Goal: Task Accomplishment & Management: Manage account settings

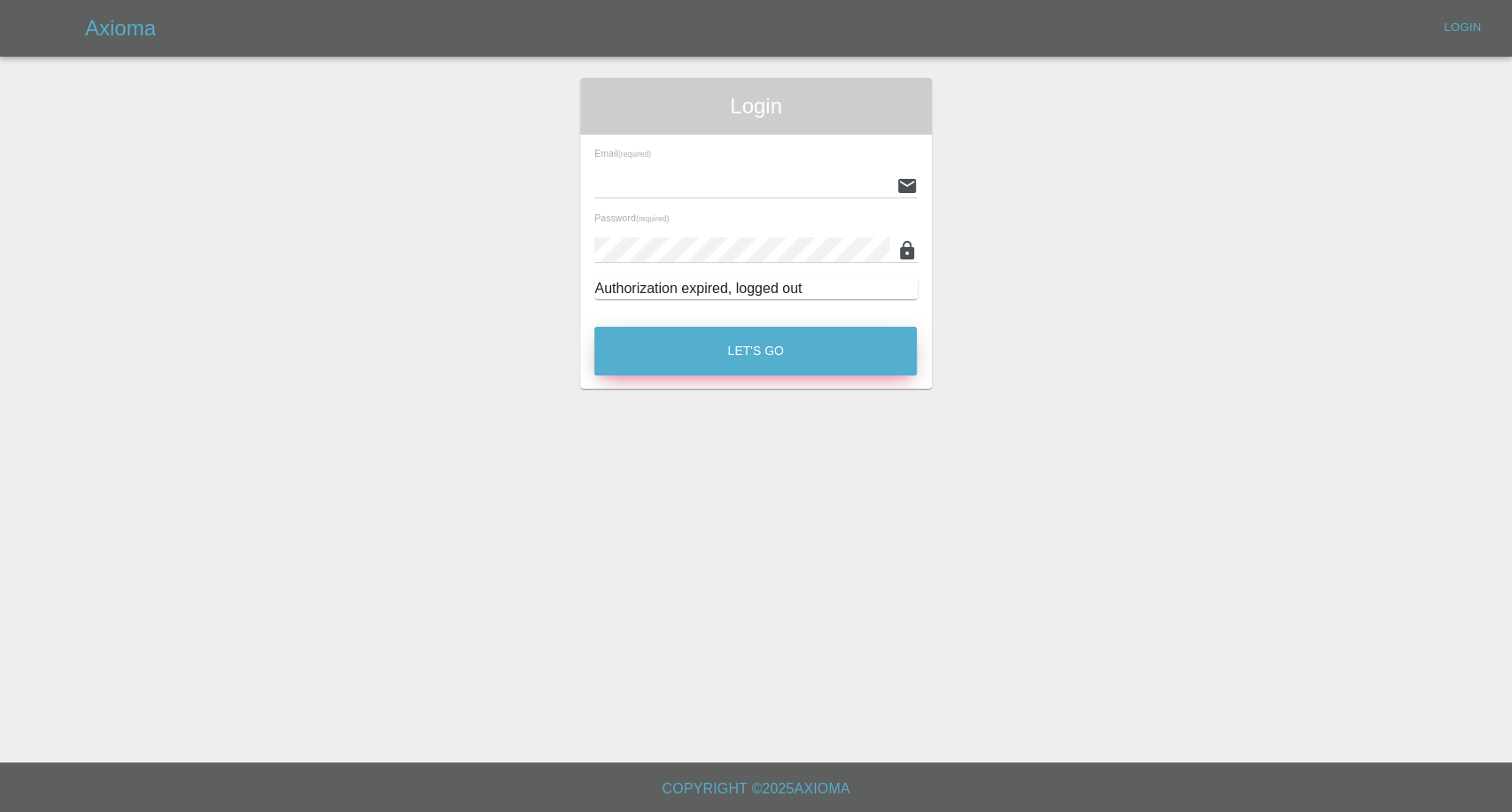
type input "afreen@axioma.co.uk"
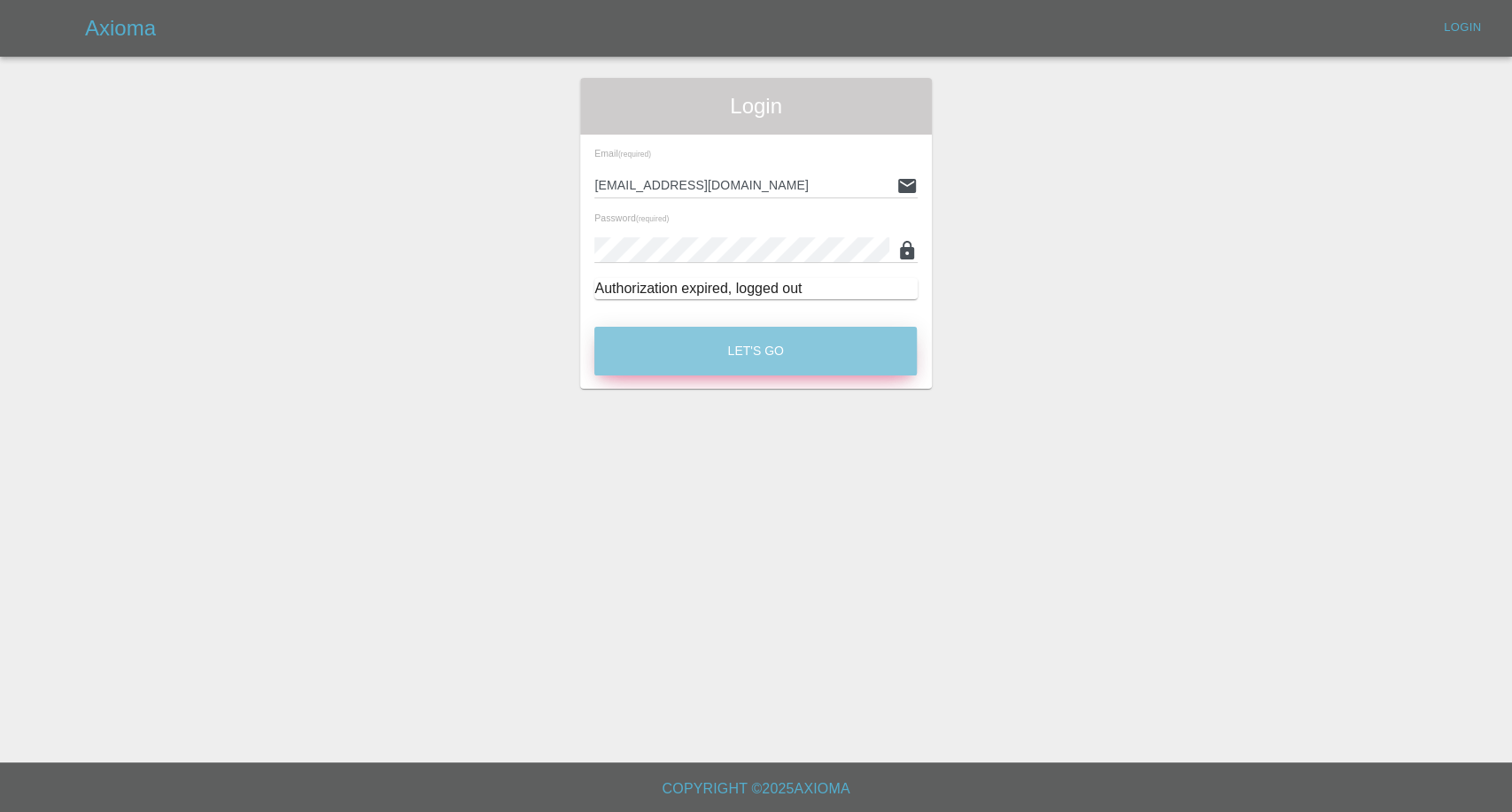
click at [741, 349] on button "Let's Go" at bounding box center [756, 351] width 323 height 48
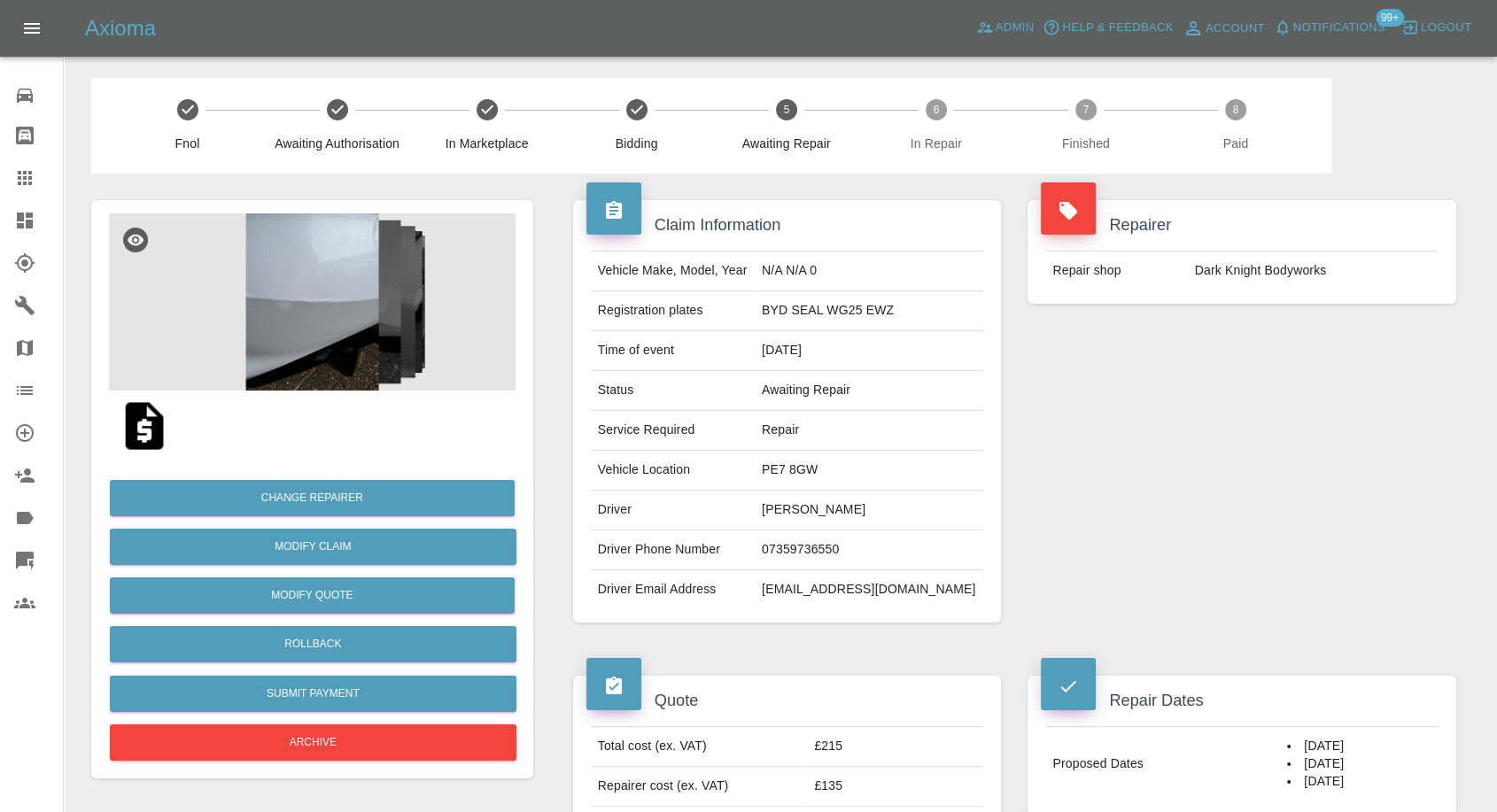
click at [825, 556] on td "07359736550" at bounding box center [869, 550] width 228 height 40
copy td "07359736550"
click at [1116, 442] on div "Repairer Repair shop Dark Knight Bodyworks" at bounding box center [1242, 412] width 455 height 476
click at [809, 503] on td "Sammie Neekzad" at bounding box center [869, 510] width 228 height 40
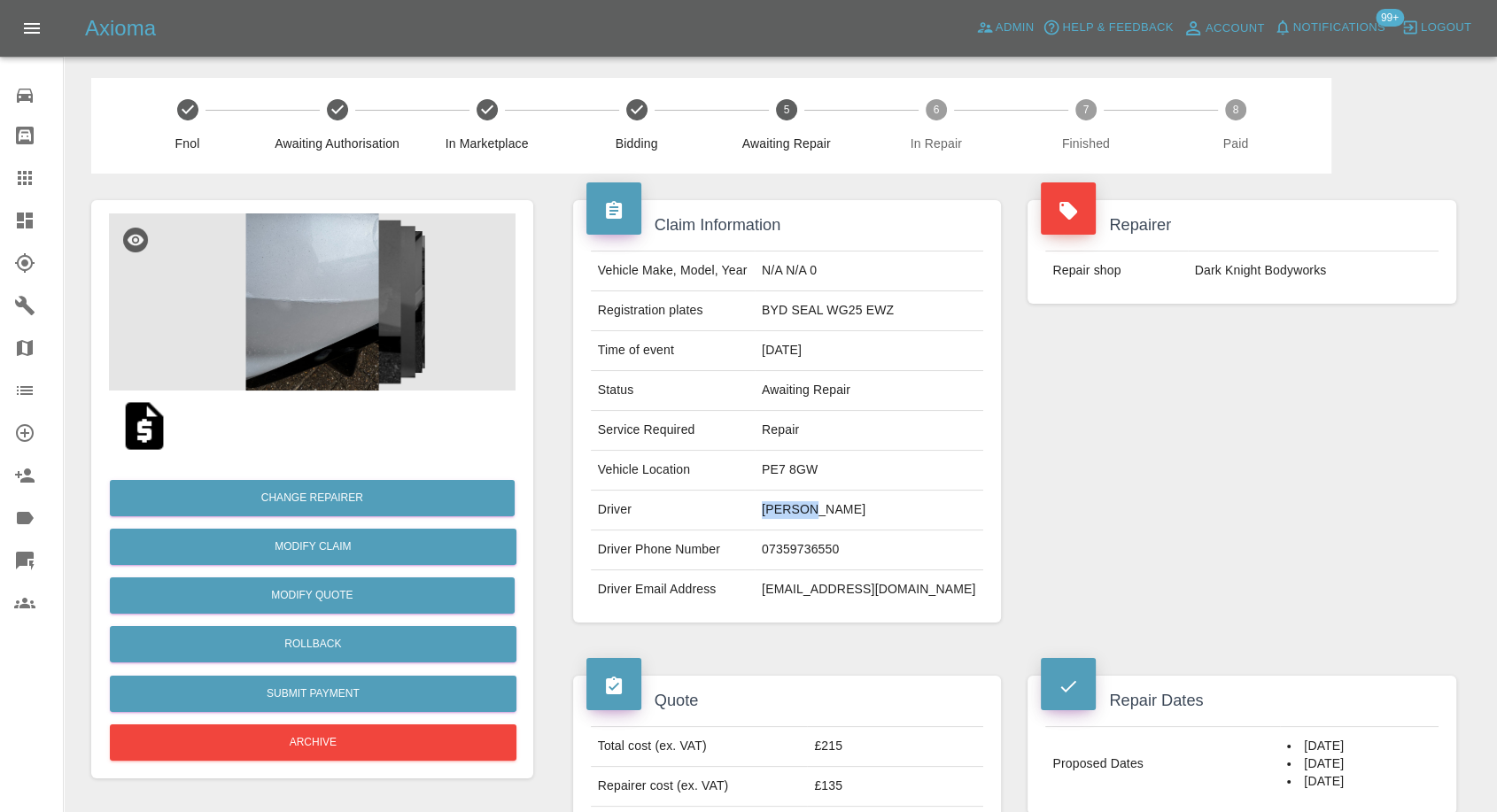
click at [809, 503] on td "Sammie Neekzad" at bounding box center [869, 510] width 228 height 40
copy td "Sammie"
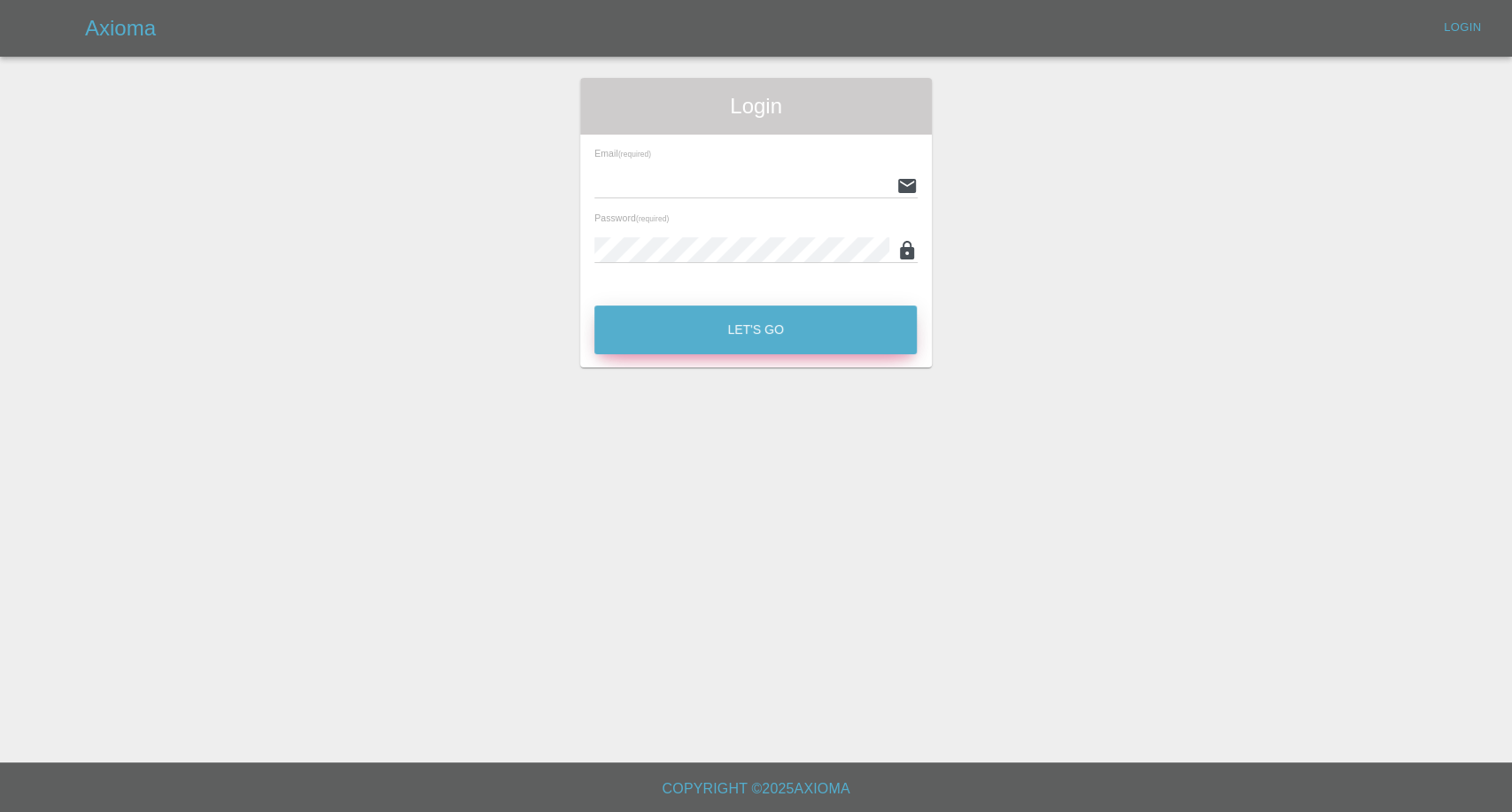
type input "afreen@axioma.co.uk"
click at [784, 320] on button "Let's Go" at bounding box center [756, 330] width 323 height 48
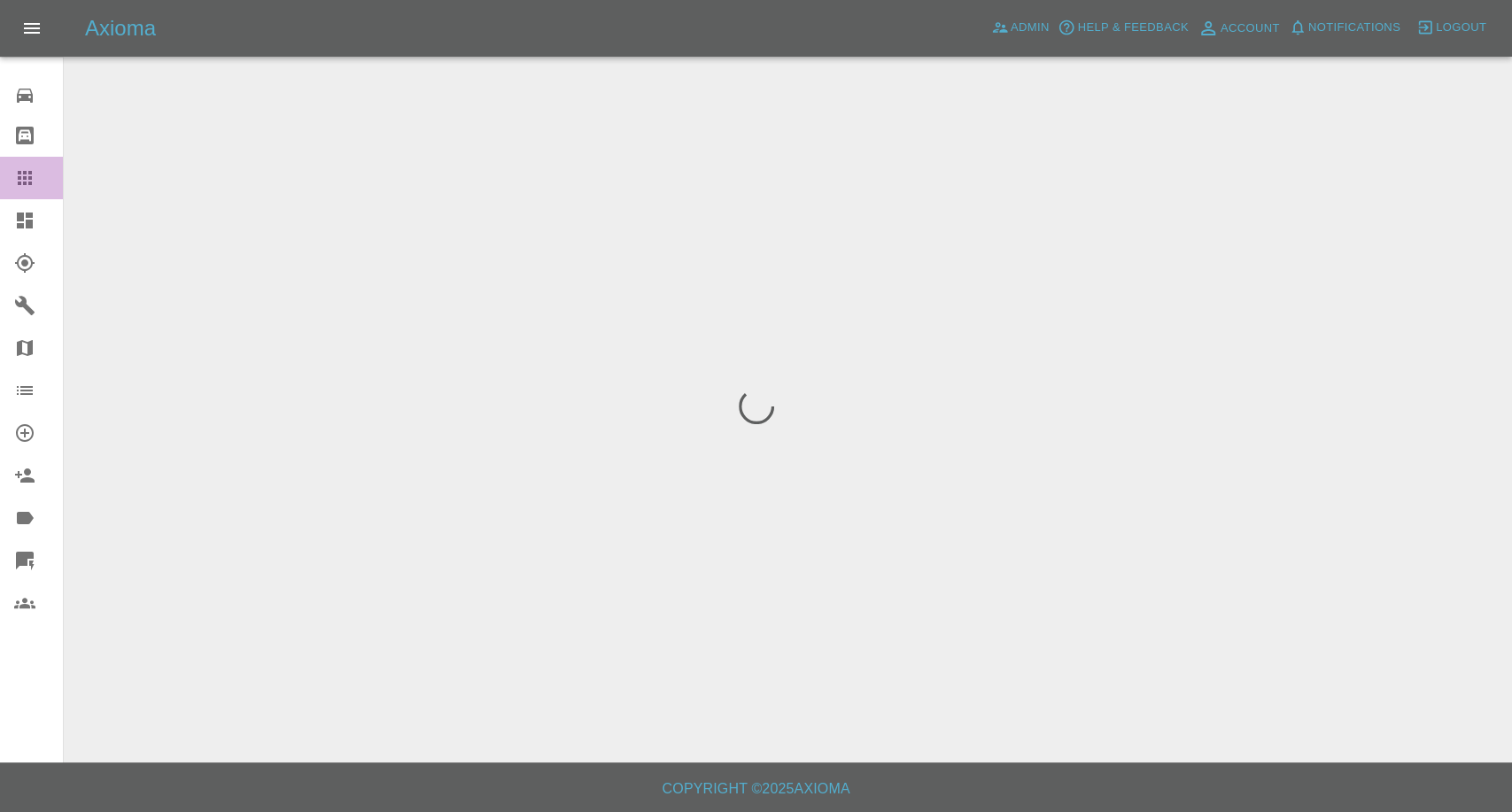
drag, startPoint x: 16, startPoint y: 188, endPoint x: 85, endPoint y: 231, distance: 81.3
click at [15, 190] on link "Claims" at bounding box center [31, 178] width 63 height 43
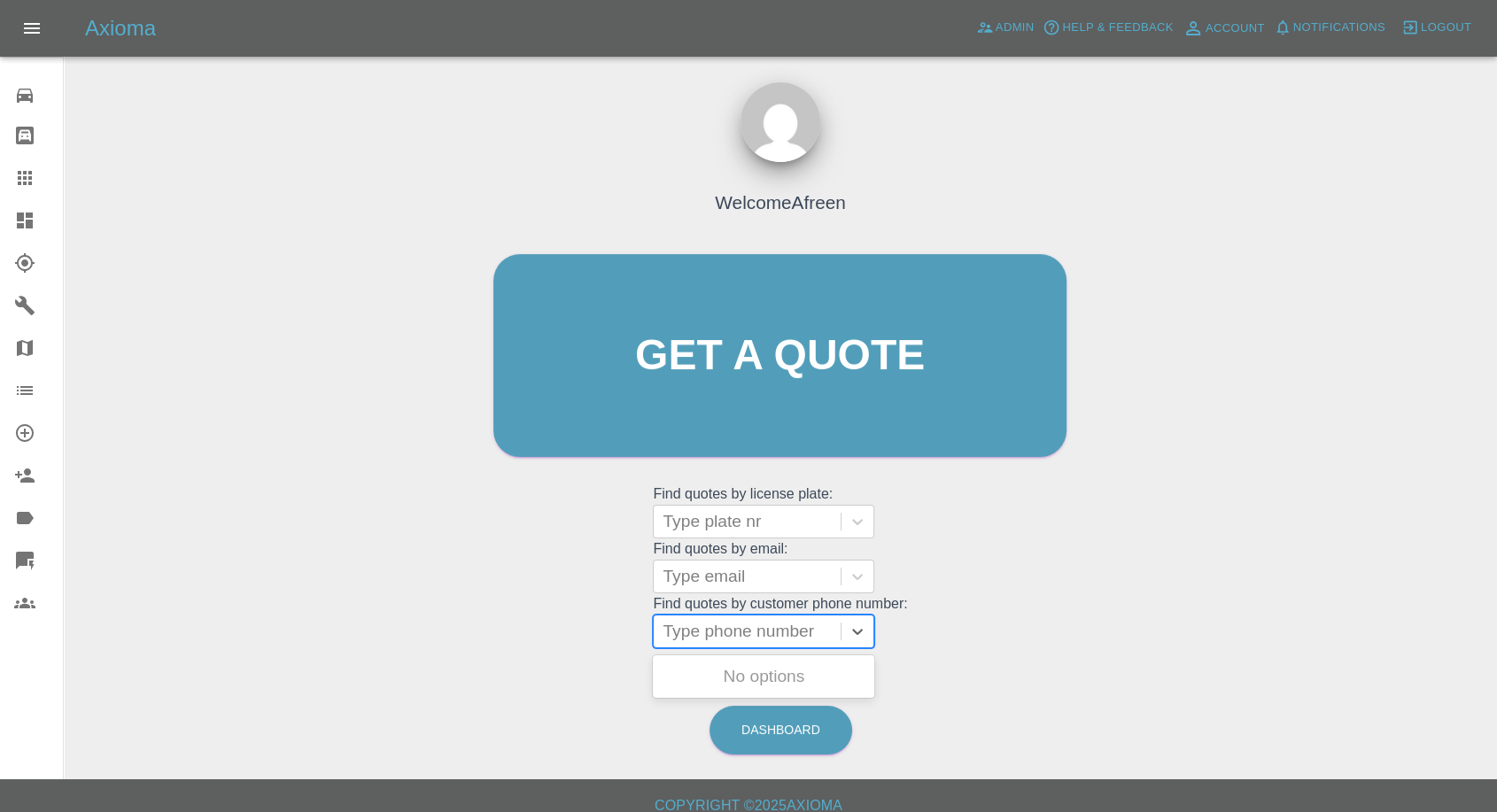
click at [759, 636] on div at bounding box center [747, 631] width 169 height 25
paste input "07764200209"
type input "07764200209"
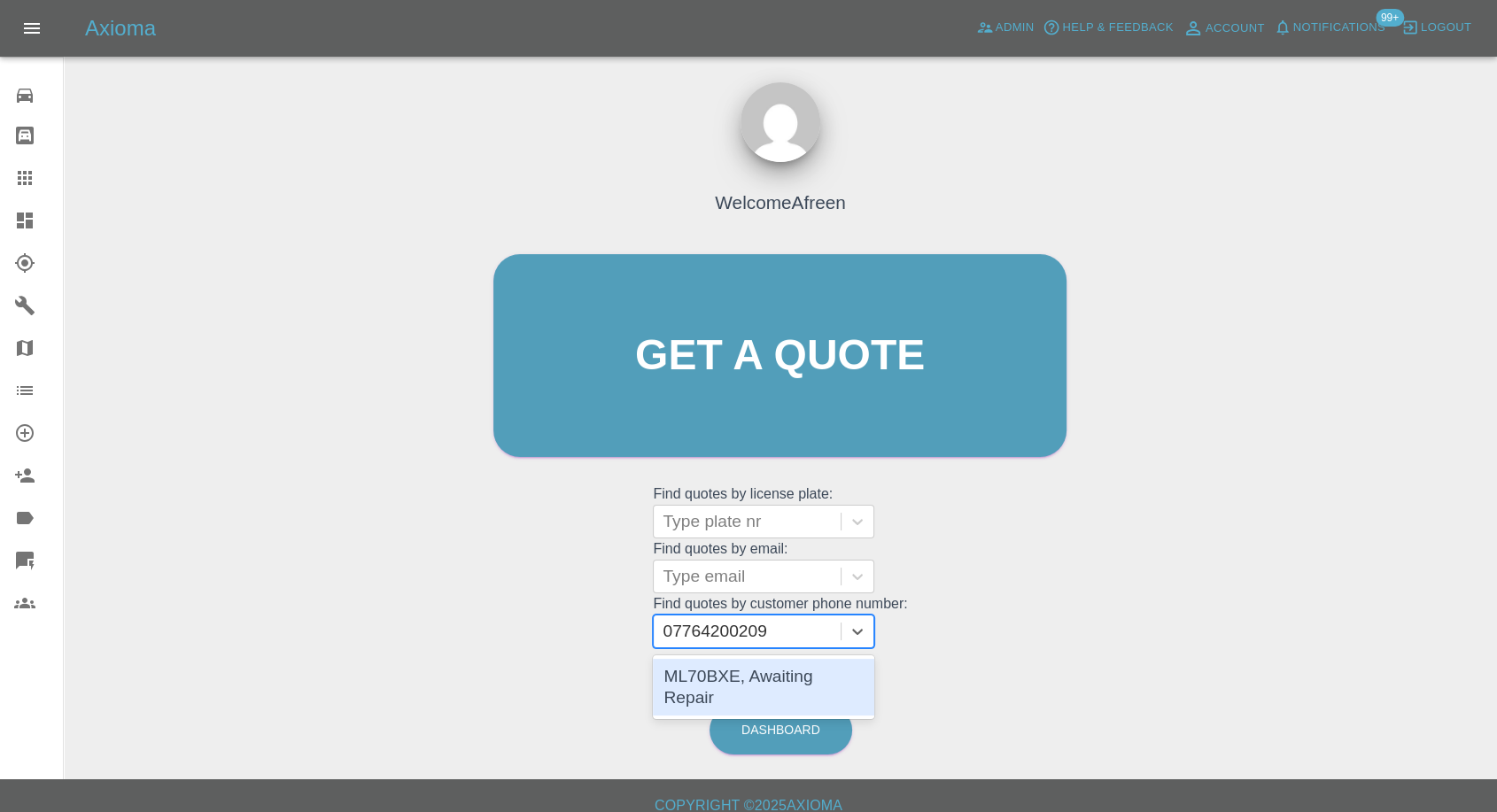
click at [733, 682] on div "ML70BXE, Awaiting Repair" at bounding box center [763, 687] width 221 height 57
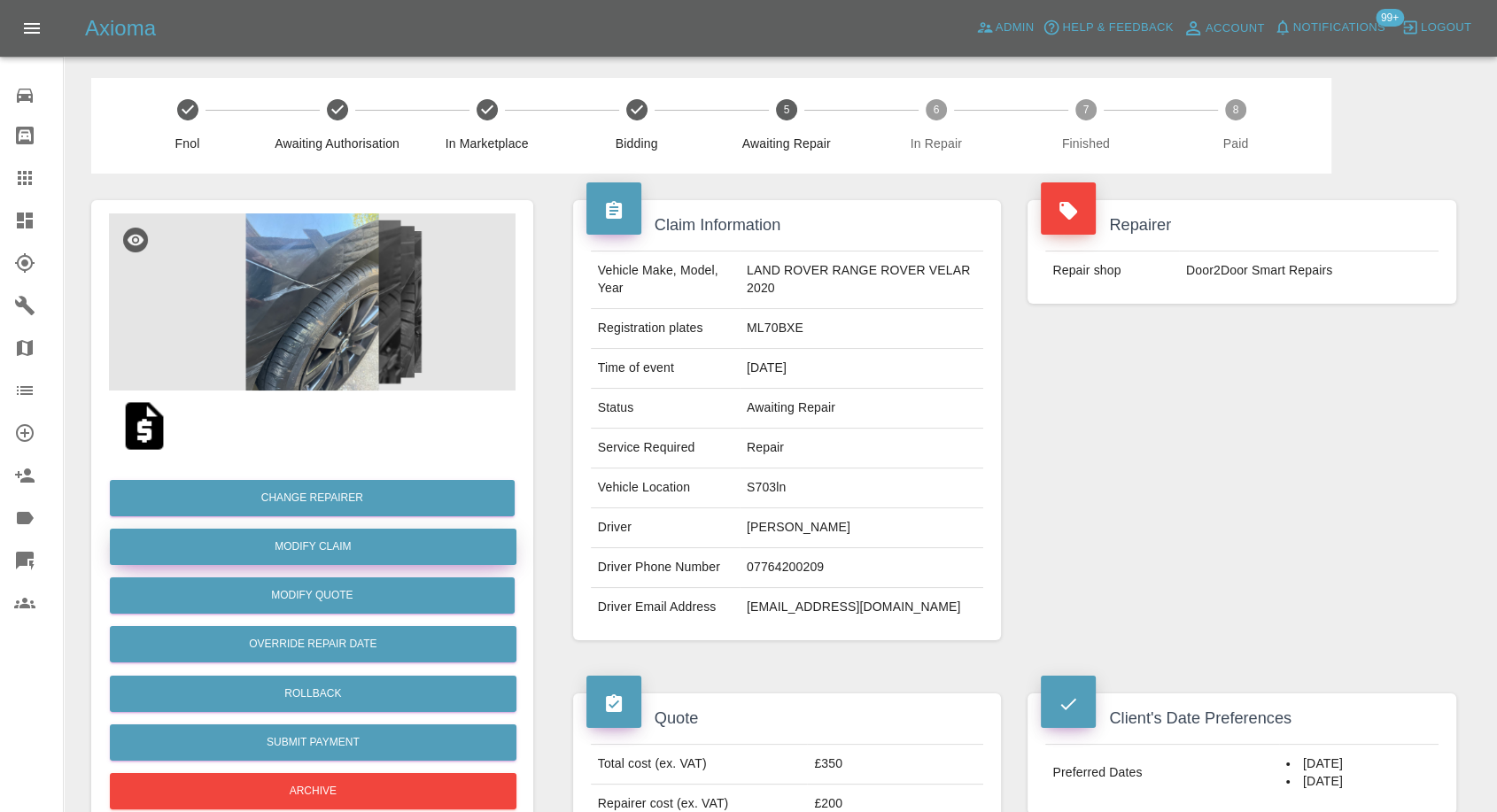
click at [338, 538] on link "Modify Claim" at bounding box center [313, 547] width 407 height 37
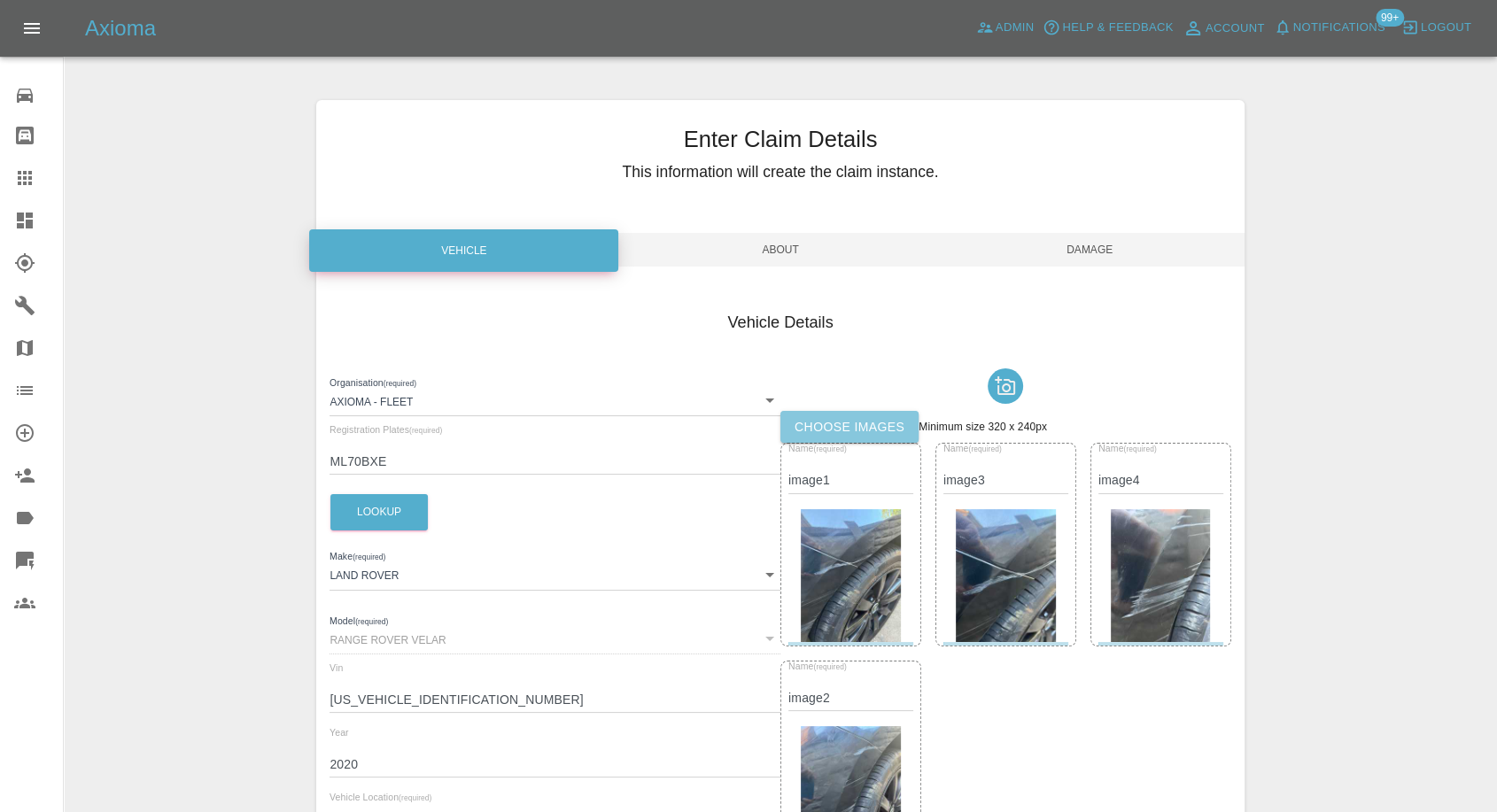
click at [848, 420] on label "Choose images" at bounding box center [849, 427] width 138 height 33
click at [0, 0] on input "Choose images" at bounding box center [0, 0] width 0 height 0
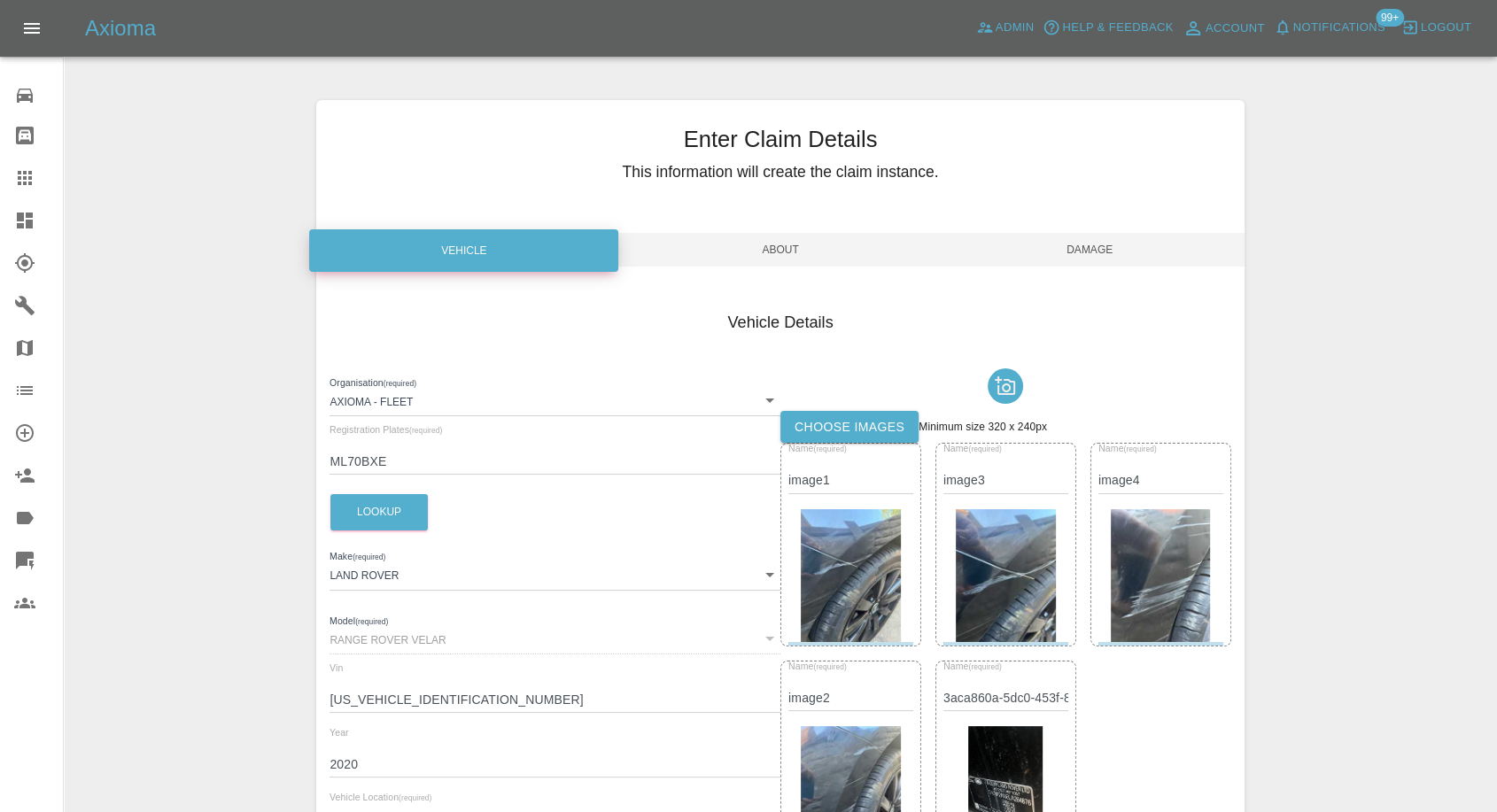
click at [1089, 255] on span "Damage" at bounding box center [1091, 249] width 309 height 34
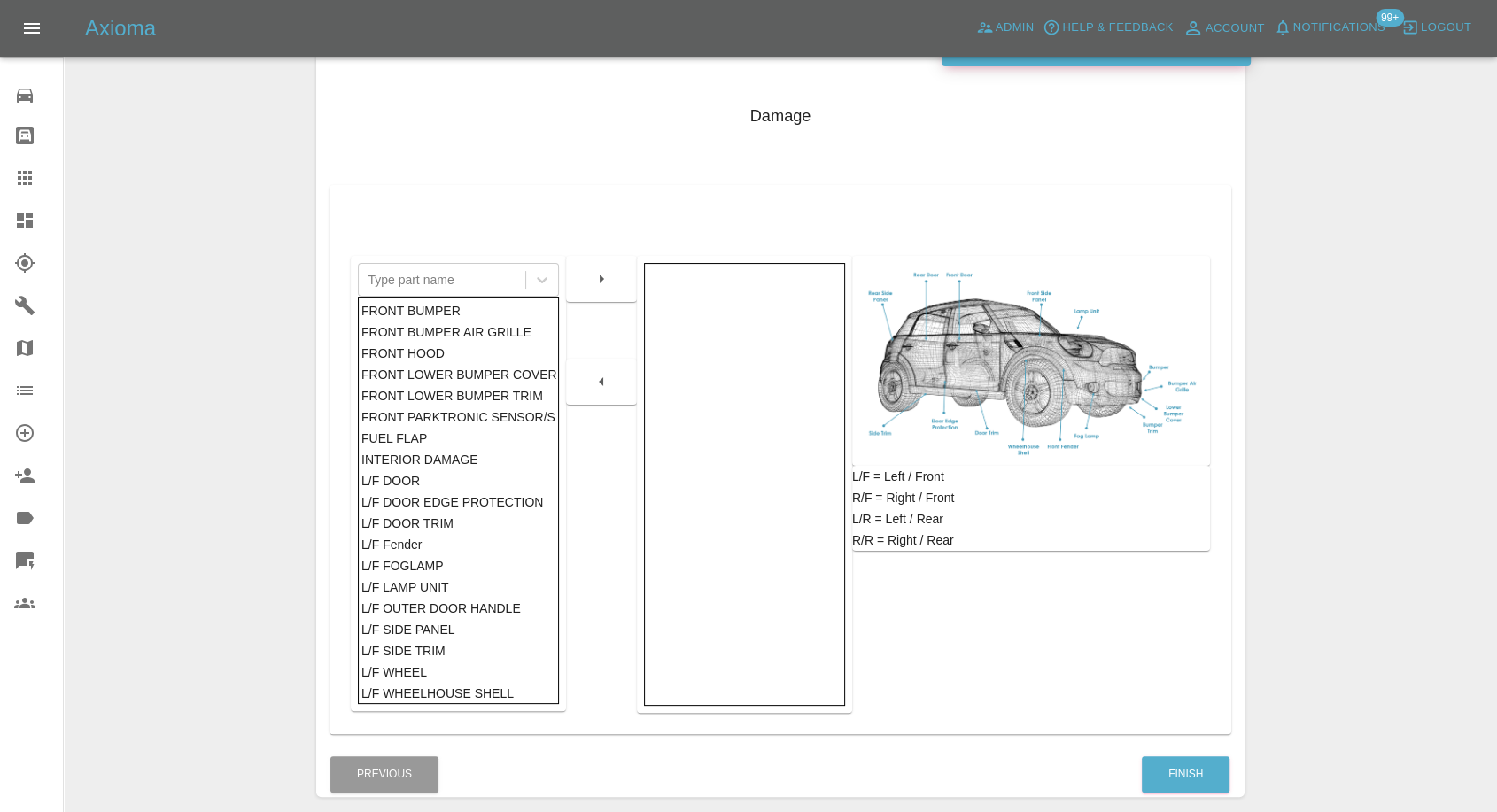
scroll to position [283, 0]
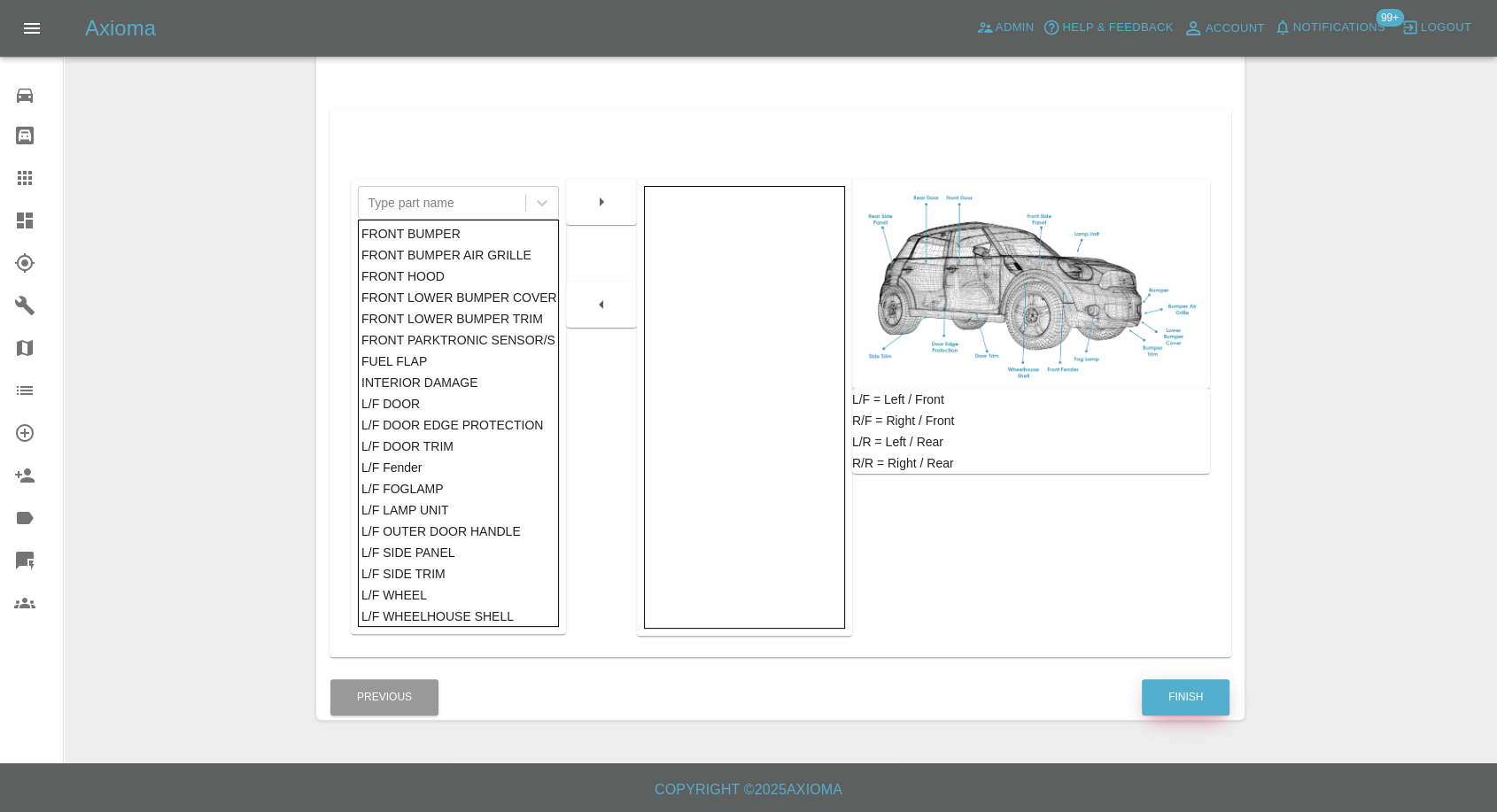
click at [1168, 696] on button "Finish" at bounding box center [1186, 698] width 88 height 37
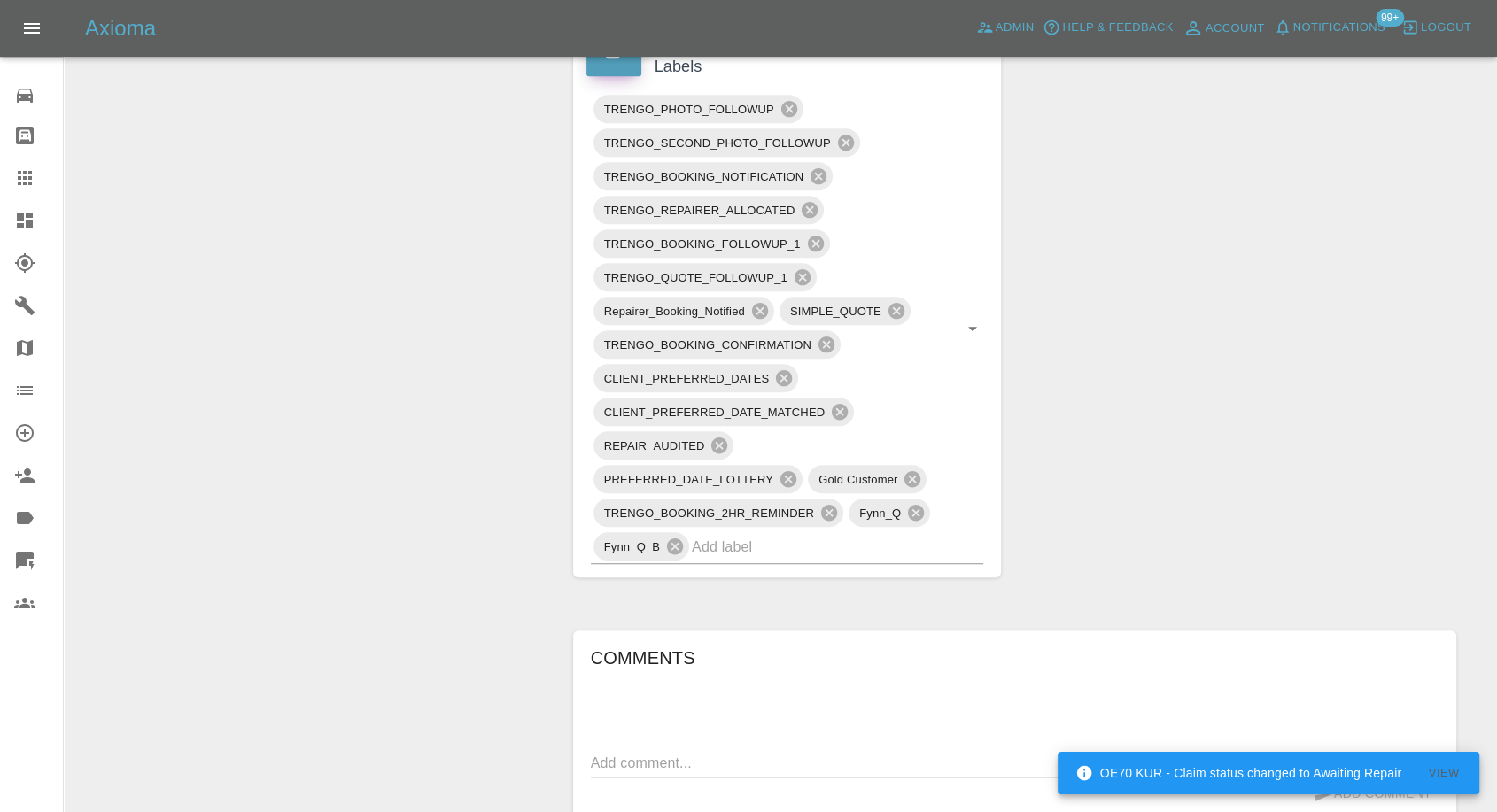
scroll to position [1180, 0]
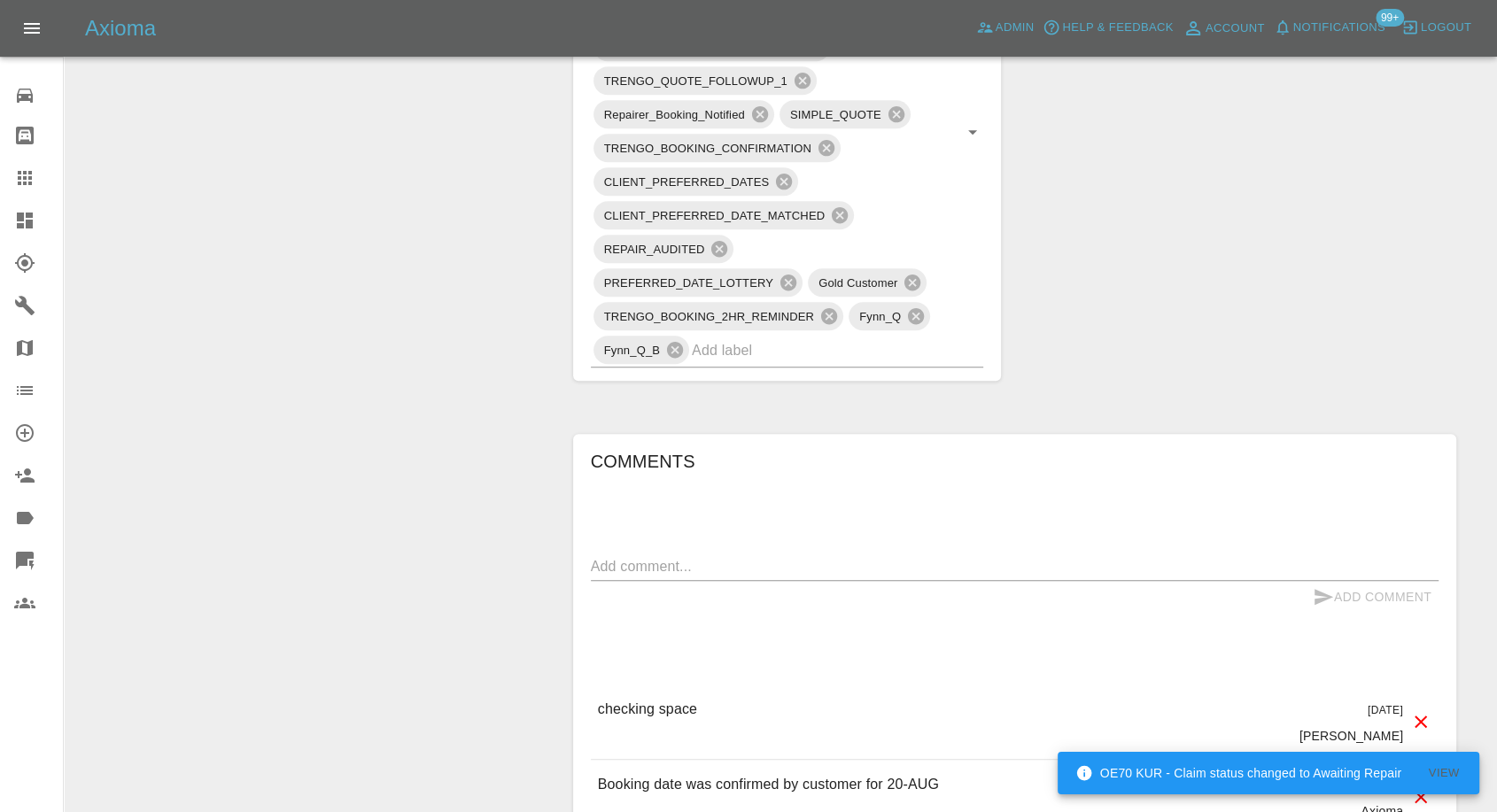
click at [776, 569] on textarea at bounding box center [1014, 566] width 848 height 20
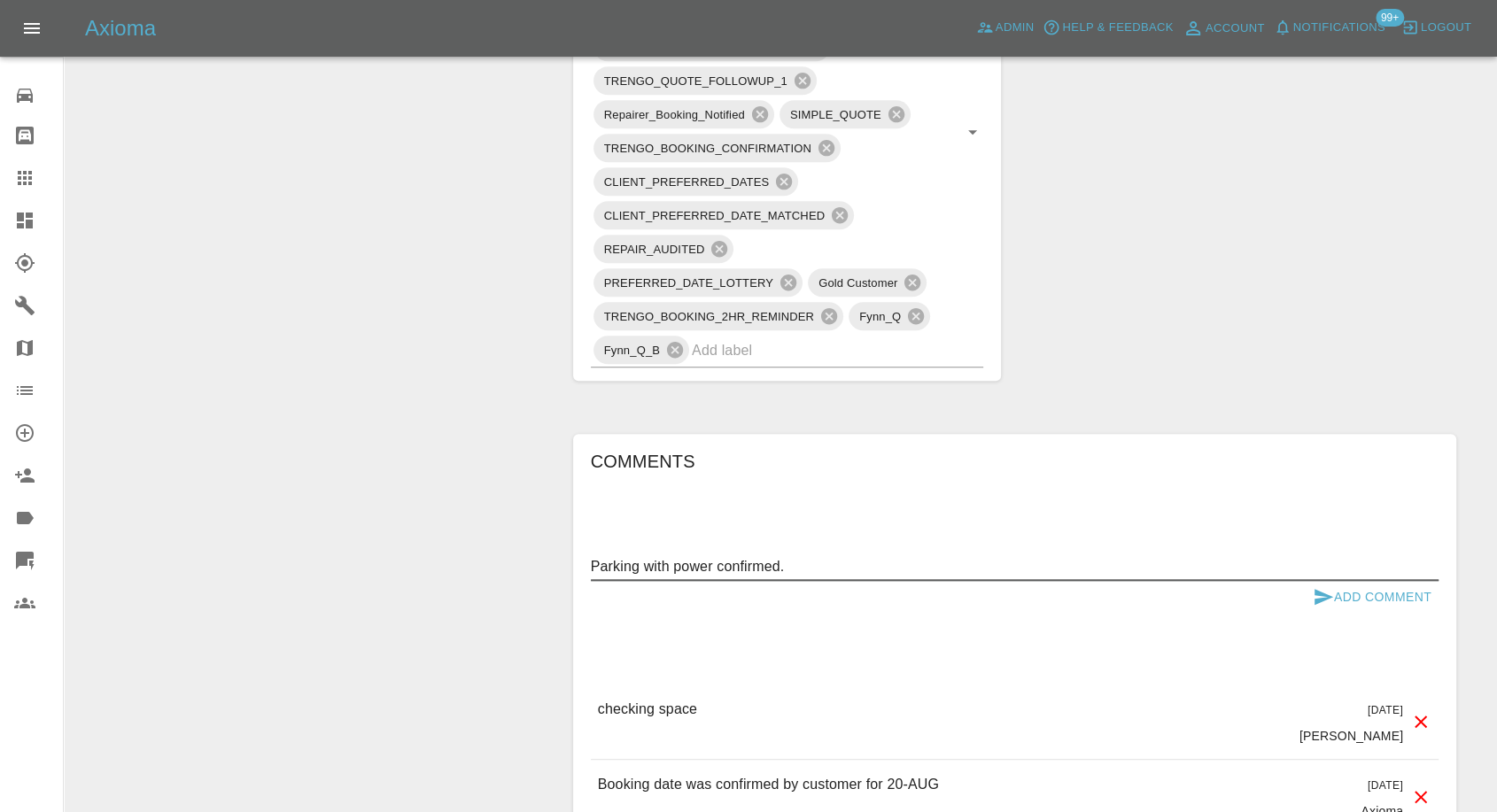
type textarea "Parking with power confirmed."
click at [1318, 597] on icon "submit" at bounding box center [1324, 596] width 18 height 15
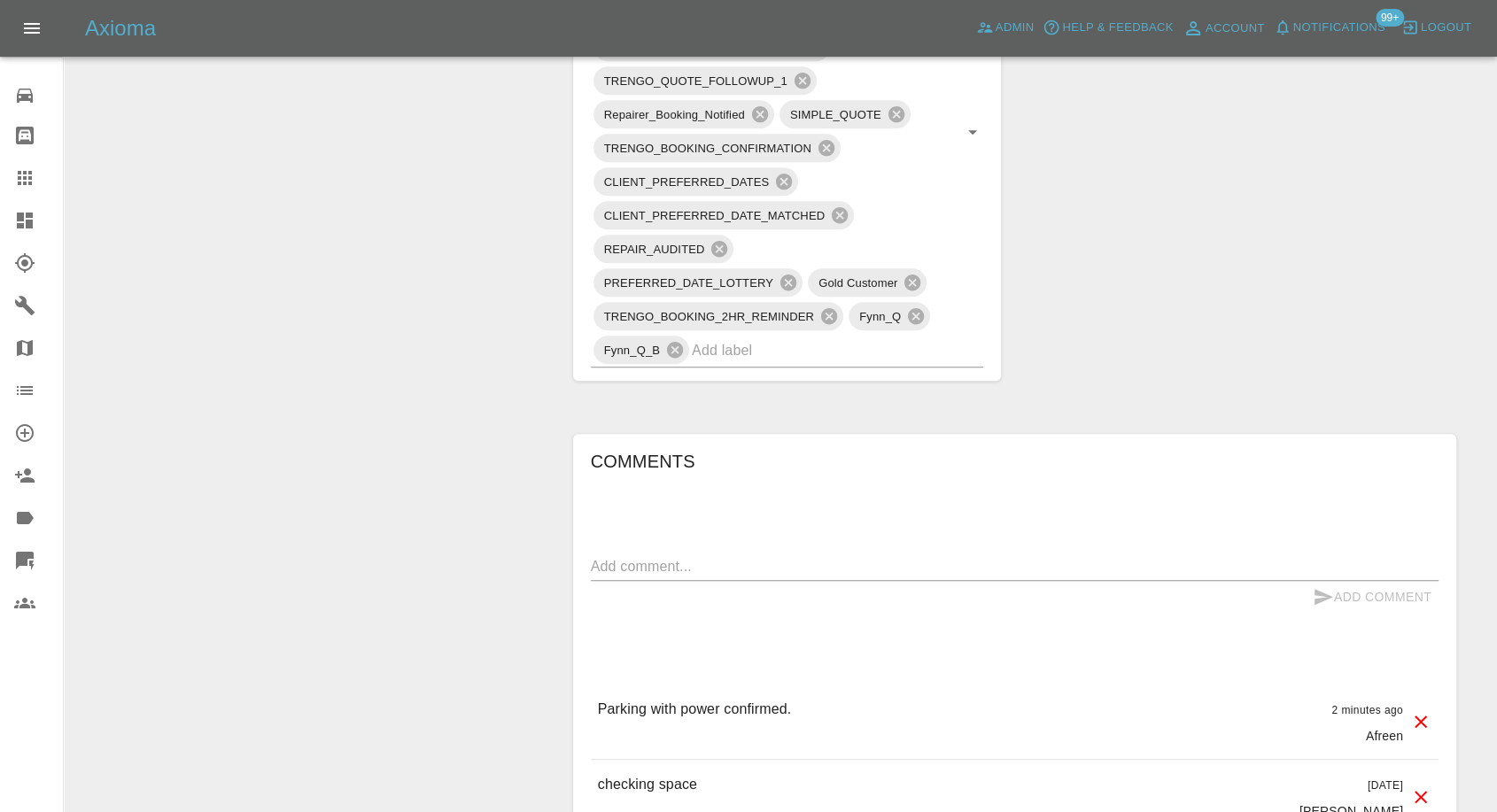
click at [21, 182] on icon at bounding box center [24, 178] width 15 height 14
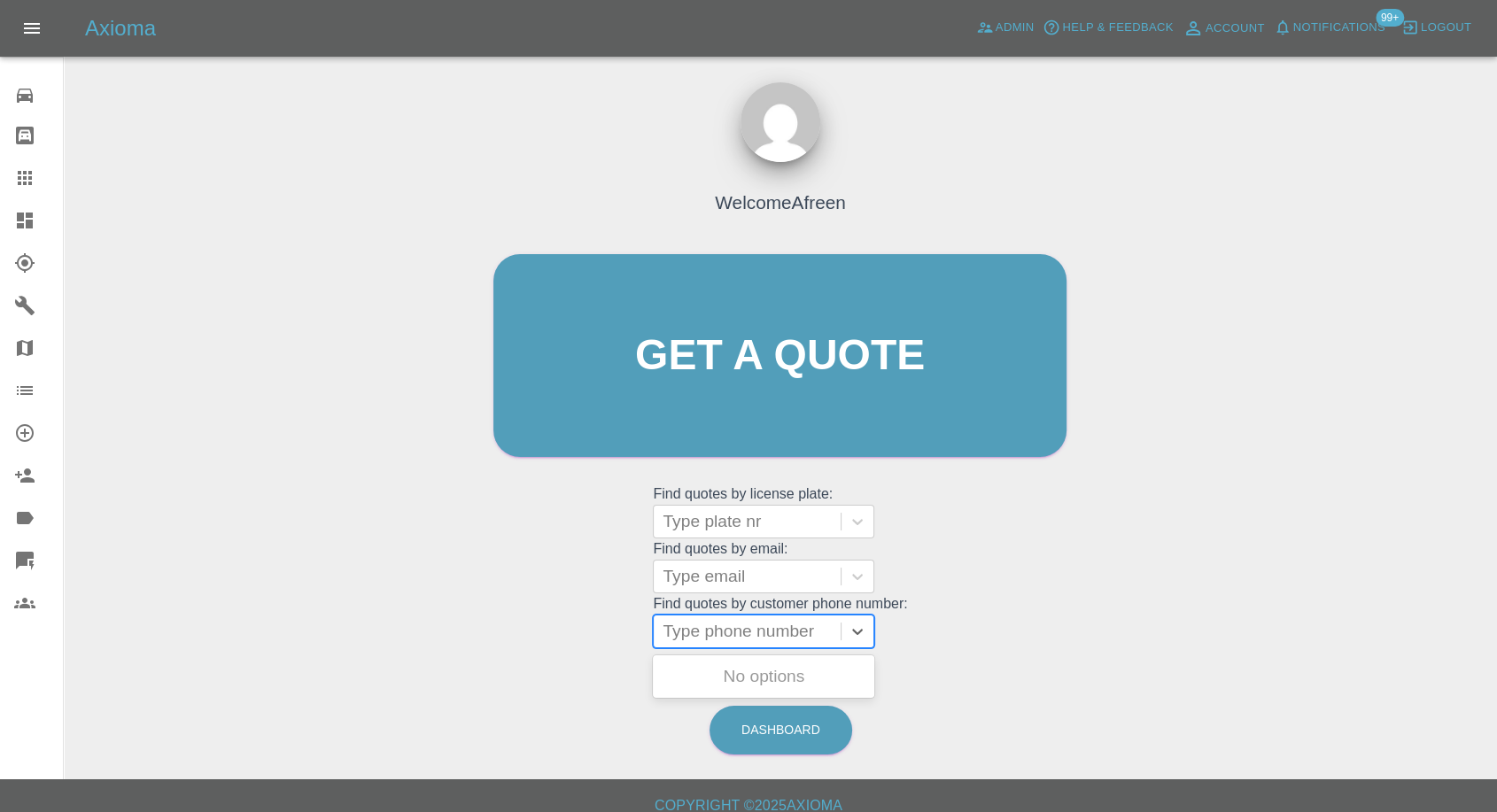
click at [763, 623] on div at bounding box center [747, 631] width 169 height 25
paste input "07956882520"
type input "07956882520"
click at [705, 666] on div "LG11FBX, Awaiting Repair" at bounding box center [763, 687] width 221 height 57
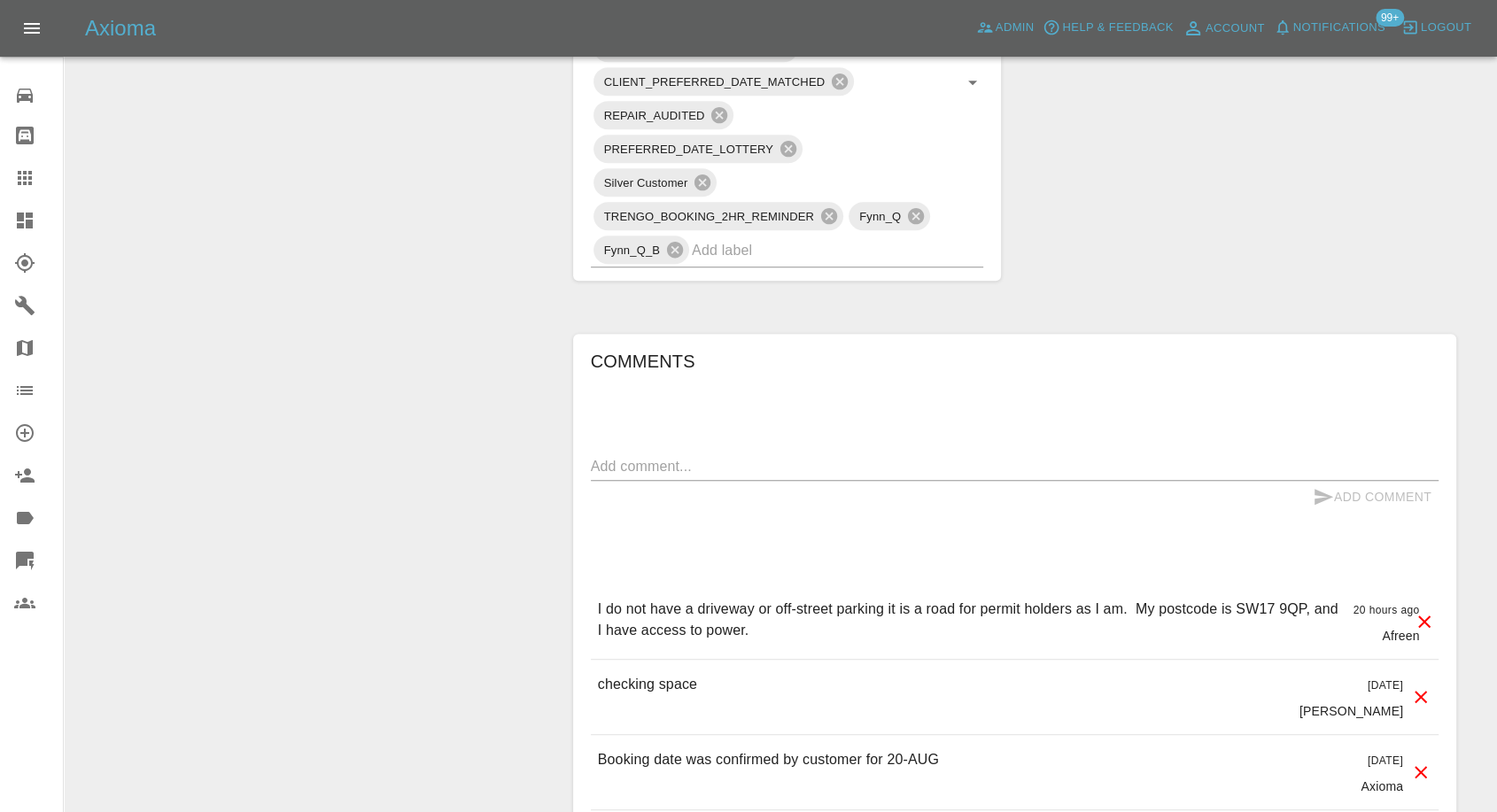
scroll to position [1279, 0]
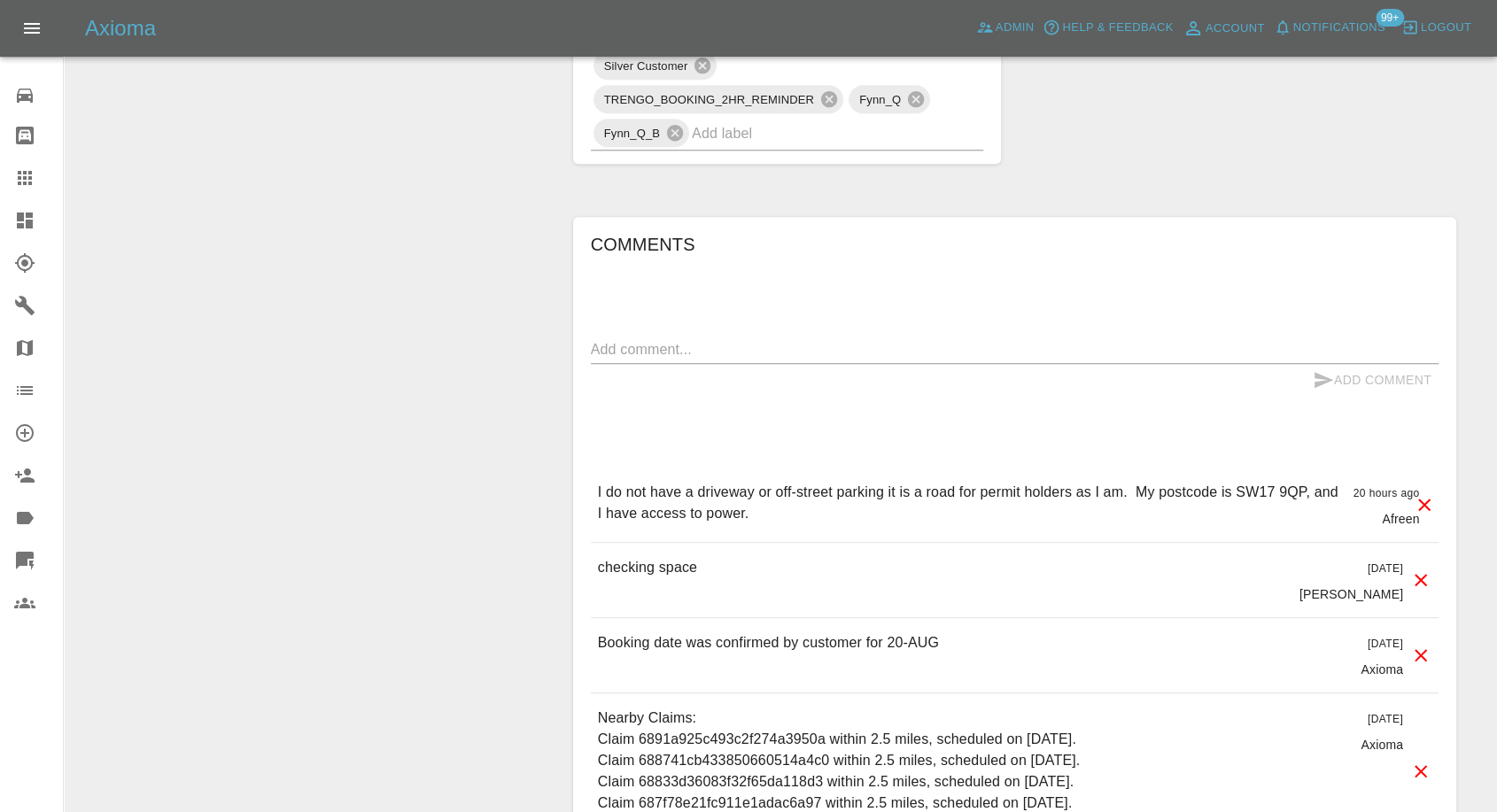
click at [705, 345] on textarea at bounding box center [1014, 349] width 848 height 20
paste textarea "It is a residential road. Anyone with a legal vehicle can park."
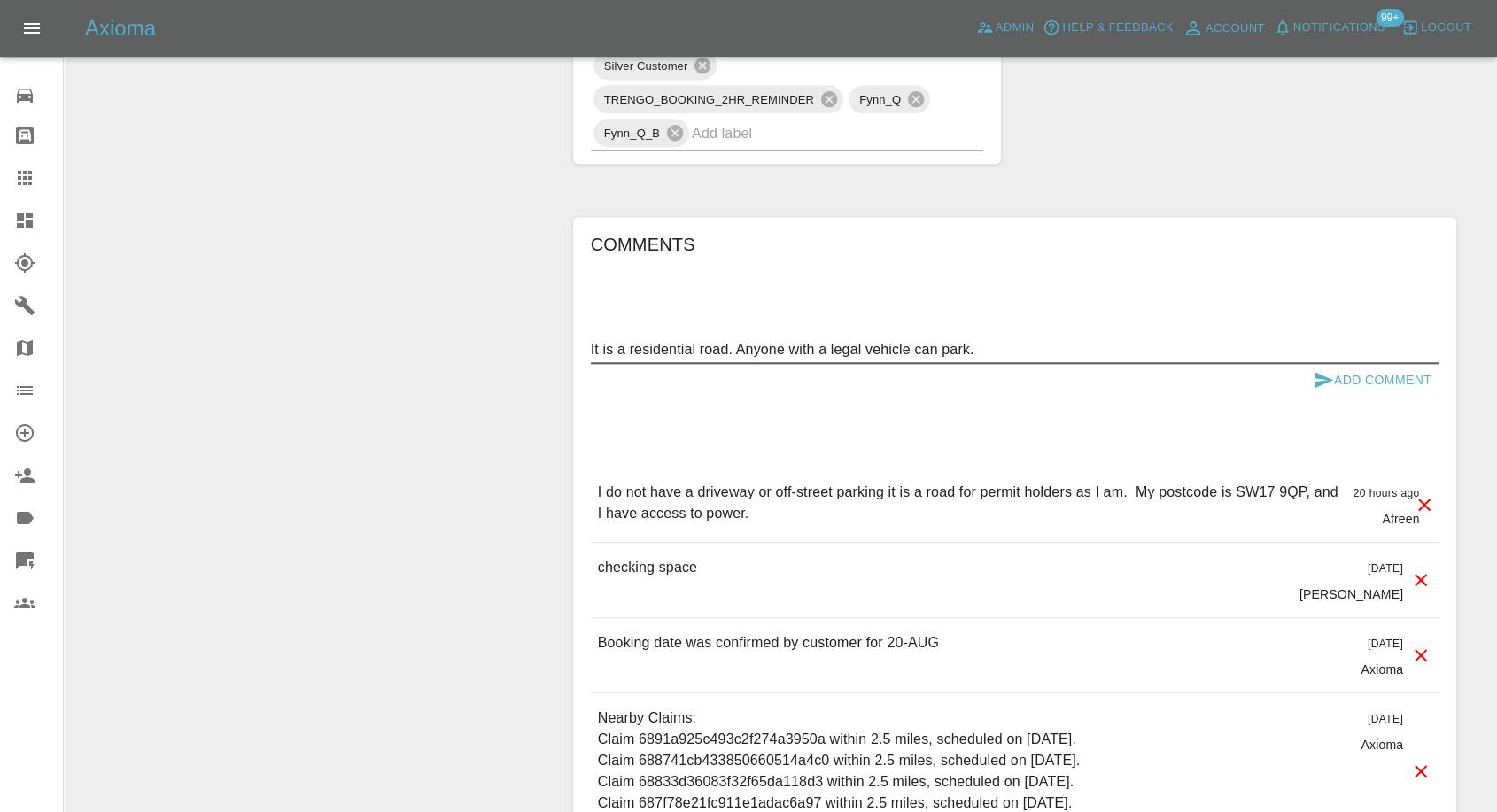
type textarea "It is a residential road. Anyone with a legal vehicle can park."
click at [1317, 375] on icon "submit" at bounding box center [1324, 380] width 18 height 15
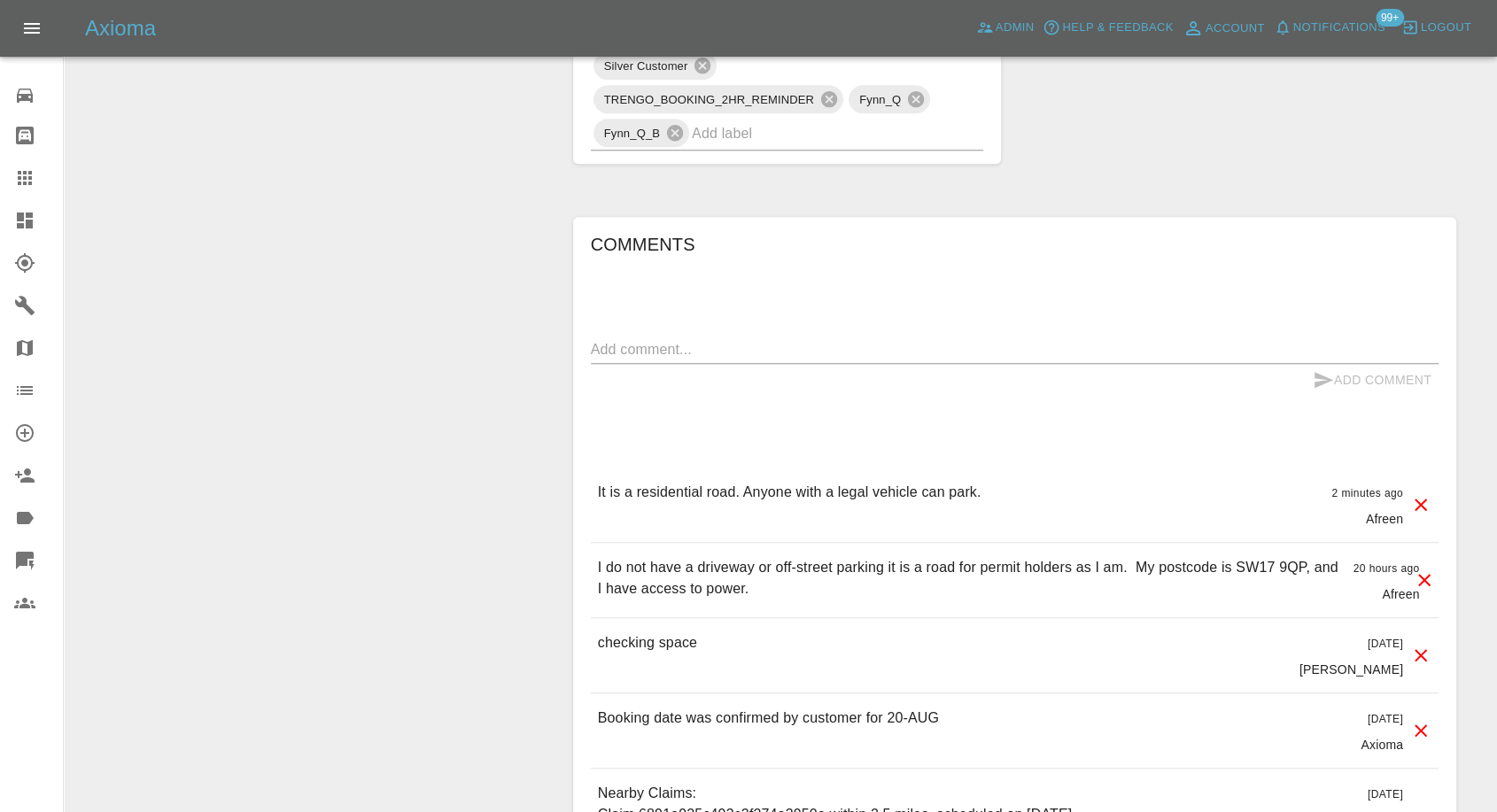
drag, startPoint x: 15, startPoint y: 179, endPoint x: 155, endPoint y: 258, distance: 160.8
click at [15, 179] on icon at bounding box center [25, 178] width 21 height 21
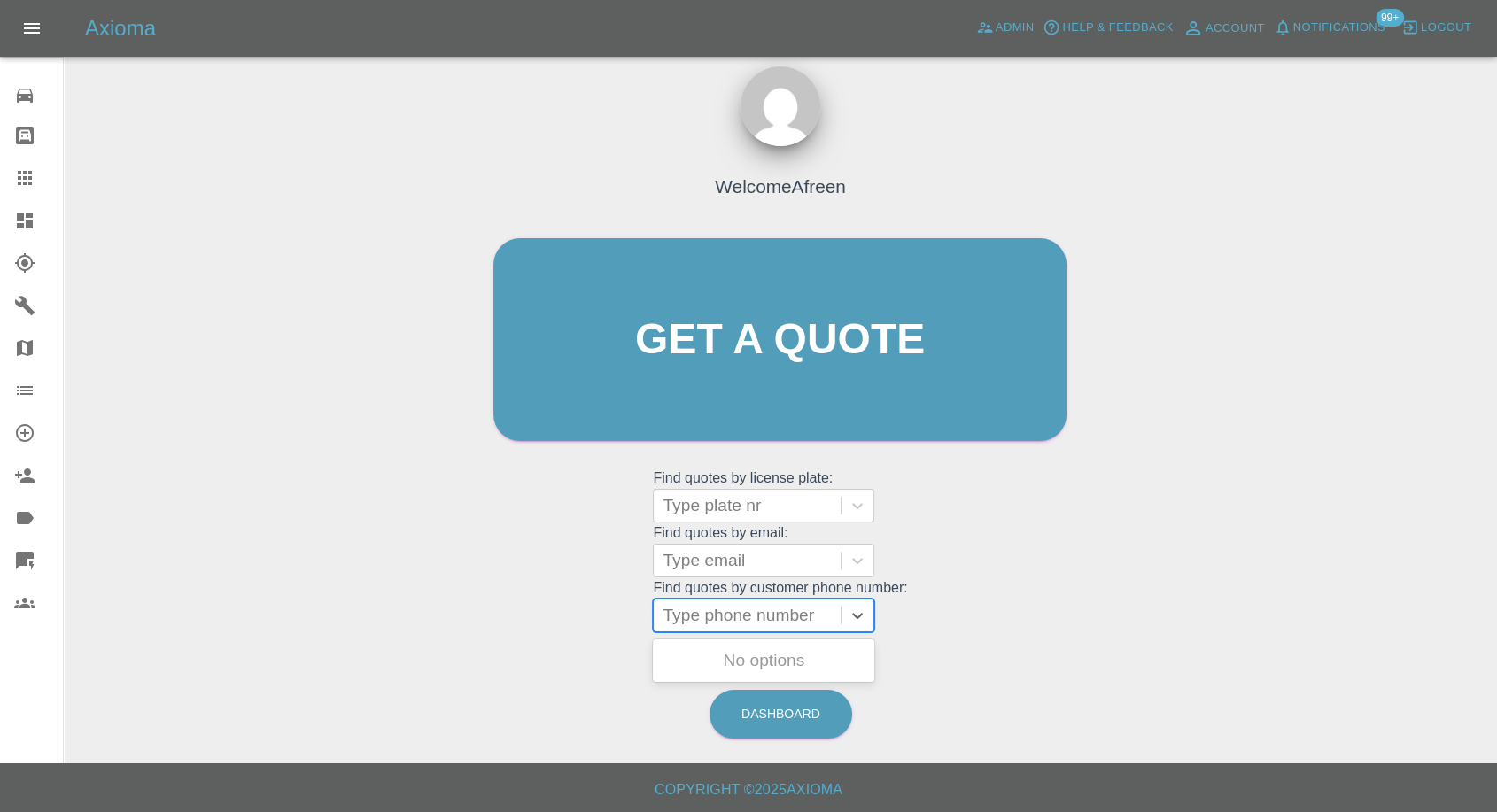
click at [744, 615] on div at bounding box center [747, 616] width 169 height 25
paste input "07988387320"
type input "07988387320"
click at [730, 640] on div "OE14BXP, Awaiting Repair" at bounding box center [763, 672] width 221 height 64
click at [725, 659] on div "OE14BXP, Awaiting Repair" at bounding box center [763, 671] width 221 height 57
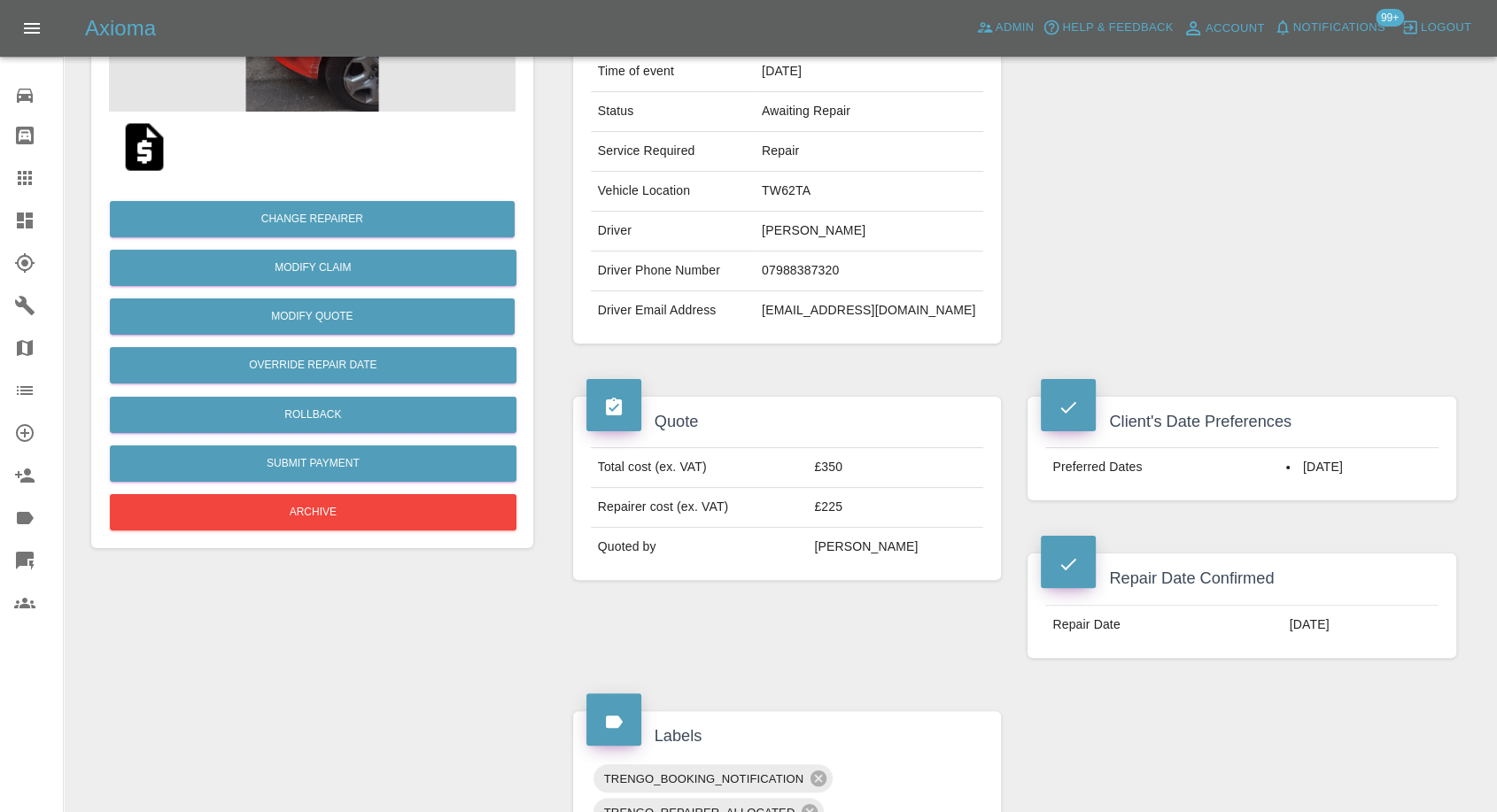
scroll to position [99, 0]
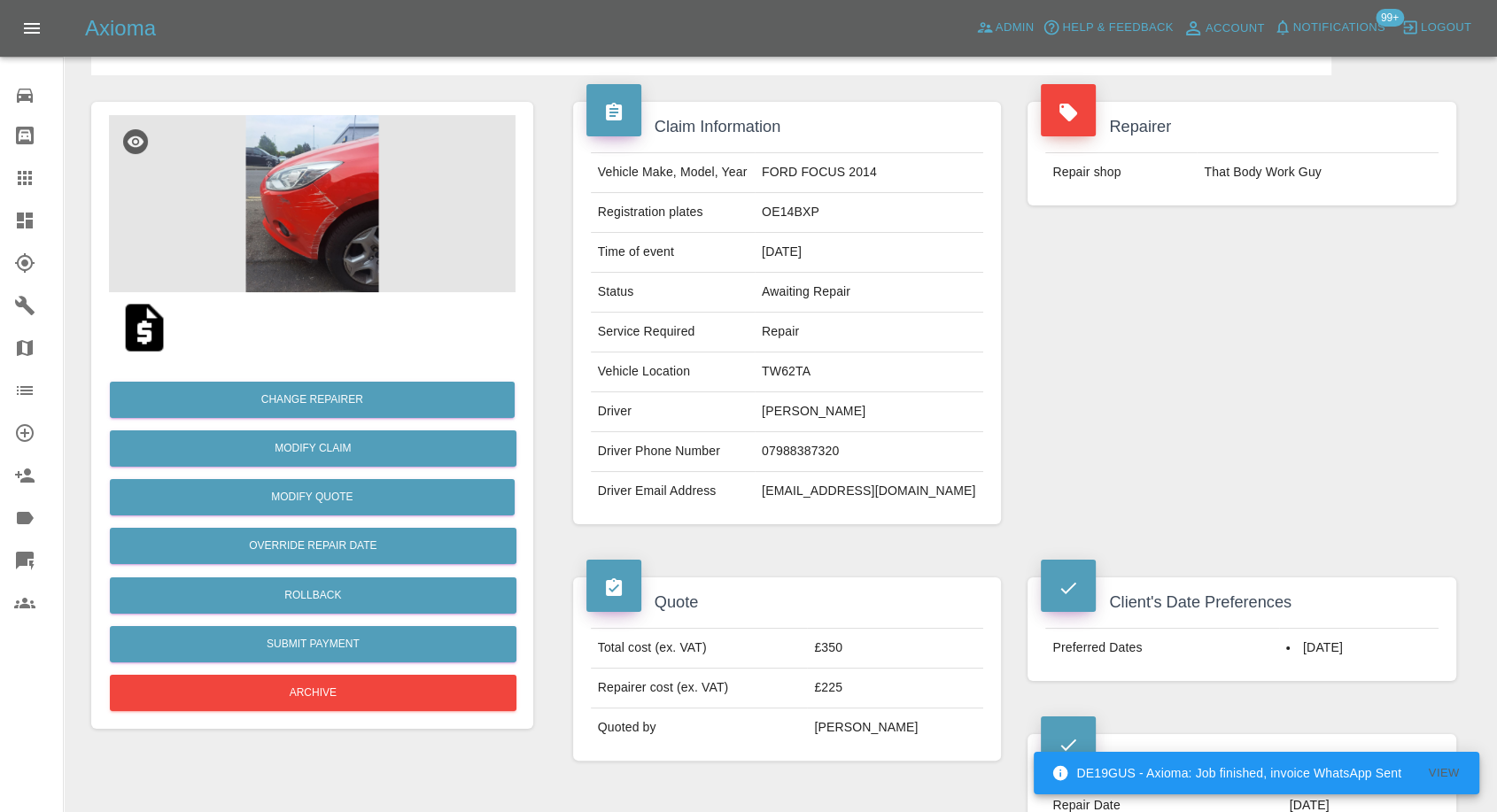
click at [1226, 171] on td "That Body Work Guy" at bounding box center [1318, 173] width 242 height 39
copy div "That Body Work Guy"
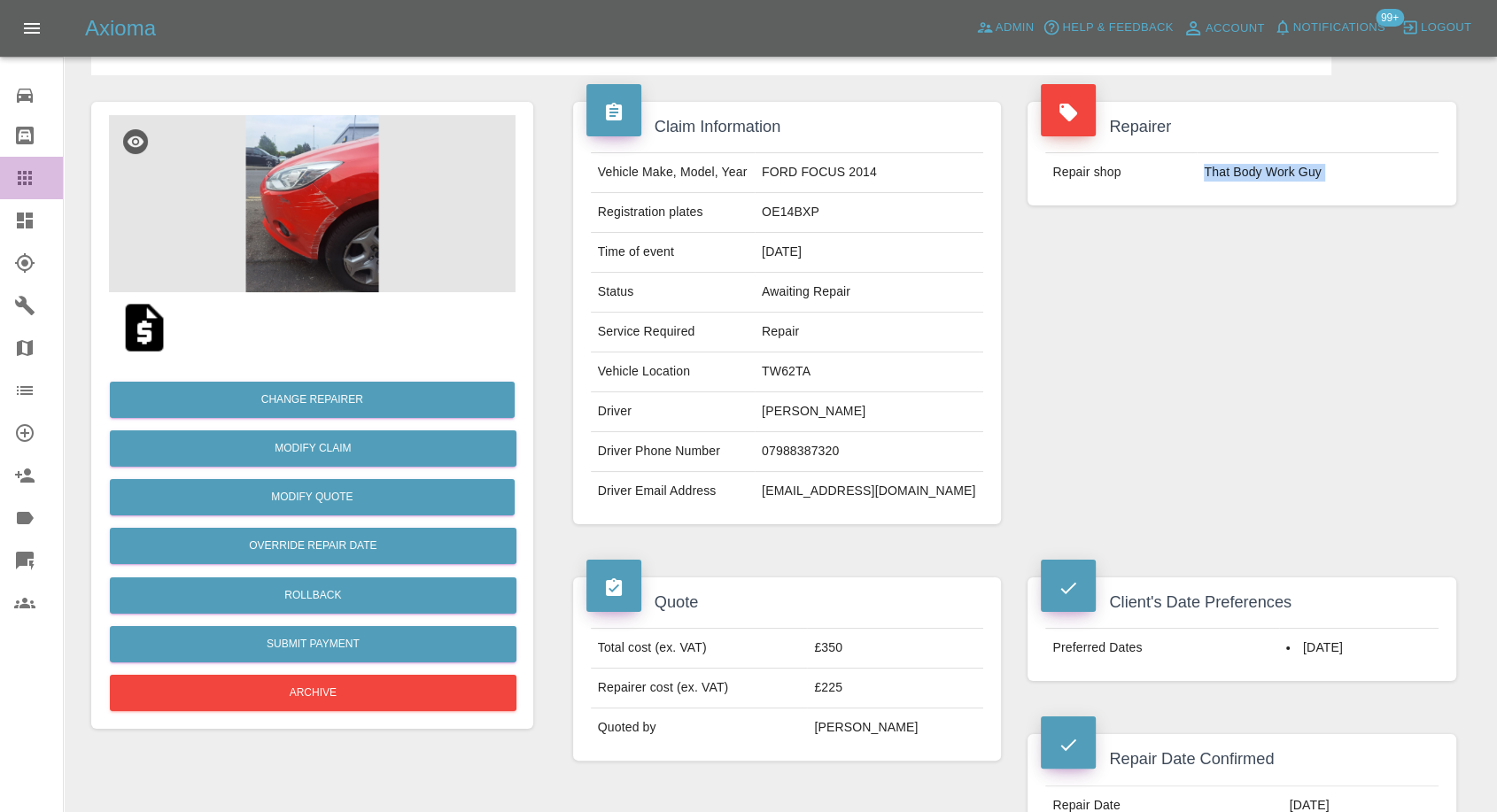
click at [7, 179] on link "Claims" at bounding box center [31, 178] width 63 height 43
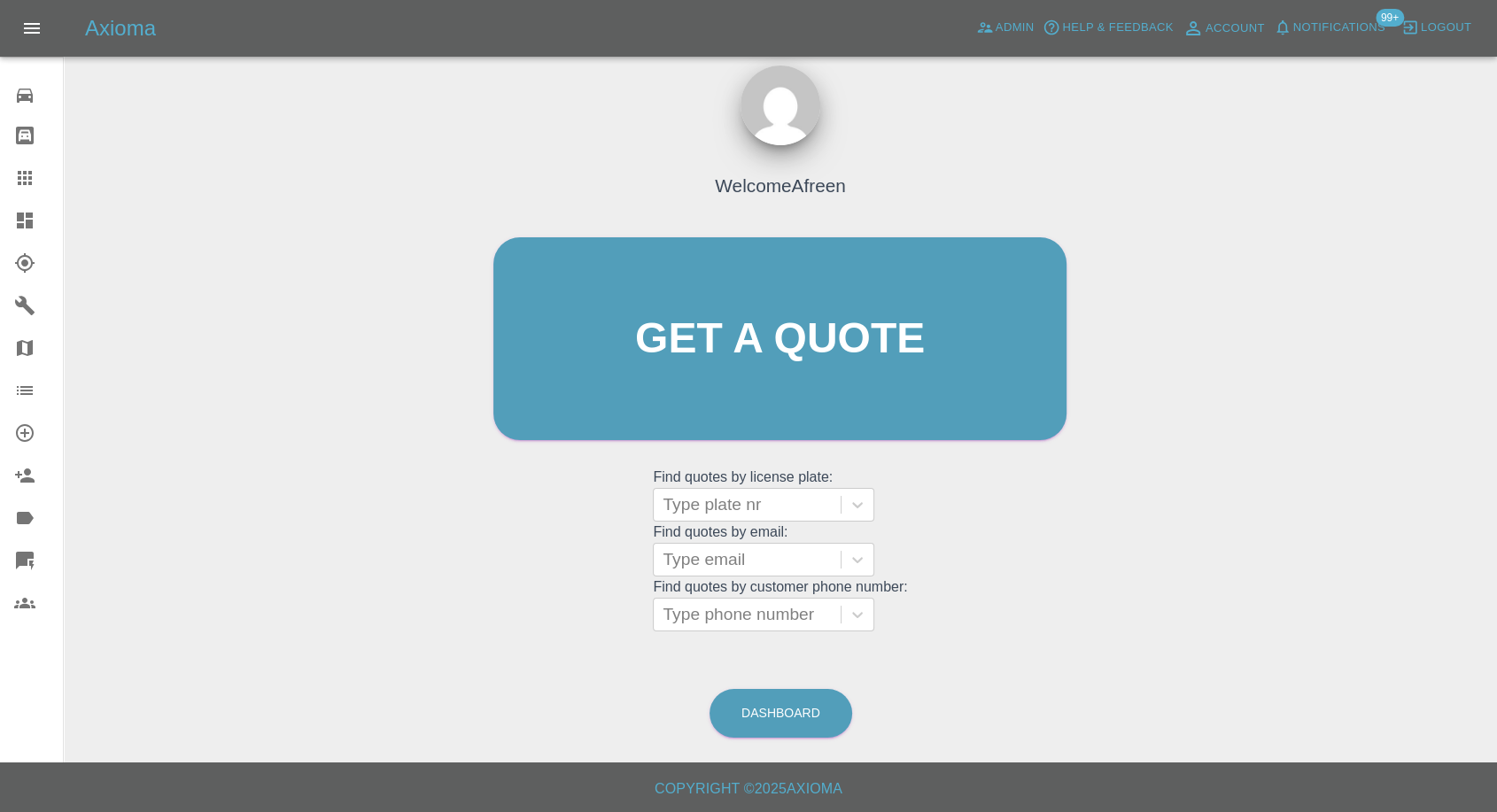
scroll to position [15, 0]
click at [757, 616] on div at bounding box center [747, 616] width 169 height 25
paste input "07795950538"
type input "07795950538"
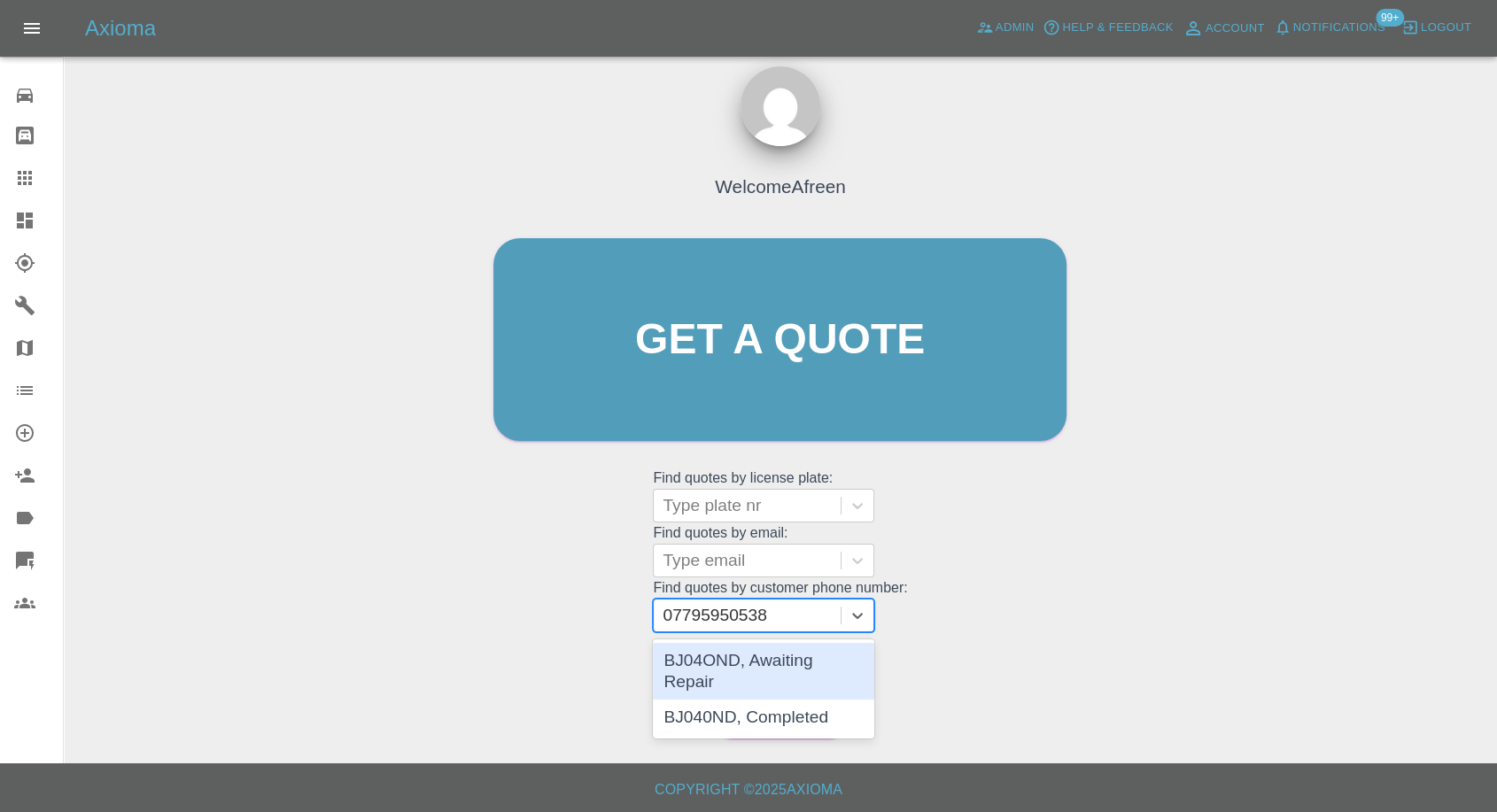
click at [761, 657] on div "BJ04OND, Awaiting Repair" at bounding box center [763, 671] width 221 height 57
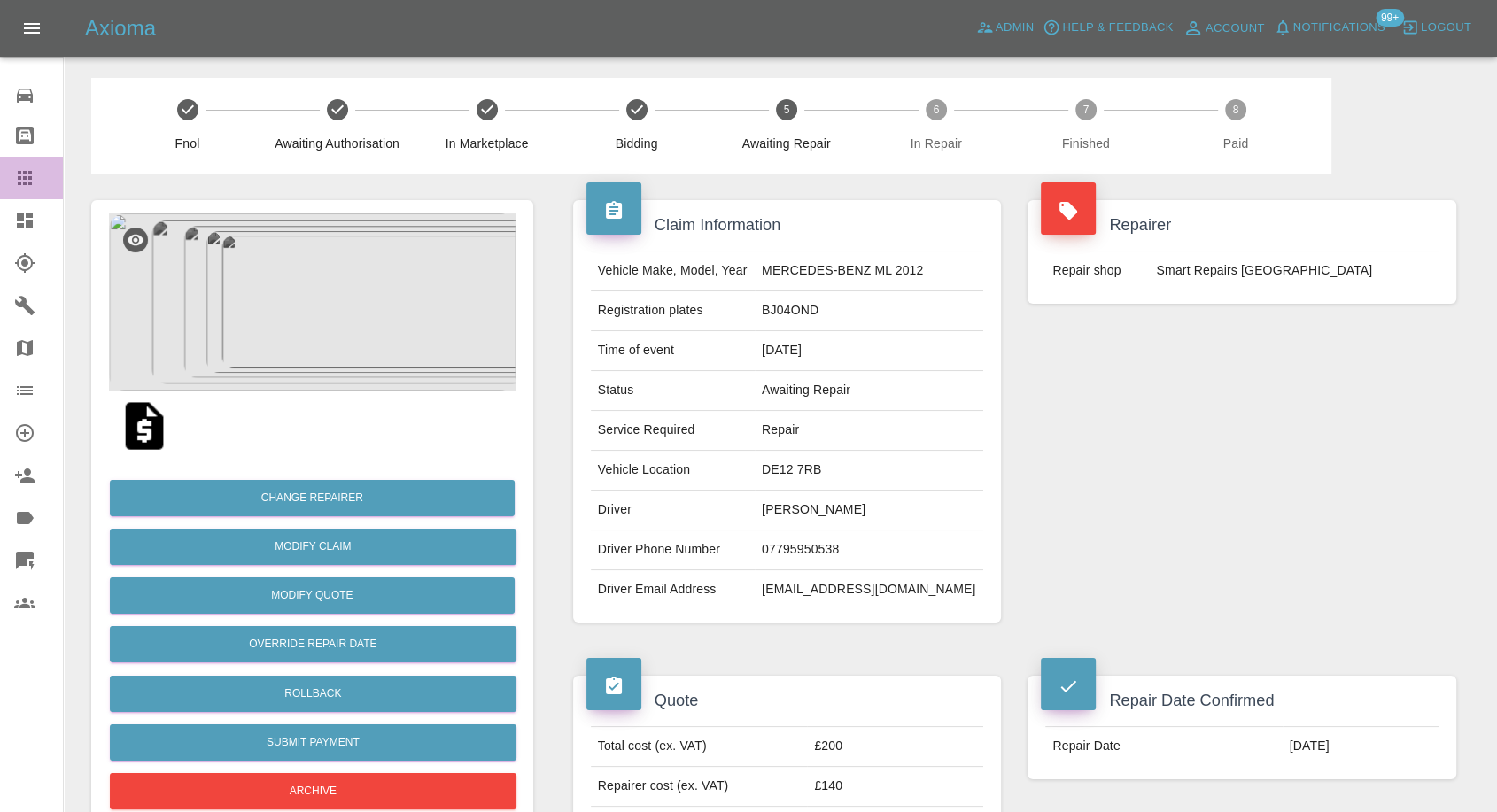
click at [21, 172] on icon at bounding box center [24, 178] width 15 height 14
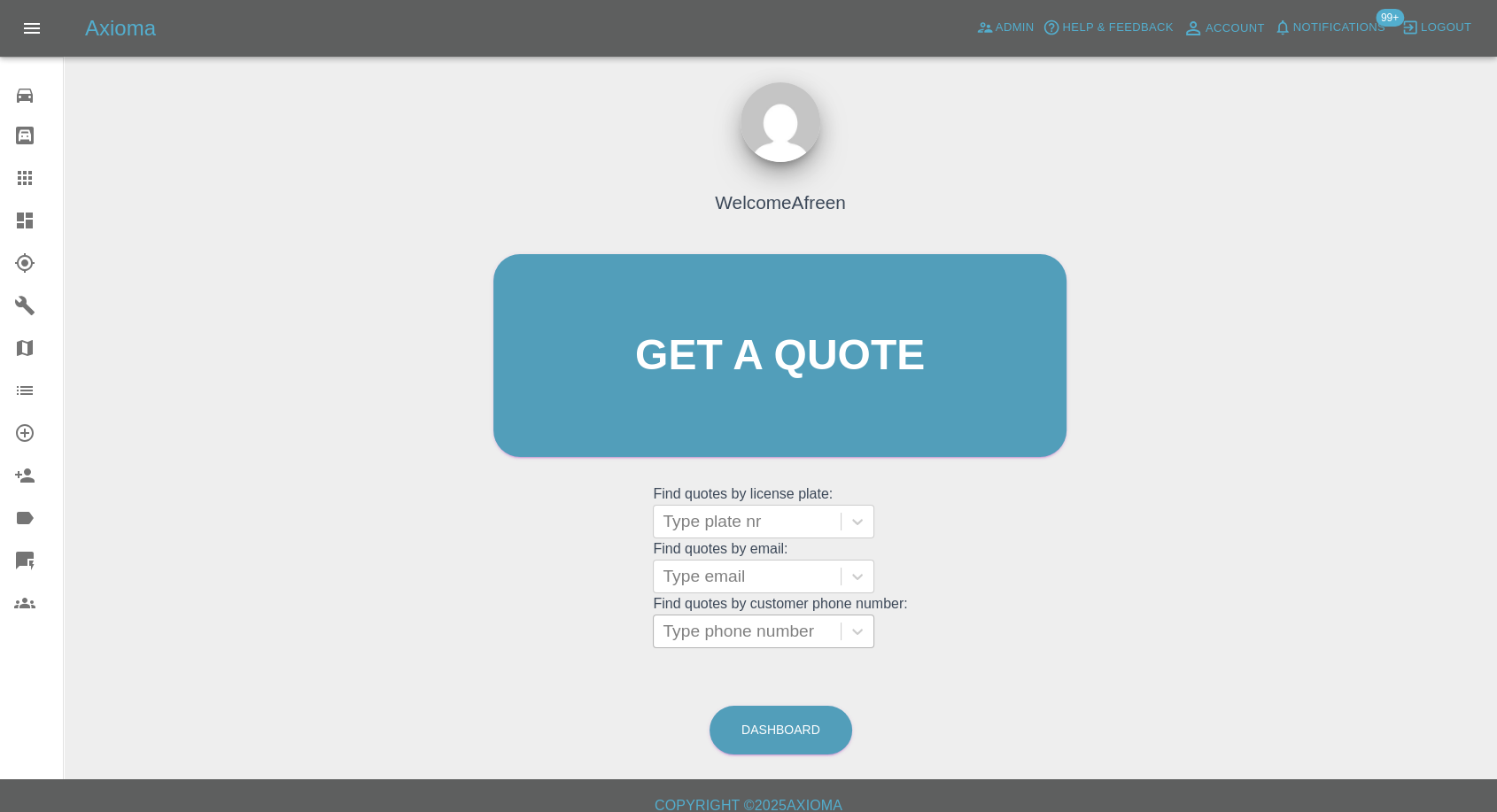
click at [763, 642] on div at bounding box center [747, 631] width 169 height 25
paste input "7718484050"
click at [671, 631] on input "7718484050" at bounding box center [712, 631] width 100 height 21
type input "07718484050"
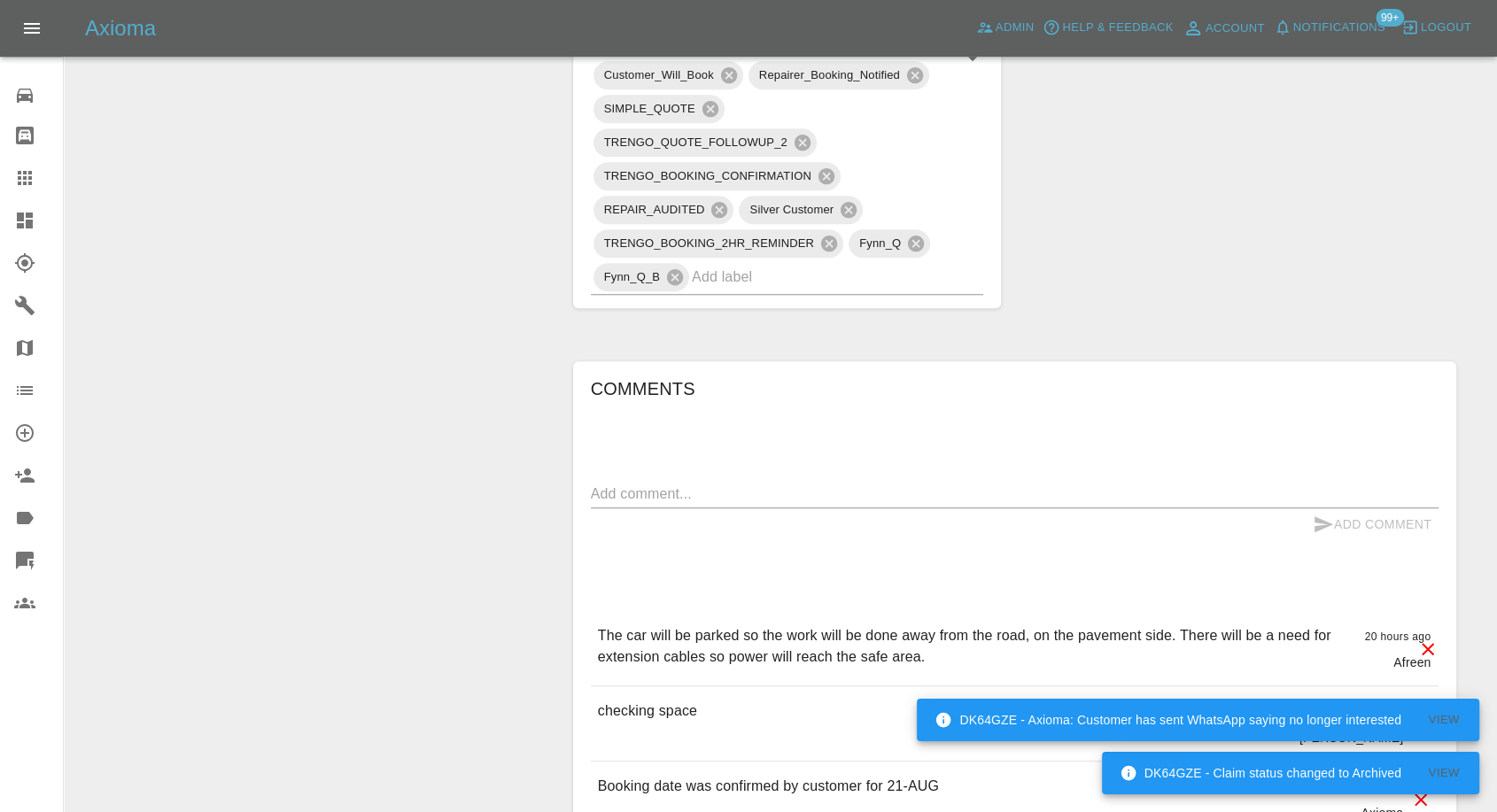
scroll to position [1180, 0]
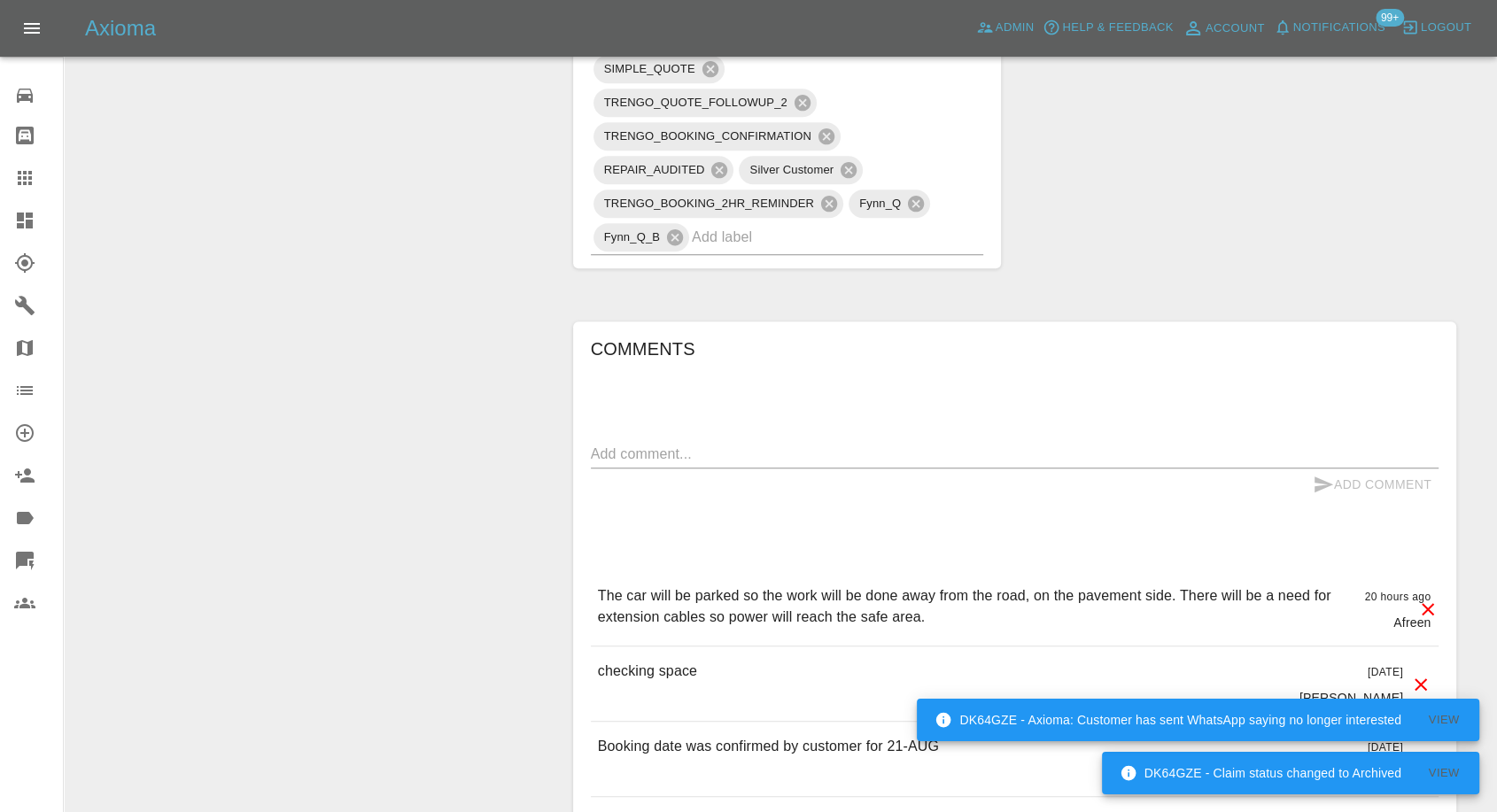
click at [702, 444] on textarea at bounding box center [1014, 453] width 848 height 20
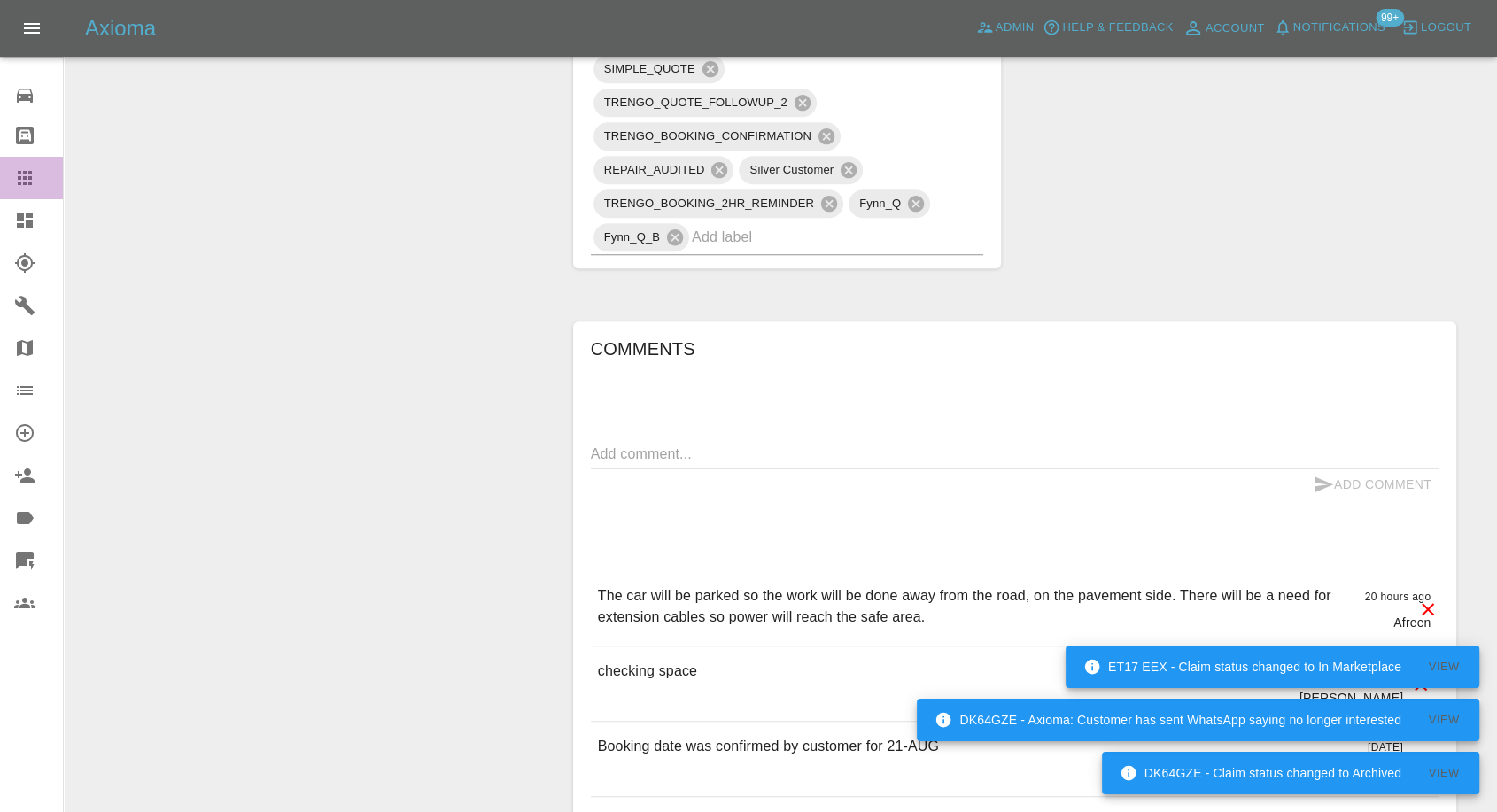
click at [15, 181] on icon at bounding box center [25, 178] width 21 height 21
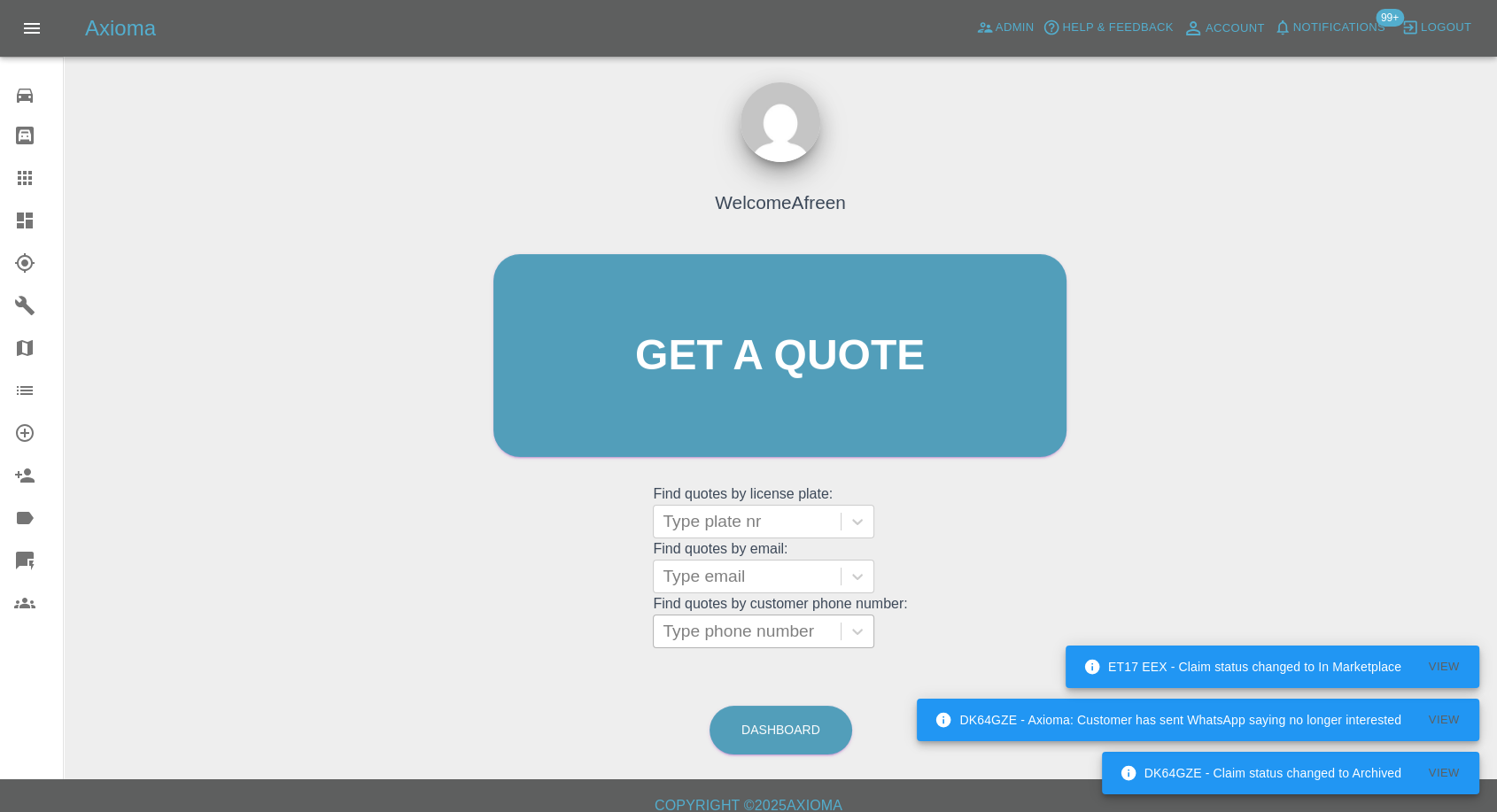
click at [751, 629] on div at bounding box center [747, 631] width 169 height 25
paste input "07706638799"
type input "07706638799"
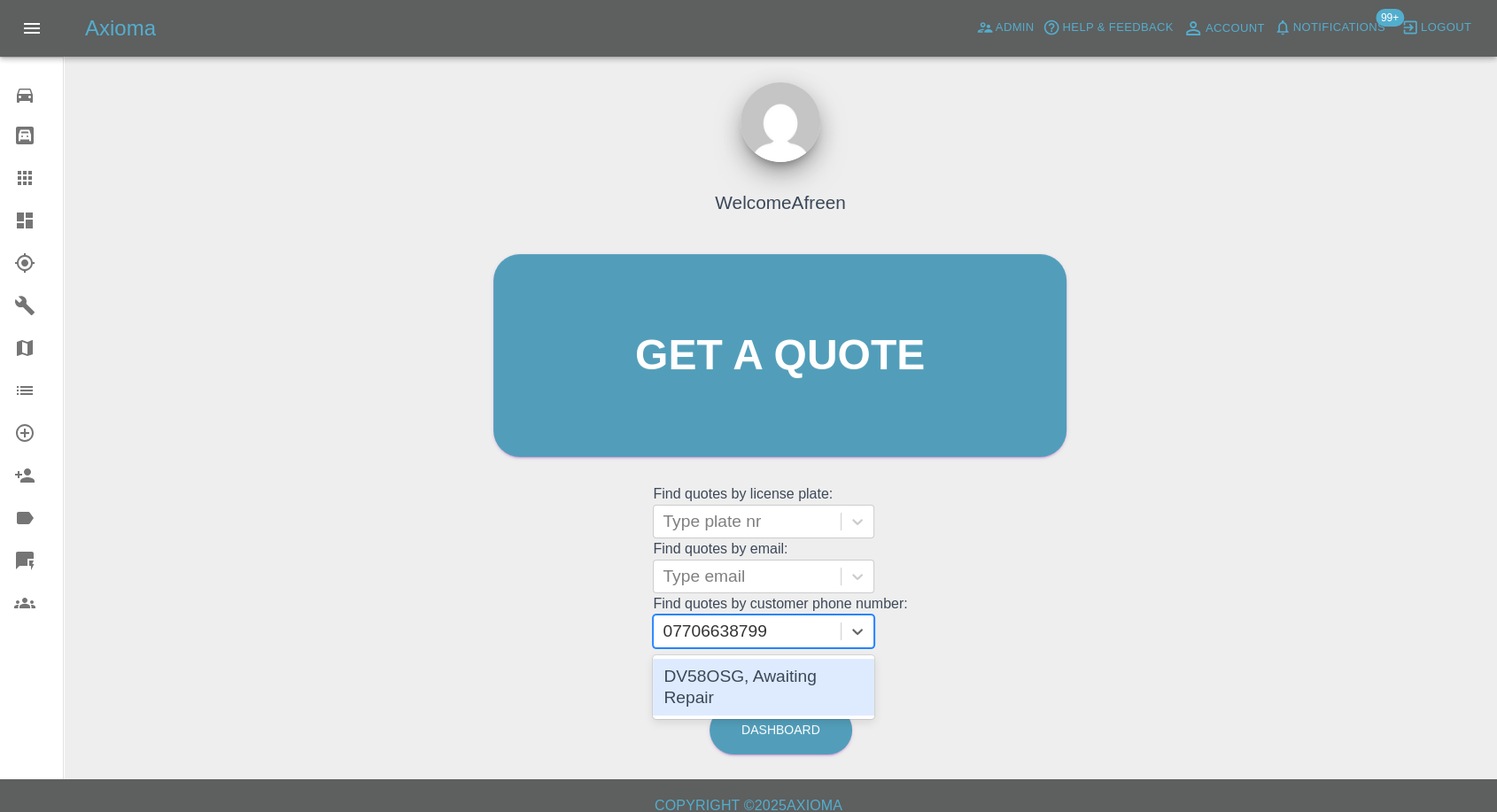
click at [713, 669] on div "DV58OSG, Awaiting Repair" at bounding box center [763, 687] width 221 height 57
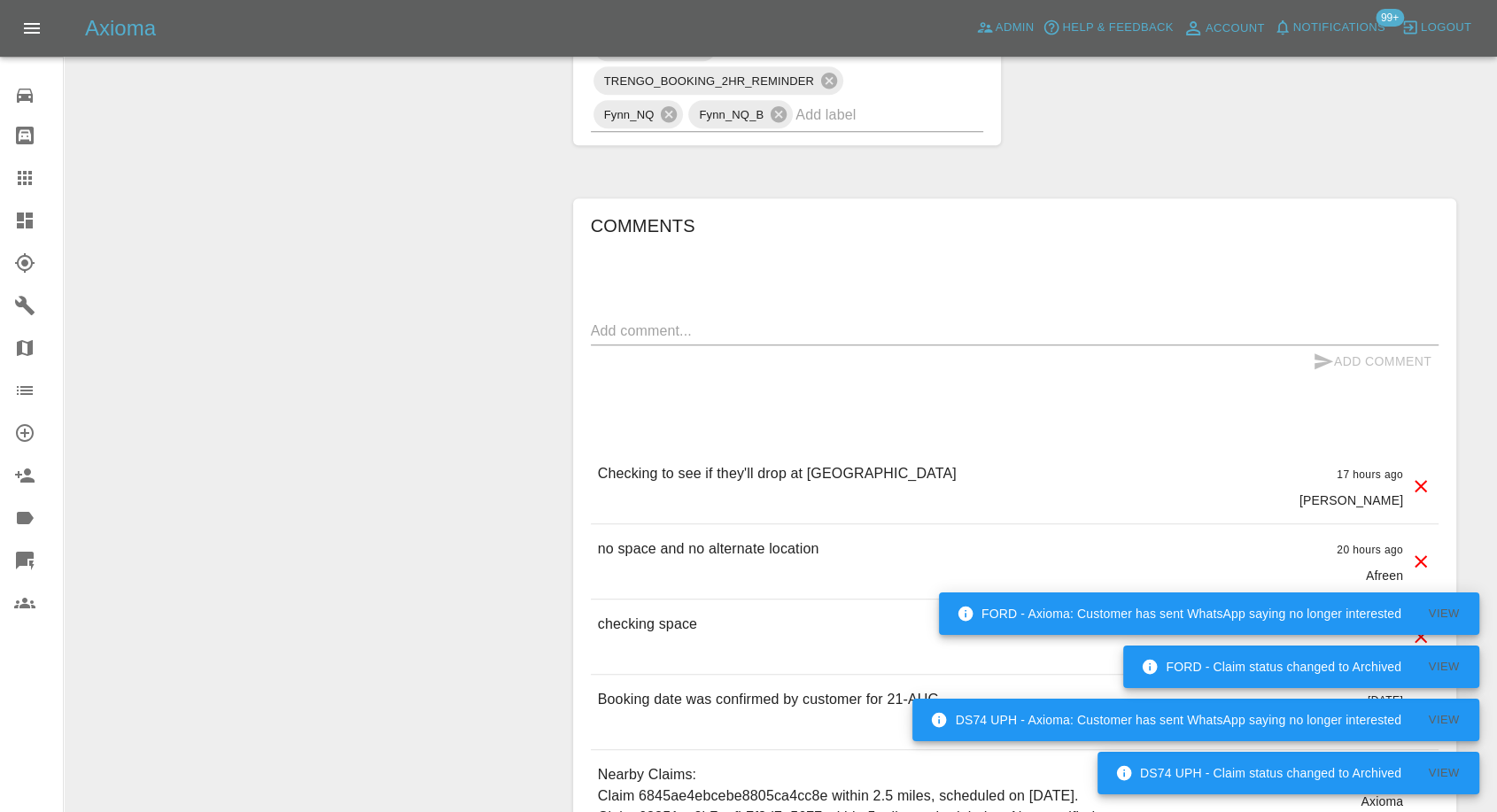
scroll to position [1378, 0]
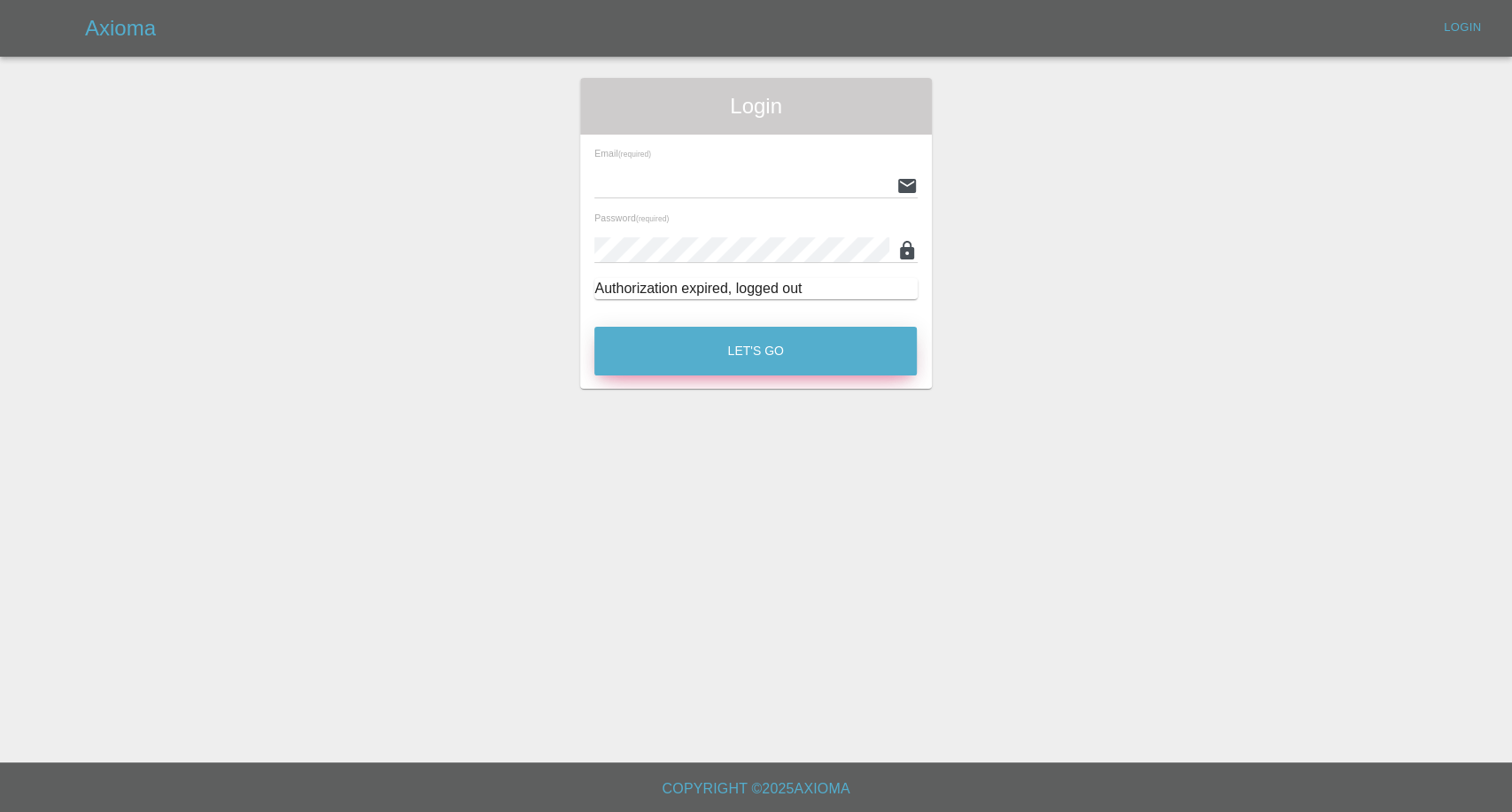
type input "afreen@axioma.co.uk"
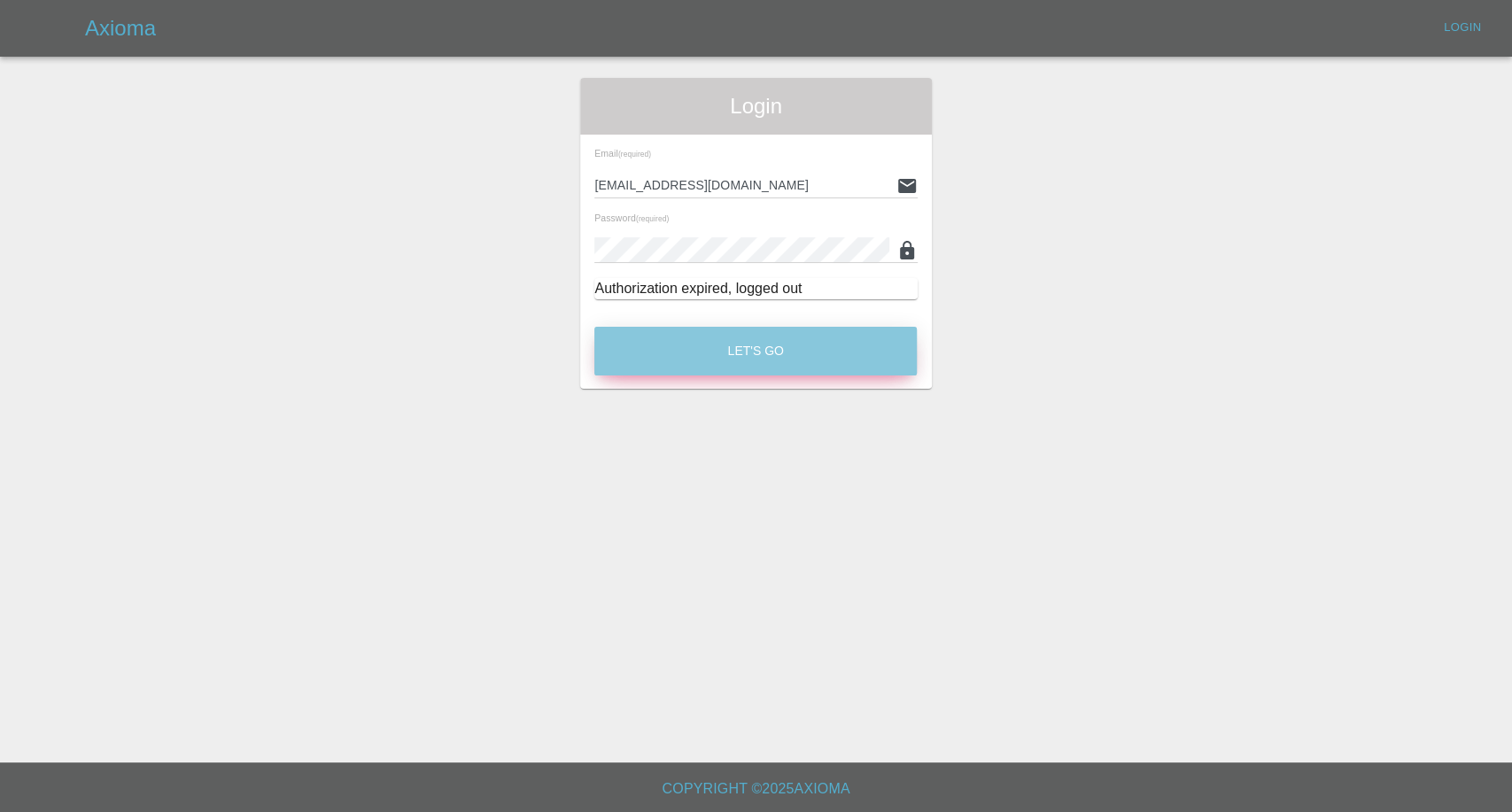
click at [701, 342] on button "Let's Go" at bounding box center [756, 351] width 323 height 48
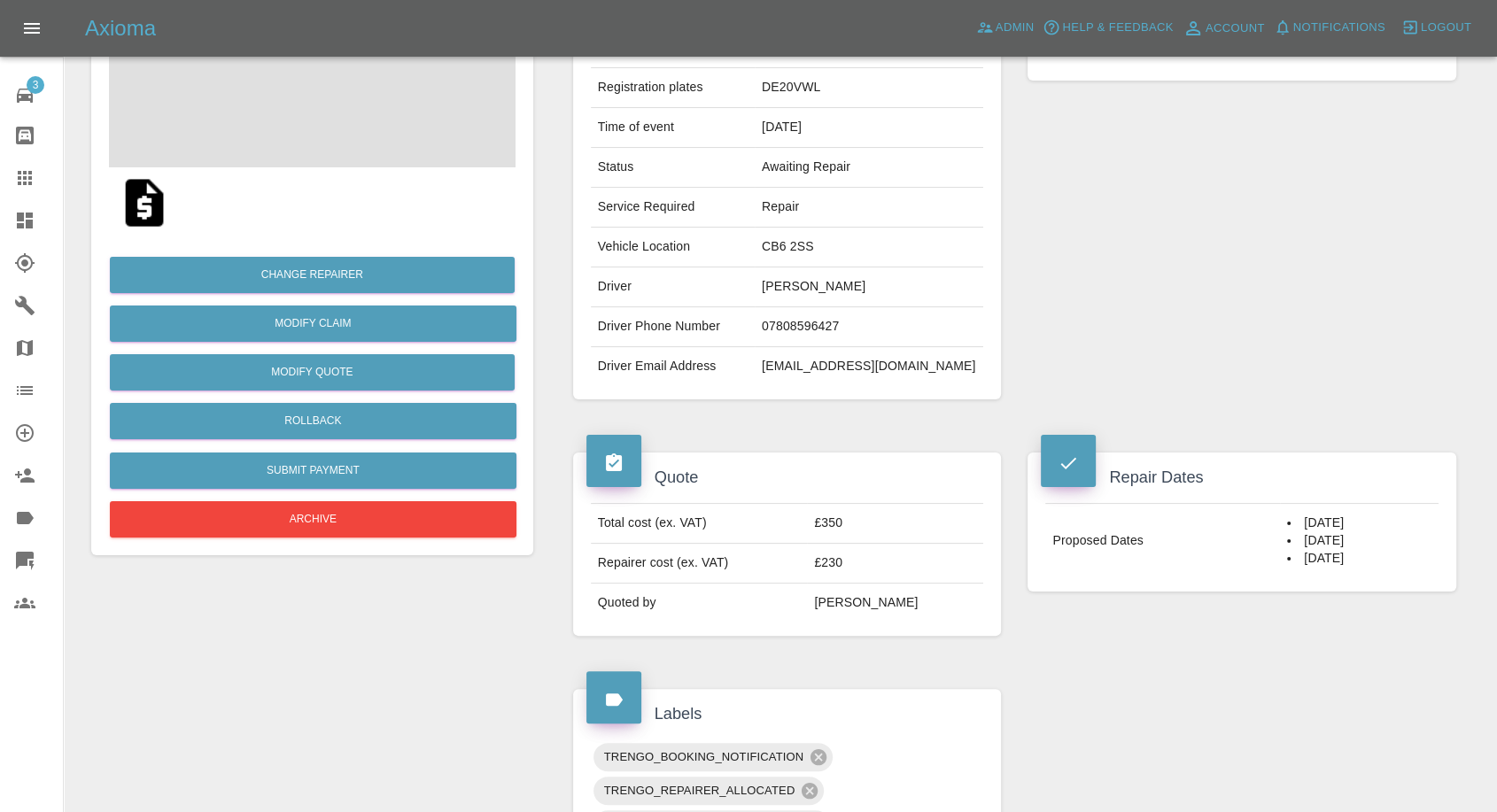
scroll to position [492, 0]
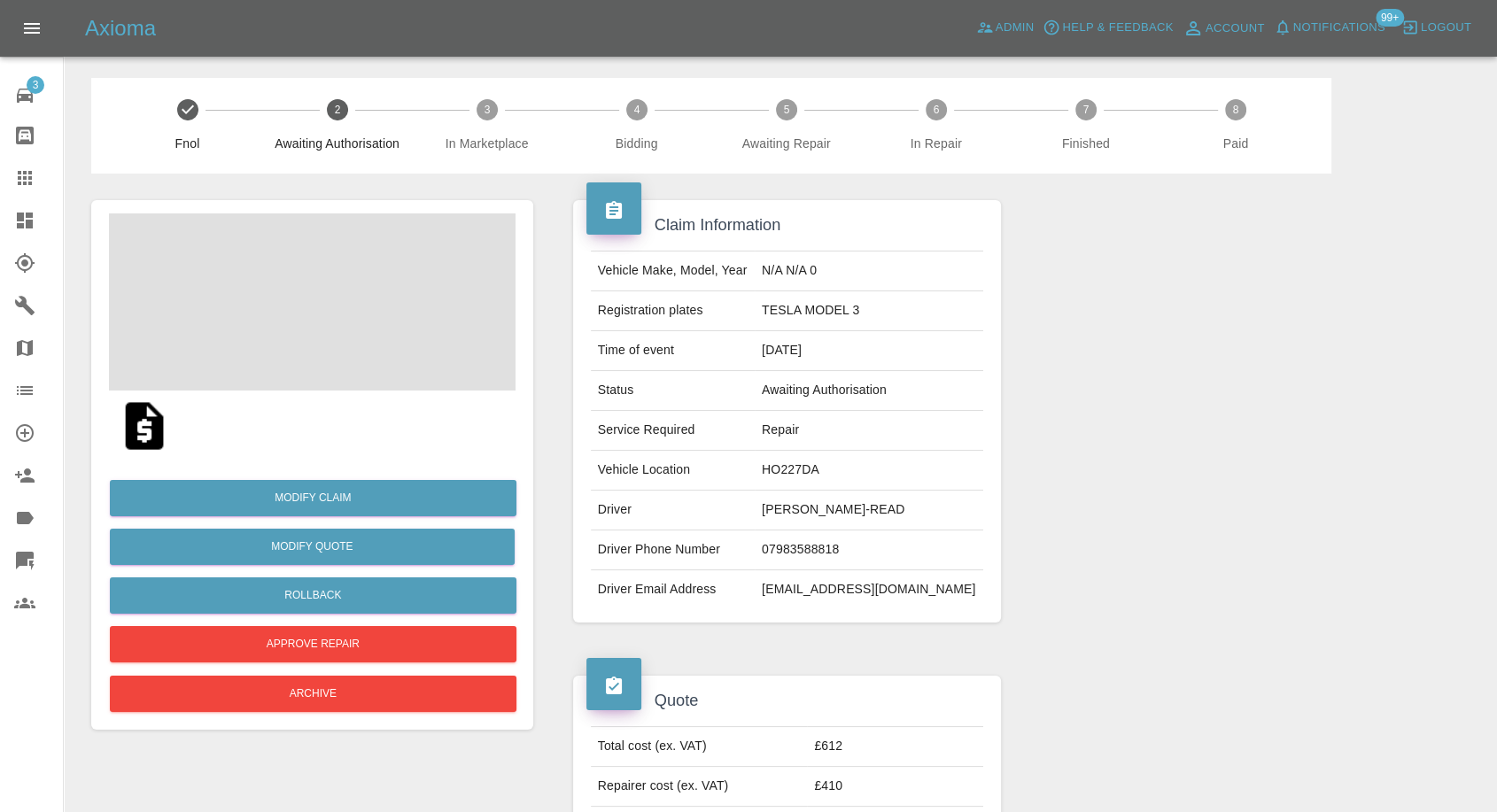
click at [147, 424] on img at bounding box center [144, 425] width 57 height 57
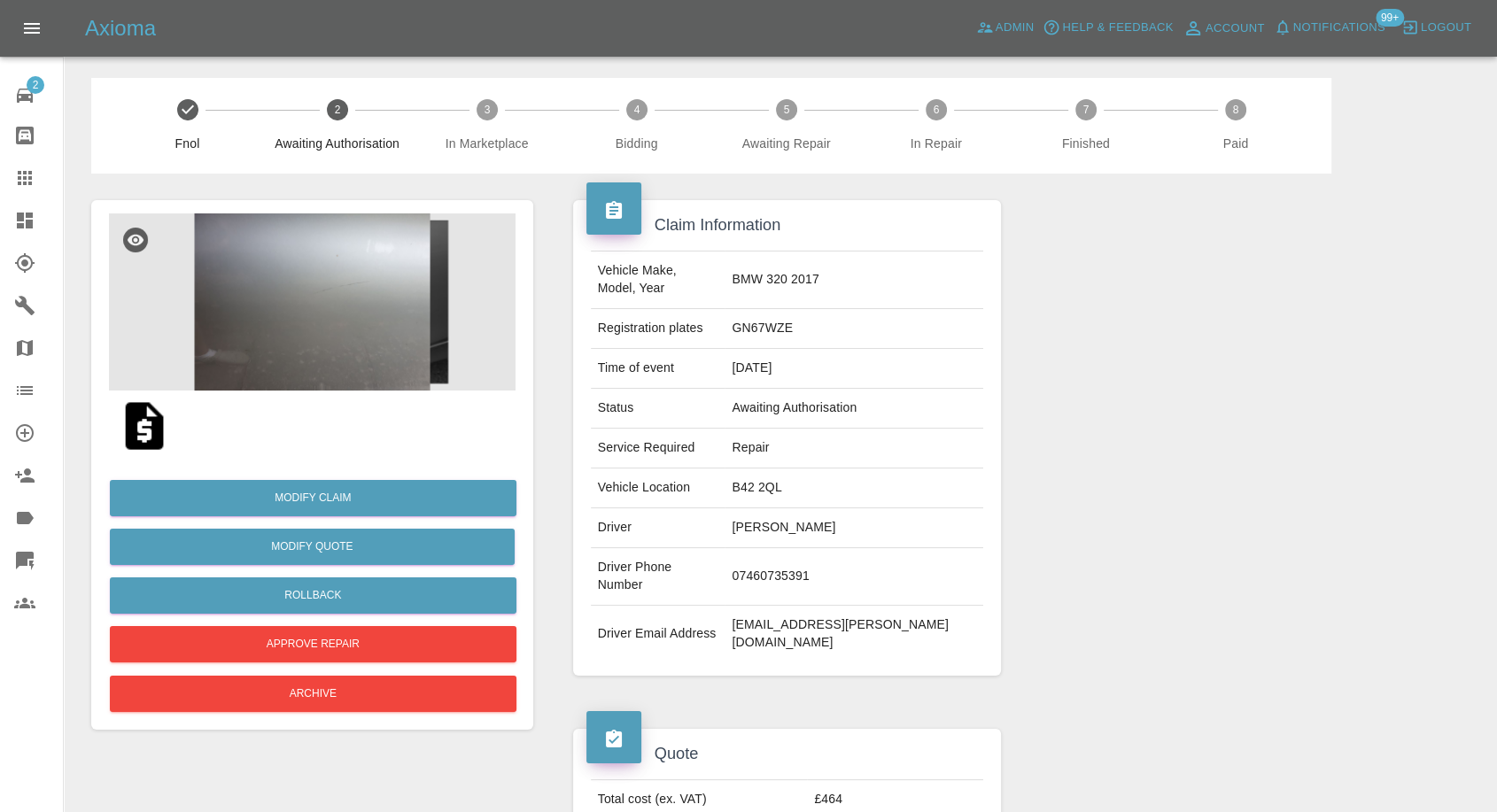
click at [148, 428] on img at bounding box center [144, 425] width 57 height 57
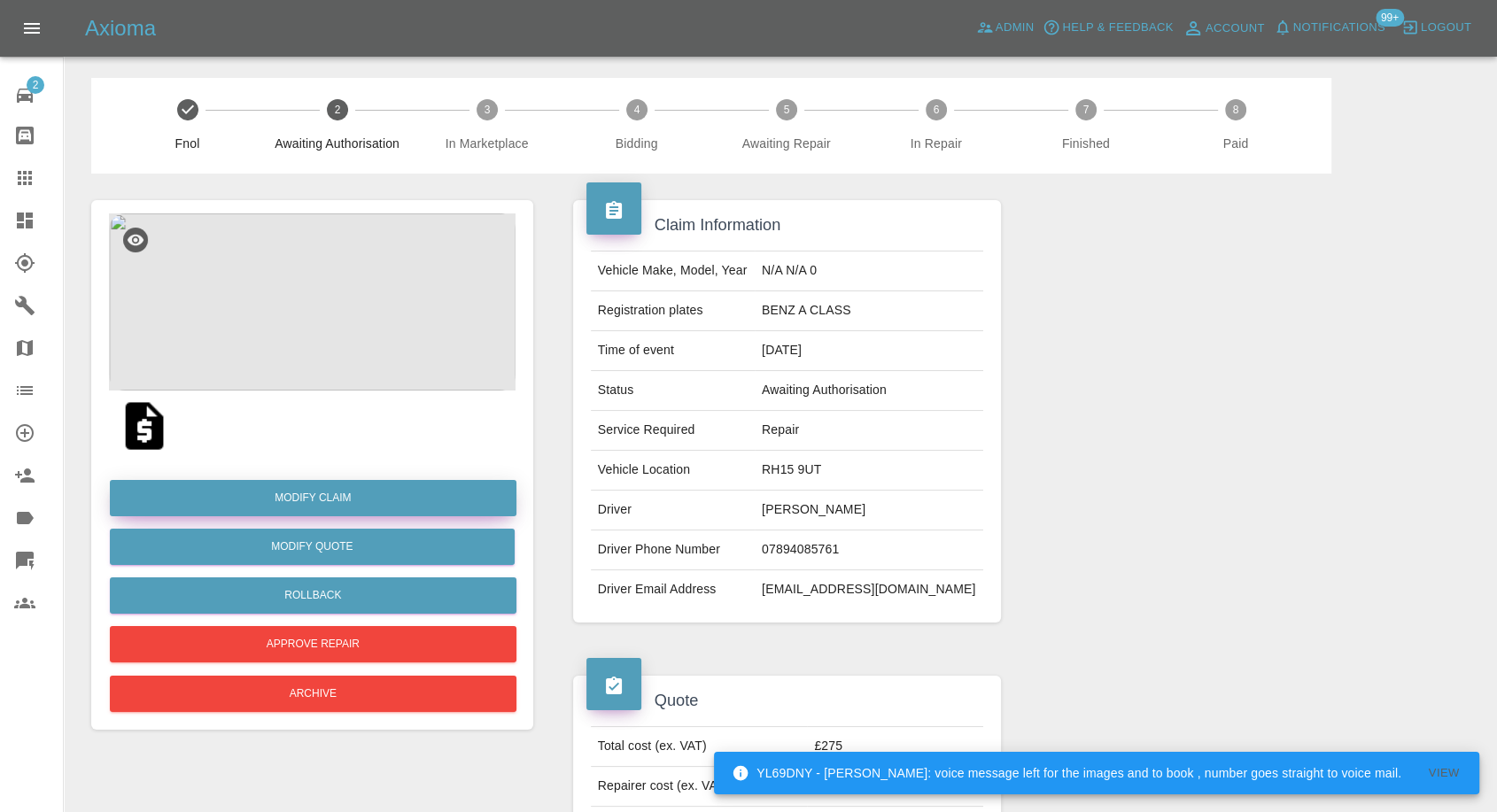
click at [321, 492] on link "Modify Claim" at bounding box center [313, 499] width 407 height 37
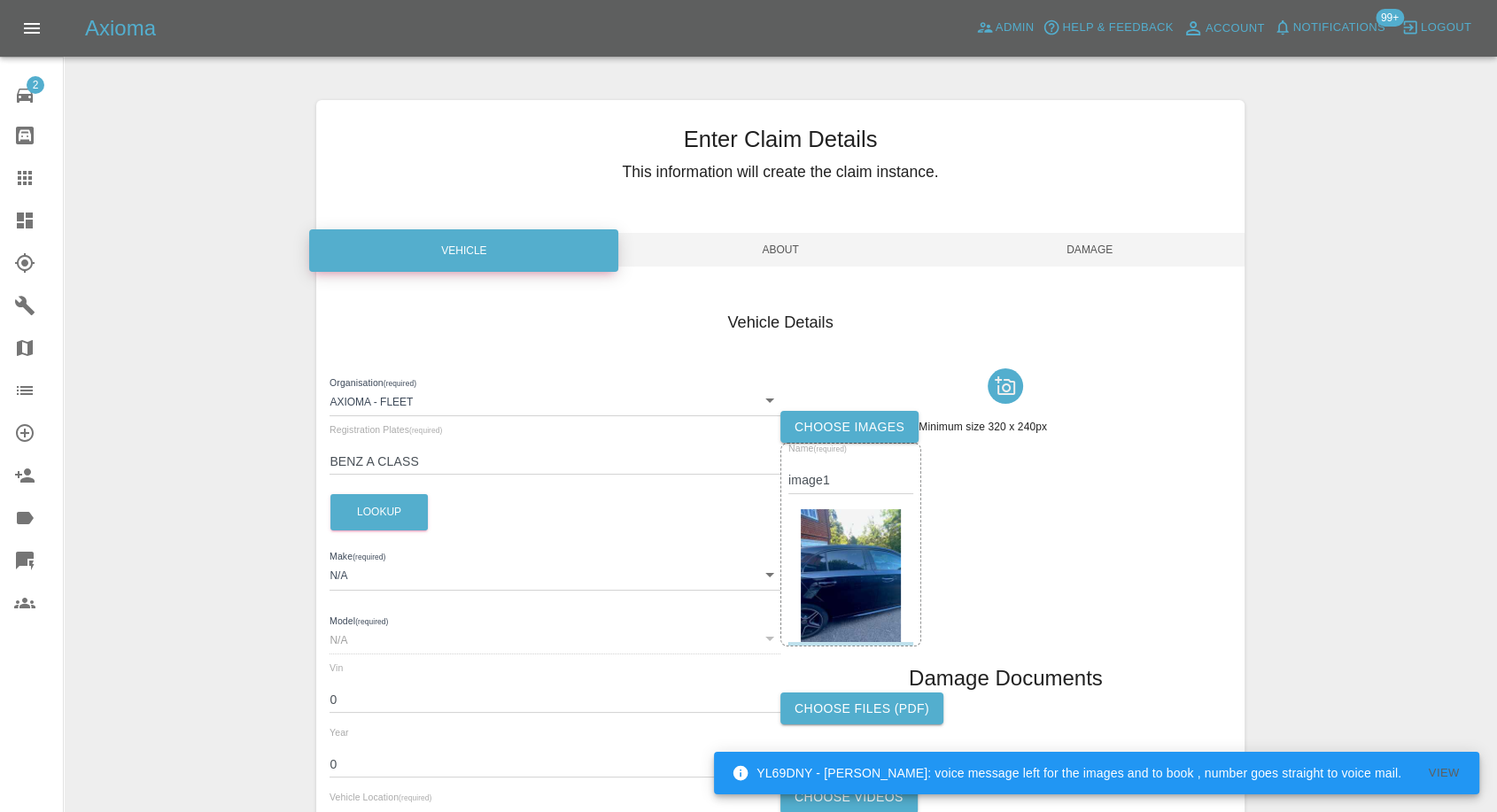
click at [899, 417] on label "Choose images" at bounding box center [849, 427] width 138 height 33
click at [0, 0] on input "Choose images" at bounding box center [0, 0] width 0 height 0
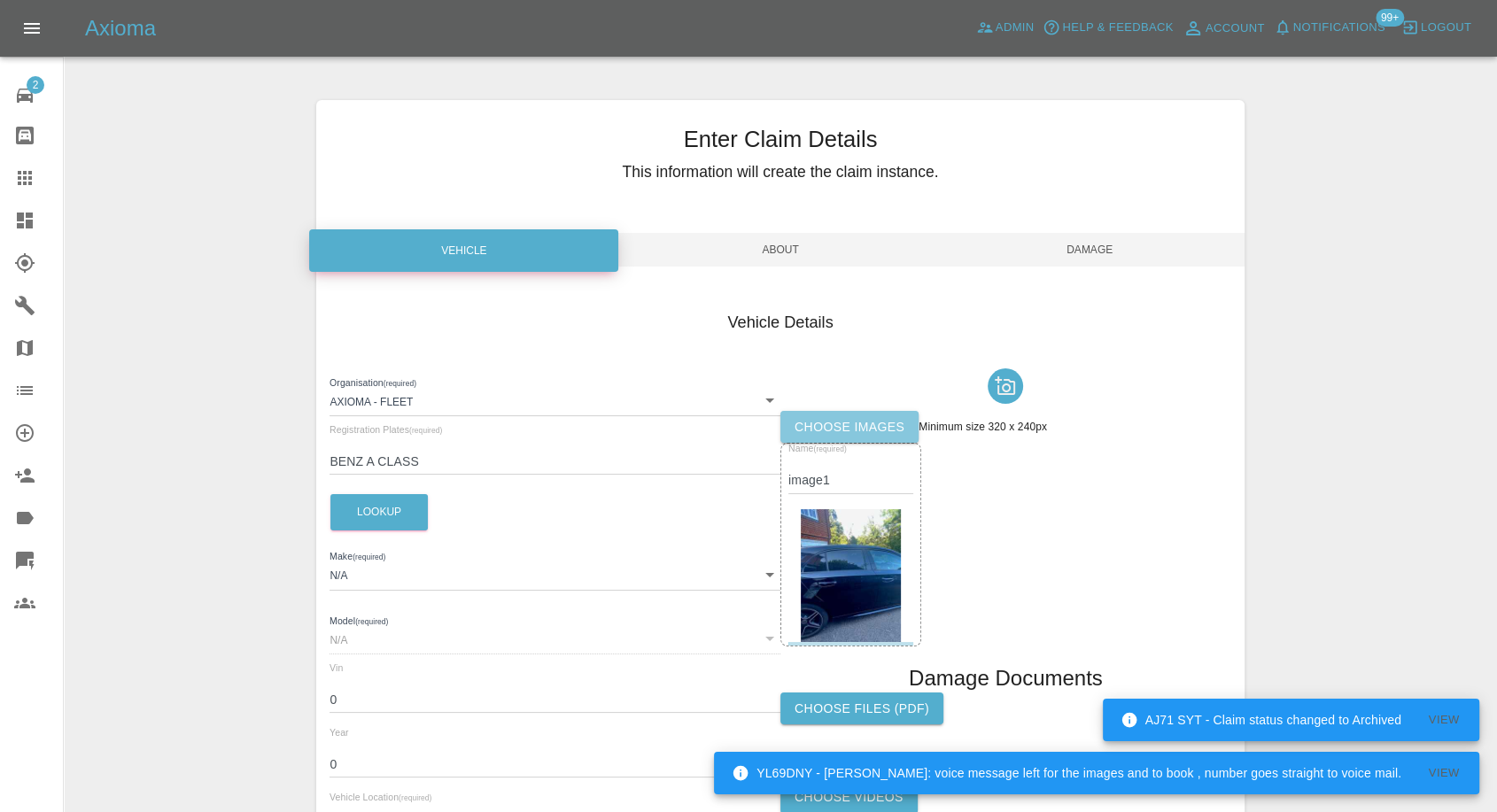
click at [819, 437] on label "Choose images" at bounding box center [849, 427] width 138 height 33
click at [0, 0] on input "Choose images" at bounding box center [0, 0] width 0 height 0
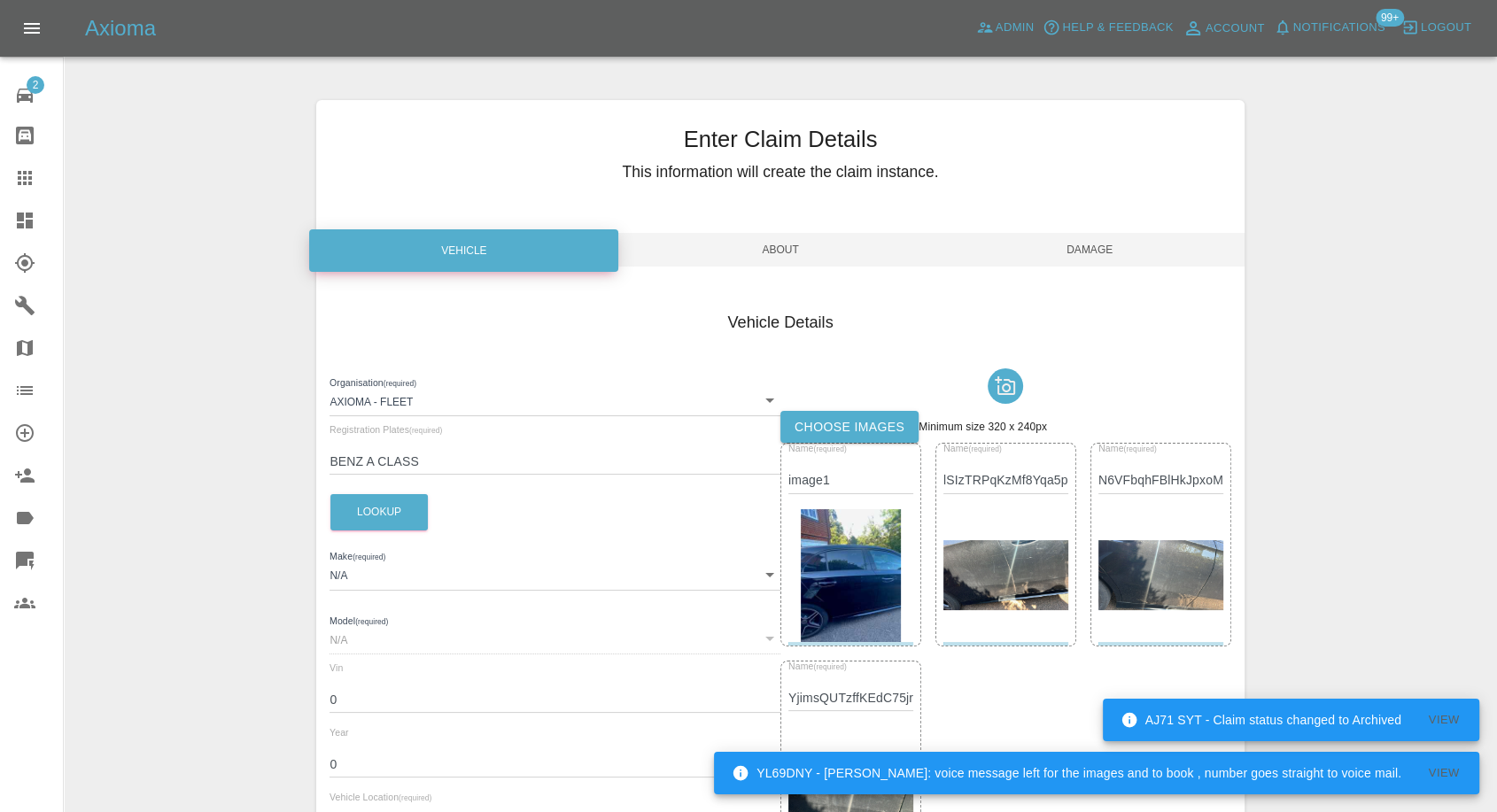
click at [1099, 242] on span "Damage" at bounding box center [1091, 249] width 309 height 34
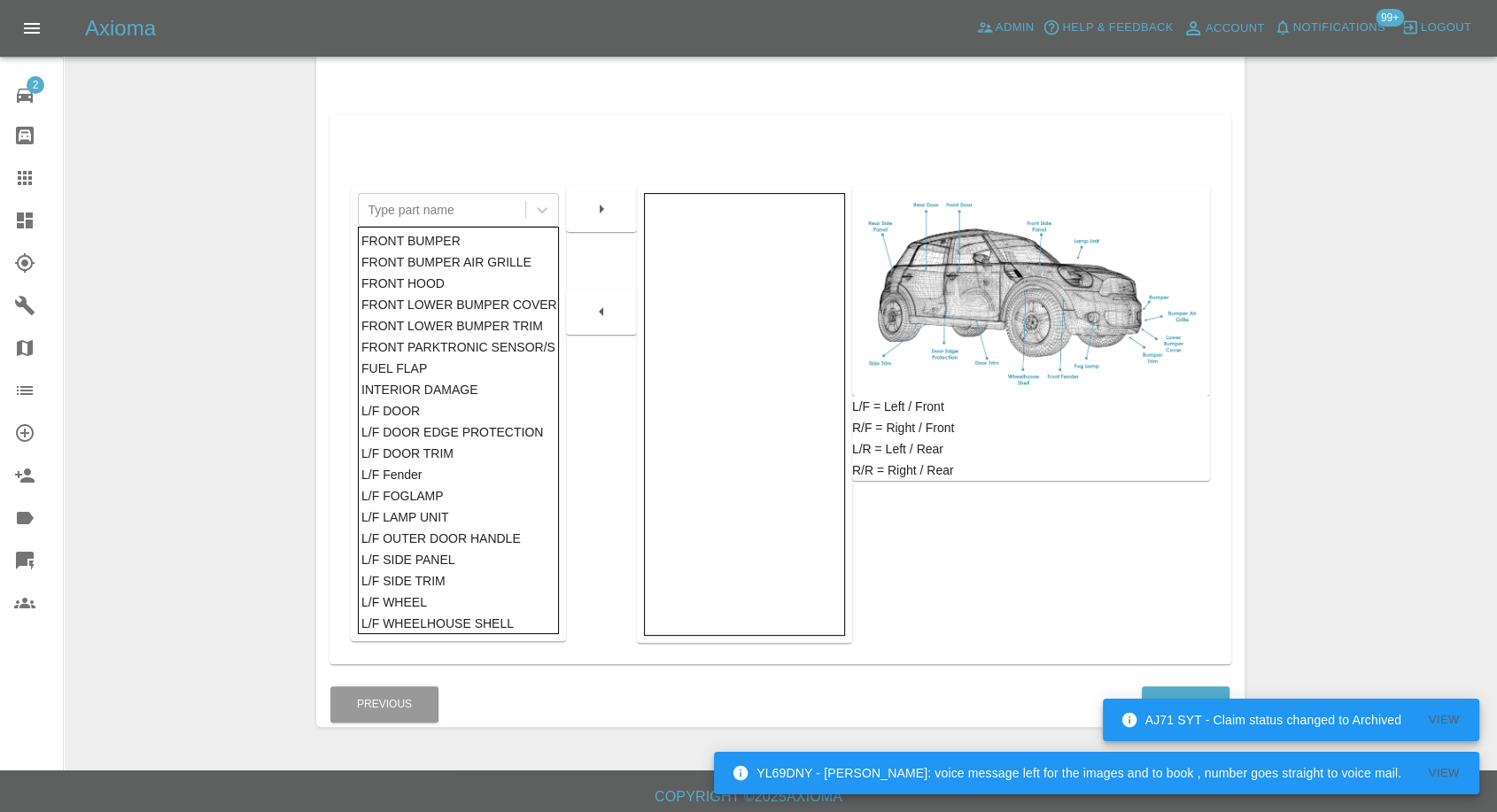
scroll to position [283, 0]
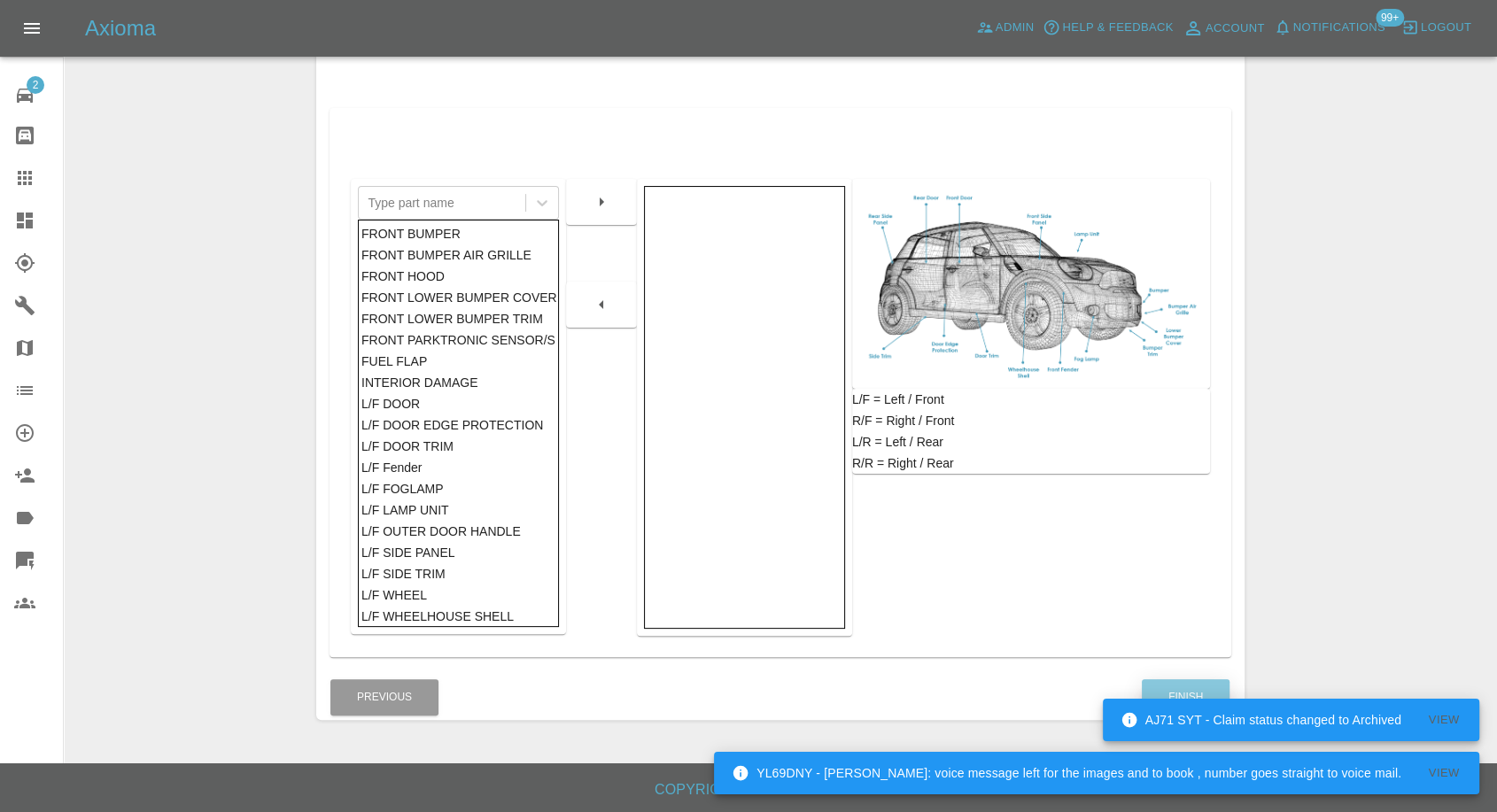
click at [1190, 682] on button "Finish" at bounding box center [1186, 698] width 88 height 37
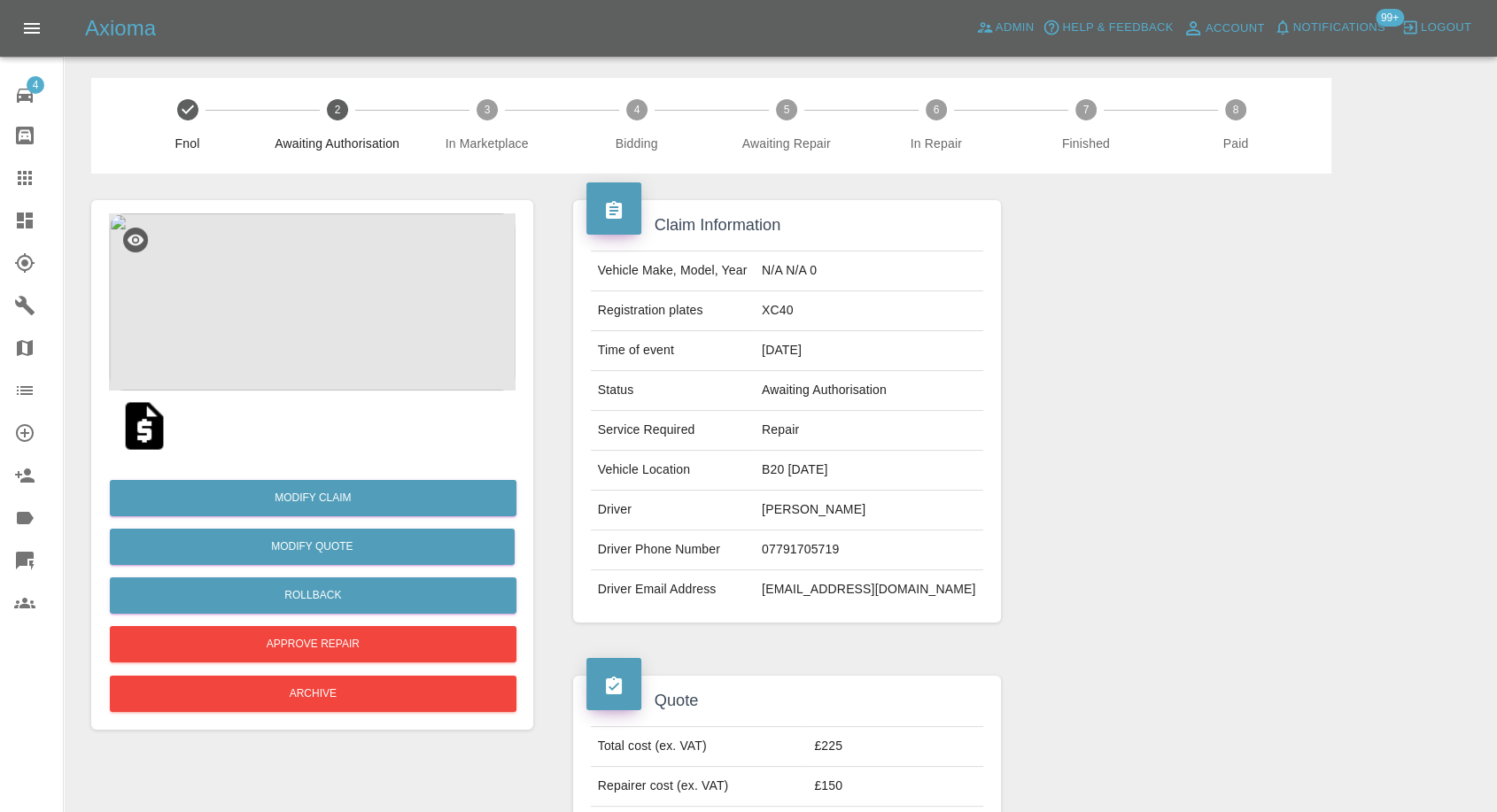
click at [294, 319] on img at bounding box center [312, 302] width 407 height 177
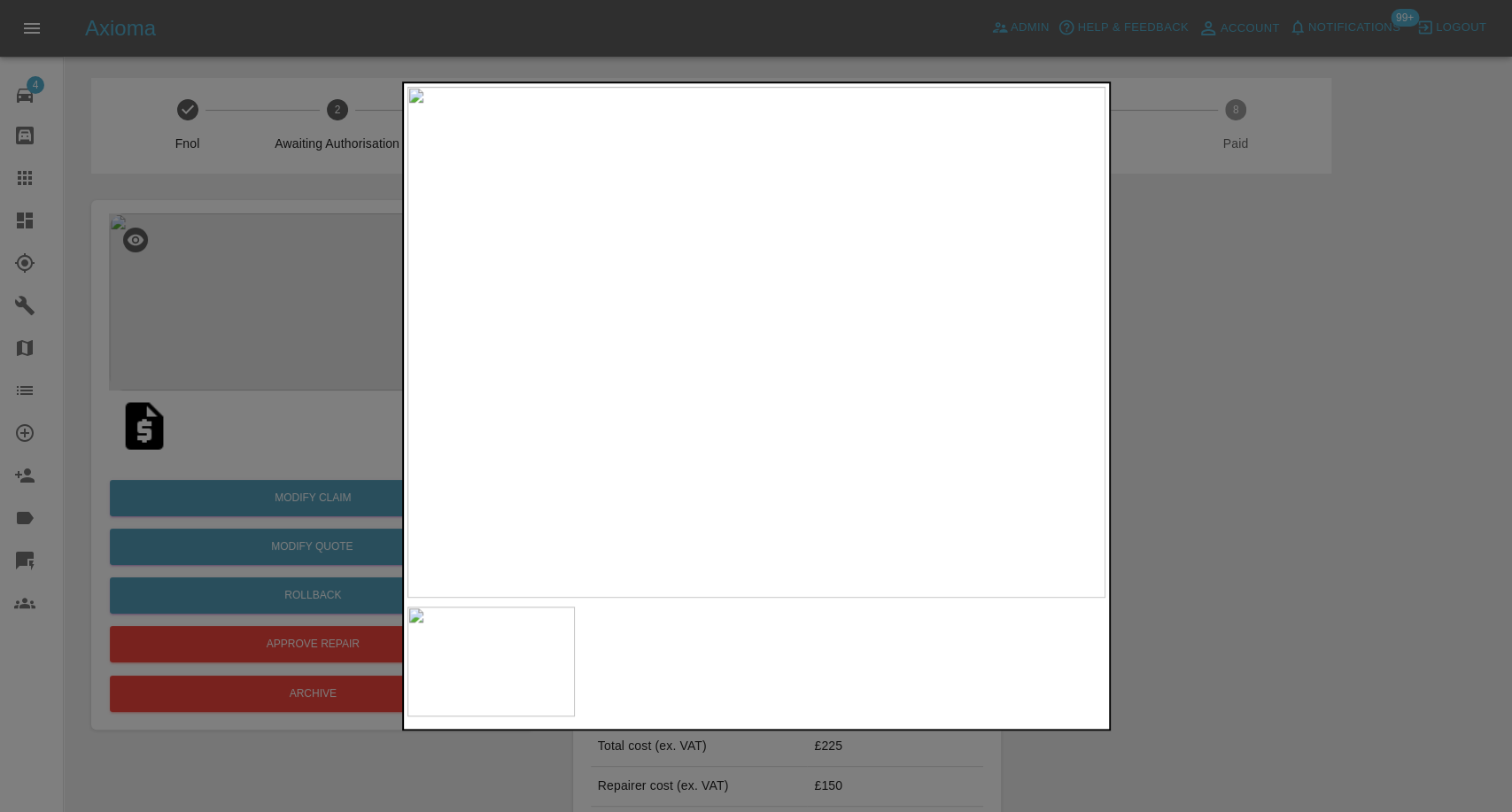
click at [1221, 426] on div at bounding box center [756, 406] width 1512 height 812
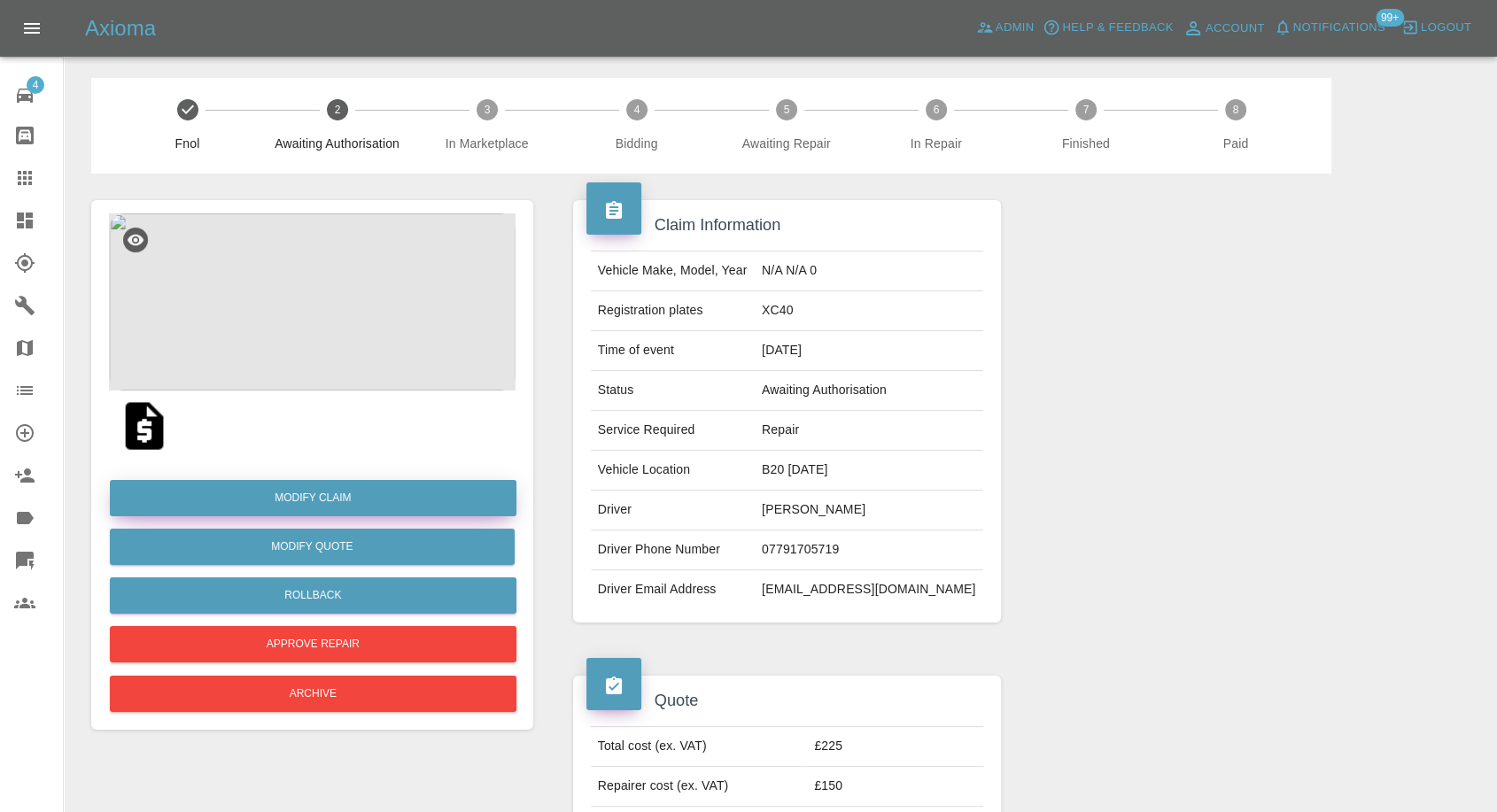
click at [283, 494] on link "Modify Claim" at bounding box center [313, 499] width 407 height 37
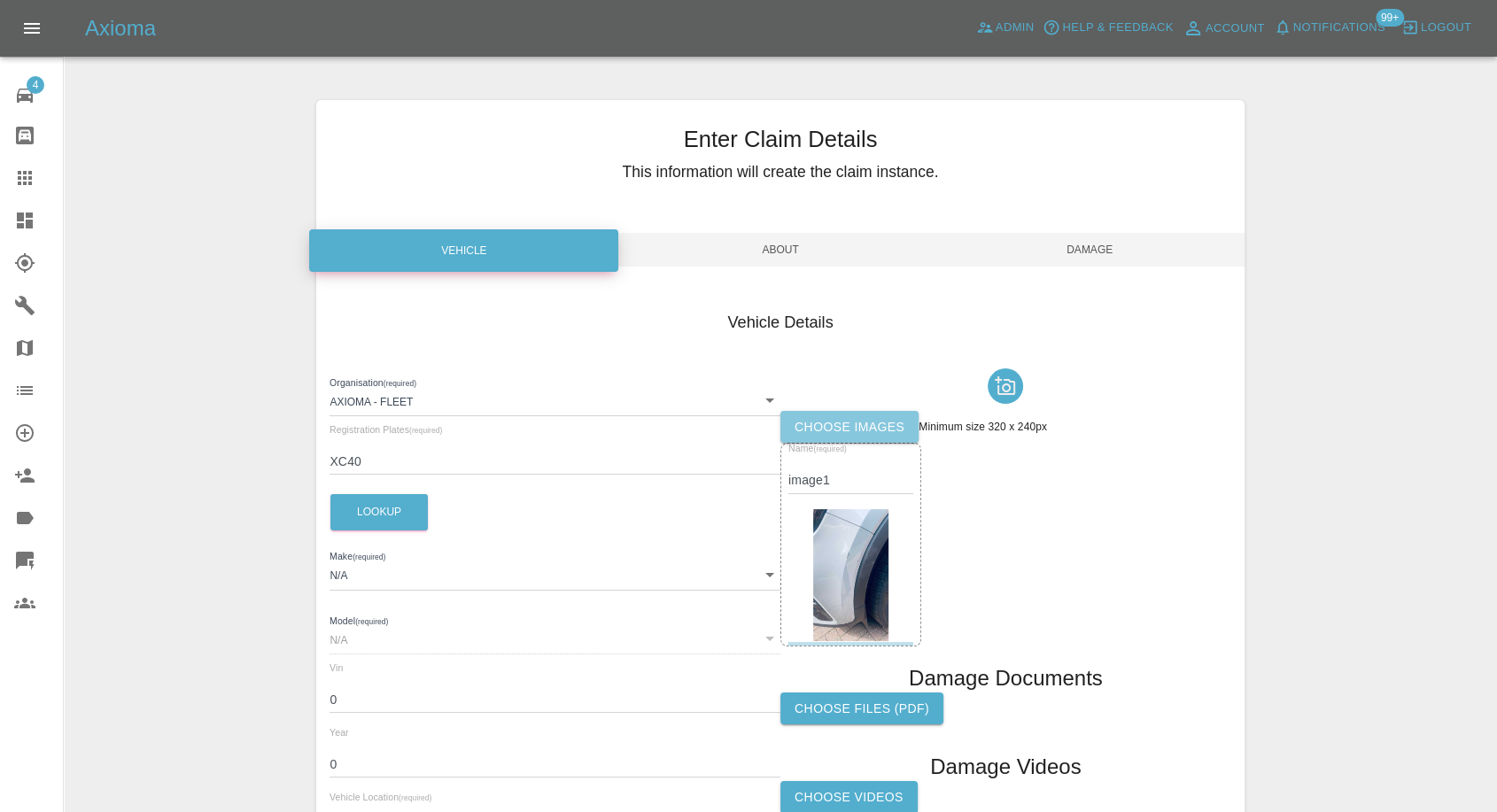
click at [869, 425] on label "Choose images" at bounding box center [849, 427] width 138 height 33
click at [0, 0] on input "Choose images" at bounding box center [0, 0] width 0 height 0
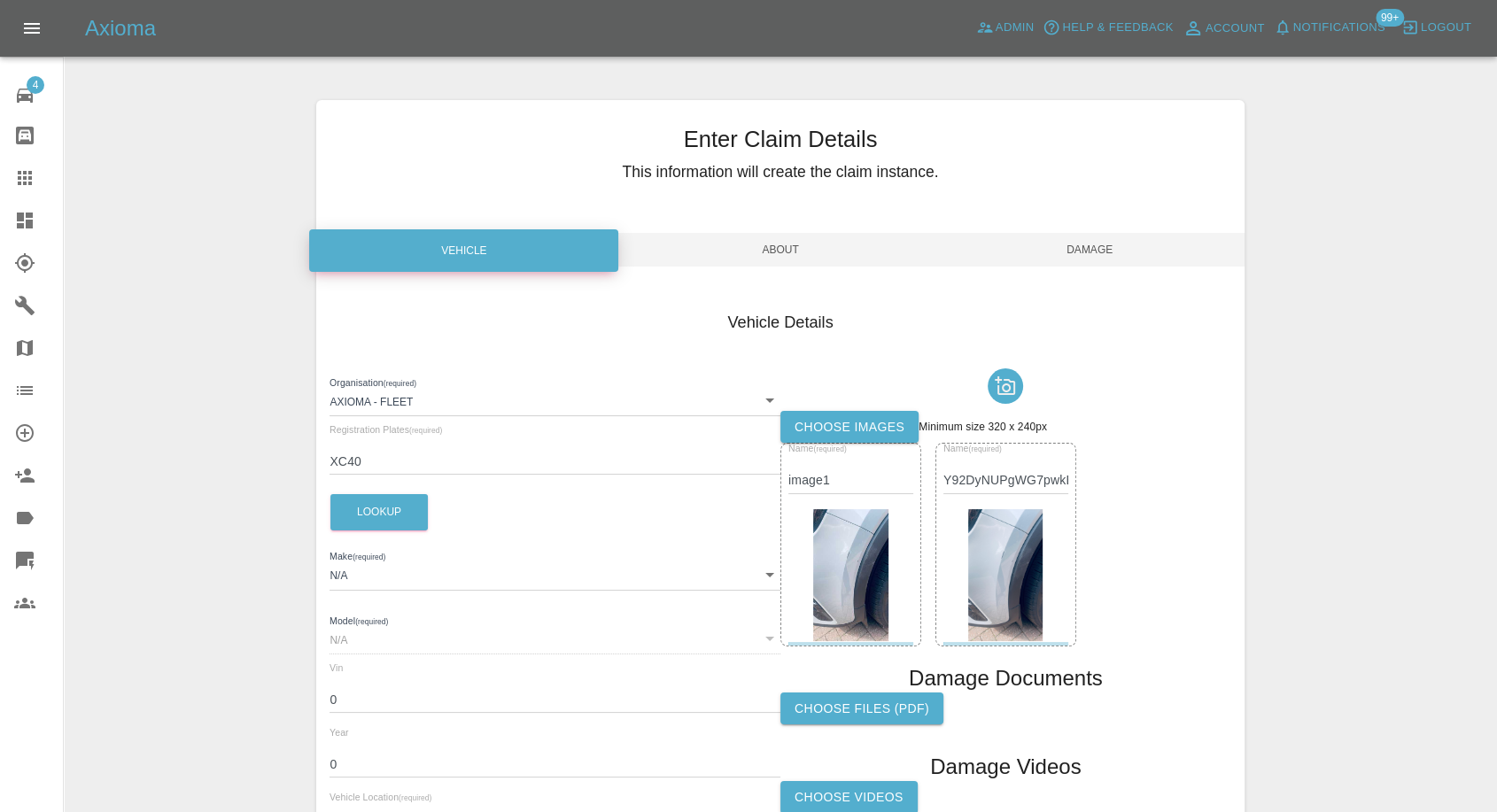
click at [1111, 246] on span "Damage" at bounding box center [1091, 249] width 309 height 34
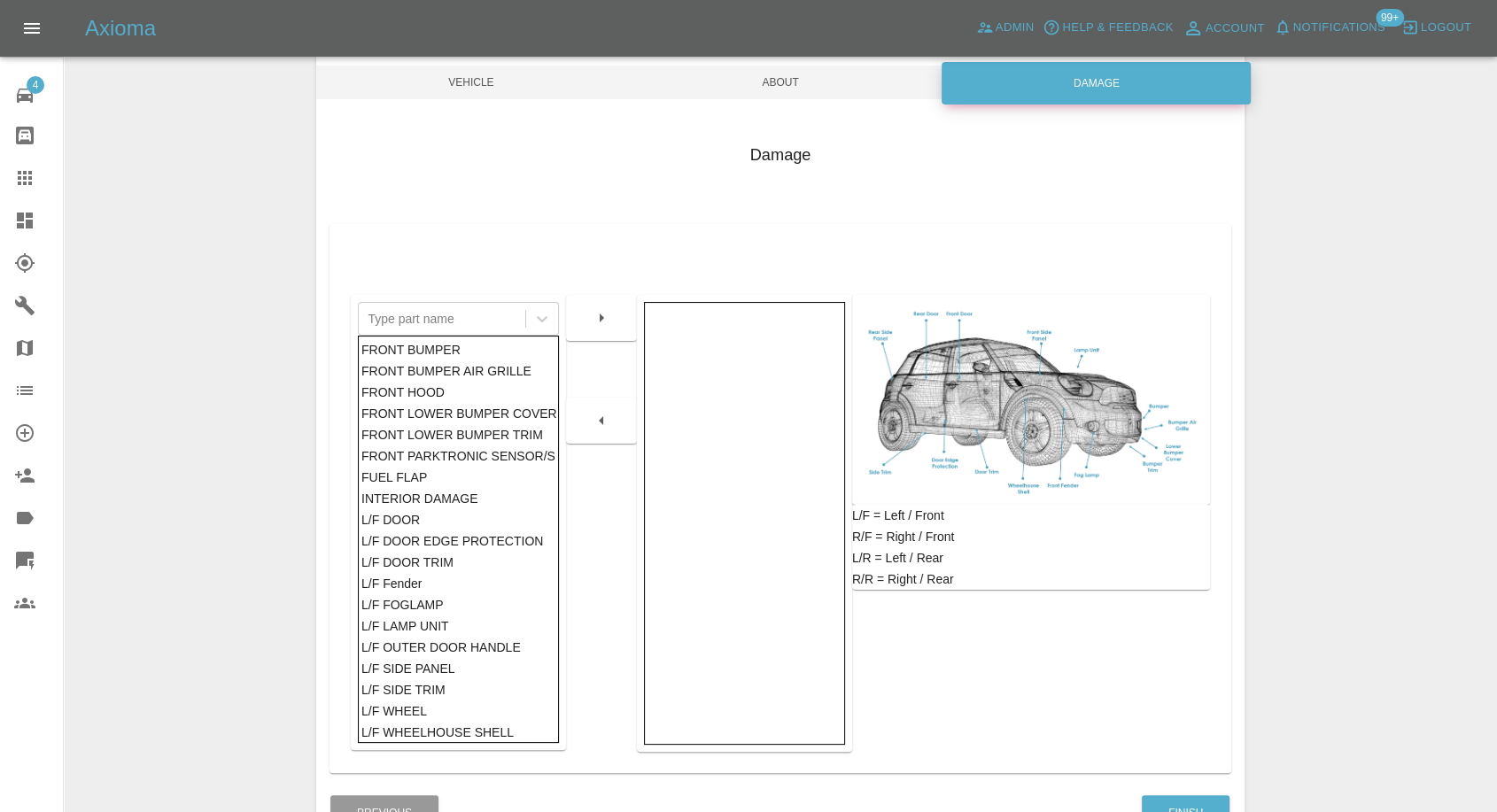
scroll to position [283, 0]
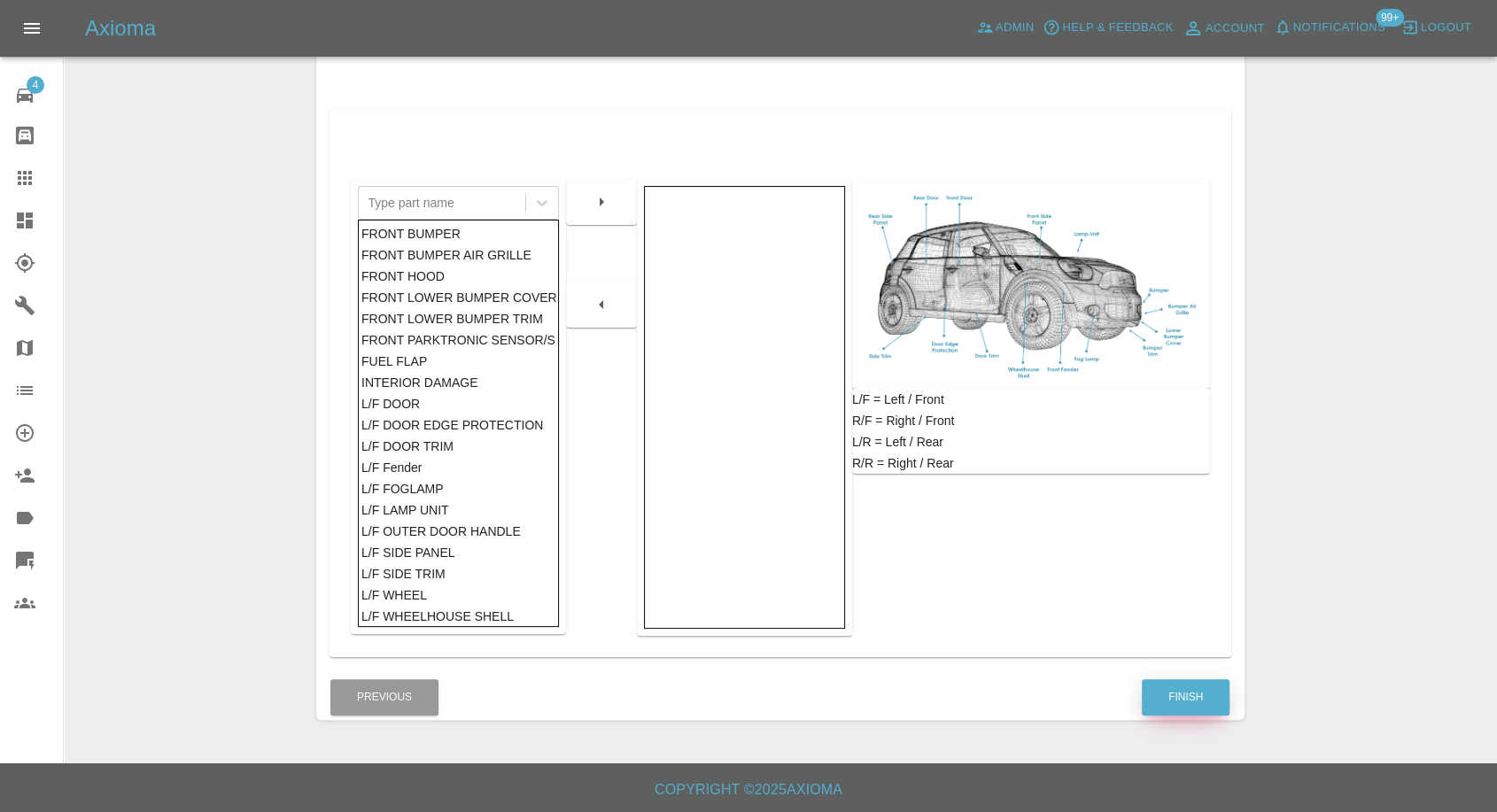
click at [1200, 703] on button "Finish" at bounding box center [1186, 698] width 88 height 37
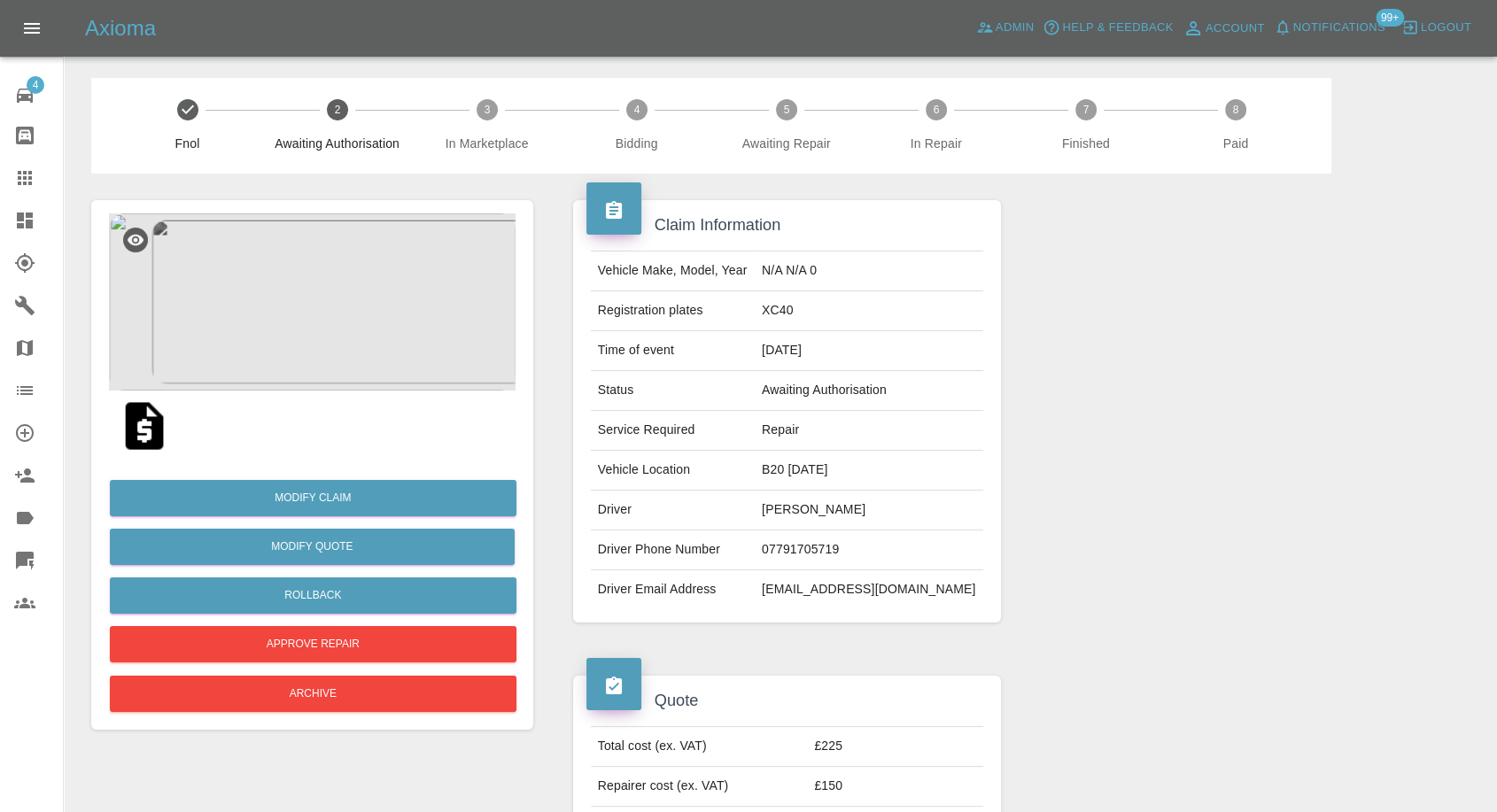
click at [361, 344] on img at bounding box center [312, 302] width 407 height 177
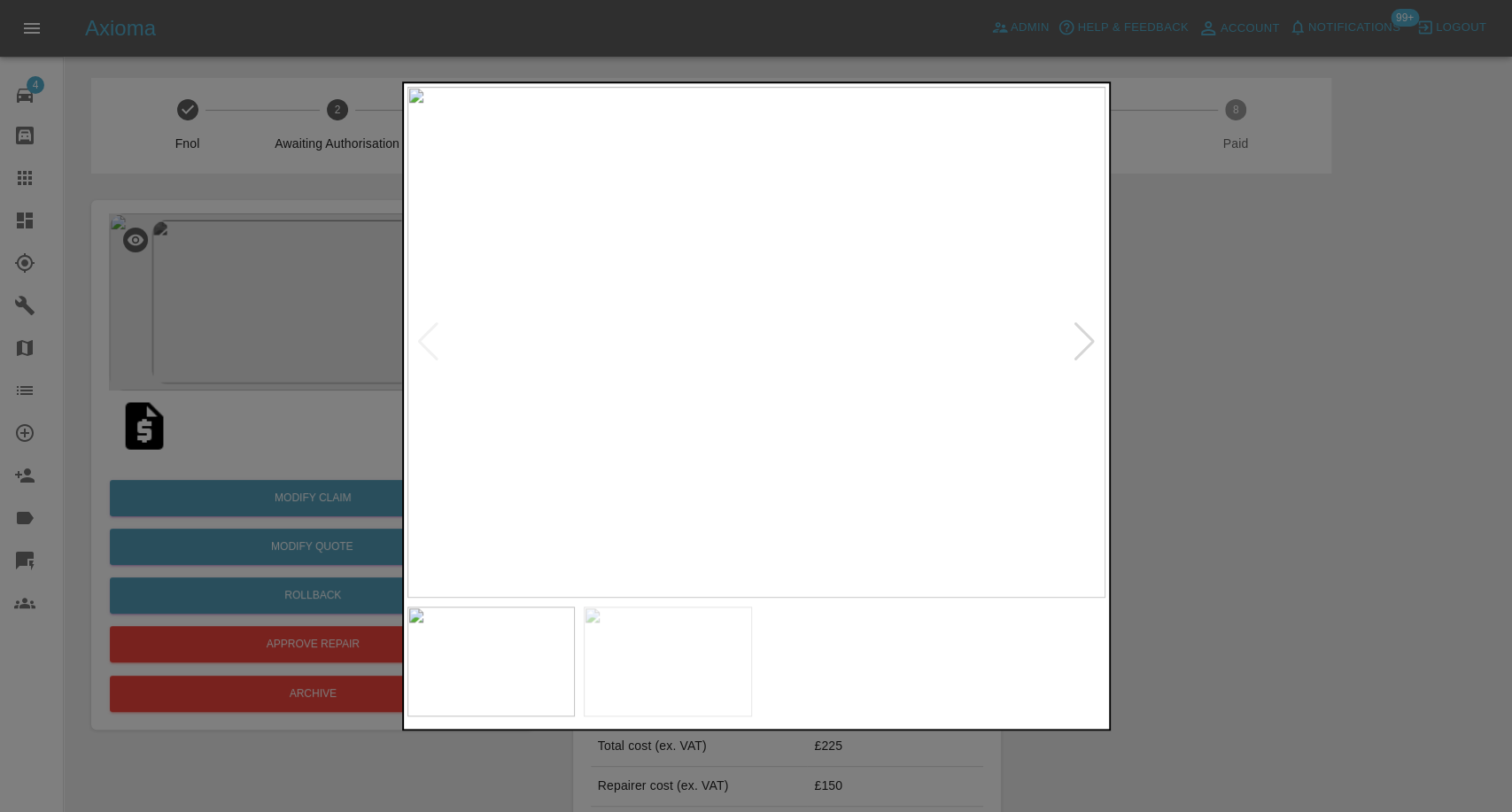
click at [768, 645] on div at bounding box center [756, 662] width 698 height 110
click at [714, 651] on img at bounding box center [668, 662] width 168 height 110
click at [1136, 525] on div at bounding box center [756, 406] width 1512 height 812
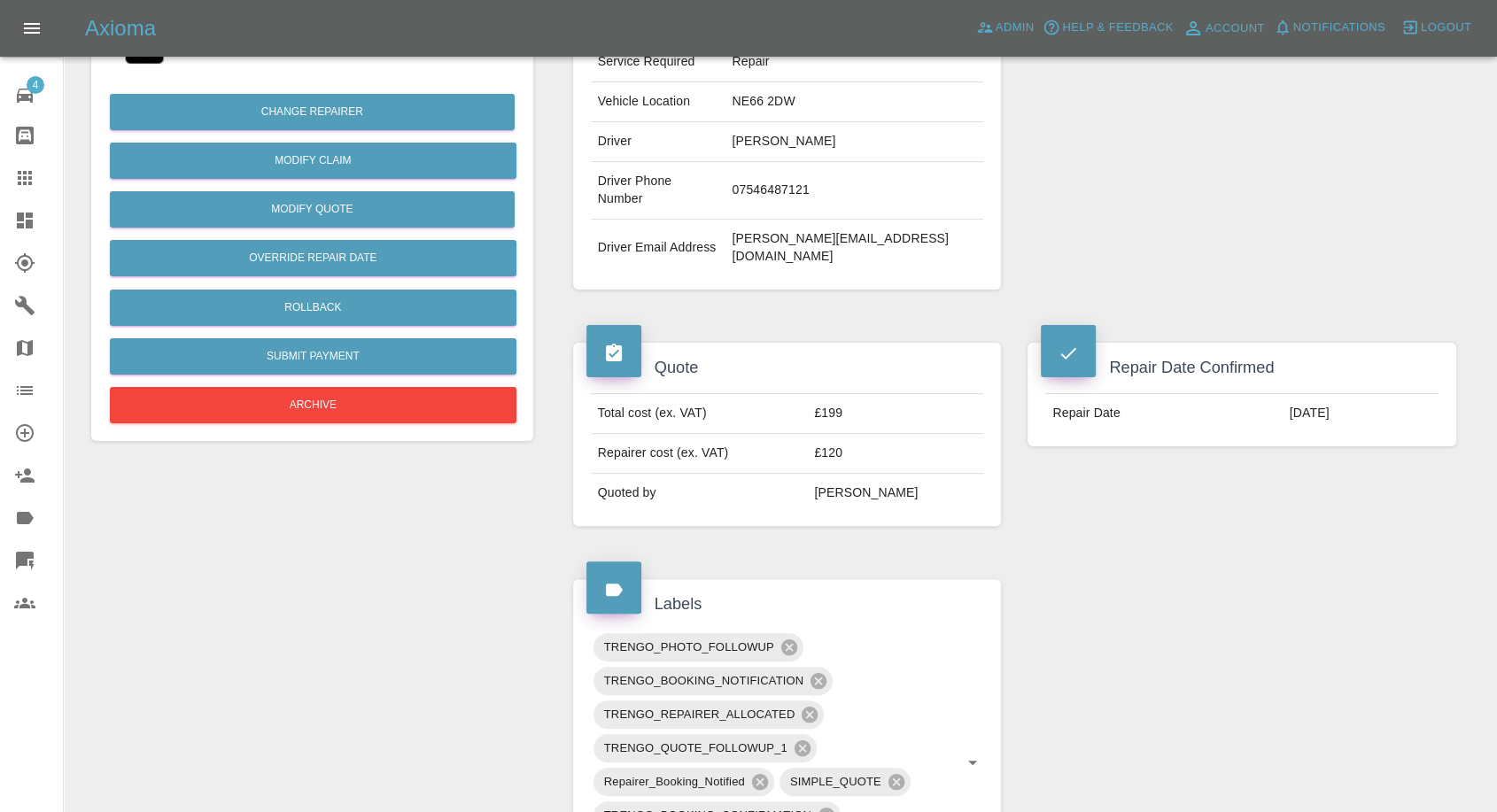
scroll to position [393, 0]
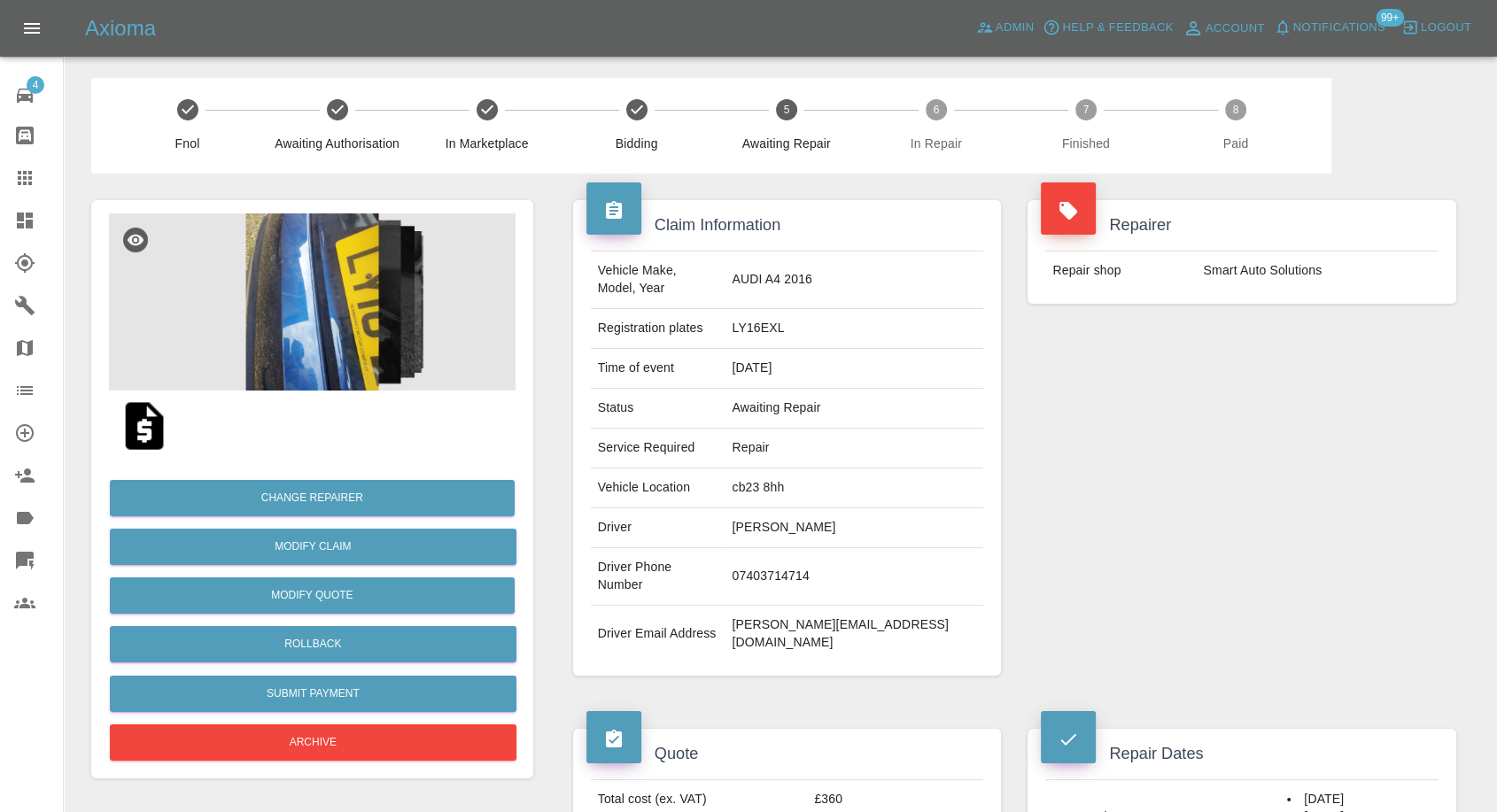
click at [305, 314] on img at bounding box center [312, 302] width 407 height 177
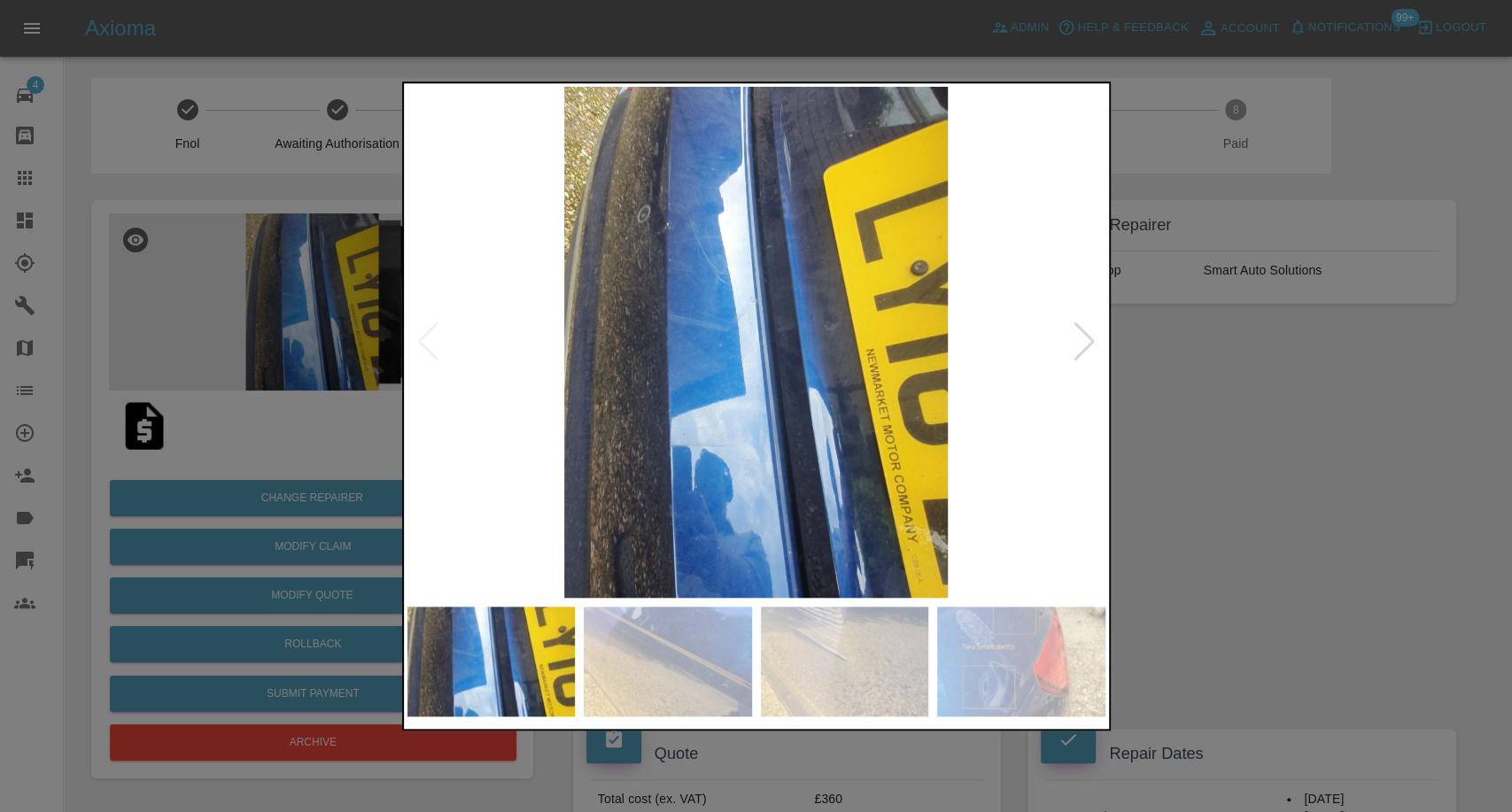
click at [635, 661] on img at bounding box center [668, 662] width 168 height 110
click at [846, 710] on img at bounding box center [845, 662] width 168 height 110
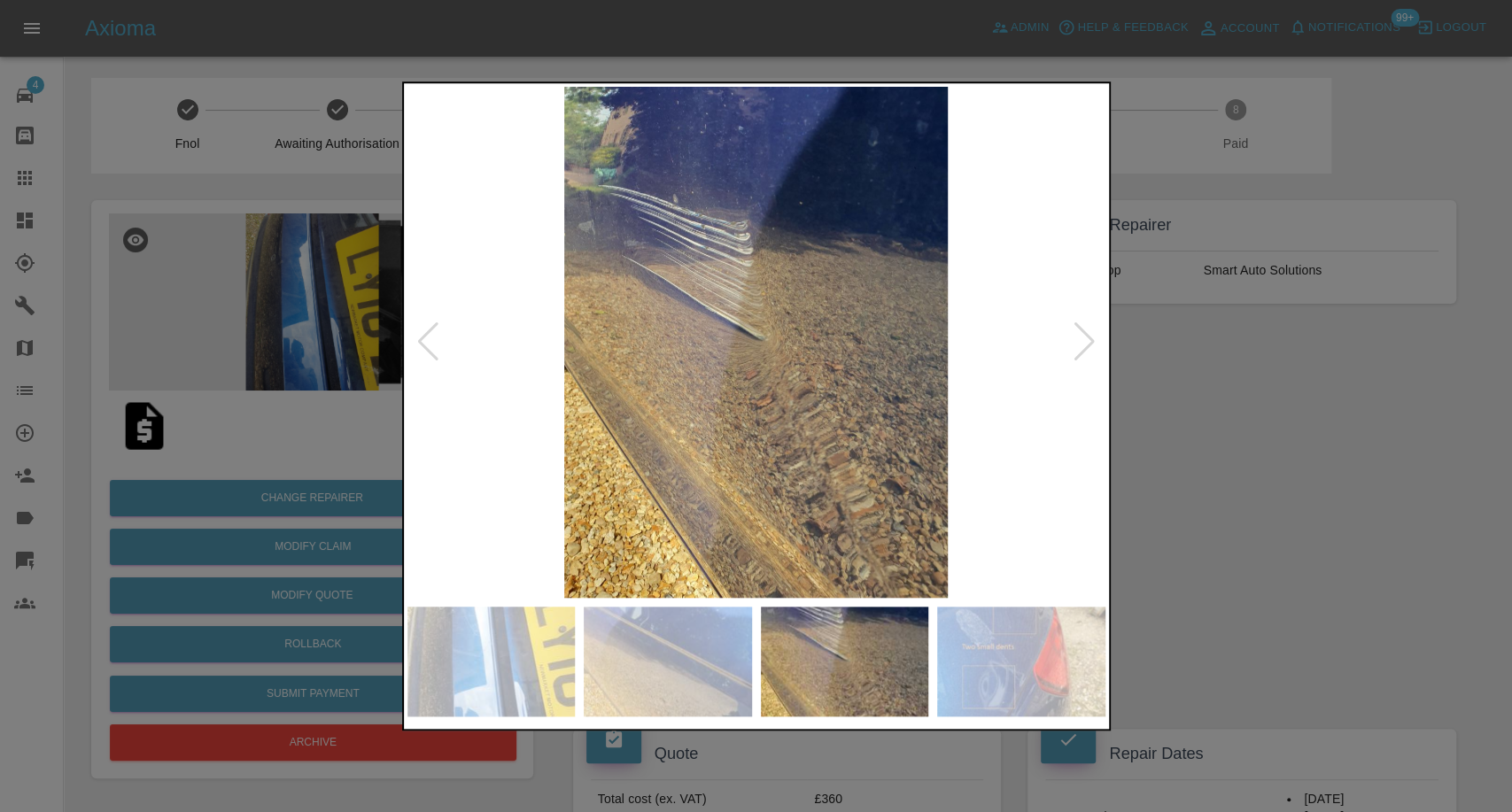
click at [968, 659] on img at bounding box center [1021, 662] width 168 height 110
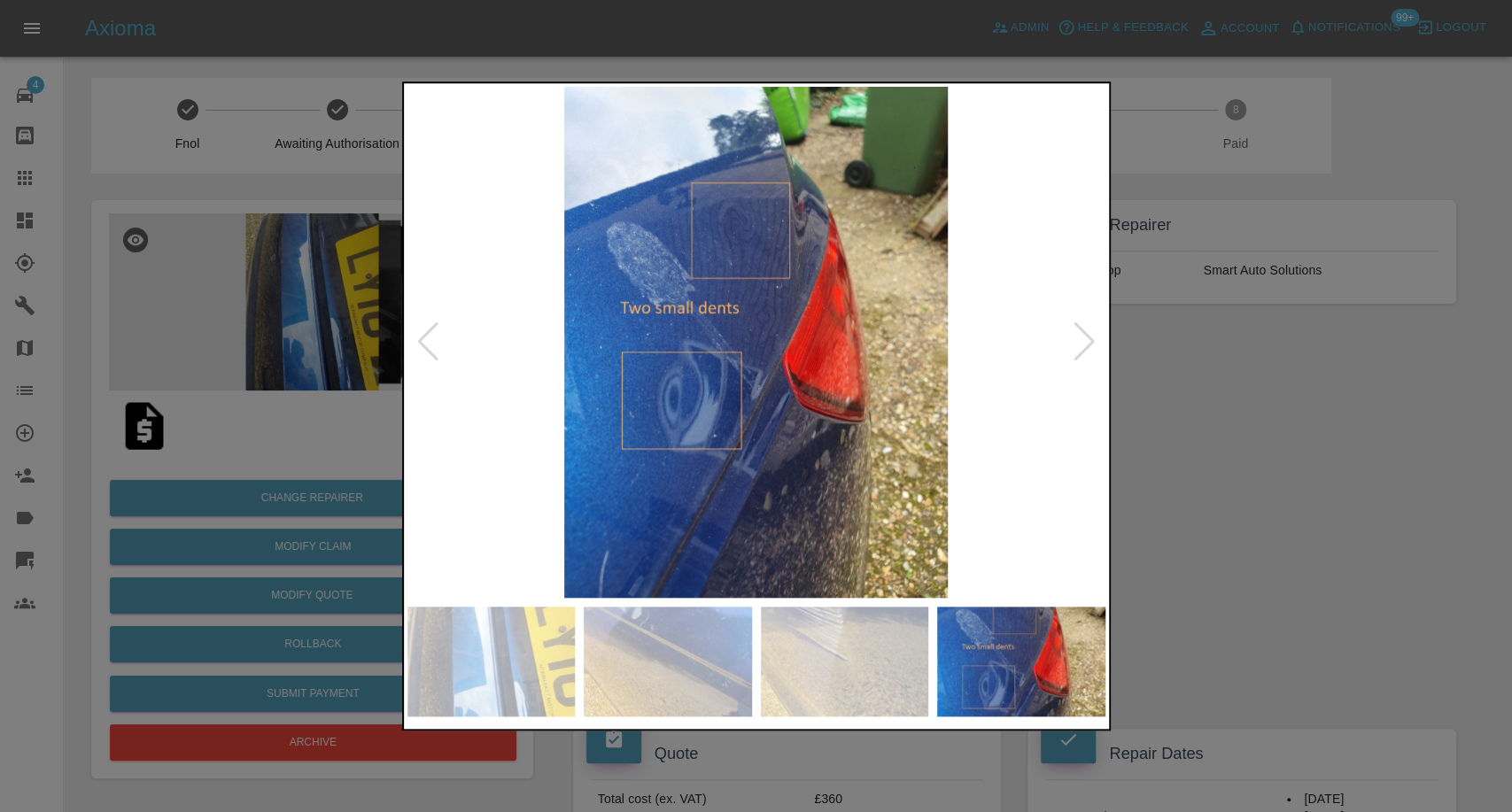
click at [1337, 589] on div at bounding box center [756, 406] width 1512 height 812
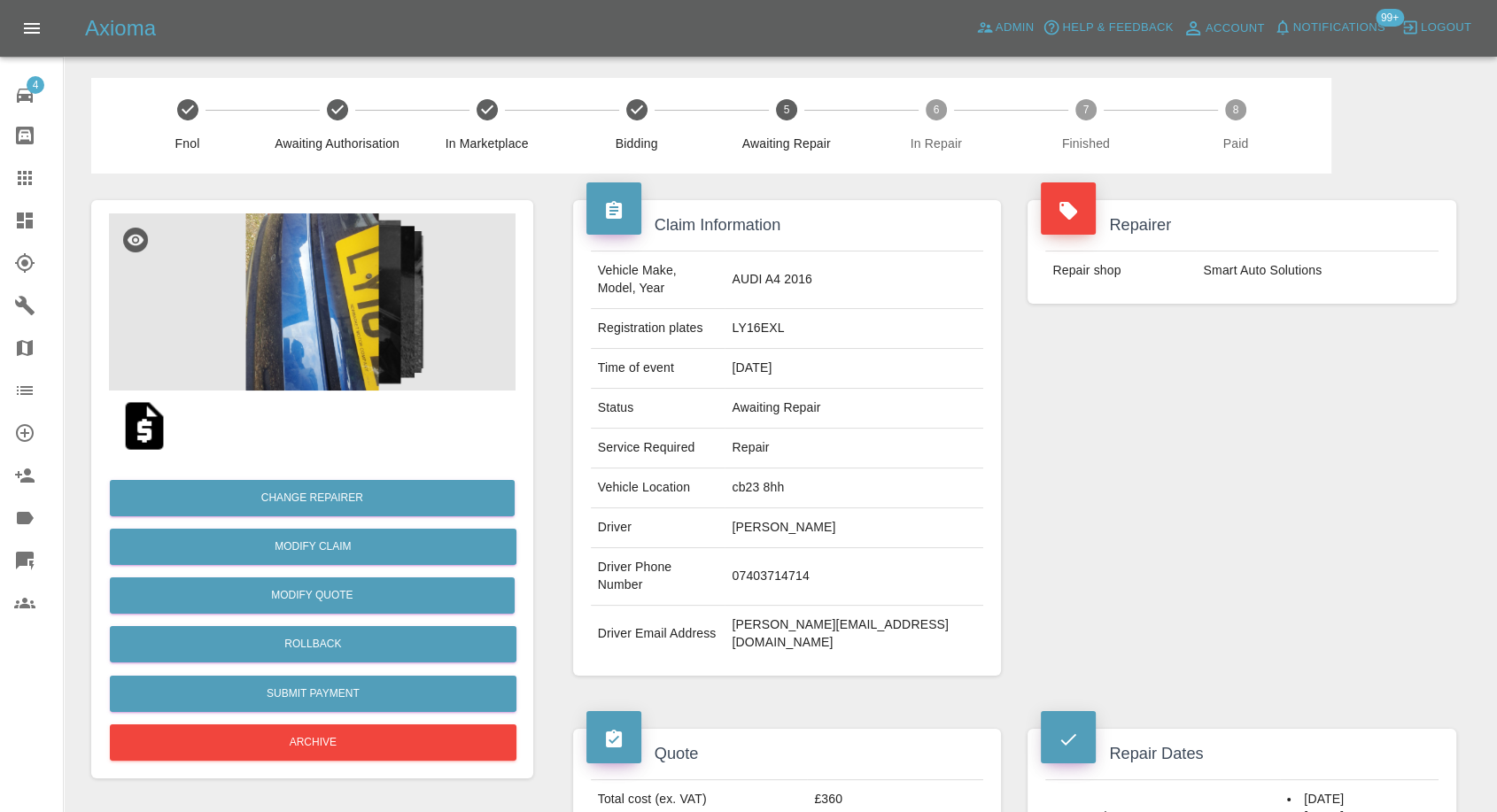
click at [813, 606] on td "stuart@transparentchoice.com" at bounding box center [855, 634] width 259 height 57
copy div "stuart@transparentchoice.com"
click at [812, 312] on td "LY16EXL" at bounding box center [855, 329] width 259 height 40
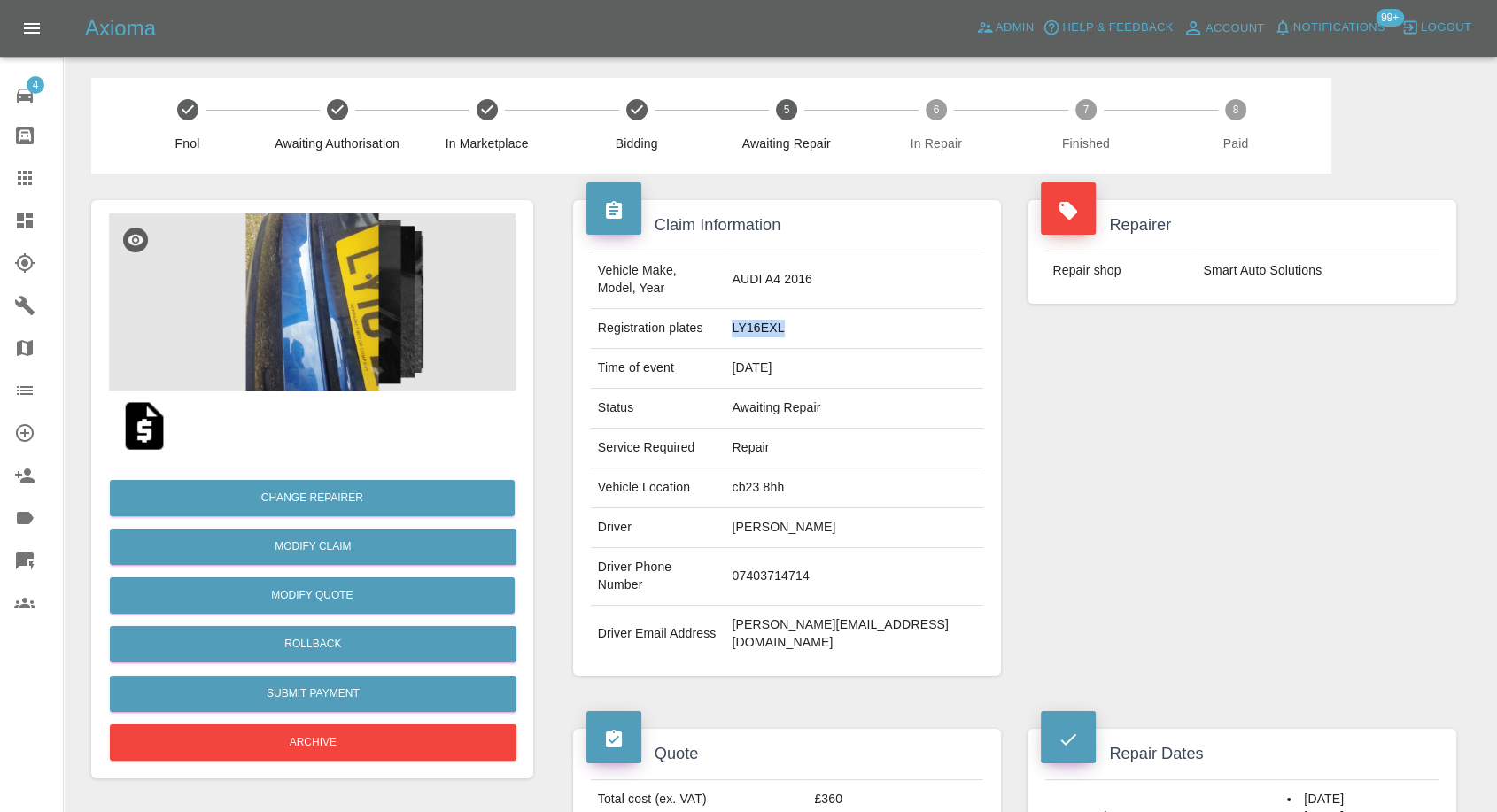
click at [812, 312] on td "LY16EXL" at bounding box center [855, 329] width 259 height 40
copy td "LY16EXL"
click at [815, 550] on td "07403714714" at bounding box center [855, 577] width 259 height 58
copy td "07403714714"
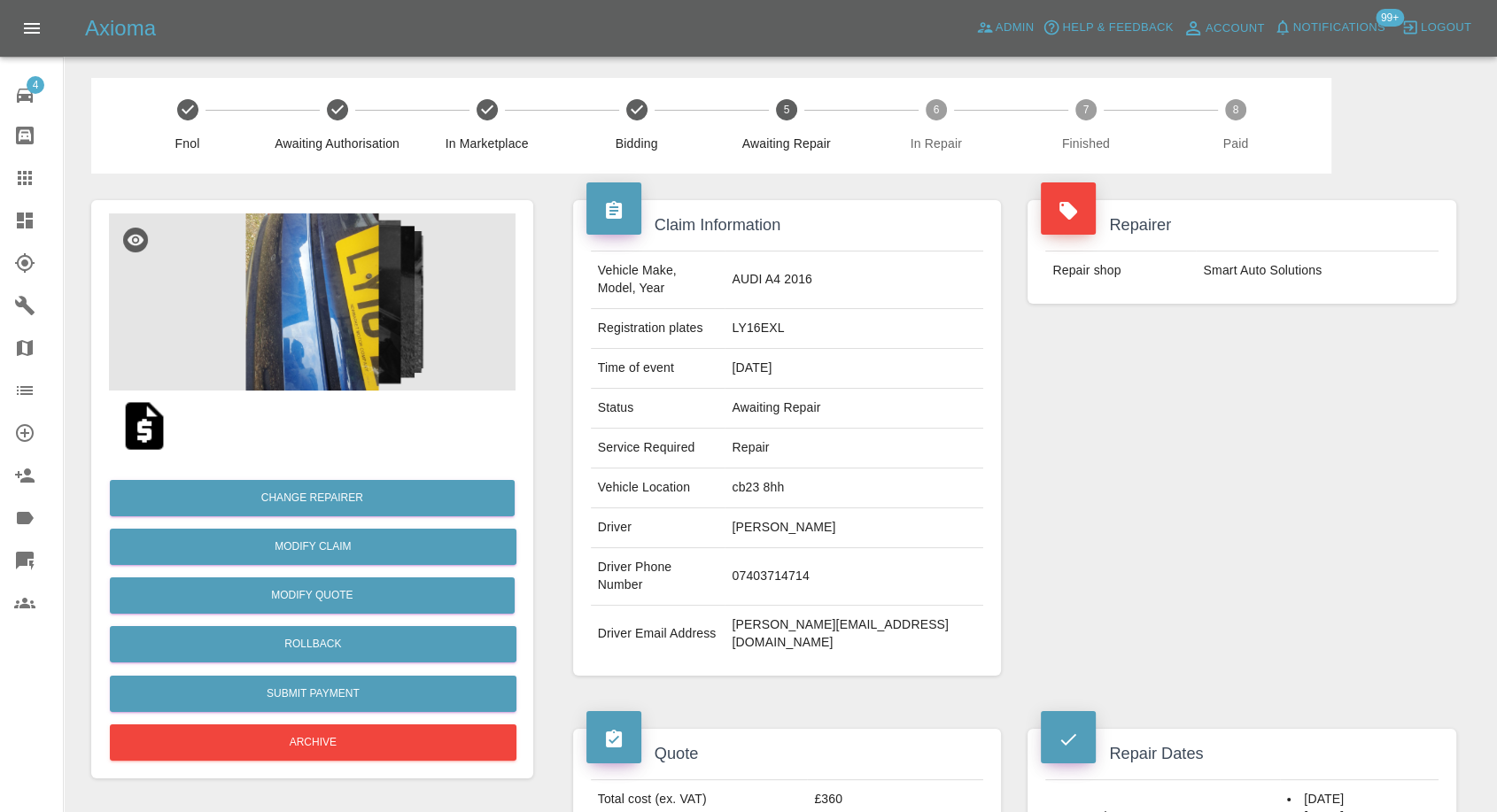
click at [809, 606] on td "stuart@transparentchoice.com" at bounding box center [855, 634] width 259 height 57
copy div "stuart@transparentchoice.com"
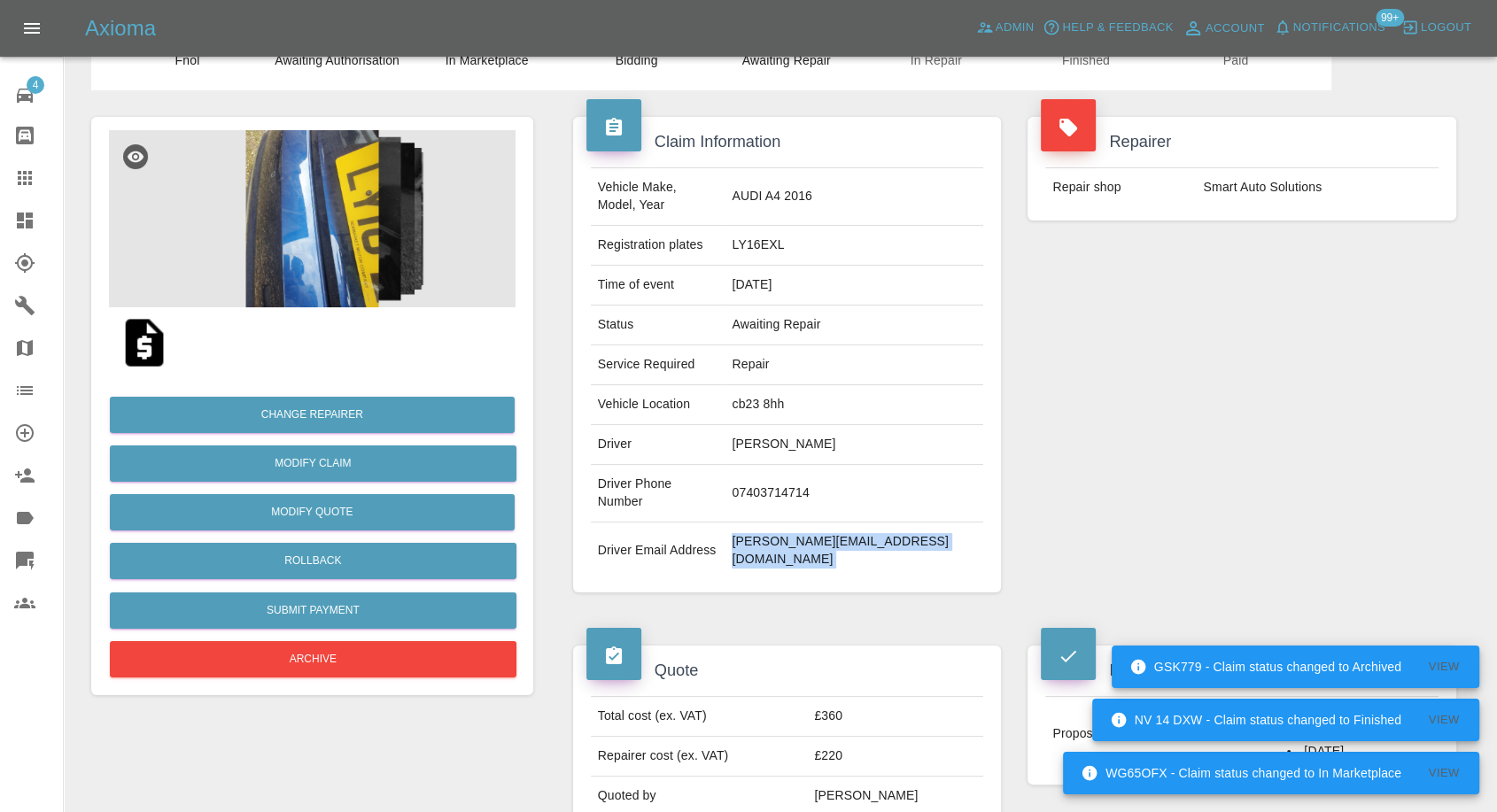
scroll to position [196, 0]
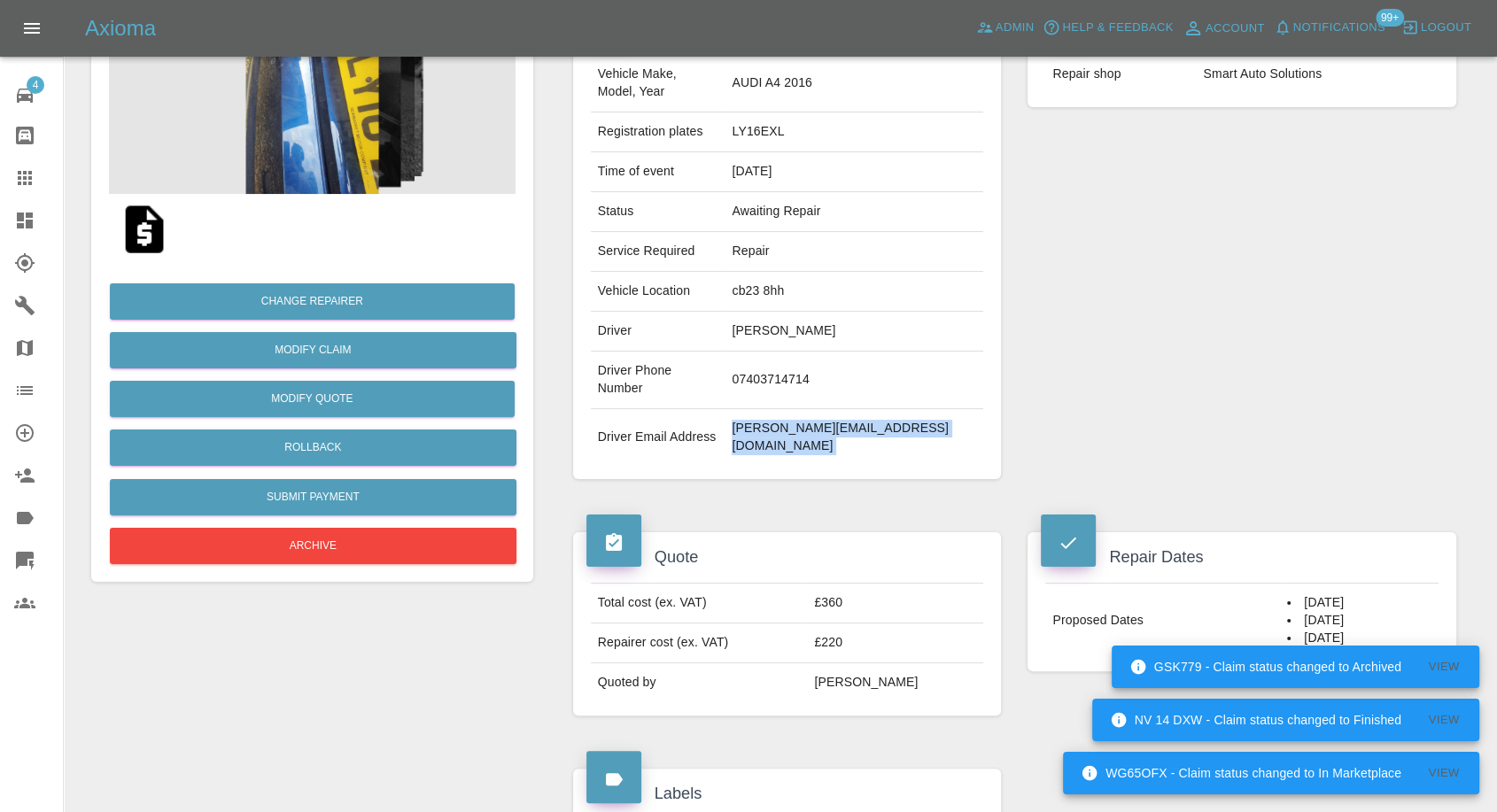
click at [149, 232] on img at bounding box center [144, 229] width 57 height 57
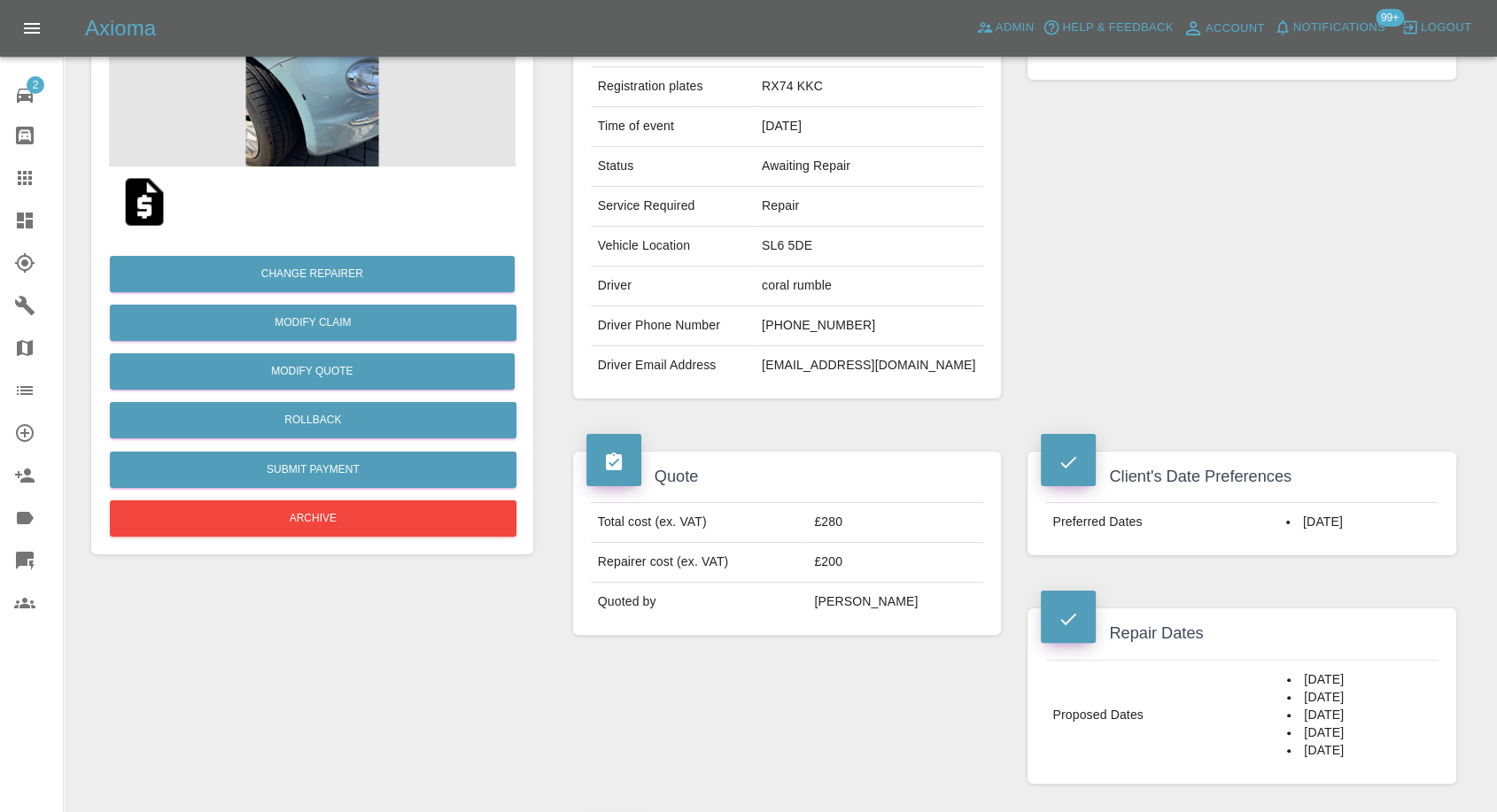
scroll to position [590, 0]
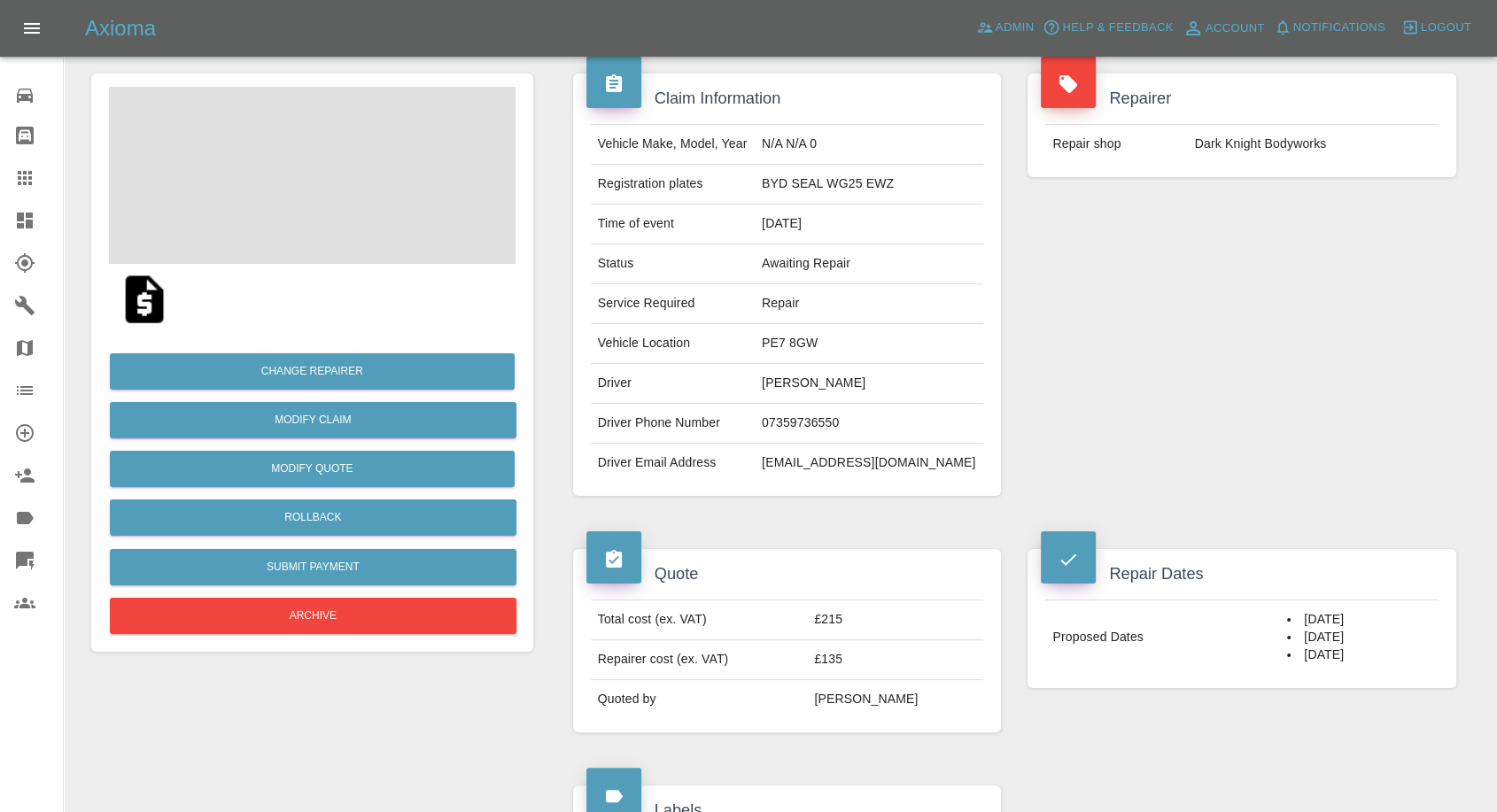
scroll to position [196, 0]
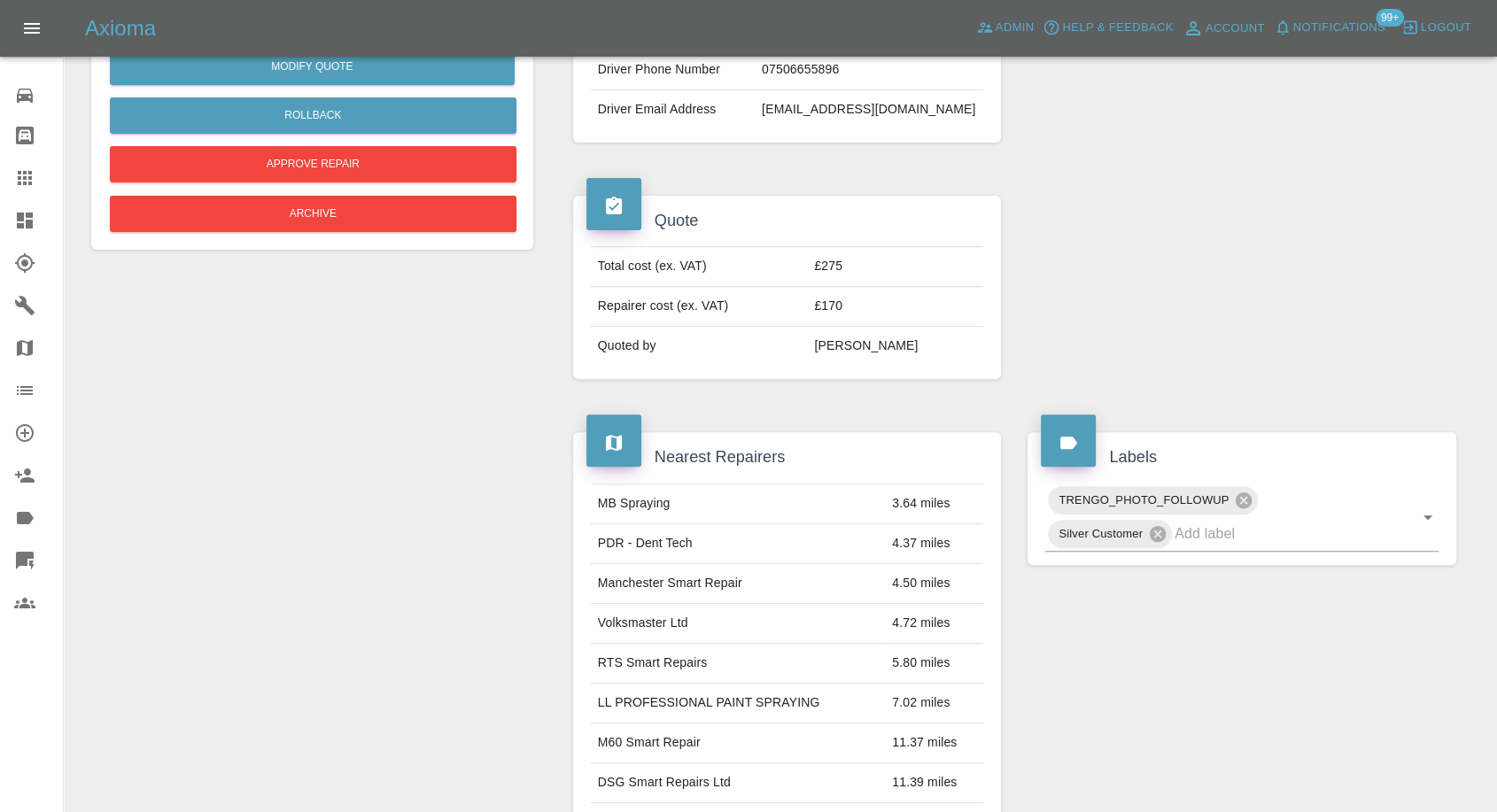
scroll to position [196, 0]
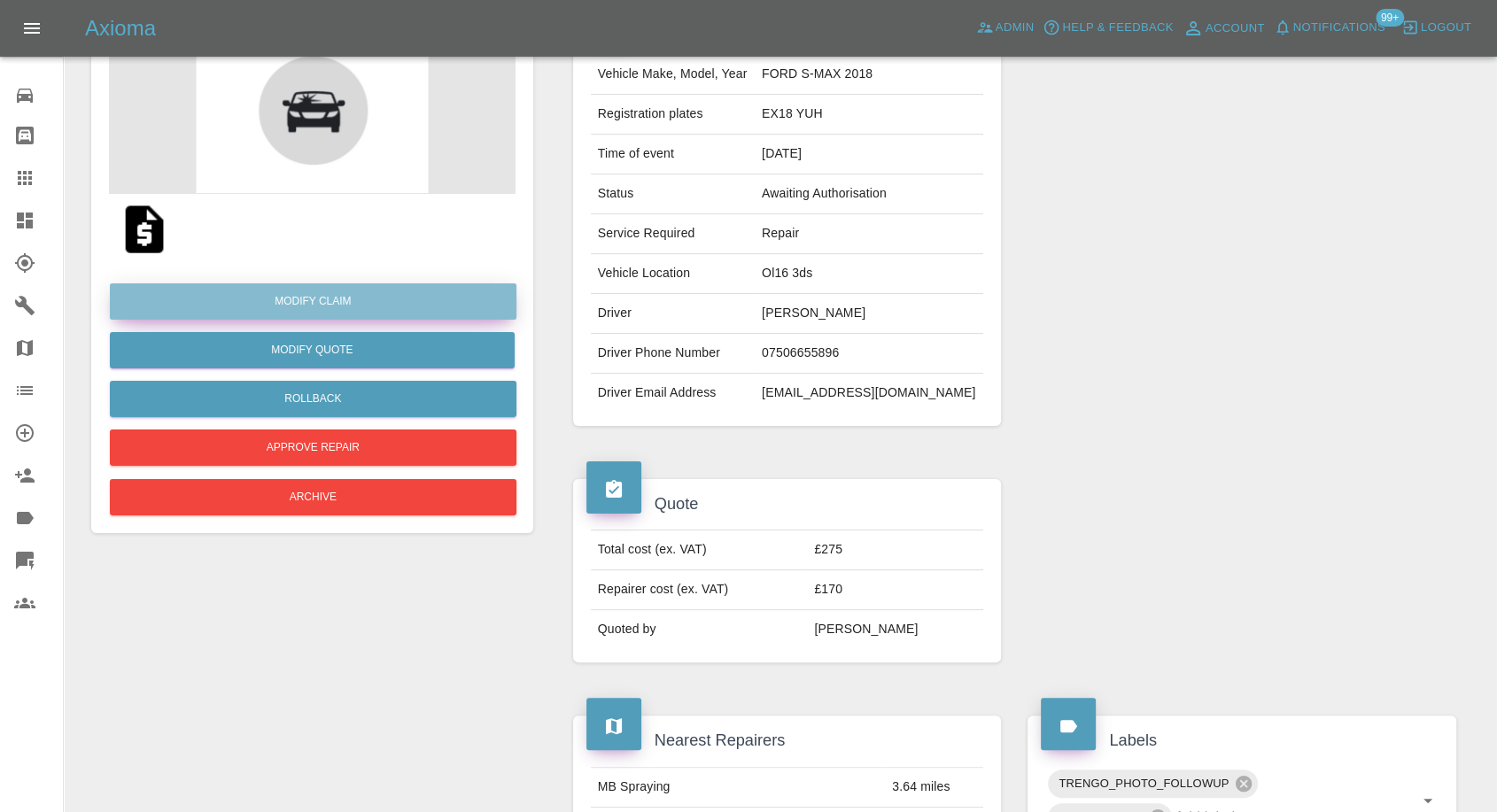
click at [351, 297] on link "Modify Claim" at bounding box center [313, 302] width 407 height 37
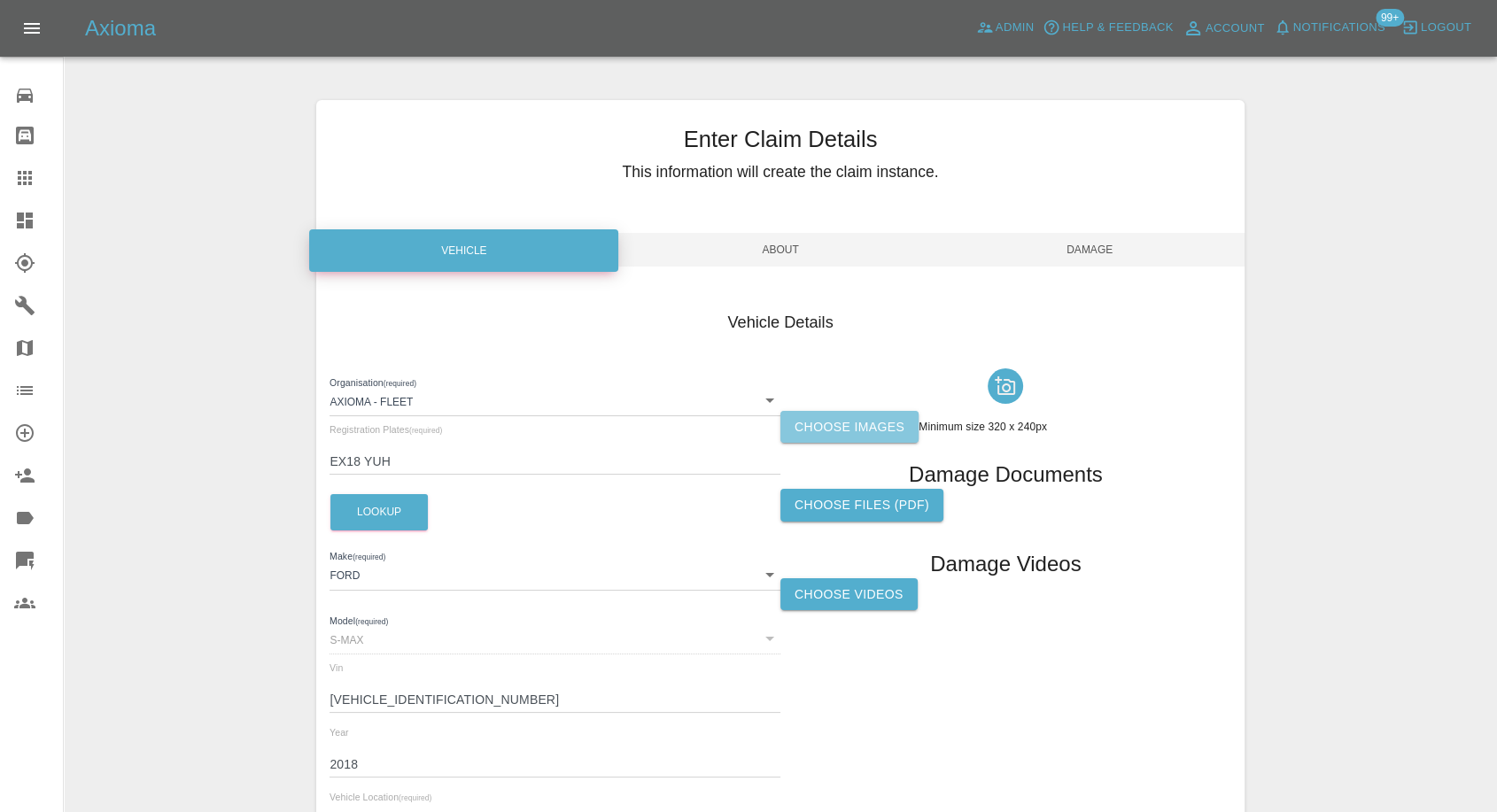
click at [793, 427] on label "Choose images" at bounding box center [849, 427] width 138 height 33
click at [0, 0] on input "Choose images" at bounding box center [0, 0] width 0 height 0
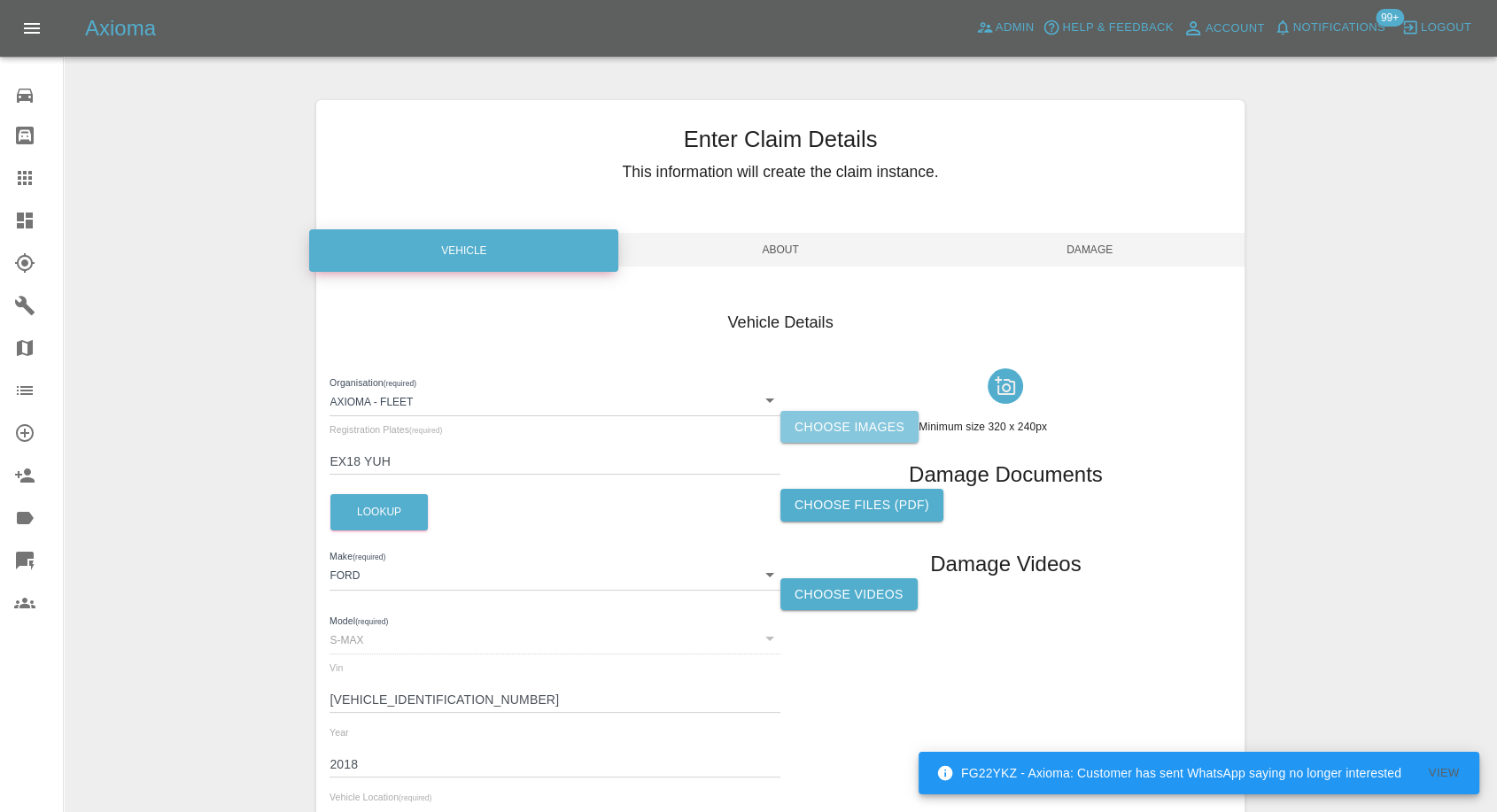
click at [837, 421] on label "Choose images" at bounding box center [849, 427] width 138 height 33
click at [0, 0] on input "Choose images" at bounding box center [0, 0] width 0 height 0
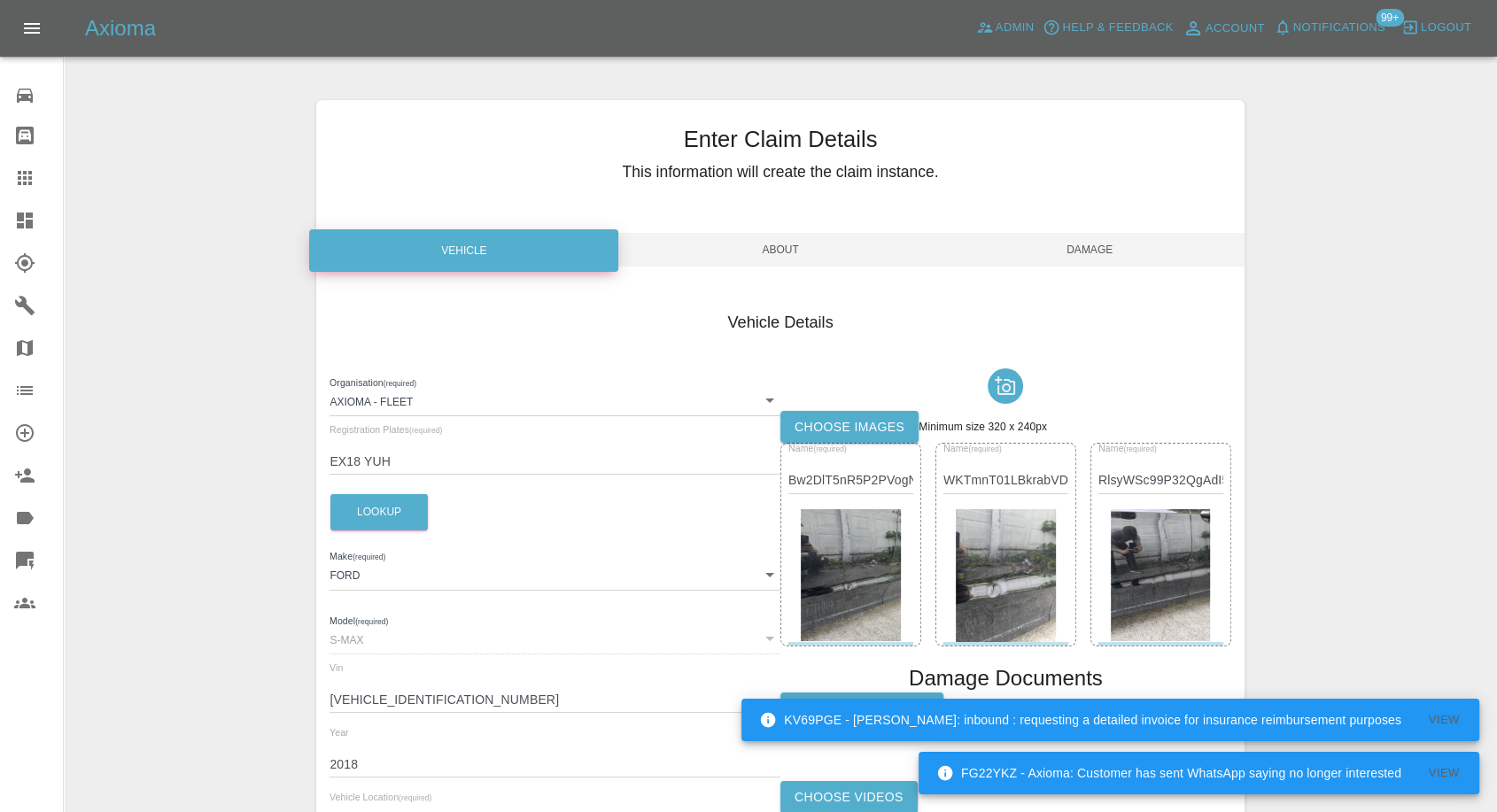
click at [1097, 250] on span "Damage" at bounding box center [1091, 249] width 309 height 34
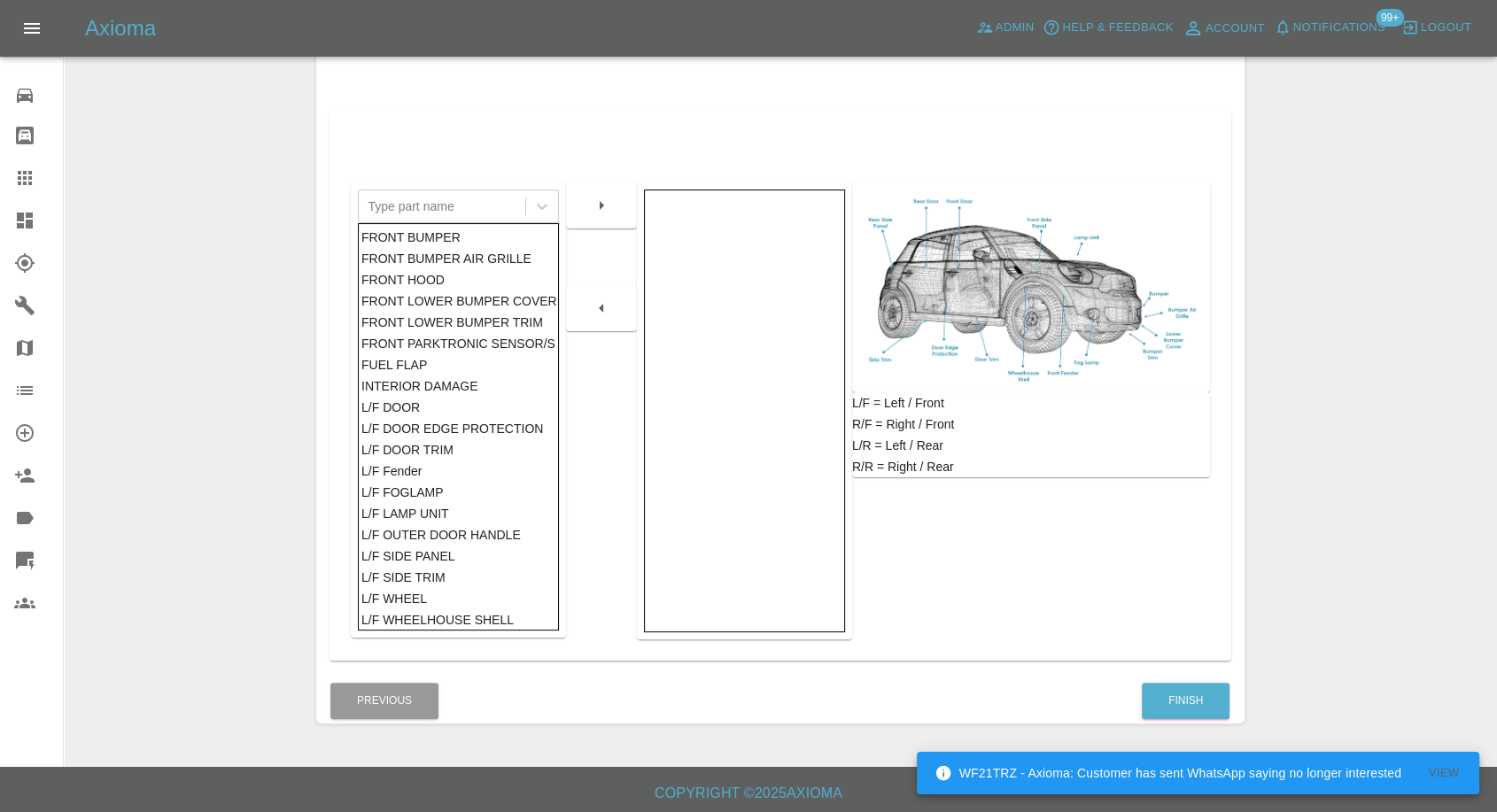
scroll to position [283, 0]
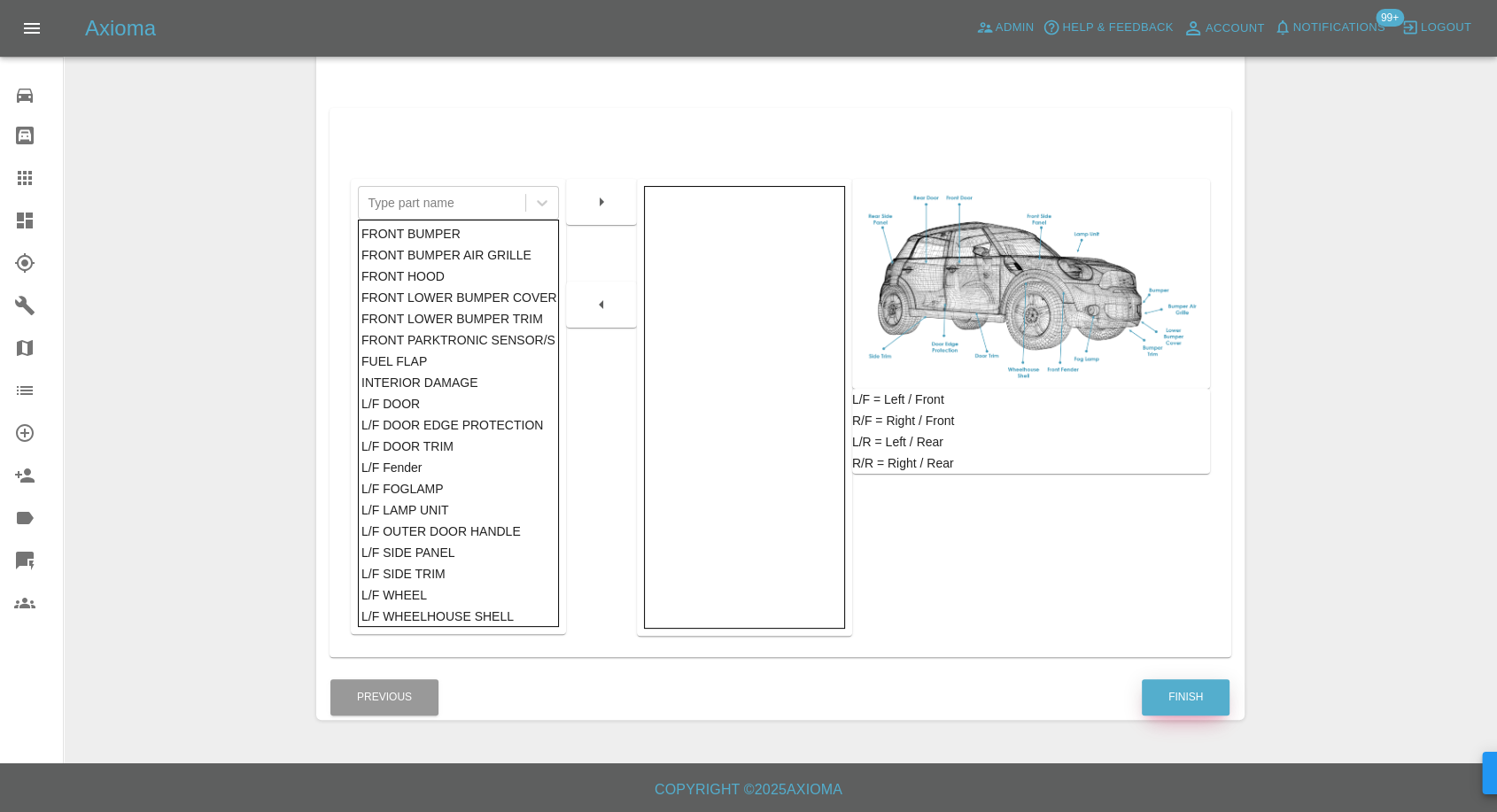
click at [1168, 693] on button "Finish" at bounding box center [1186, 698] width 88 height 37
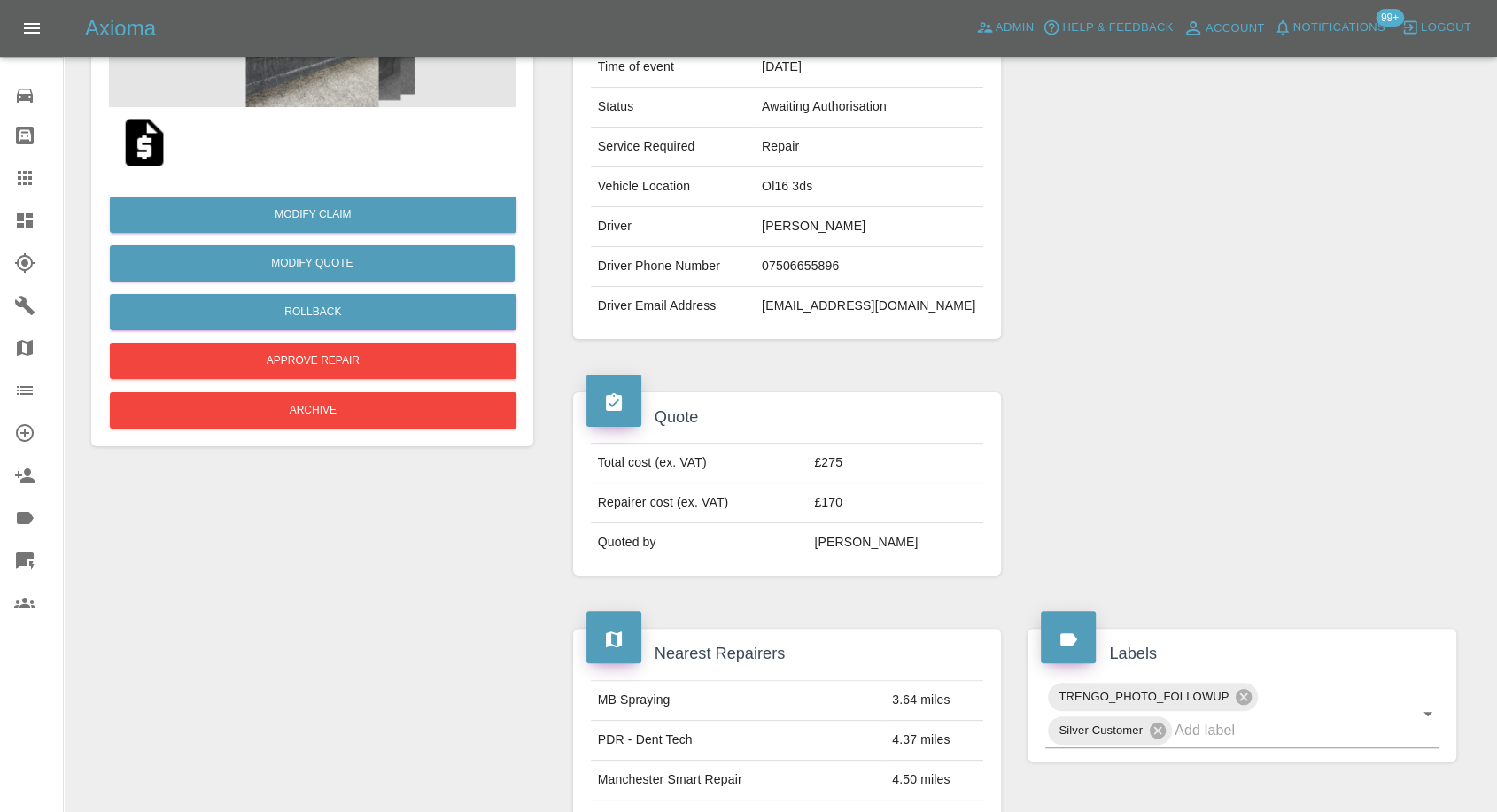
click at [20, 169] on icon at bounding box center [25, 178] width 21 height 21
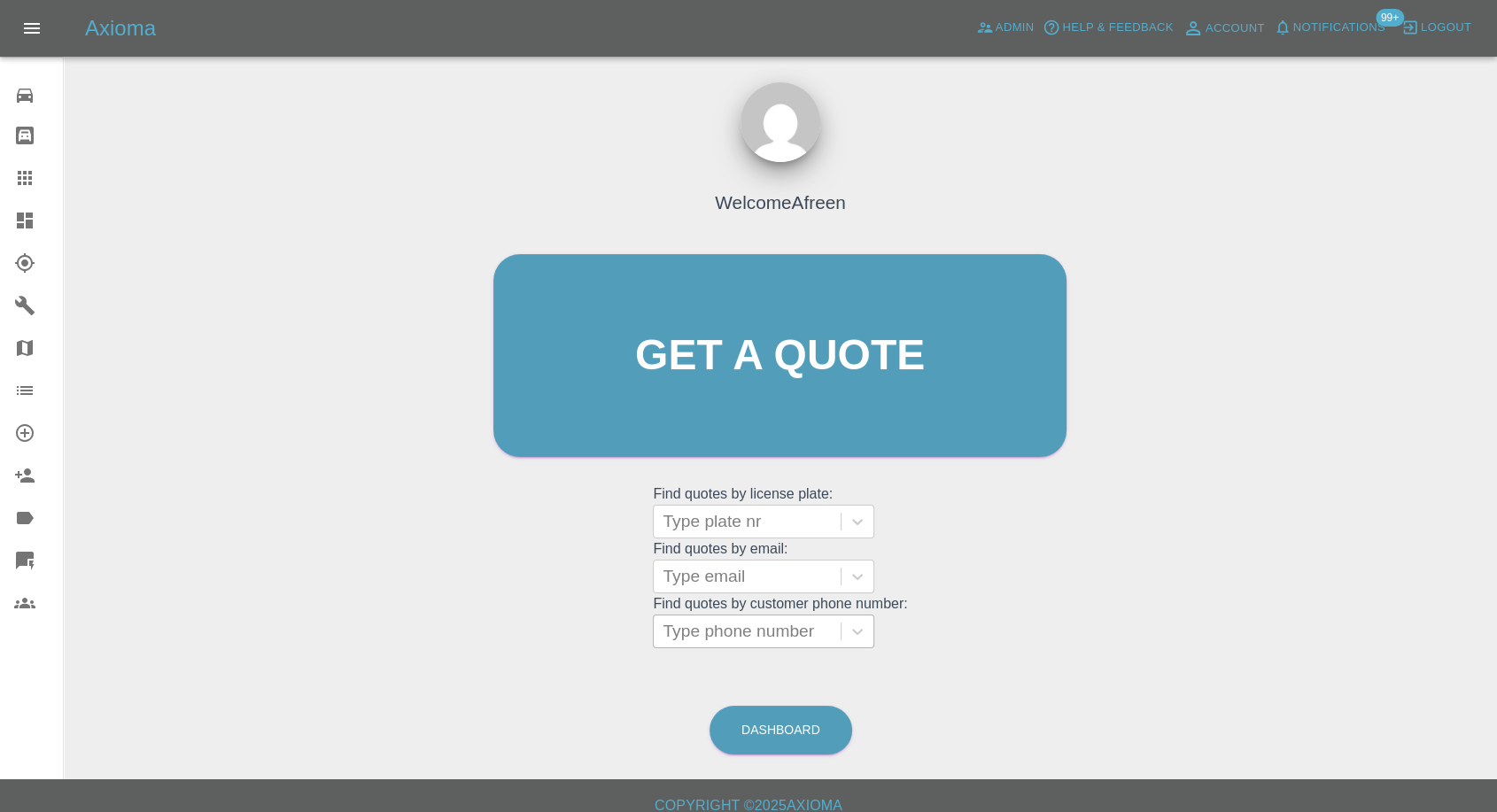
click at [756, 631] on div at bounding box center [747, 631] width 169 height 25
paste input "+447540890270"
click at [695, 629] on input "+447540890270" at bounding box center [726, 631] width 129 height 21
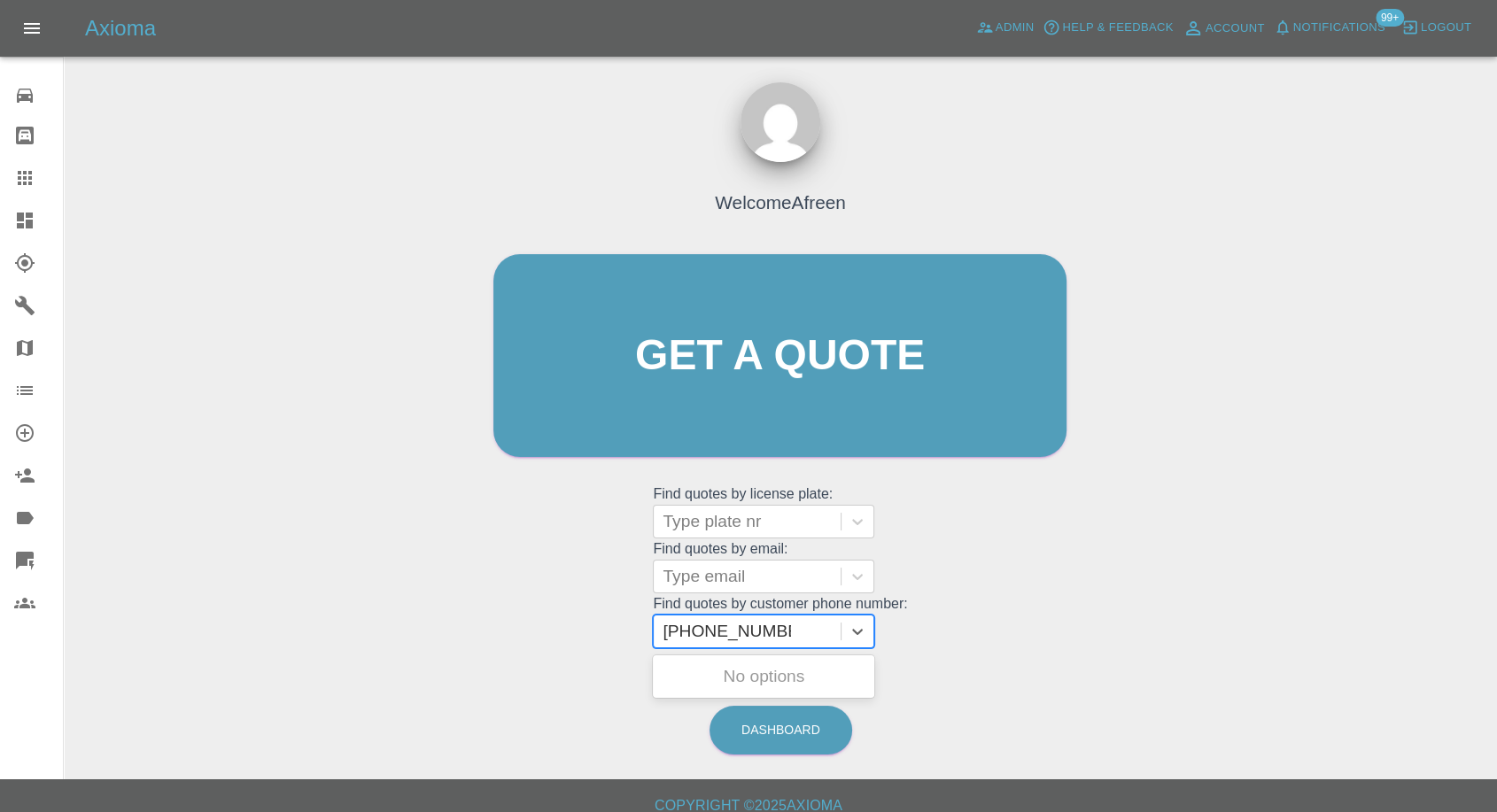
drag, startPoint x: 695, startPoint y: 629, endPoint x: 503, endPoint y: 626, distance: 192.0
click at [503, 627] on div "Welcome Afreen Get a quote Get a quote Find quotes by license plate: Type plate…" at bounding box center [779, 389] width 610 height 535
type input "07540890270"
click at [791, 682] on div "SK68VWA, Awaiting Authorisation" at bounding box center [763, 687] width 221 height 57
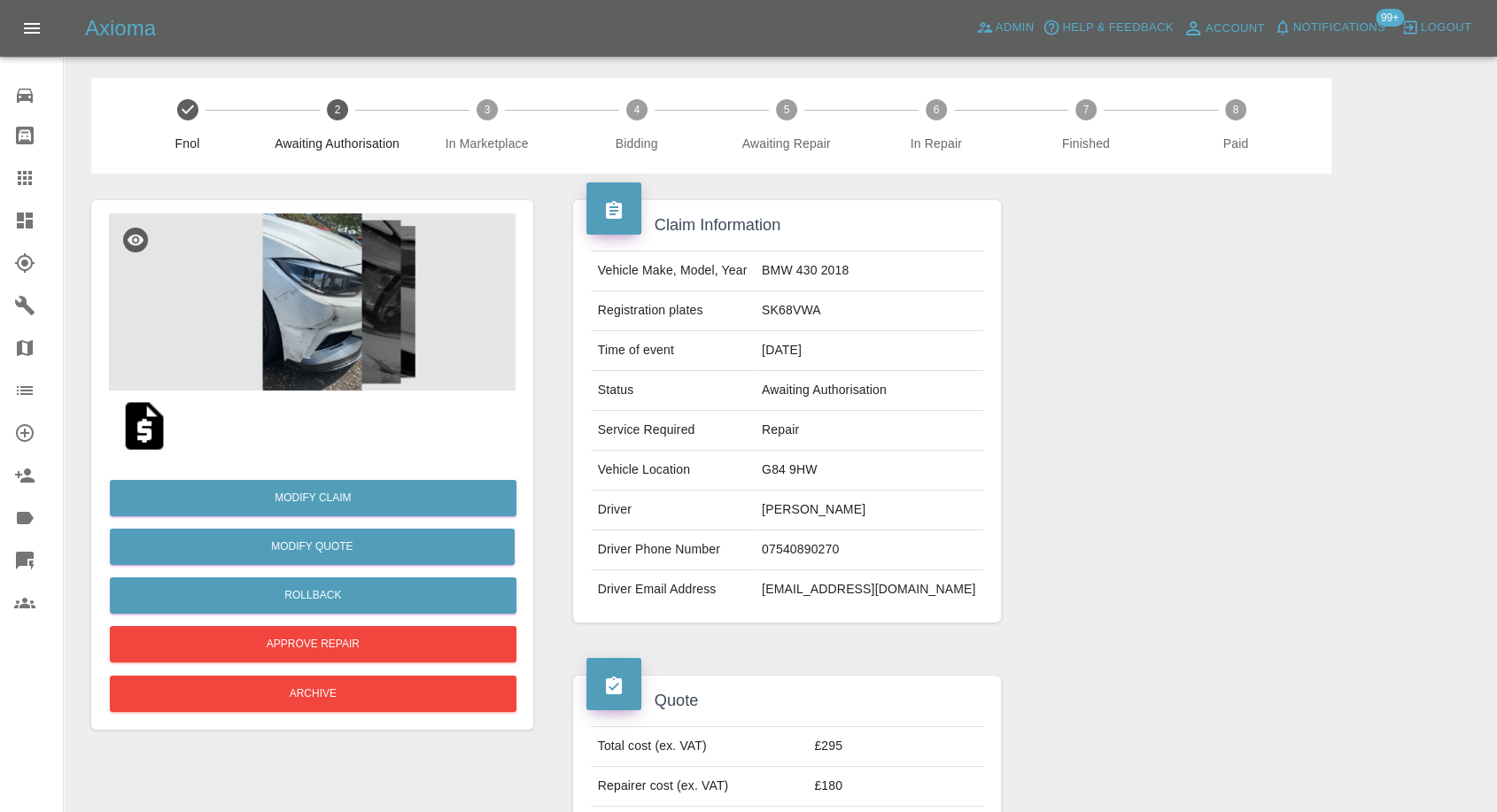
click at [150, 428] on img at bounding box center [144, 425] width 57 height 57
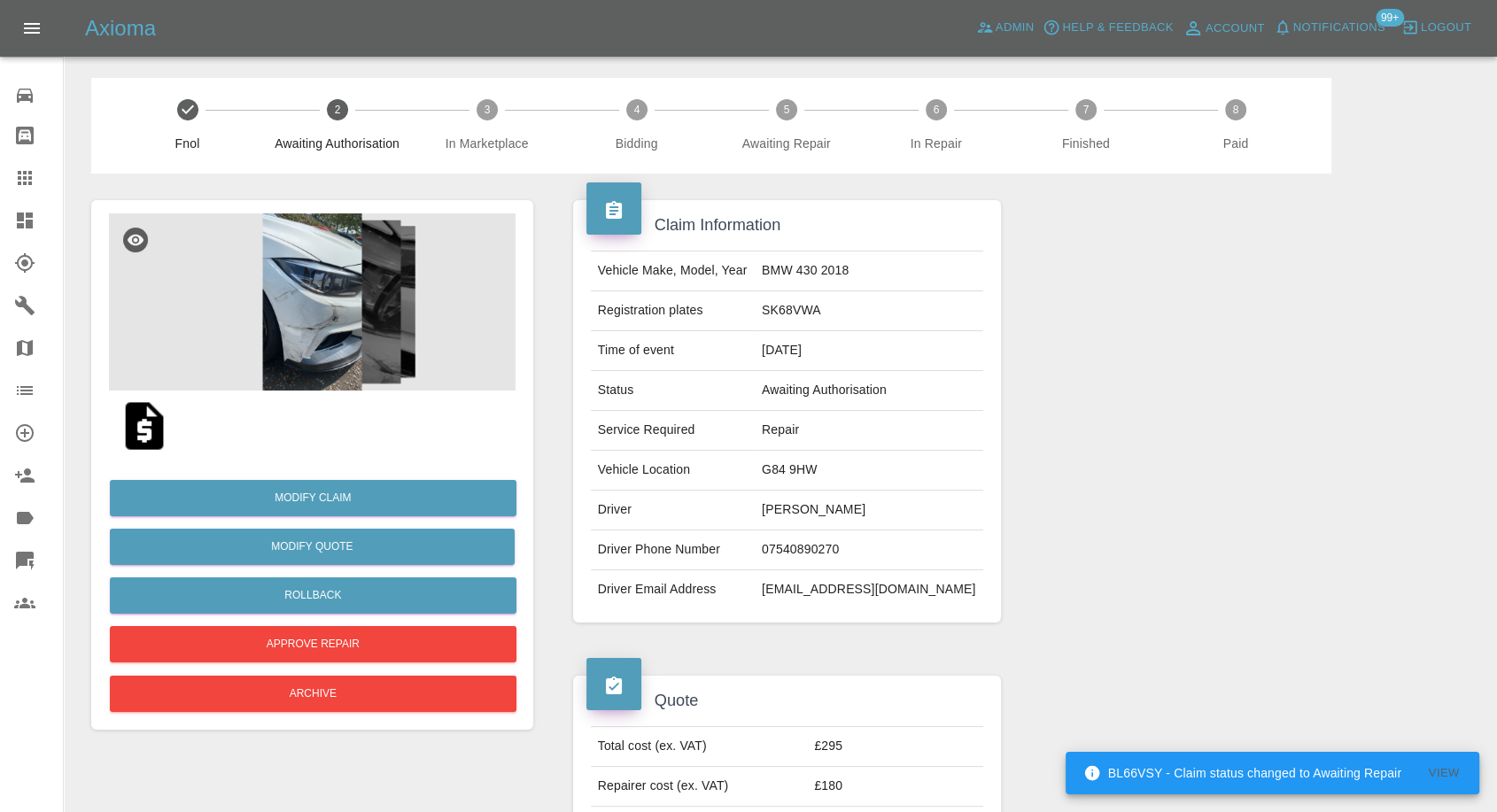
click at [292, 286] on img at bounding box center [312, 302] width 407 height 177
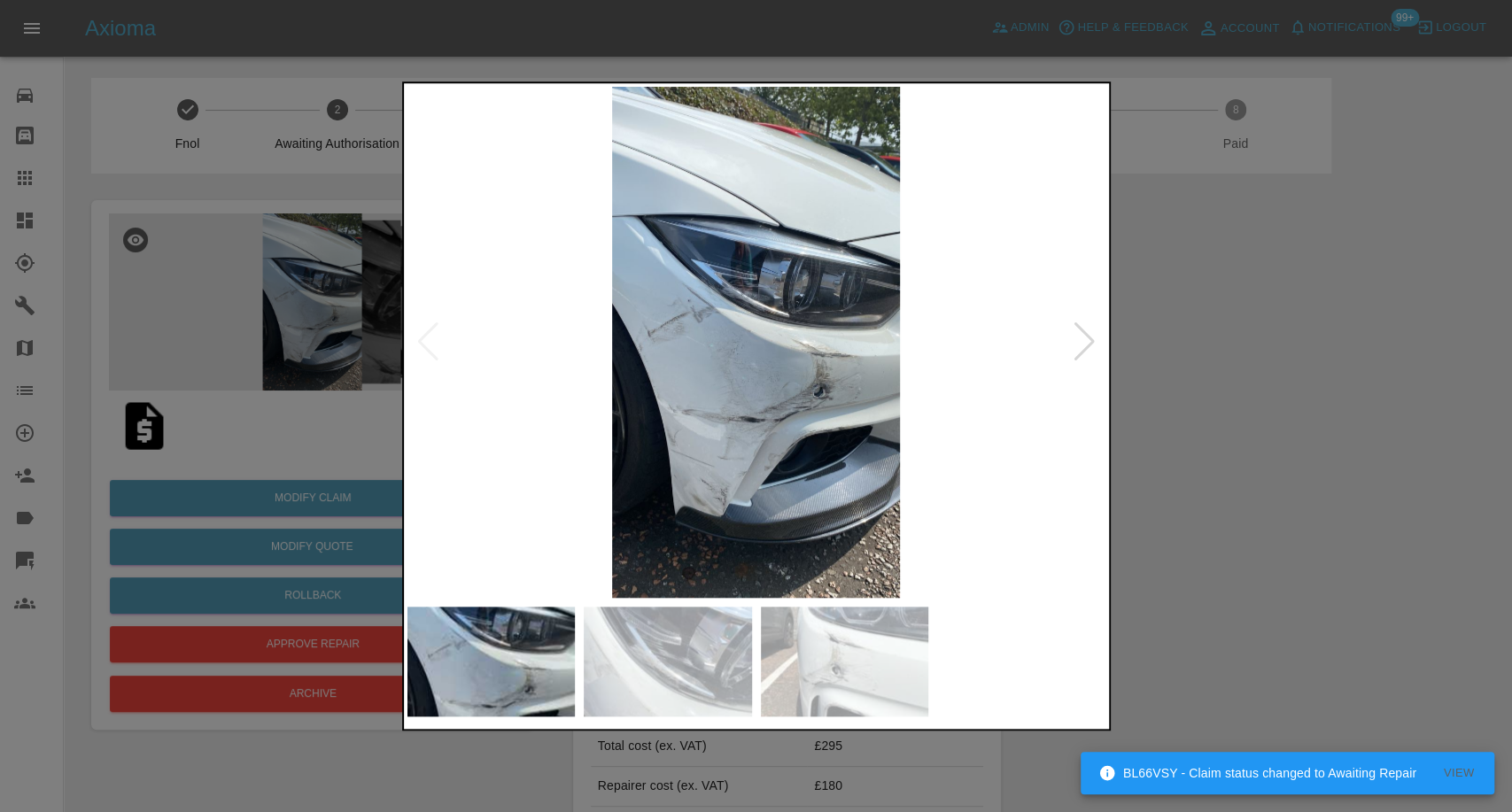
click at [655, 689] on img at bounding box center [668, 662] width 168 height 110
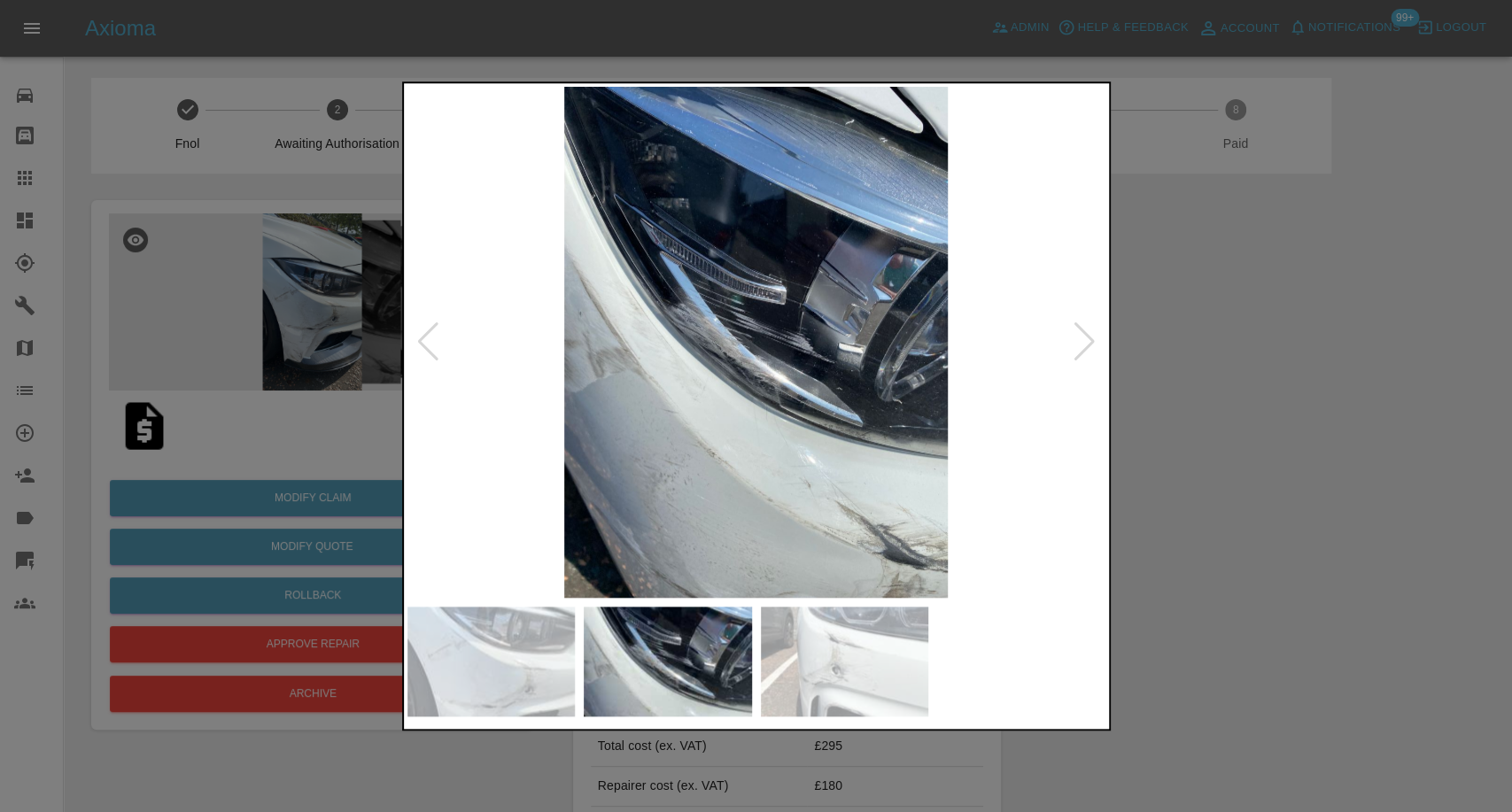
click at [830, 675] on img at bounding box center [845, 662] width 168 height 110
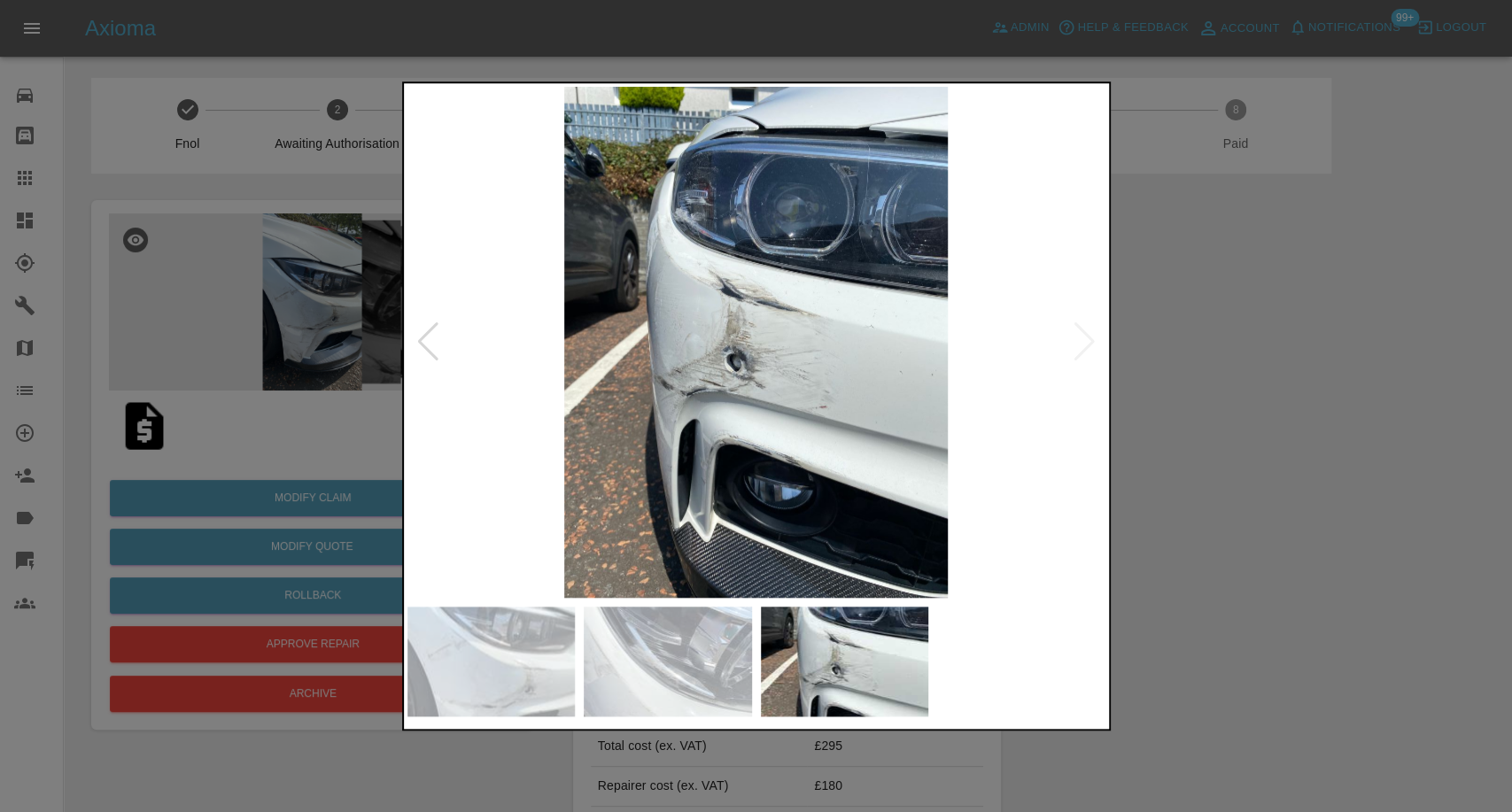
click at [1311, 547] on div at bounding box center [756, 406] width 1512 height 812
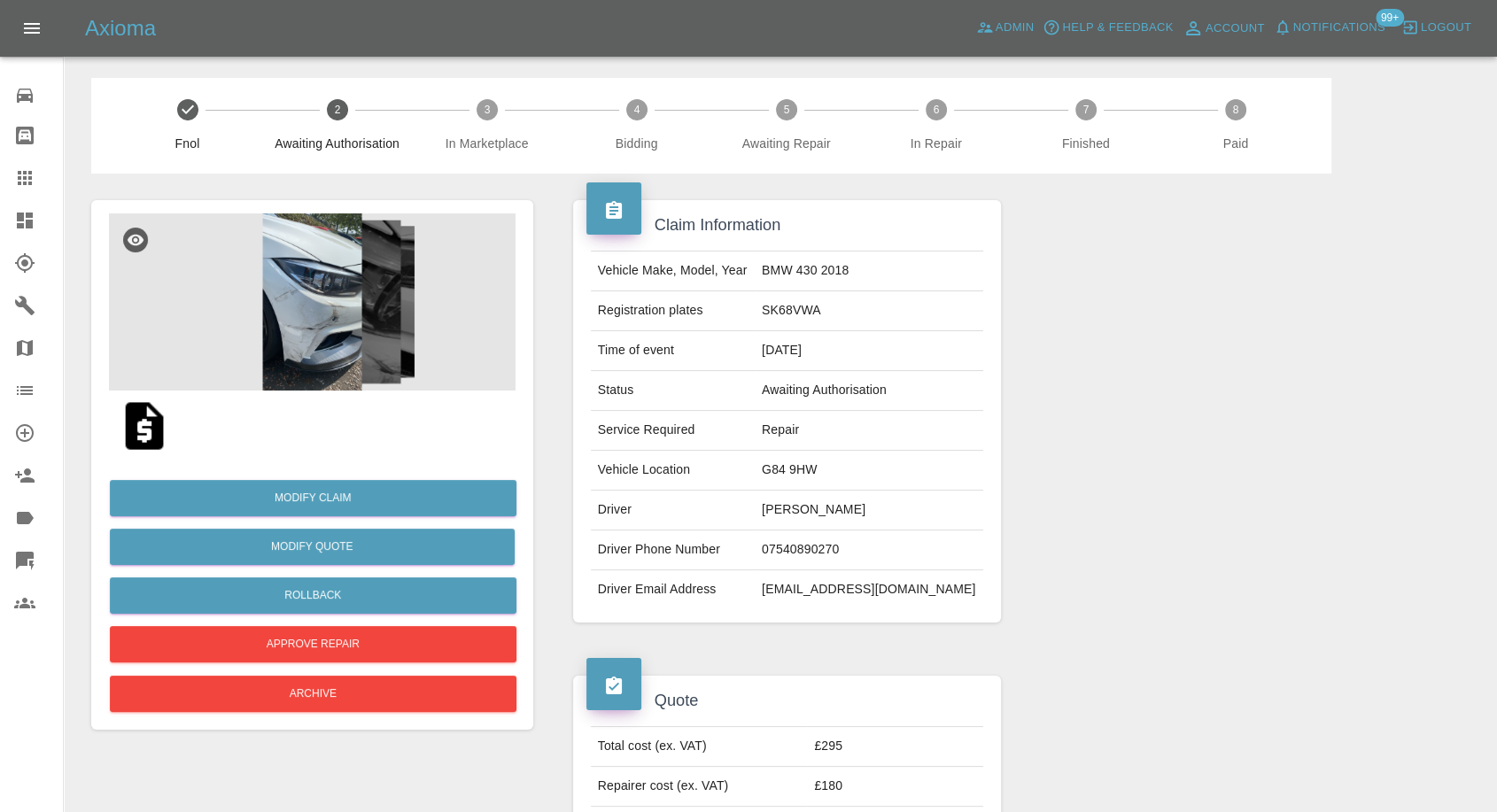
click at [143, 432] on img at bounding box center [144, 425] width 57 height 57
click at [273, 323] on img at bounding box center [312, 302] width 407 height 177
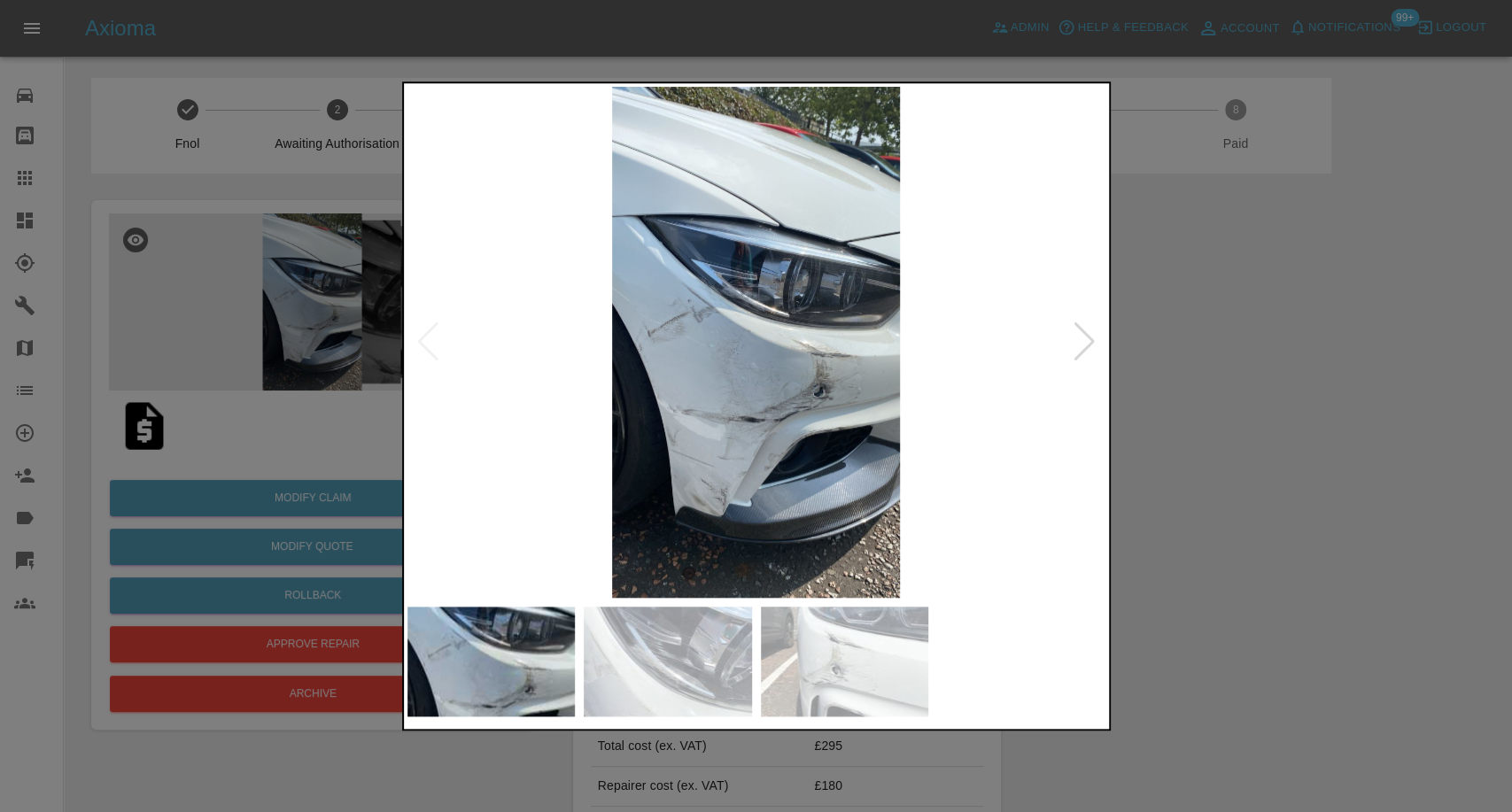
click at [628, 652] on img at bounding box center [668, 662] width 168 height 110
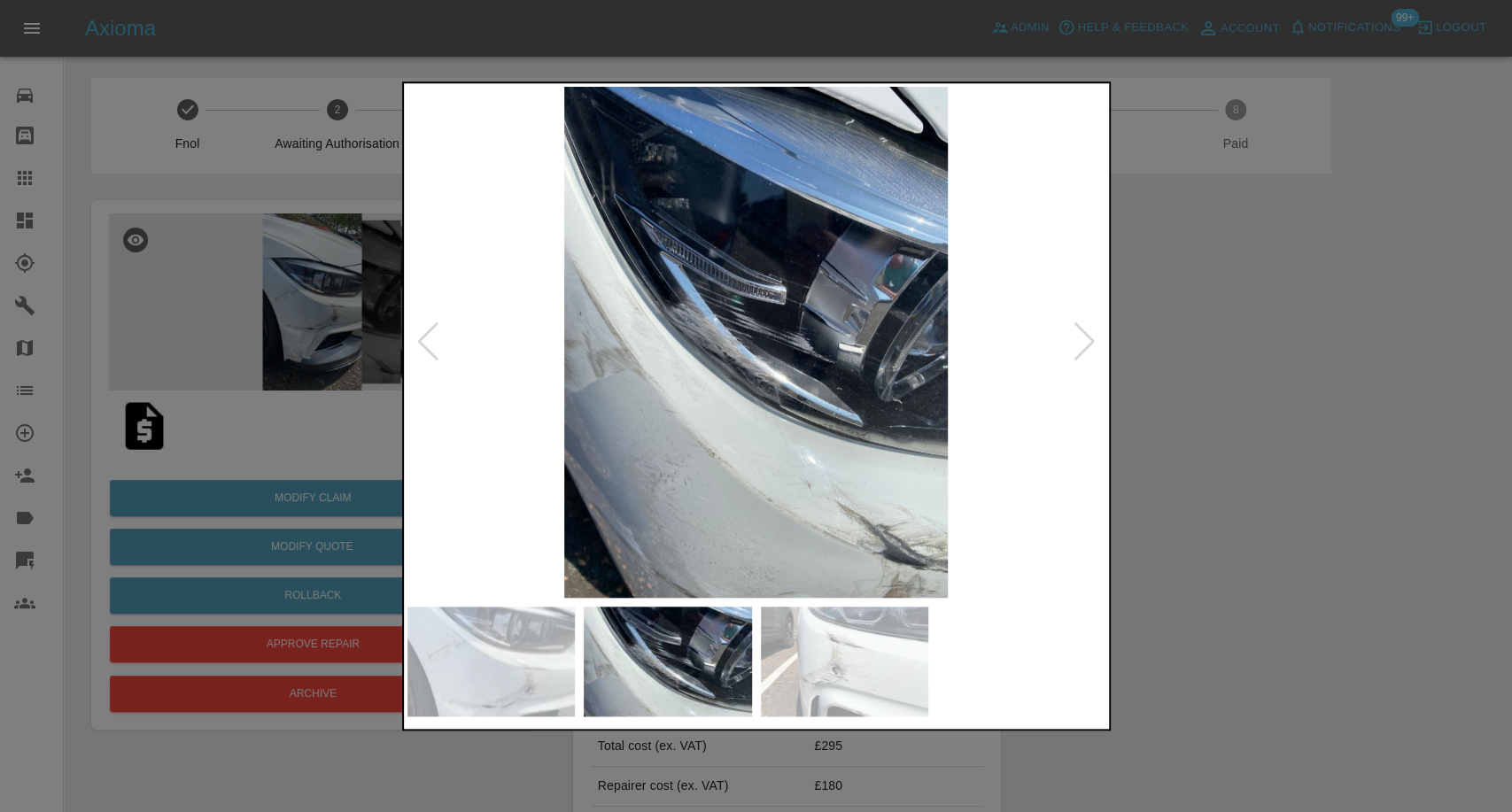
click at [832, 644] on img at bounding box center [845, 662] width 168 height 110
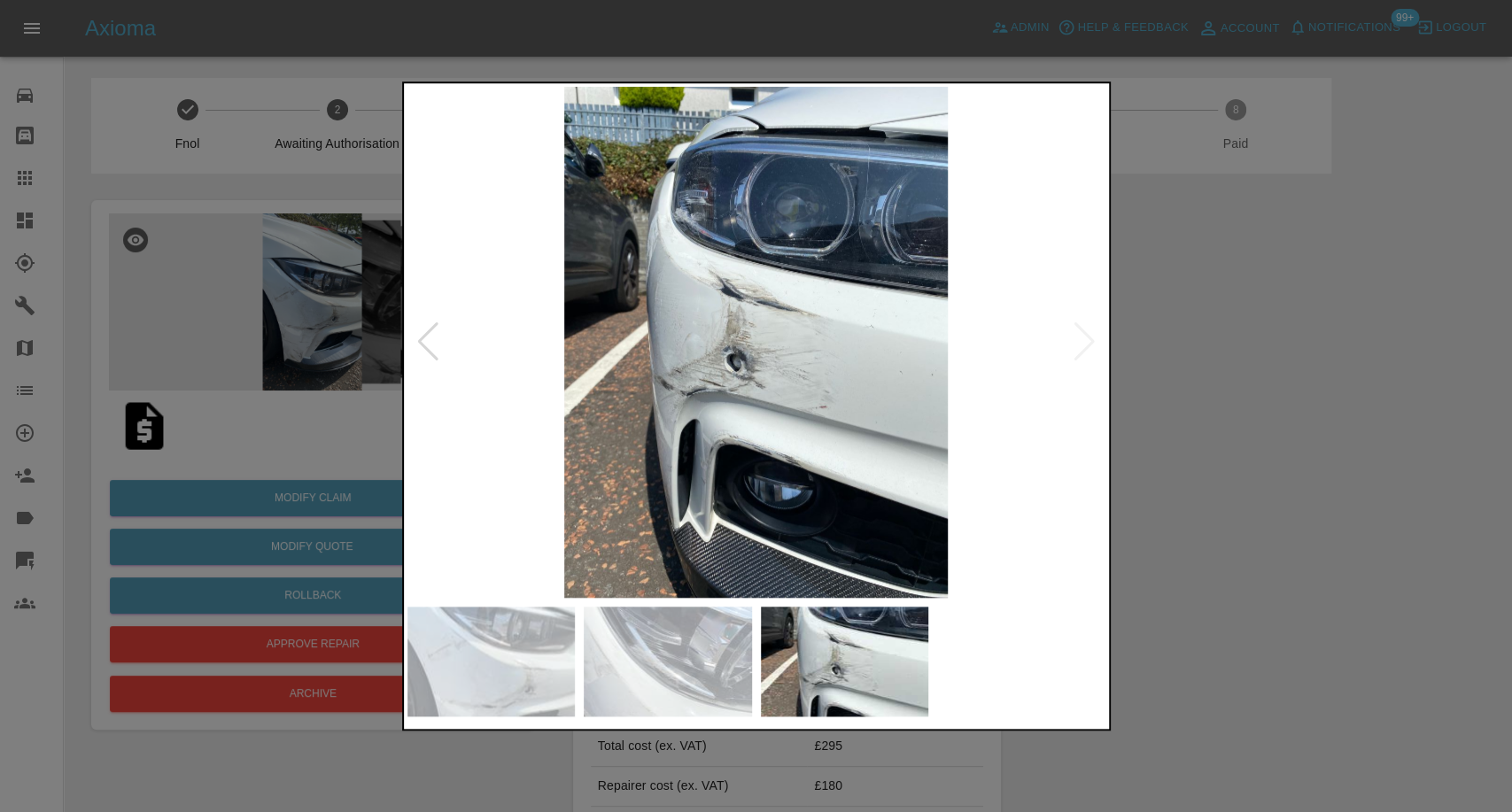
click at [1091, 571] on img at bounding box center [756, 342] width 698 height 511
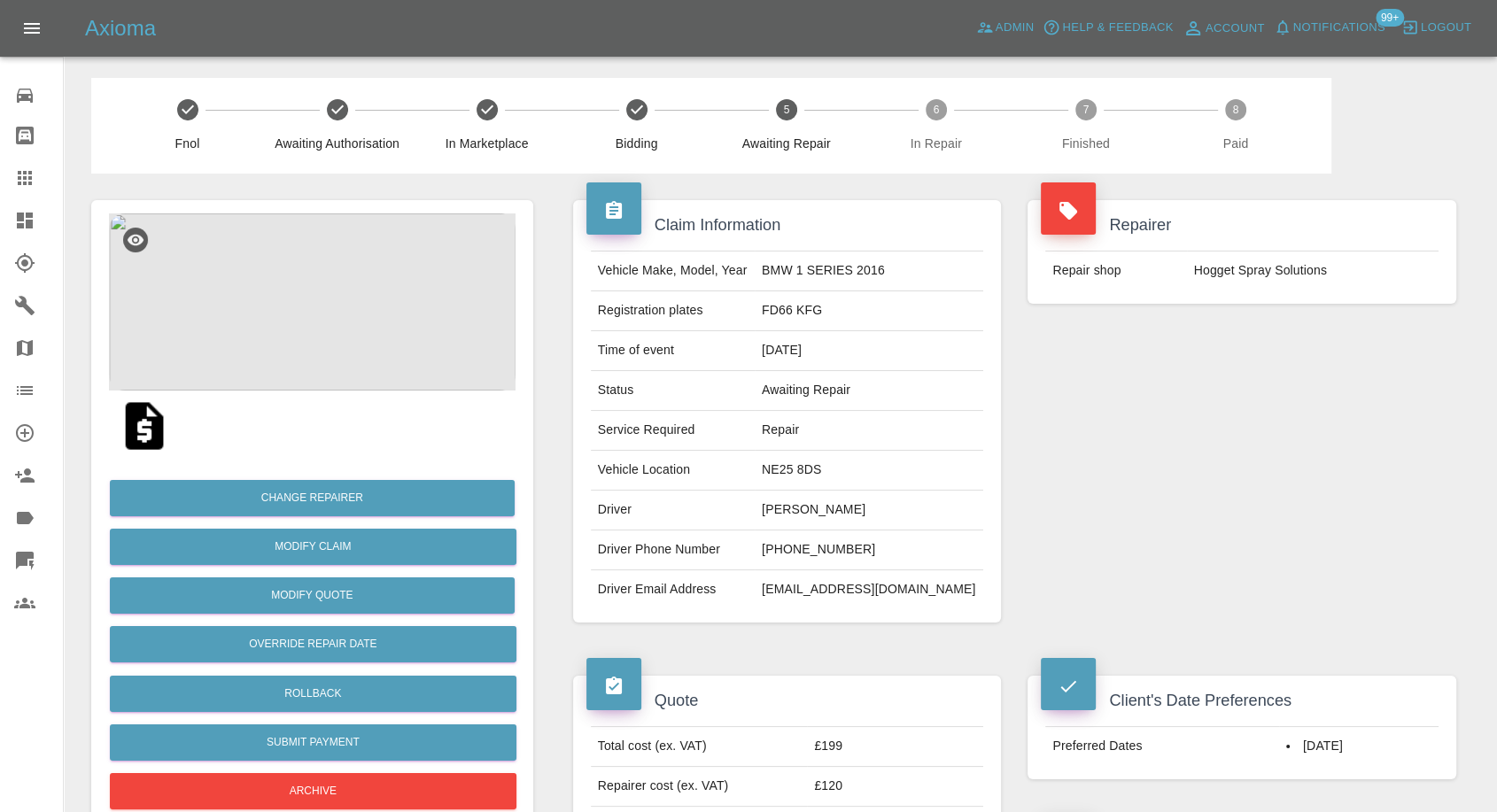
click at [151, 418] on img at bounding box center [144, 425] width 57 height 57
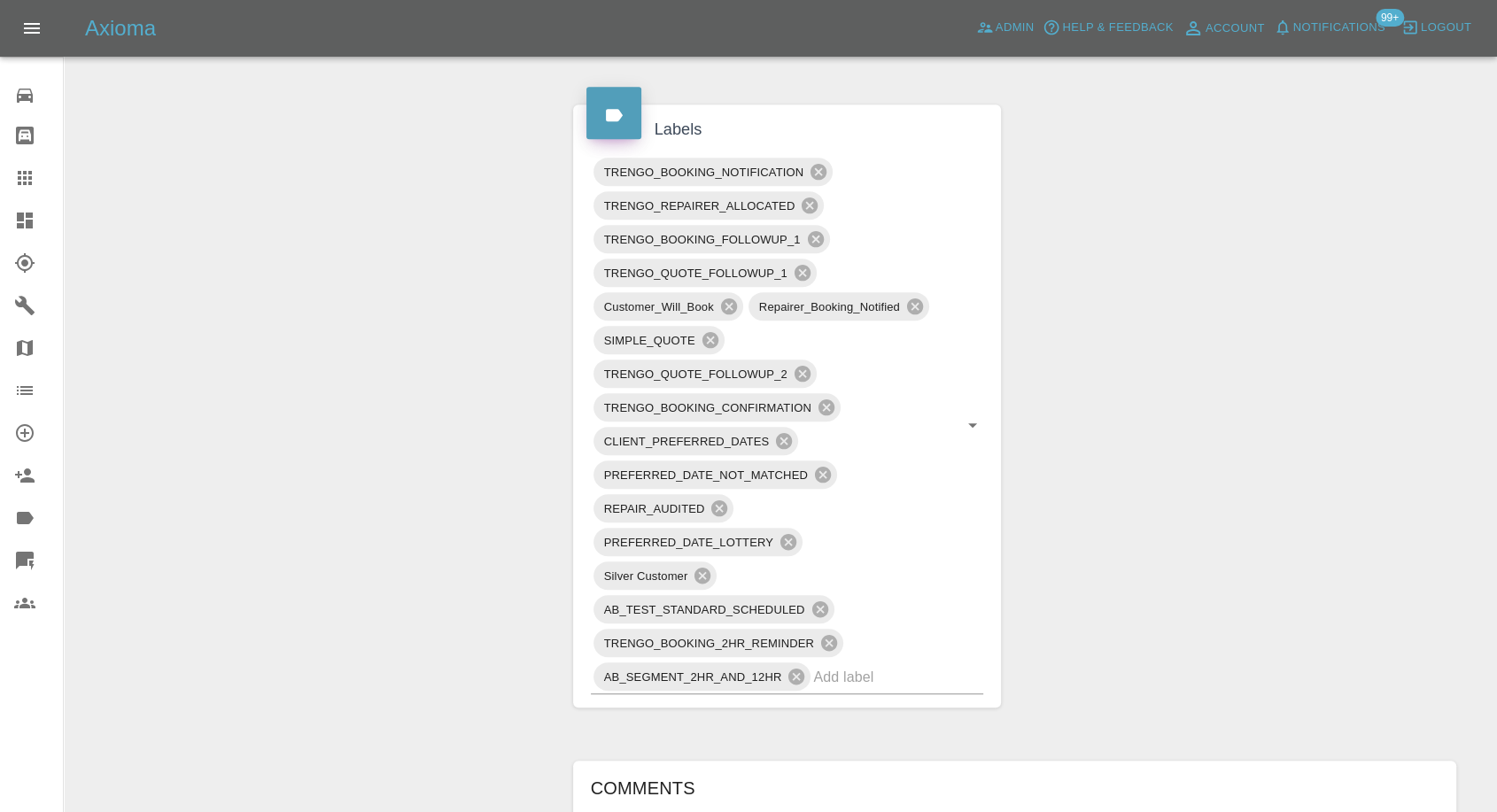
scroll to position [1279, 0]
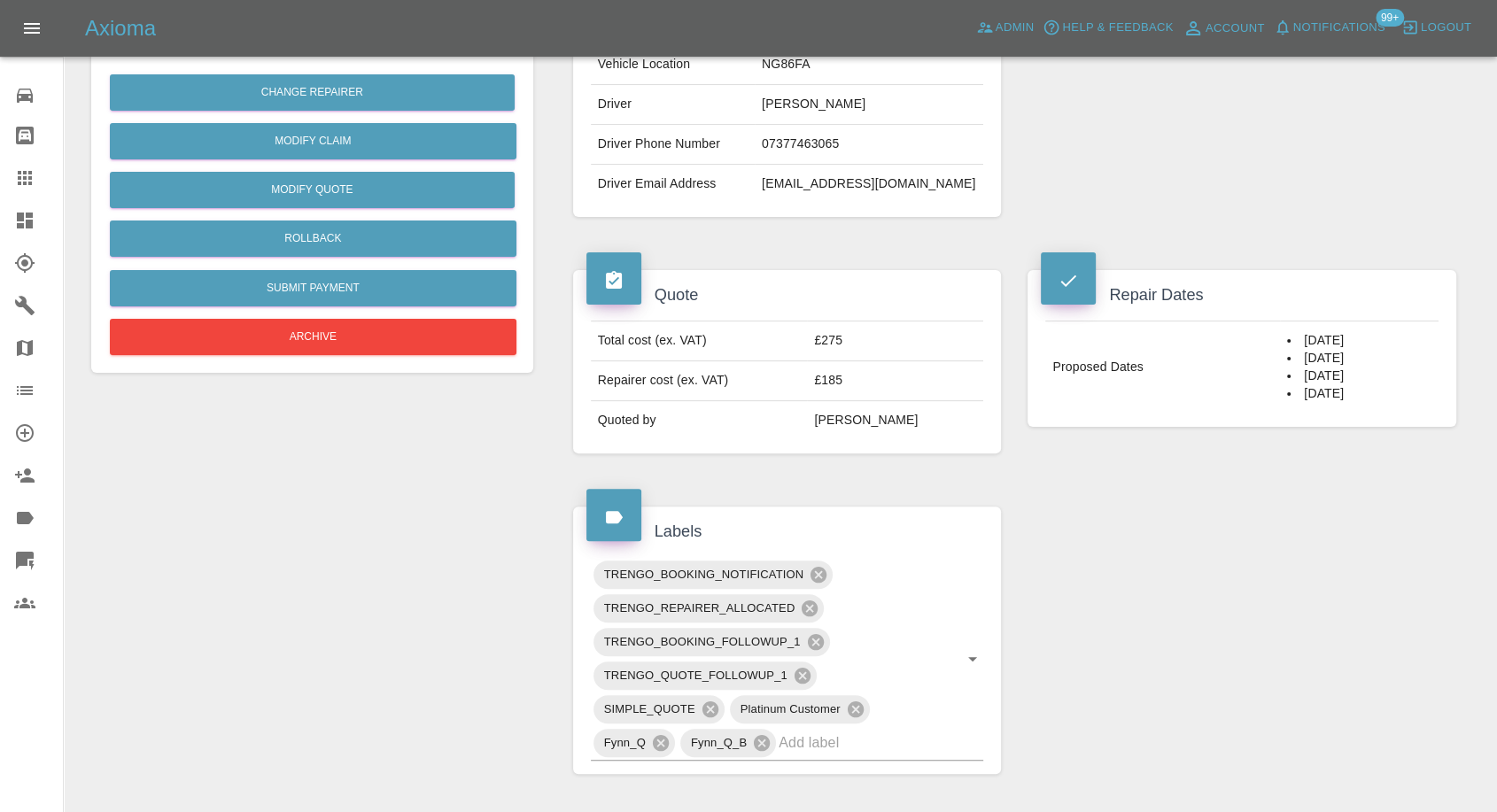
scroll to position [393, 0]
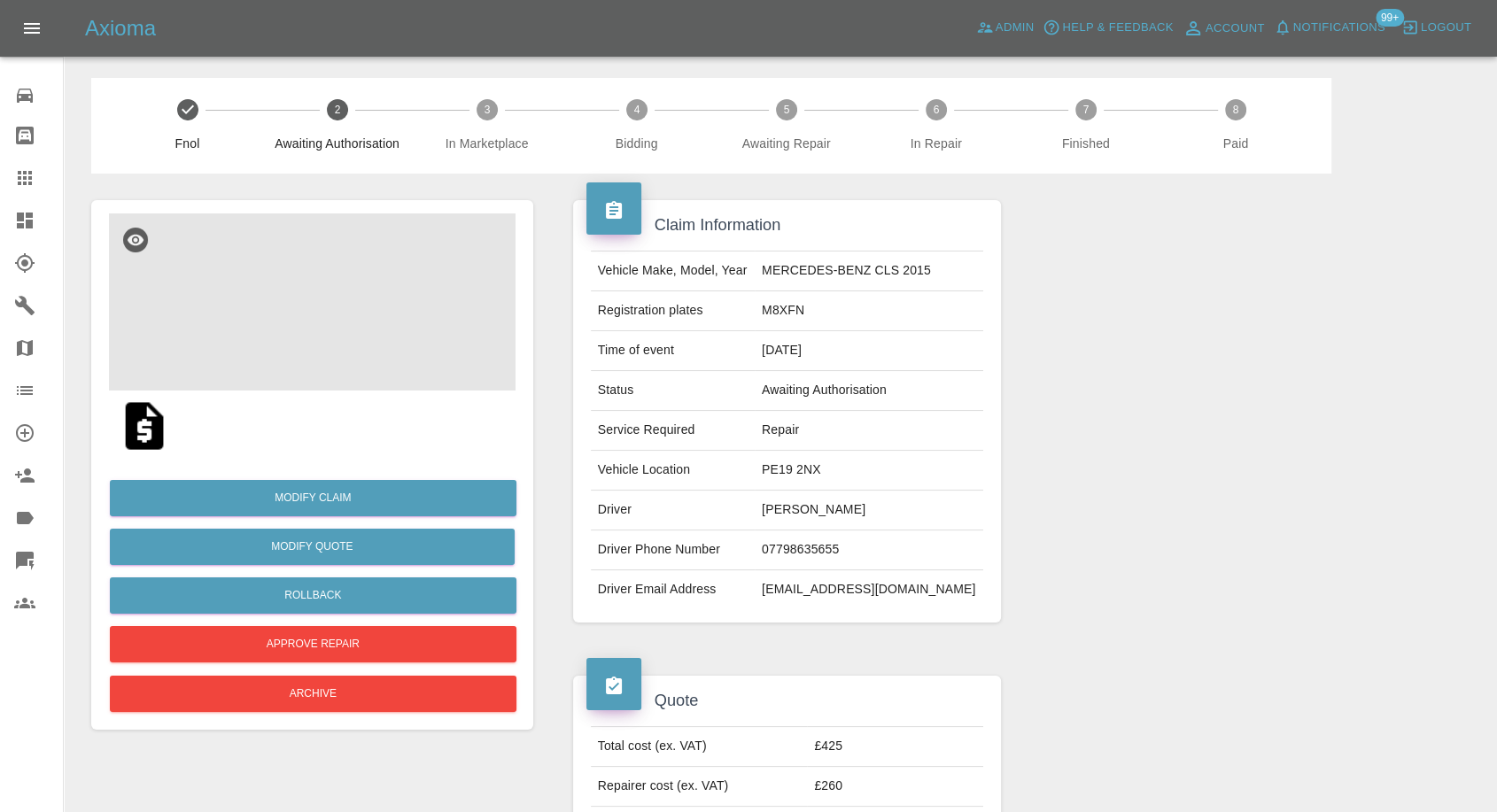
click at [340, 297] on img at bounding box center [312, 302] width 407 height 177
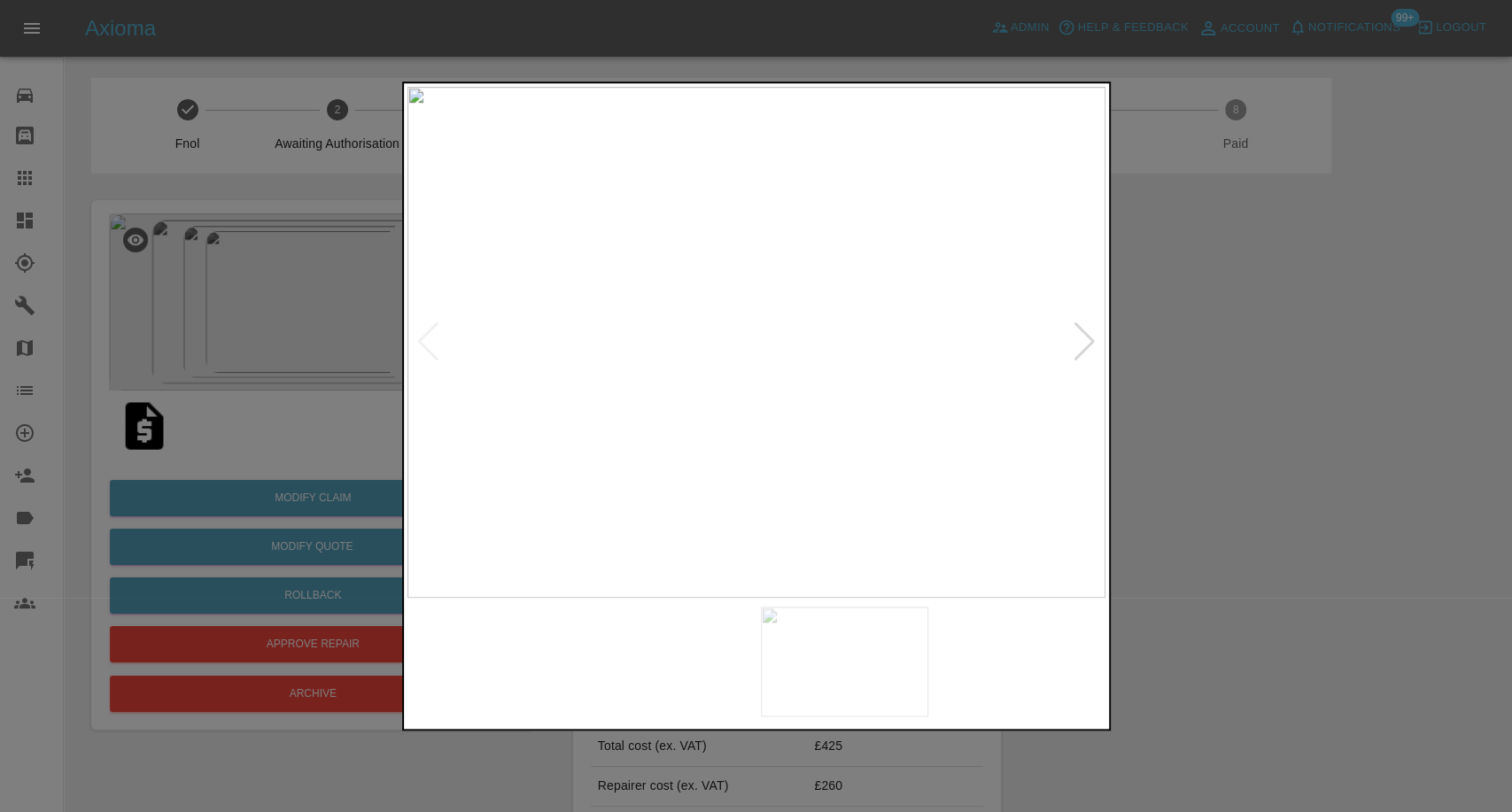
click at [672, 641] on img at bounding box center [668, 662] width 168 height 110
click at [910, 682] on img at bounding box center [845, 662] width 168 height 110
click at [999, 652] on img at bounding box center [1021, 662] width 168 height 110
click at [1084, 344] on img at bounding box center [756, 342] width 698 height 511
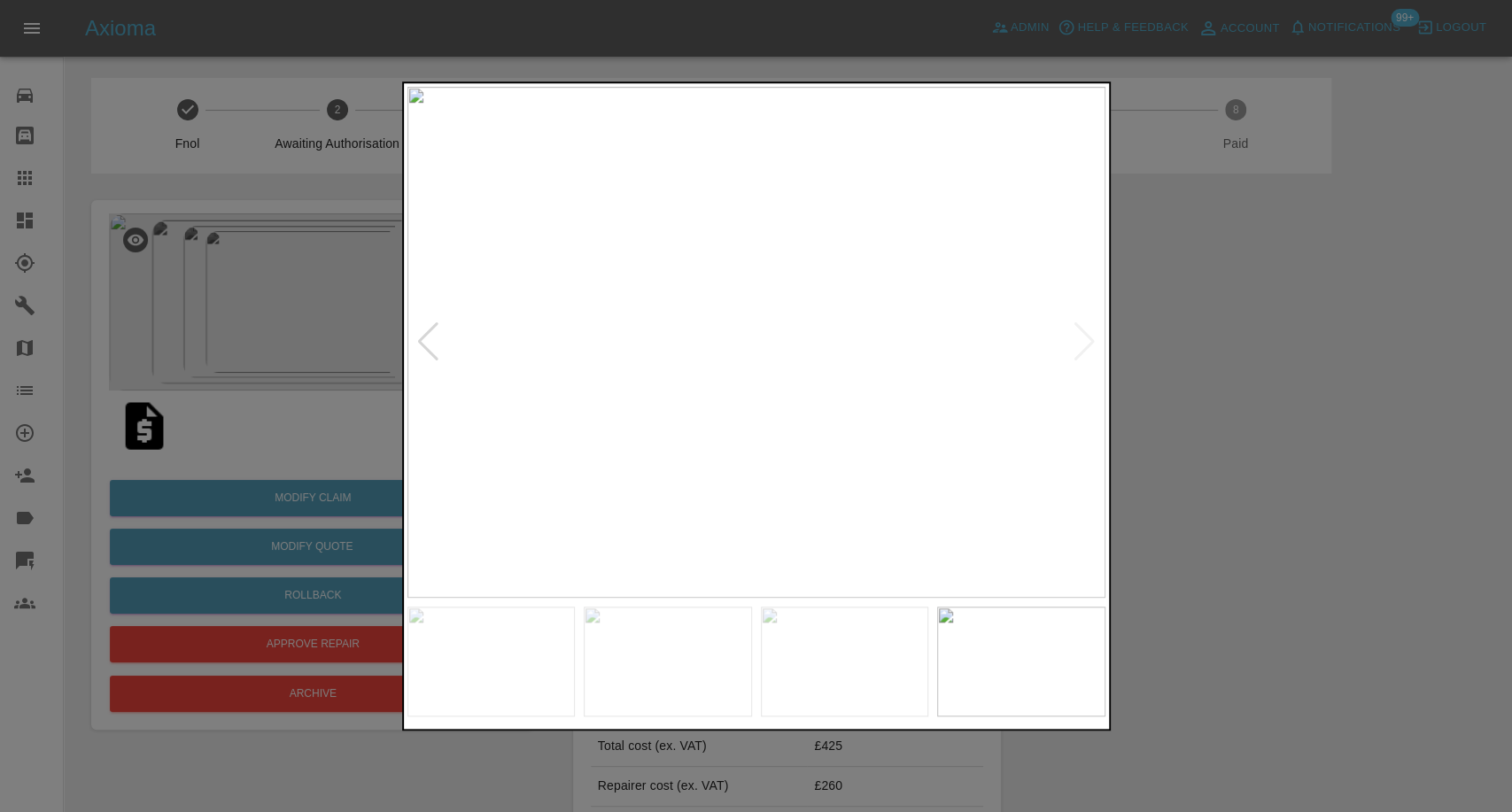
click at [1286, 479] on div at bounding box center [756, 406] width 1512 height 812
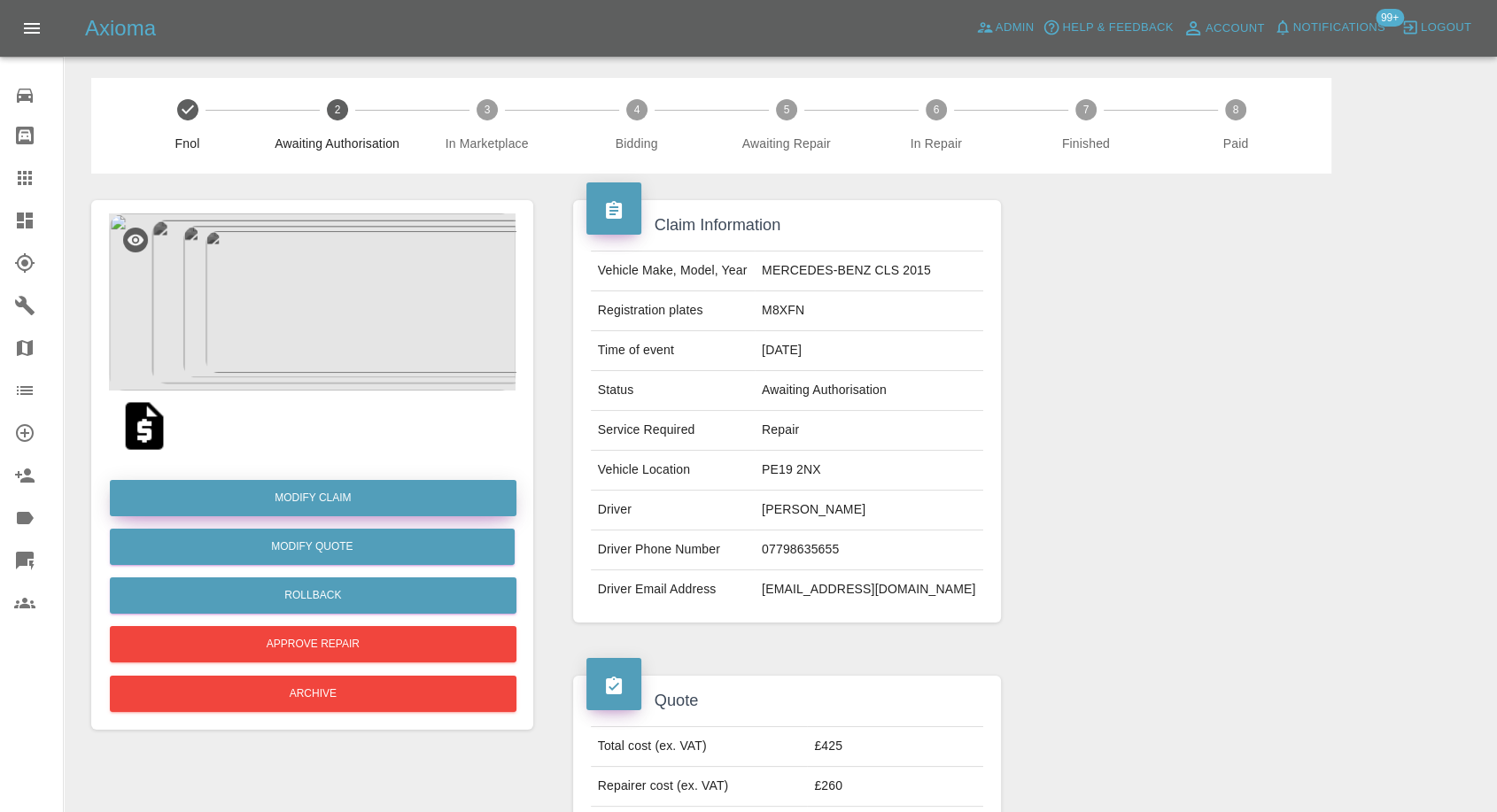
click at [312, 504] on link "Modify Claim" at bounding box center [313, 499] width 407 height 37
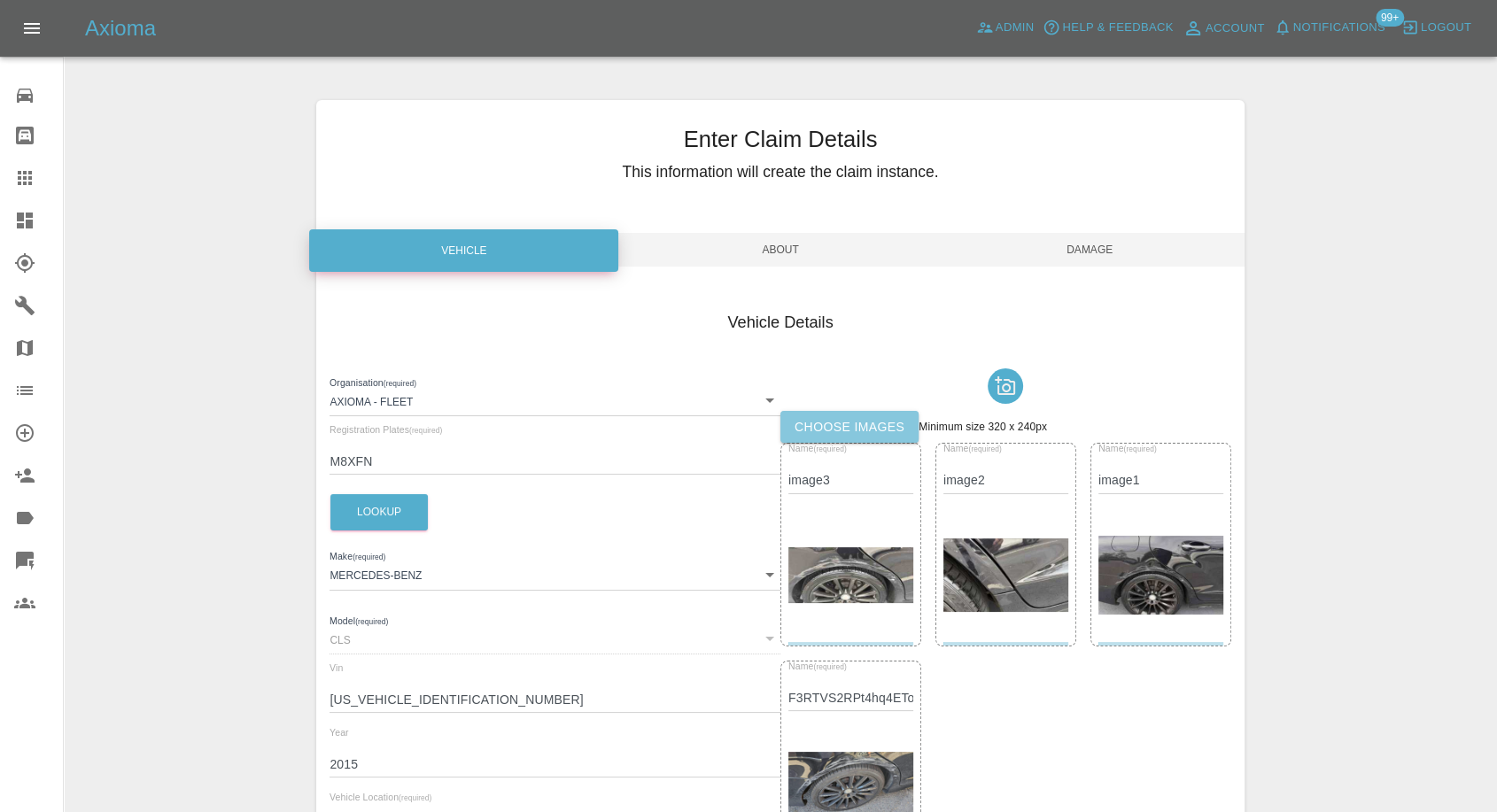
click at [820, 420] on label "Choose images" at bounding box center [849, 427] width 138 height 33
click at [0, 0] on input "Choose images" at bounding box center [0, 0] width 0 height 0
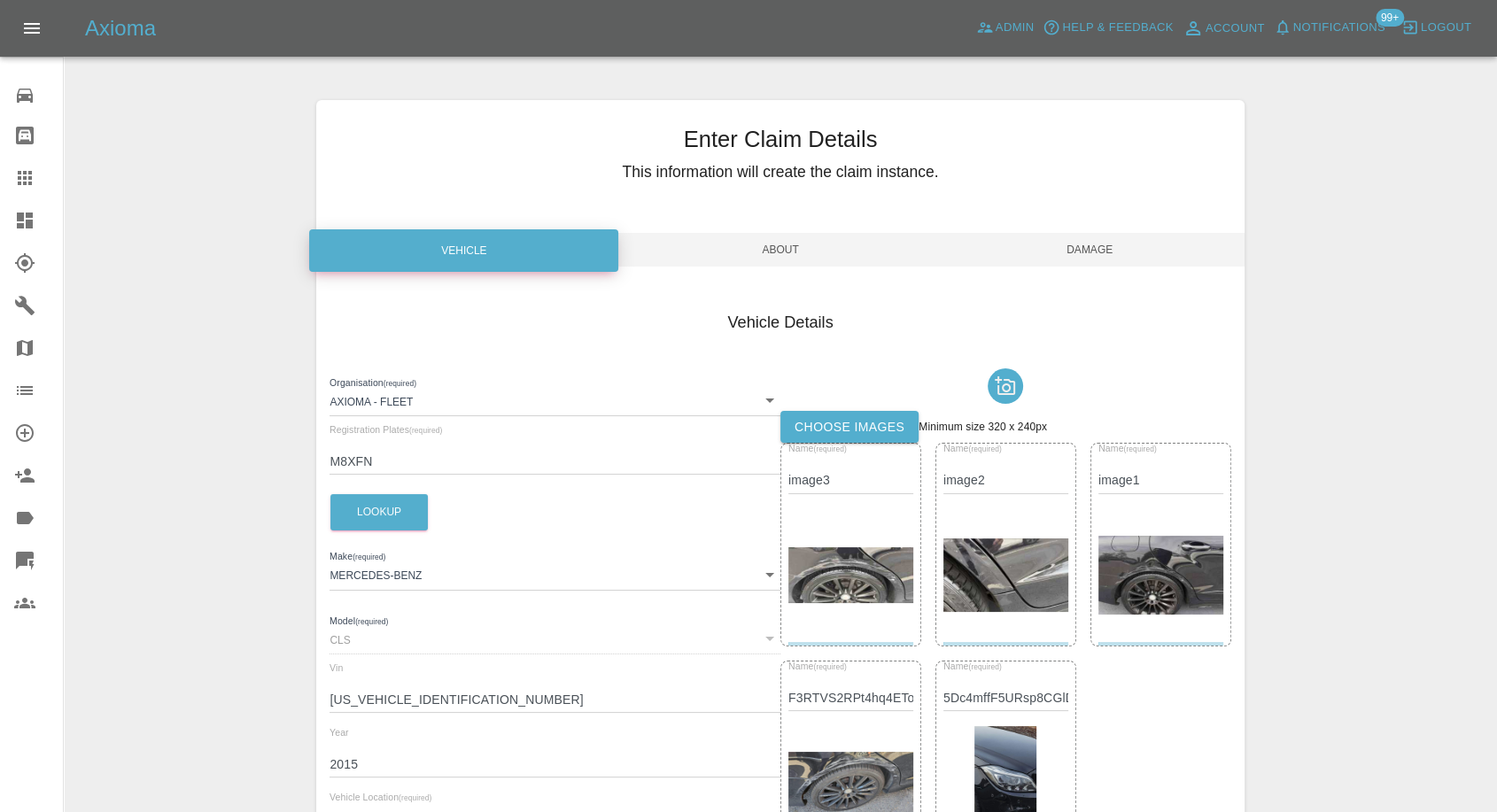
click at [1097, 248] on span "Damage" at bounding box center [1091, 249] width 309 height 34
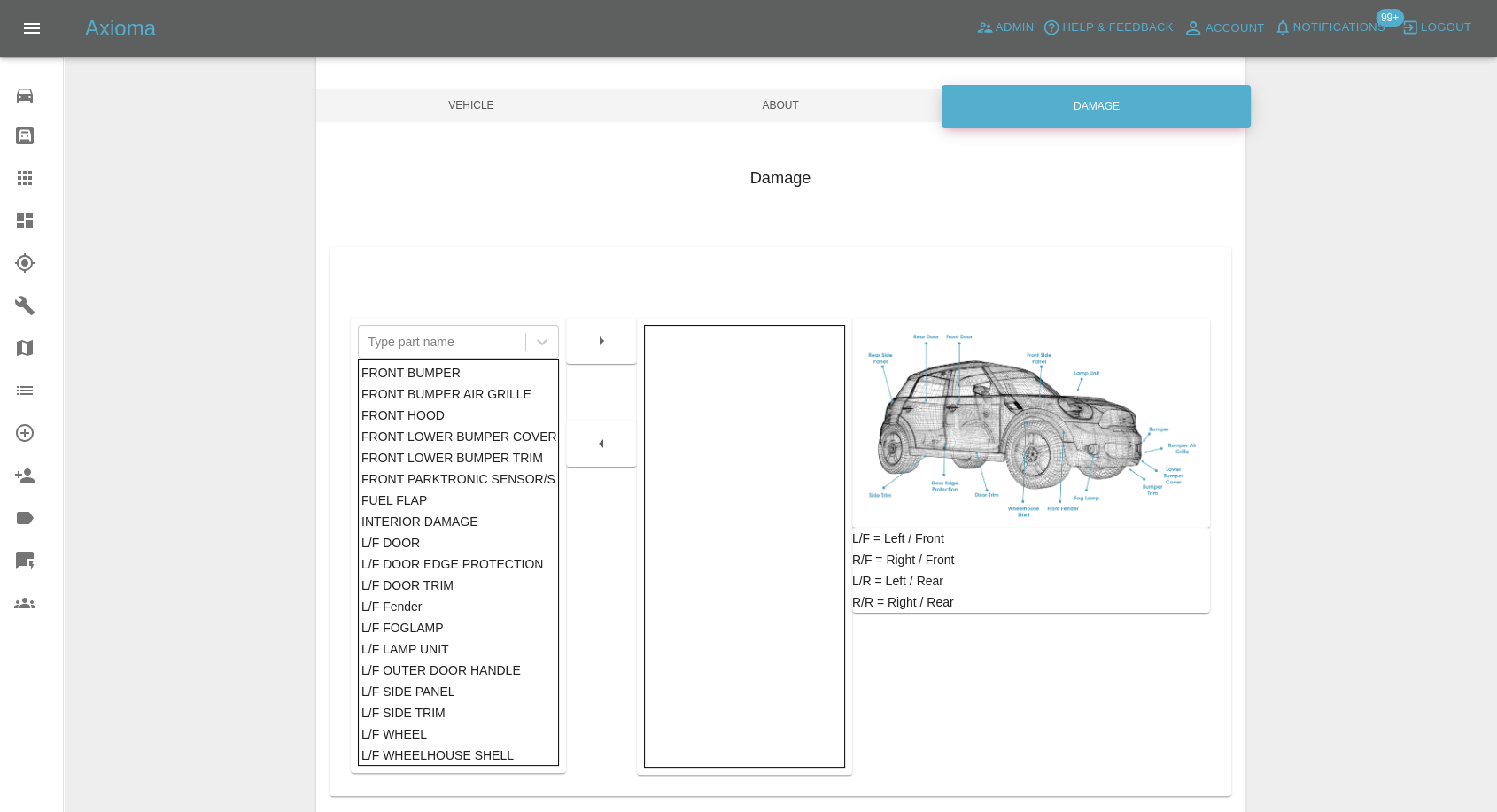
scroll to position [283, 0]
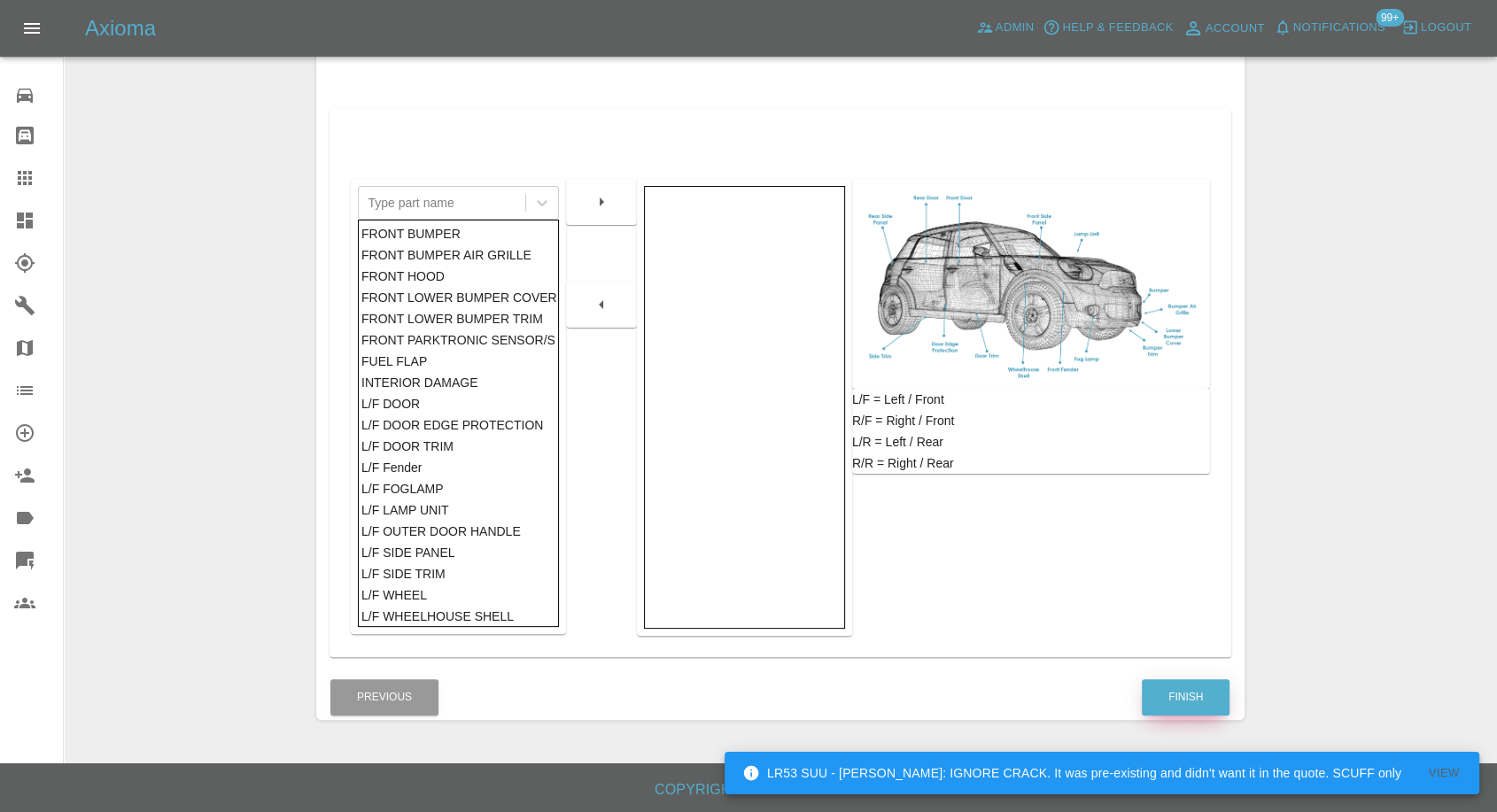
click at [1196, 689] on button "Finish" at bounding box center [1186, 698] width 88 height 37
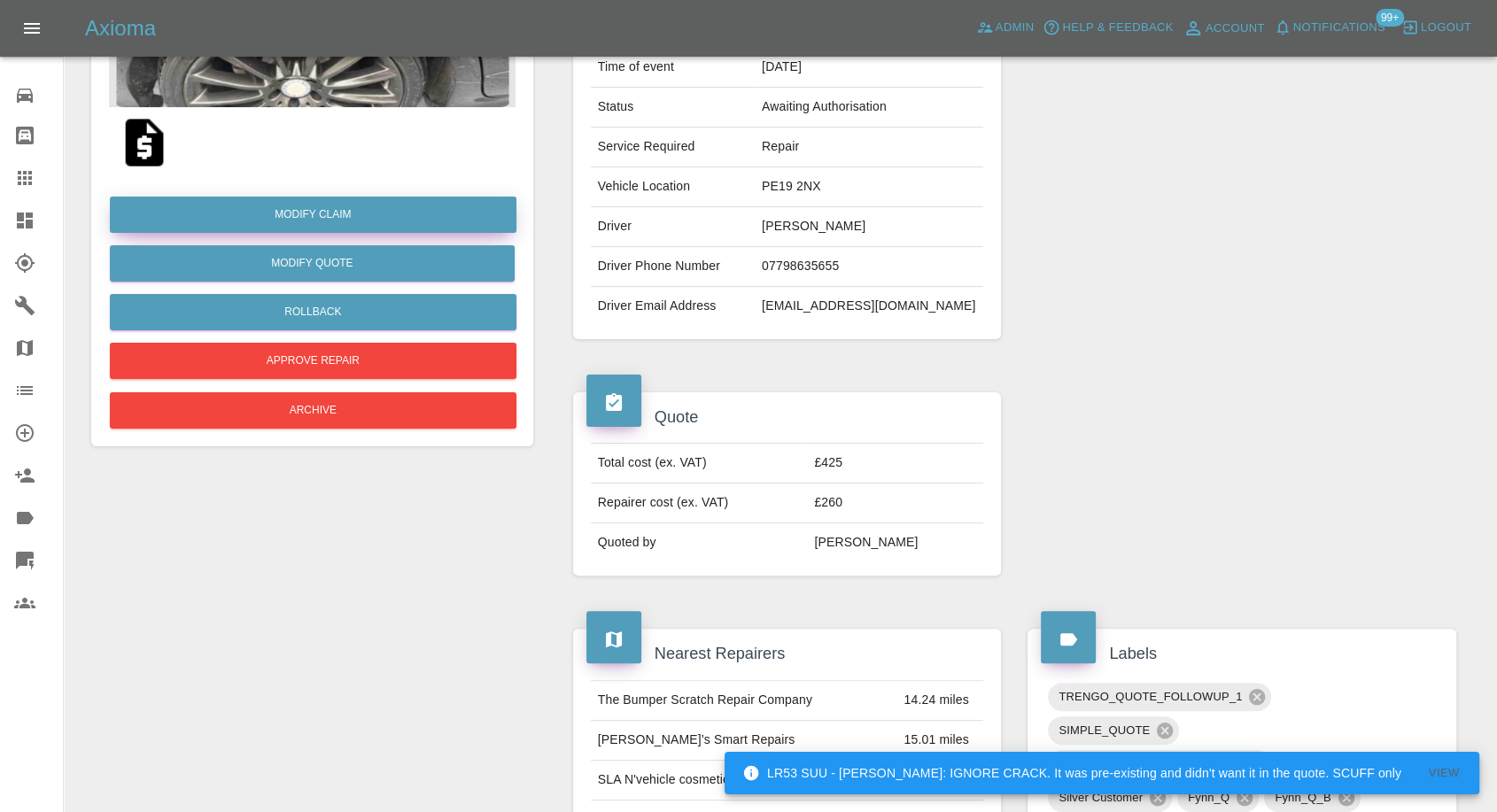
click at [355, 217] on link "Modify Claim" at bounding box center [313, 215] width 407 height 37
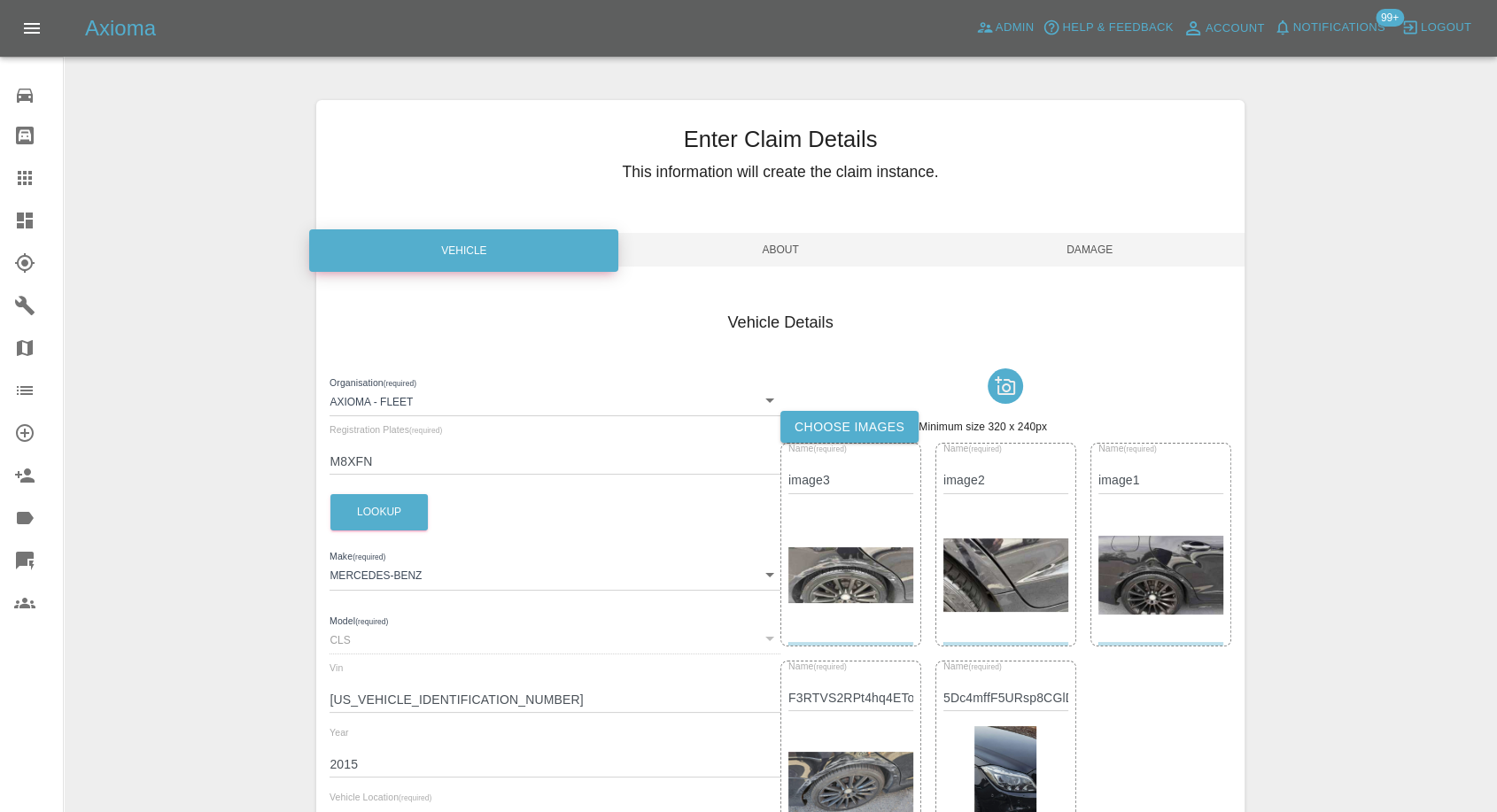
click at [812, 427] on label "Choose images" at bounding box center [849, 427] width 138 height 33
click at [0, 0] on input "Choose images" at bounding box center [0, 0] width 0 height 0
click at [1099, 246] on span "Damage" at bounding box center [1091, 249] width 309 height 34
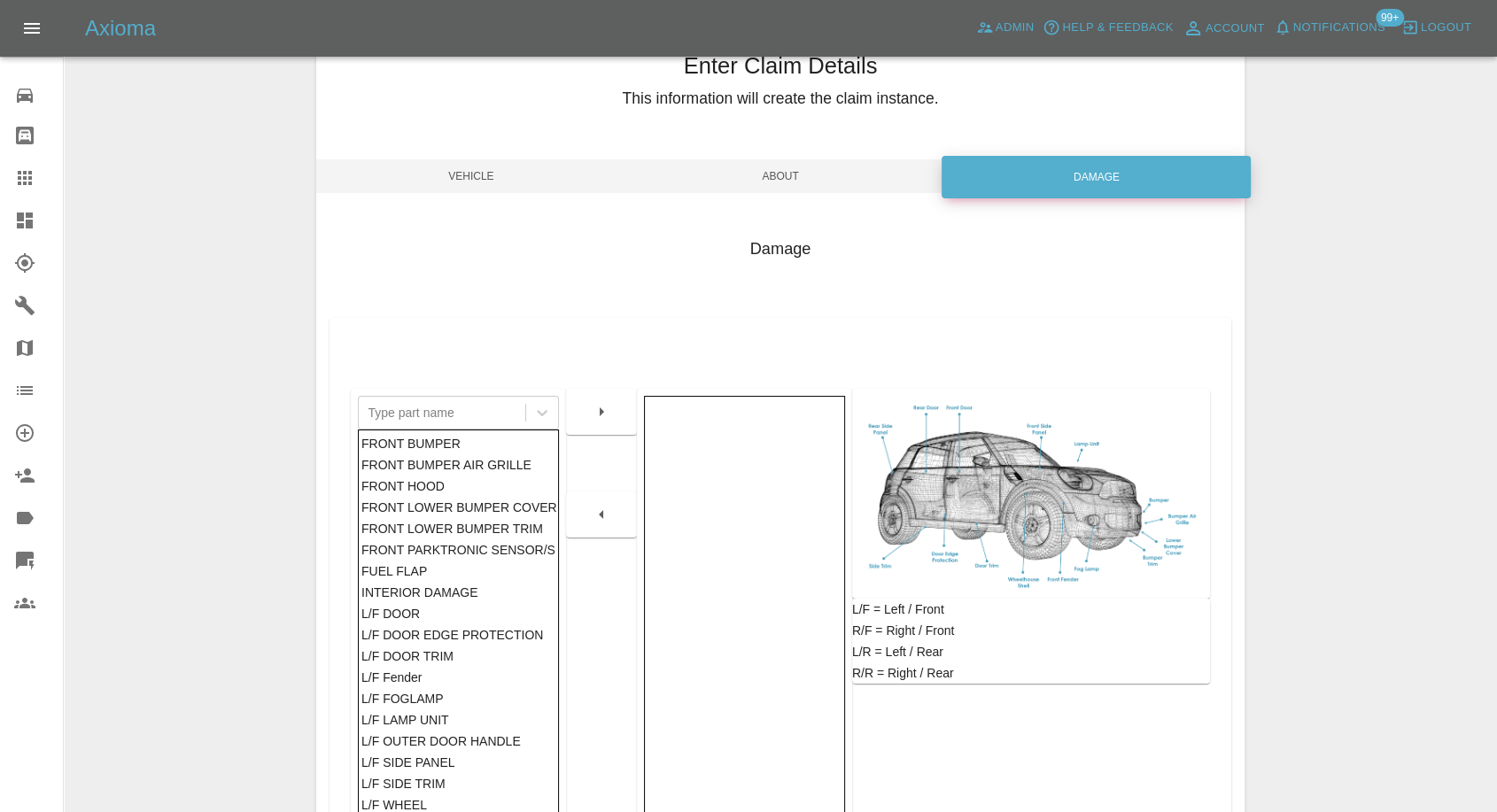
scroll to position [196, 0]
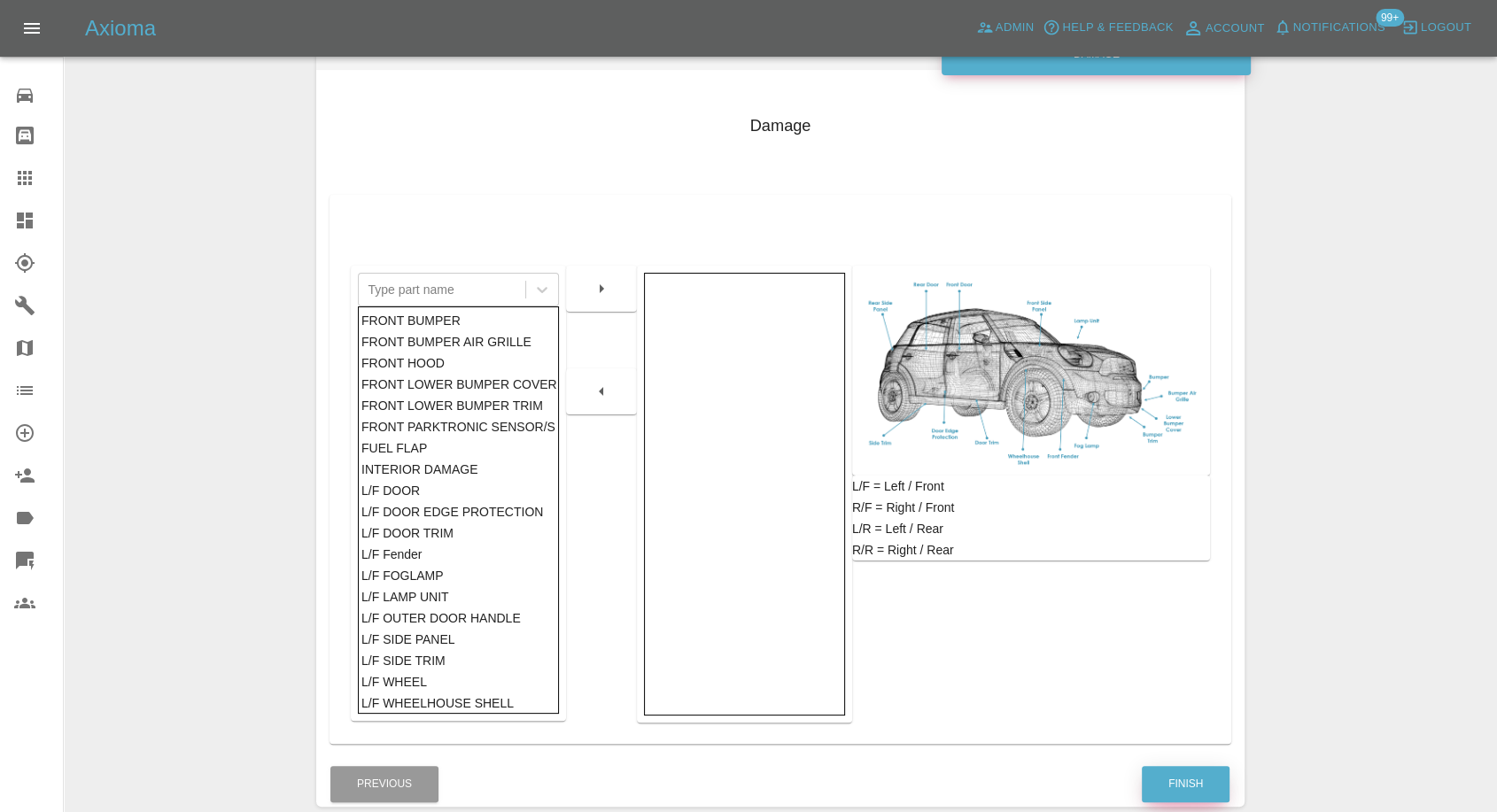
click at [1164, 786] on button "Finish" at bounding box center [1186, 785] width 88 height 37
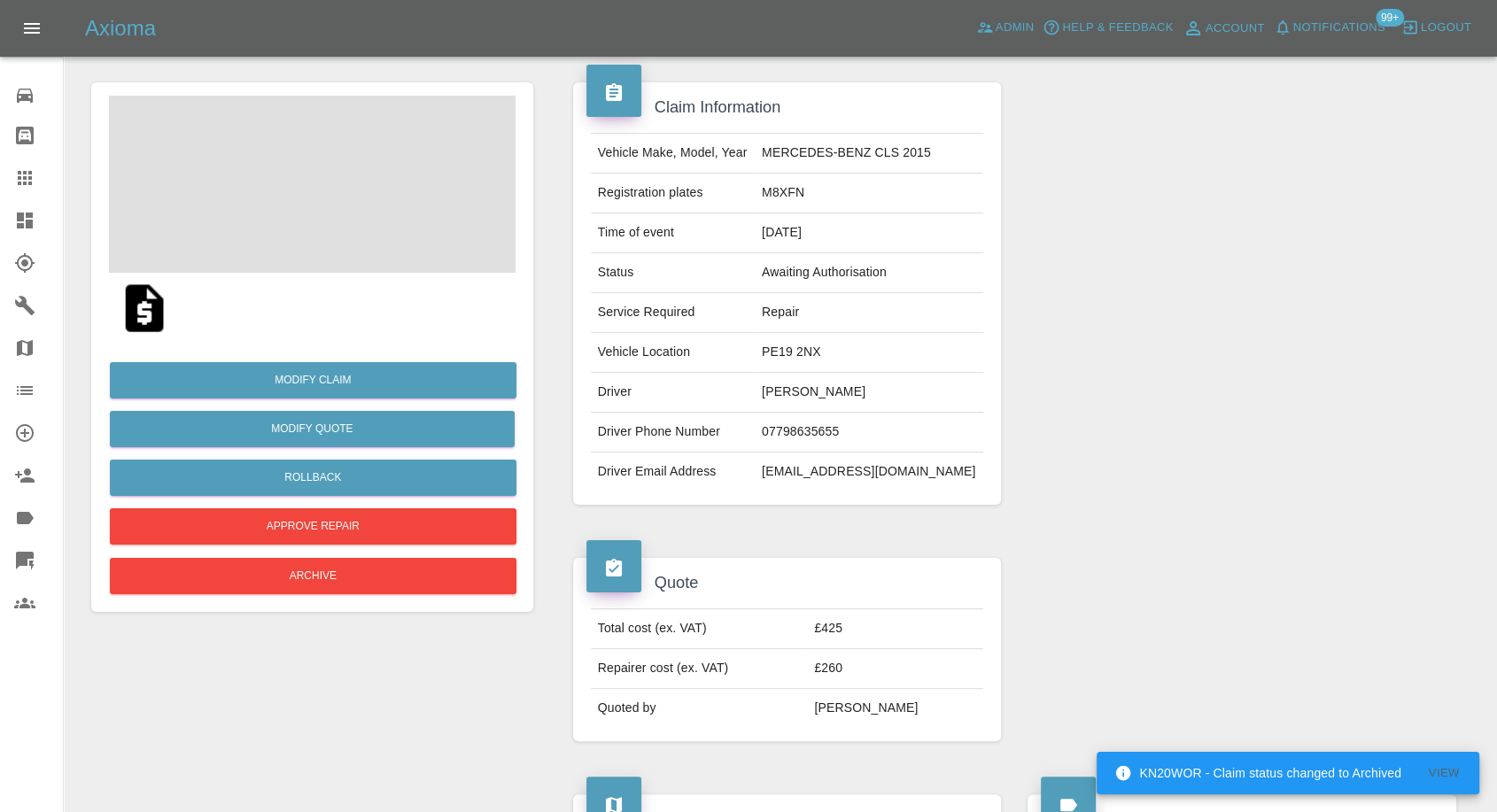
scroll to position [196, 0]
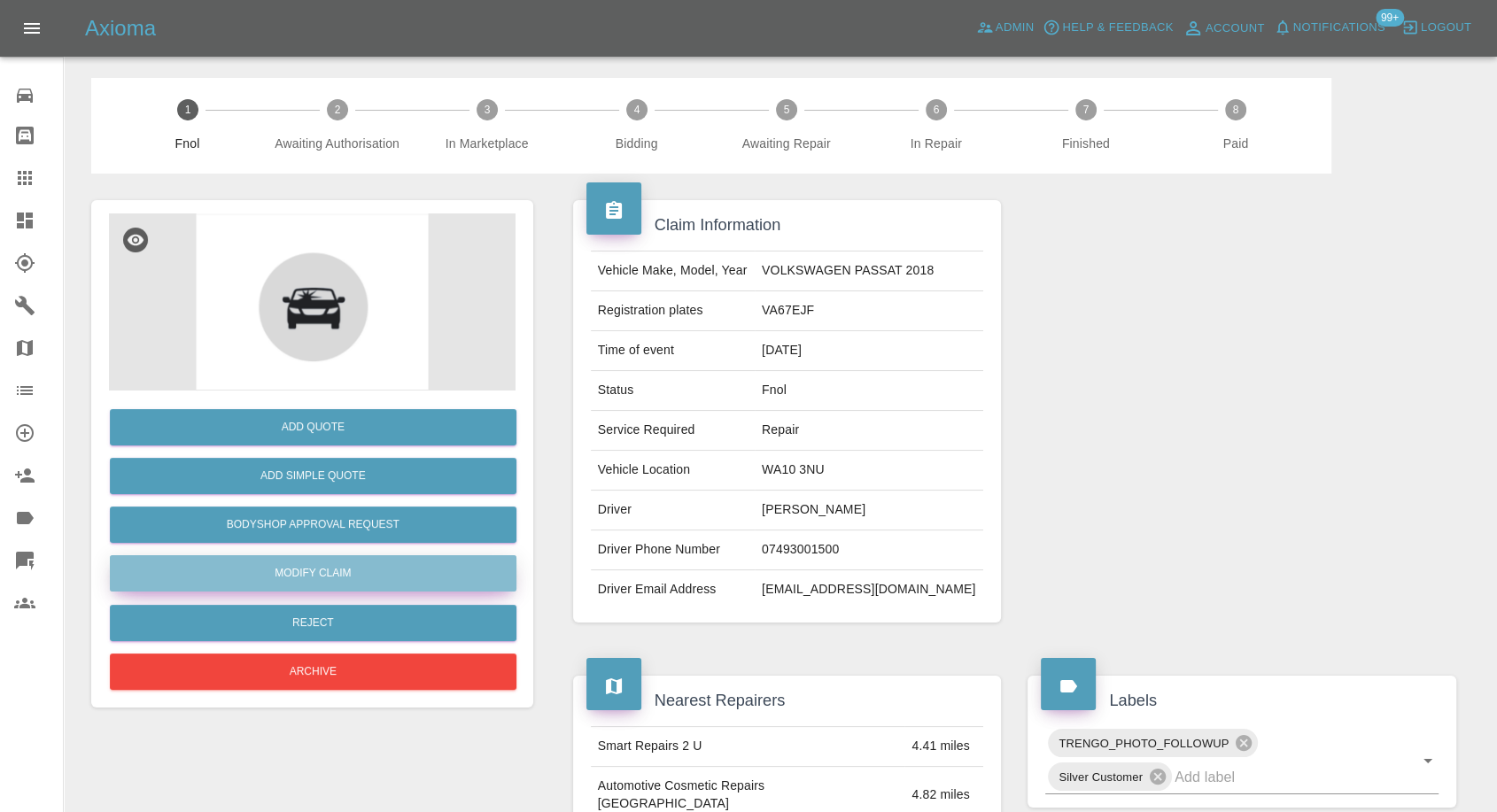
drag, startPoint x: 291, startPoint y: 576, endPoint x: 434, endPoint y: 580, distance: 143.1
click at [291, 578] on link "Modify Claim" at bounding box center [313, 574] width 407 height 37
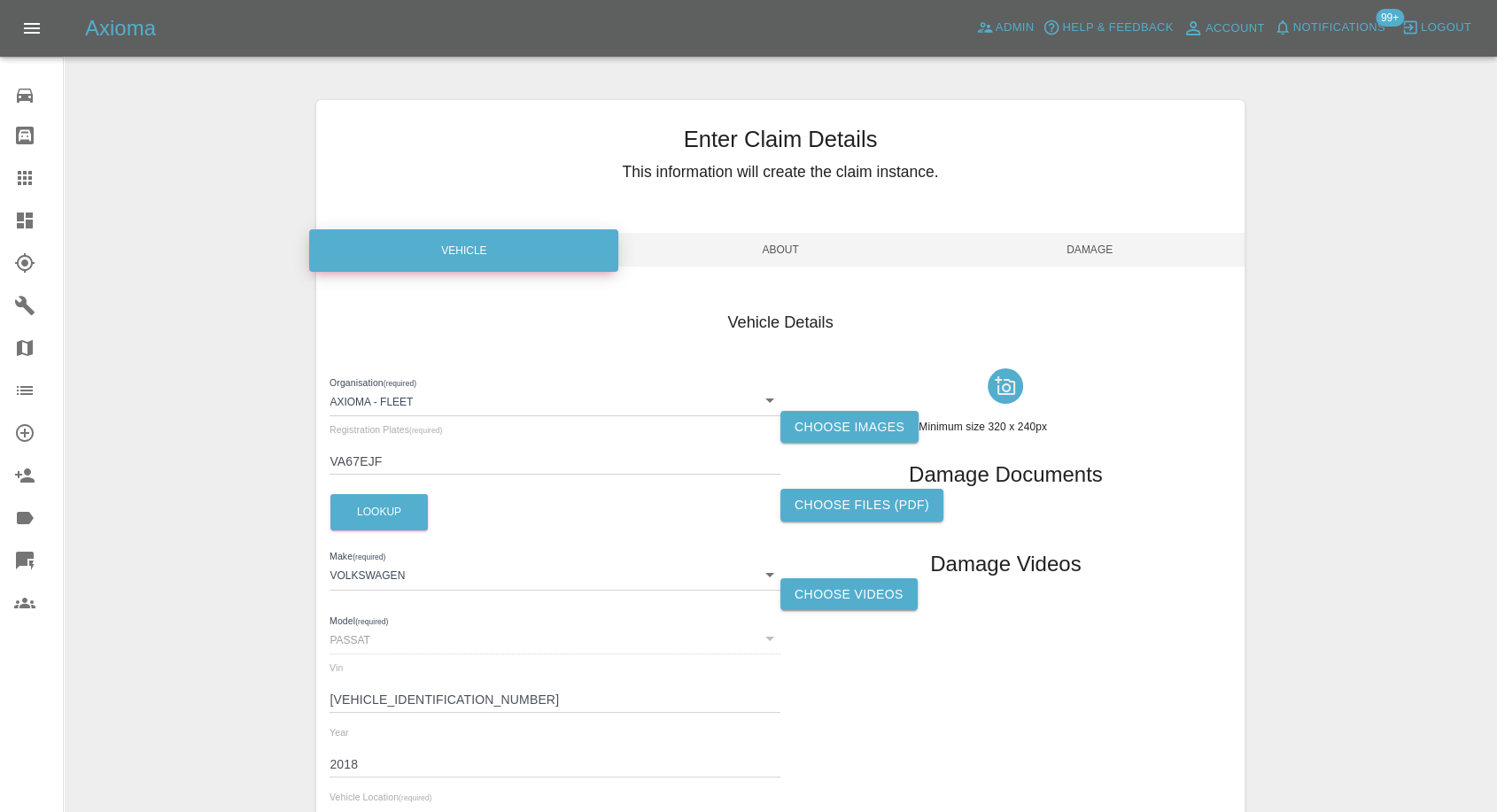
click at [837, 435] on label "Choose images" at bounding box center [849, 427] width 138 height 33
click at [0, 0] on input "Choose images" at bounding box center [0, 0] width 0 height 0
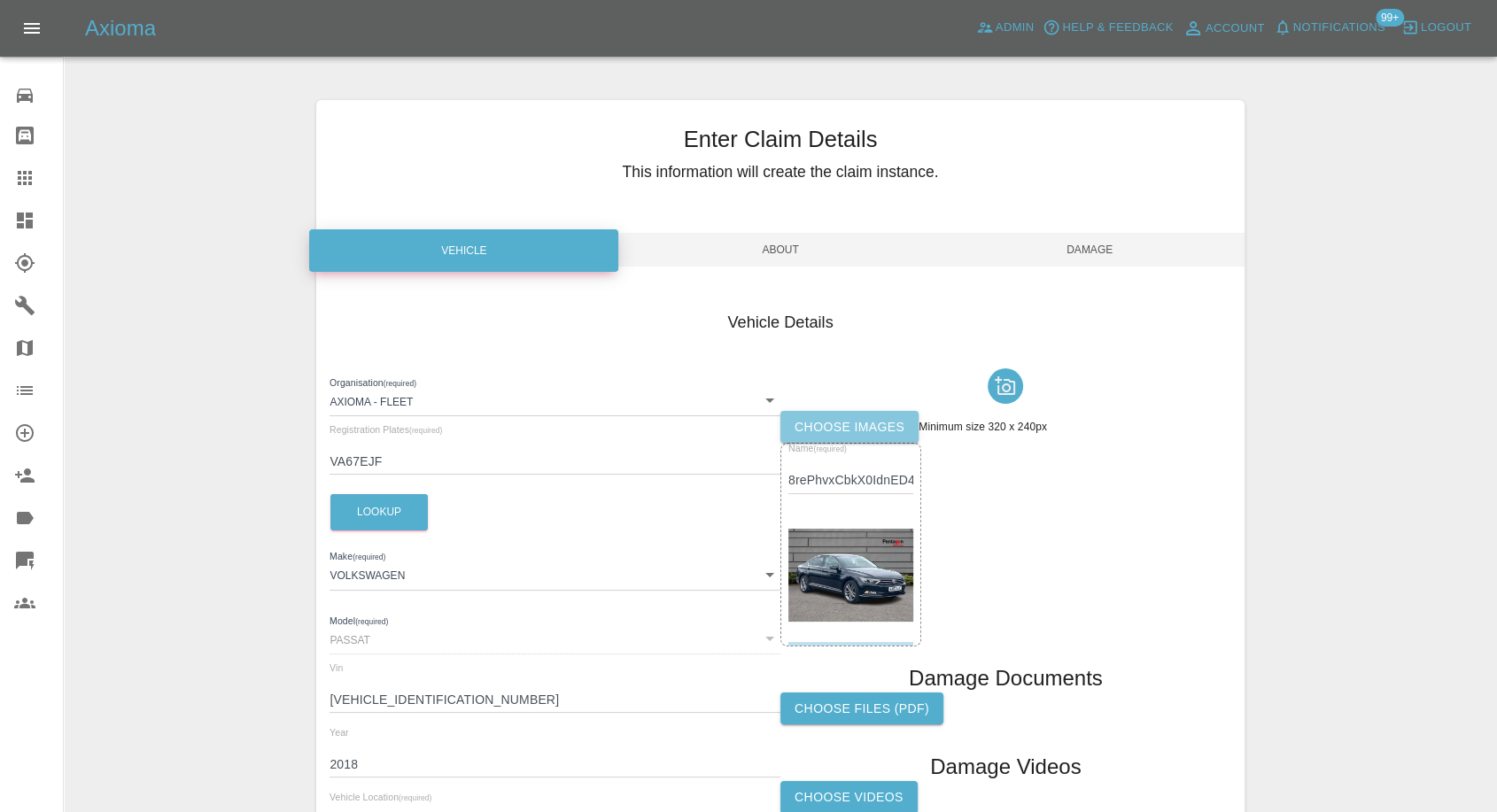
click at [822, 420] on label "Choose images" at bounding box center [849, 427] width 138 height 33
click at [0, 0] on input "Choose images" at bounding box center [0, 0] width 0 height 0
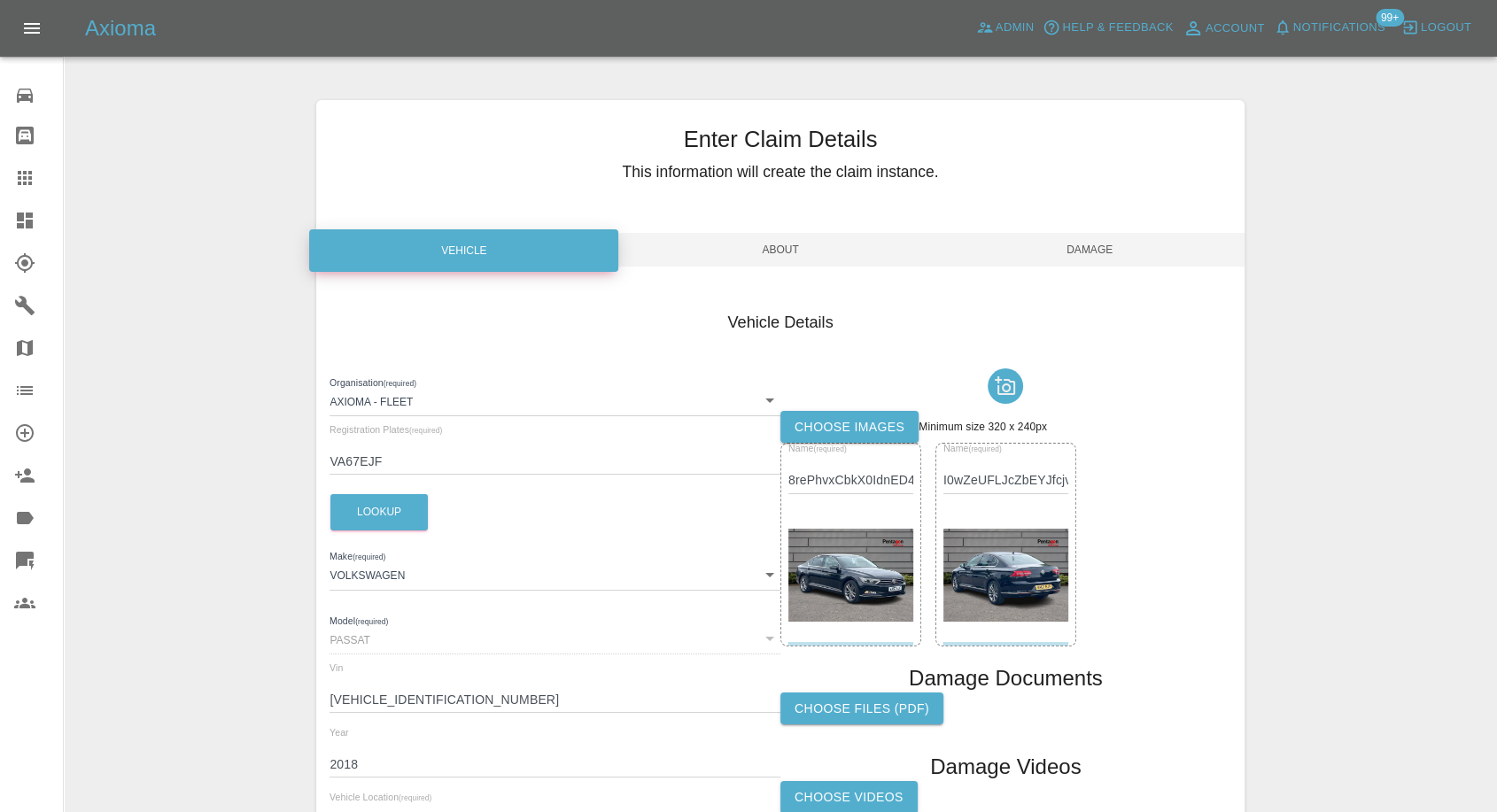
drag, startPoint x: 1107, startPoint y: 237, endPoint x: 1106, endPoint y: 279, distance: 42.0
click at [1106, 237] on span "Damage" at bounding box center [1091, 249] width 309 height 34
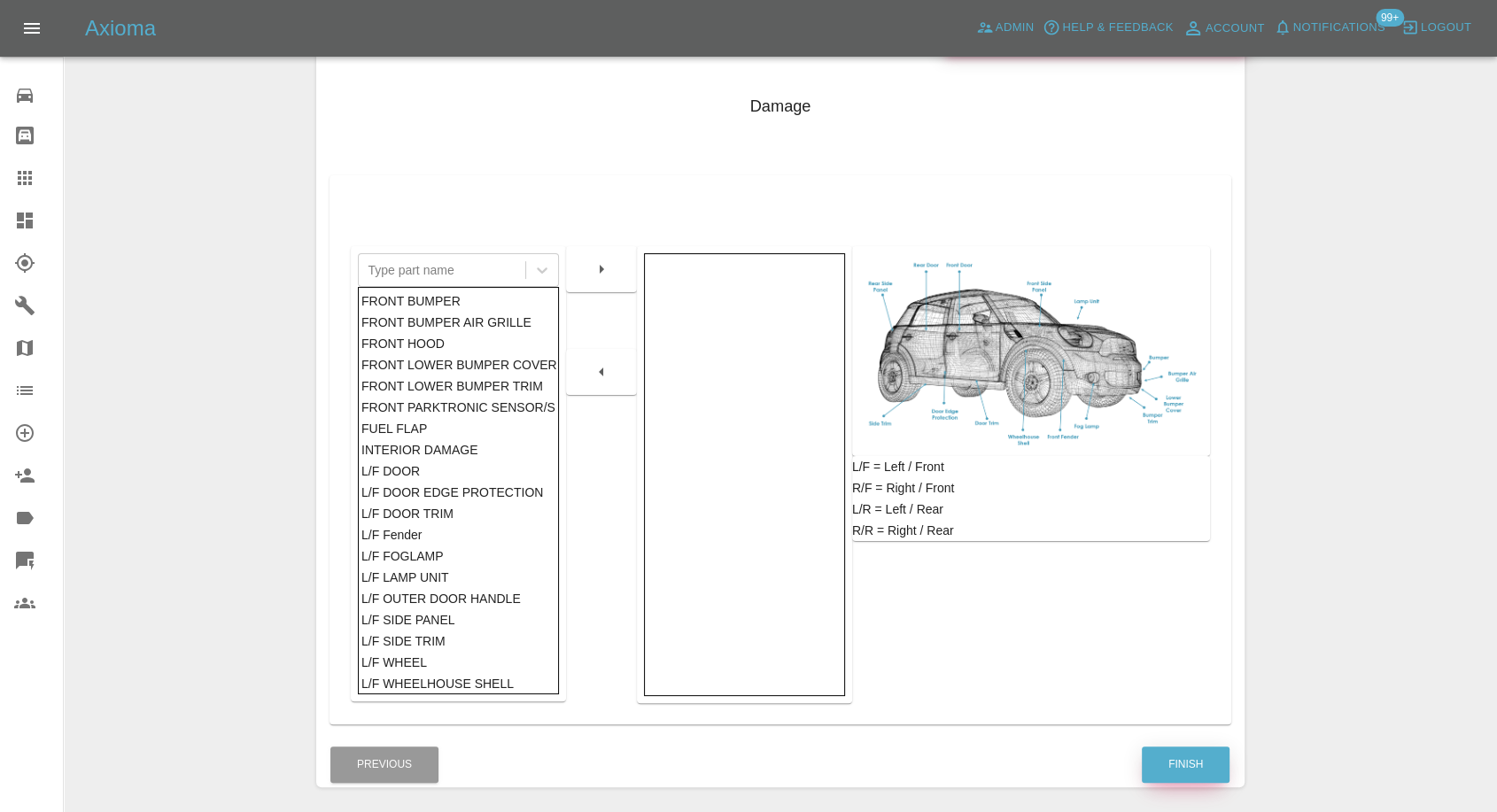
scroll to position [283, 0]
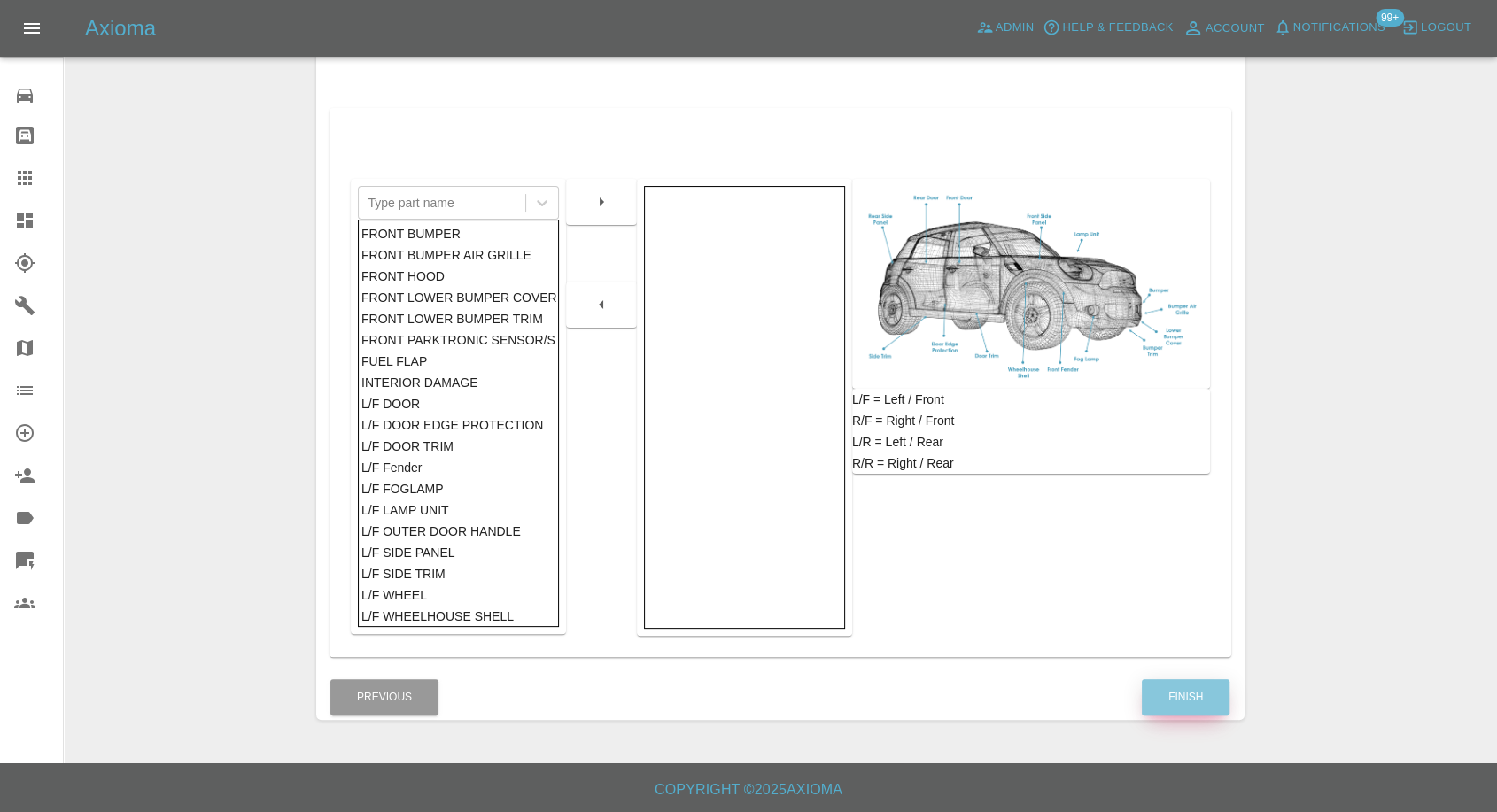
click at [1176, 704] on button "Finish" at bounding box center [1186, 698] width 88 height 37
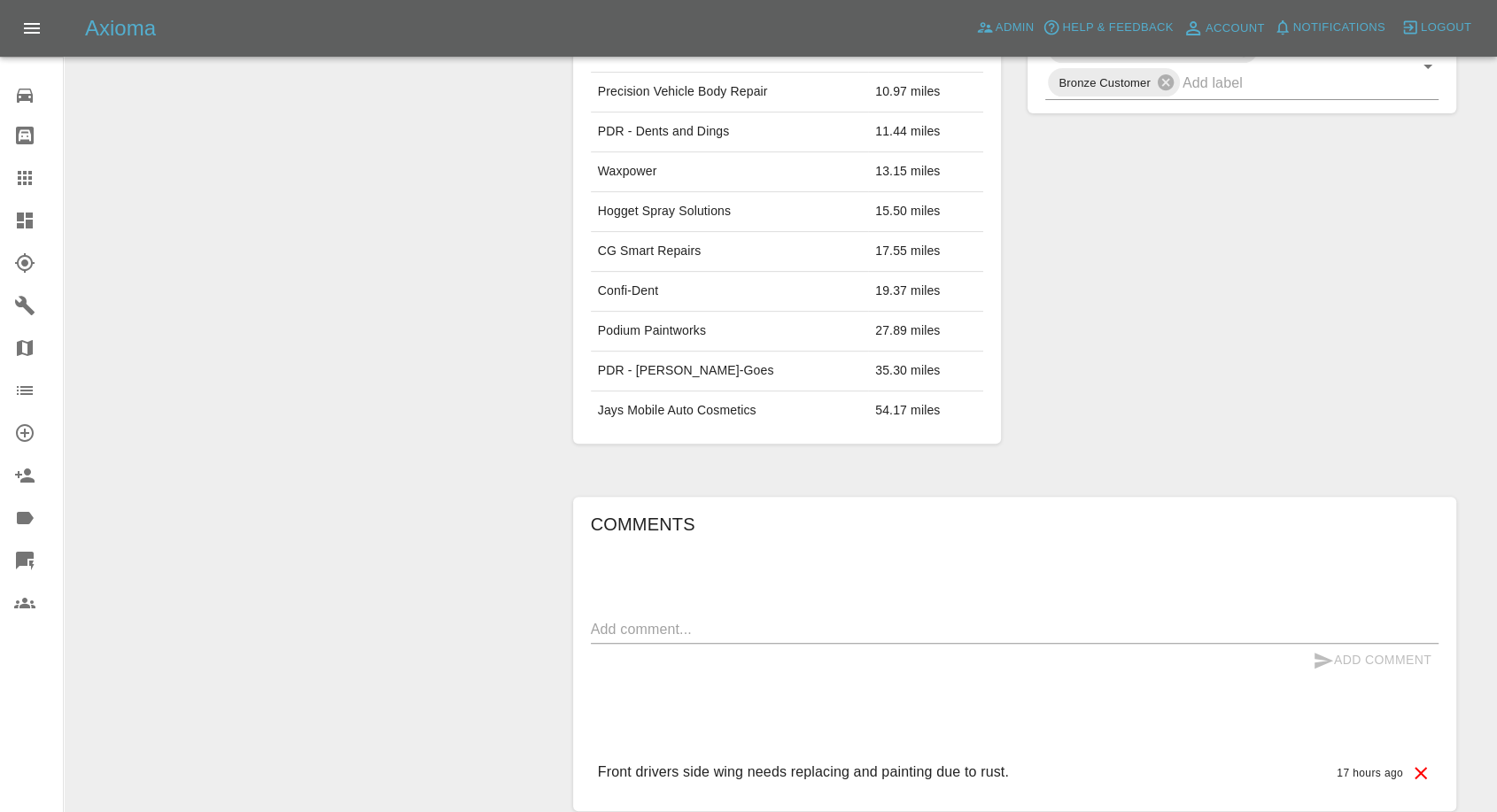
scroll to position [835, 0]
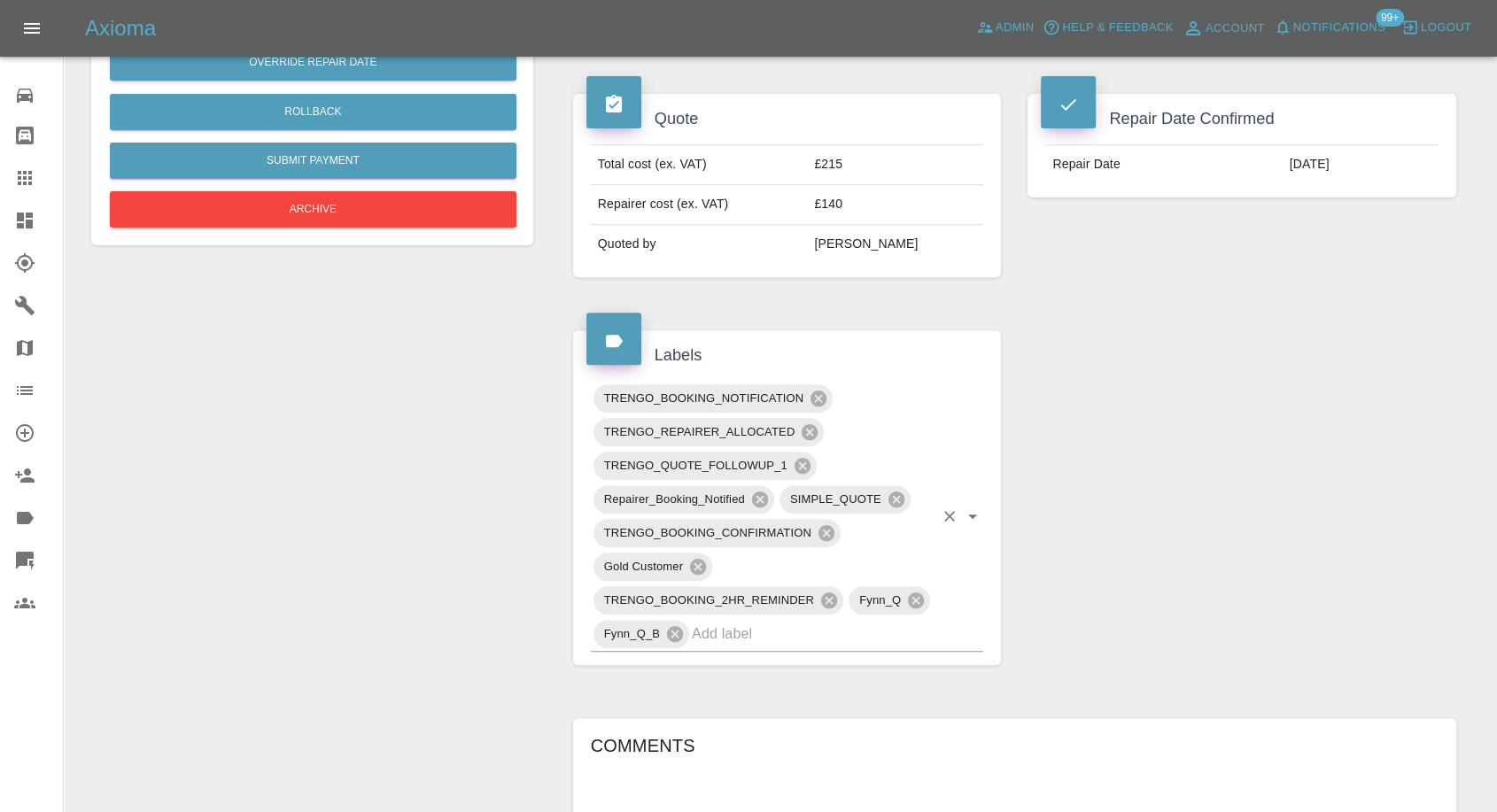
scroll to position [590, 0]
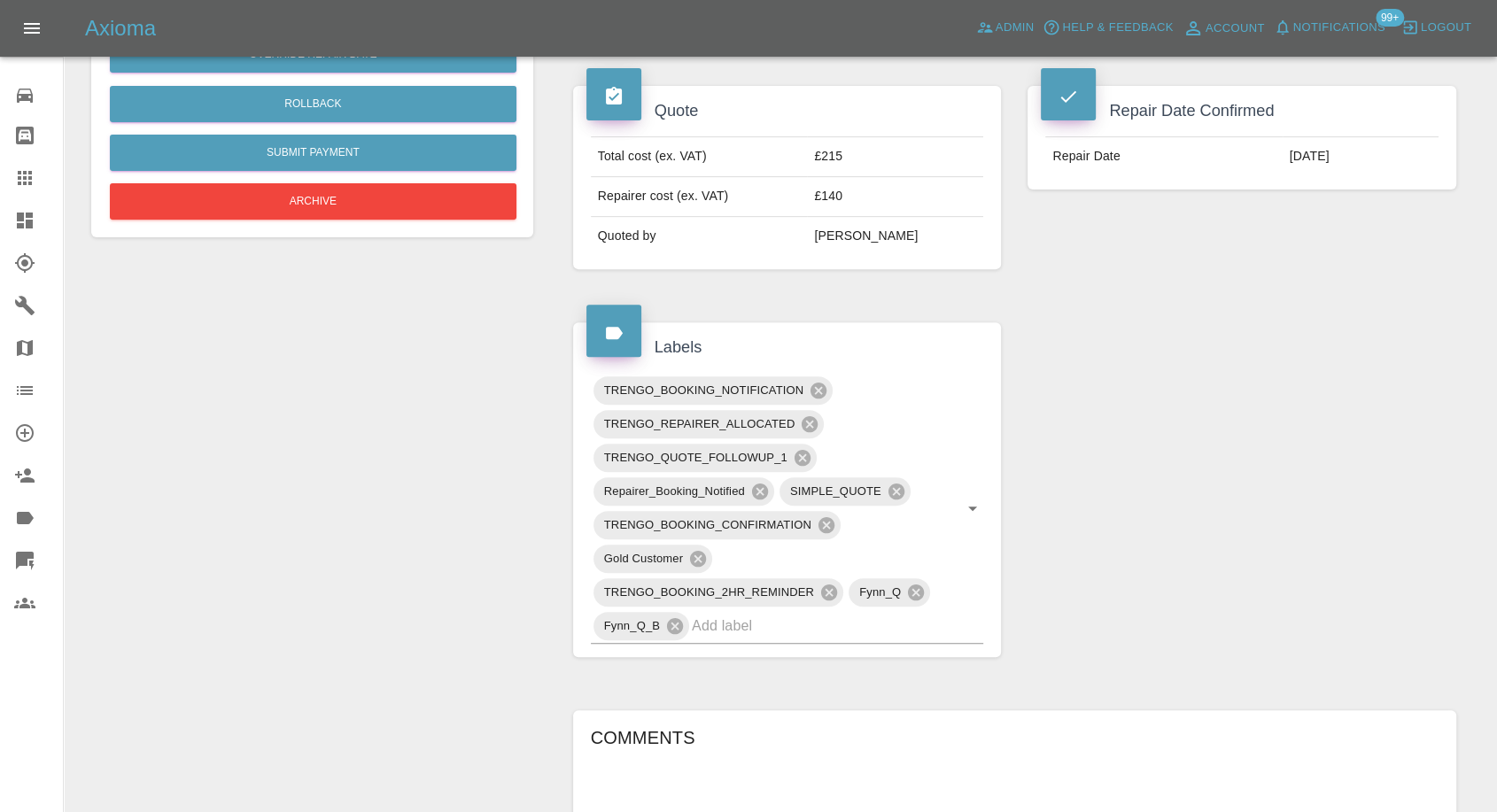
click at [1085, 386] on div "Claim Information Vehicle Make, Model, Year LEXUS NX 2017 Registration plates Y…" at bounding box center [1014, 458] width 910 height 1751
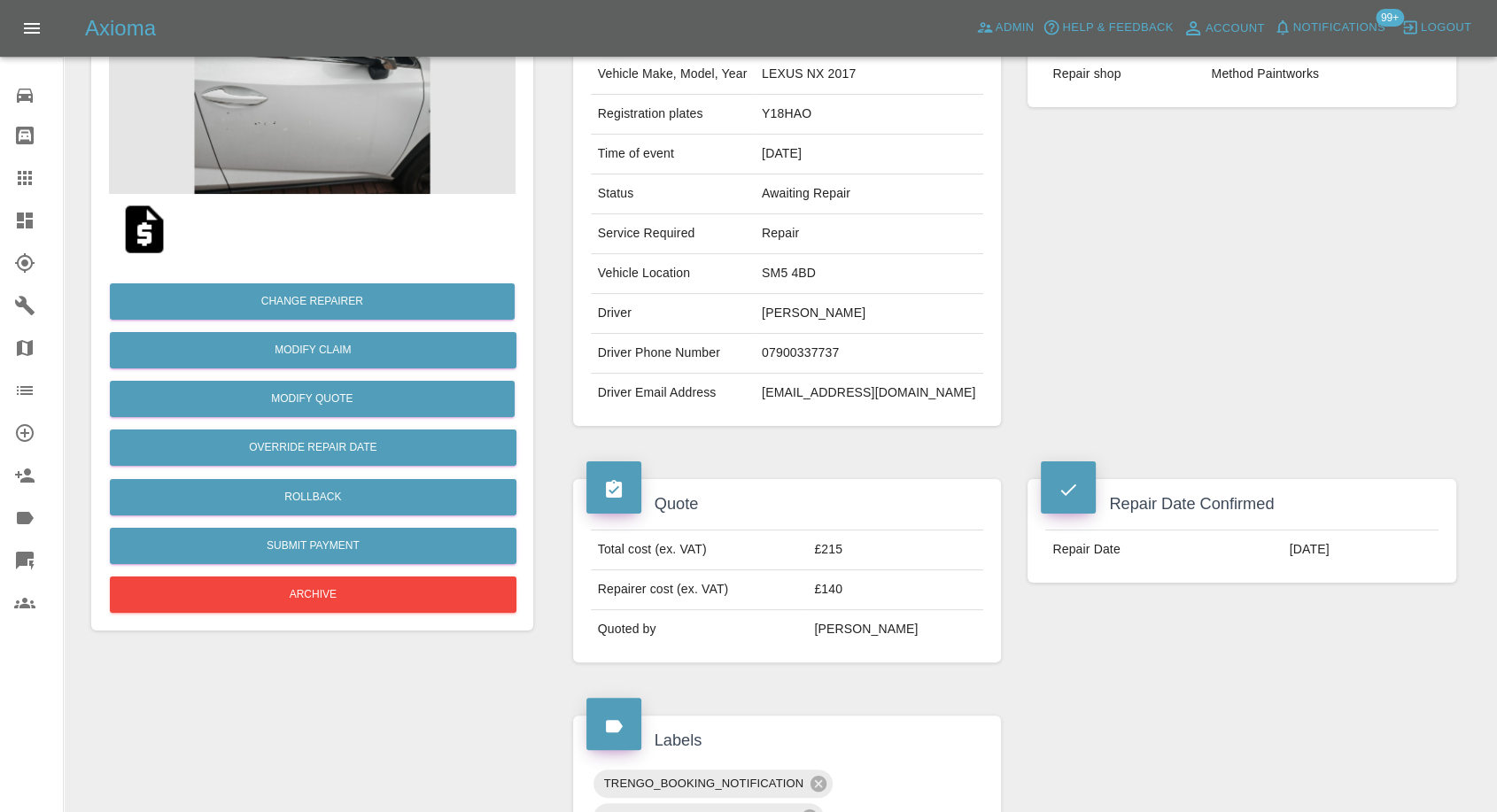
scroll to position [99, 0]
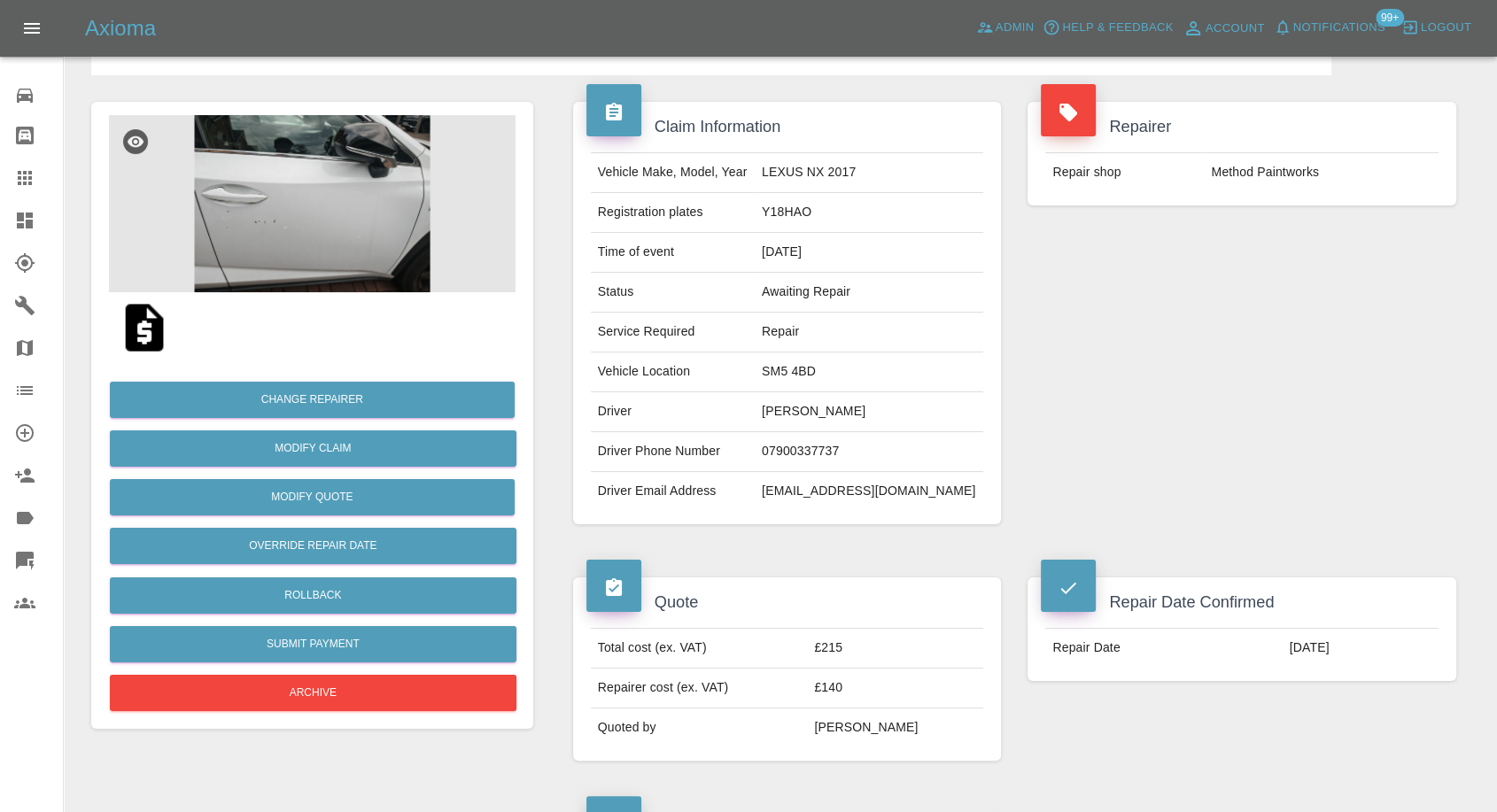
click at [1269, 164] on td "Method Paintworks" at bounding box center [1321, 173] width 235 height 39
copy div "Method Paintworks"
click at [9, 311] on link "Garages" at bounding box center [31, 305] width 63 height 43
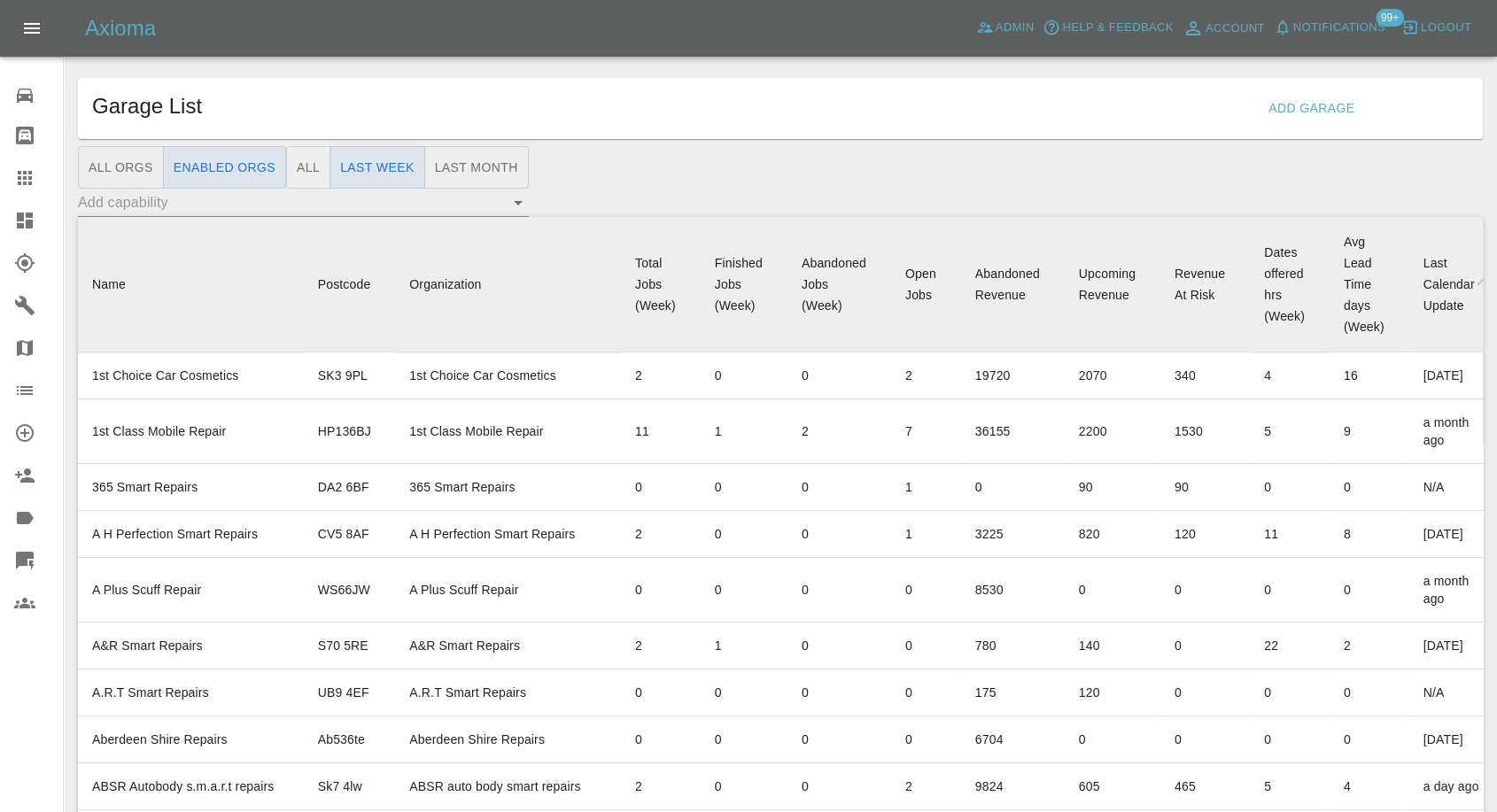
scroll to position [6326, 0]
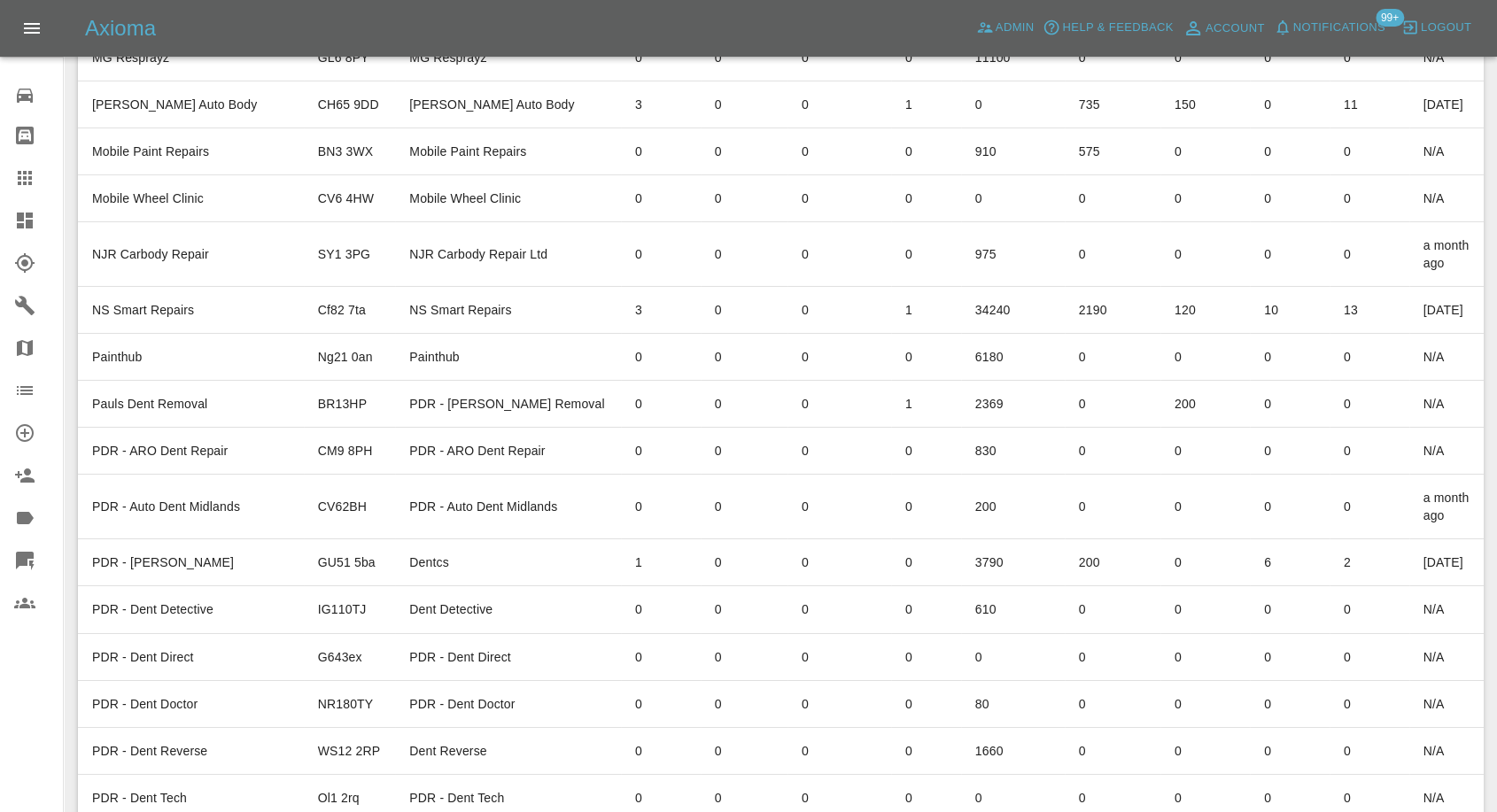
click at [164, 35] on td "Method Paintworks" at bounding box center [191, 11] width 226 height 47
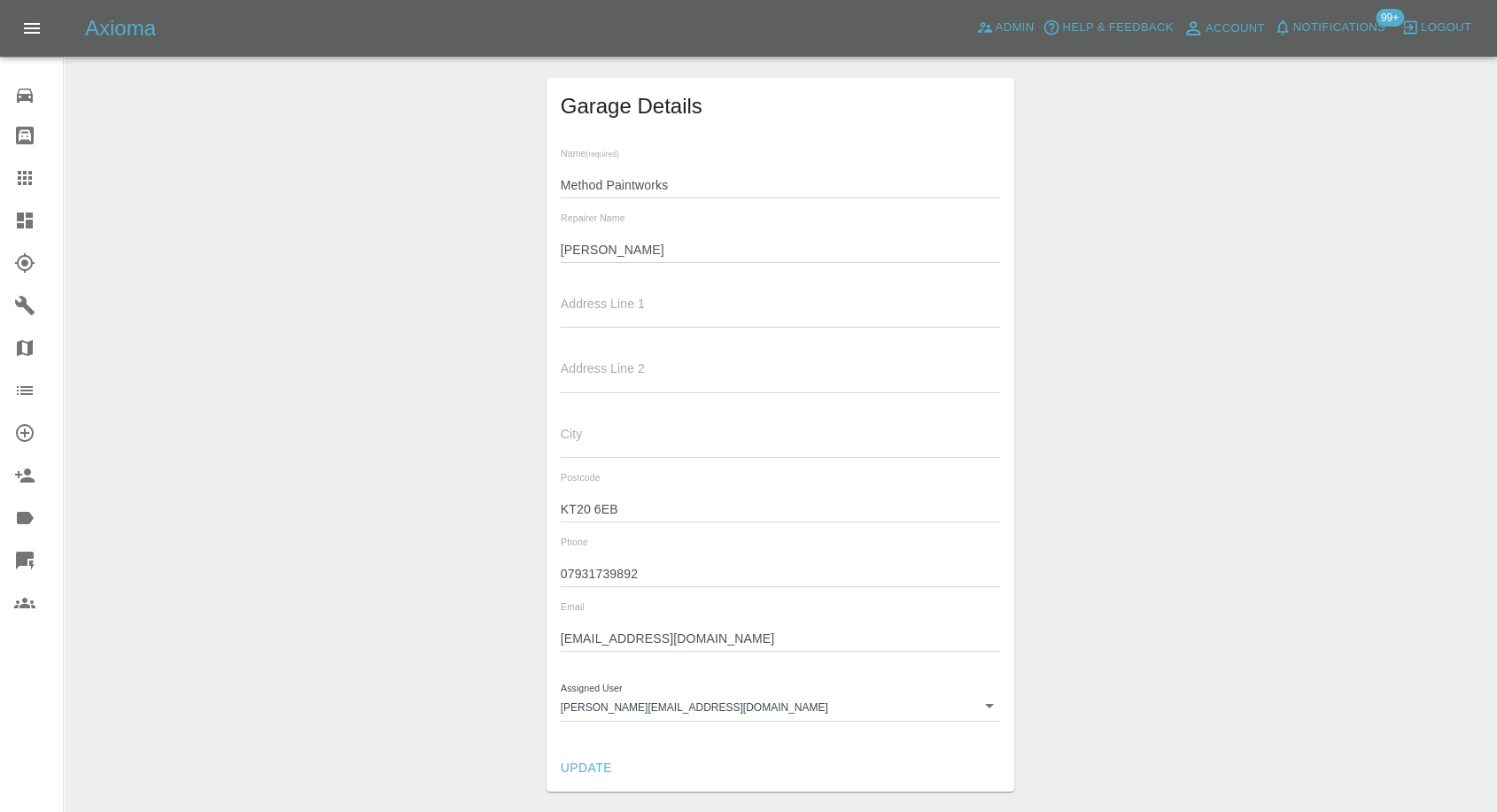
click at [590, 239] on input "Navdeep" at bounding box center [780, 250] width 440 height 26
click at [574, 565] on input "07931739892" at bounding box center [780, 574] width 440 height 26
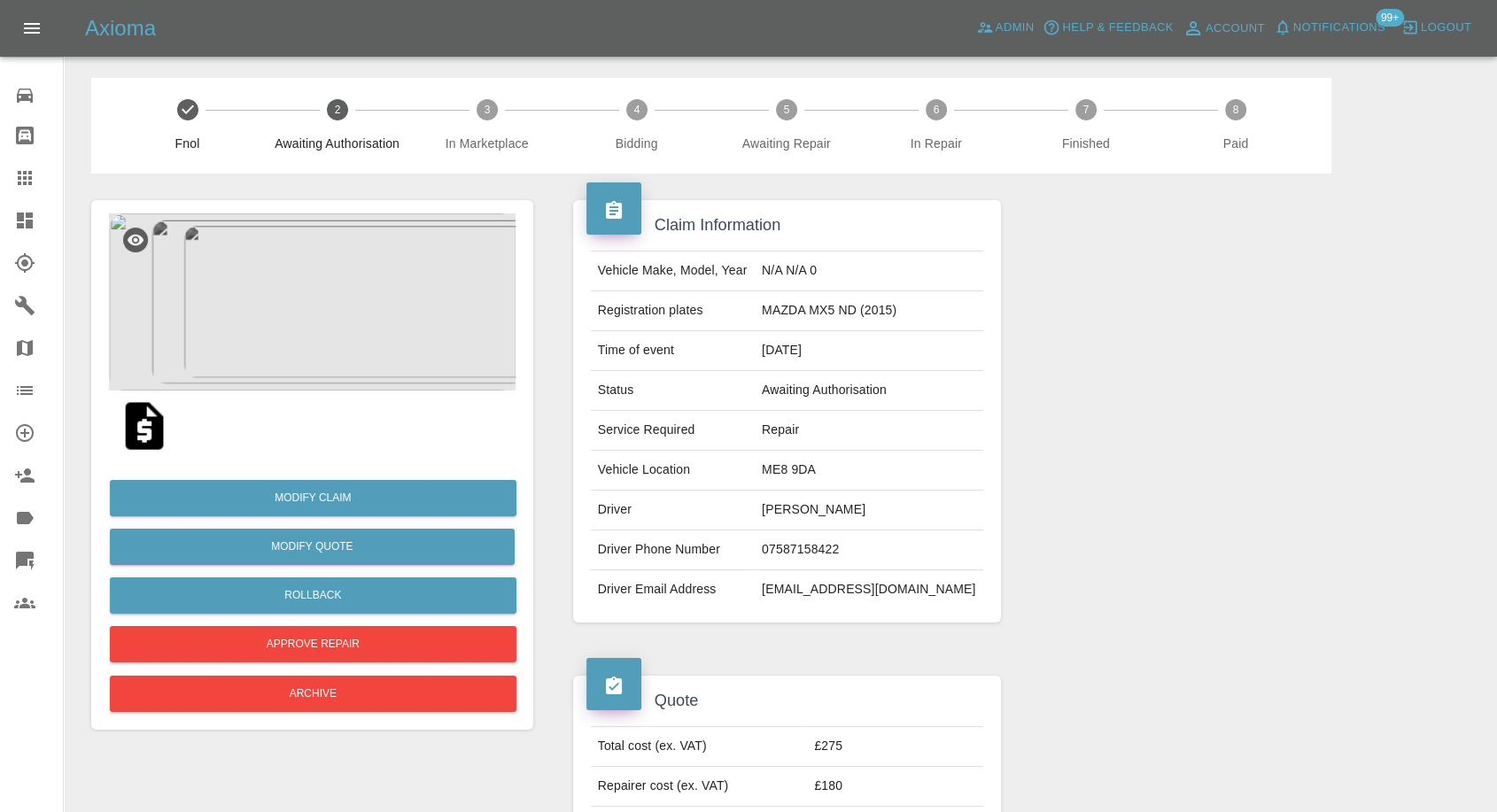
click at [833, 593] on td "[EMAIL_ADDRESS][DOMAIN_NAME]" at bounding box center [869, 590] width 228 height 39
copy td "ray23garlick"
click at [833, 593] on td "[EMAIL_ADDRESS][DOMAIN_NAME]" at bounding box center [869, 590] width 228 height 39
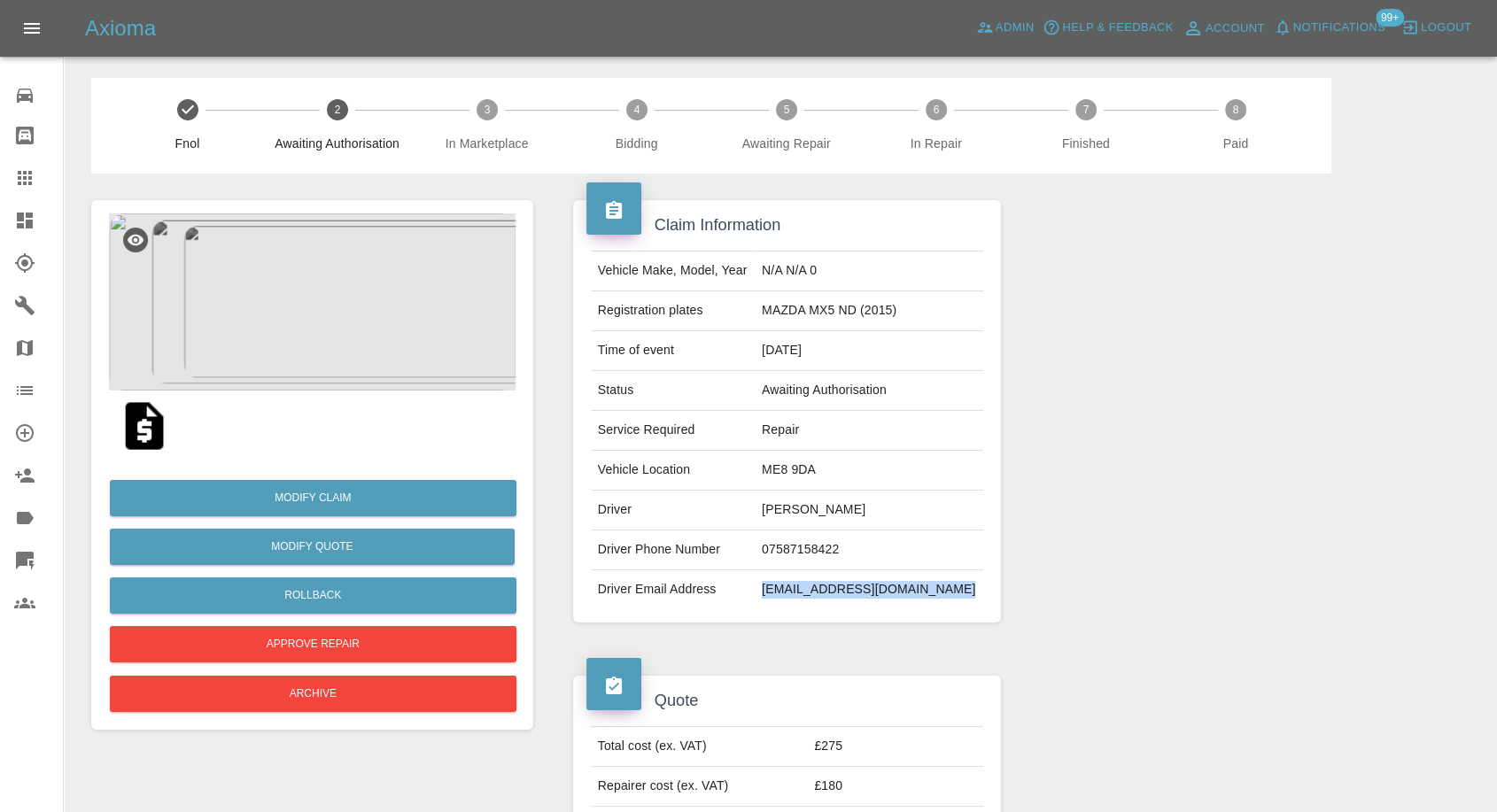
copy td "[EMAIL_ADDRESS][DOMAIN_NAME]"
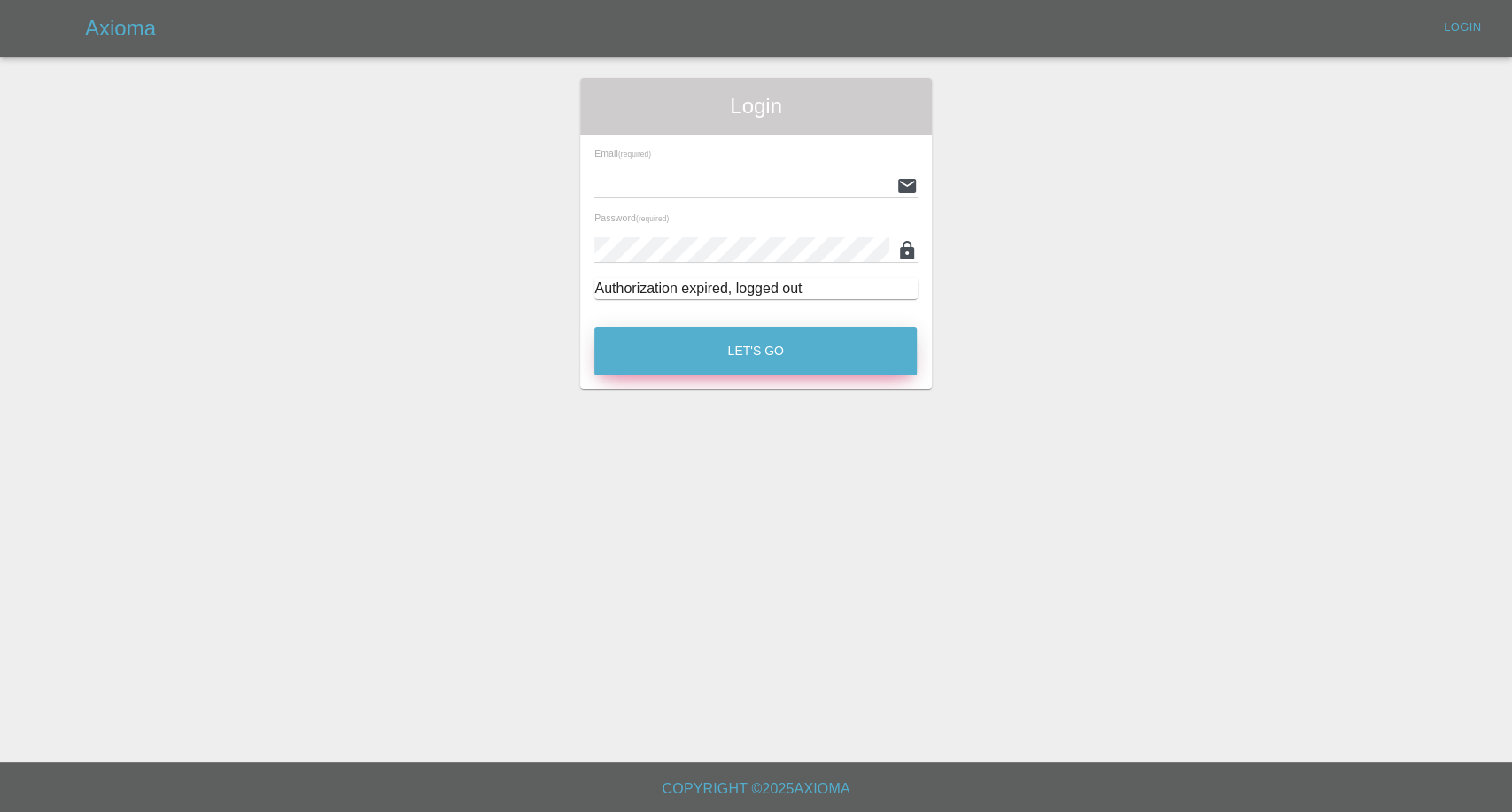
type input "[EMAIL_ADDRESS][DOMAIN_NAME]"
click at [672, 343] on button "Let's Go" at bounding box center [756, 351] width 323 height 48
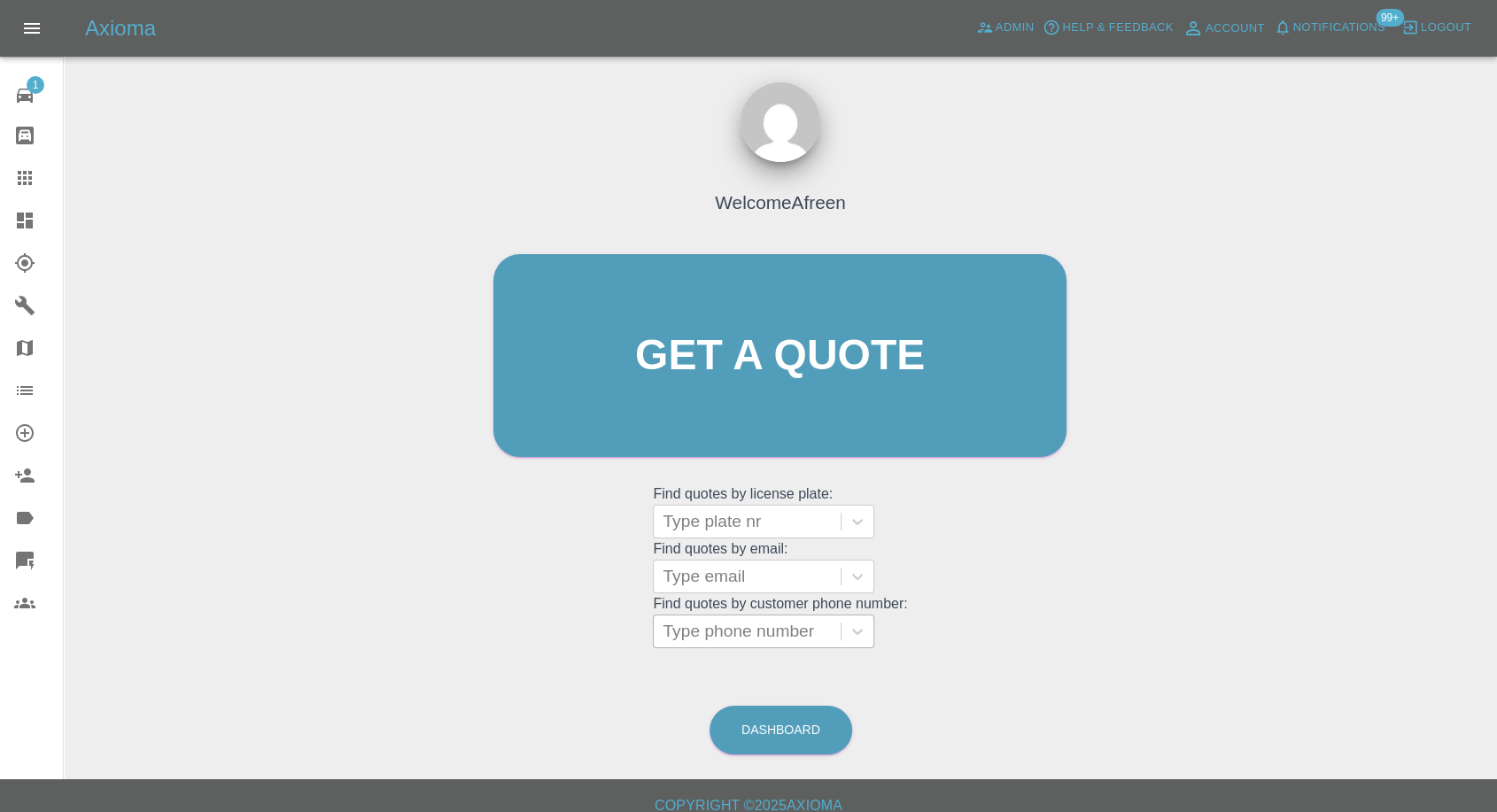
click at [739, 629] on div at bounding box center [747, 631] width 169 height 25
paste input "[PHONE_NUMBER]"
drag, startPoint x: 694, startPoint y: 629, endPoint x: 479, endPoint y: 636, distance: 215.1
click at [479, 636] on div "Welcome Afreen Get a quote Get a quote Find quotes by license plate: Type plate…" at bounding box center [779, 389] width 610 height 535
type input "07377463065"
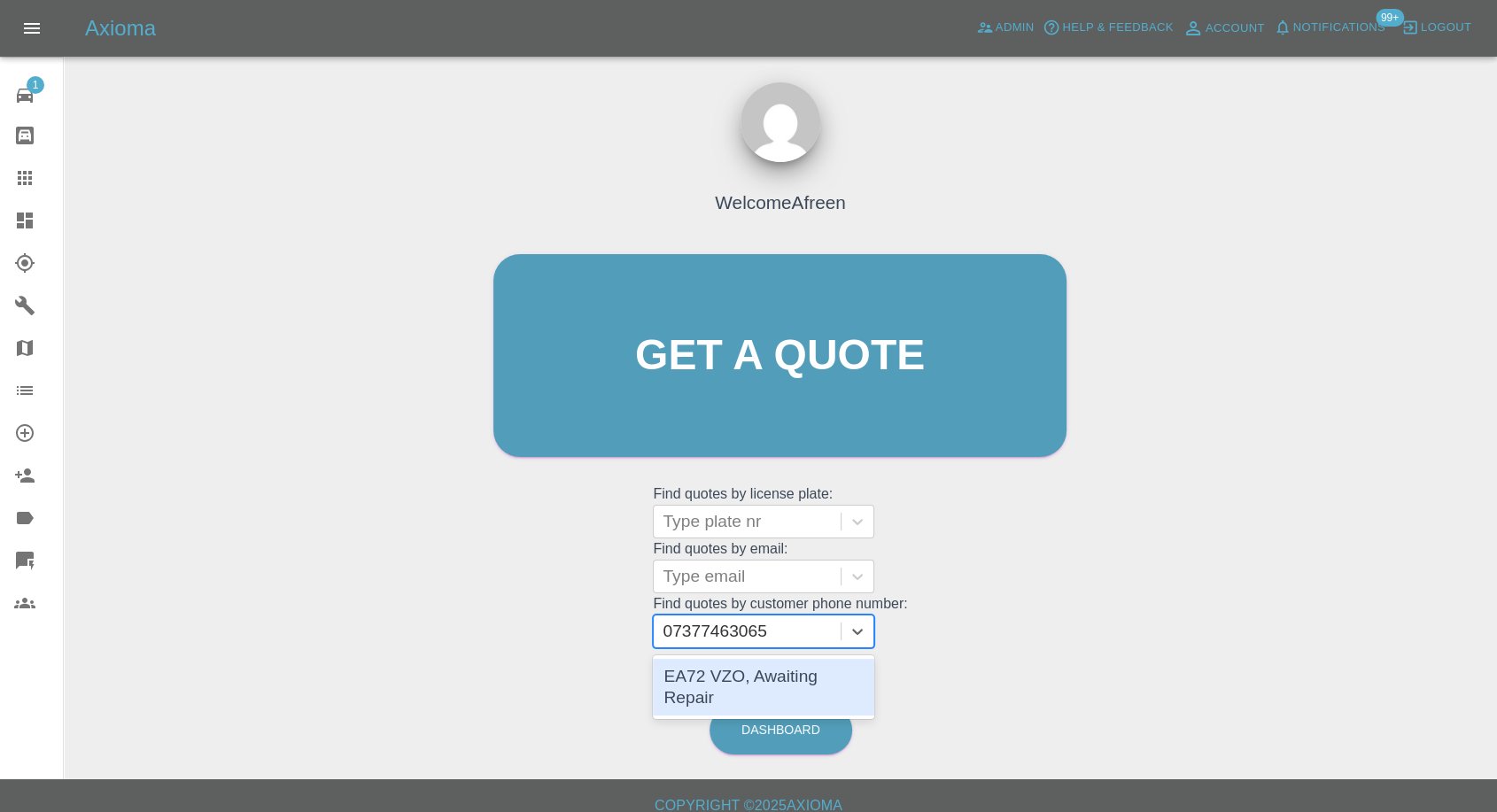
click at [820, 680] on div "EA72 VZO, Awaiting Repair" at bounding box center [763, 687] width 221 height 57
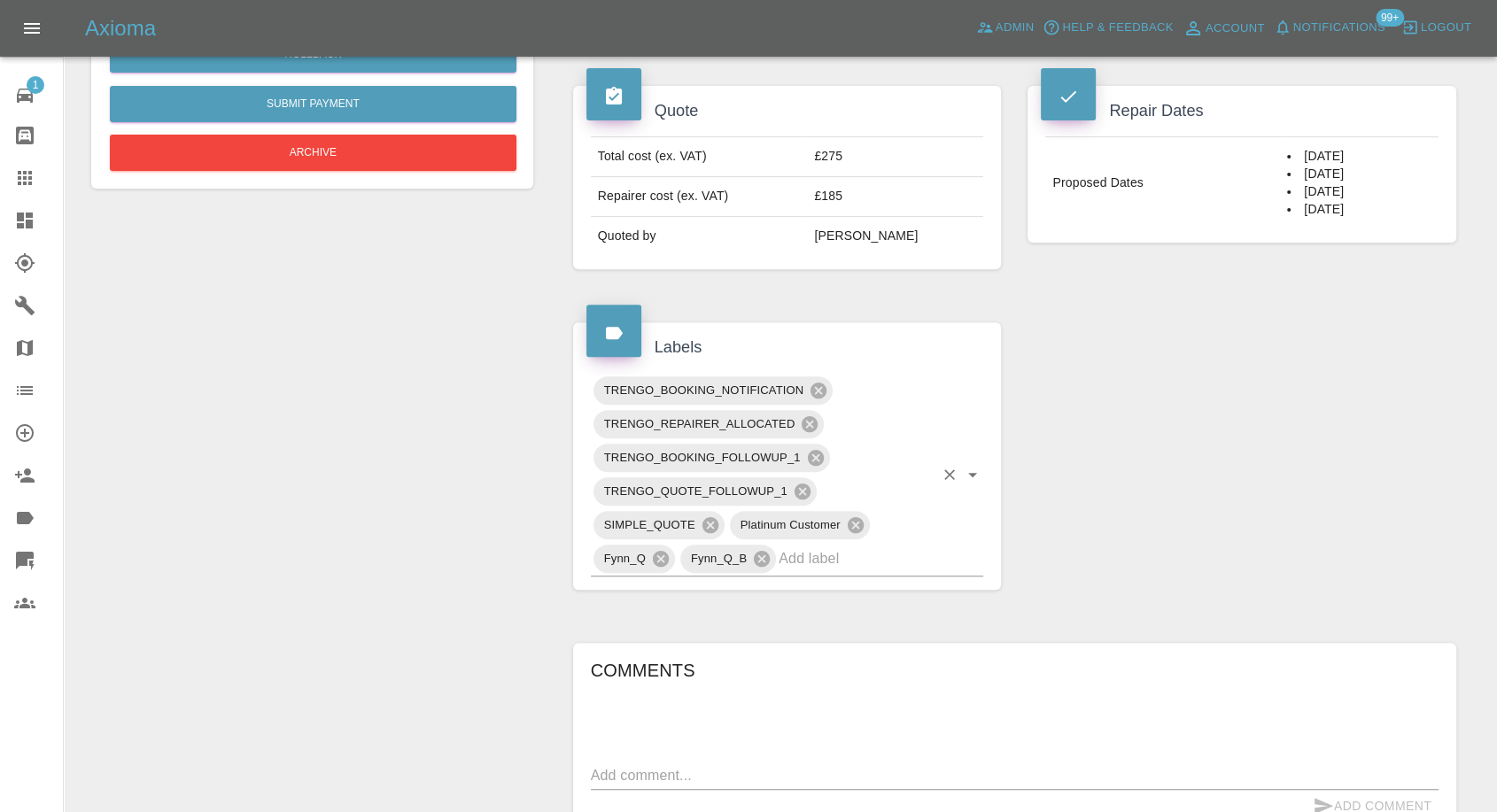
scroll to position [885, 0]
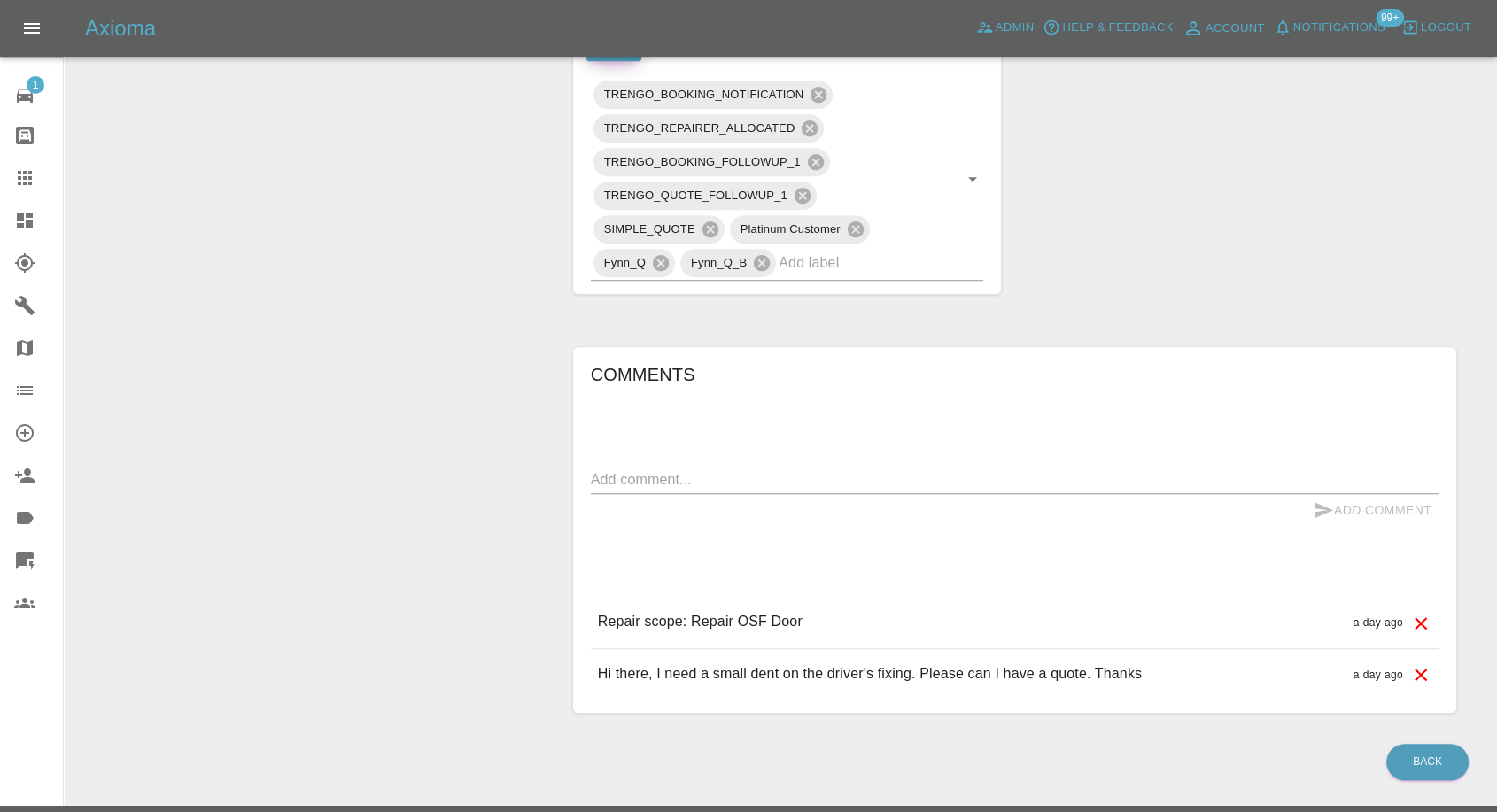
click at [725, 479] on textarea at bounding box center [1014, 479] width 848 height 20
type textarea "anything sooner please"
click at [1306, 498] on button "Add Comment" at bounding box center [1372, 510] width 132 height 33
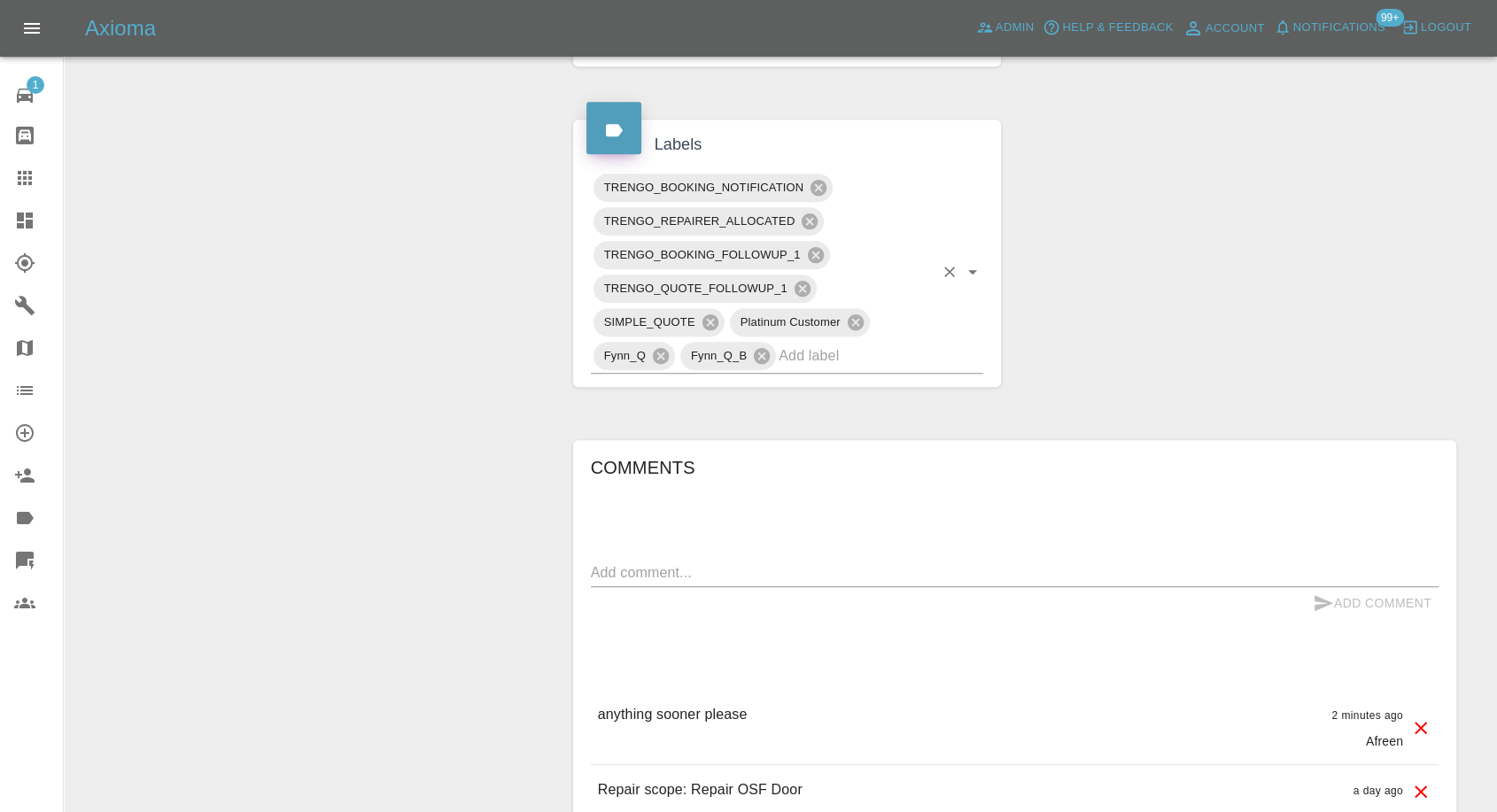
scroll to position [590, 0]
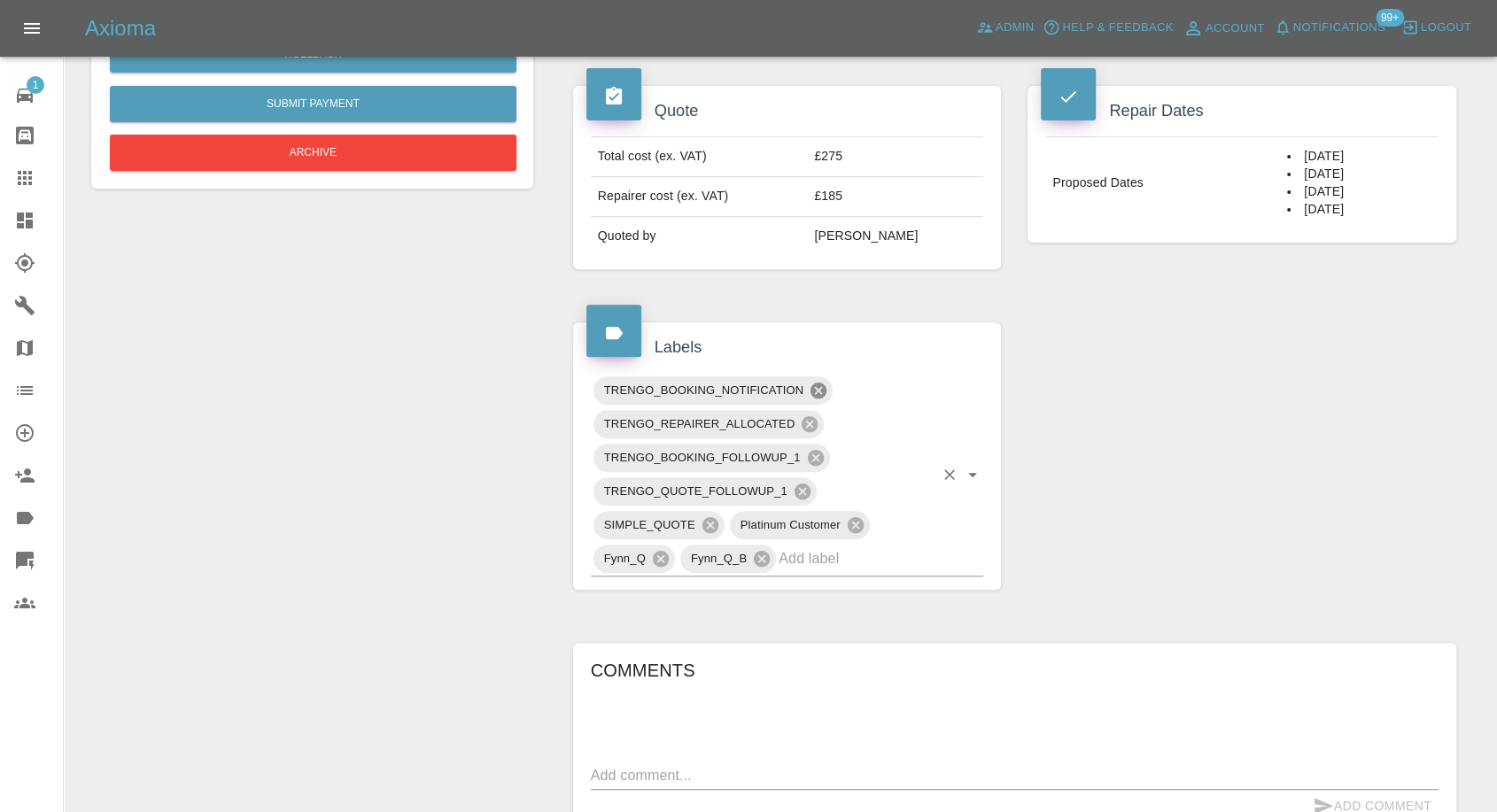
click at [815, 388] on icon at bounding box center [818, 391] width 15 height 15
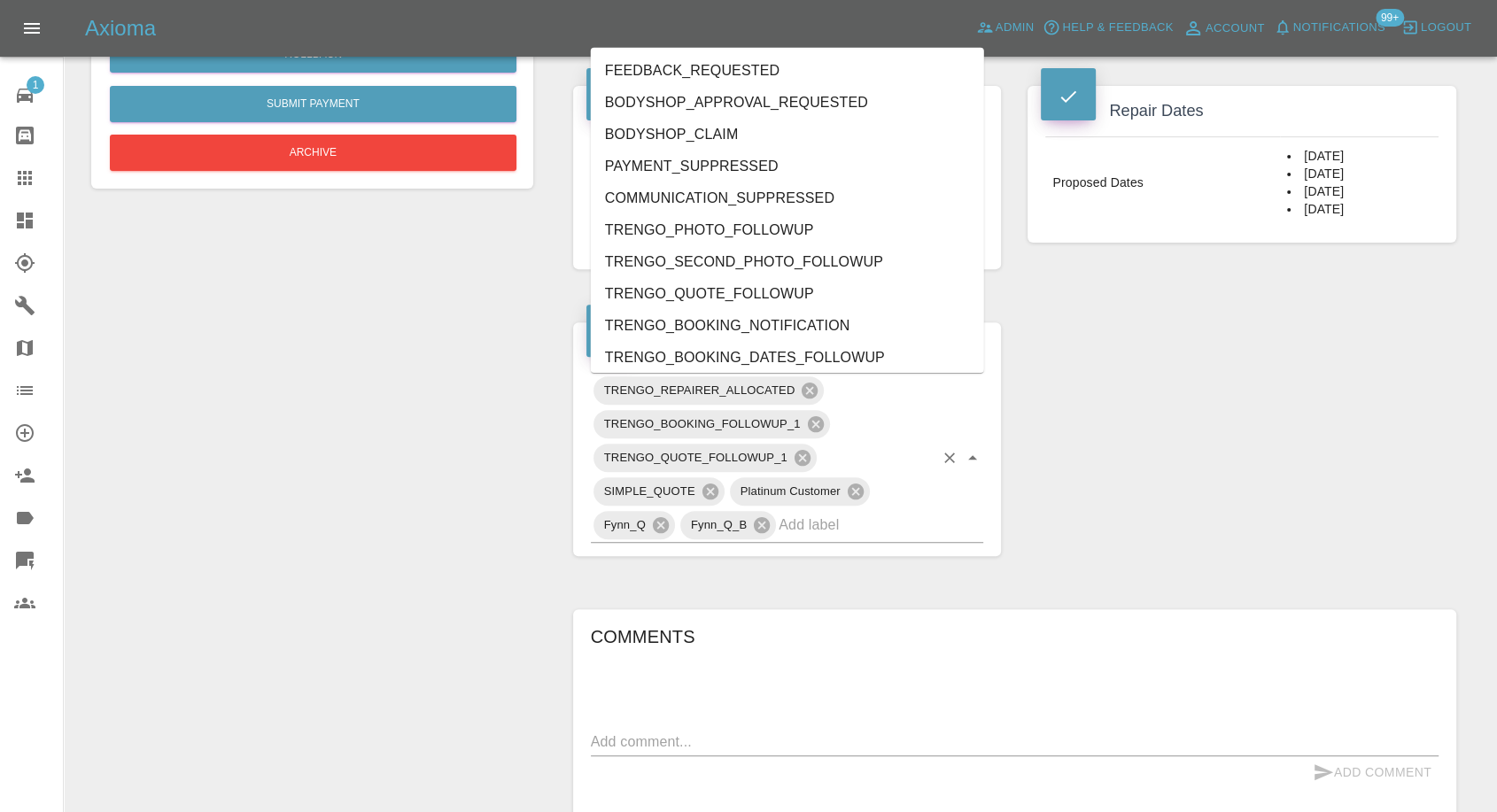
click at [816, 450] on div "TRENGO_REPAIRER_ALLOCATED TRENGO_BOOKING_FOLLOWUP_1 TRENGO_QUOTE_FOLLOWUP_1 SIM…" at bounding box center [787, 458] width 394 height 169
click at [895, 456] on div "TRENGO_REPAIRER_ALLOCATED TRENGO_BOOKING_FOLLOWUP_1 TRENGO_QUOTE_FOLLOWUP_1 SIM…" at bounding box center [787, 458] width 394 height 169
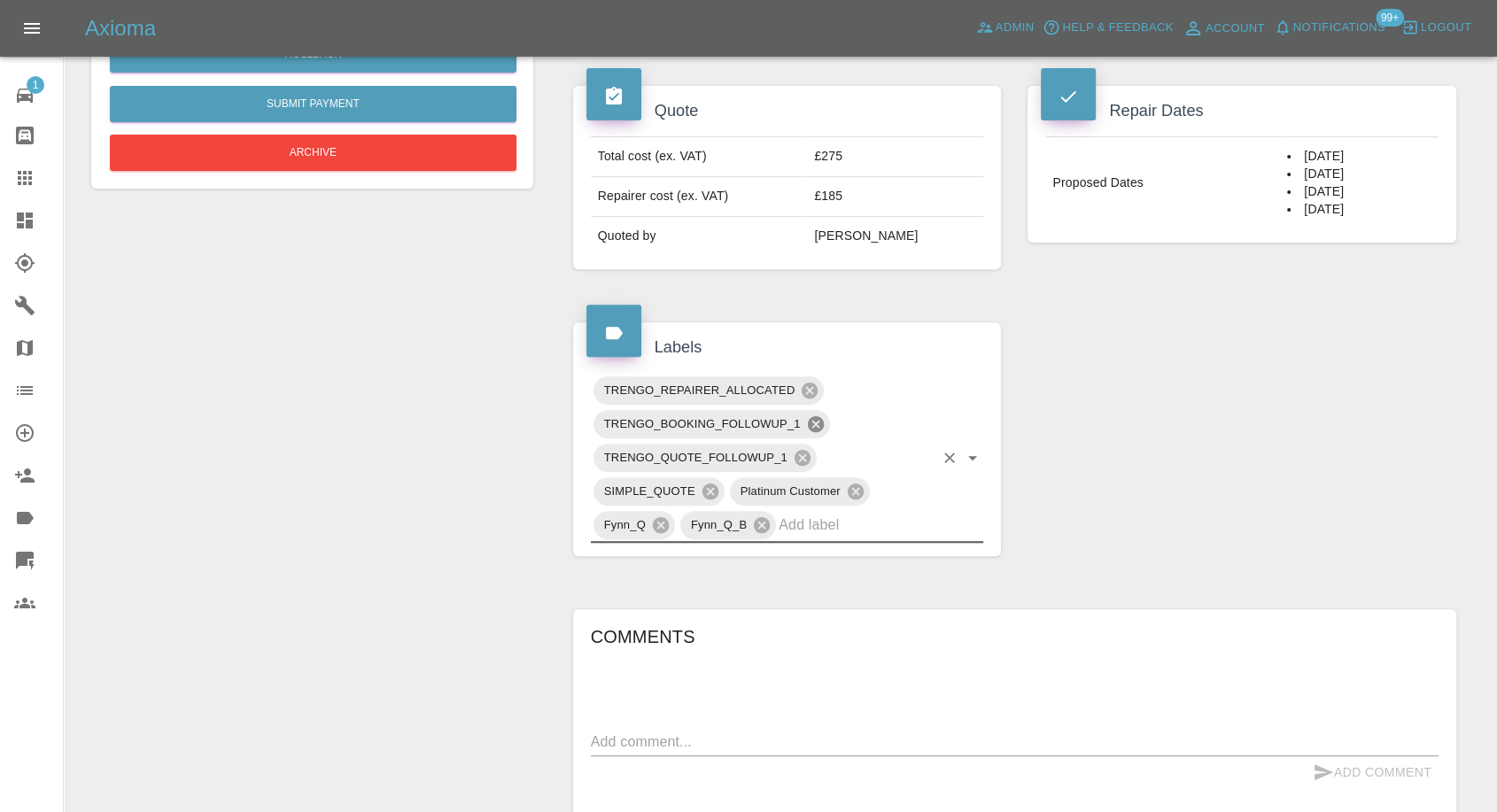
click at [815, 427] on icon at bounding box center [815, 424] width 15 height 15
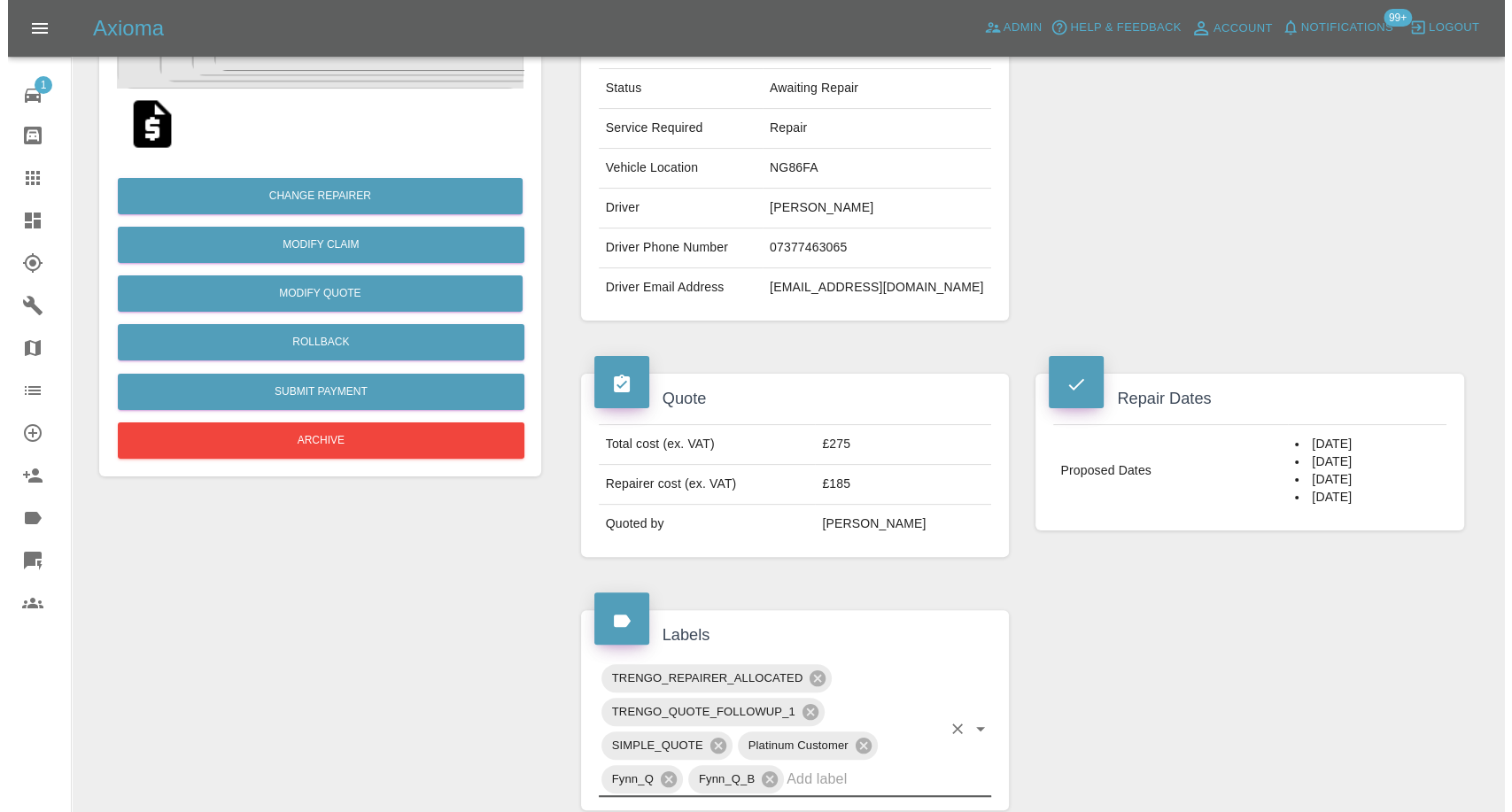
scroll to position [295, 0]
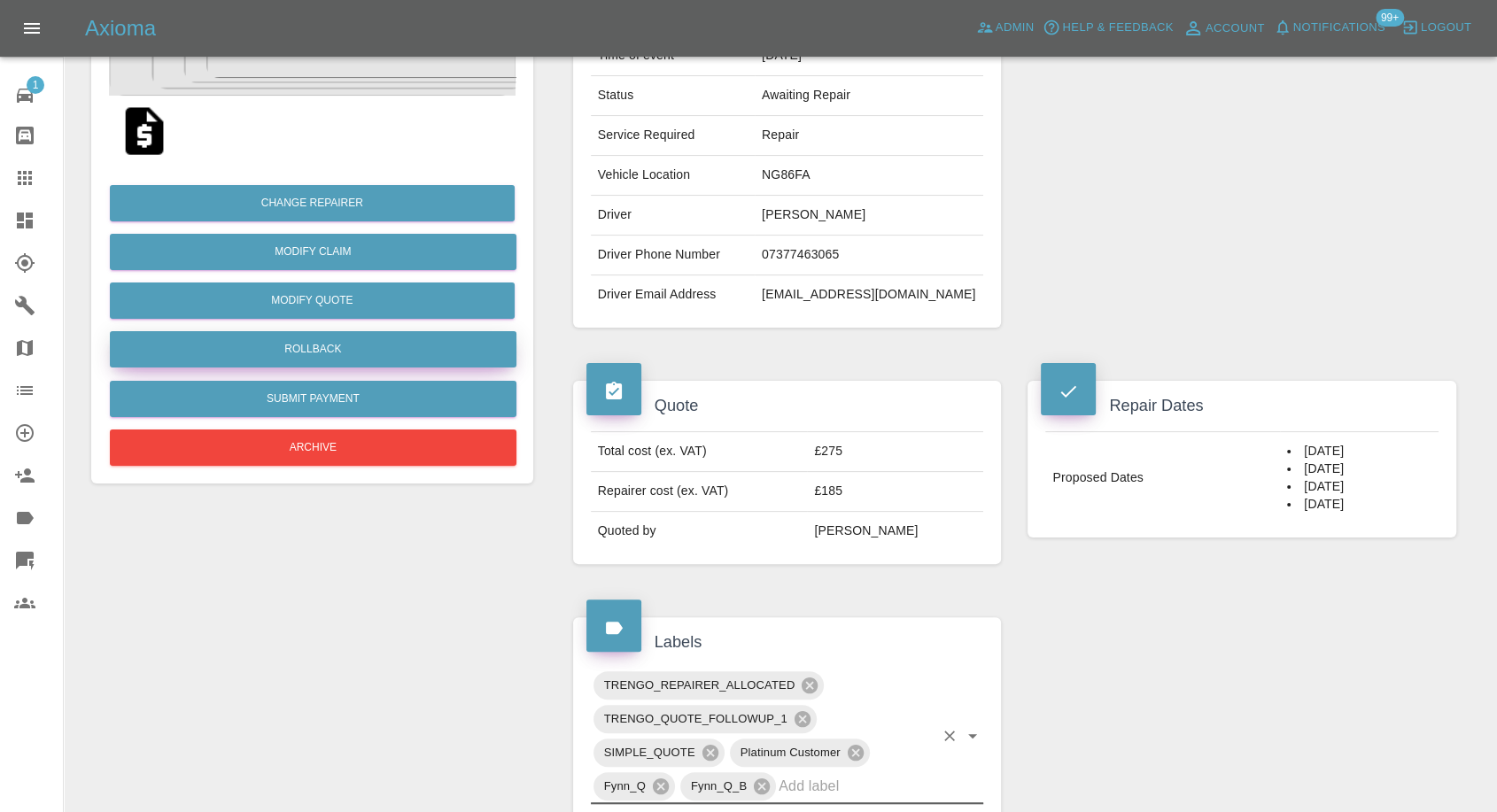
click at [342, 349] on button "Rollback" at bounding box center [313, 350] width 407 height 37
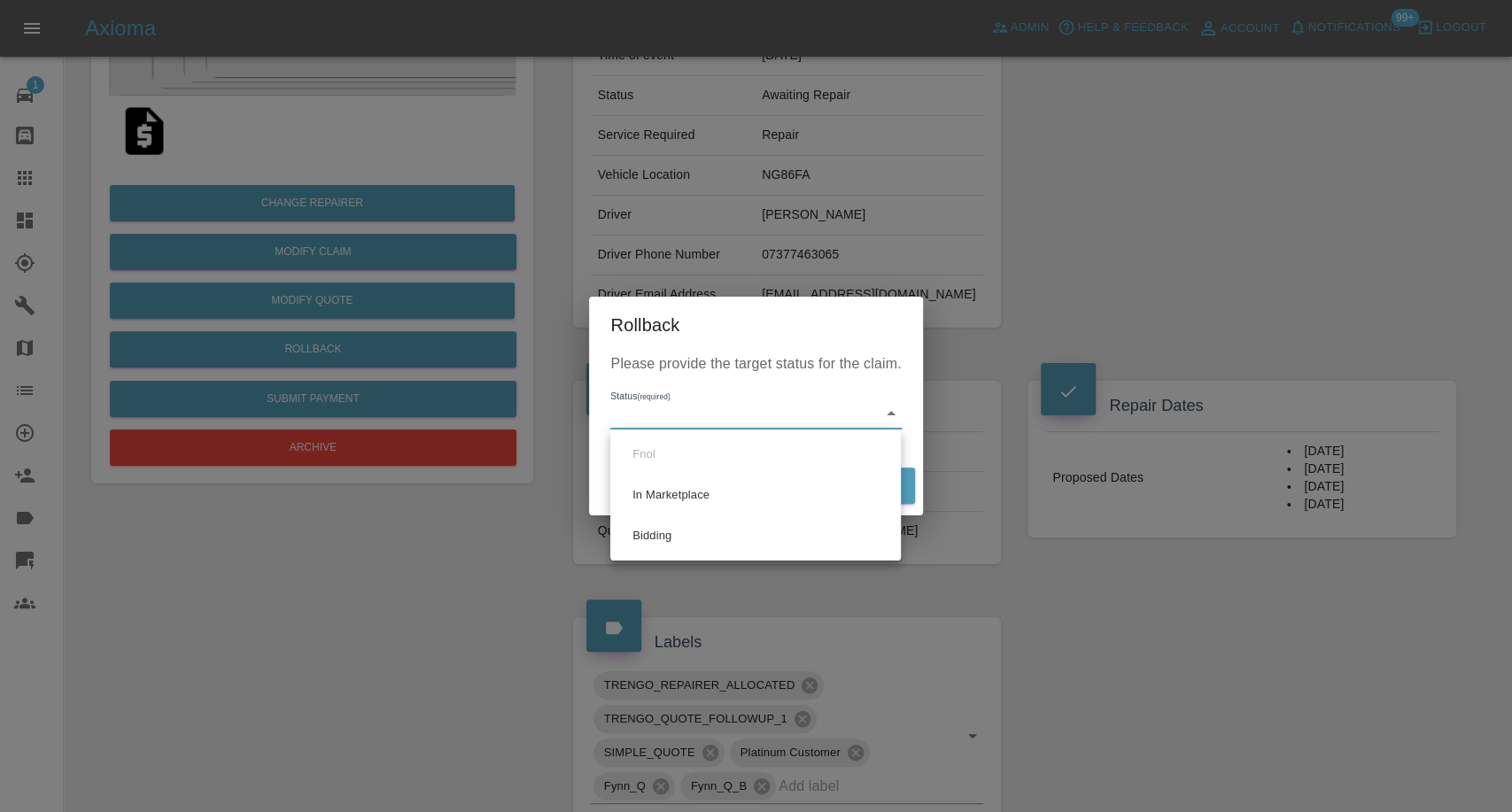
drag, startPoint x: 708, startPoint y: 414, endPoint x: 687, endPoint y: 457, distance: 47.9
click at [708, 416] on body "Axioma Admin Help & Feedback Account Notifications 99+ Logout 1 Repair home Bod…" at bounding box center [756, 580] width 1512 height 1750
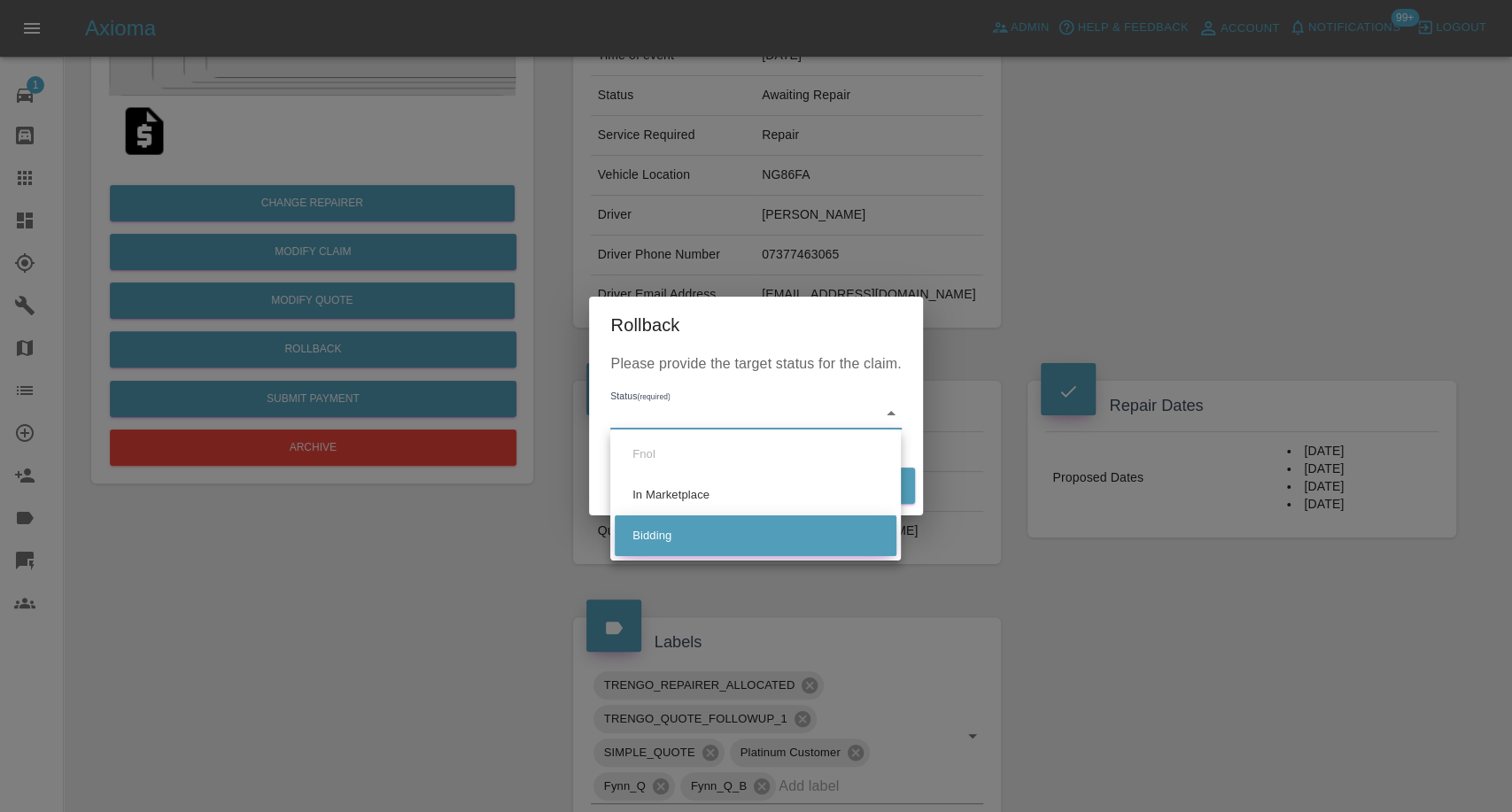
click at [663, 526] on li "Bidding" at bounding box center [755, 536] width 281 height 41
type input "bidding"
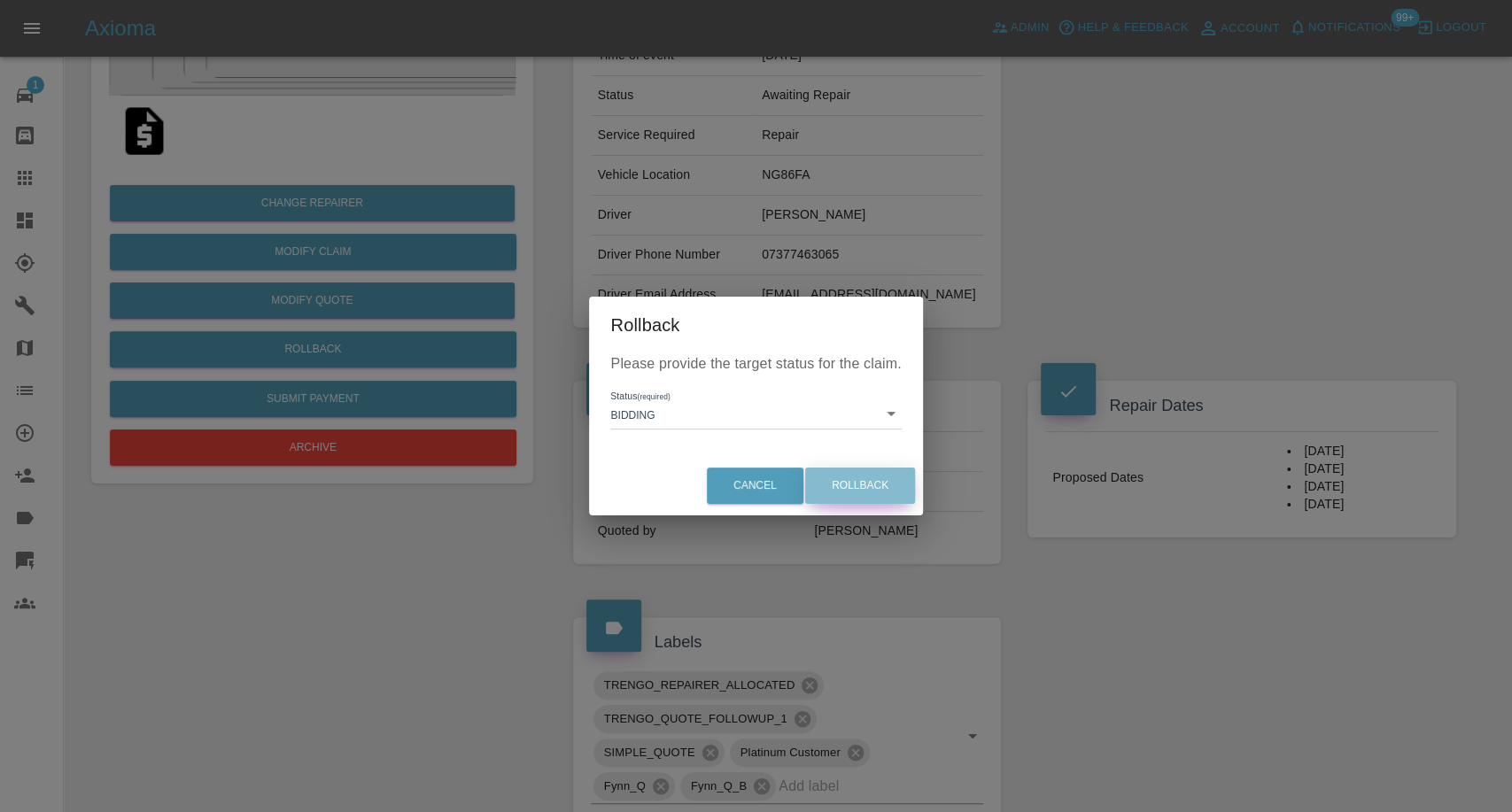
click at [881, 472] on button "Rollback" at bounding box center [860, 486] width 110 height 37
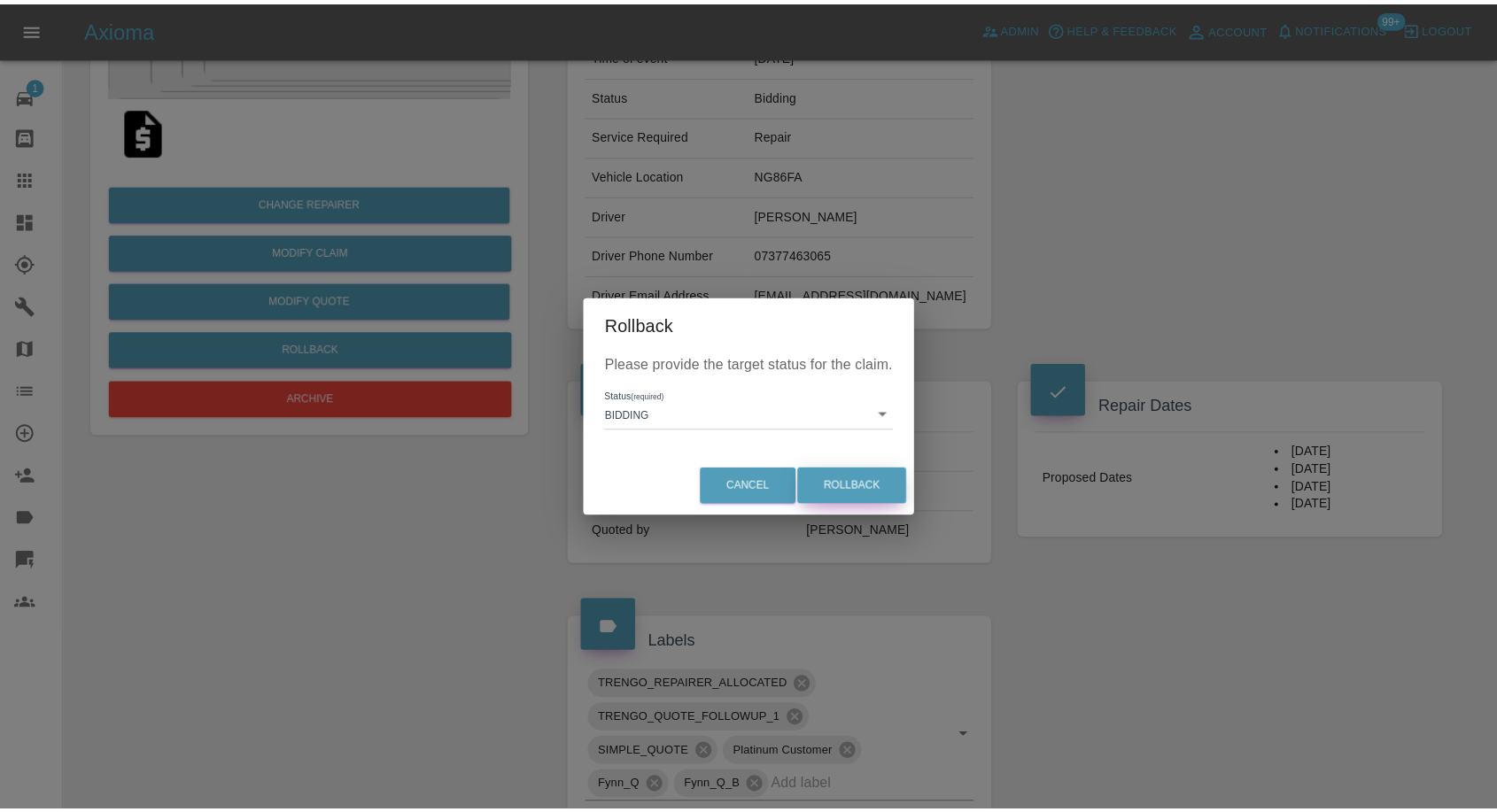
scroll to position [0, 0]
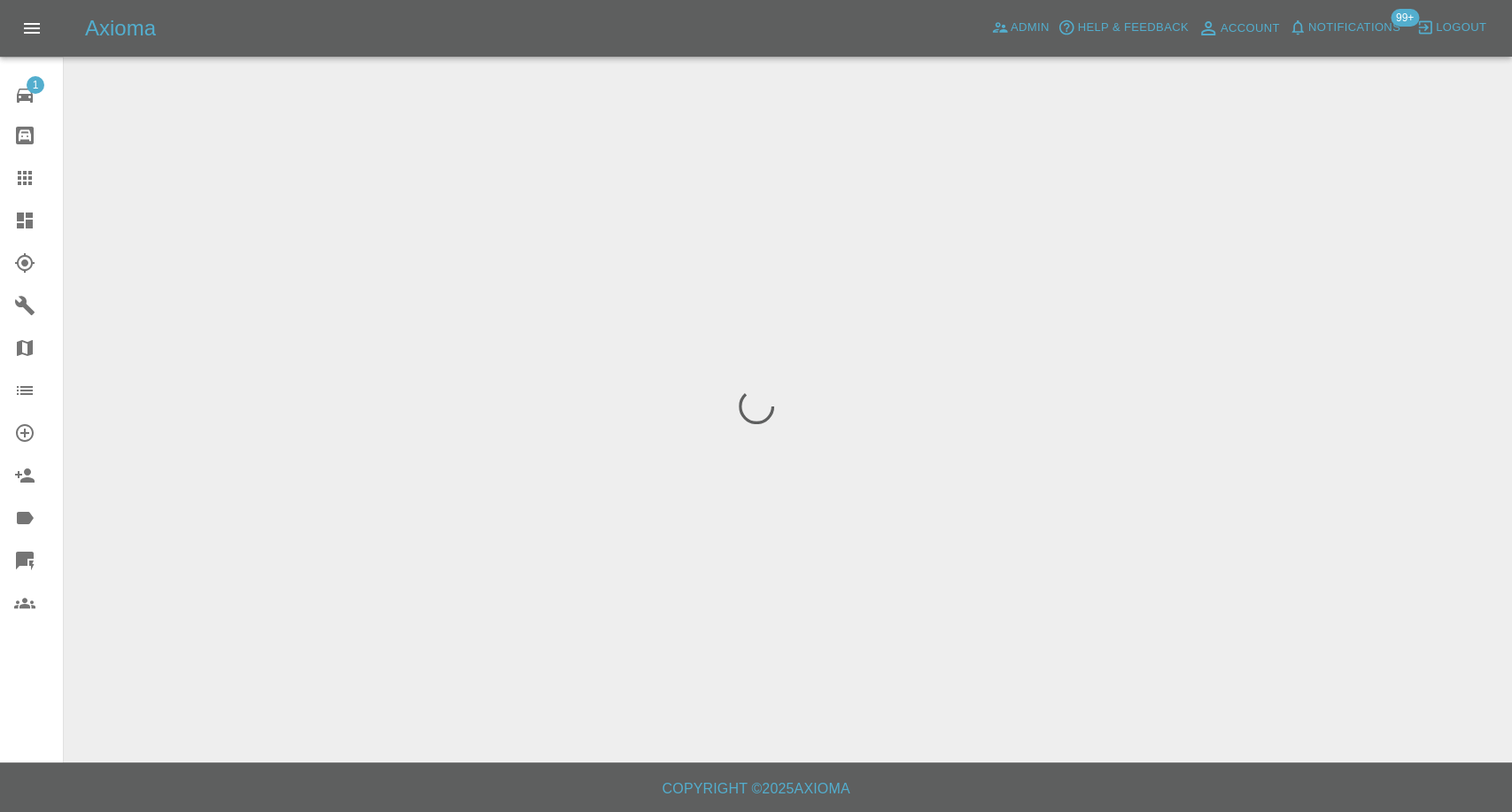
click at [871, 483] on div at bounding box center [756, 406] width 1512 height 812
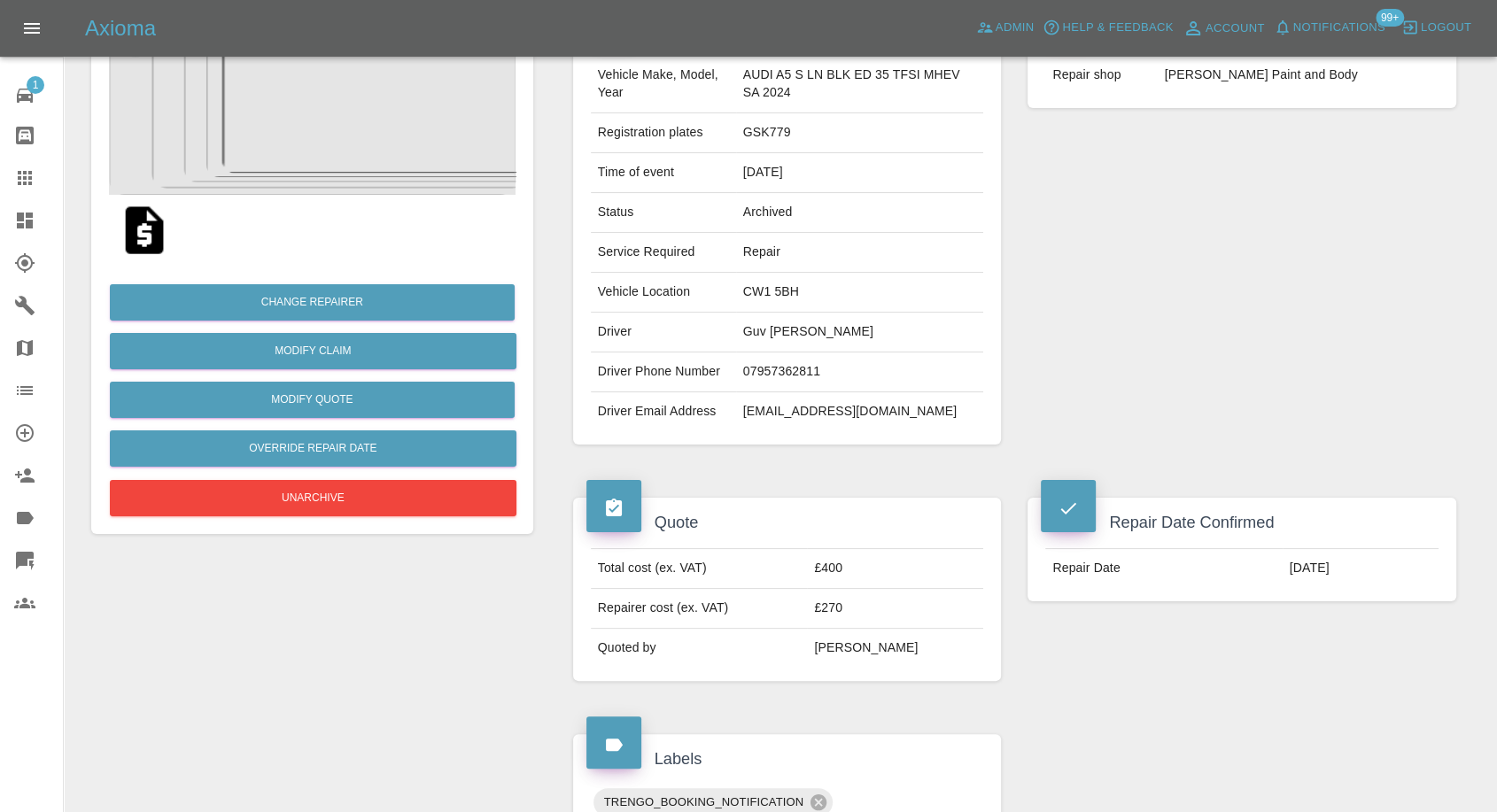
scroll to position [99, 0]
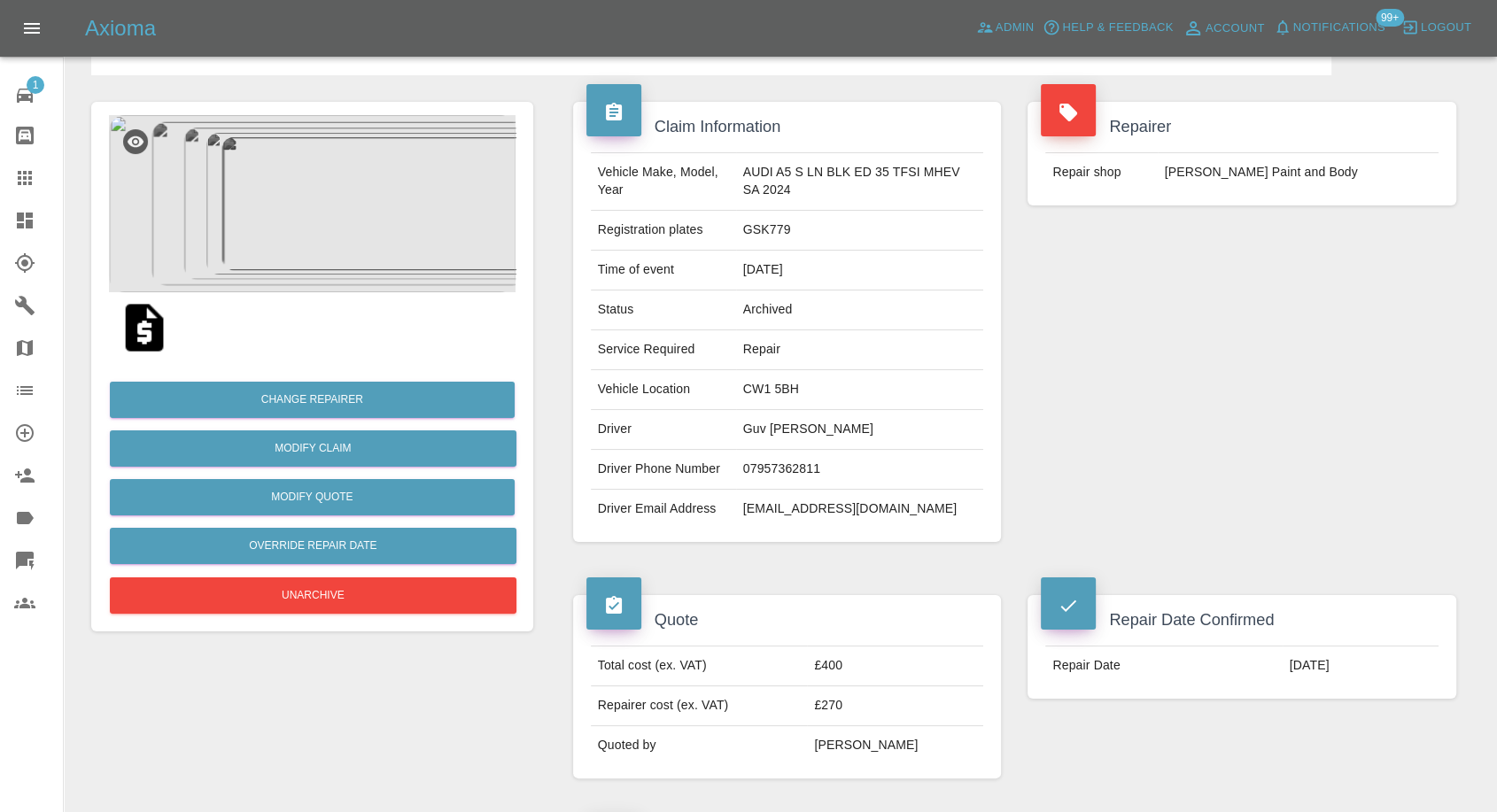
click at [766, 508] on td "gskamboz@gmail.com" at bounding box center [860, 509] width 249 height 39
copy div "gskamboz@gmail.com"
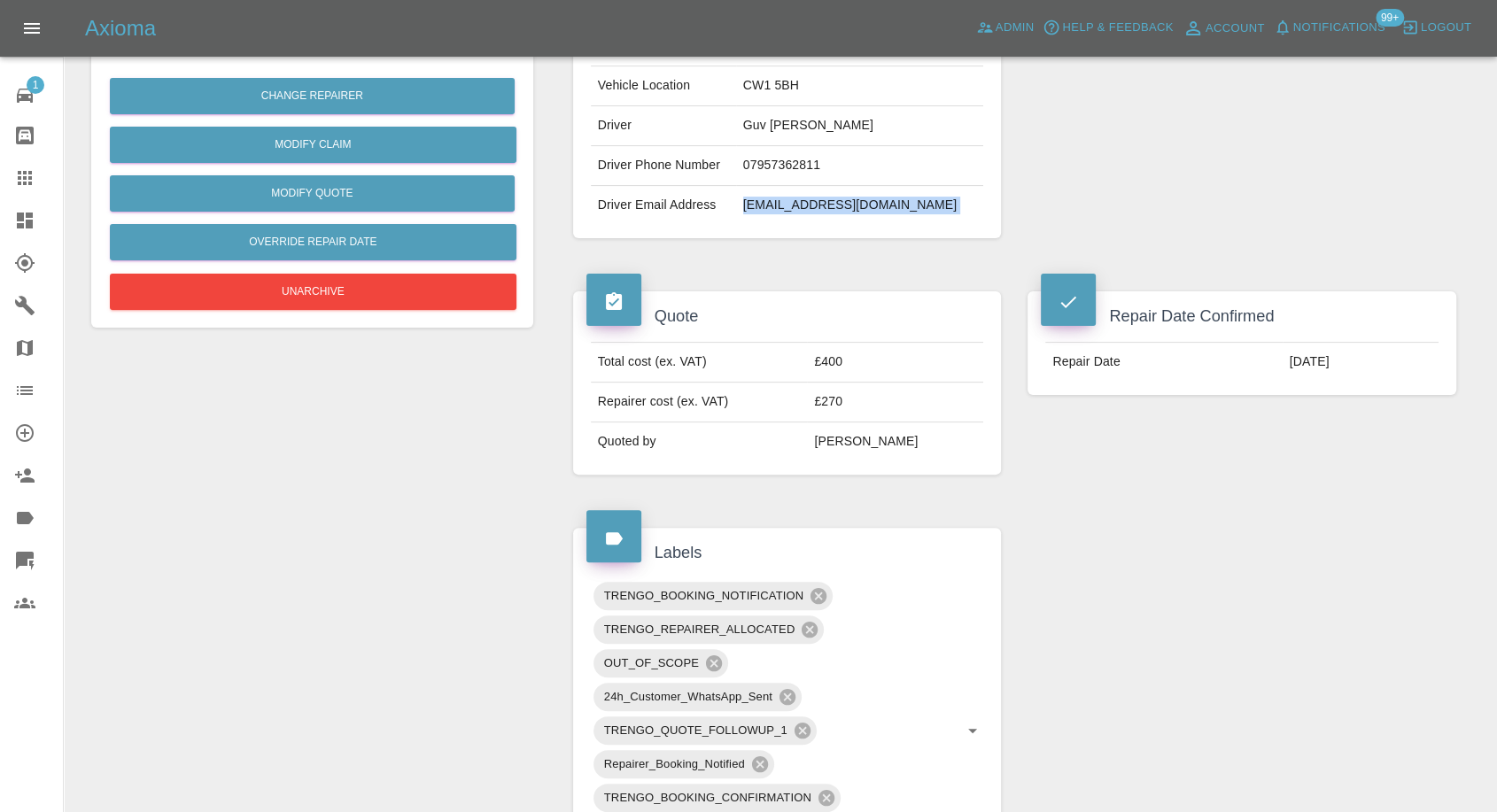
scroll to position [295, 0]
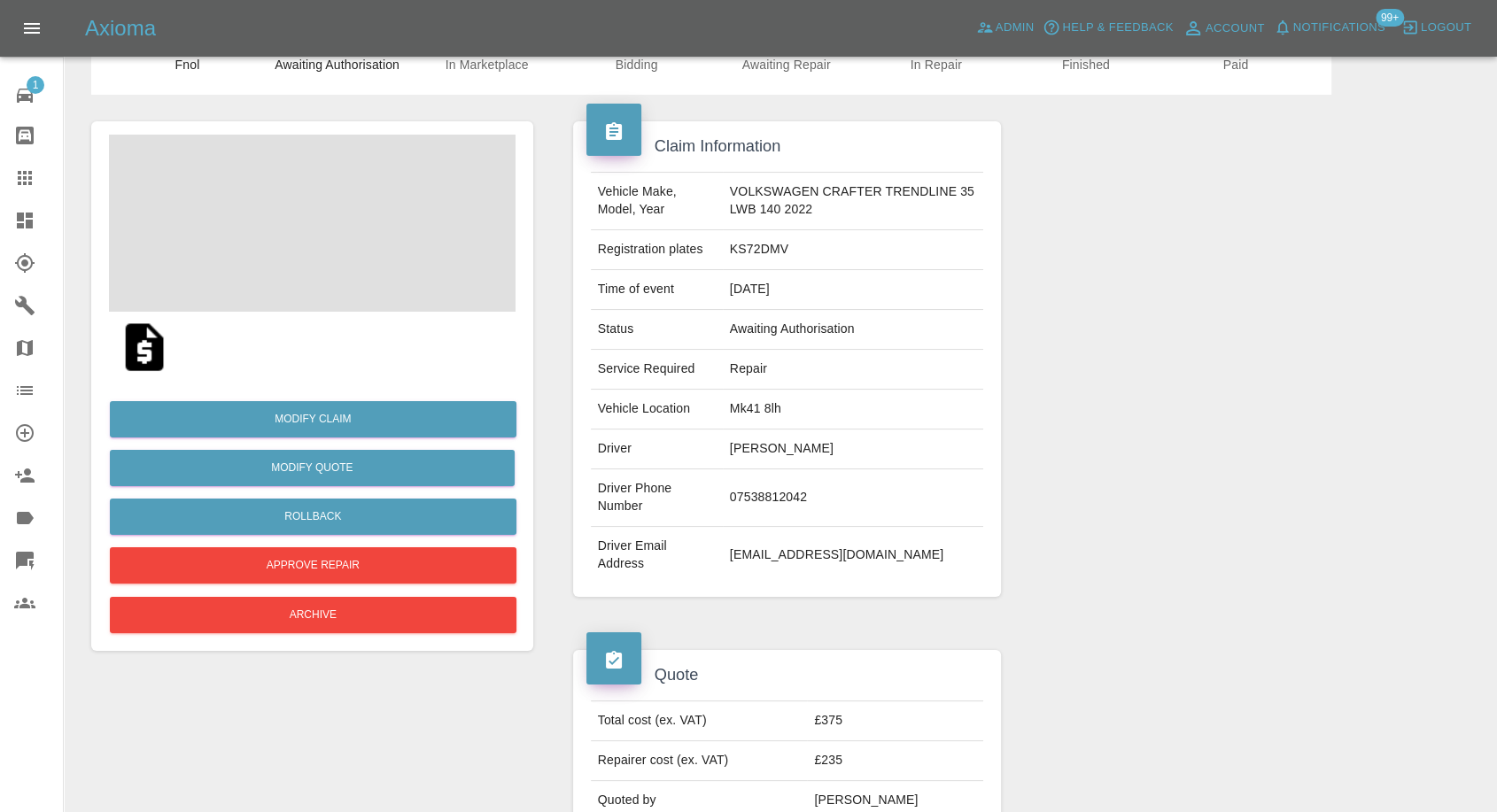
scroll to position [196, 0]
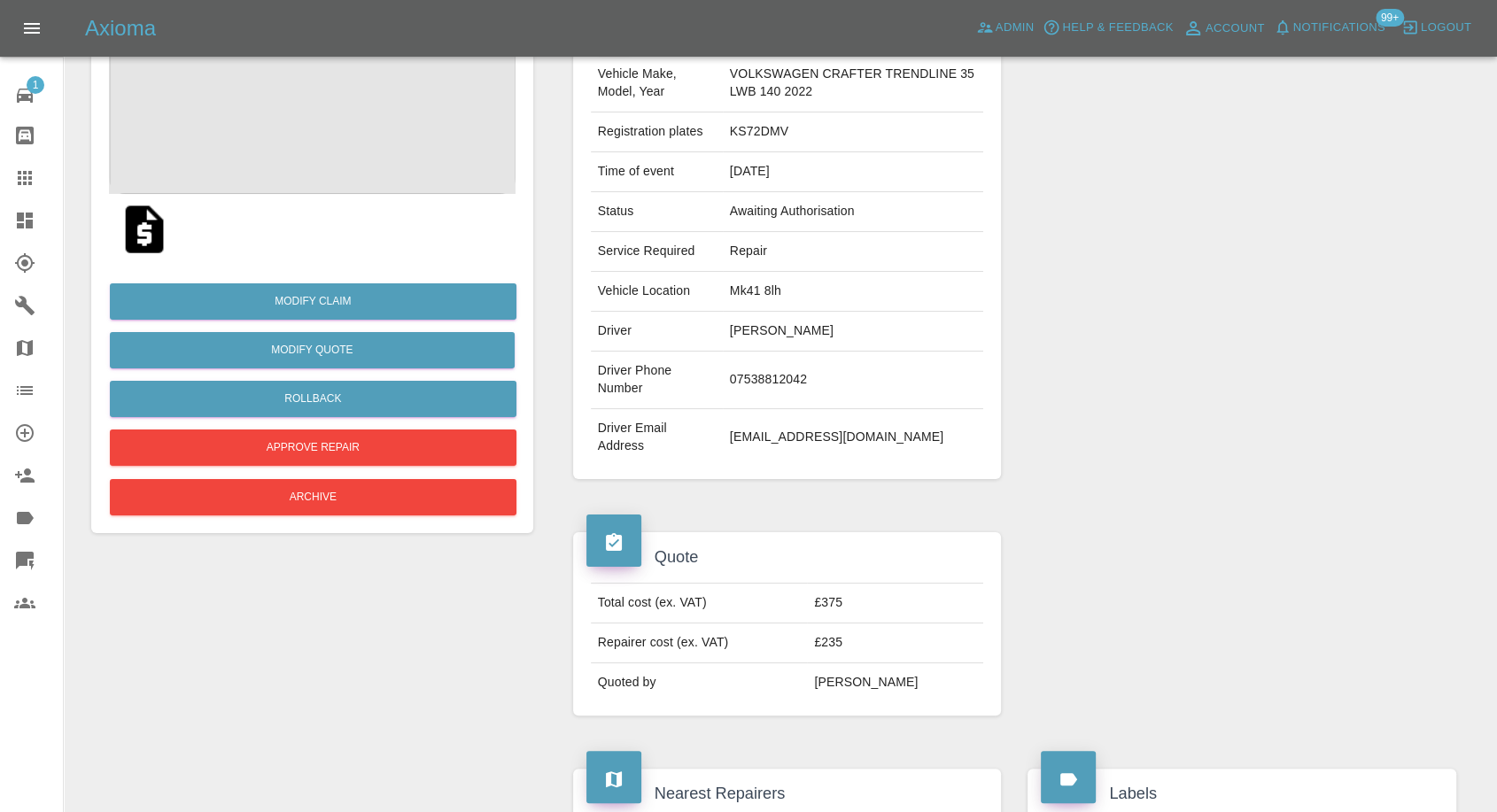
click at [136, 226] on img at bounding box center [144, 229] width 57 height 57
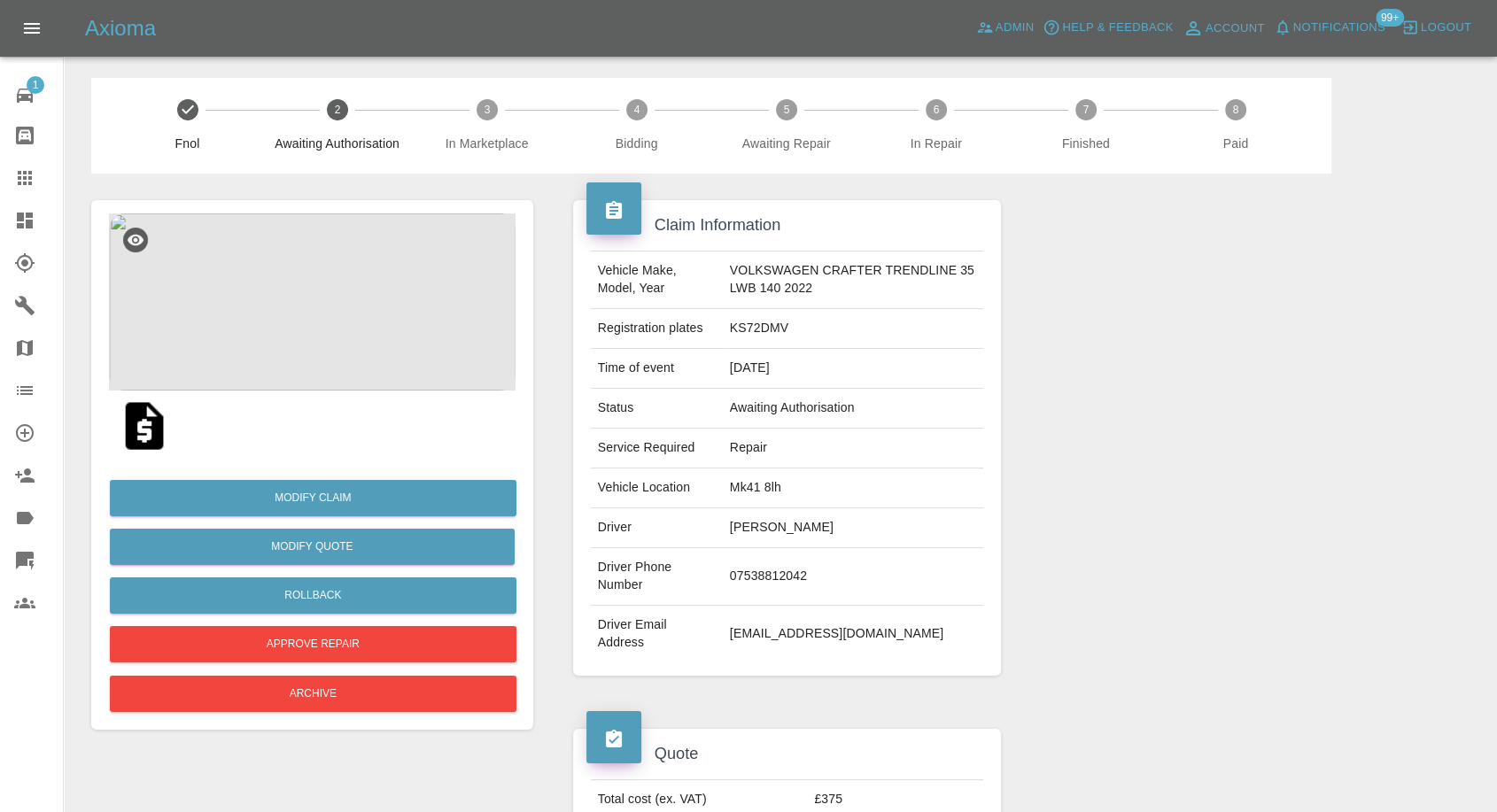
click at [307, 248] on img at bounding box center [312, 302] width 407 height 177
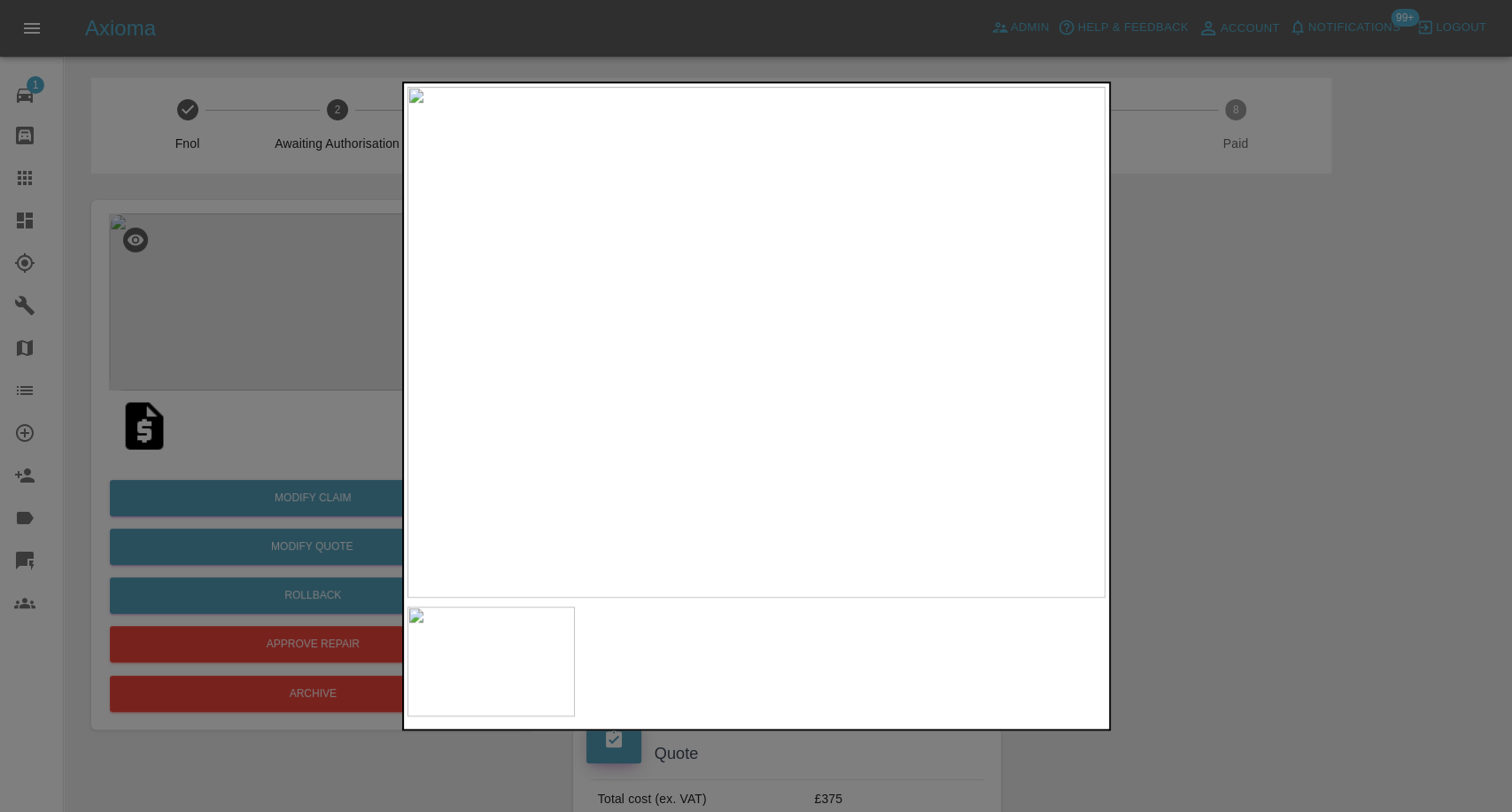
click at [1250, 555] on div at bounding box center [756, 406] width 1512 height 812
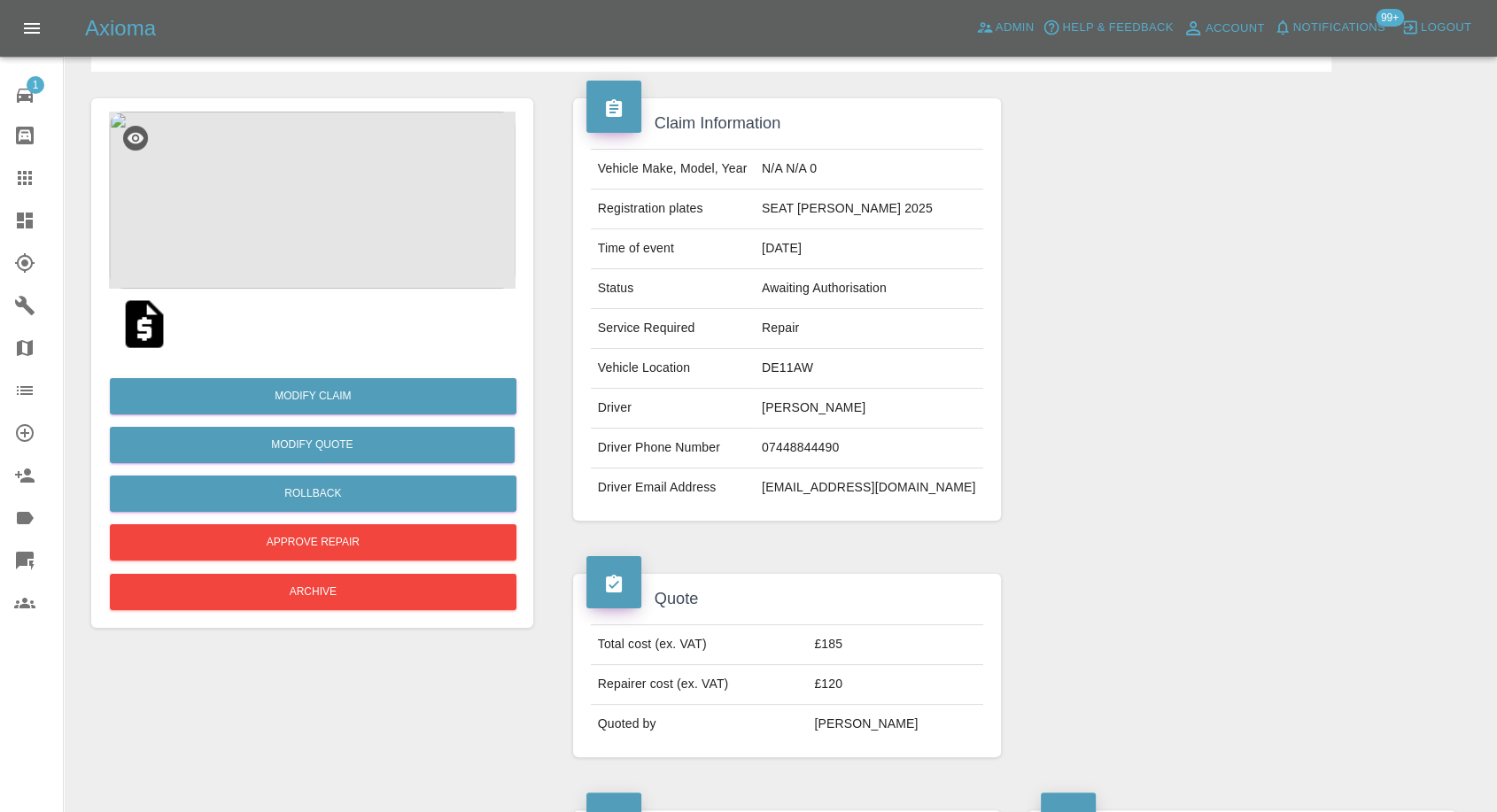
scroll to position [99, 0]
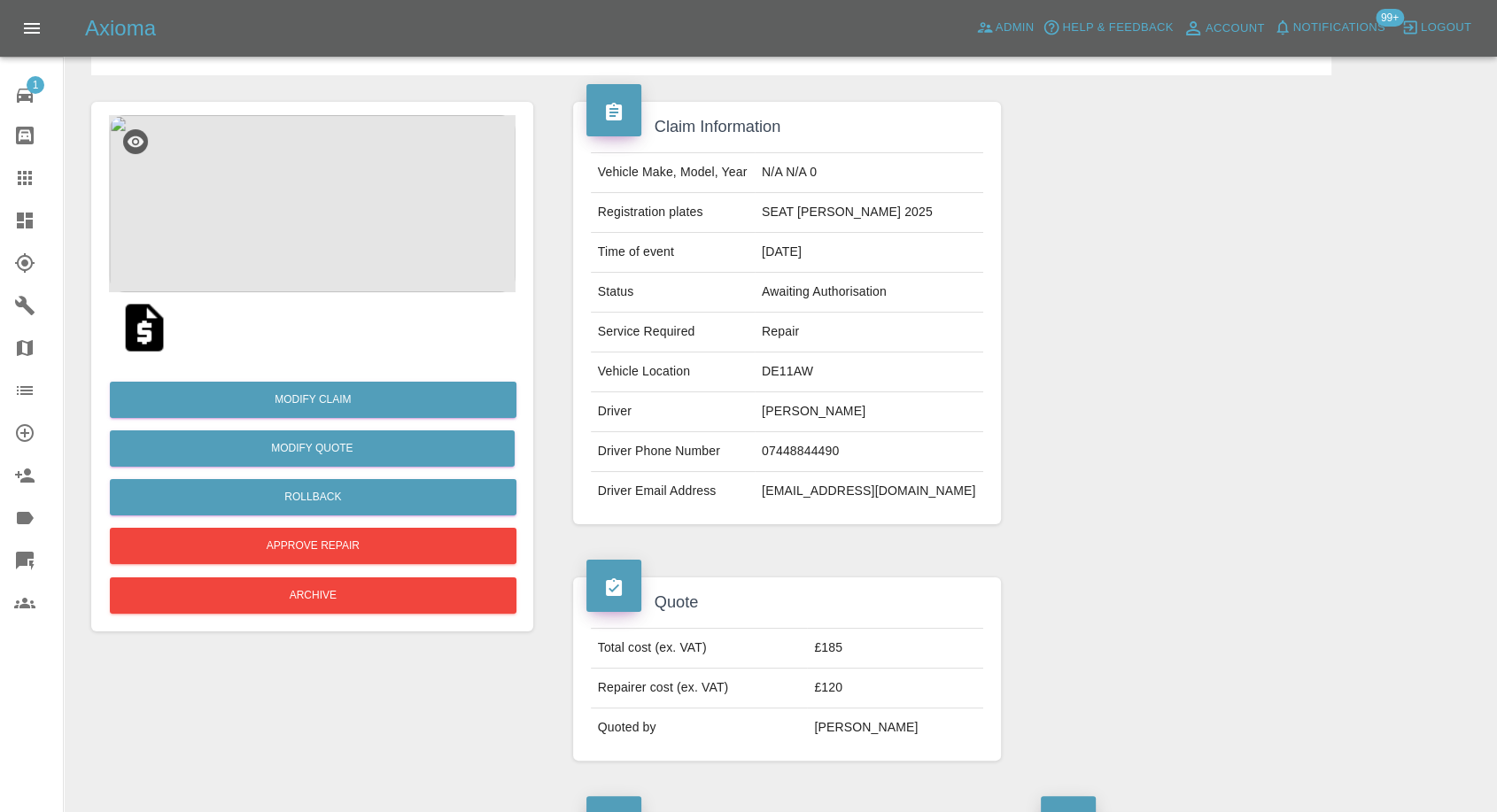
click at [143, 333] on img at bounding box center [144, 328] width 57 height 57
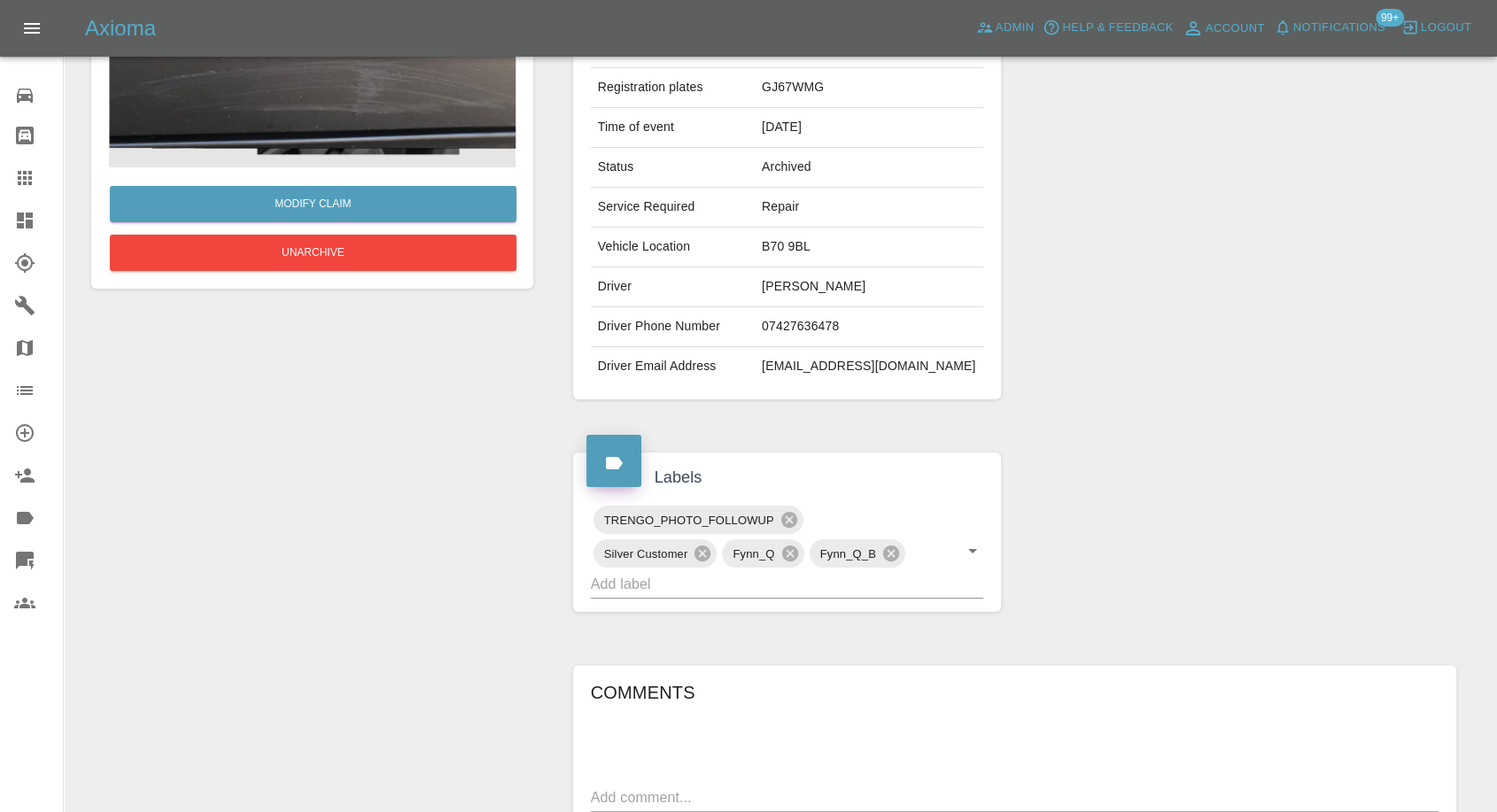
scroll to position [41, 0]
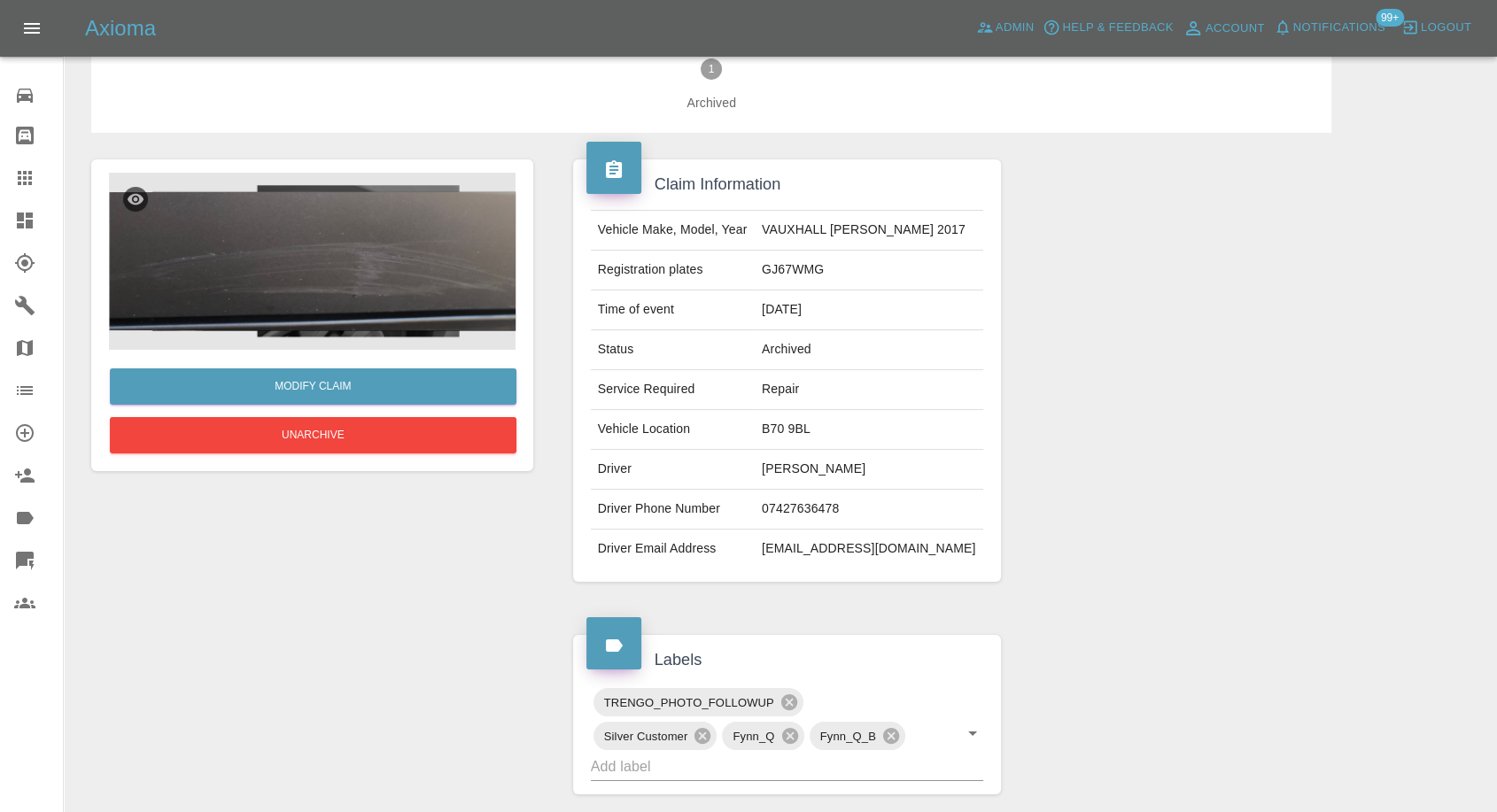
click at [332, 248] on img at bounding box center [312, 261] width 407 height 177
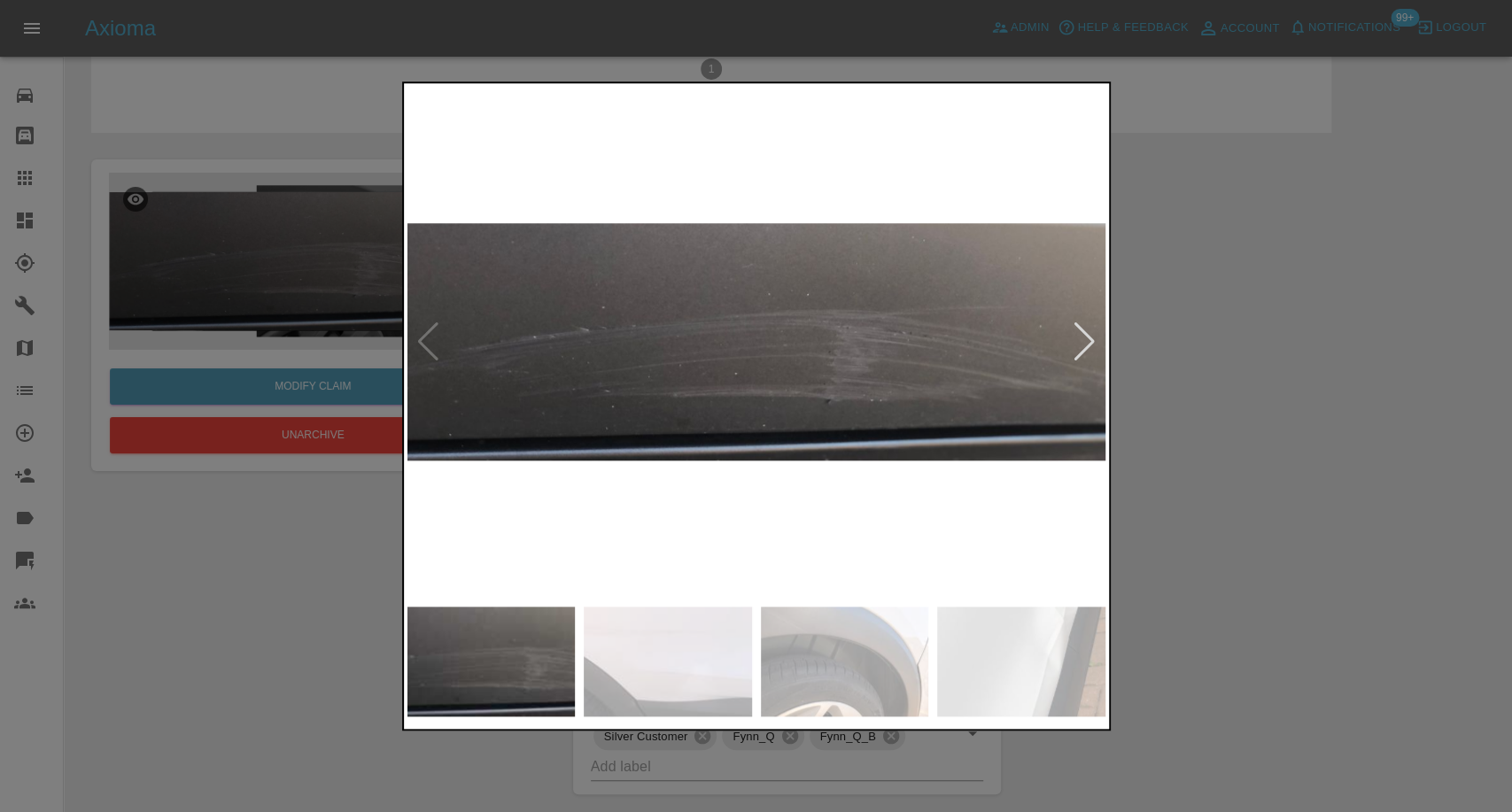
click at [637, 672] on img at bounding box center [668, 662] width 168 height 110
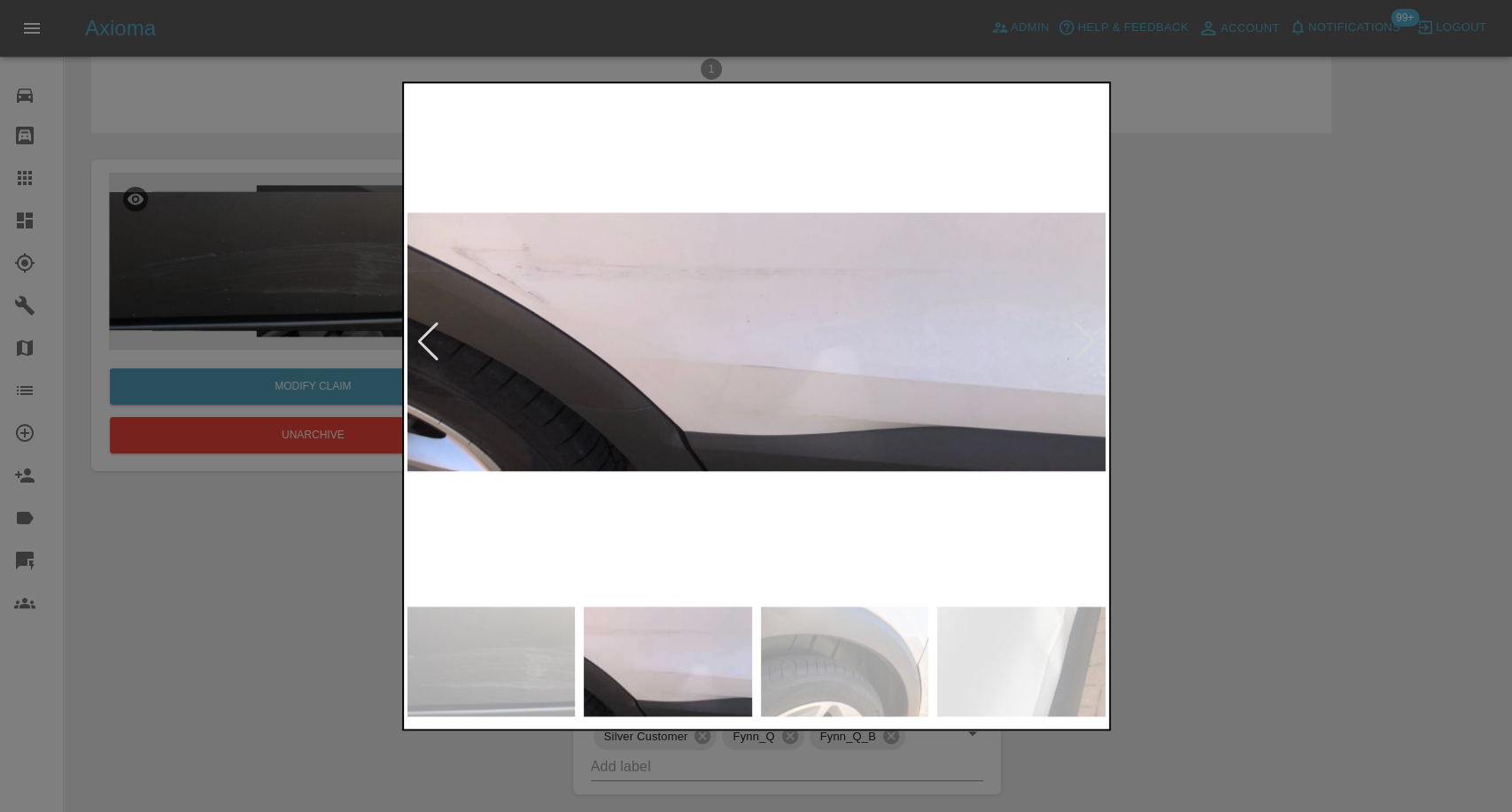
click at [852, 700] on img at bounding box center [845, 662] width 168 height 110
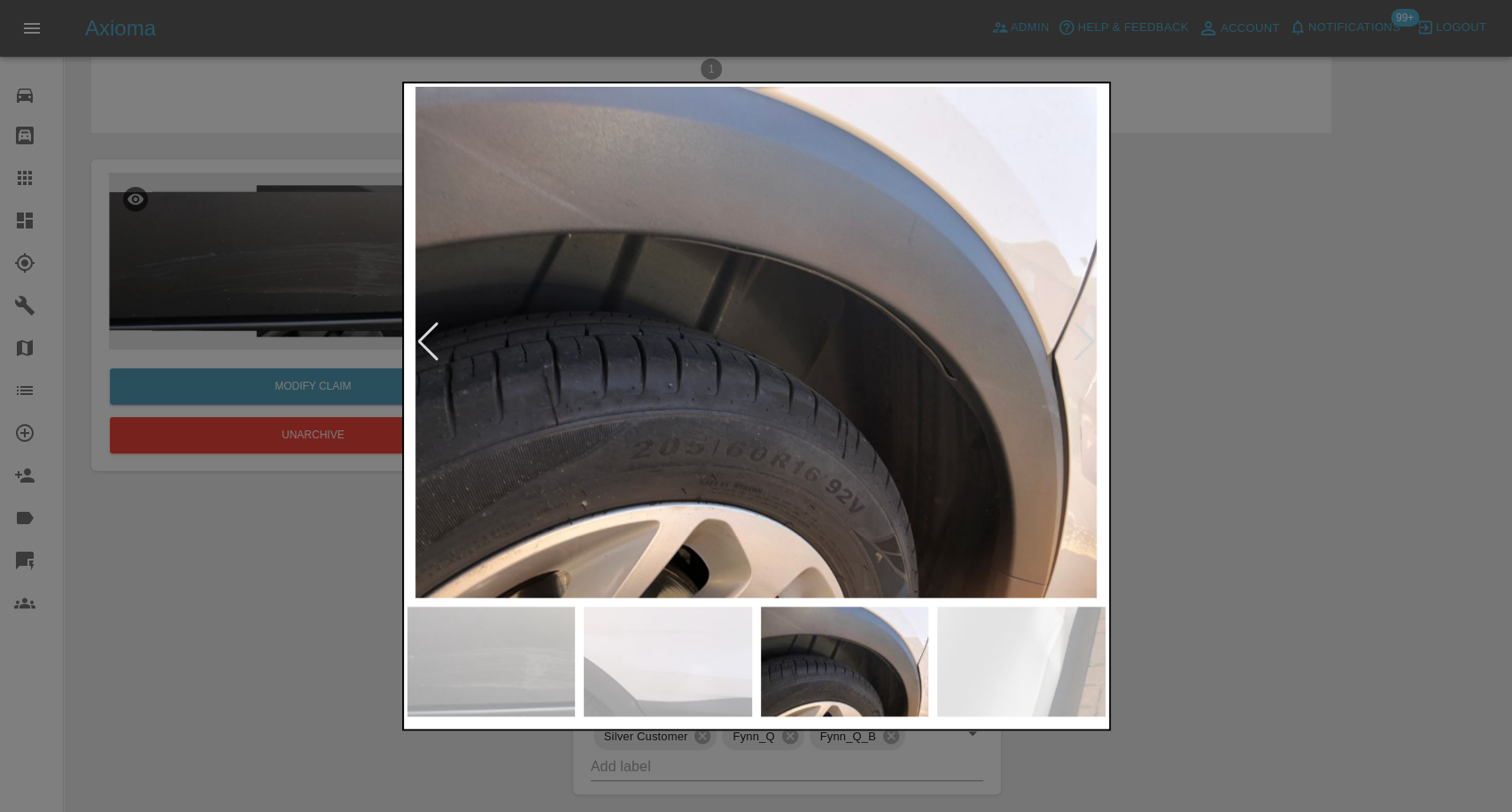
click at [976, 668] on img at bounding box center [1021, 662] width 168 height 110
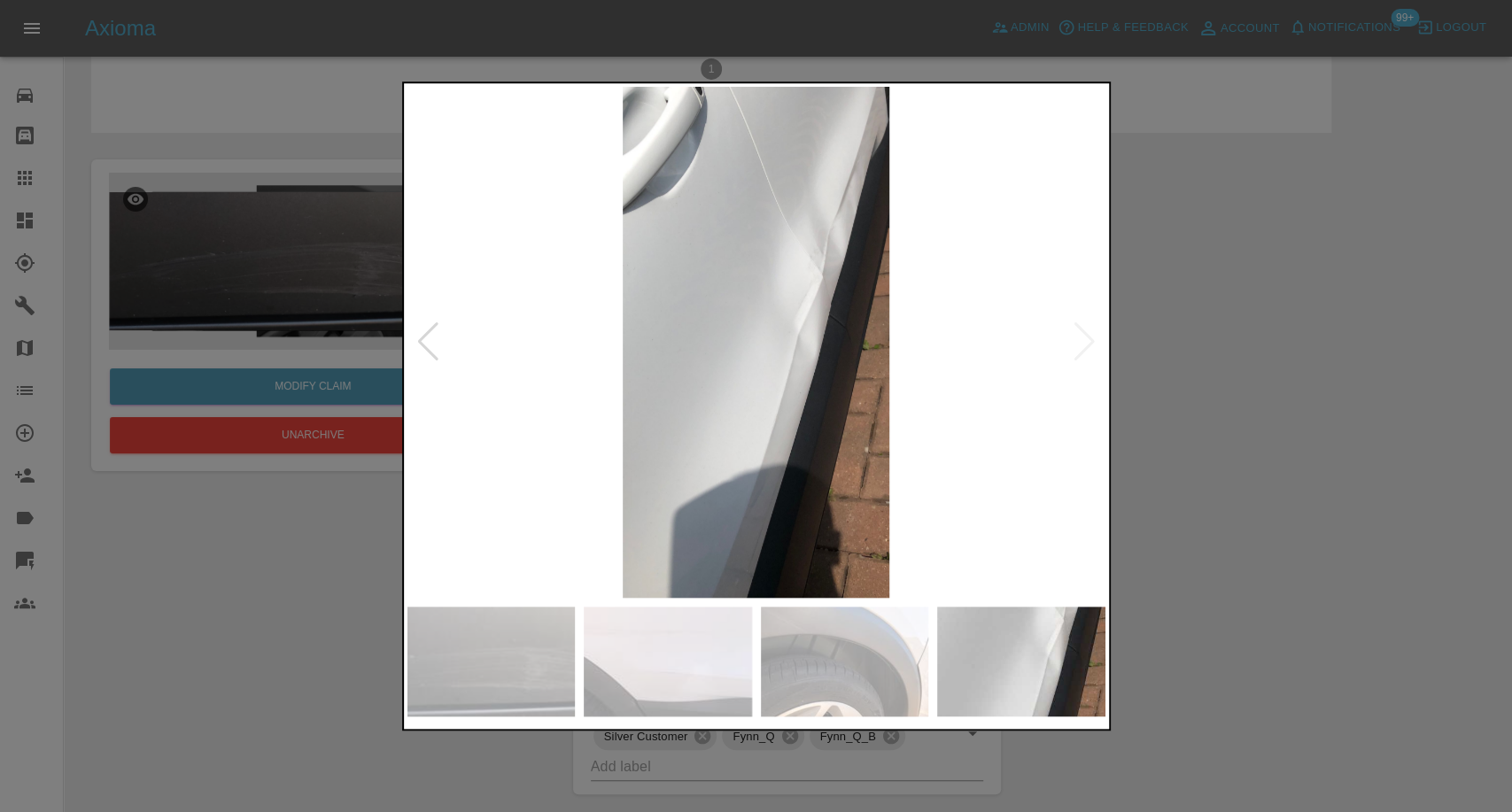
click at [1056, 503] on img at bounding box center [756, 342] width 698 height 511
click at [1162, 501] on div at bounding box center [756, 406] width 1512 height 812
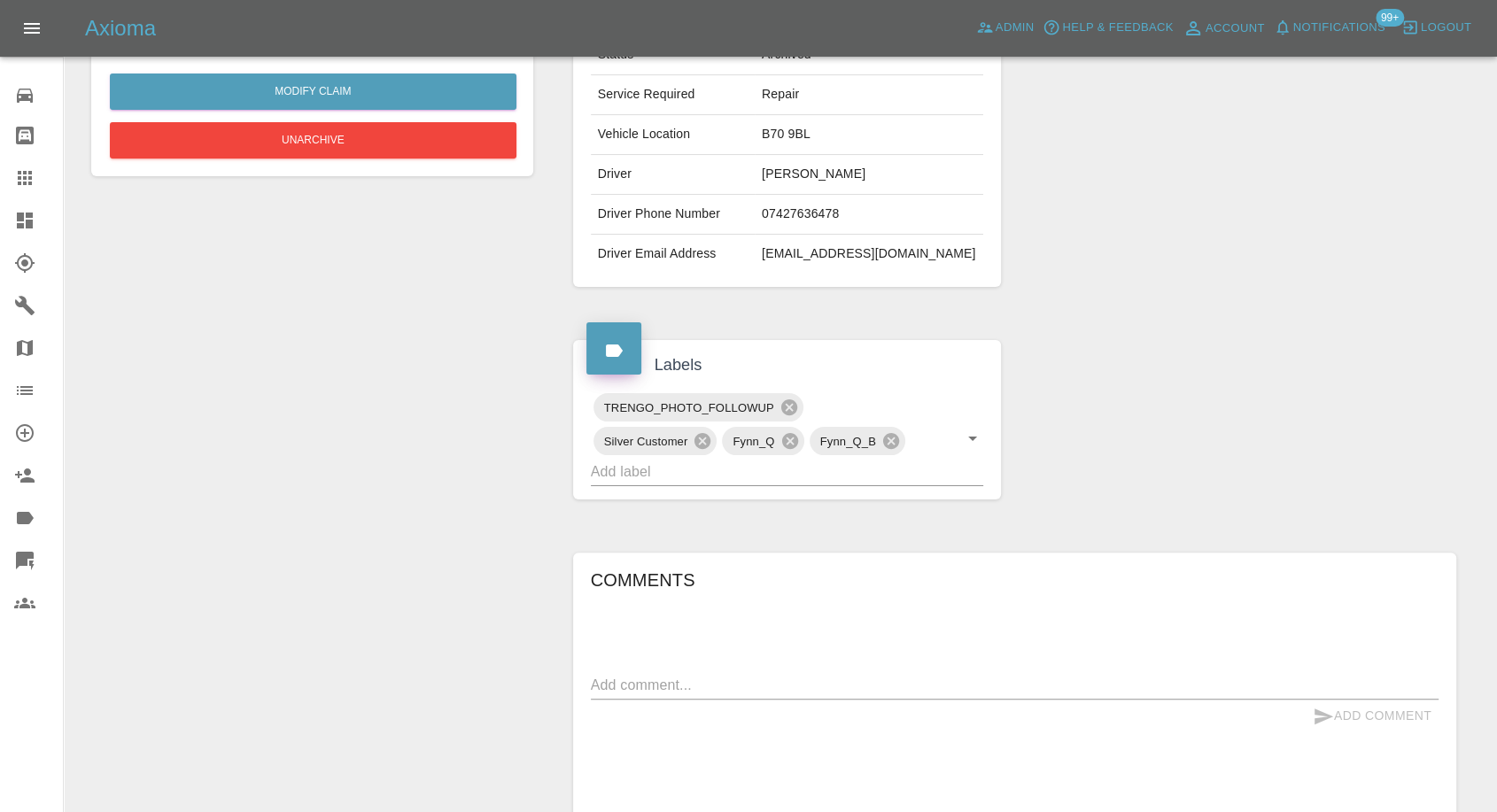
scroll to position [533, 0]
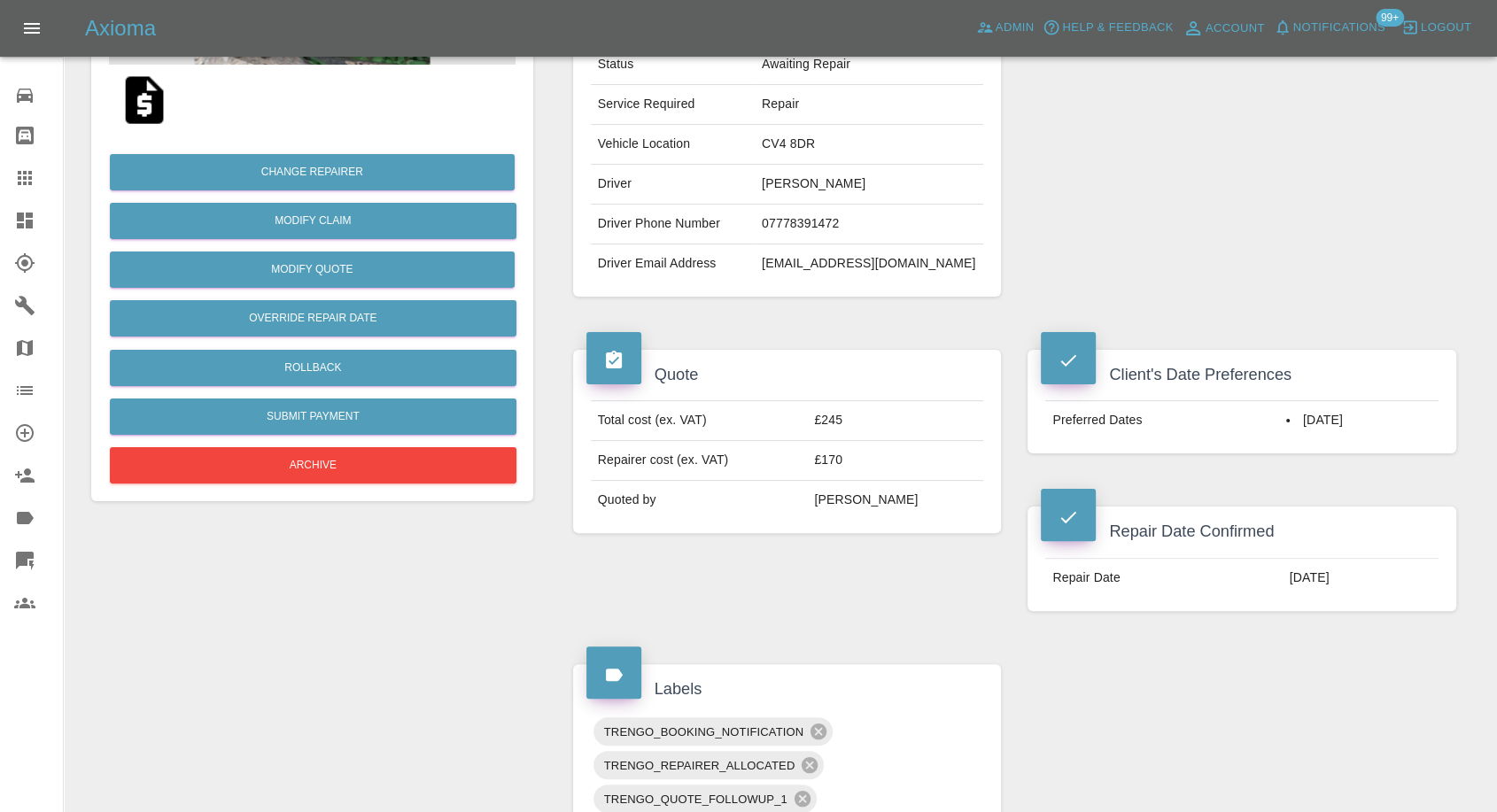
scroll to position [295, 0]
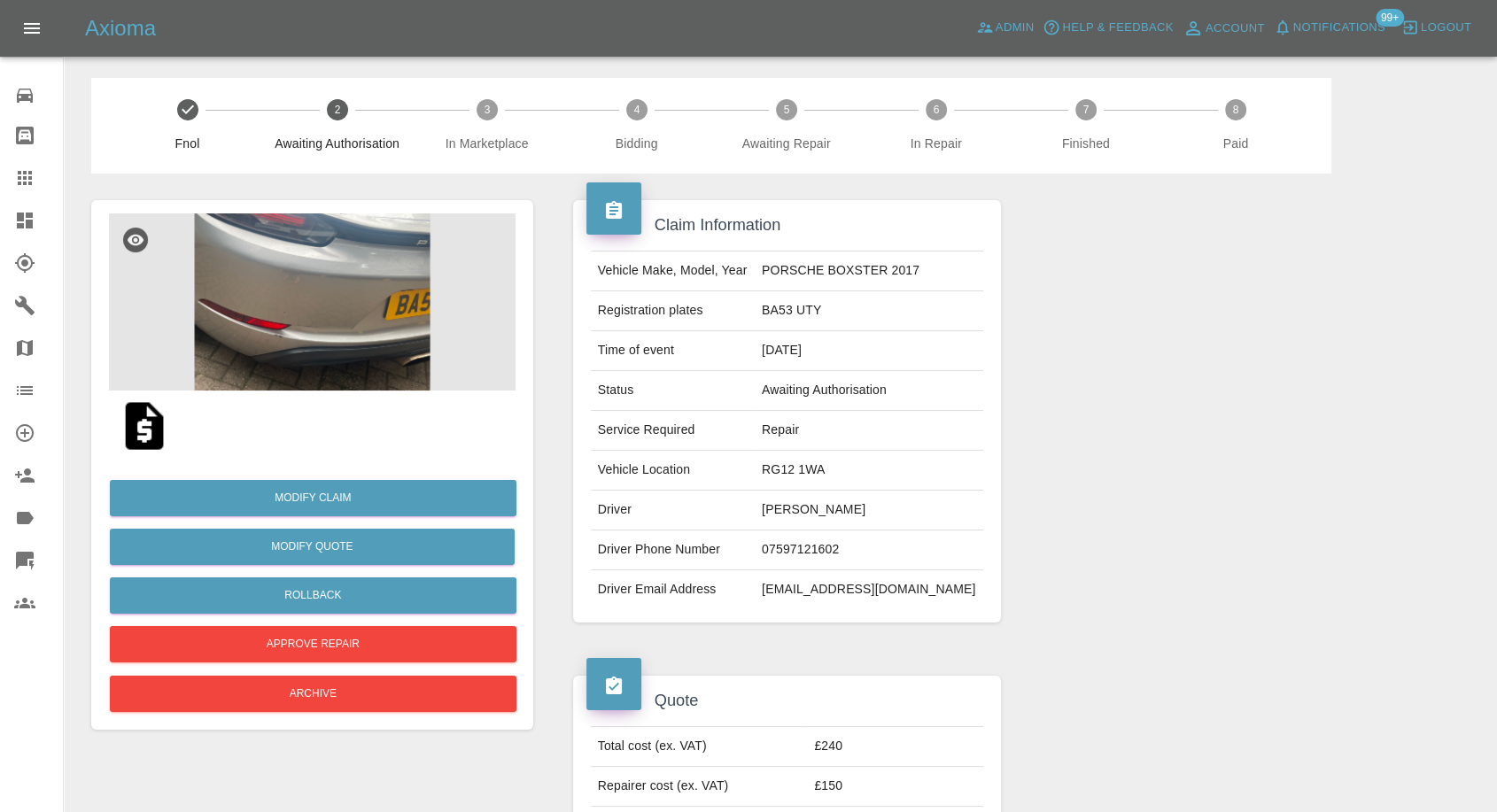
click at [818, 470] on td "RG12 1WA" at bounding box center [869, 470] width 228 height 40
copy td "RG12 1WA"
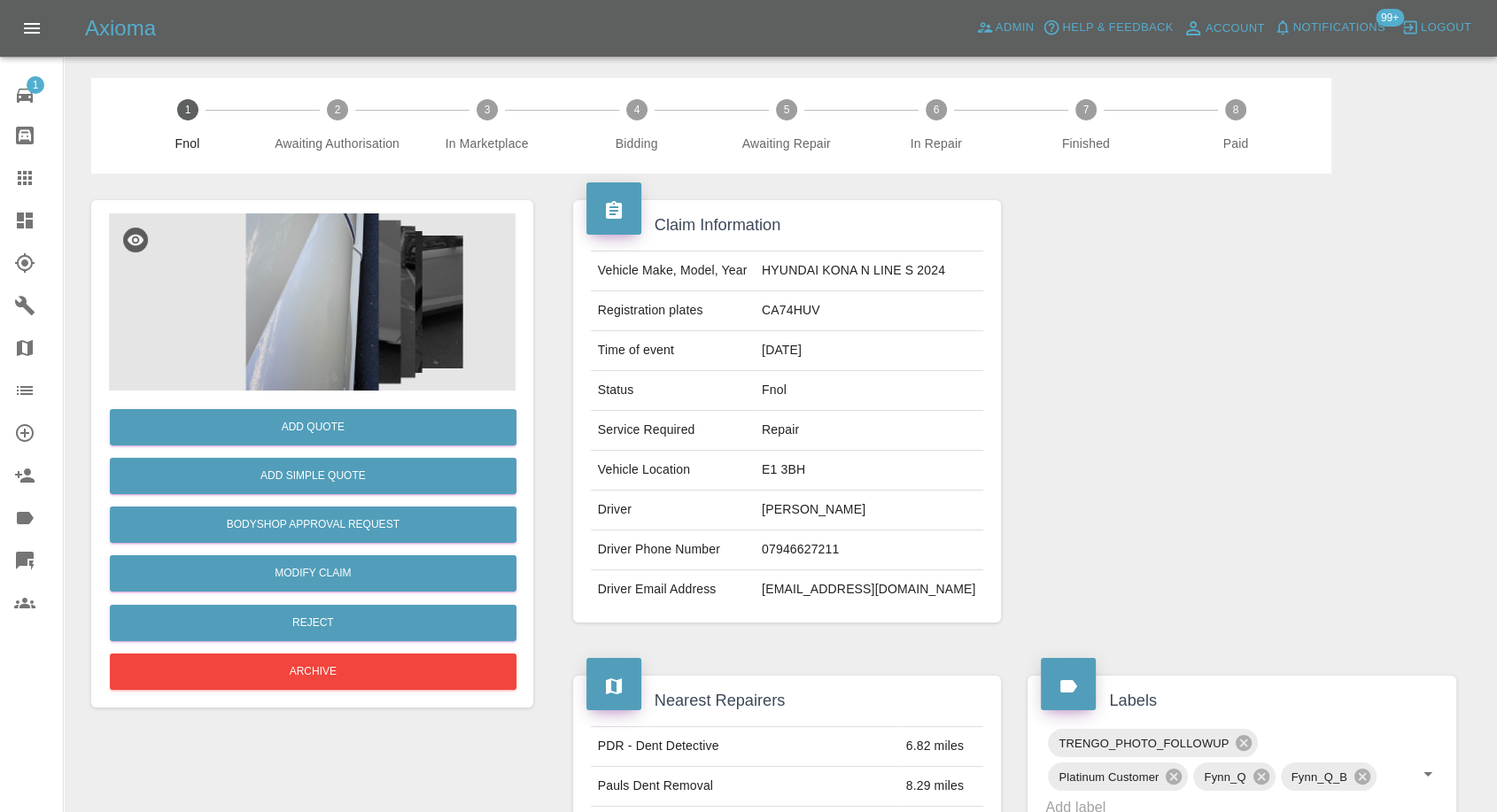
click at [335, 318] on img at bounding box center [312, 302] width 407 height 177
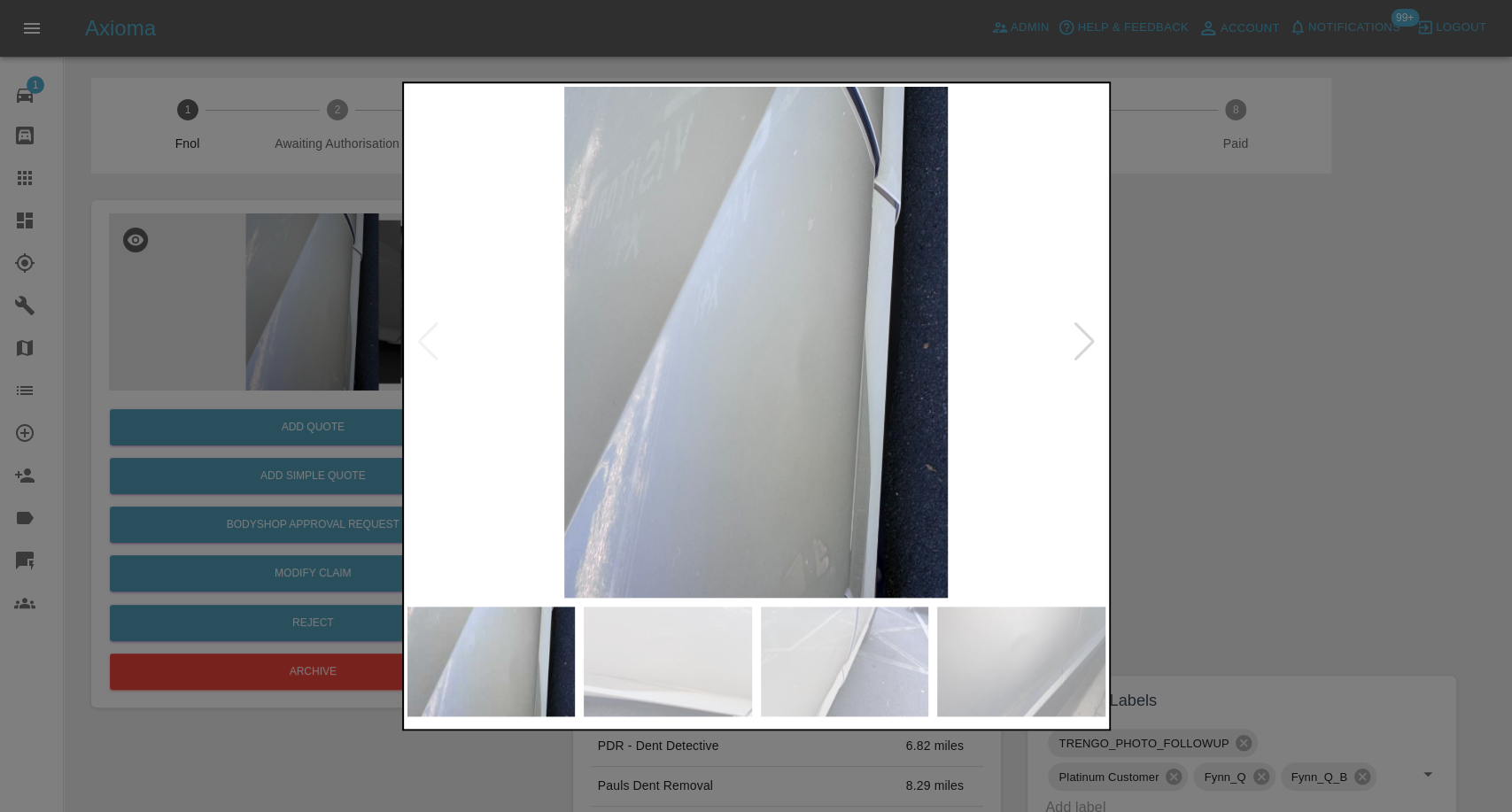
click at [728, 698] on img at bounding box center [668, 662] width 168 height 110
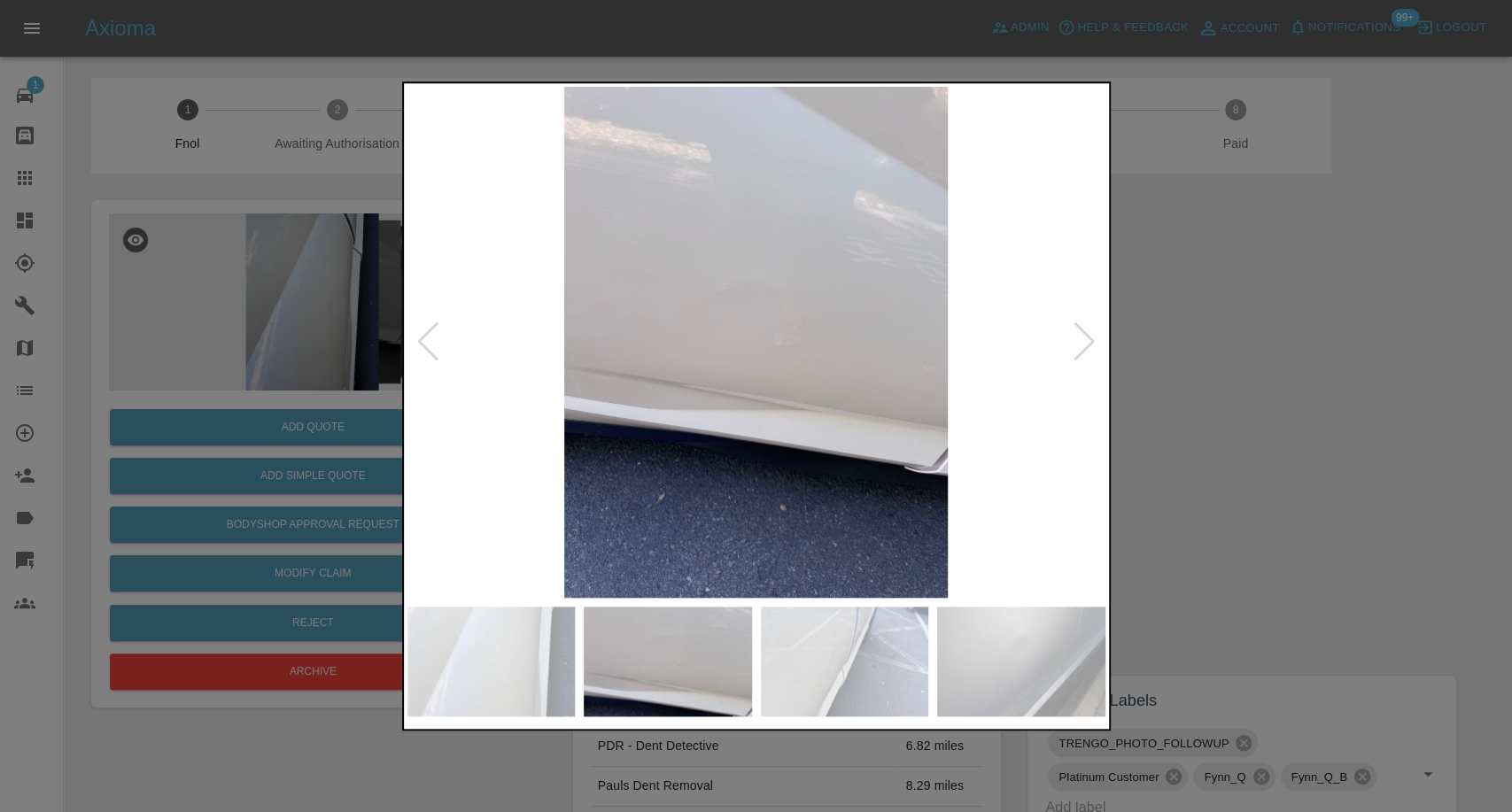
click at [828, 690] on img at bounding box center [845, 662] width 168 height 110
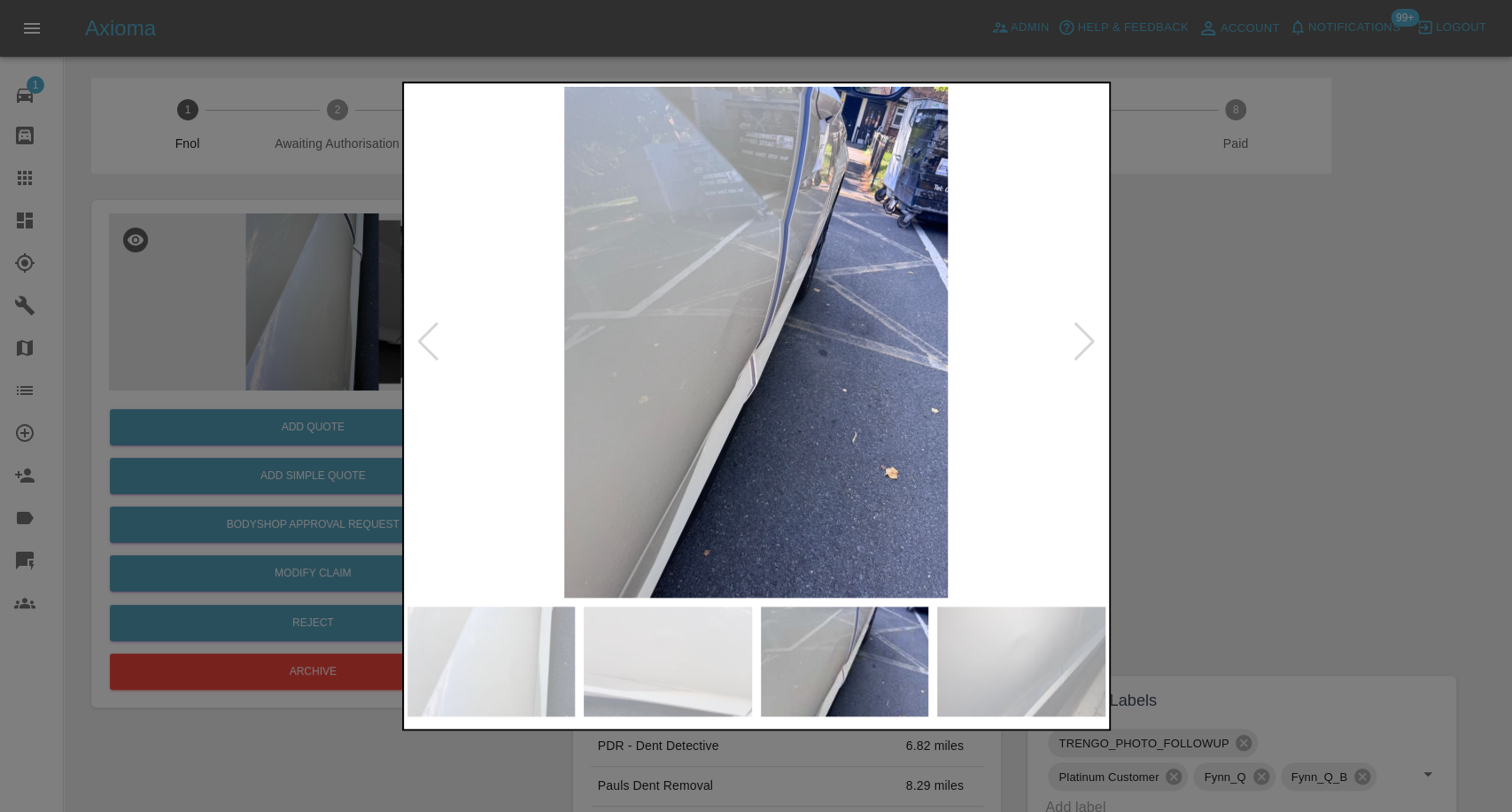
click at [951, 672] on img at bounding box center [1021, 662] width 168 height 110
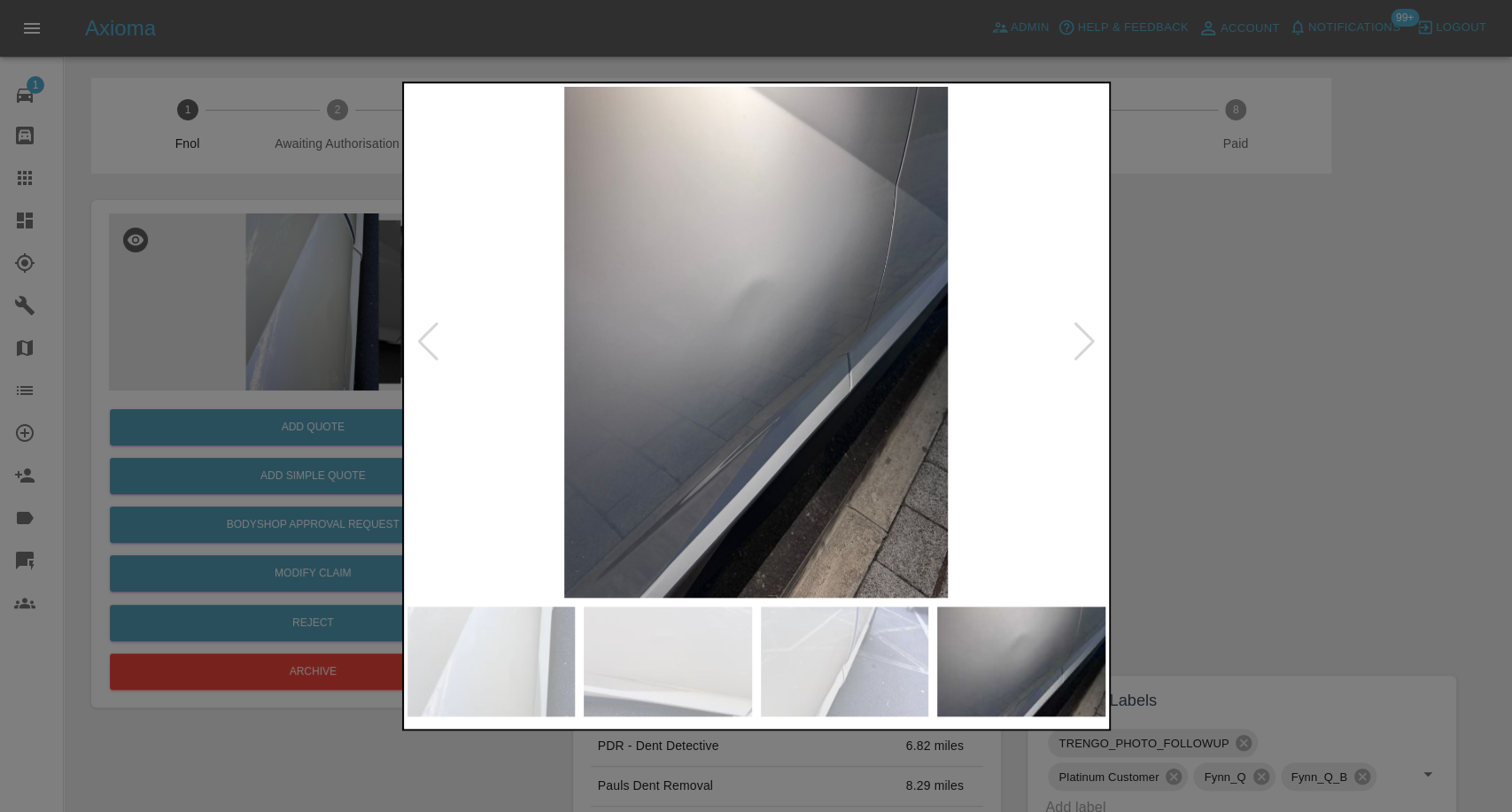
click at [1076, 355] on div at bounding box center [1085, 342] width 24 height 39
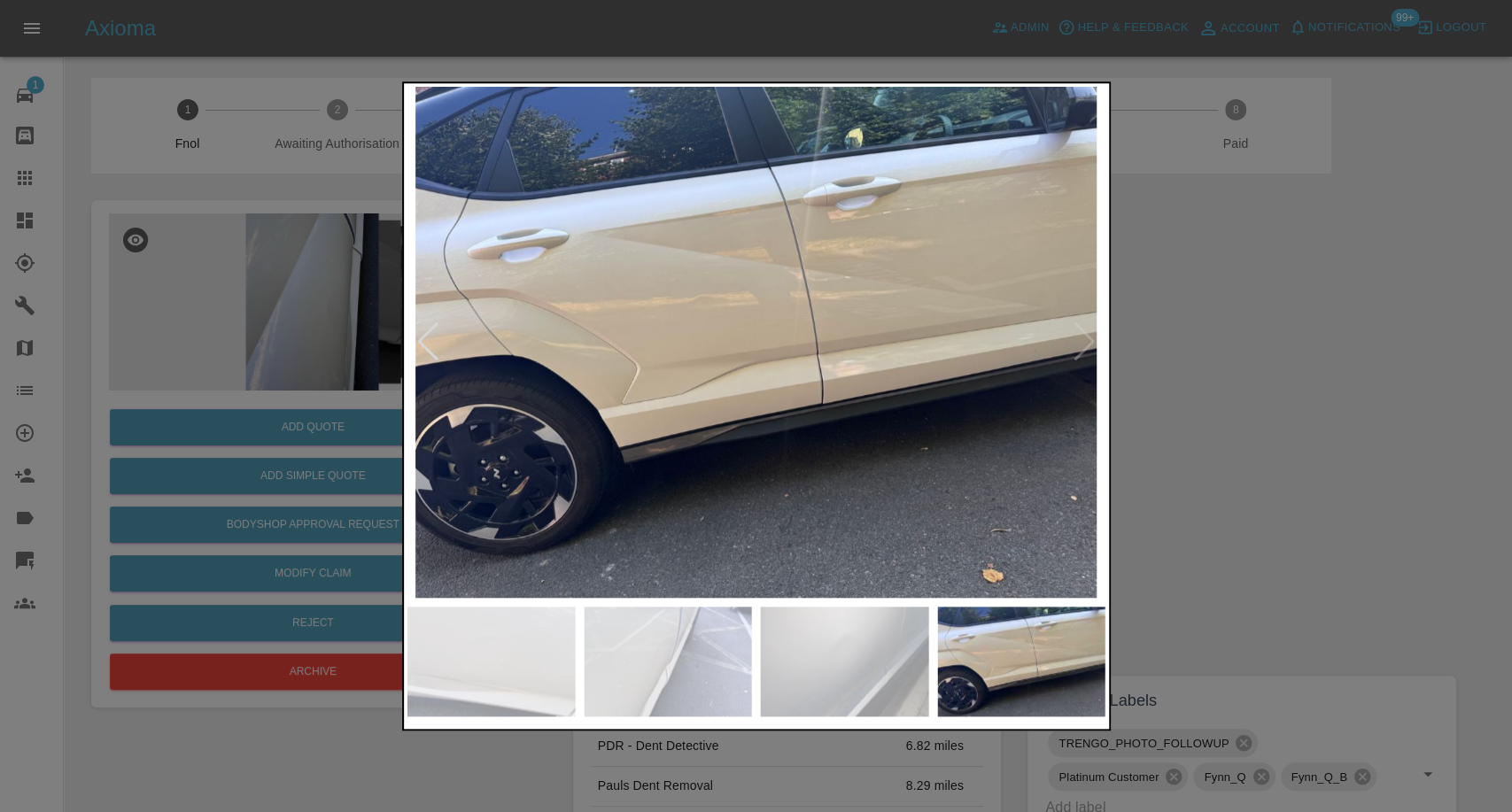
click at [1076, 355] on img at bounding box center [756, 342] width 698 height 511
drag, startPoint x: 1366, startPoint y: 386, endPoint x: 709, endPoint y: 101, distance: 716.2
click at [1365, 388] on div at bounding box center [756, 406] width 1512 height 812
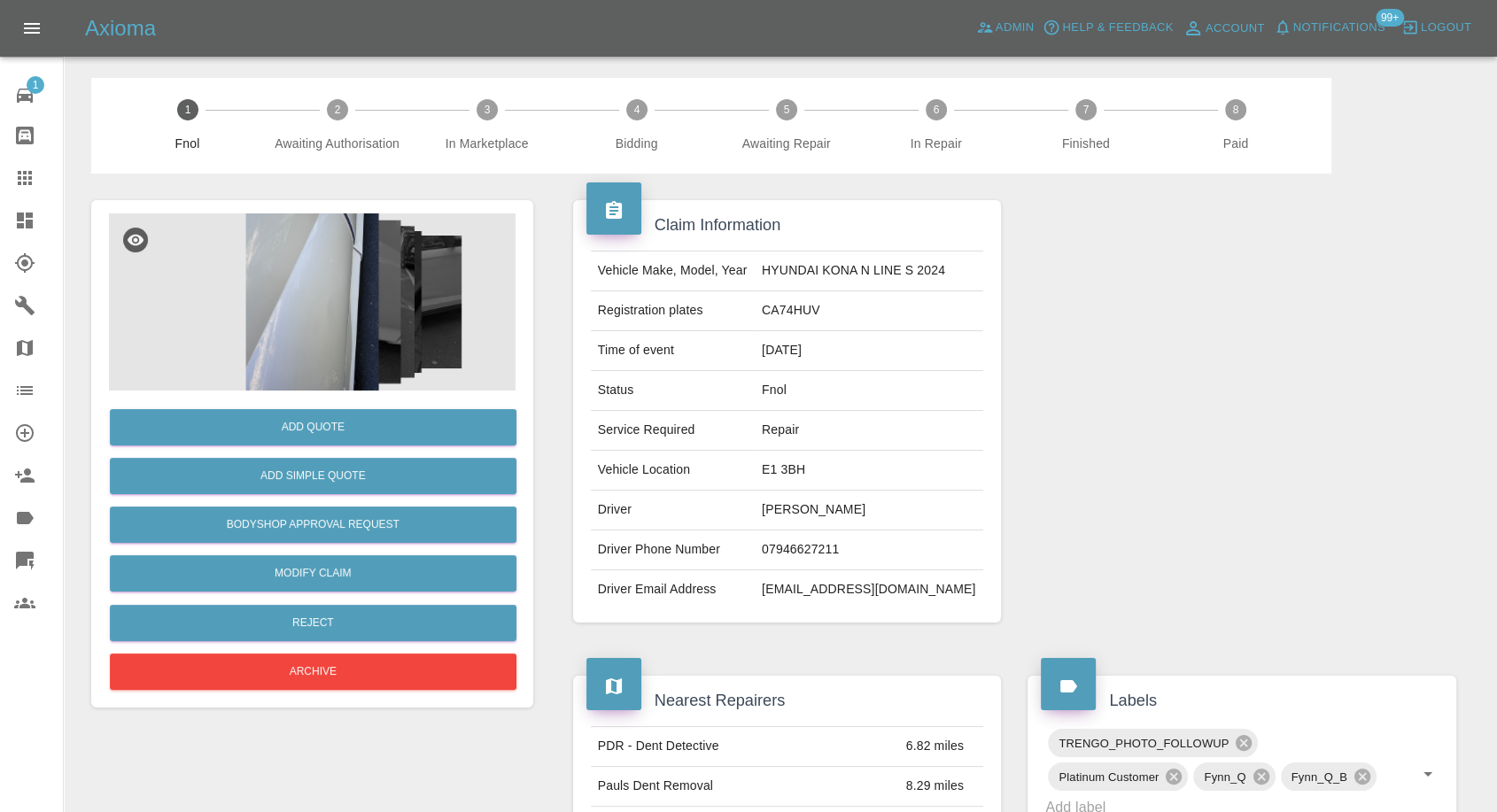
click at [337, 323] on img at bounding box center [312, 302] width 407 height 177
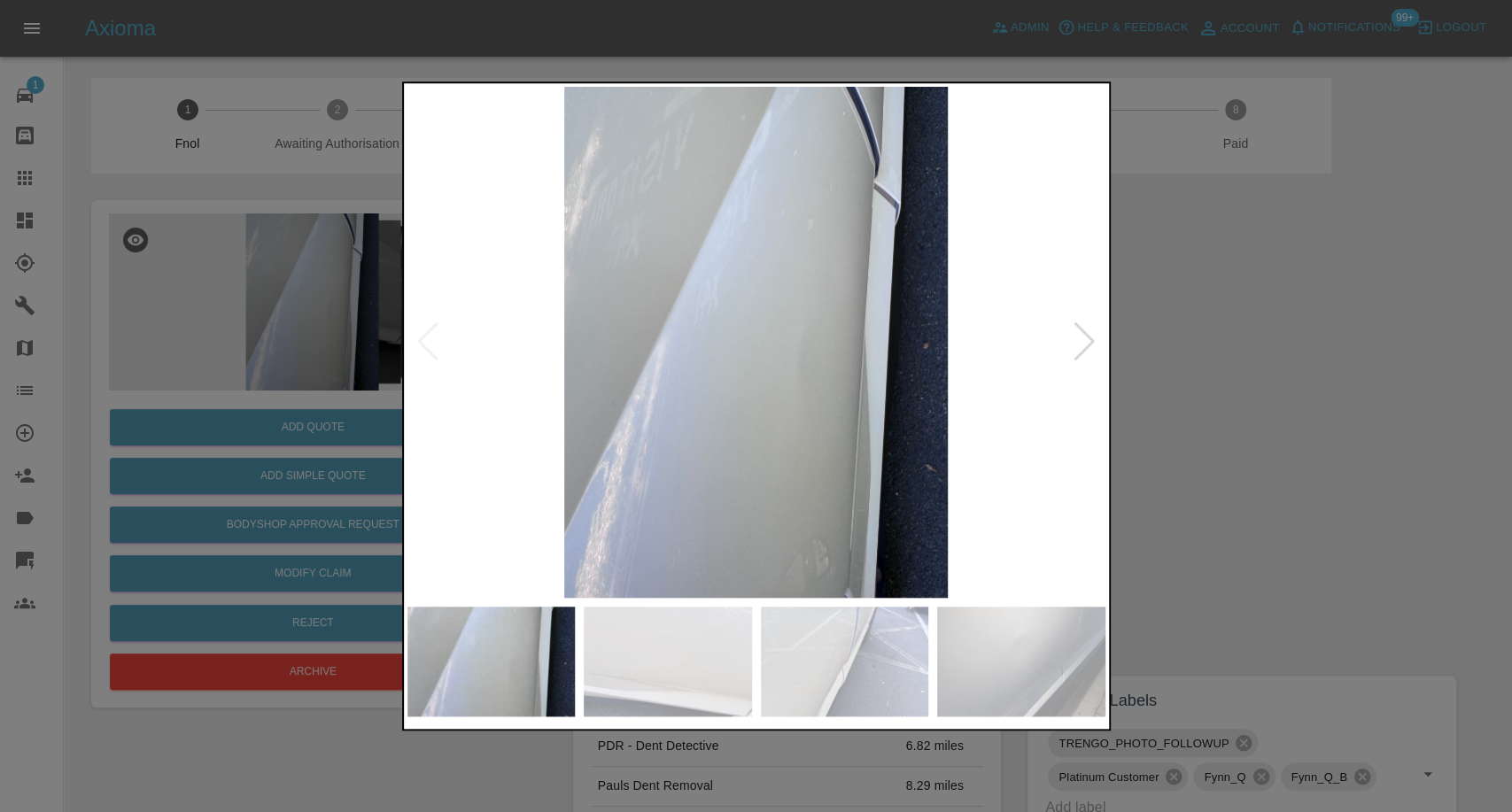
click at [704, 682] on img at bounding box center [668, 662] width 168 height 110
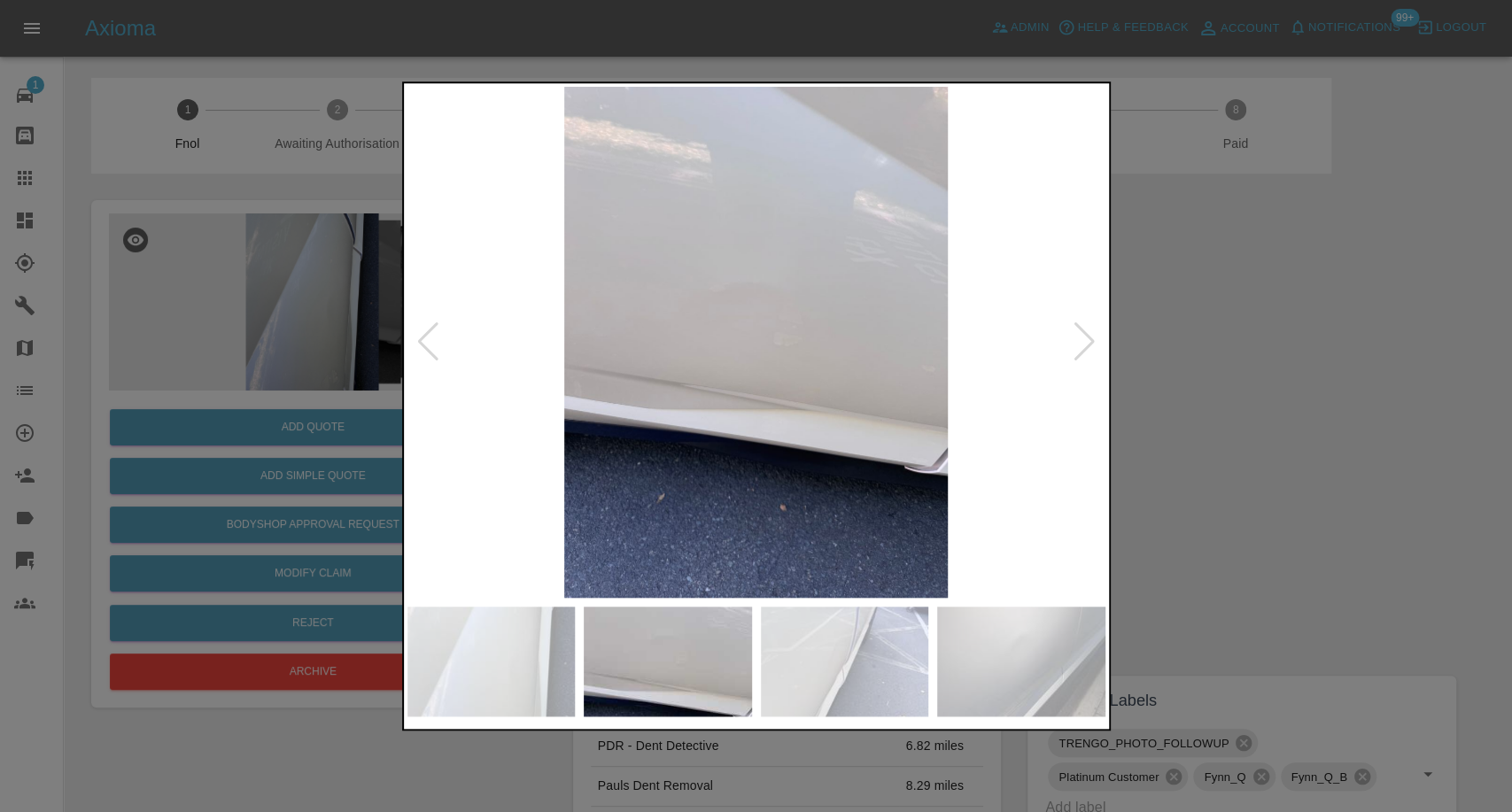
click at [811, 665] on img at bounding box center [845, 662] width 168 height 110
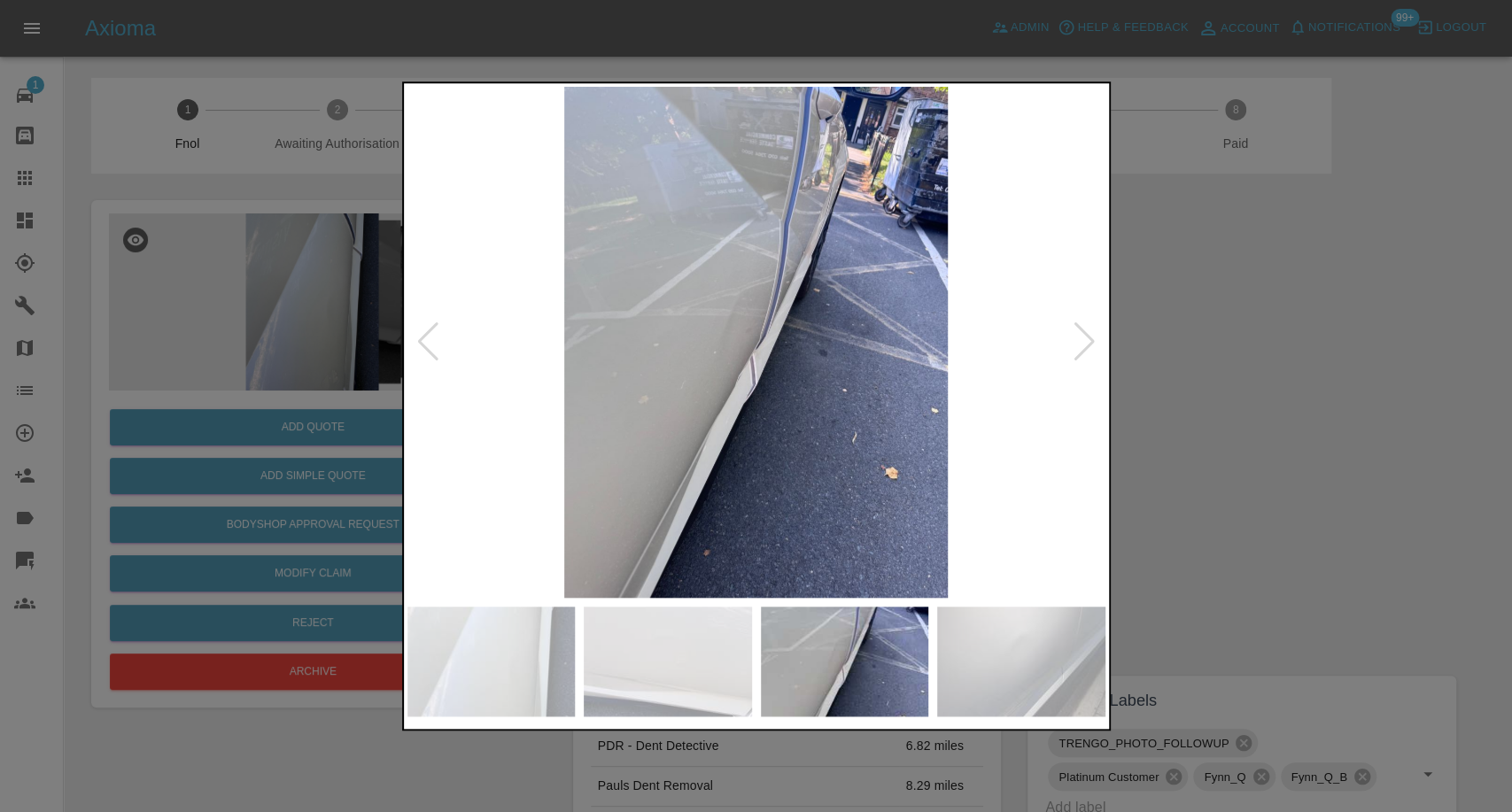
click at [989, 664] on img at bounding box center [1021, 662] width 168 height 110
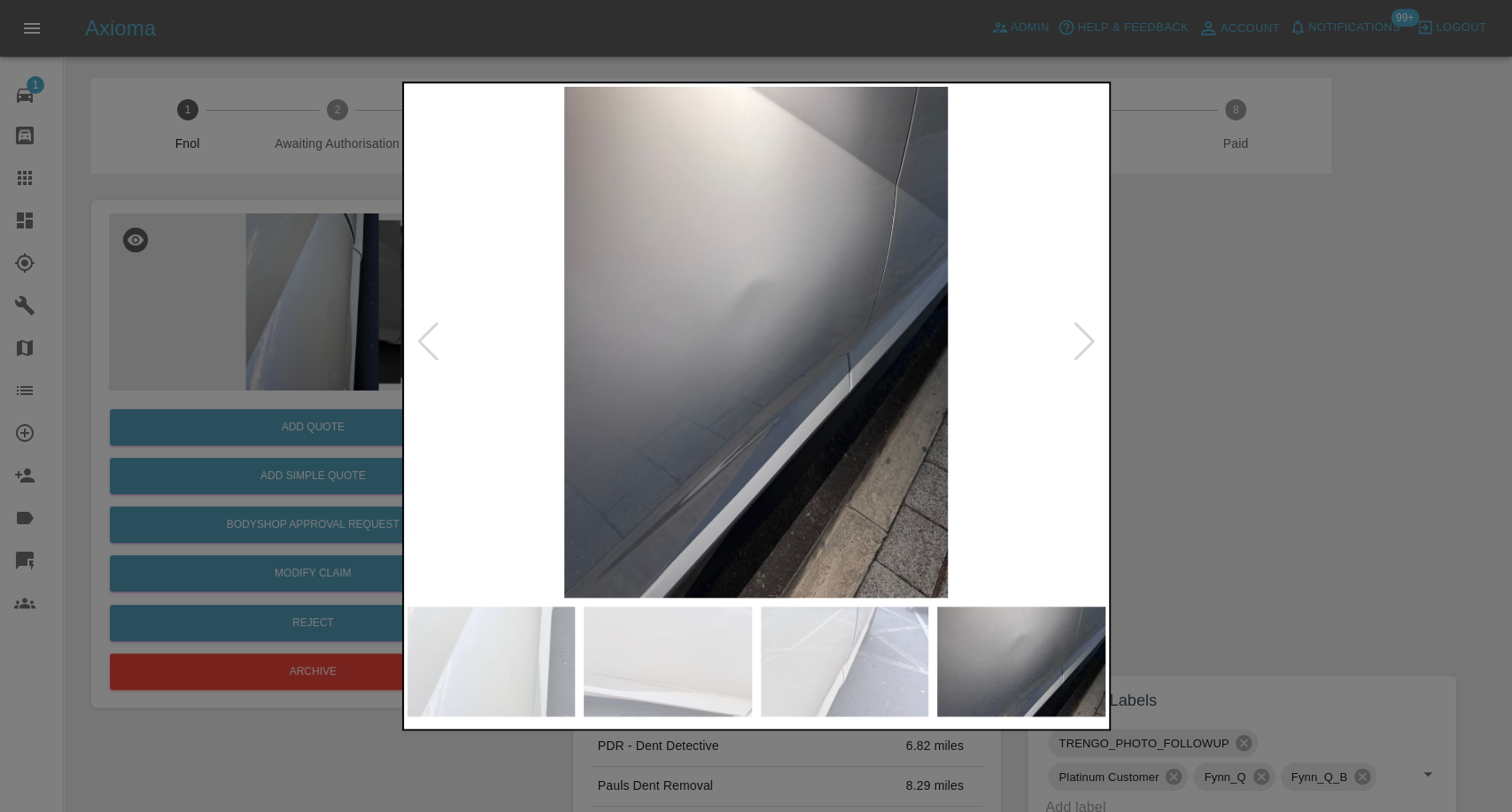
click at [1241, 395] on div at bounding box center [756, 406] width 1512 height 812
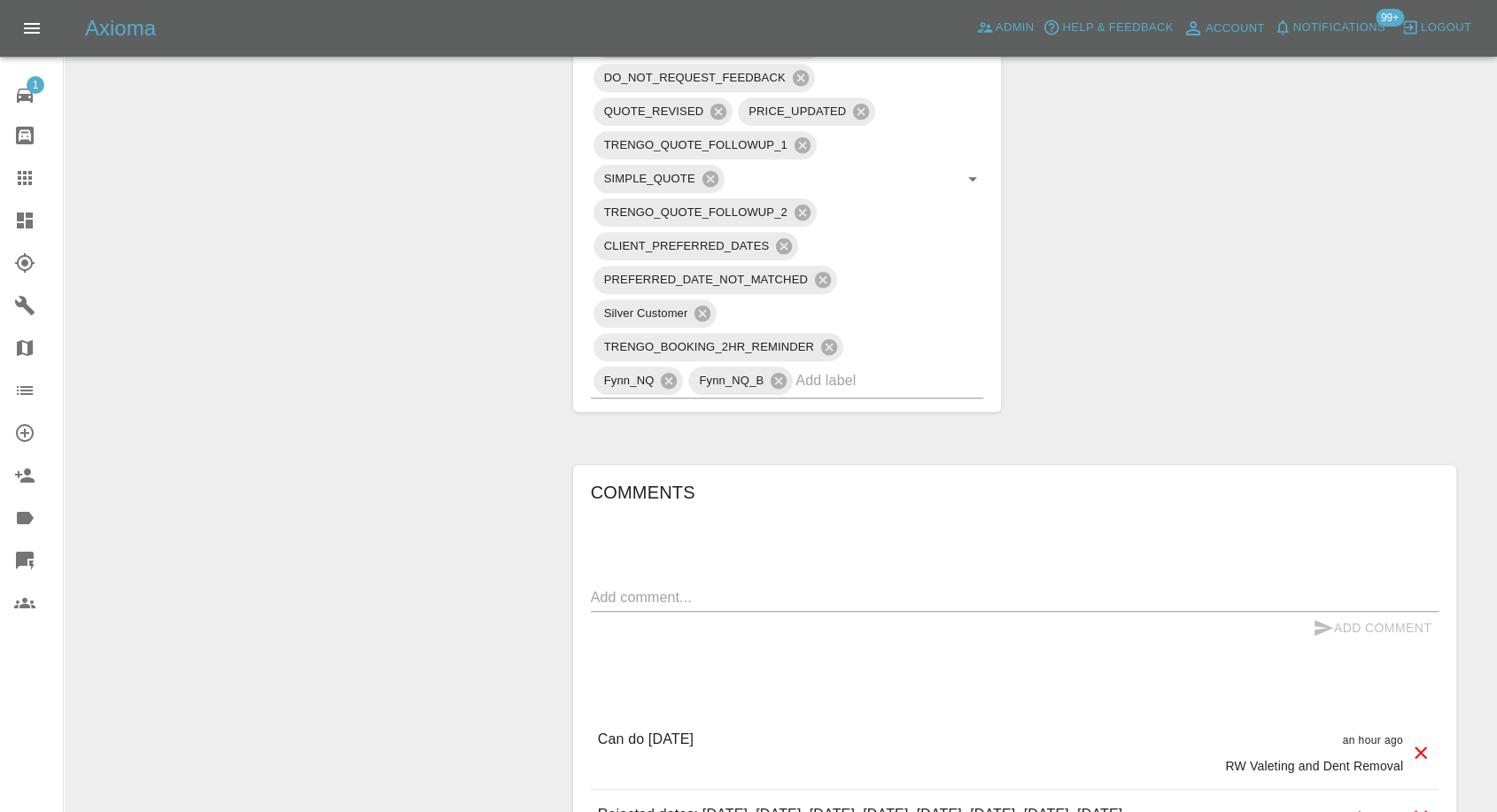
scroll to position [1180, 0]
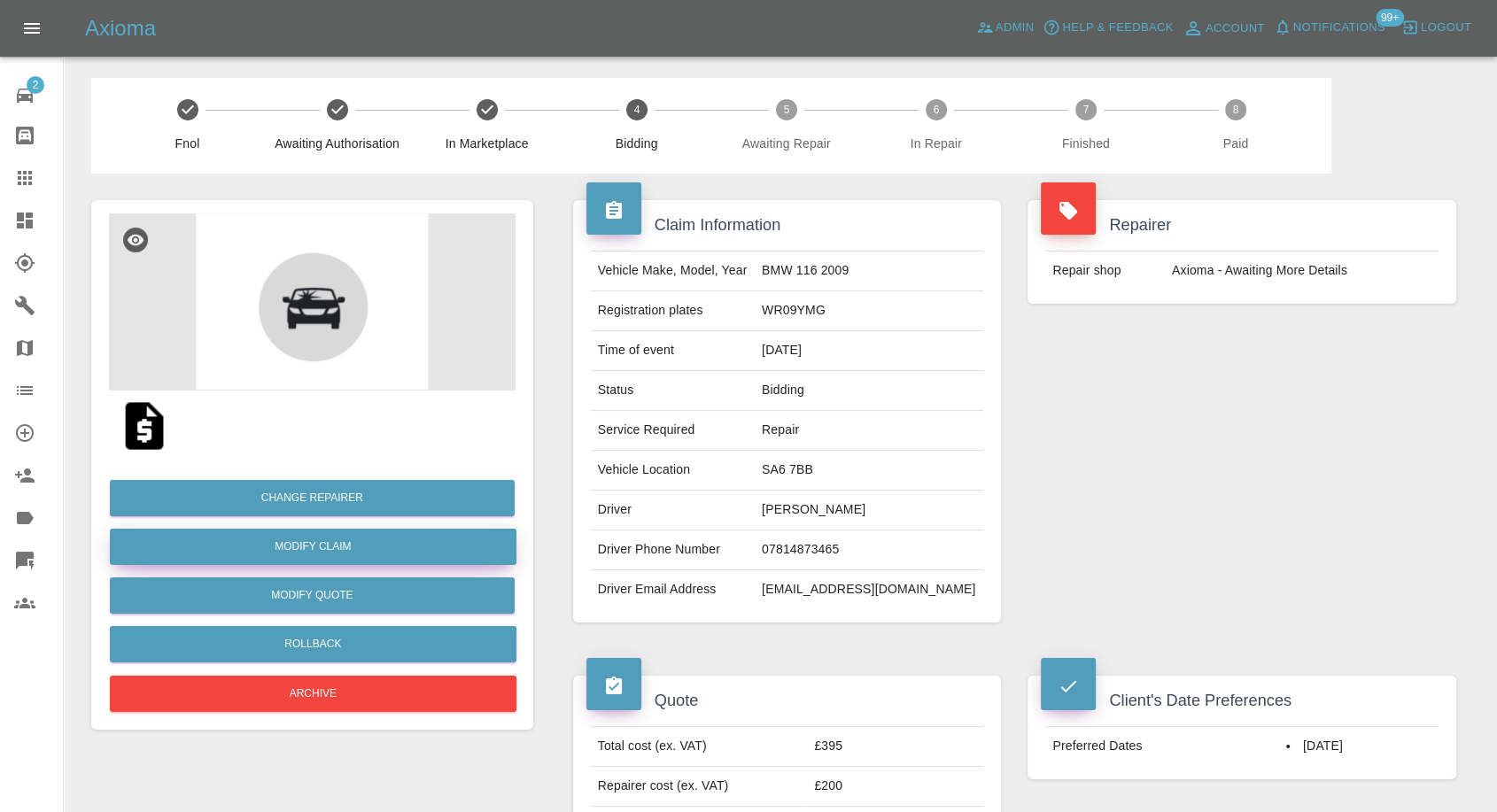
click at [345, 537] on link "Modify Claim" at bounding box center [313, 547] width 407 height 37
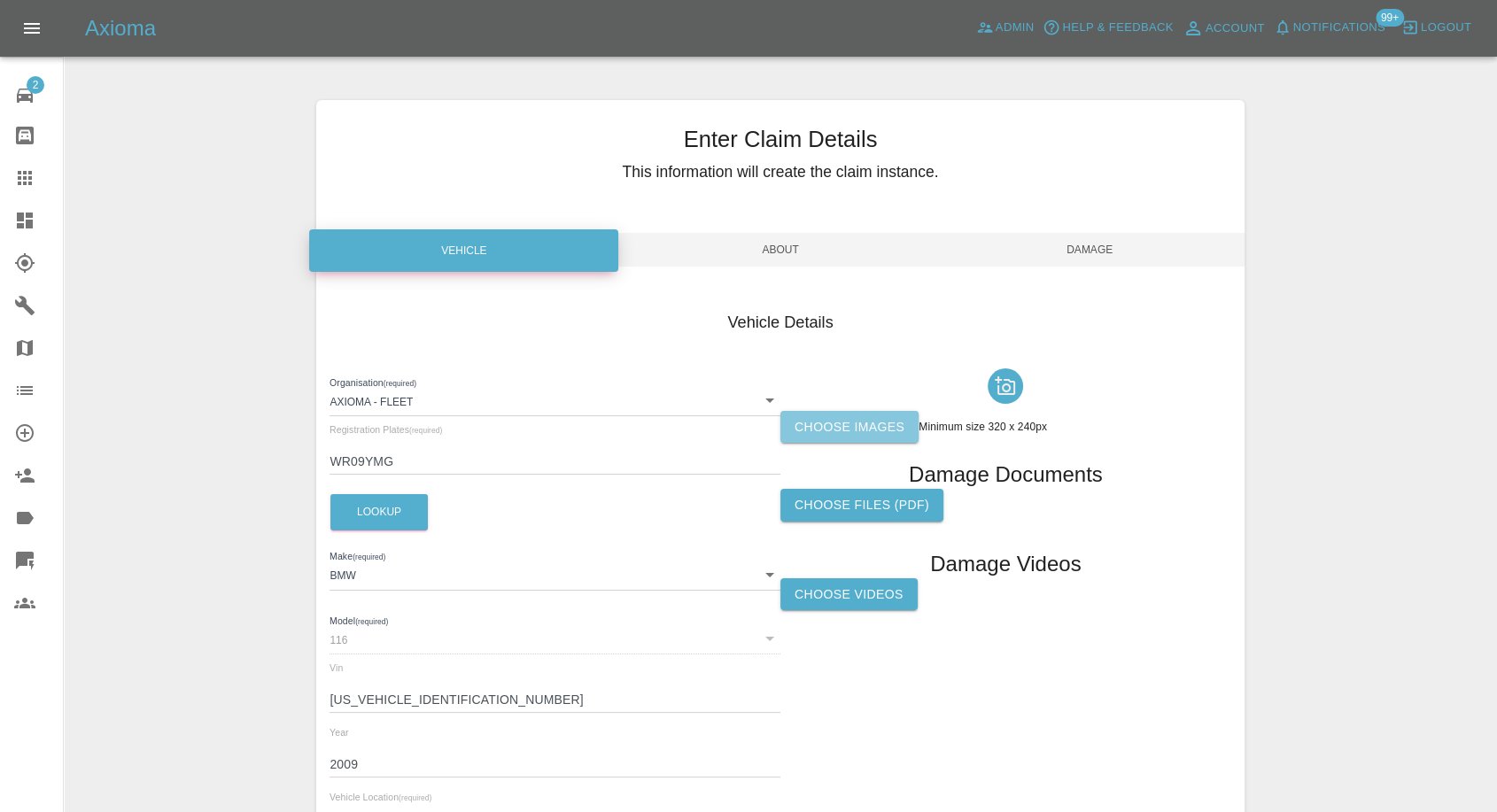
click at [865, 439] on label "Choose images" at bounding box center [849, 427] width 138 height 33
click at [0, 0] on input "Choose images" at bounding box center [0, 0] width 0 height 0
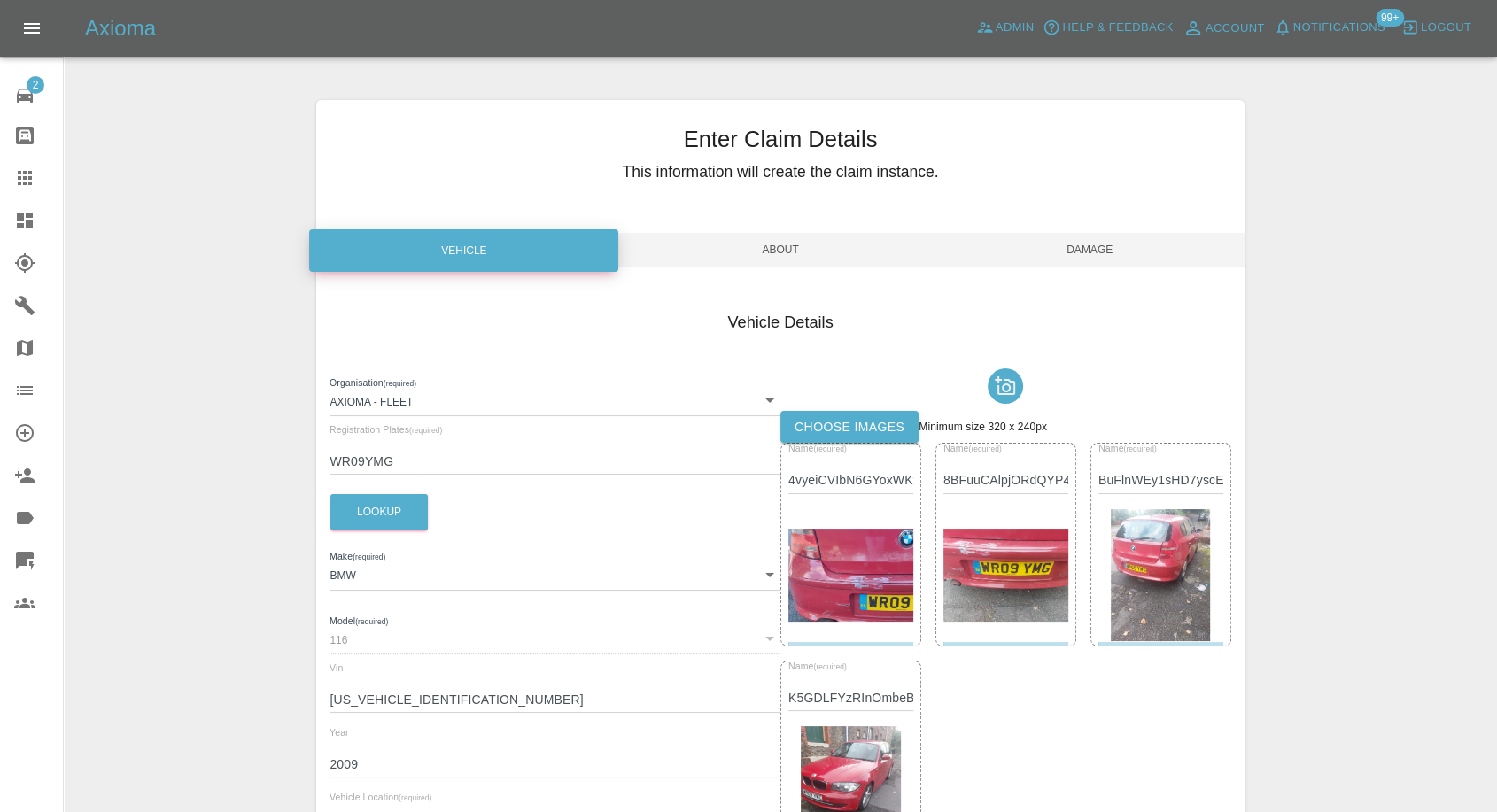
click at [1093, 257] on span "Damage" at bounding box center [1091, 249] width 309 height 34
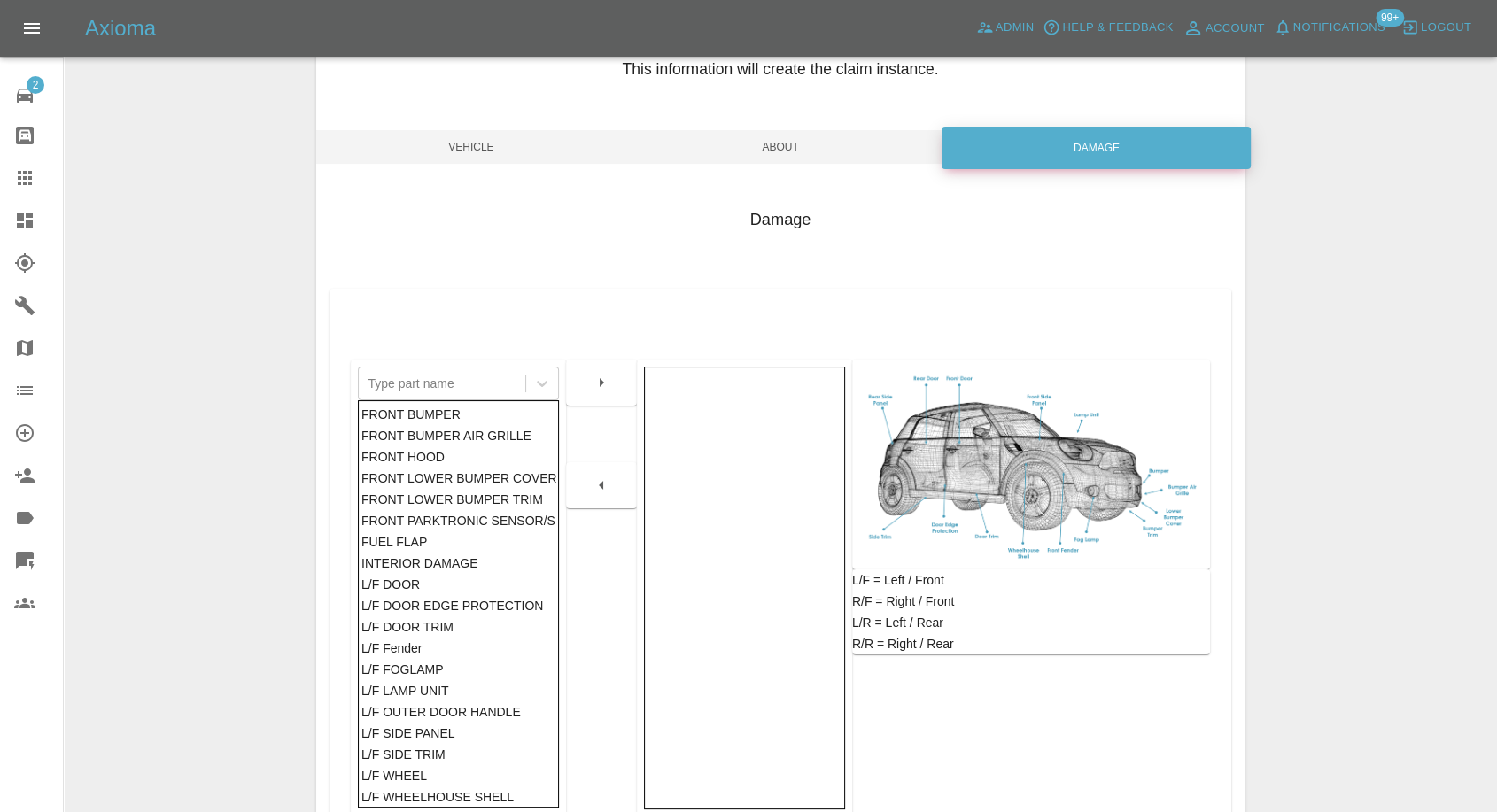
scroll to position [283, 0]
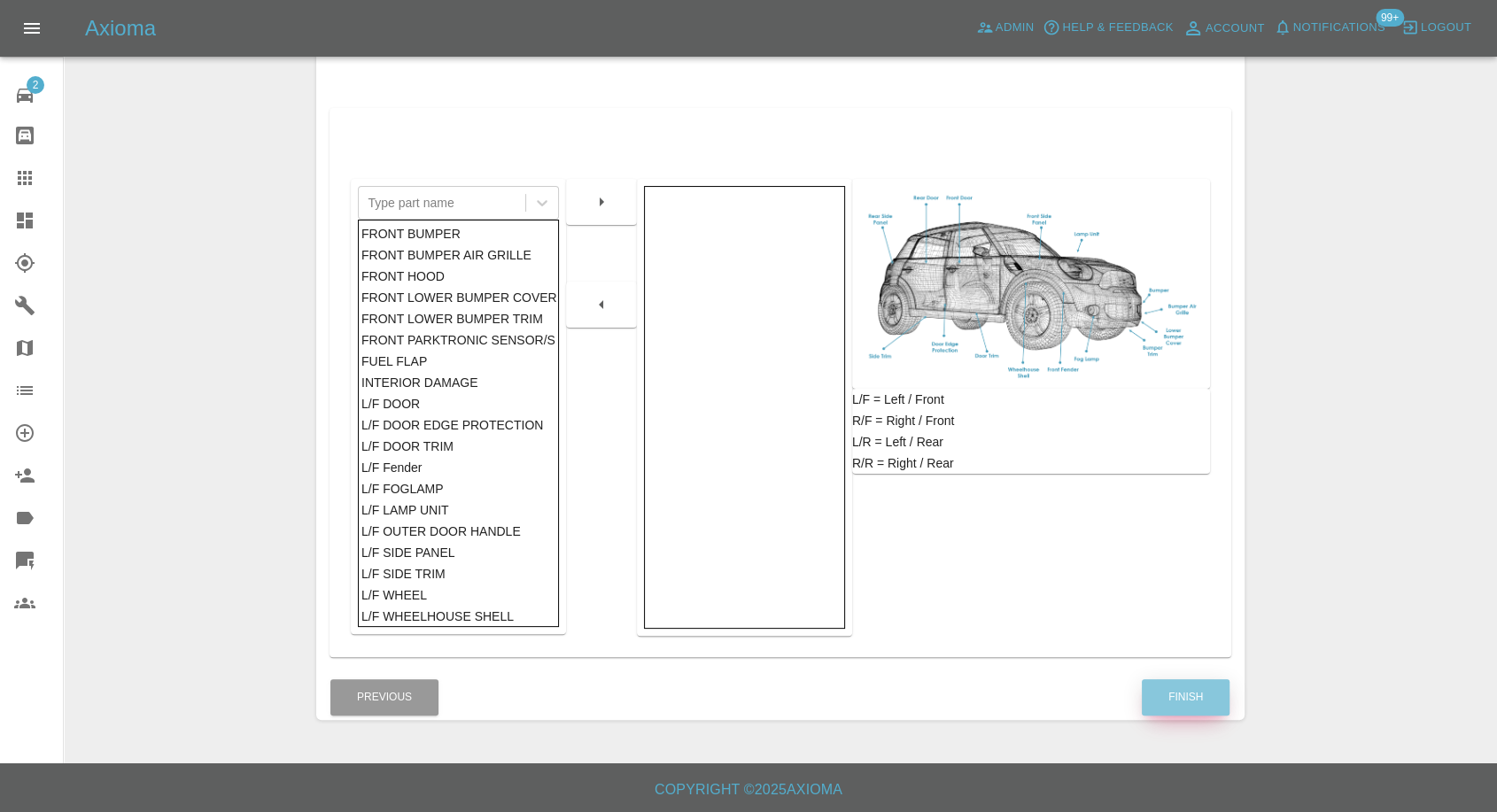
click at [1188, 713] on button "Finish" at bounding box center [1186, 698] width 88 height 37
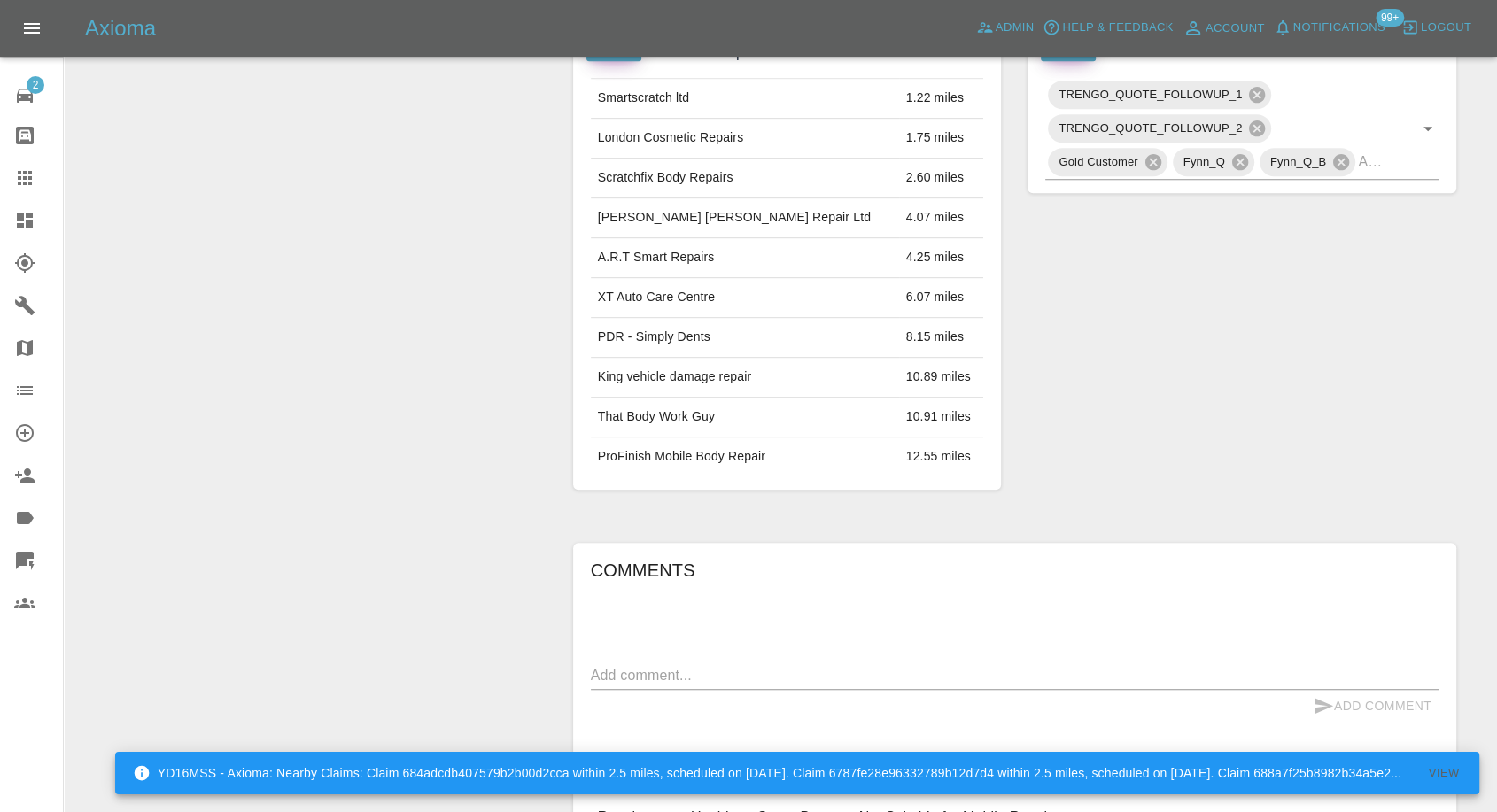
scroll to position [1183, 0]
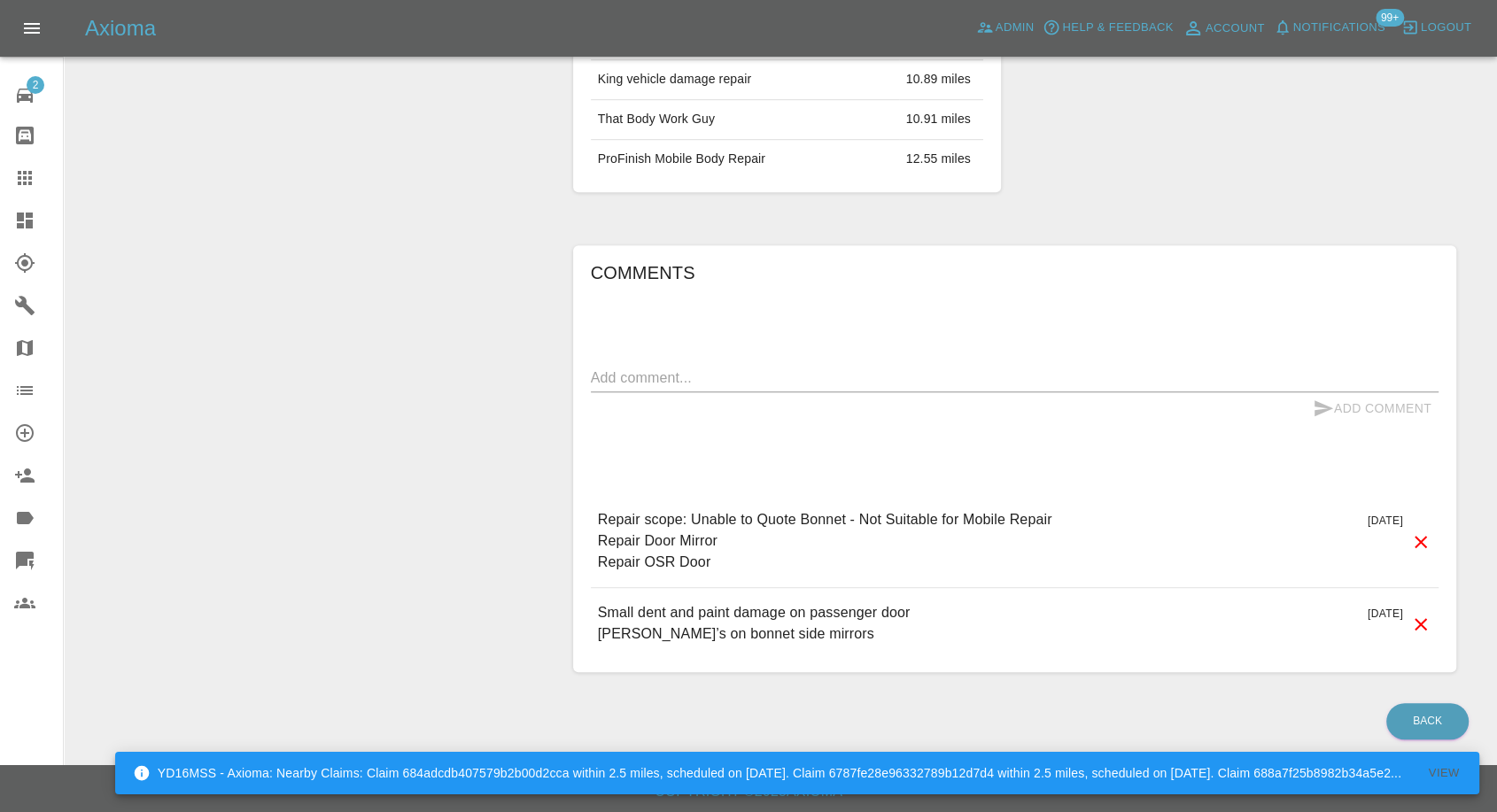
click at [738, 358] on div "Comments x Add Comment Repair scope: Unable to Quote Bonnet - Not Suitable for …" at bounding box center [1014, 459] width 848 height 401
click at [757, 335] on div "Comments x Add Comment Repair scope: Unable to Quote Bonnet - Not Suitable for …" at bounding box center [1014, 459] width 848 height 401
click at [734, 383] on textarea at bounding box center [1014, 377] width 848 height 20
paste textarea "Thanks but I want the bonnet to be fixed at the same time which is not possible…"
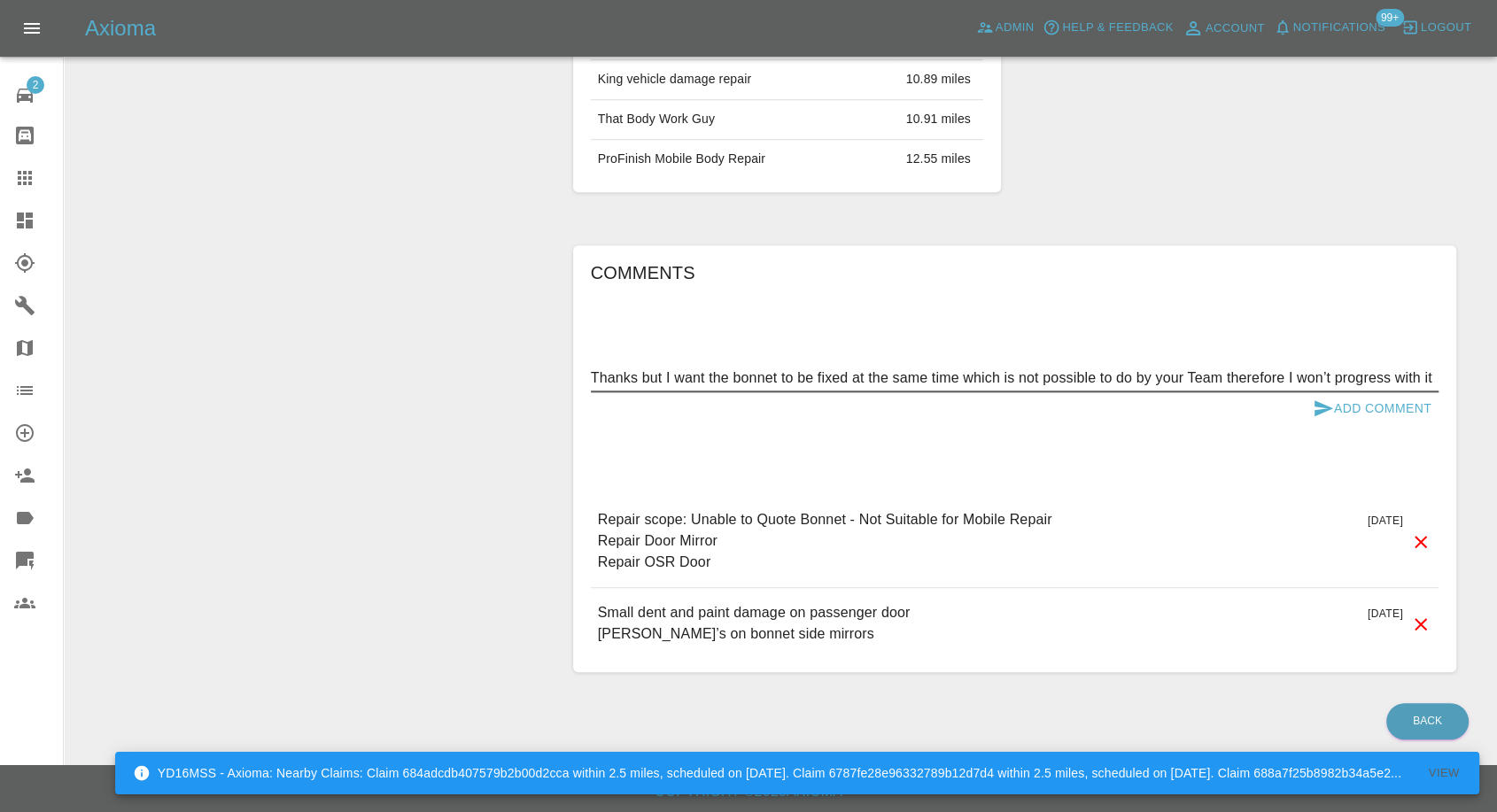
type textarea "Thanks but I want the bonnet to be fixed at the same time which is not possible…"
click at [1325, 406] on icon "submit" at bounding box center [1324, 408] width 21 height 21
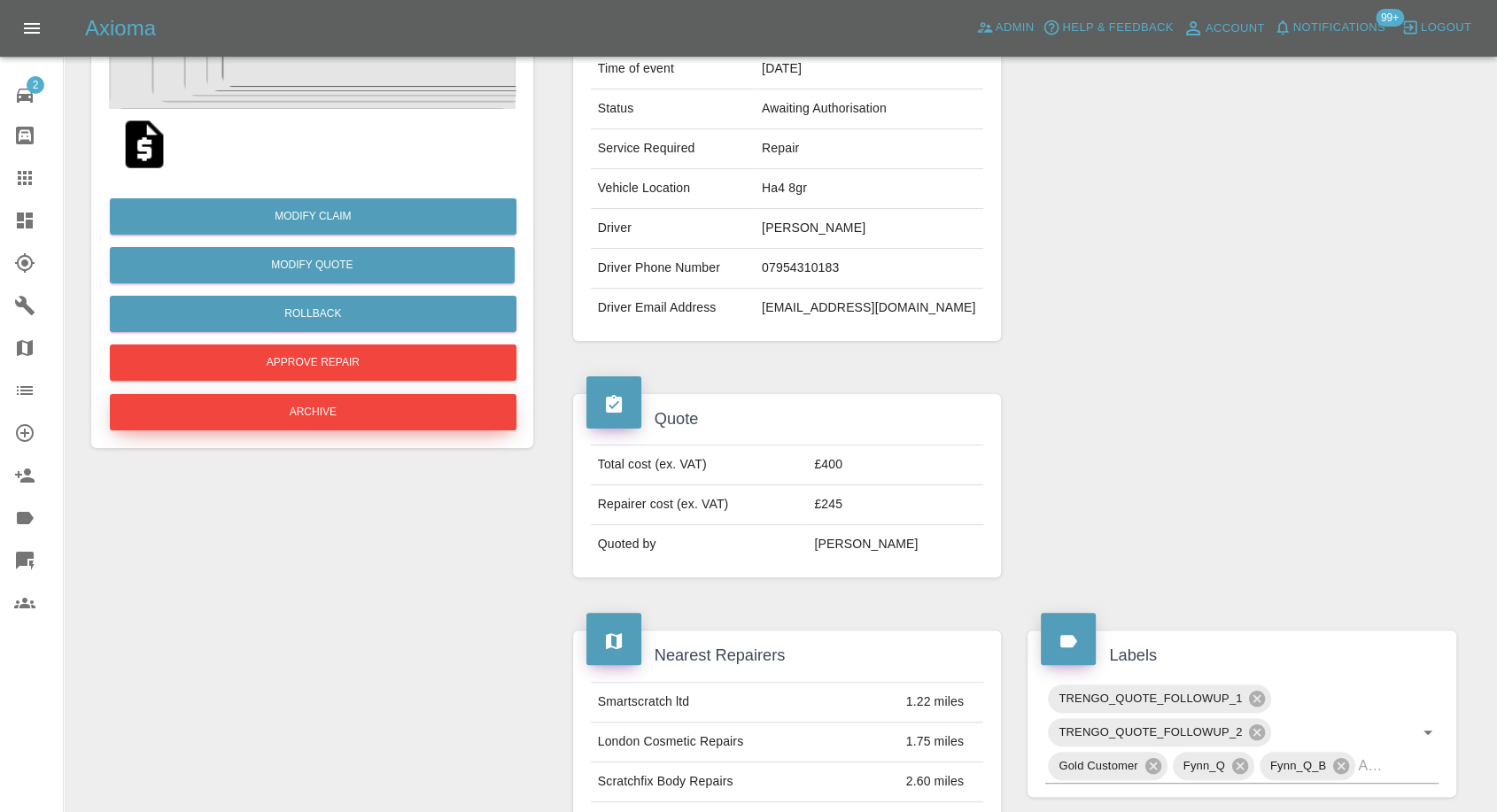
scroll to position [199, 0]
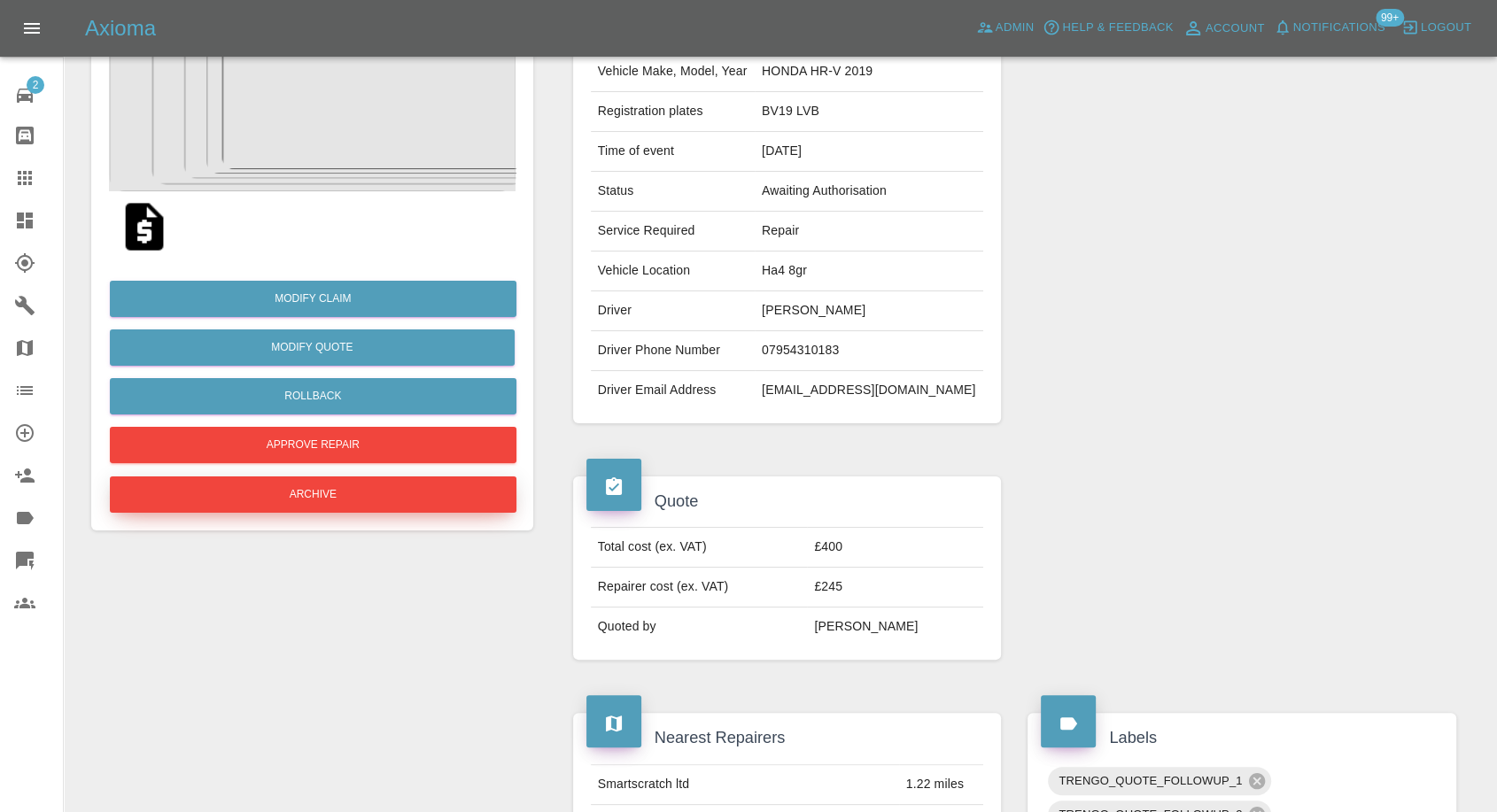
click at [292, 500] on button "Archive" at bounding box center [313, 495] width 407 height 37
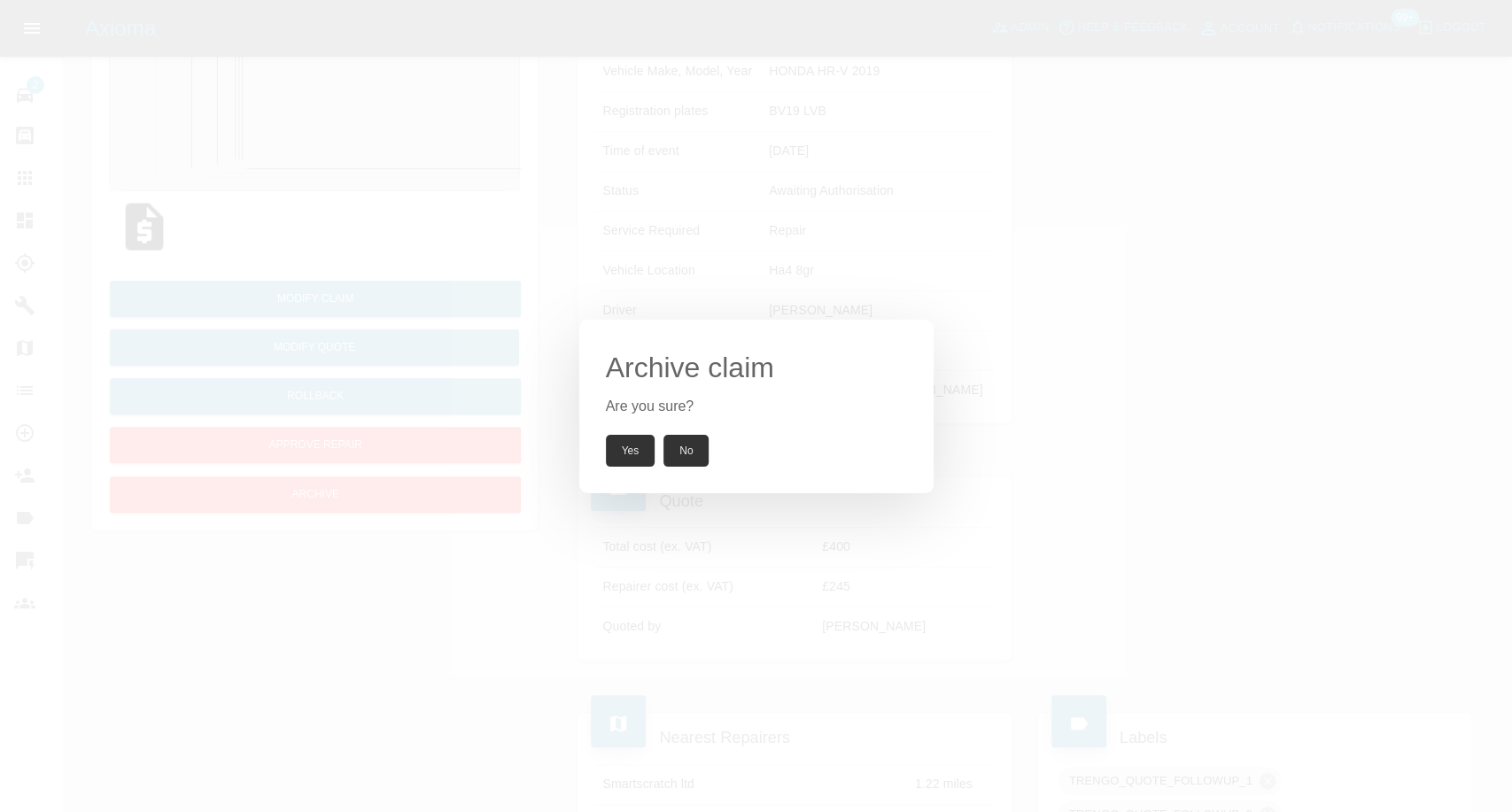
click at [626, 457] on button "Yes" at bounding box center [630, 450] width 49 height 32
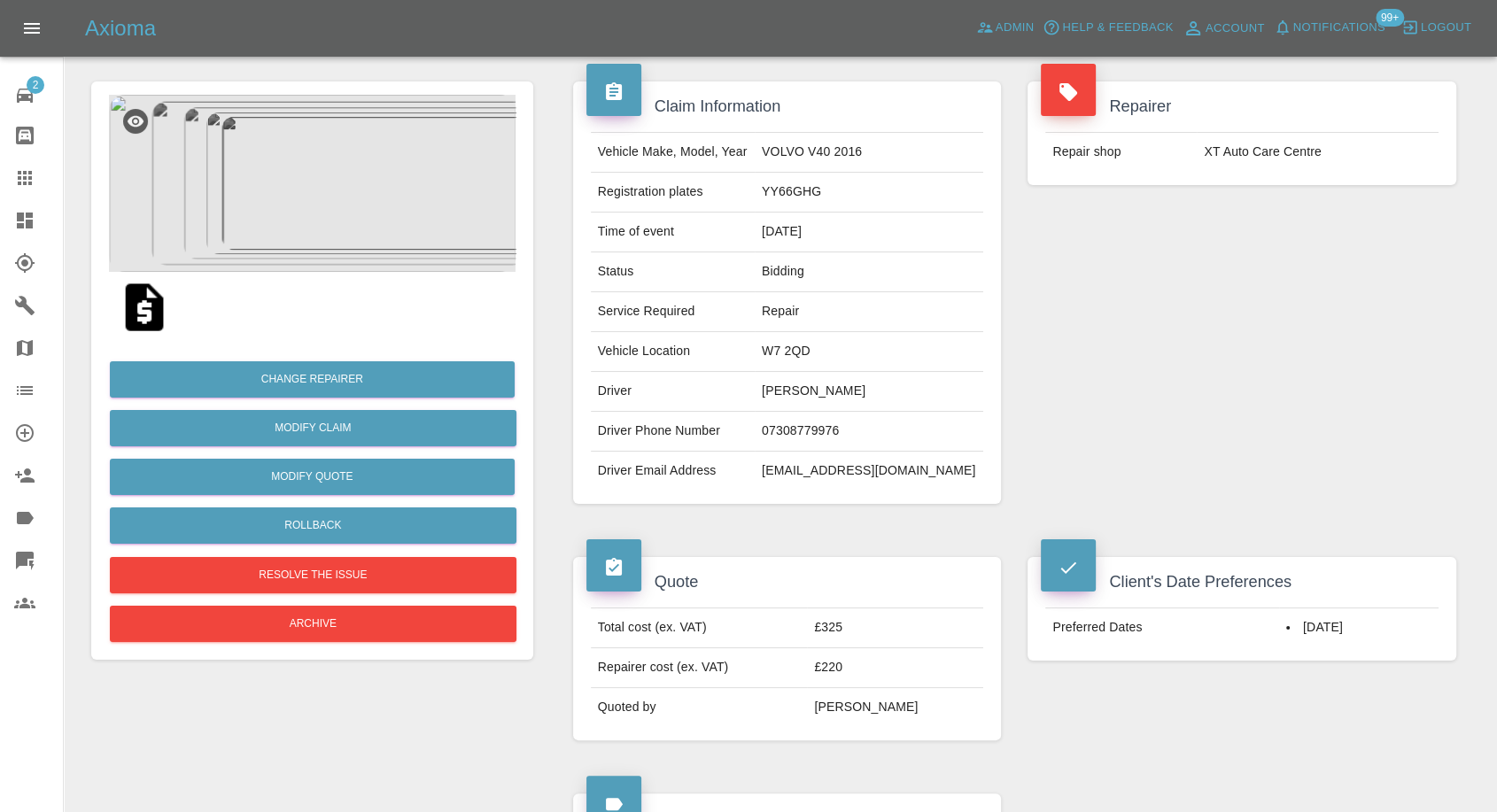
scroll to position [295, 0]
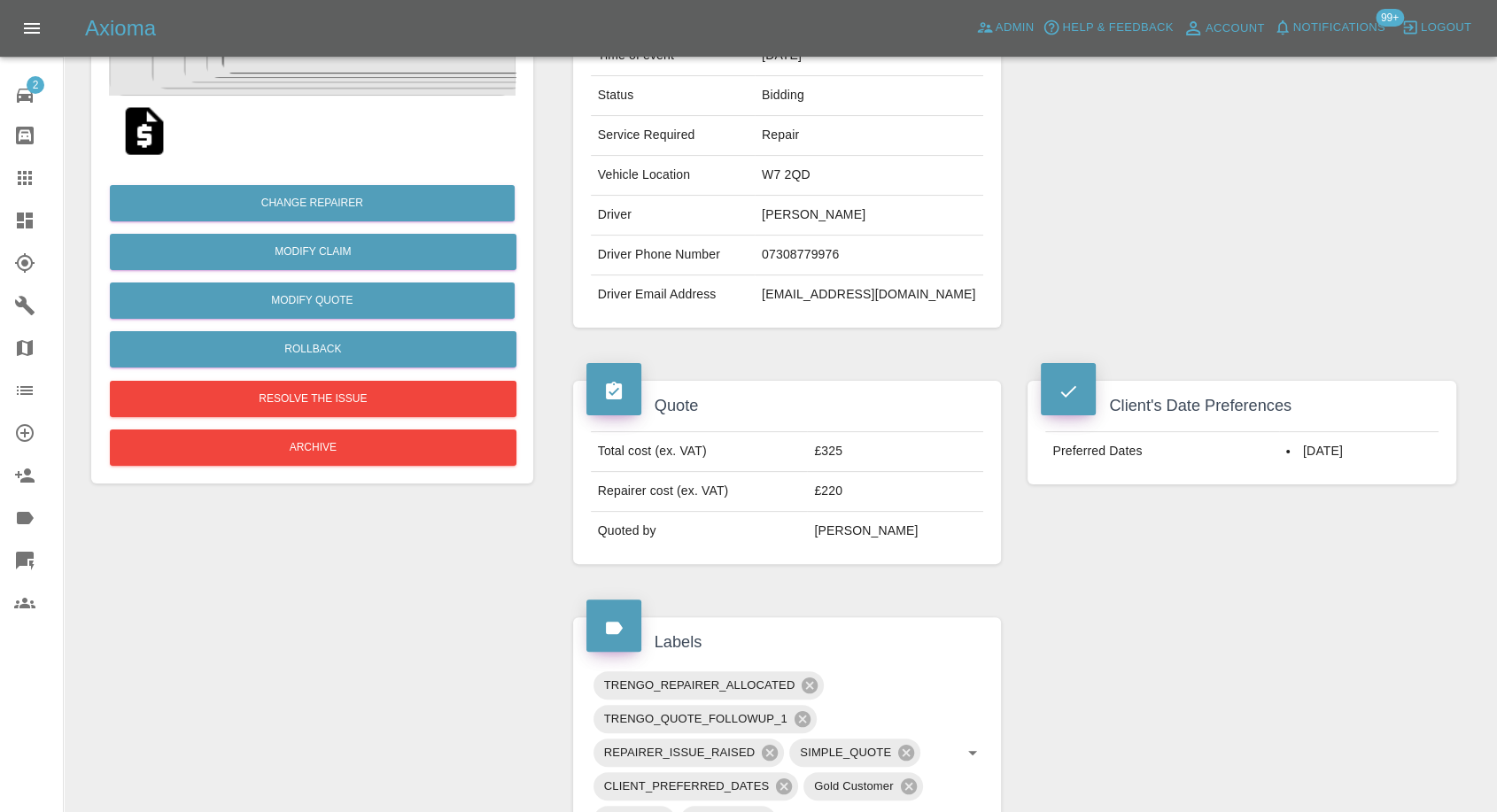
click at [859, 257] on td "07308779976" at bounding box center [869, 255] width 228 height 40
click at [844, 254] on td "07308779976" at bounding box center [869, 255] width 228 height 40
copy td "07308779976"
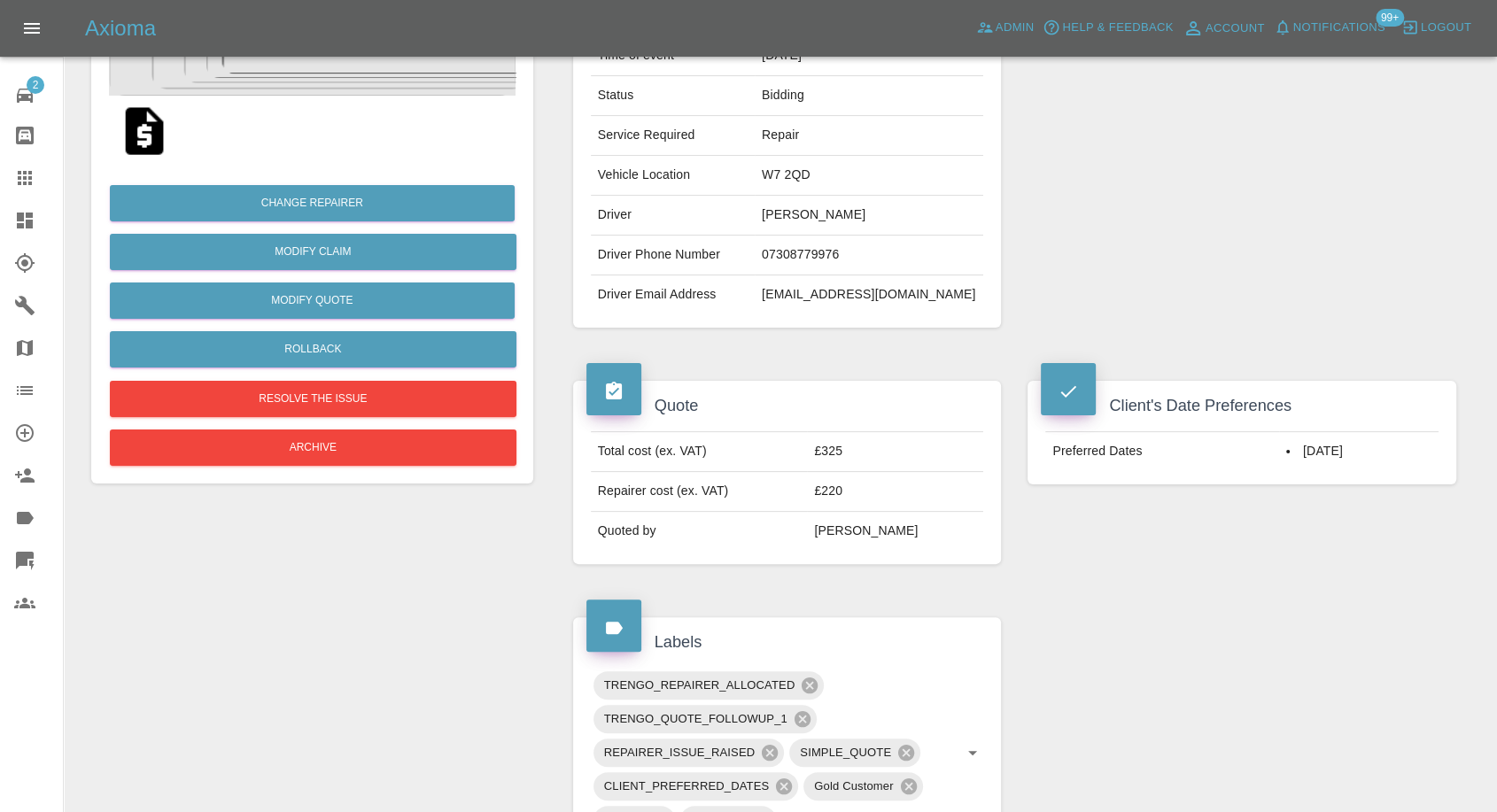
click at [1235, 568] on div "Client's Date Preferences Preferred Dates 12/09/2025" at bounding box center [1242, 473] width 455 height 237
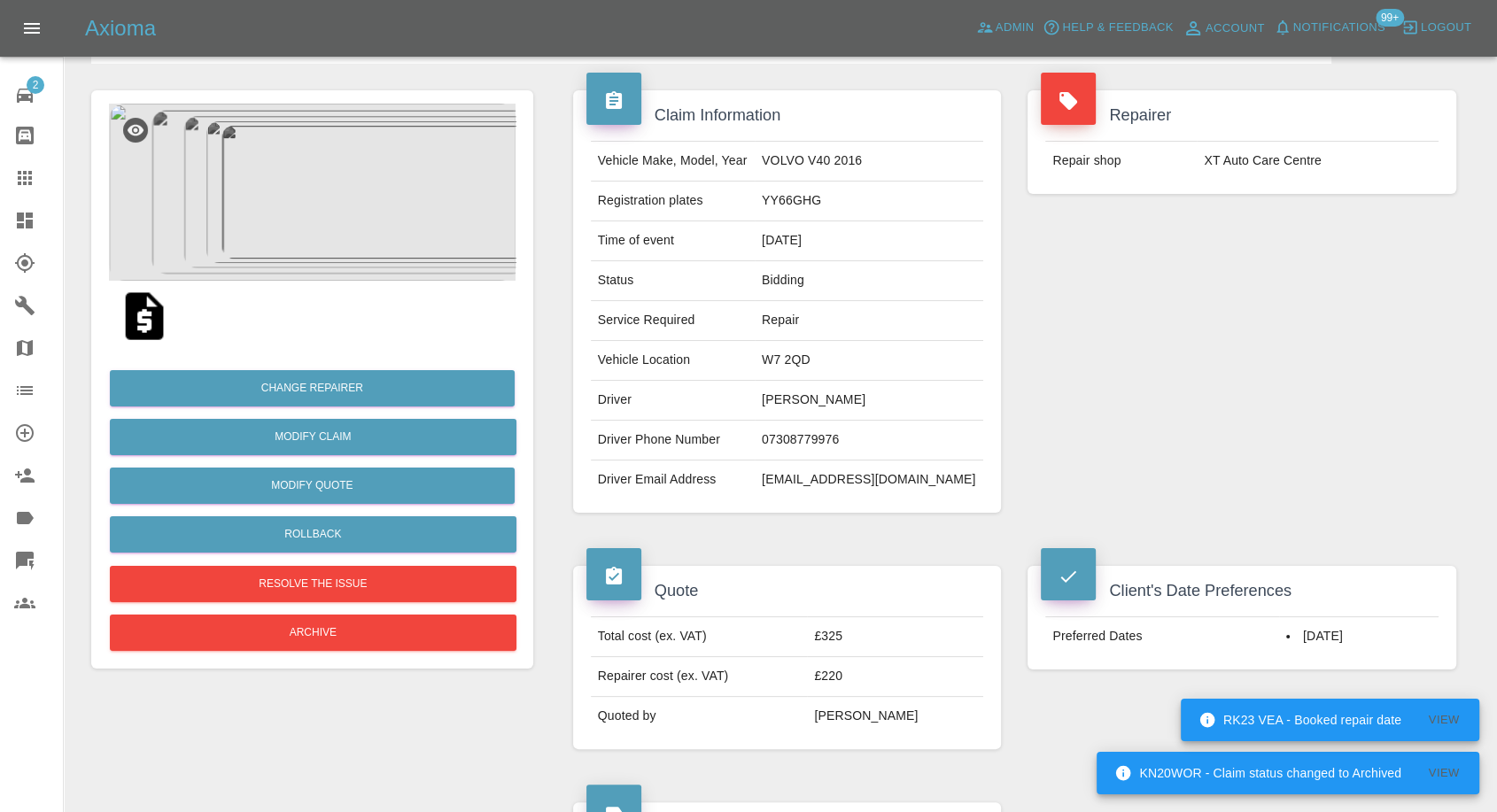
scroll to position [99, 0]
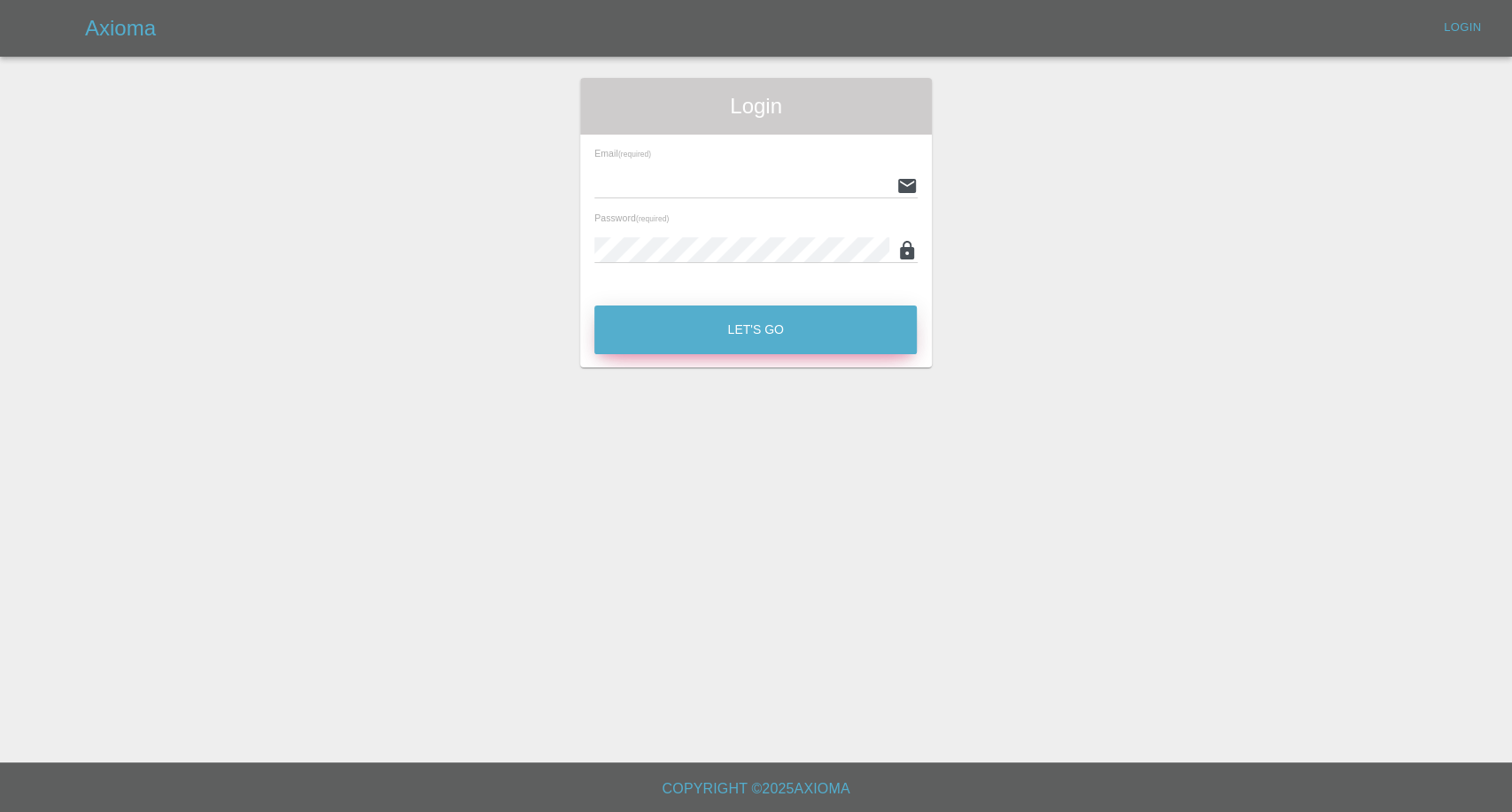
type input "[EMAIL_ADDRESS][DOMAIN_NAME]"
click at [720, 323] on button "Let's Go" at bounding box center [756, 330] width 323 height 48
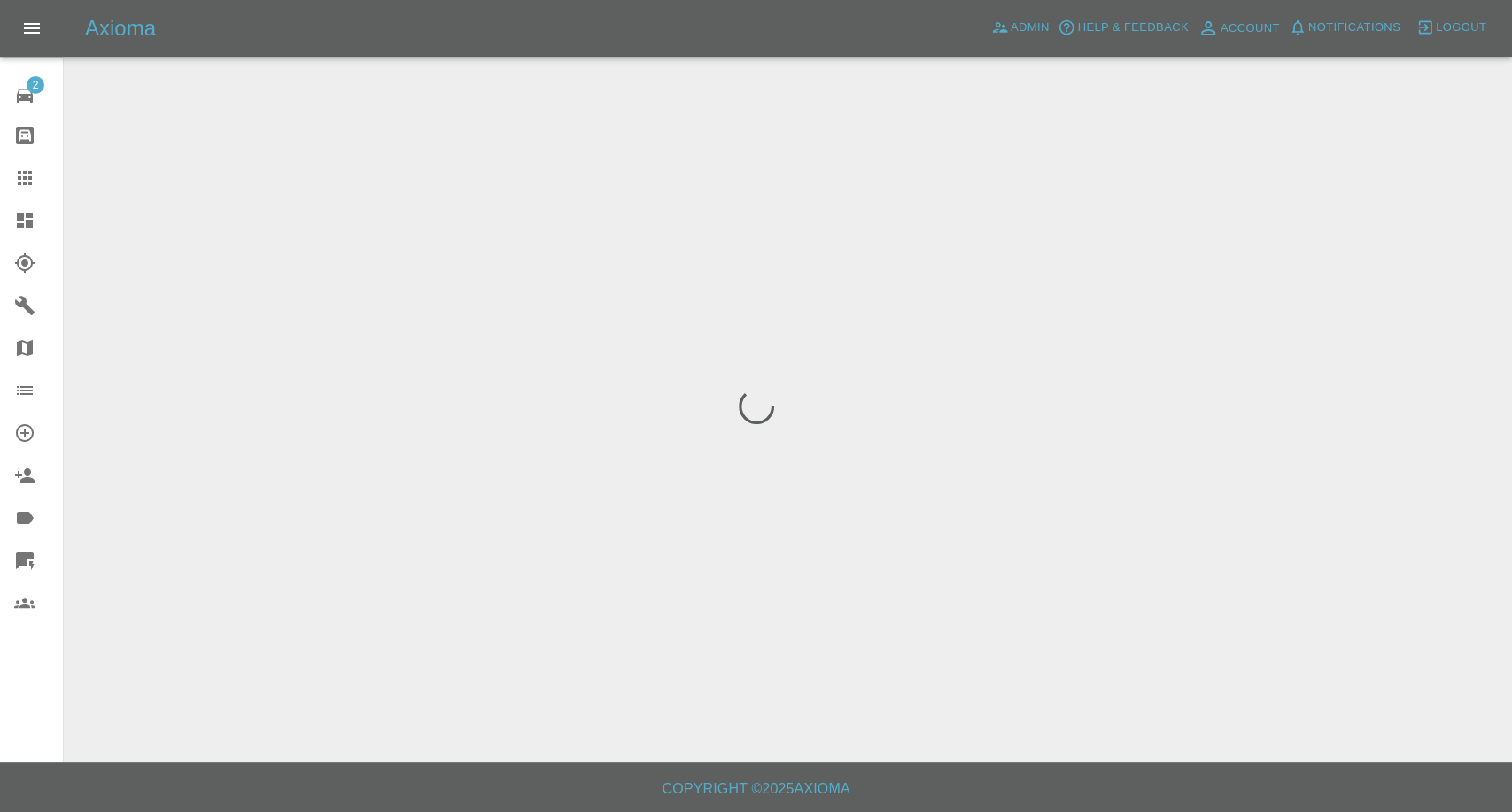
drag, startPoint x: 16, startPoint y: 181, endPoint x: 45, endPoint y: 188, distance: 29.8
click at [16, 181] on icon at bounding box center [25, 178] width 21 height 21
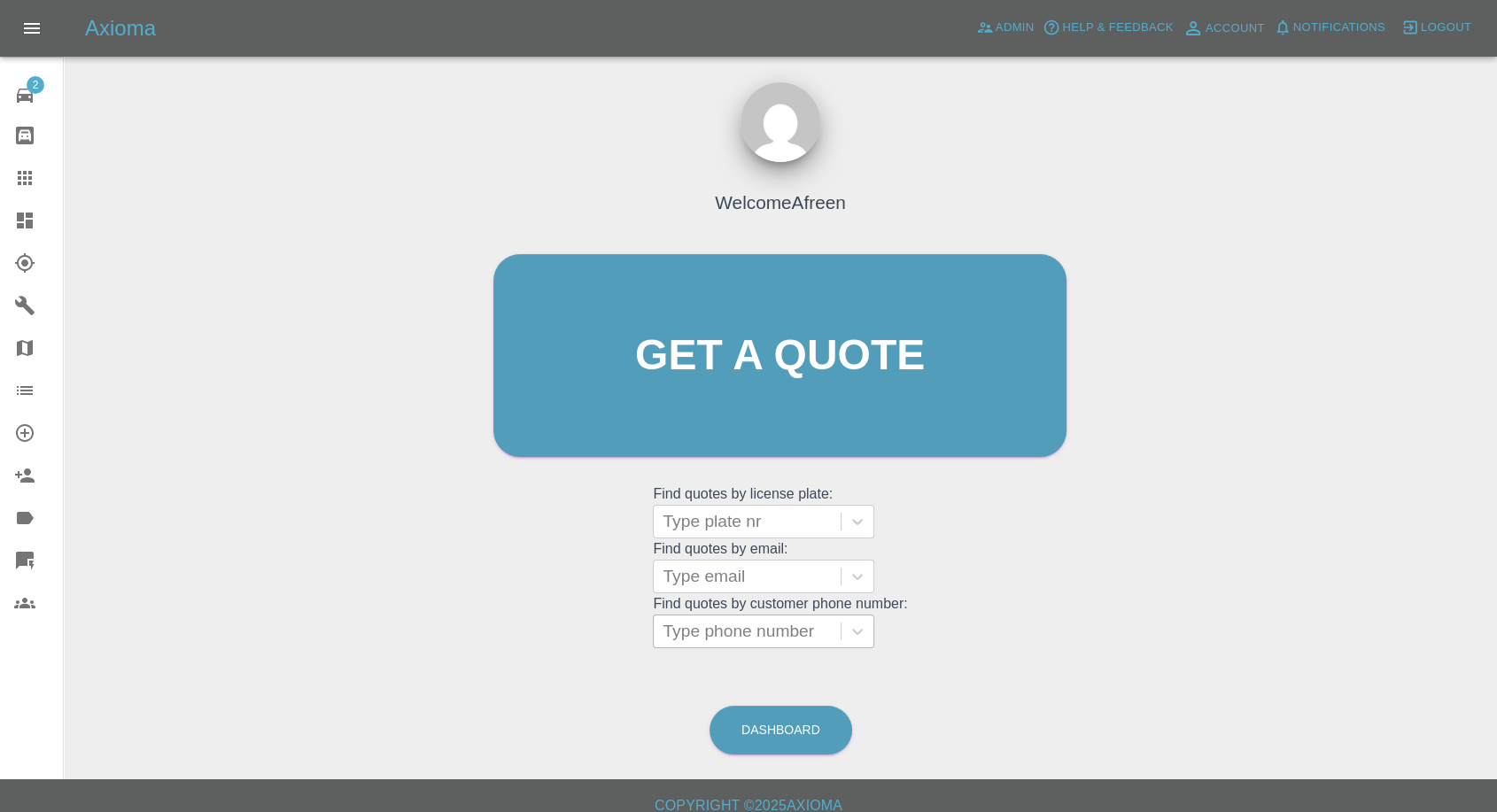
click at [748, 624] on div at bounding box center [747, 631] width 169 height 25
paste input "07308779976"
type input "07308779976"
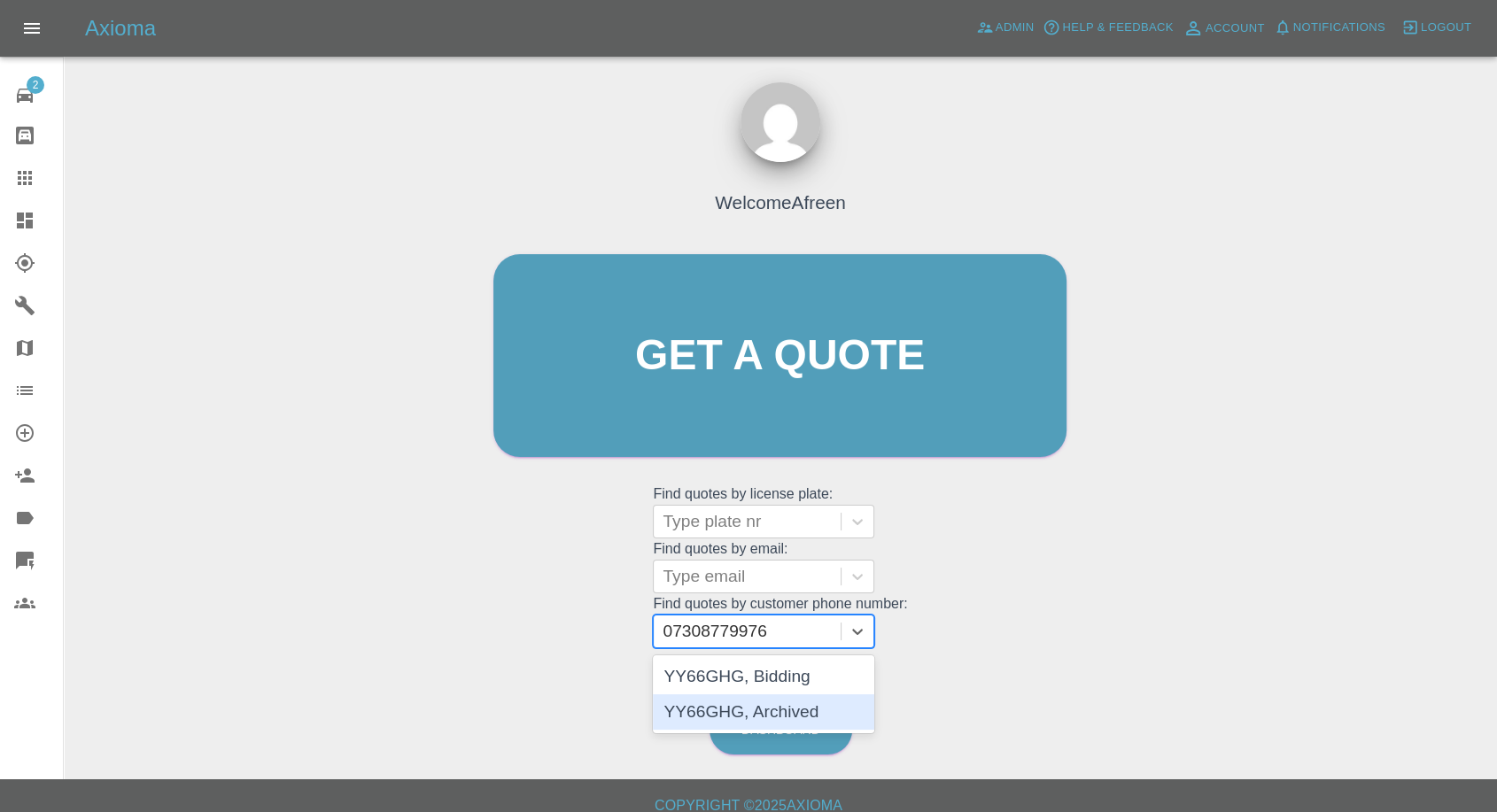
click at [723, 704] on div "YY66GHG, Archived" at bounding box center [763, 711] width 221 height 36
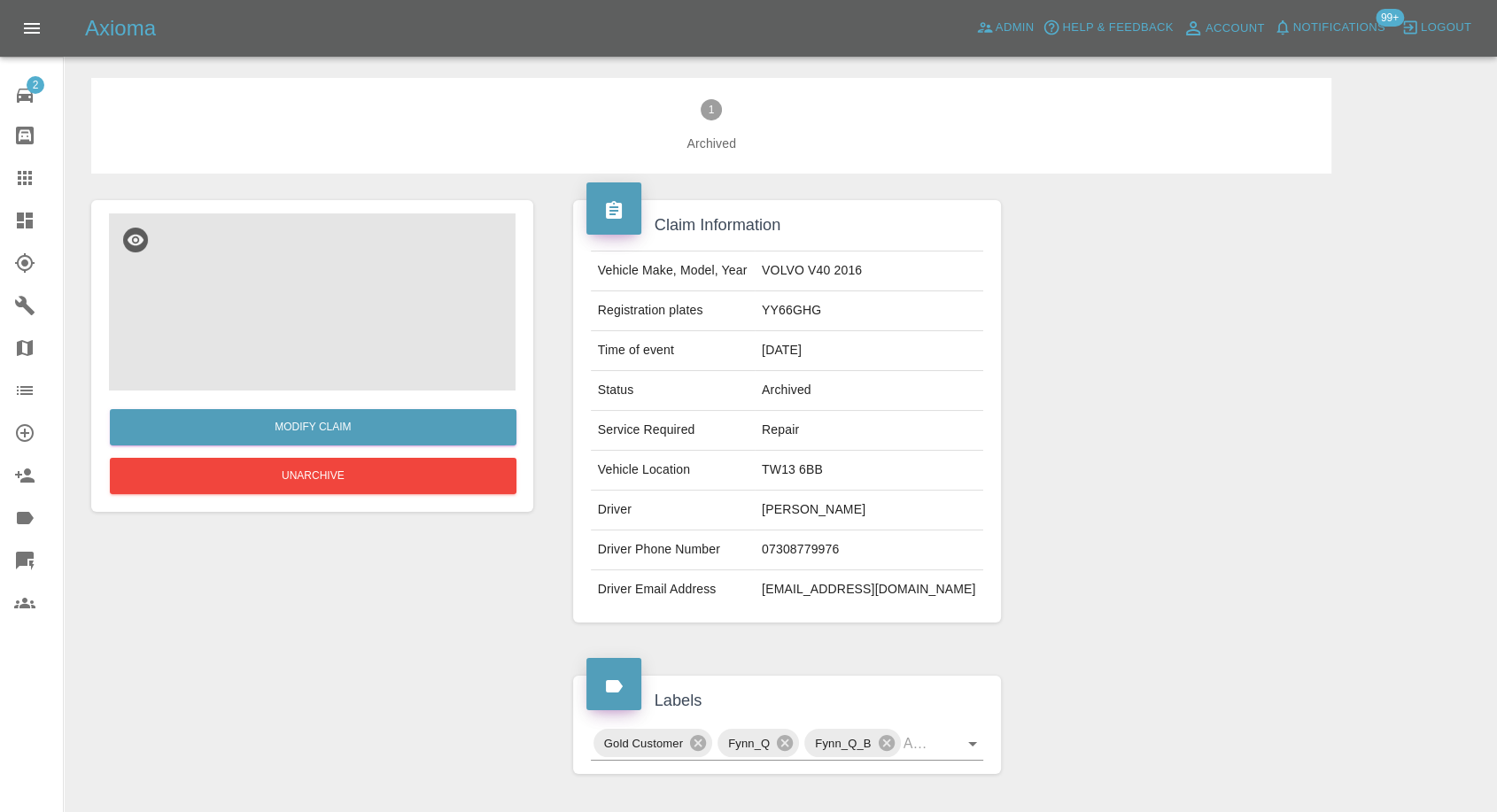
scroll to position [99, 0]
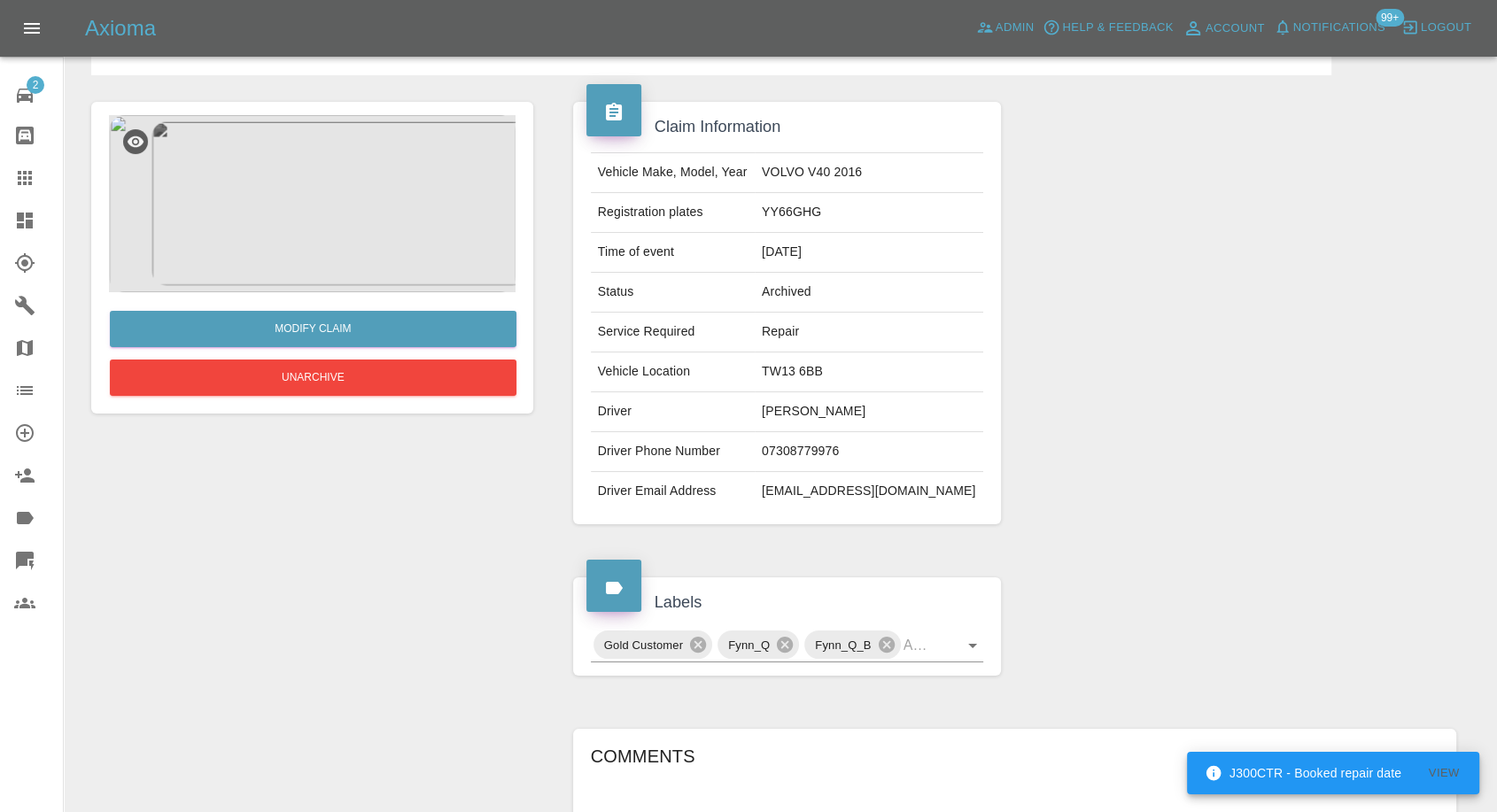
click at [31, 182] on icon at bounding box center [24, 178] width 15 height 14
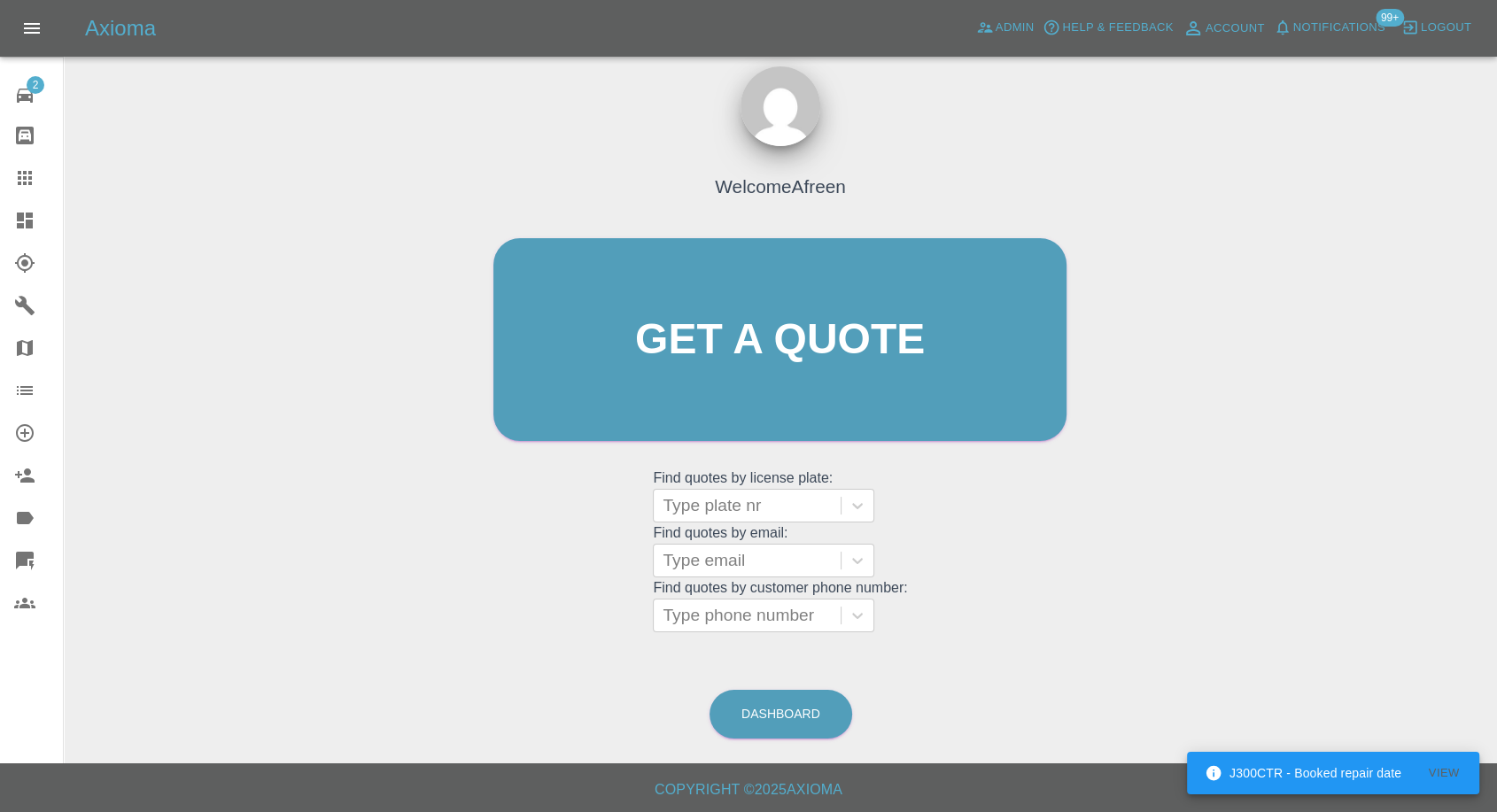
click at [696, 596] on grid "Find quotes by license plate: Type plate nr Find quotes by email: Type email Fi…" at bounding box center [779, 550] width 254 height 164
click at [702, 611] on div at bounding box center [747, 616] width 169 height 25
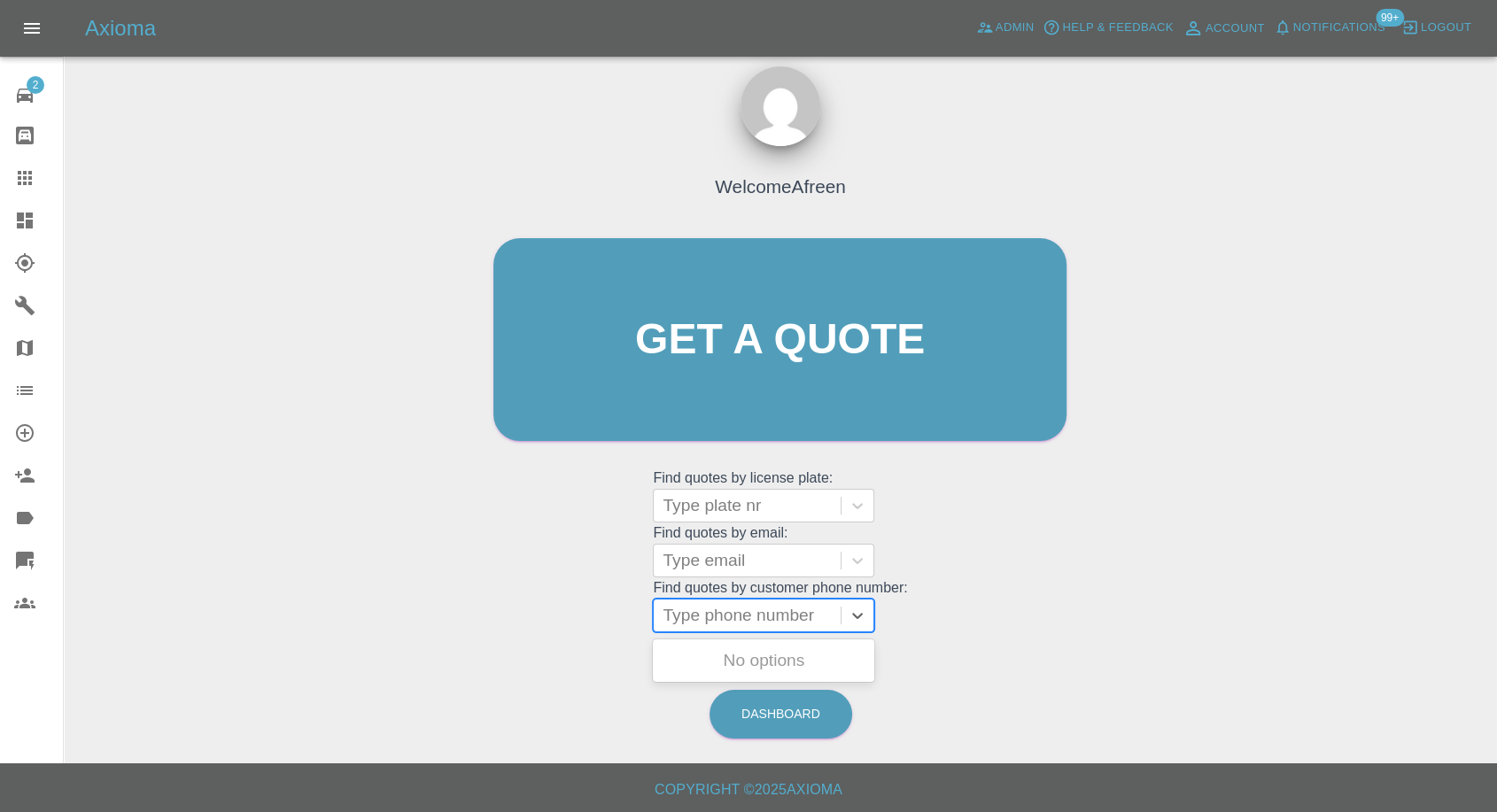
paste input "07980375120"
type input "07980375120"
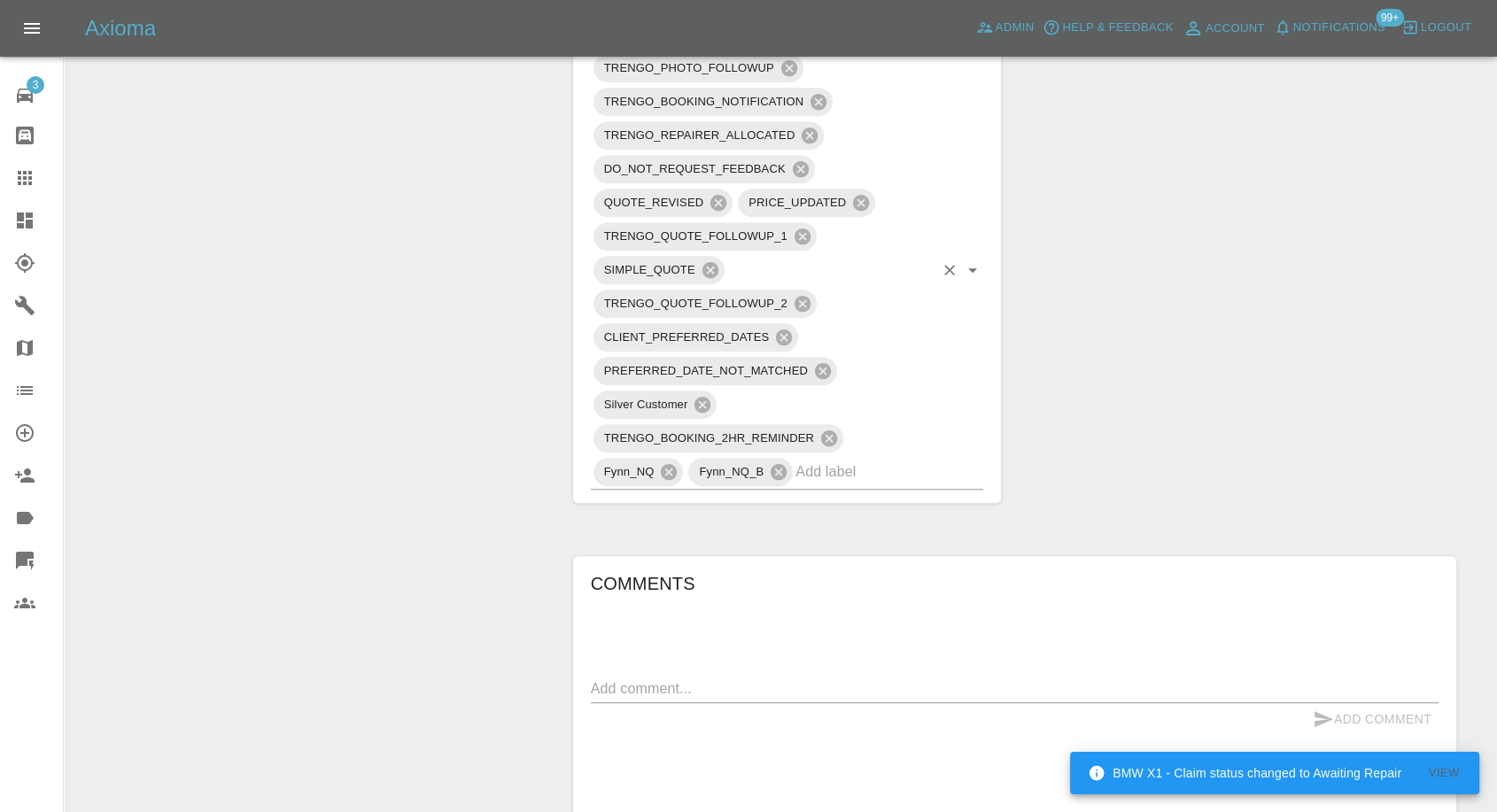
scroll to position [885, 0]
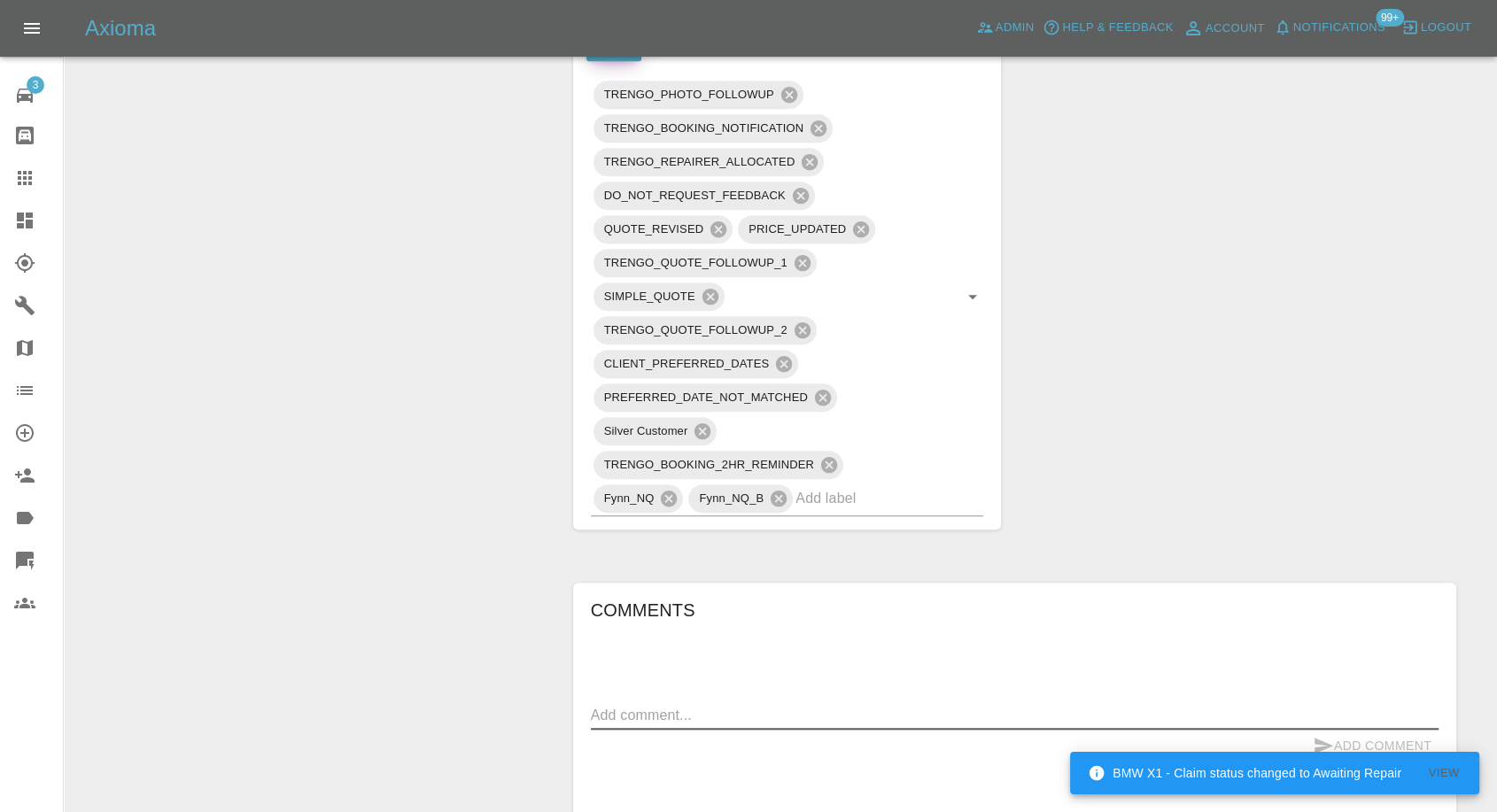
click at [652, 705] on textarea at bounding box center [1014, 714] width 848 height 20
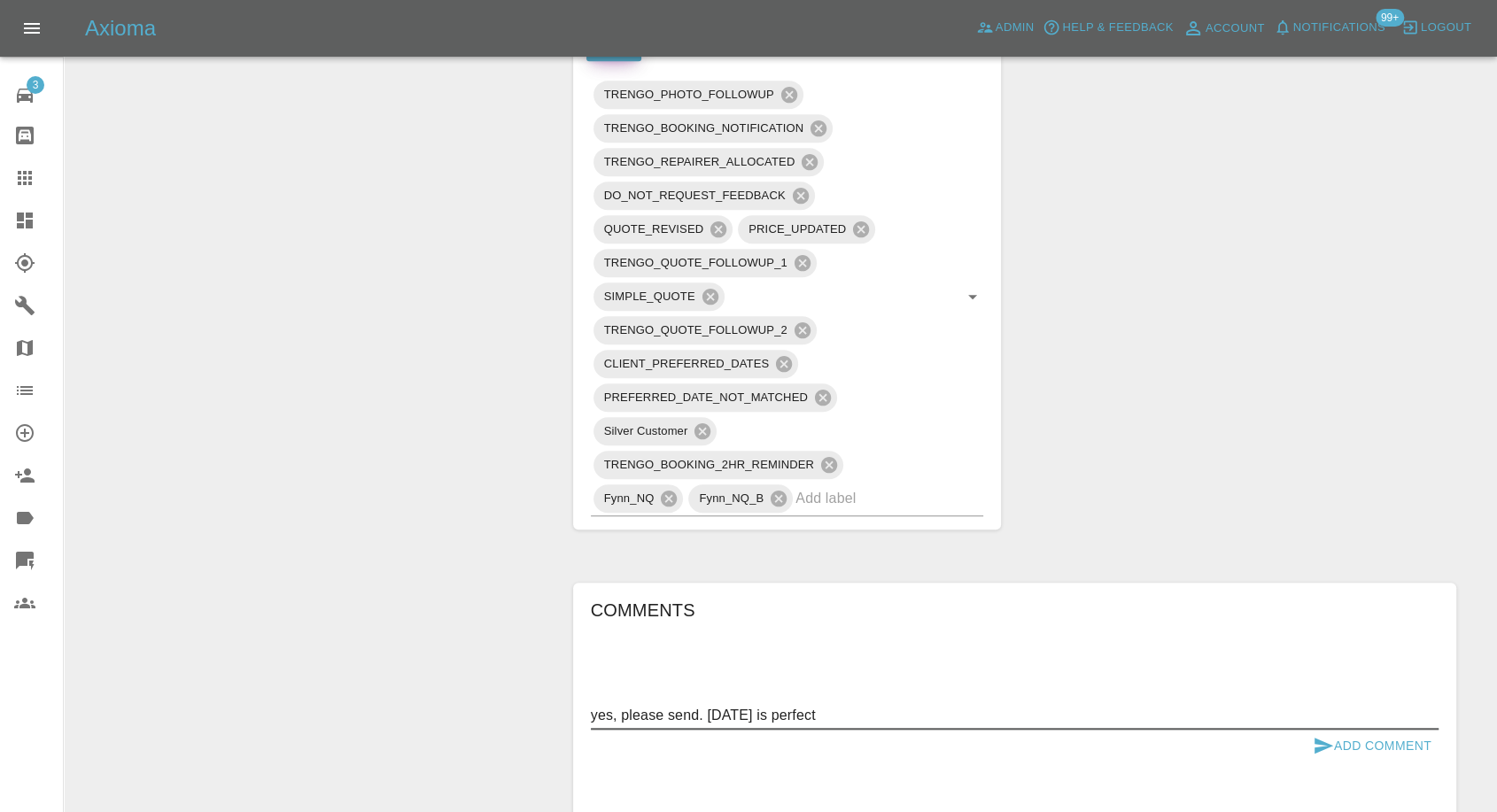
type textarea "yes, please send. 16th sept is perfect"
click at [1326, 742] on icon "submit" at bounding box center [1324, 745] width 18 height 15
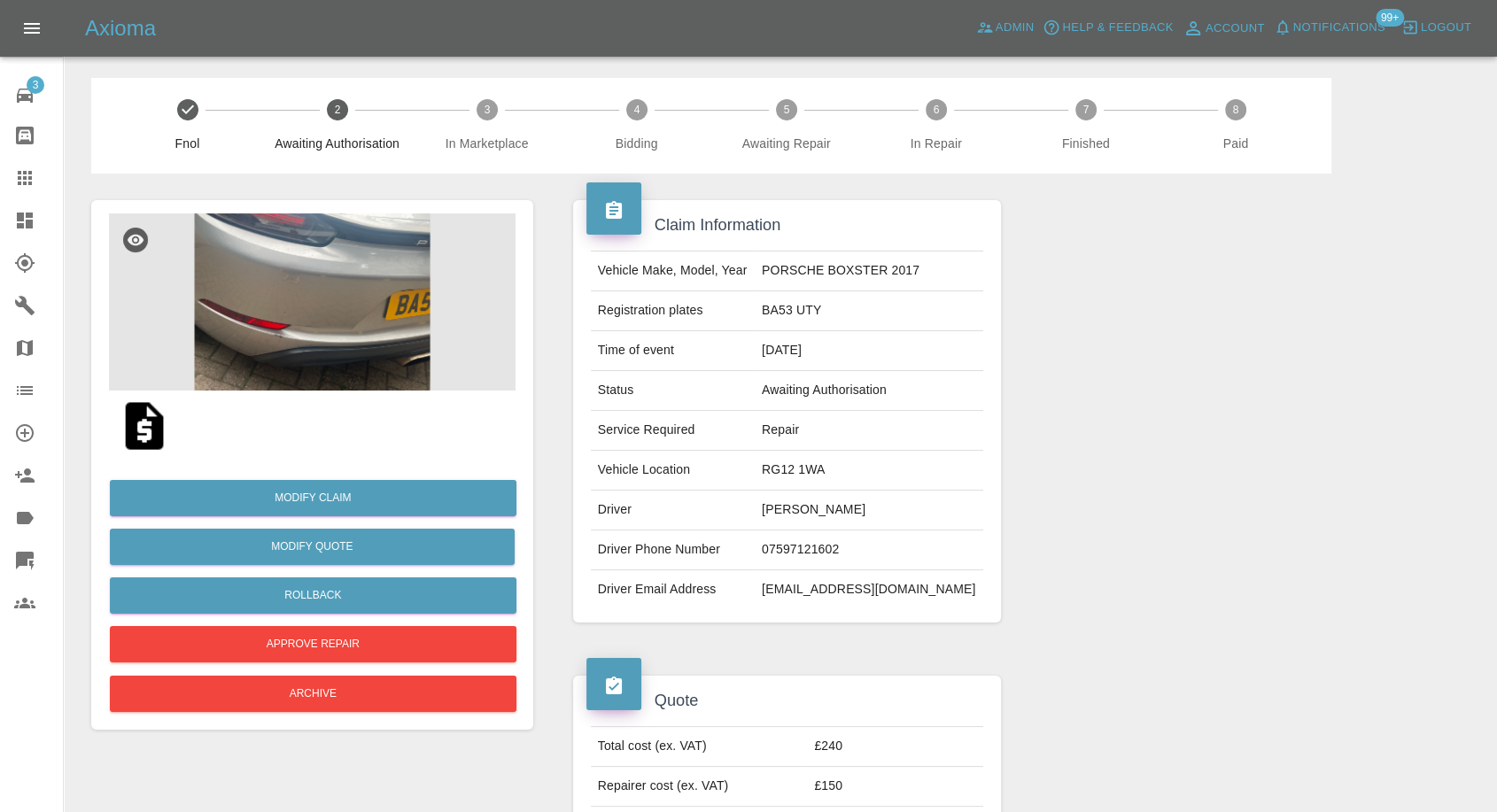
click at [820, 465] on td "RG12 1WA" at bounding box center [869, 470] width 228 height 40
copy td "RG12 1WA"
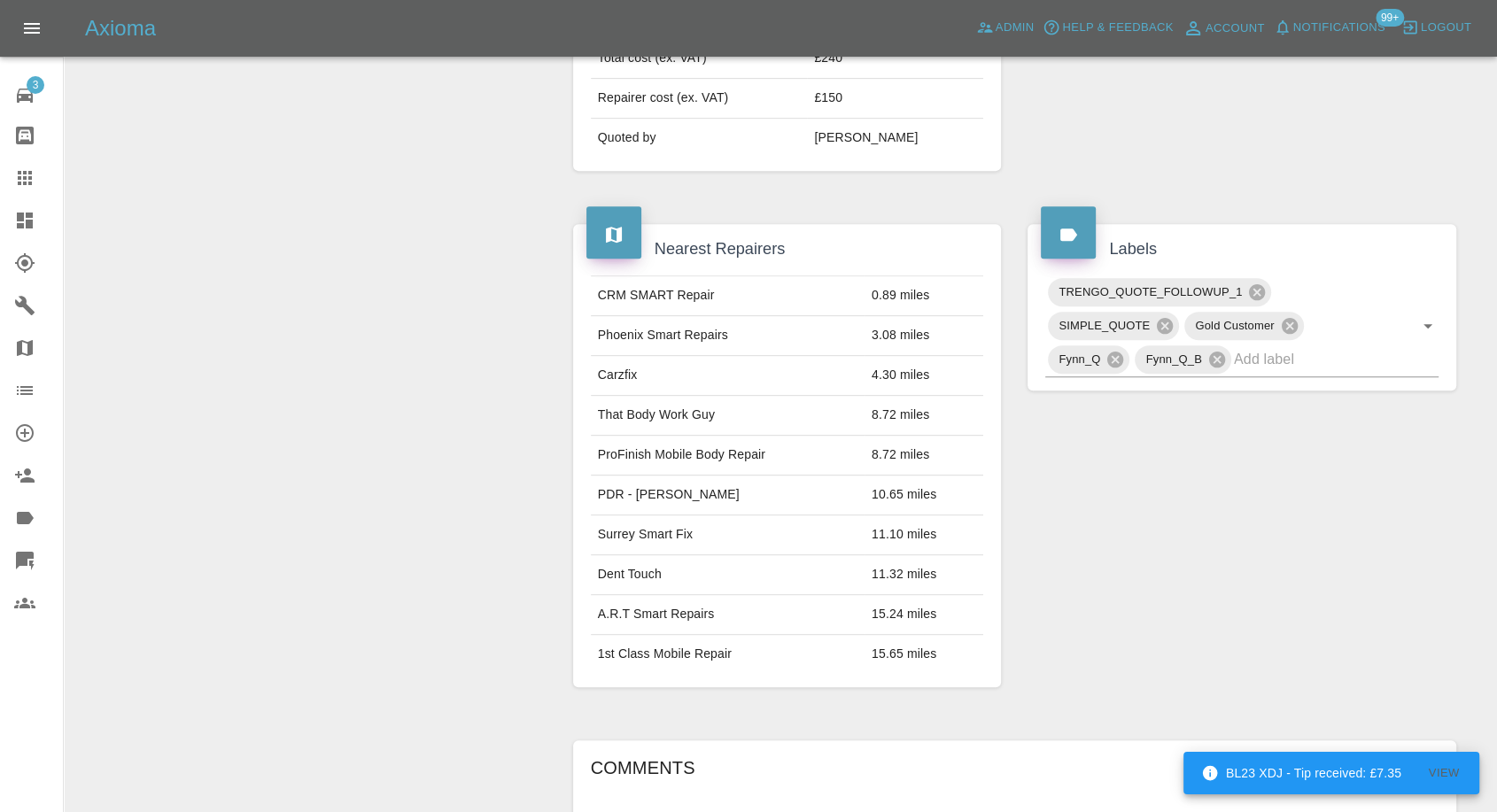
scroll to position [1124, 0]
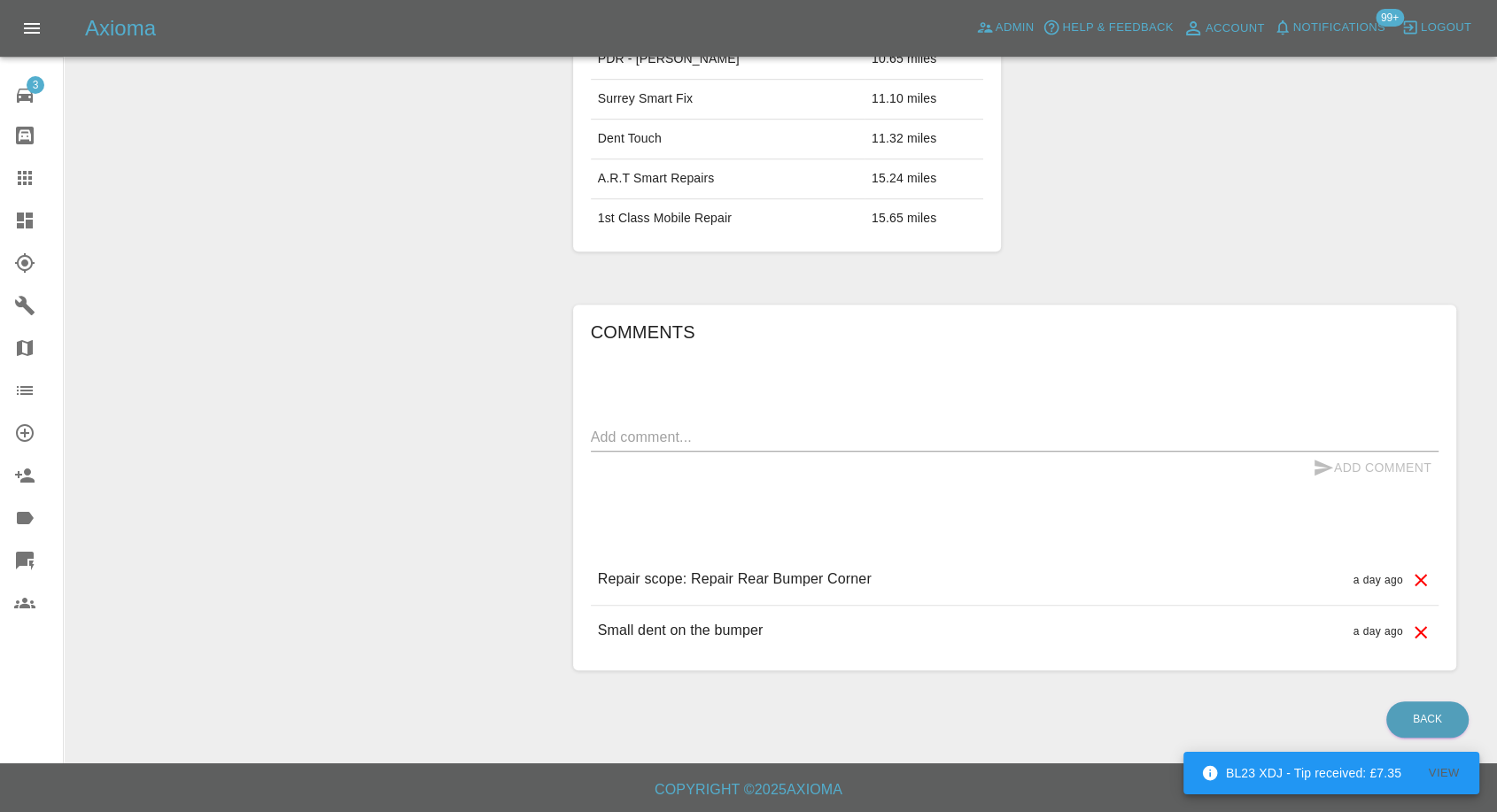
drag, startPoint x: 685, startPoint y: 426, endPoint x: 694, endPoint y: 420, distance: 10.8
click at [693, 423] on div "x" at bounding box center [1014, 437] width 848 height 28
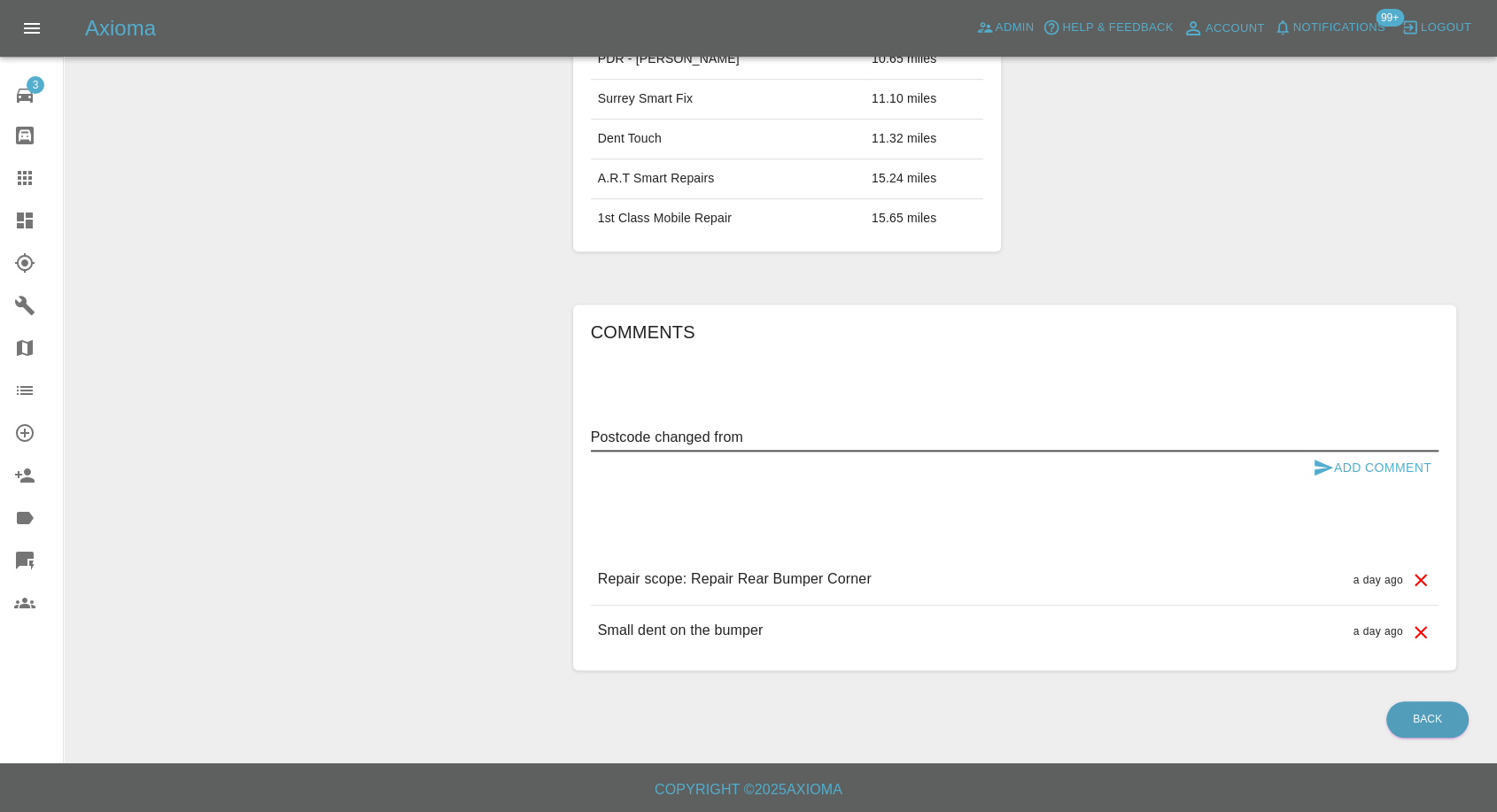
paste textarea "RG12 1WA"
paste textarea "SW19 6AL"
type textarea "Postcode changed from RG12 1WA to SW19 6AL"
click at [1320, 460] on icon "submit" at bounding box center [1324, 468] width 18 height 15
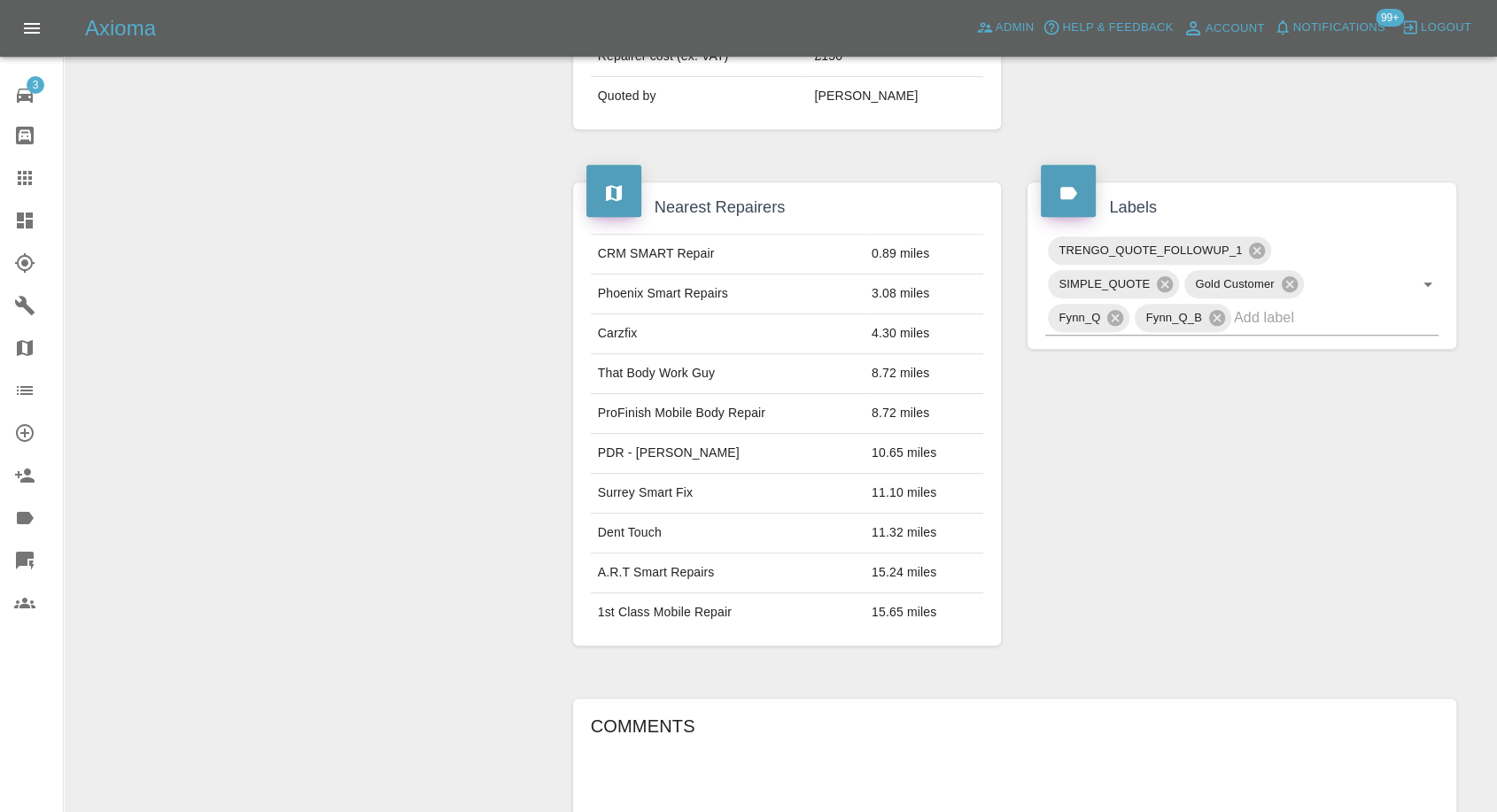
scroll to position [238, 0]
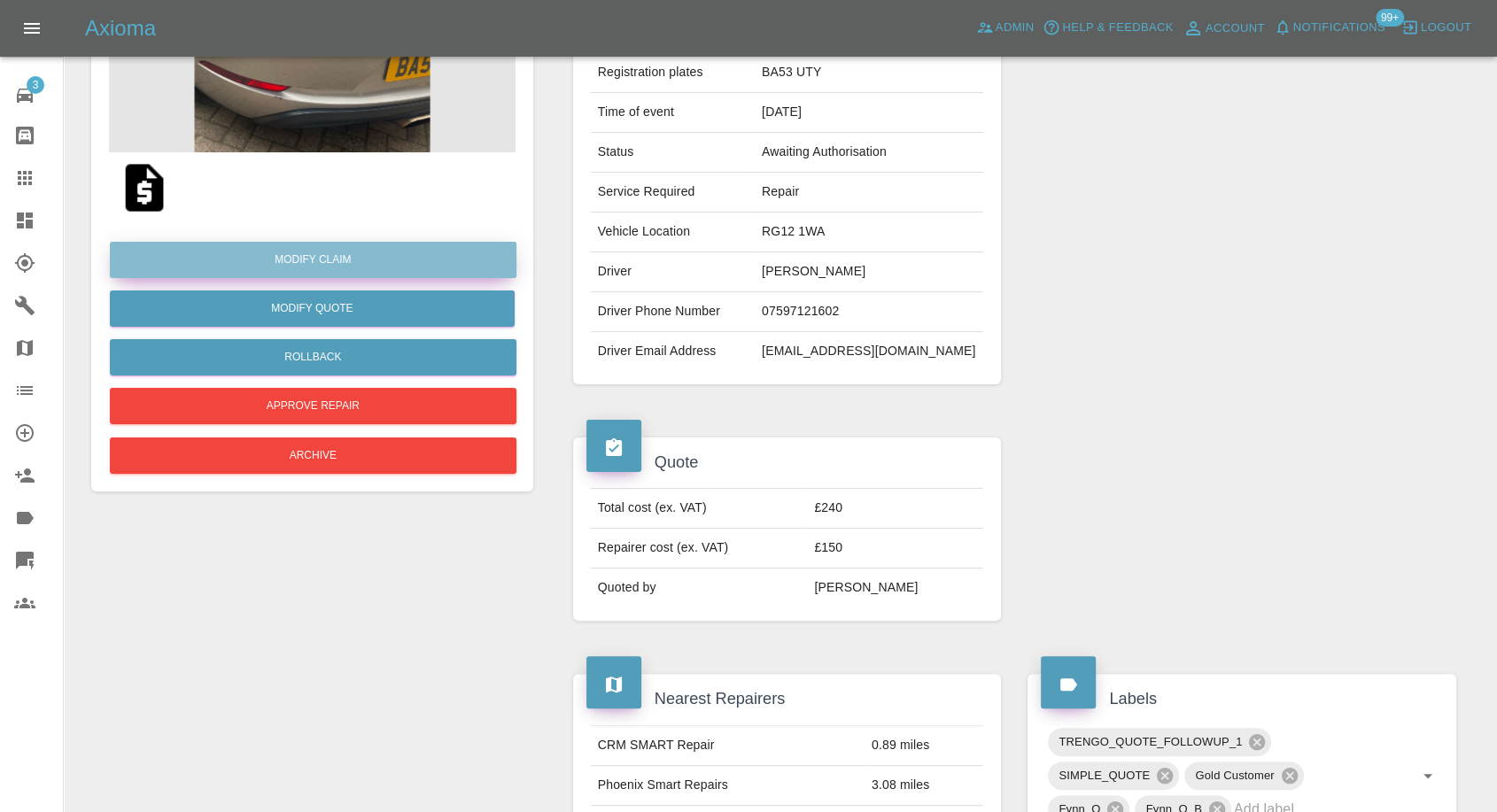
click at [322, 259] on link "Modify Claim" at bounding box center [313, 260] width 407 height 37
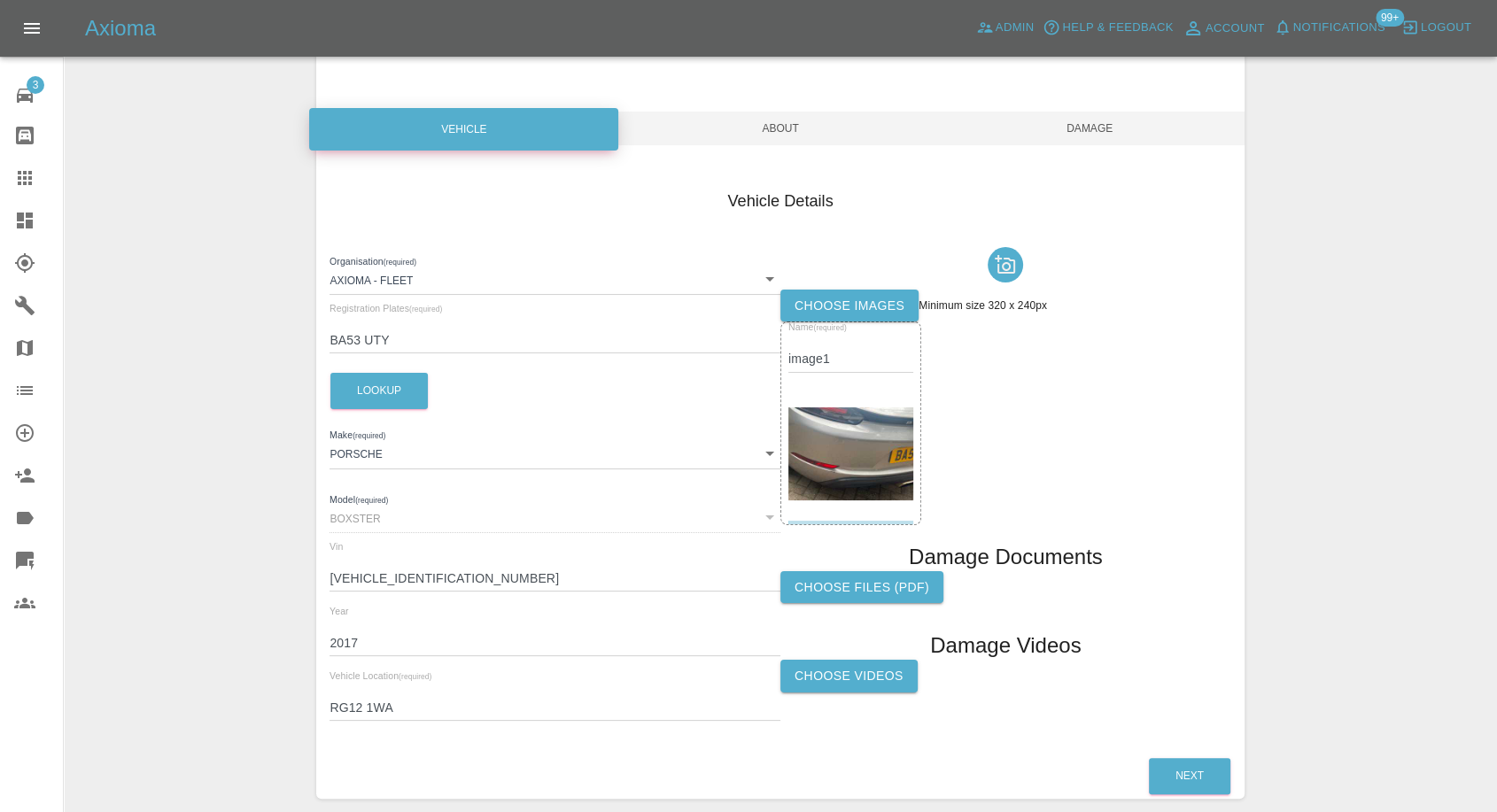
scroll to position [200, 0]
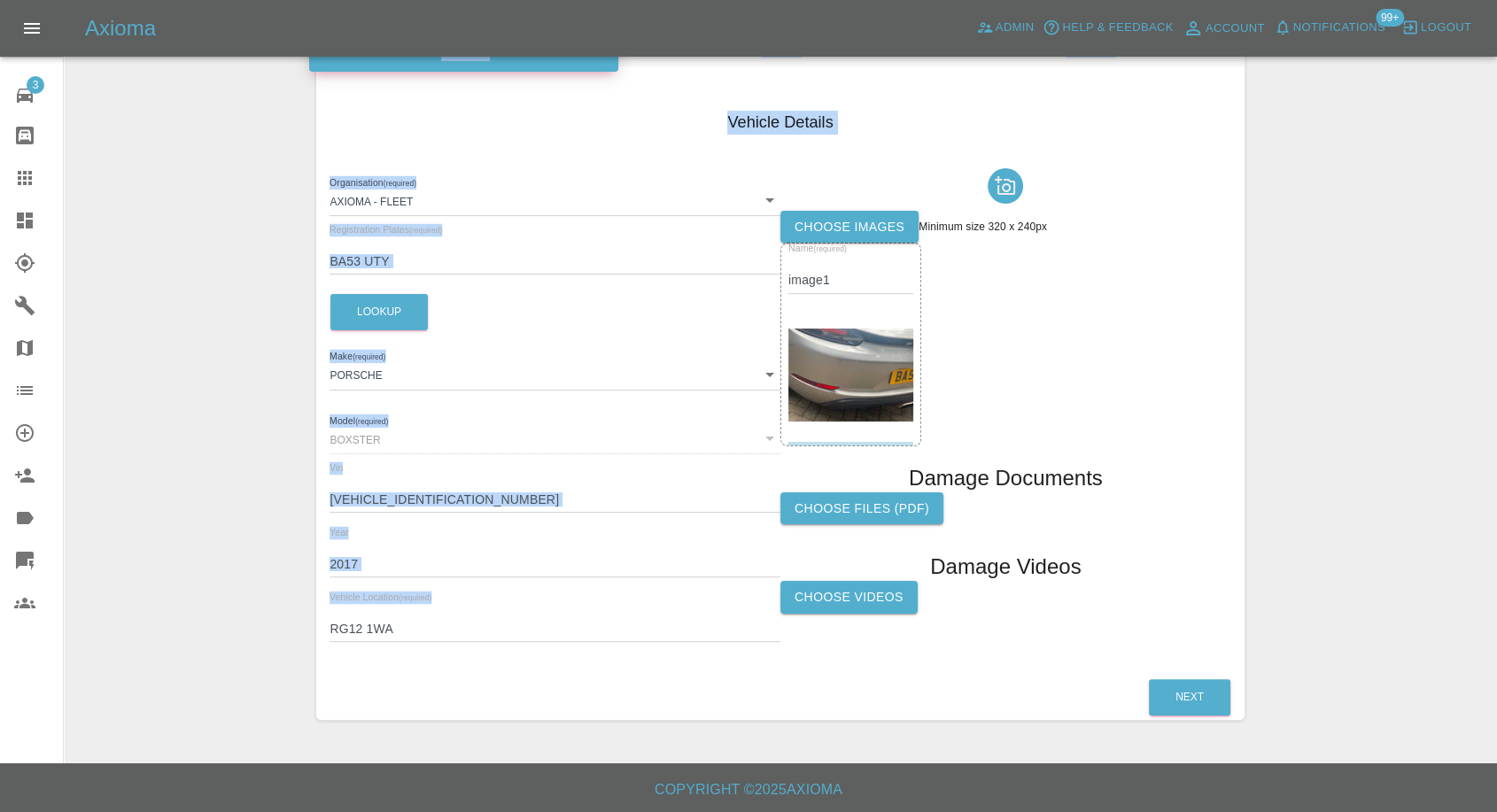
drag, startPoint x: 425, startPoint y: 642, endPoint x: 277, endPoint y: 627, distance: 148.8
click at [277, 627] on div "Enter Claim Details This information will create the claim instance. Vehicle Ab…" at bounding box center [780, 310] width 1432 height 864
click at [379, 624] on input "RG12 1WA" at bounding box center [555, 629] width 451 height 26
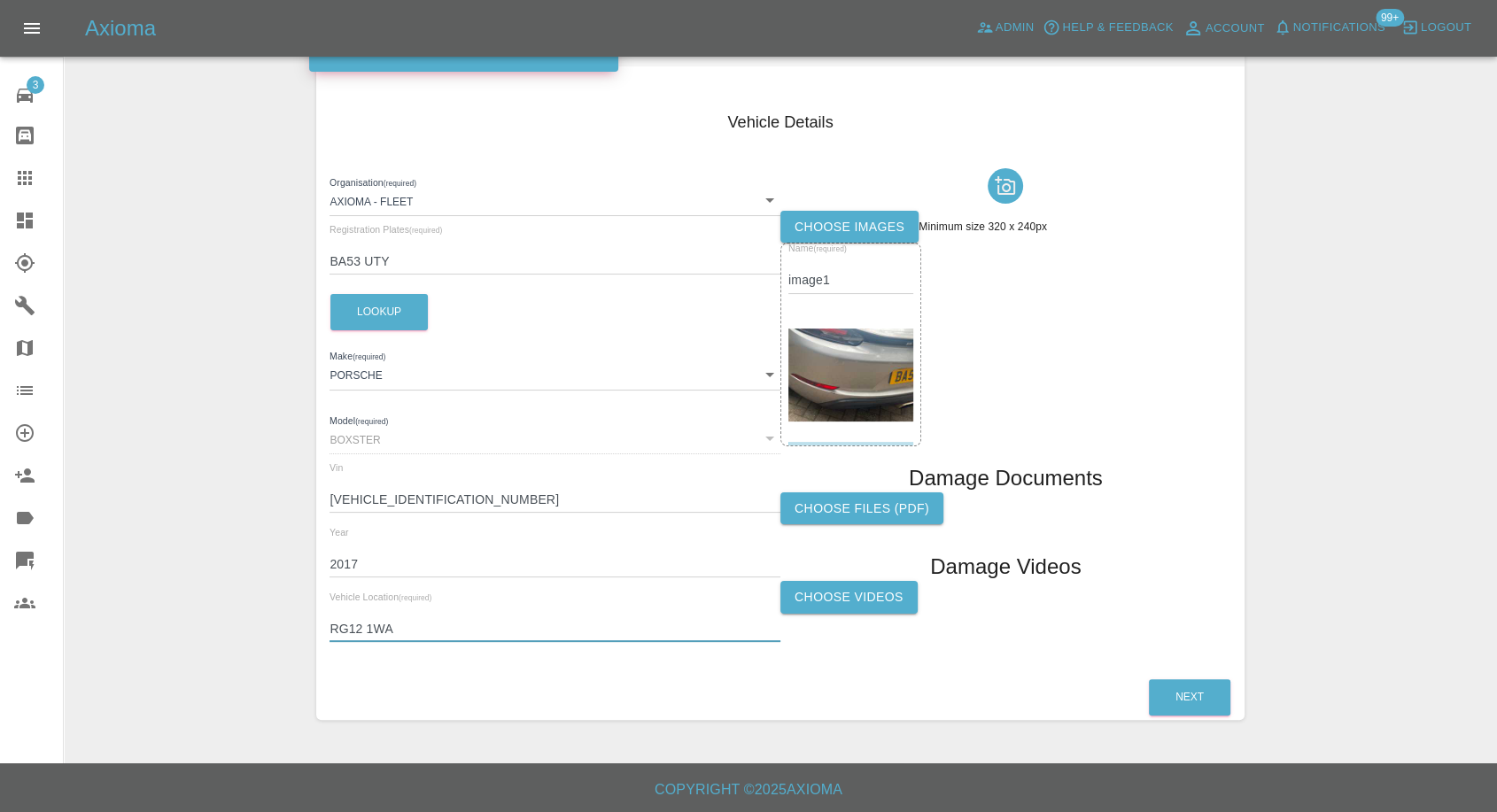
click at [379, 624] on input "RG12 1WA" at bounding box center [555, 629] width 451 height 26
paste input "SW19 6AL"
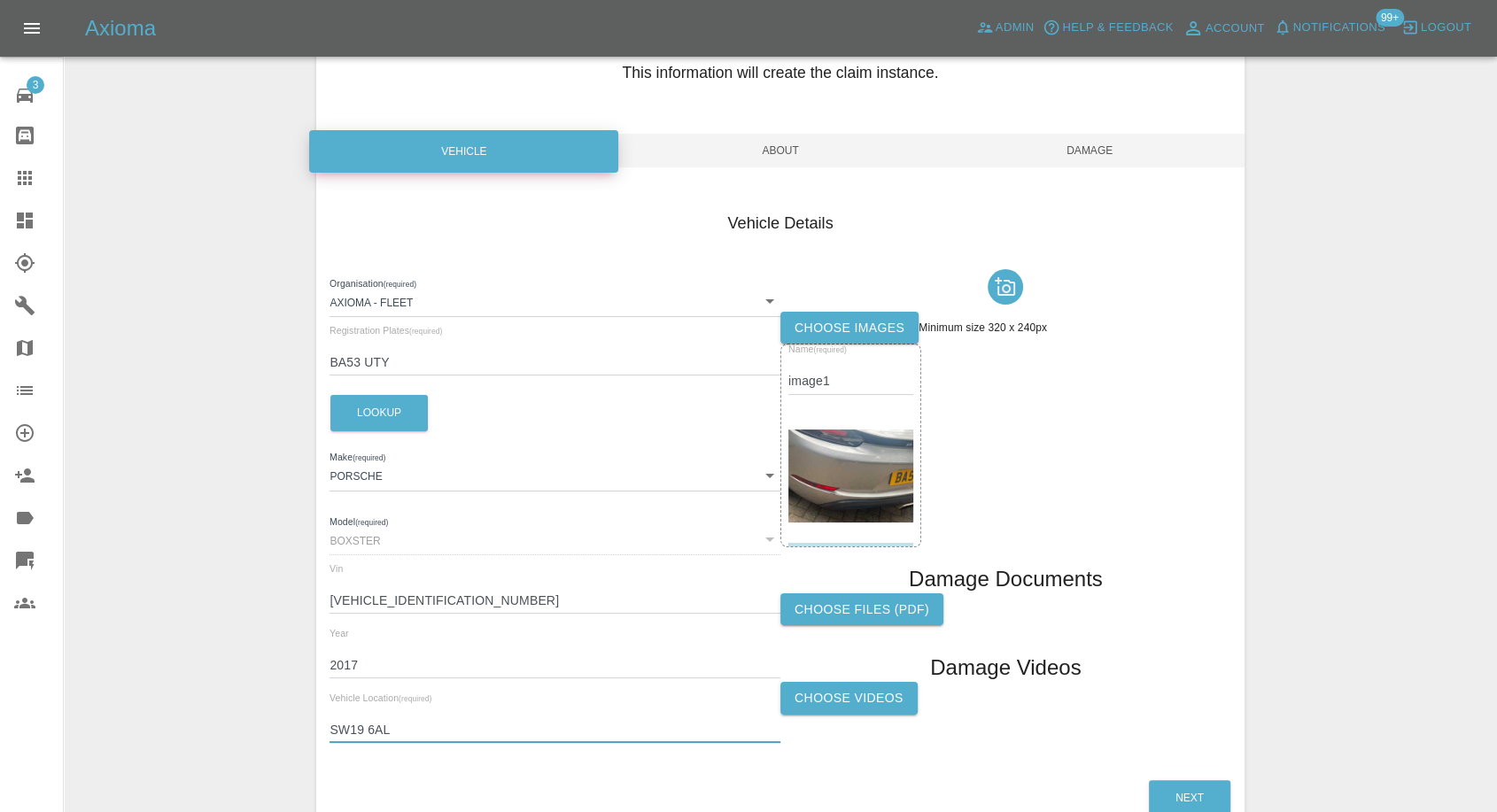
scroll to position [0, 0]
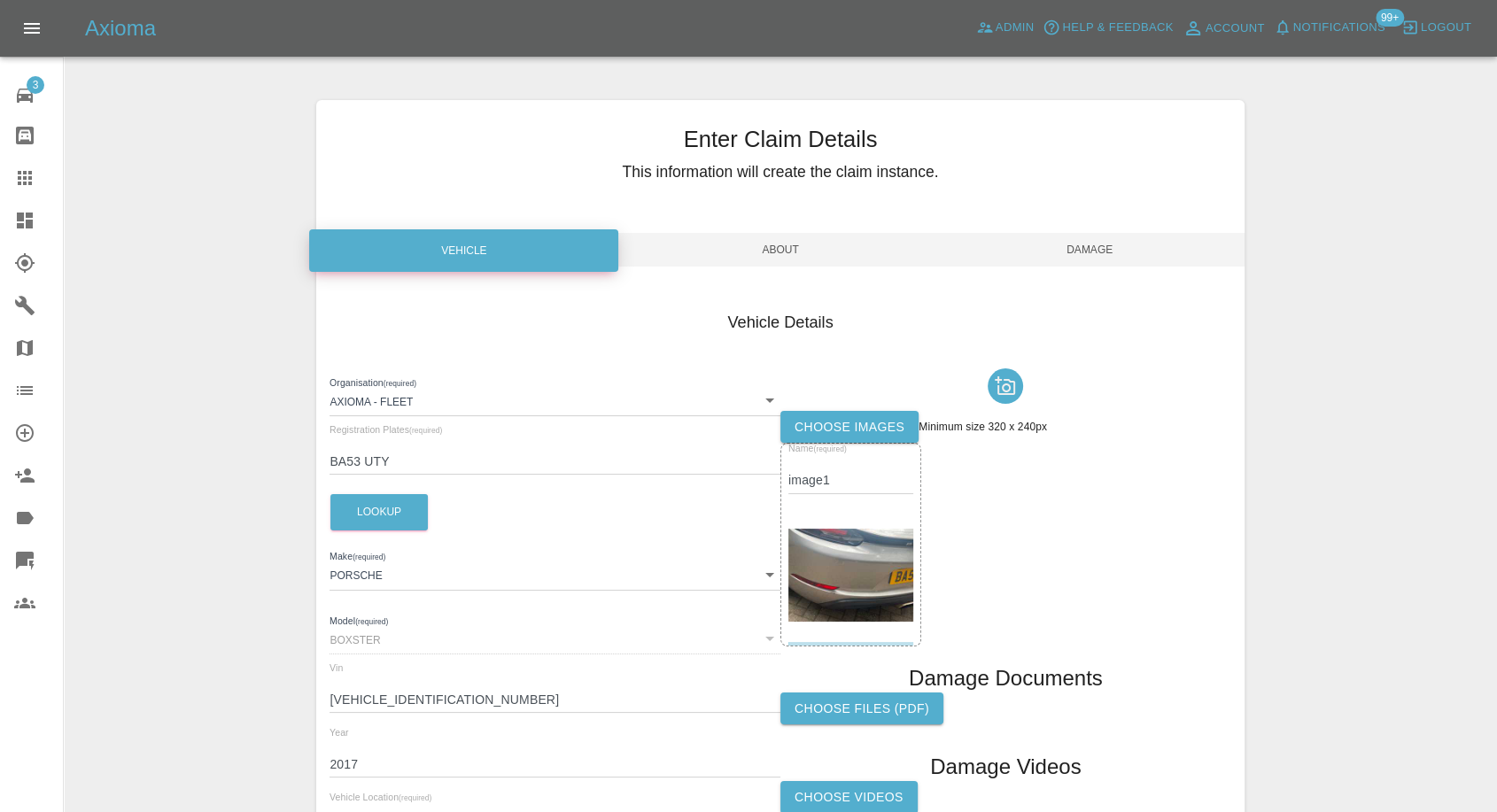
type input "SW19 6AL"
drag, startPoint x: 1117, startPoint y: 248, endPoint x: 1117, endPoint y: 264, distance: 16.0
click at [1117, 249] on span "Damage" at bounding box center [1091, 249] width 309 height 34
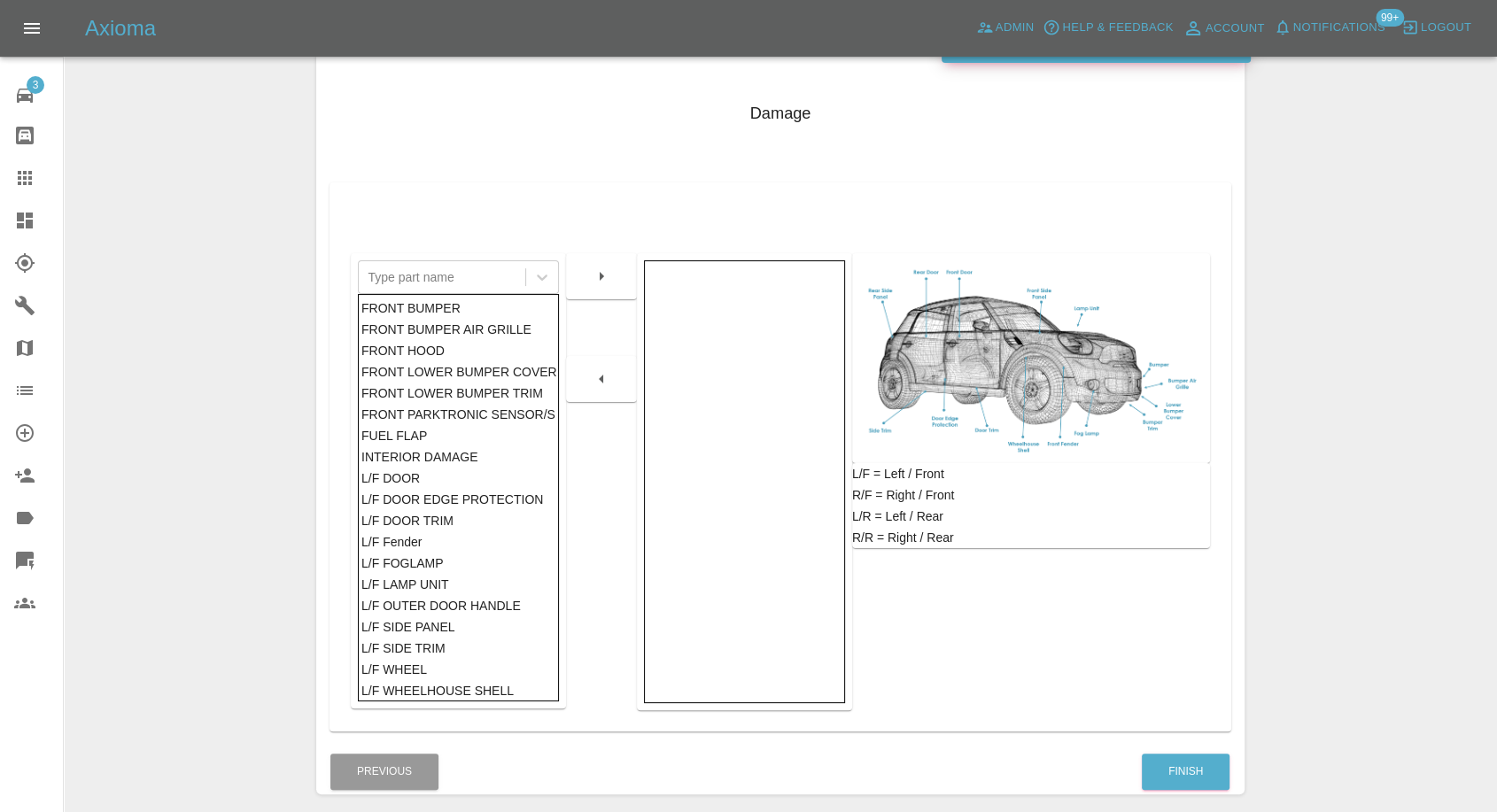
scroll to position [283, 0]
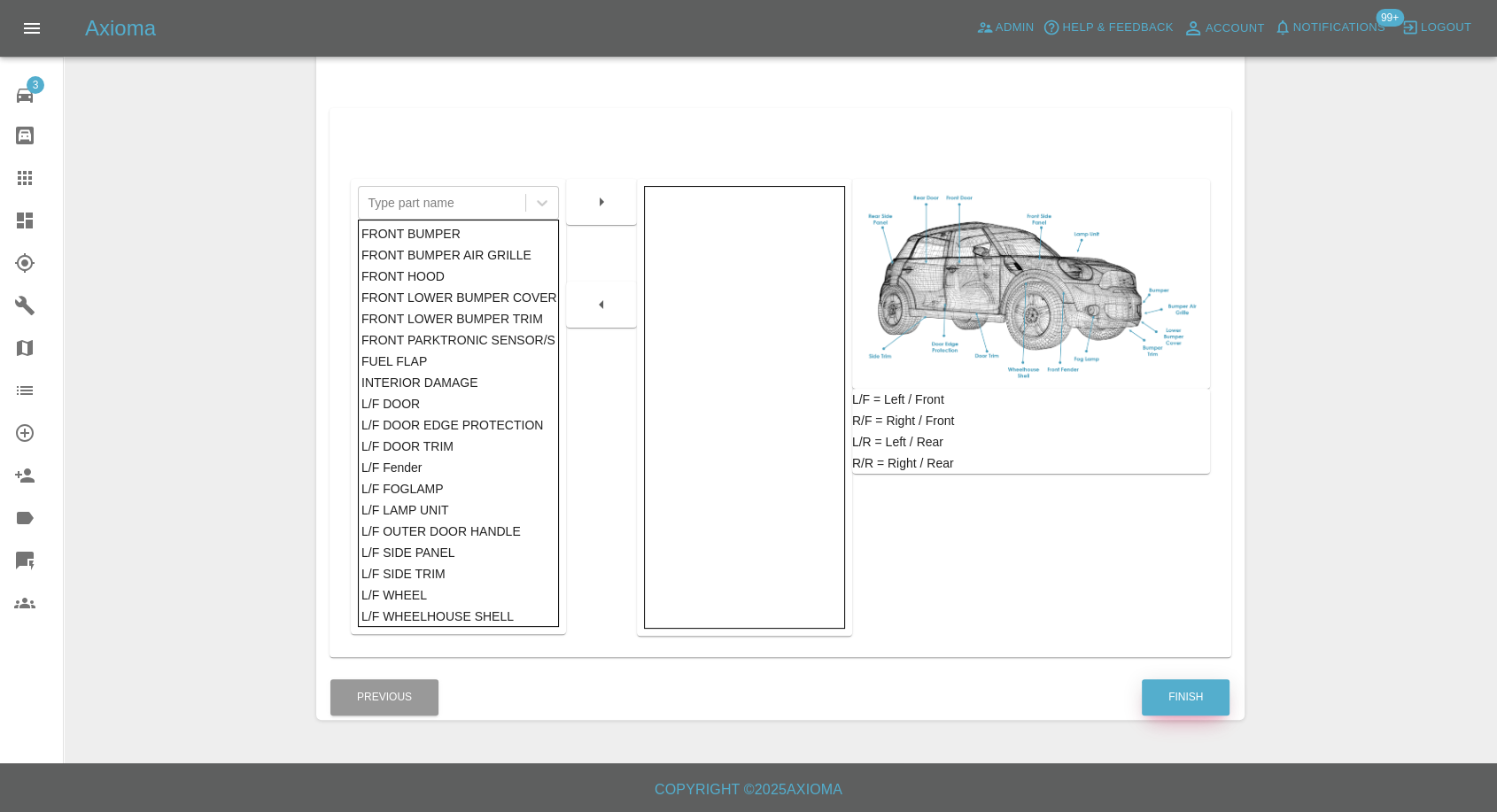
click at [1198, 689] on button "Finish" at bounding box center [1186, 698] width 88 height 37
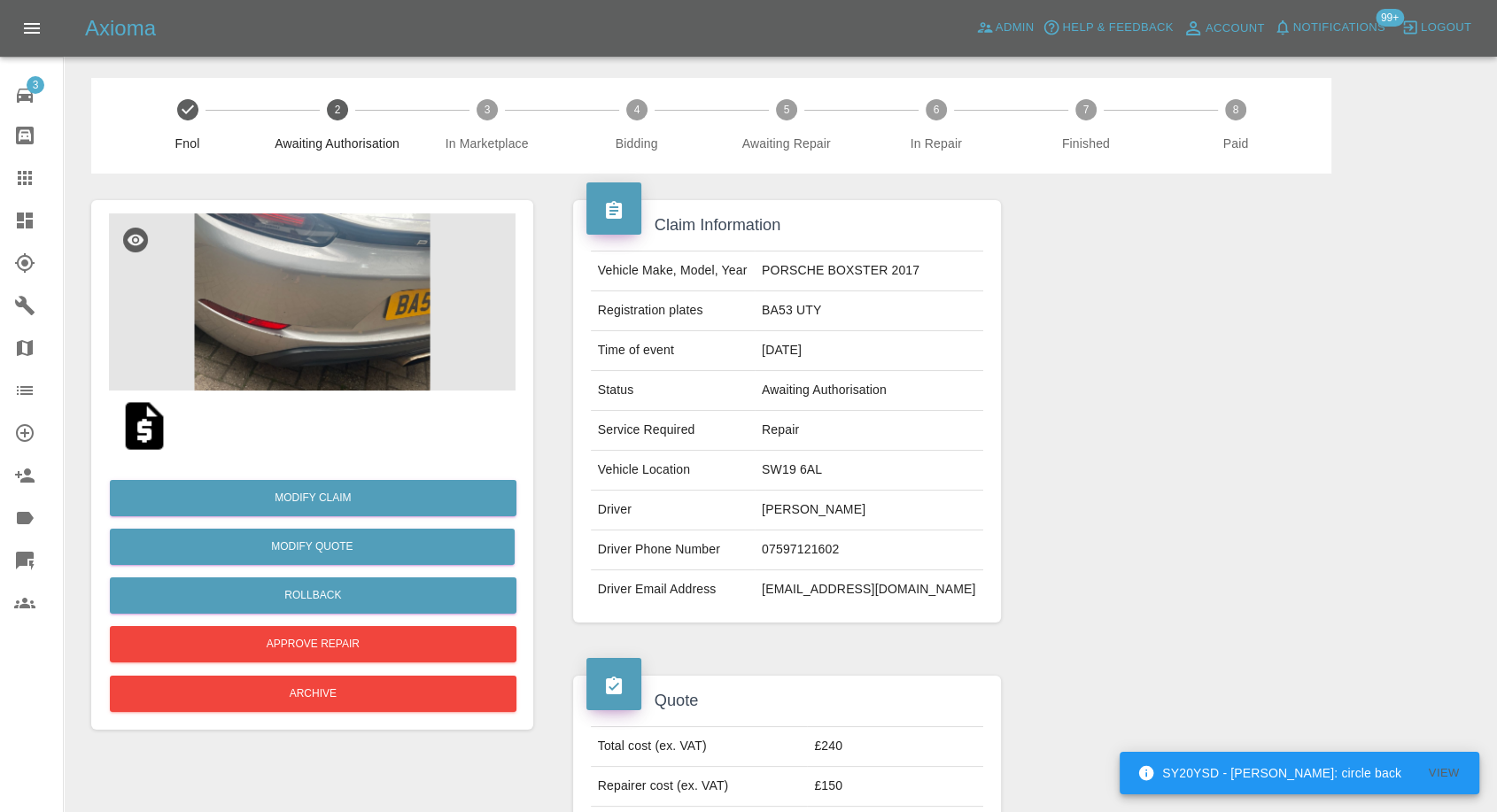
click at [133, 435] on img at bounding box center [144, 425] width 57 height 57
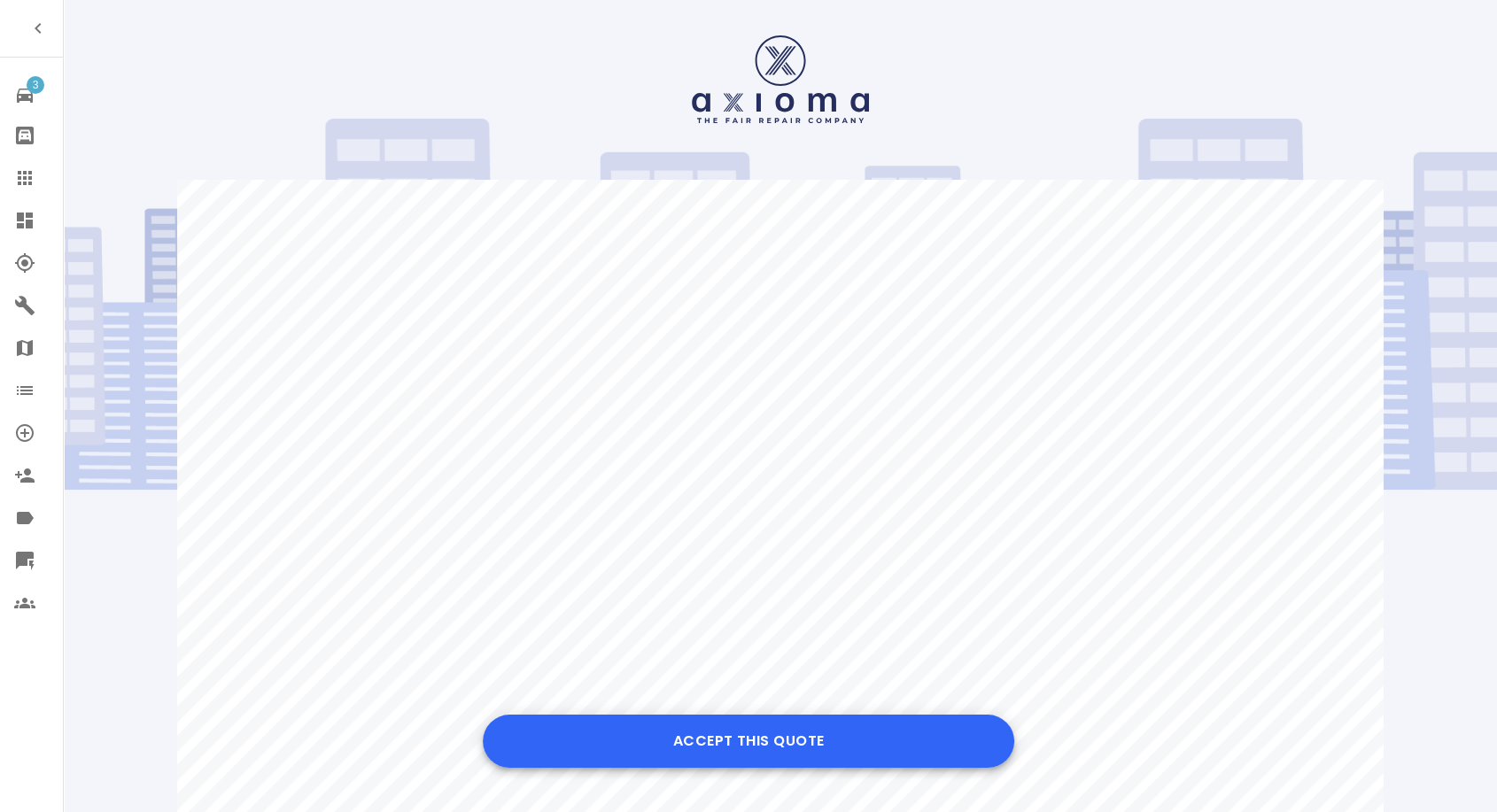
click at [736, 758] on button "Accept this Quote" at bounding box center [748, 740] width 532 height 53
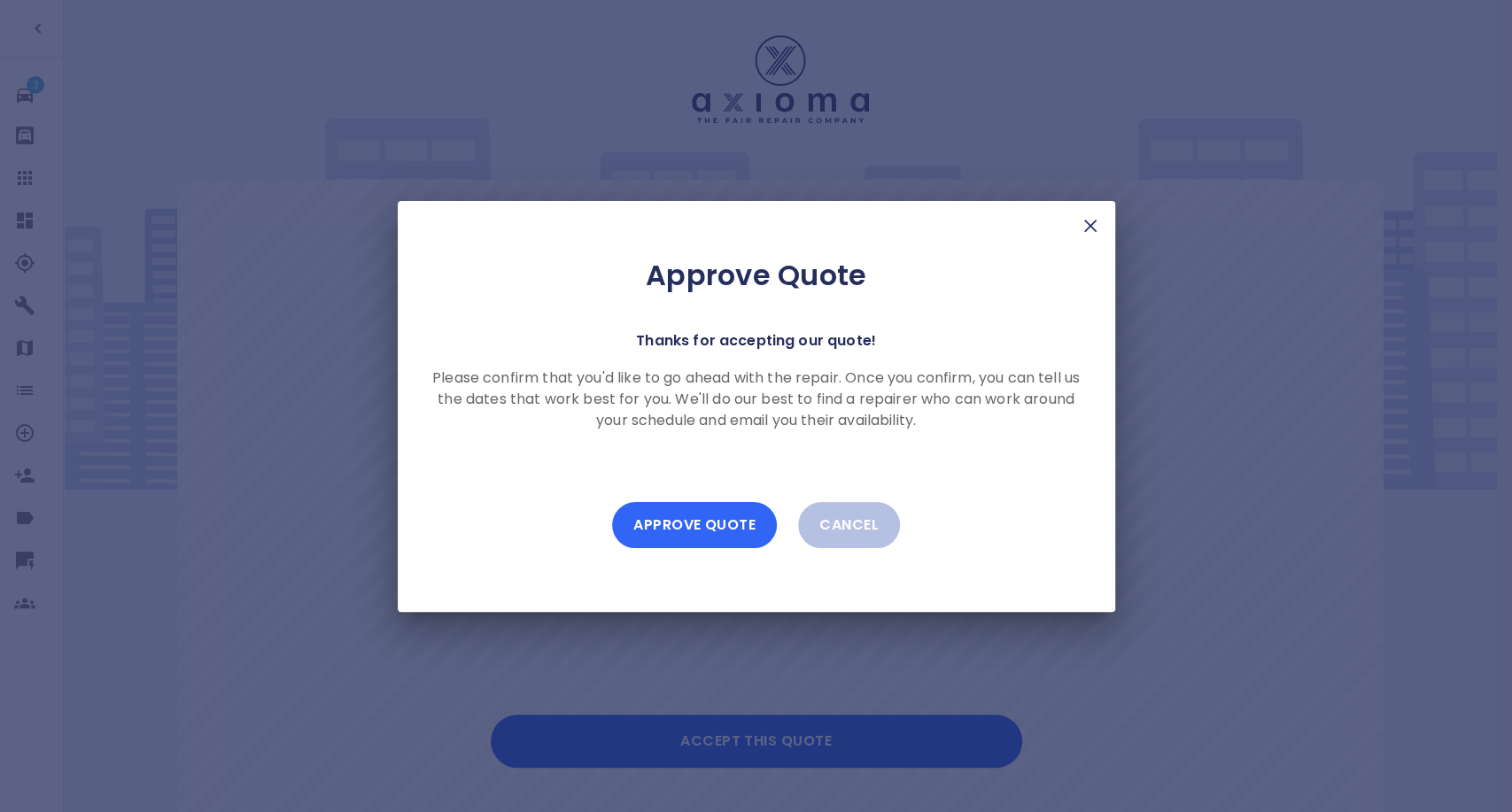
click at [738, 535] on button "Approve Quote" at bounding box center [694, 526] width 164 height 46
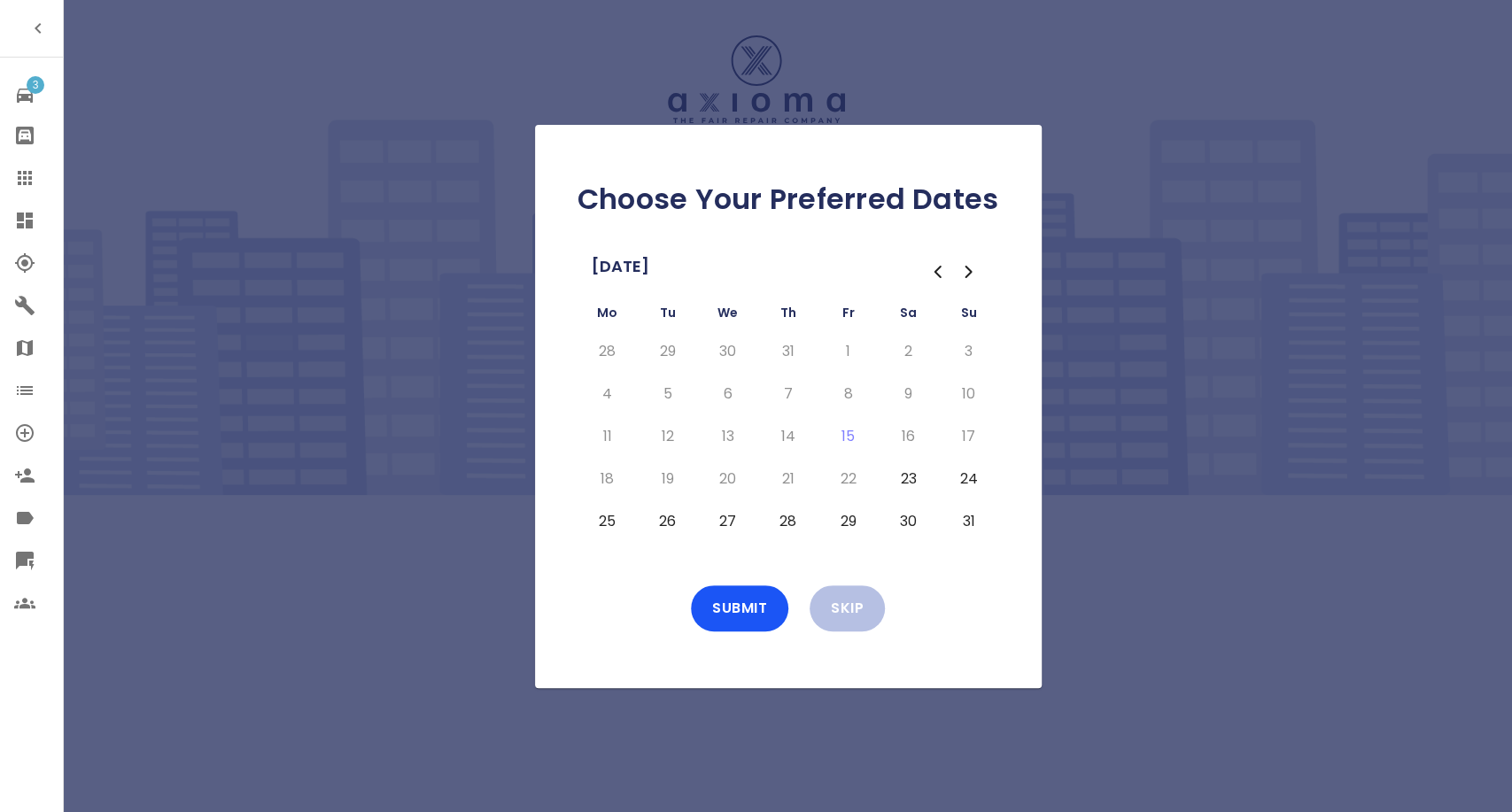
drag, startPoint x: 608, startPoint y: 524, endPoint x: 657, endPoint y: 526, distance: 49.0
click at [607, 524] on button "25" at bounding box center [607, 521] width 32 height 28
click at [659, 526] on button "26" at bounding box center [667, 521] width 32 height 28
drag, startPoint x: 719, startPoint y: 523, endPoint x: 777, endPoint y: 529, distance: 58.3
click at [720, 524] on button "27" at bounding box center [728, 521] width 32 height 28
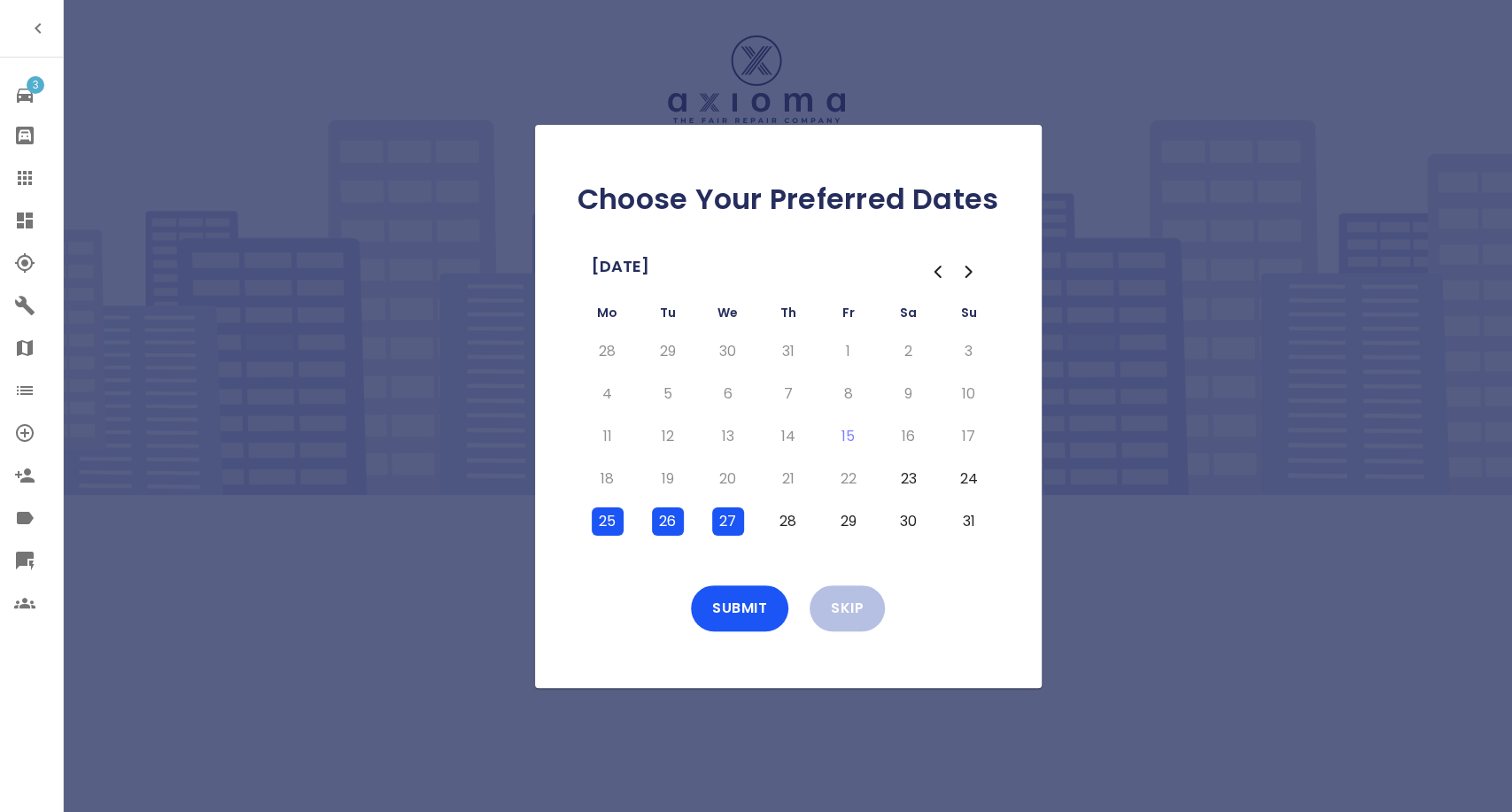
click at [783, 524] on button "28" at bounding box center [788, 521] width 32 height 28
click at [876, 518] on td "29" at bounding box center [849, 522] width 60 height 43
click at [844, 531] on button "29" at bounding box center [848, 521] width 32 height 28
click at [745, 608] on button "Submit" at bounding box center [740, 609] width 98 height 46
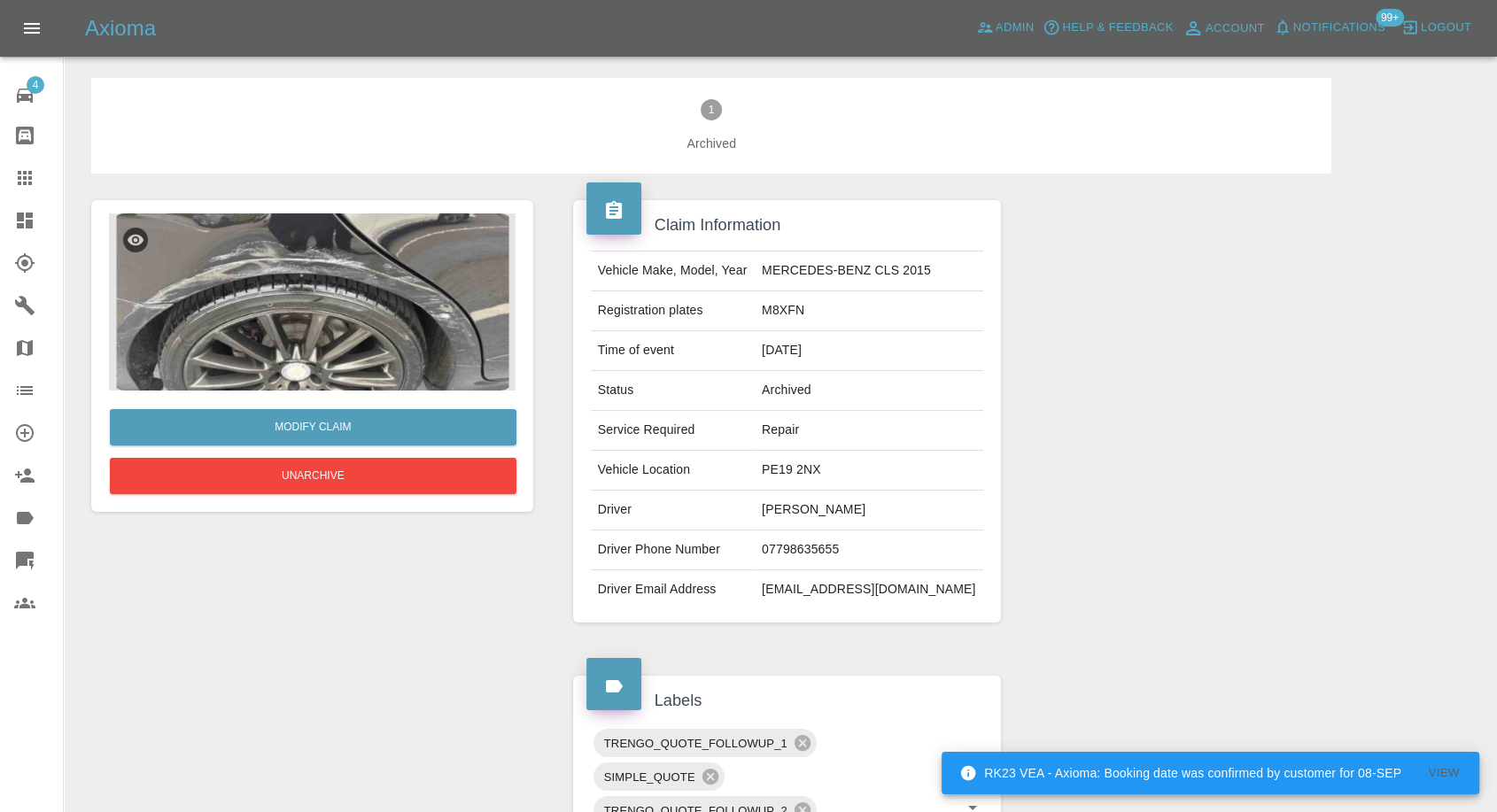
drag, startPoint x: 778, startPoint y: 524, endPoint x: 802, endPoint y: 514, distance: 26.0
click at [778, 524] on td "[PERSON_NAME]" at bounding box center [869, 510] width 228 height 40
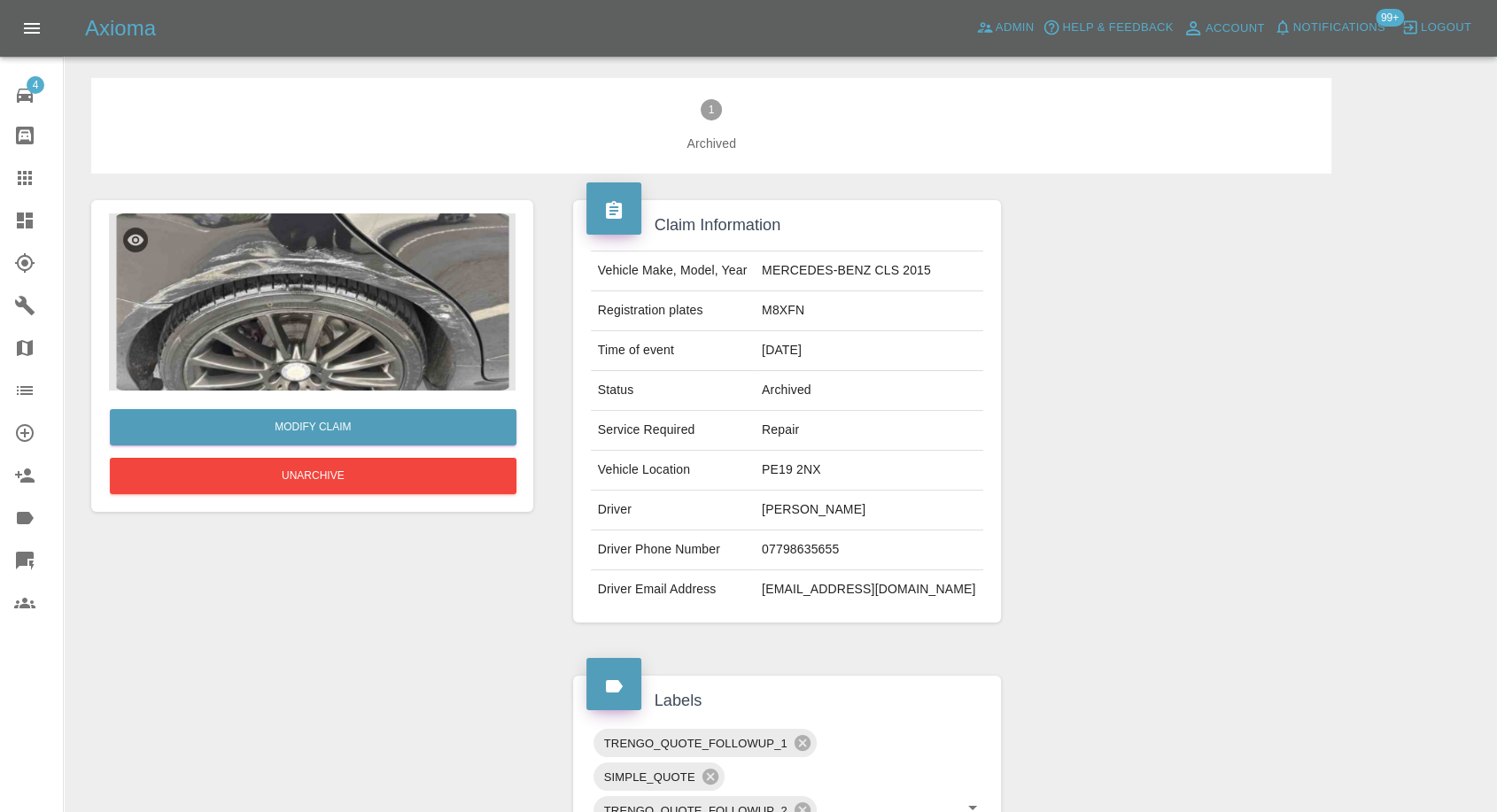
click at [802, 514] on td "[PERSON_NAME]" at bounding box center [869, 510] width 228 height 40
click at [803, 514] on td "[PERSON_NAME]" at bounding box center [869, 510] width 228 height 40
copy td "[PERSON_NAME]"
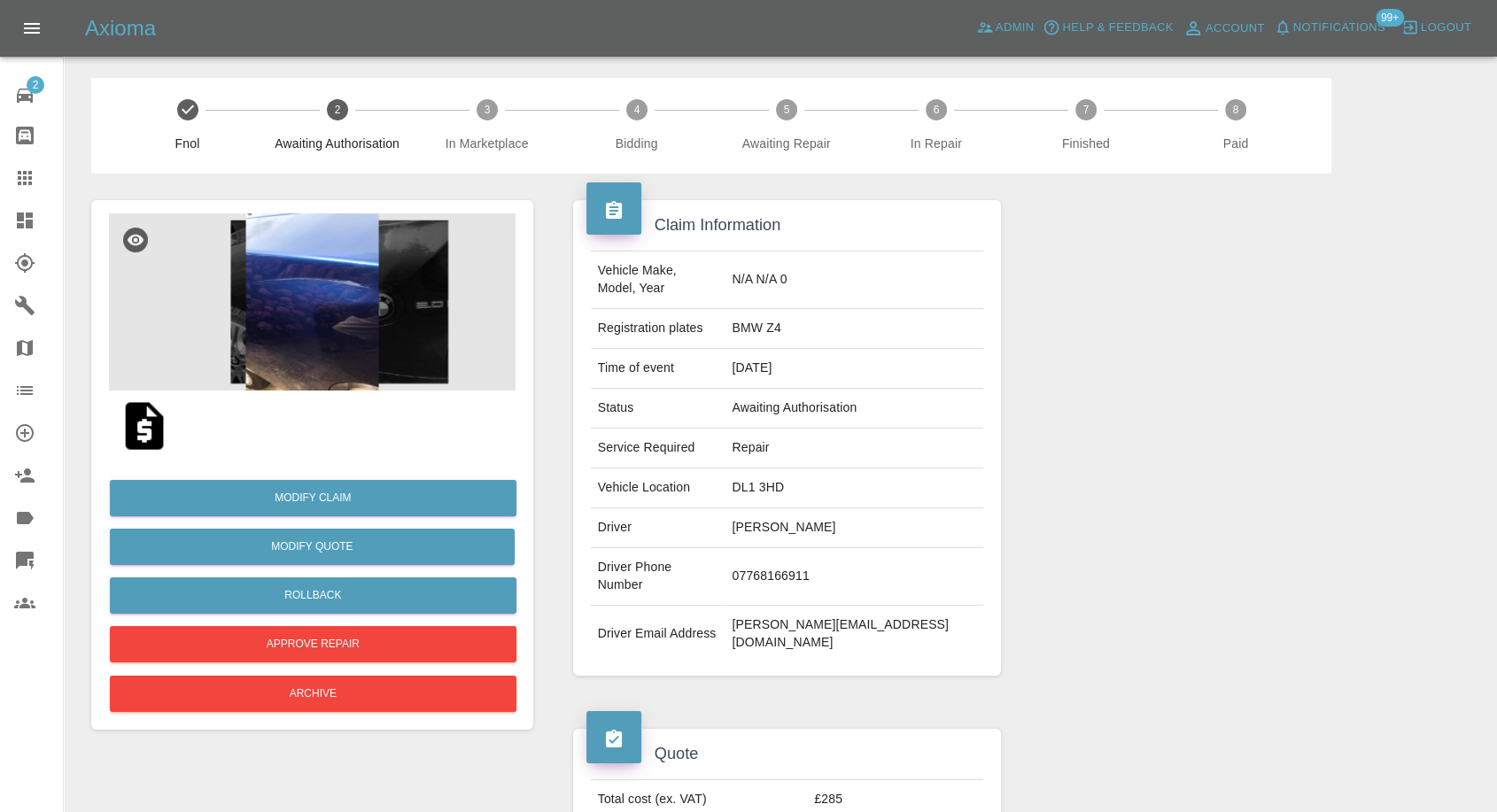
click at [133, 421] on img at bounding box center [144, 425] width 57 height 57
click at [324, 306] on img at bounding box center [312, 302] width 407 height 177
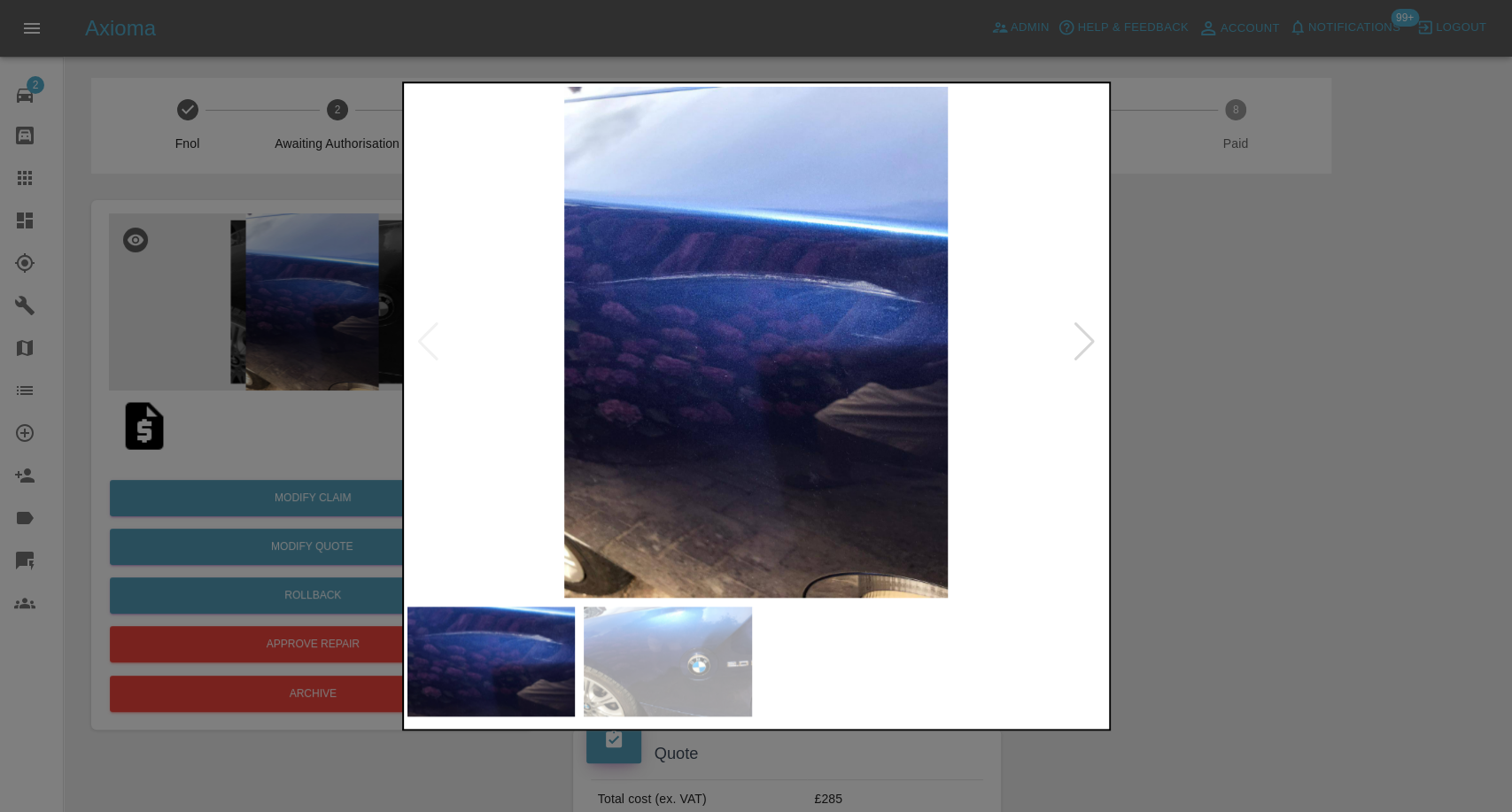
click at [645, 694] on img at bounding box center [668, 662] width 168 height 110
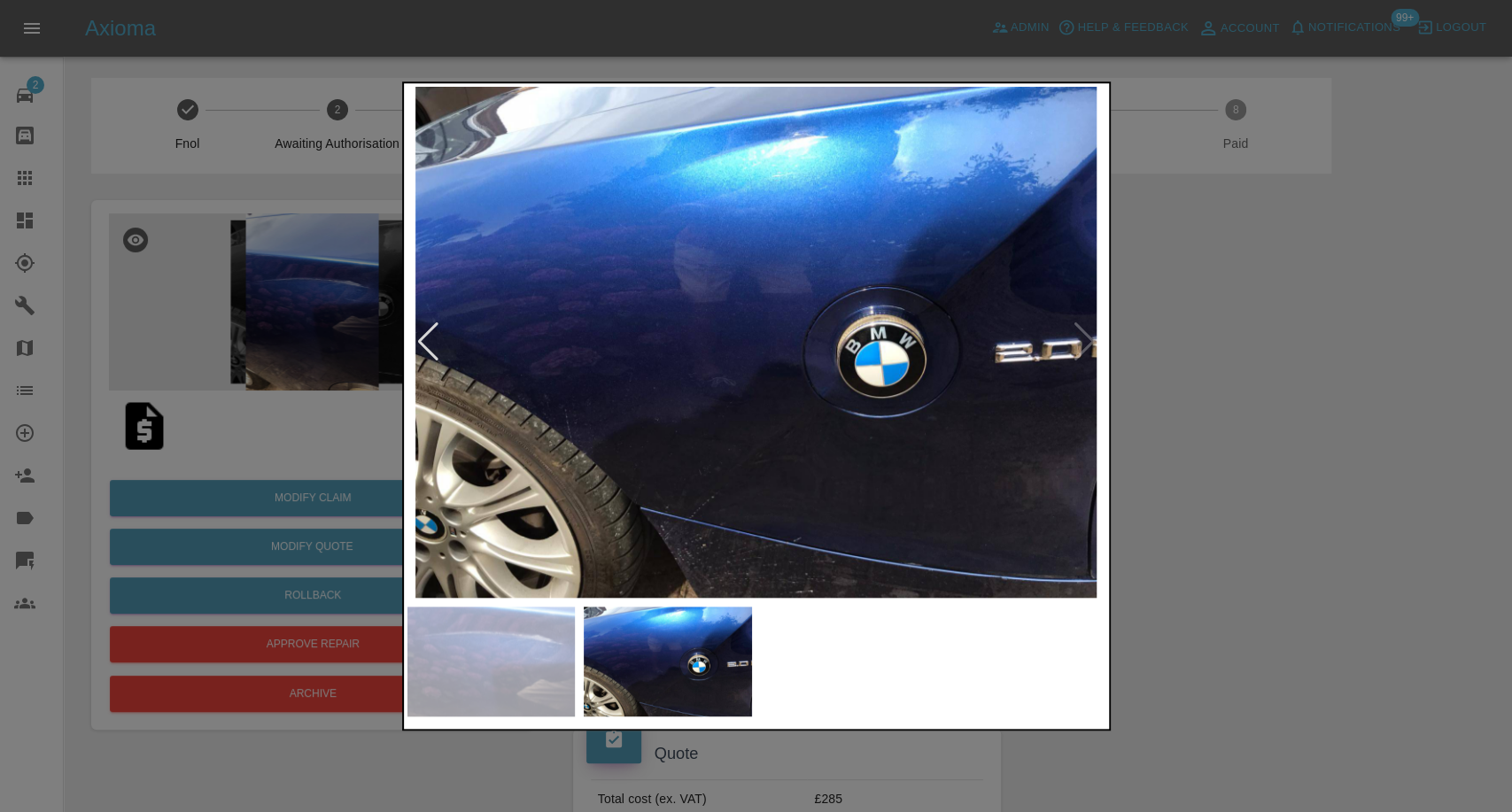
click at [503, 698] on img at bounding box center [491, 662] width 168 height 110
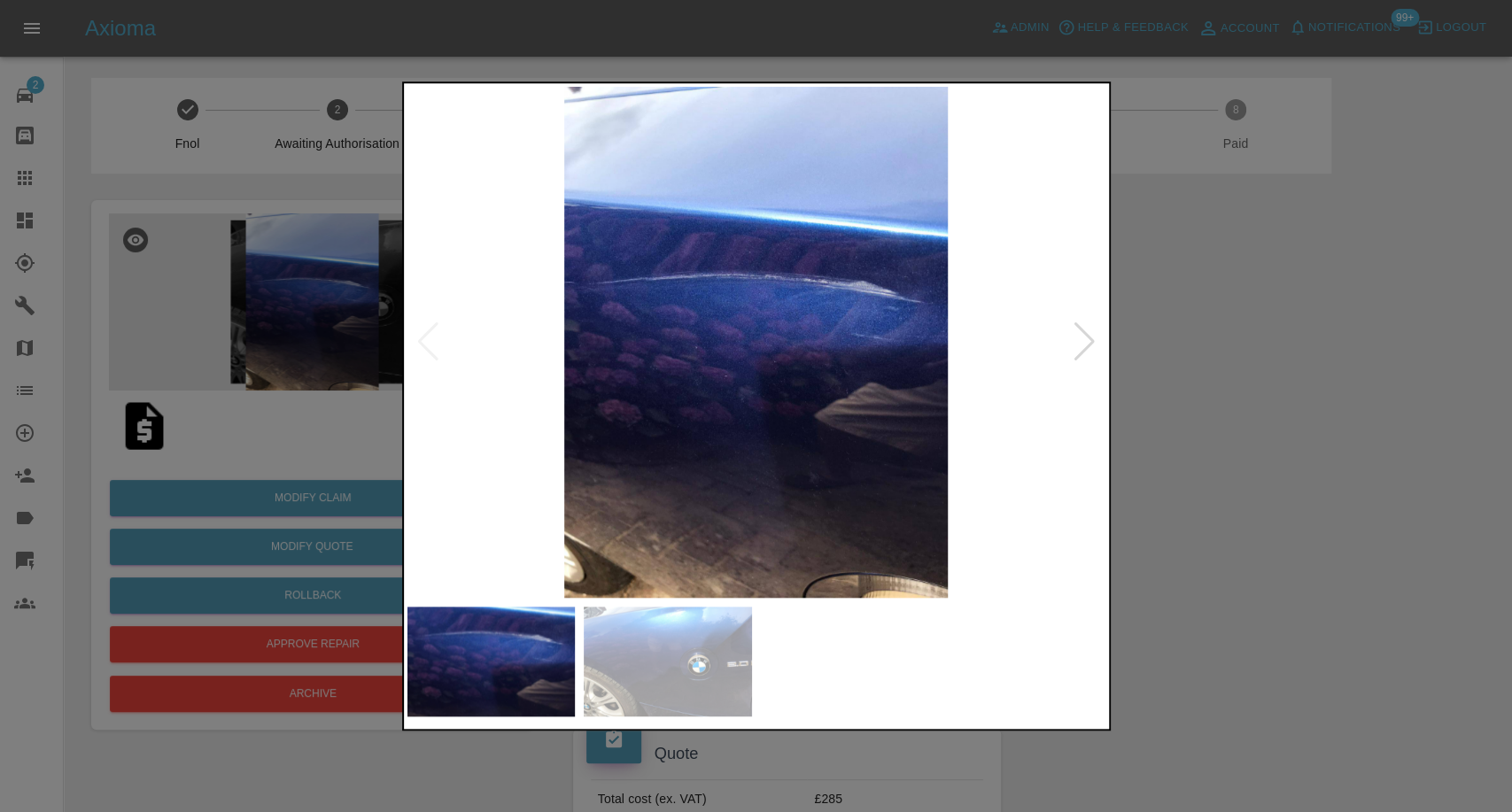
click at [1233, 577] on div at bounding box center [756, 406] width 1512 height 812
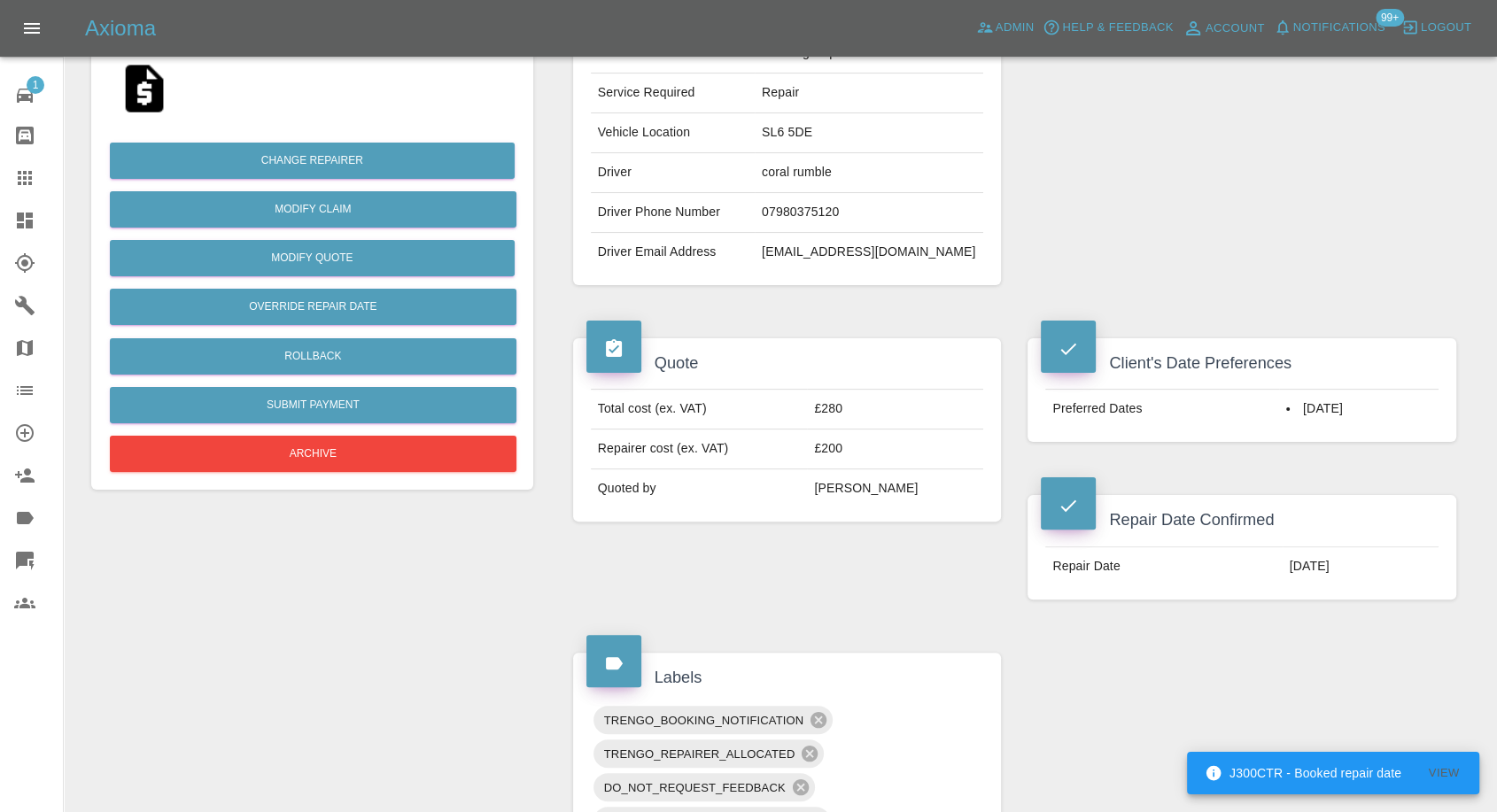
scroll to position [393, 0]
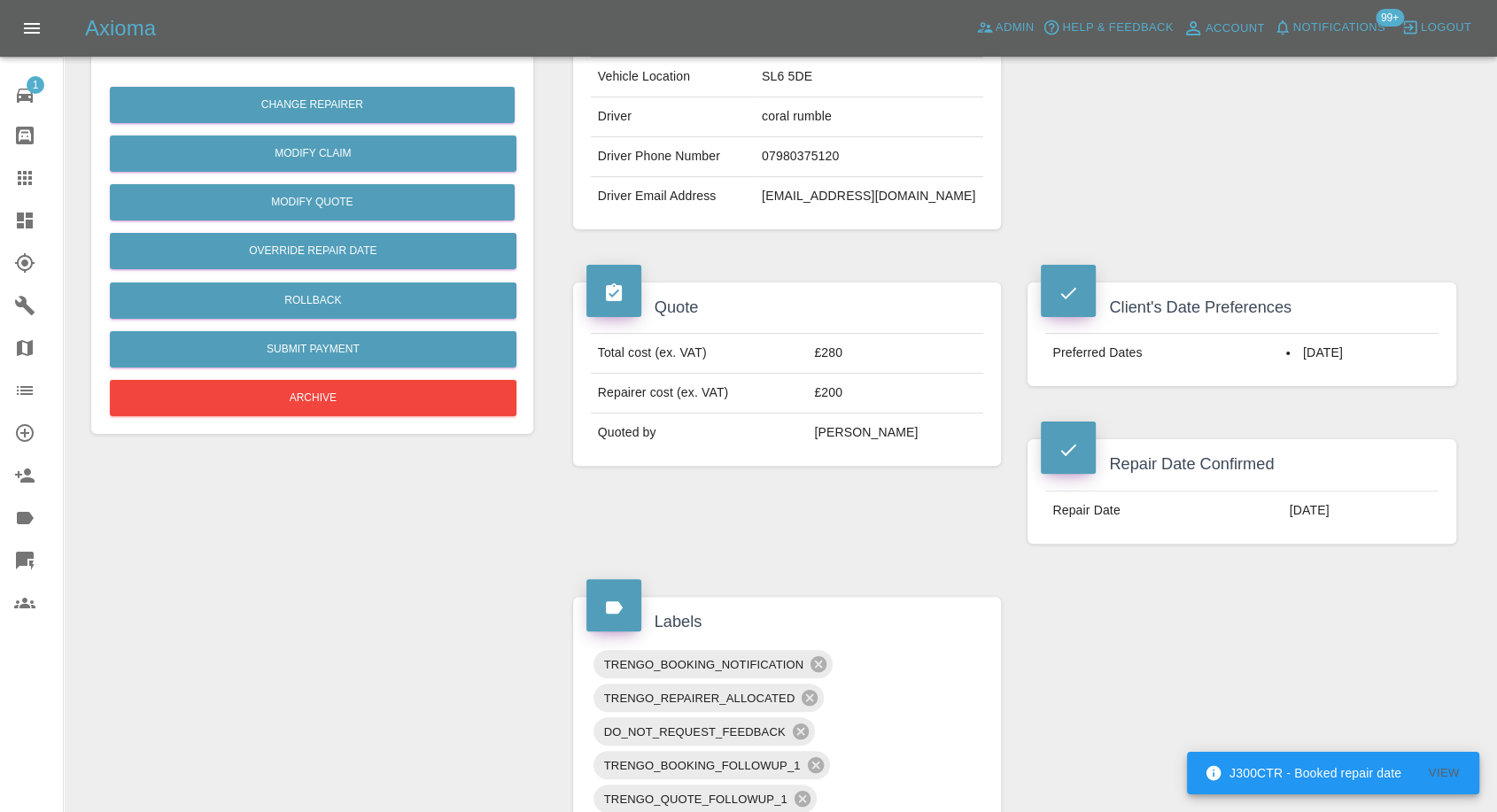
click at [818, 155] on td "07980375120" at bounding box center [869, 157] width 228 height 40
copy td "07980375120"
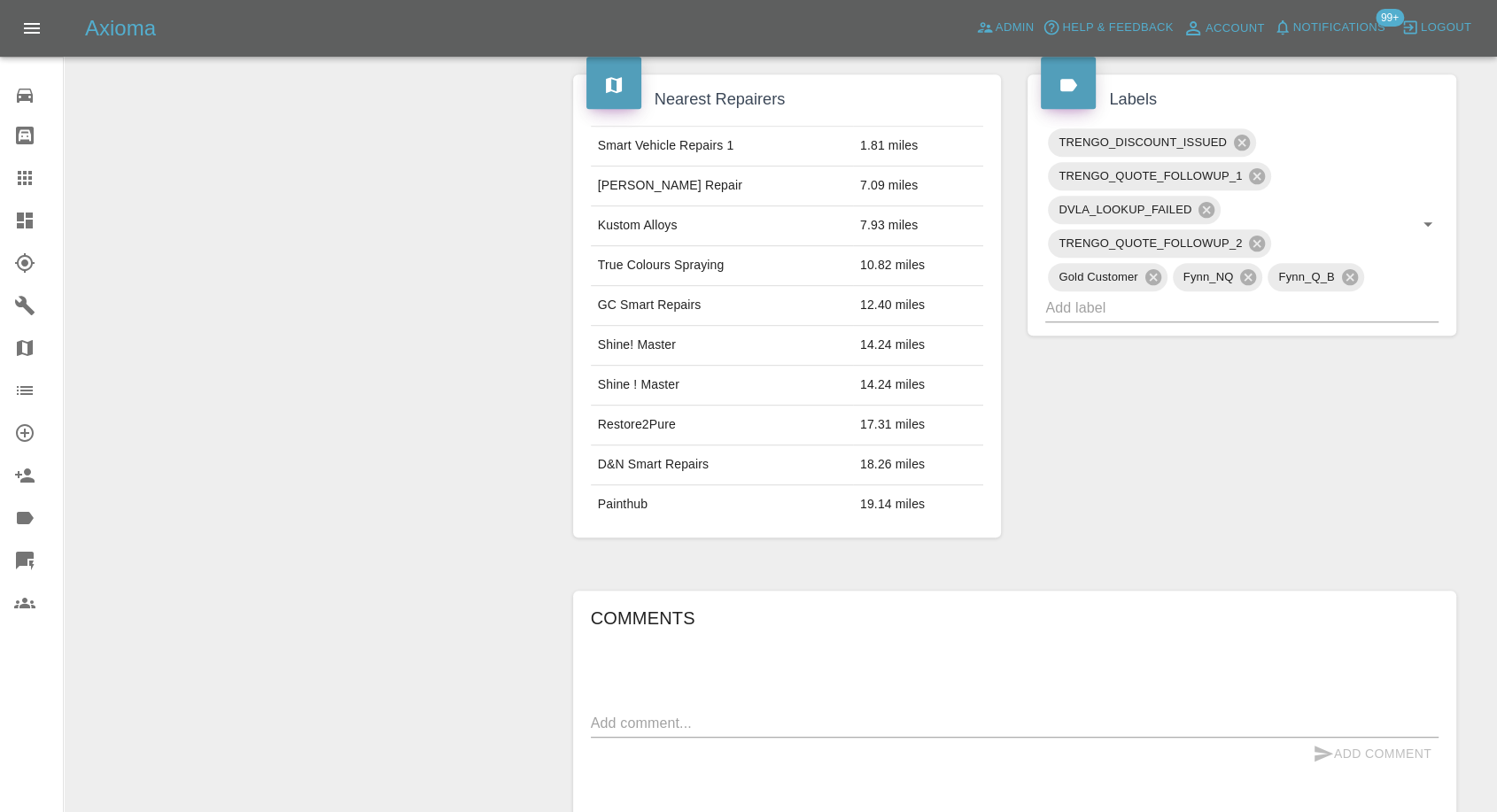
scroll to position [984, 0]
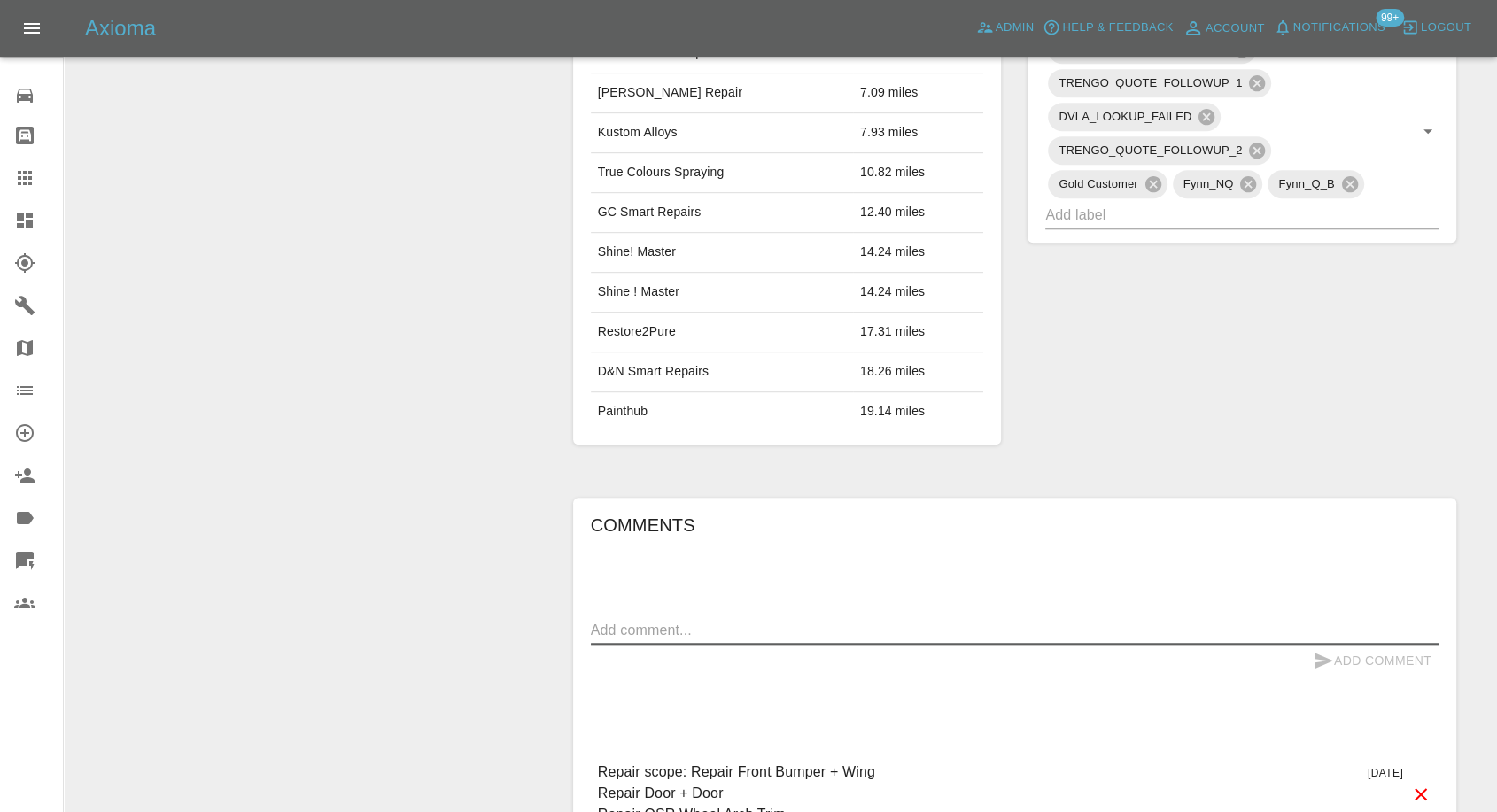
click at [758, 620] on textarea at bounding box center [1014, 629] width 848 height 20
paste textarea "Hi thanks very much but the other party does not want to go ahead with this typ…"
type textarea "Hi thanks very much but the other party does not want to go ahead with this typ…"
click at [1327, 652] on icon "submit" at bounding box center [1324, 660] width 18 height 15
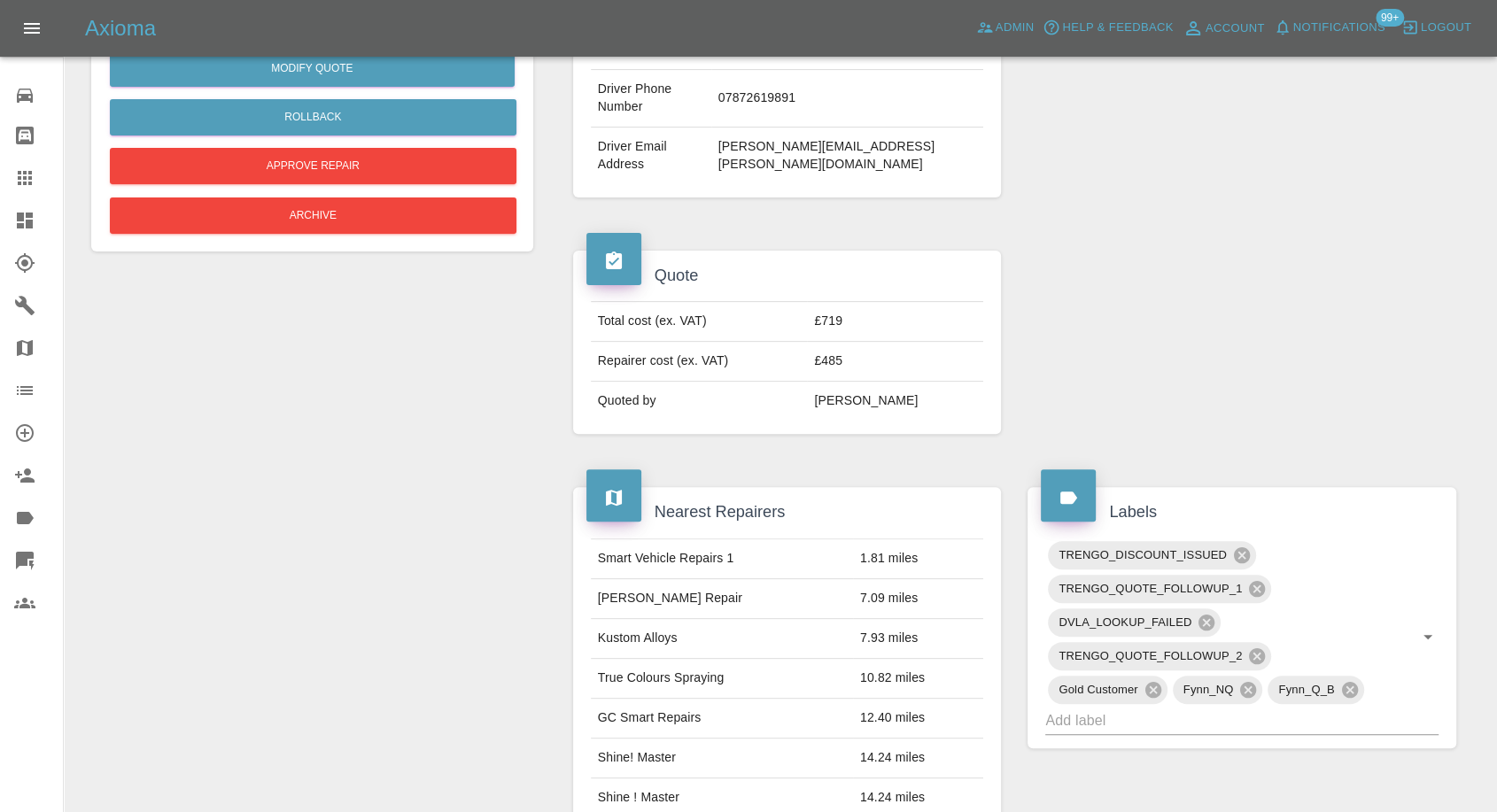
scroll to position [295, 0]
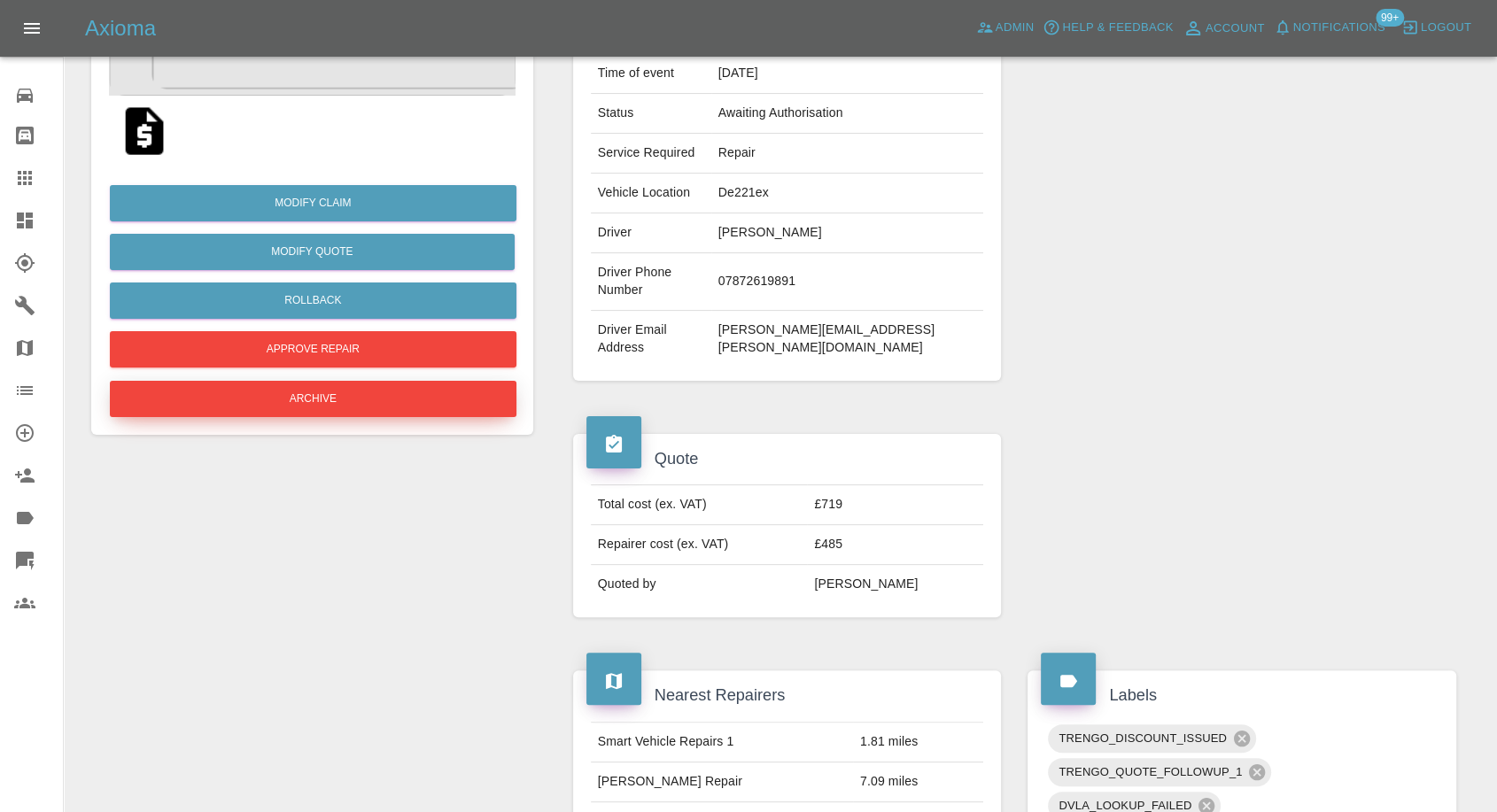
click at [426, 398] on button "Archive" at bounding box center [313, 399] width 407 height 37
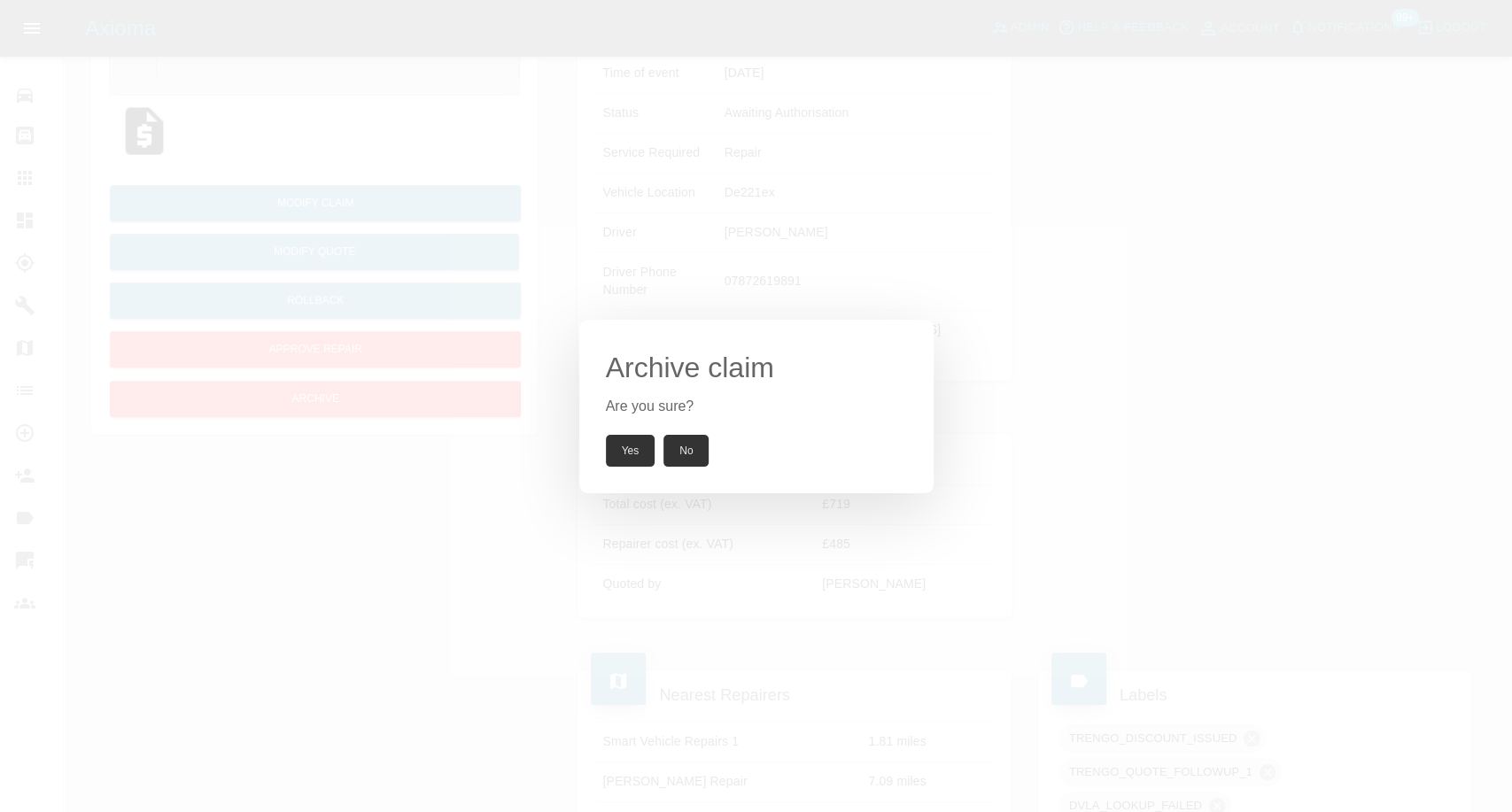
click at [644, 452] on button "Yes" at bounding box center [630, 450] width 49 height 32
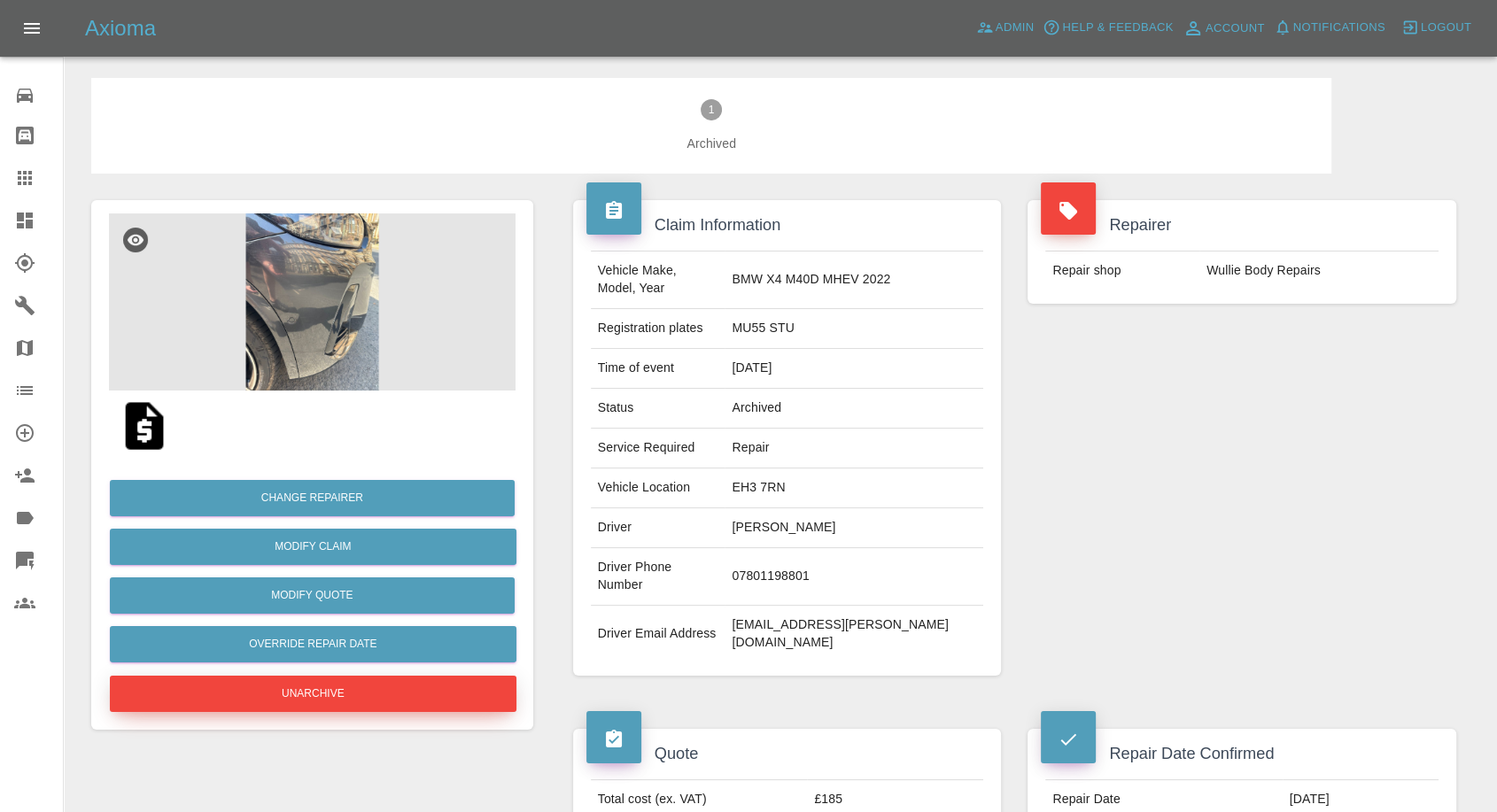
click at [405, 682] on button "Unarchive" at bounding box center [313, 694] width 407 height 37
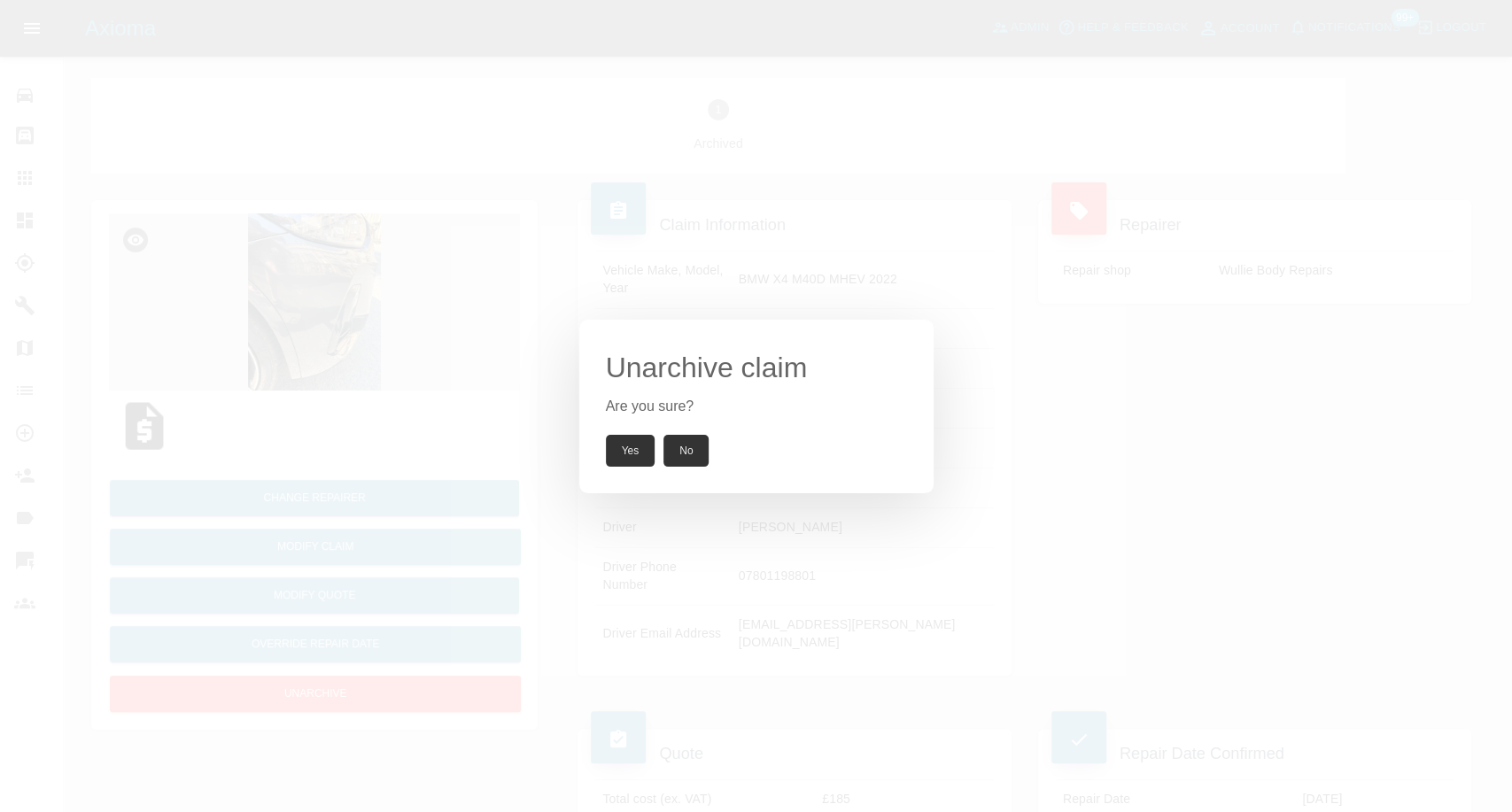
click at [625, 450] on button "Yes" at bounding box center [630, 450] width 49 height 32
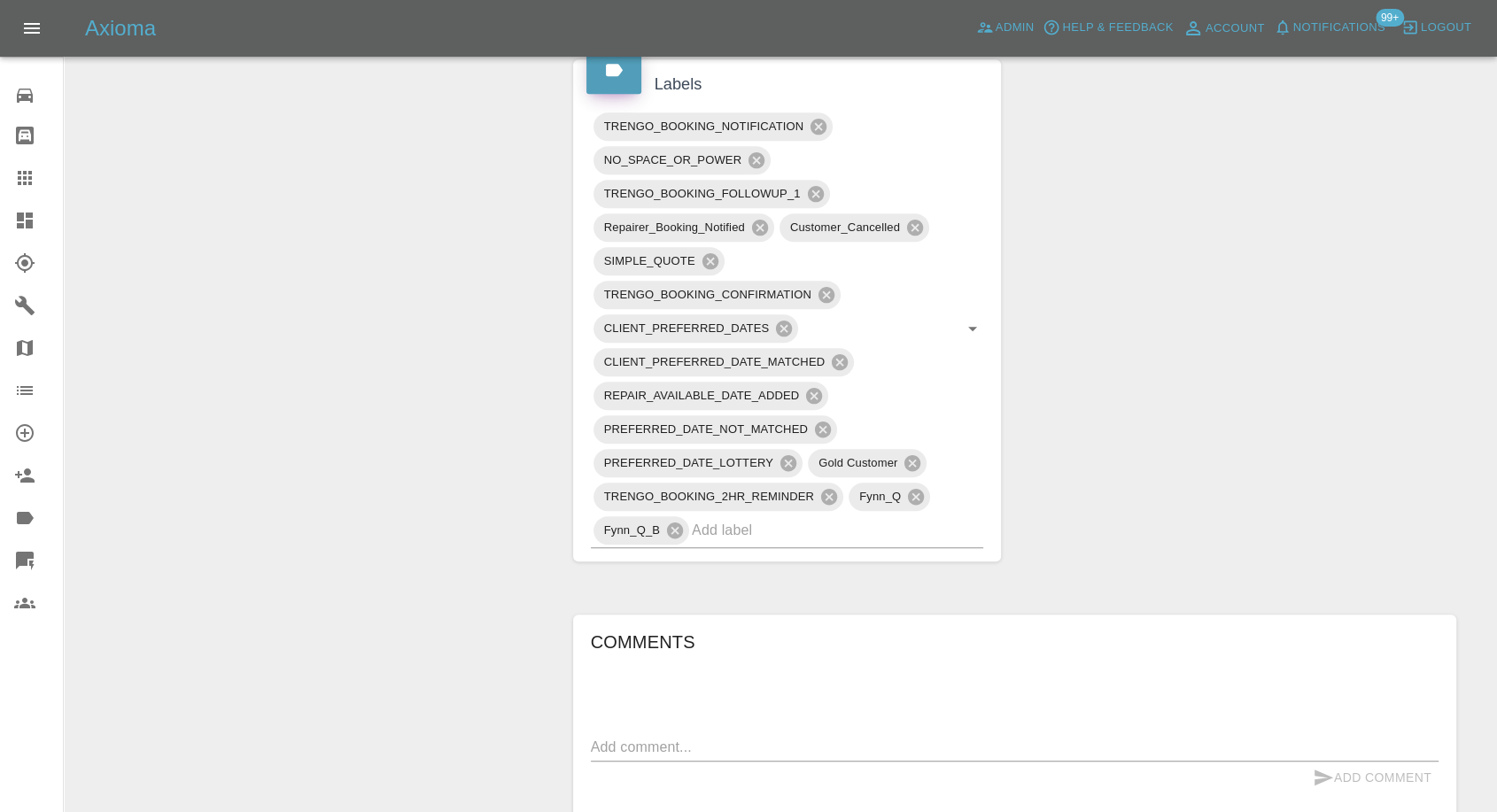
scroll to position [1180, 0]
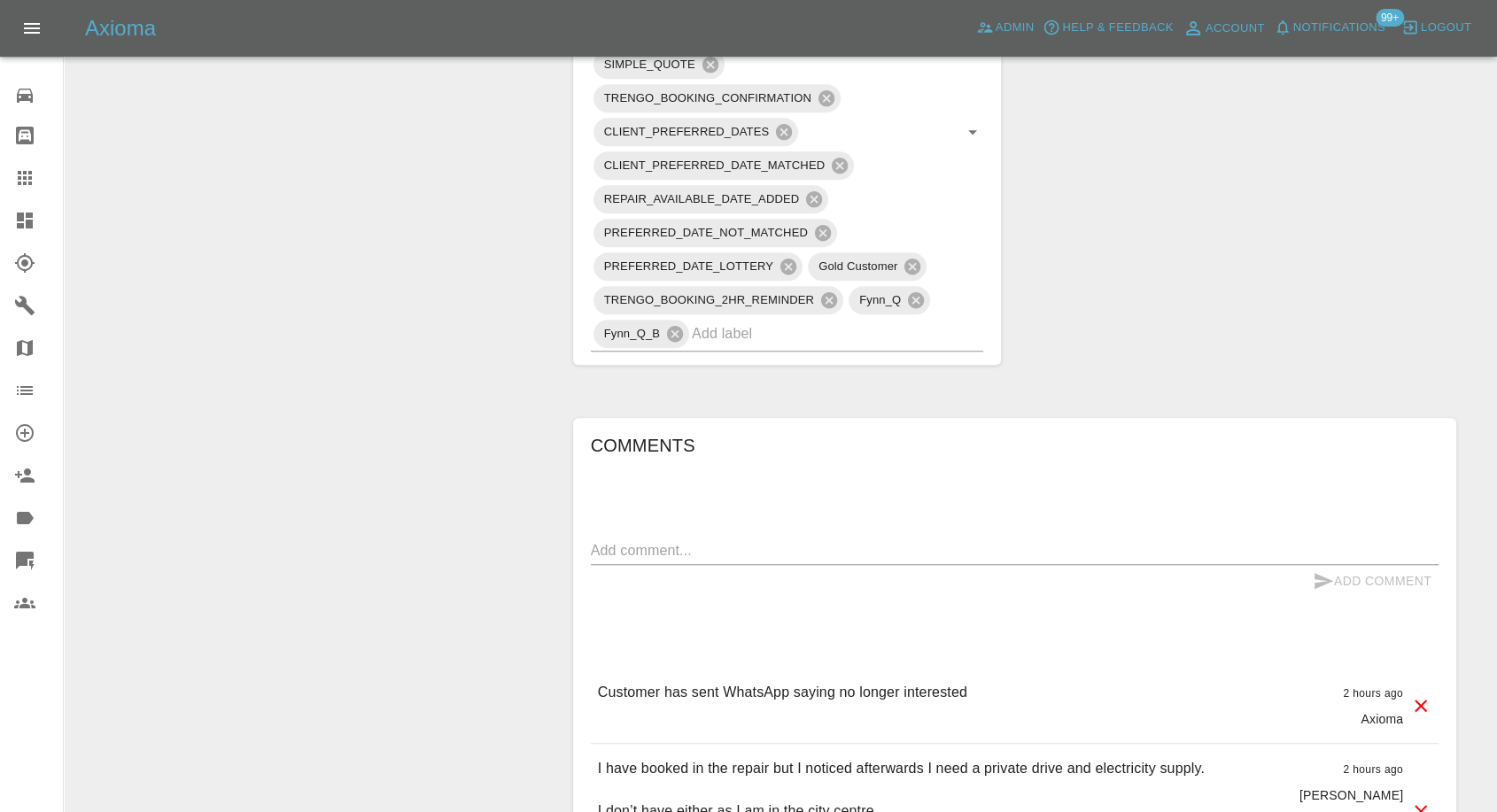
click at [760, 540] on textarea at bounding box center [1014, 550] width 848 height 20
paste textarea "Sorry I must have pressed something by mistake. I am booked for the 22nd August."
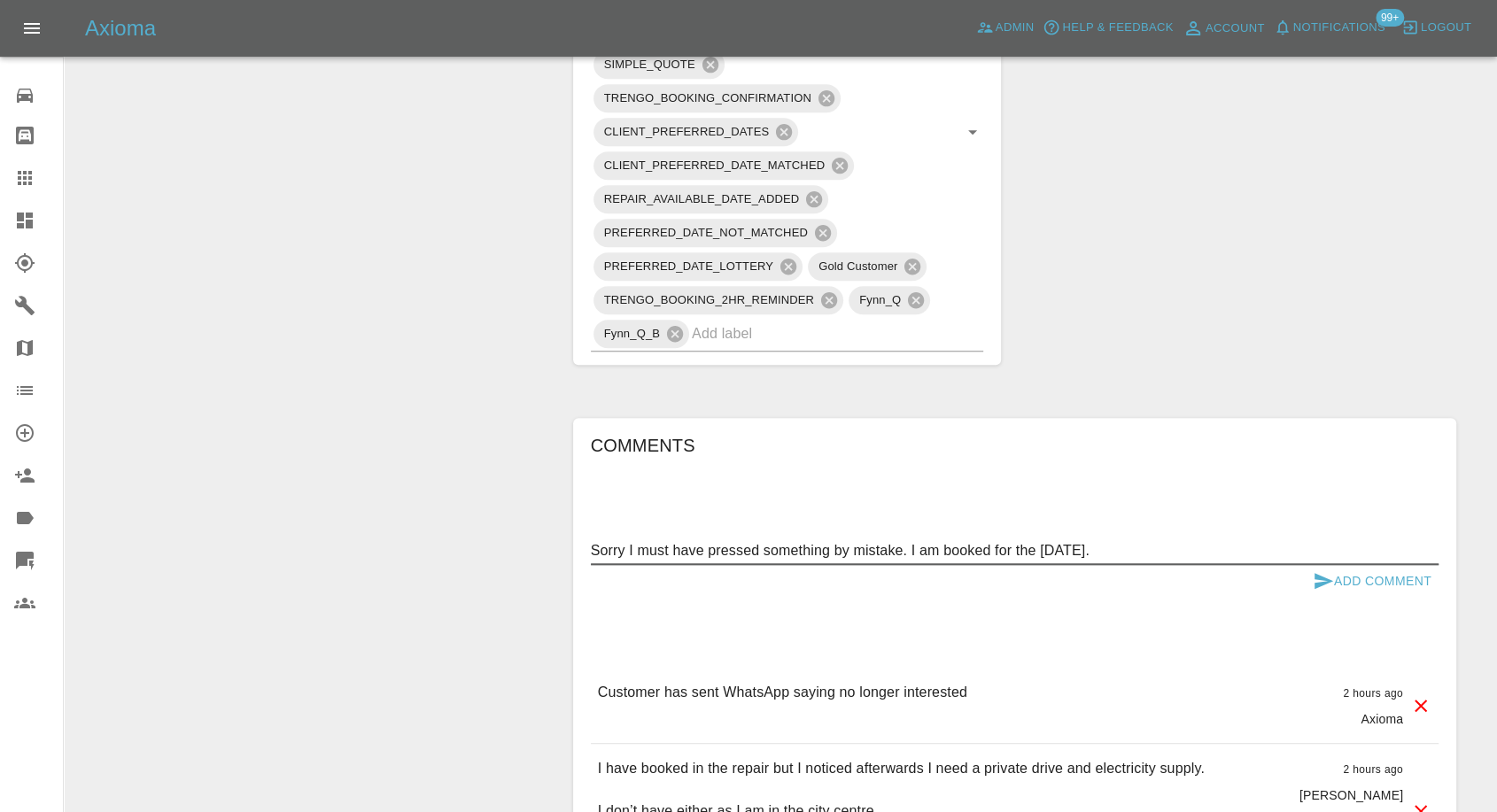
type textarea "Sorry I must have pressed something by mistake. I am booked for the 22nd August."
click at [1315, 570] on icon "submit" at bounding box center [1324, 581] width 21 height 21
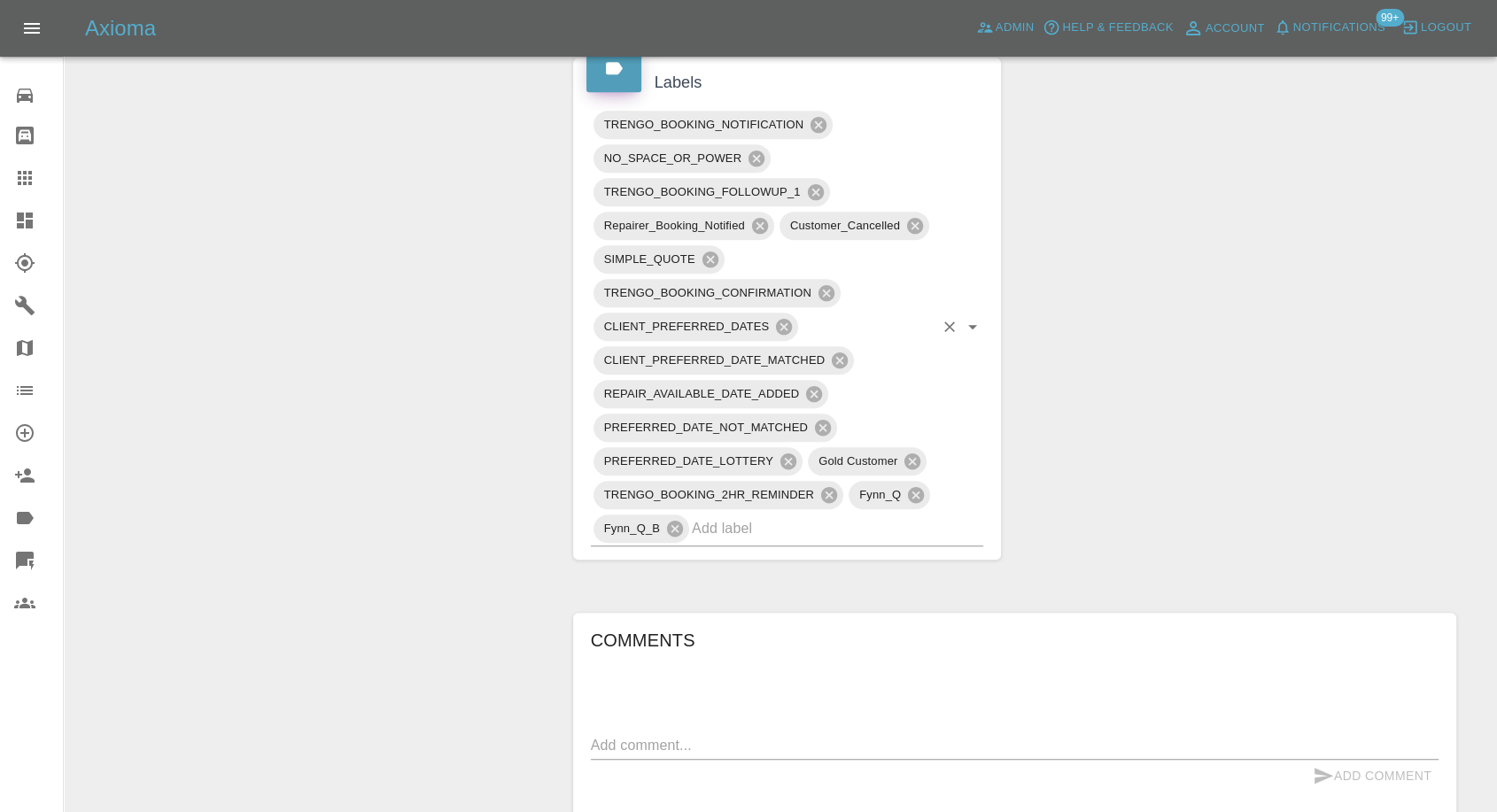
scroll to position [885, 0]
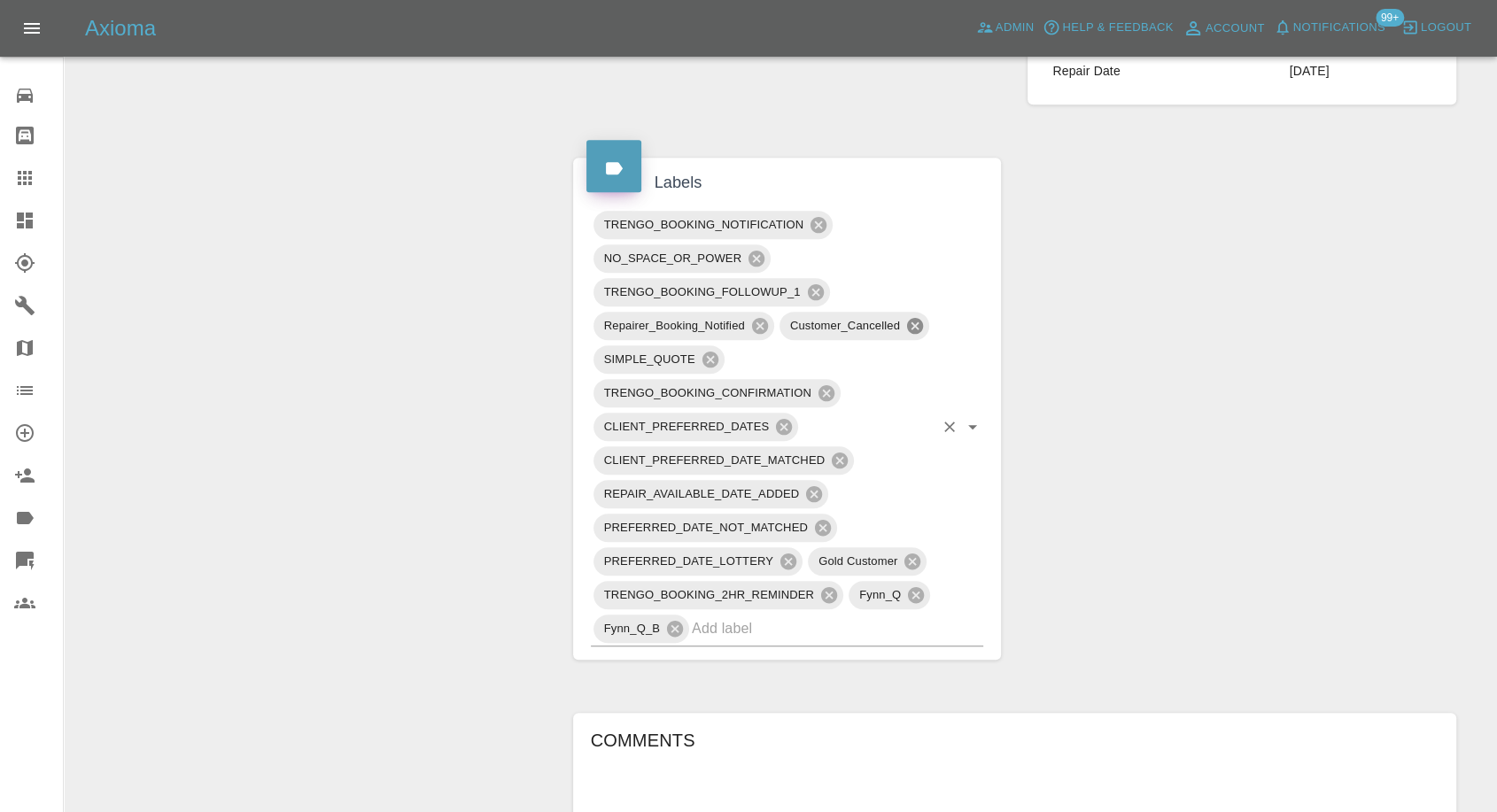
click at [918, 318] on icon at bounding box center [915, 326] width 15 height 15
click at [1219, 395] on div "Claim Information Vehicle Make, Model, Year BMW X4 M40D MHEV 2022 Registration …" at bounding box center [1014, 455] width 910 height 2335
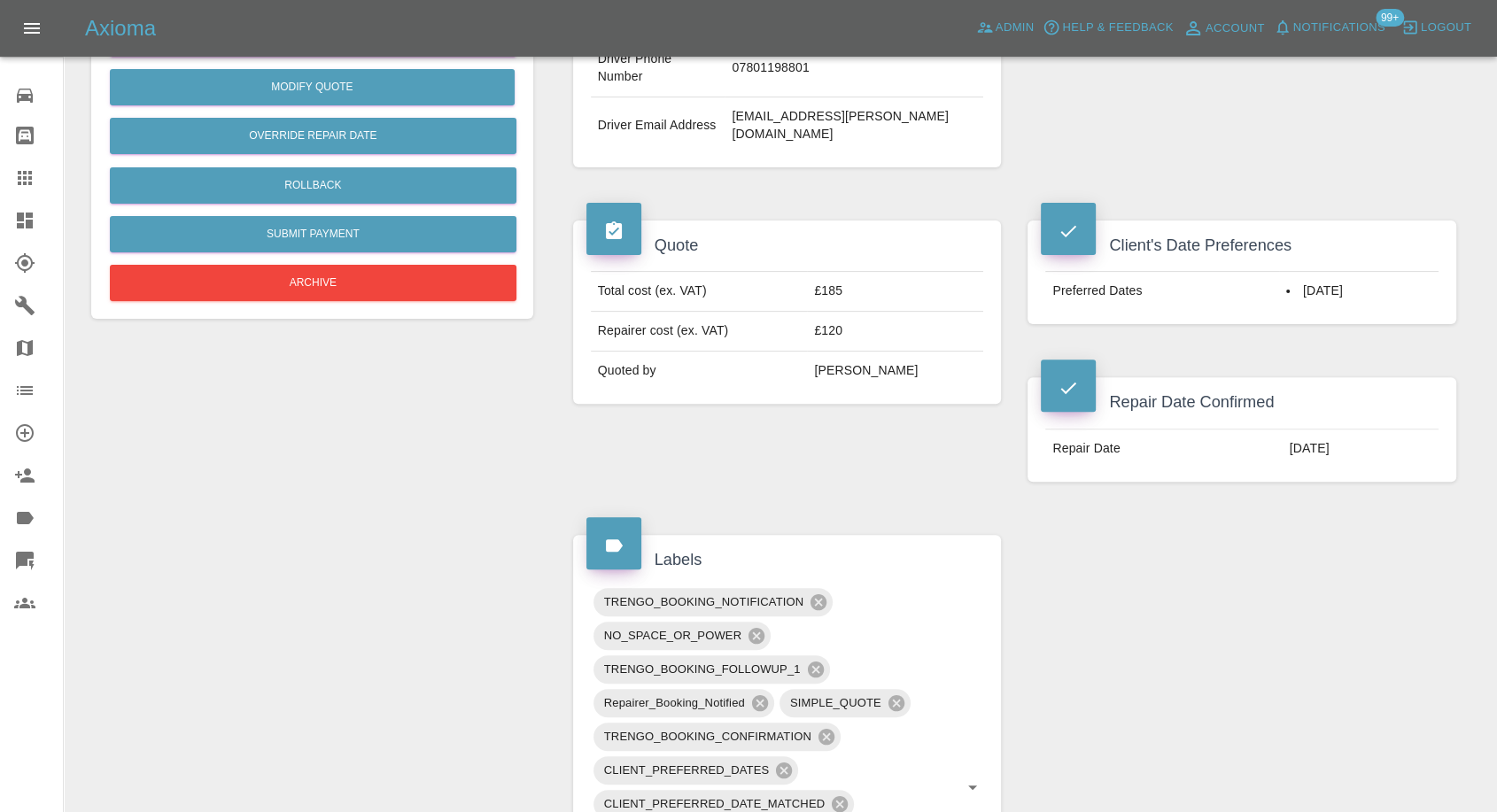
scroll to position [393, 0]
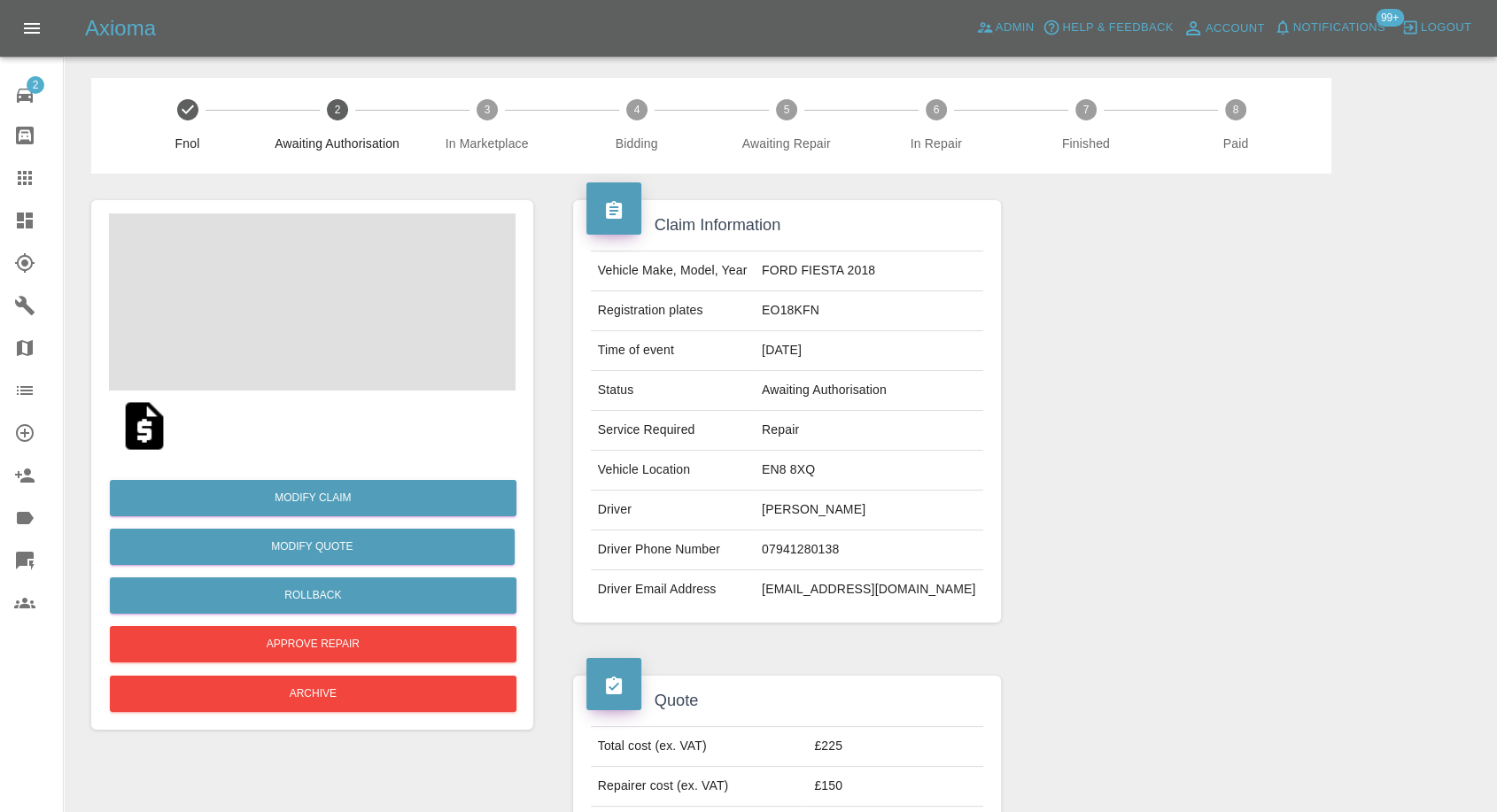
click at [143, 434] on img at bounding box center [144, 425] width 57 height 57
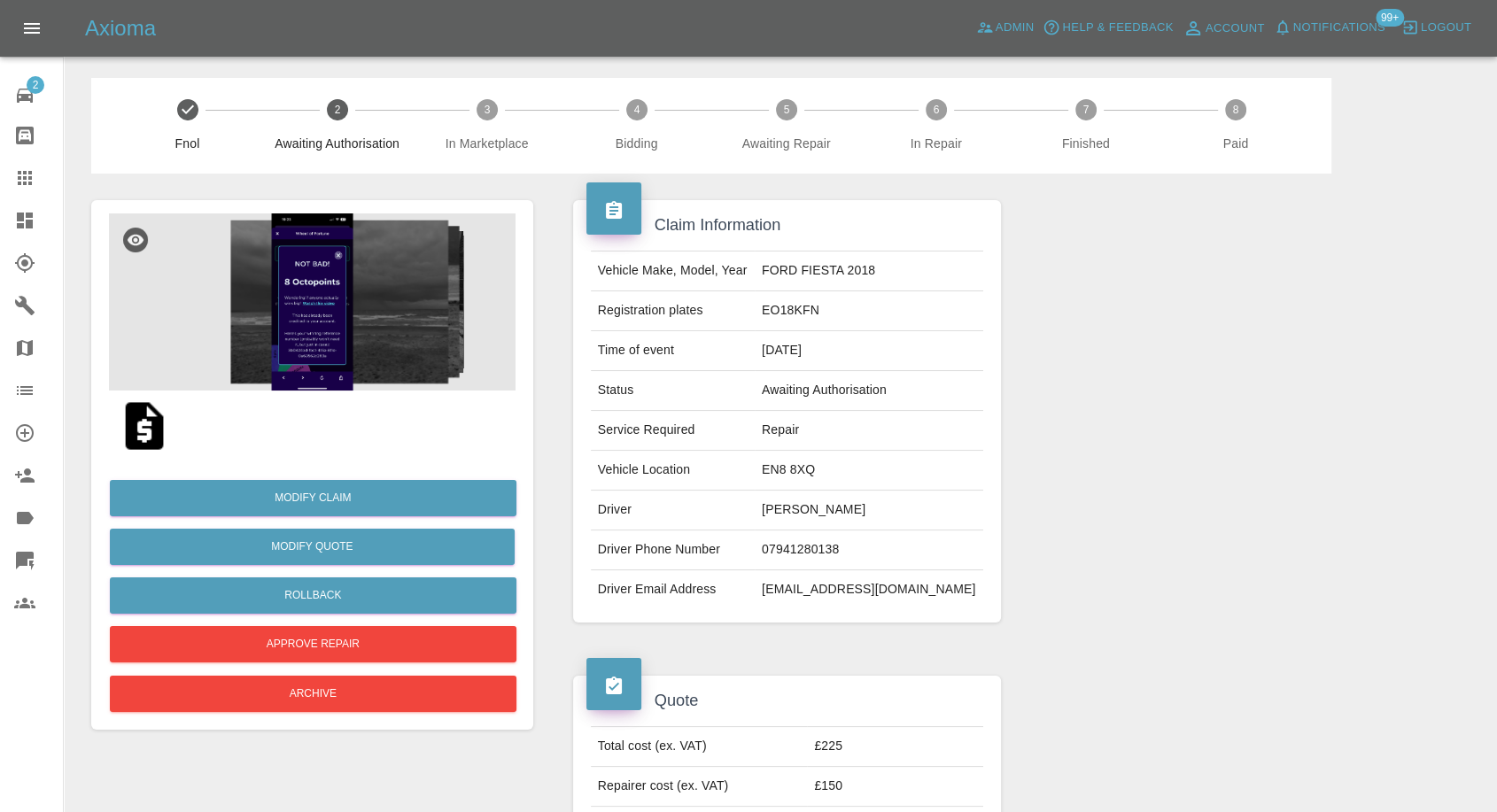
click at [274, 291] on img at bounding box center [312, 302] width 407 height 177
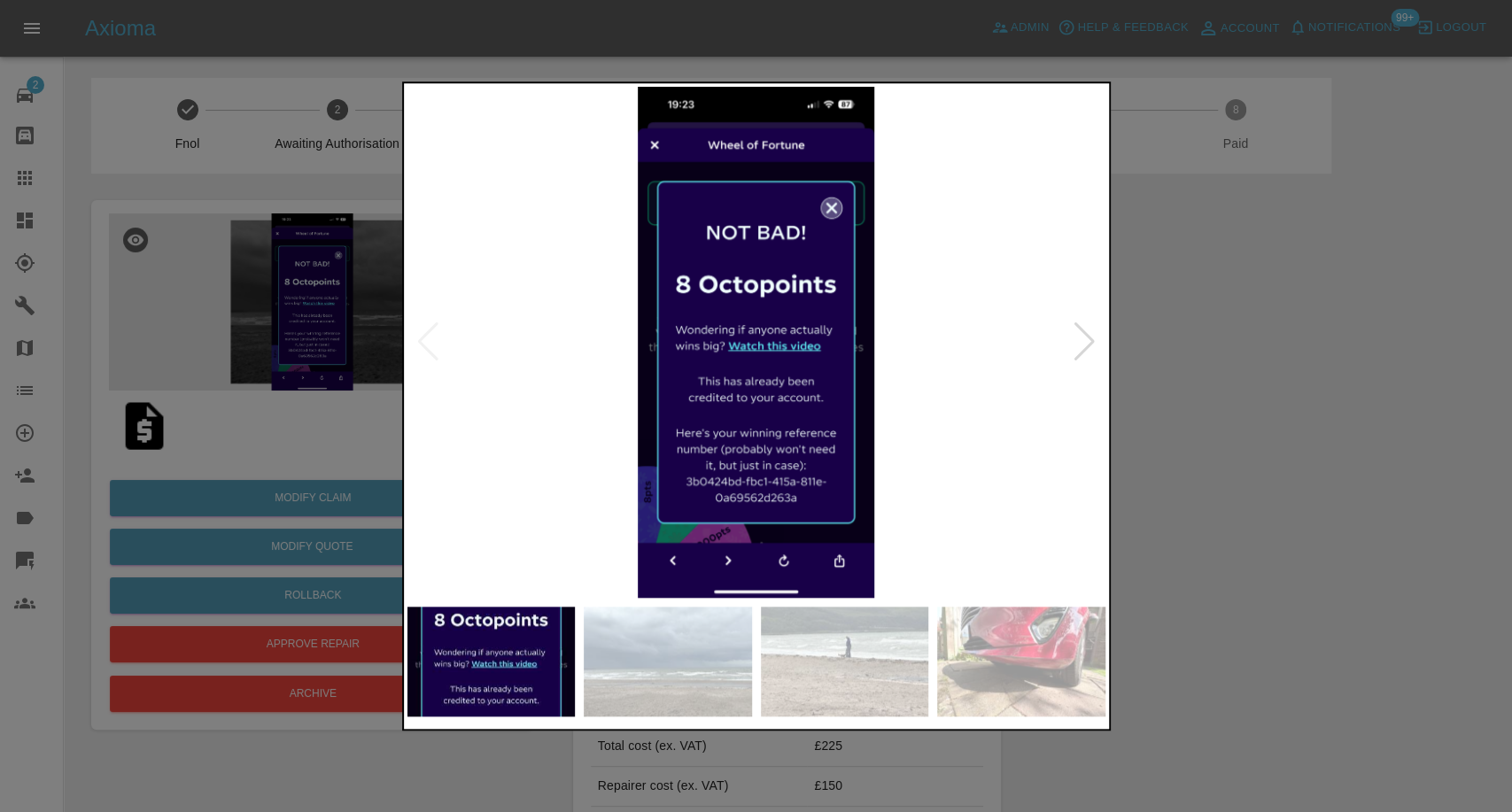
click at [634, 689] on img at bounding box center [668, 662] width 168 height 110
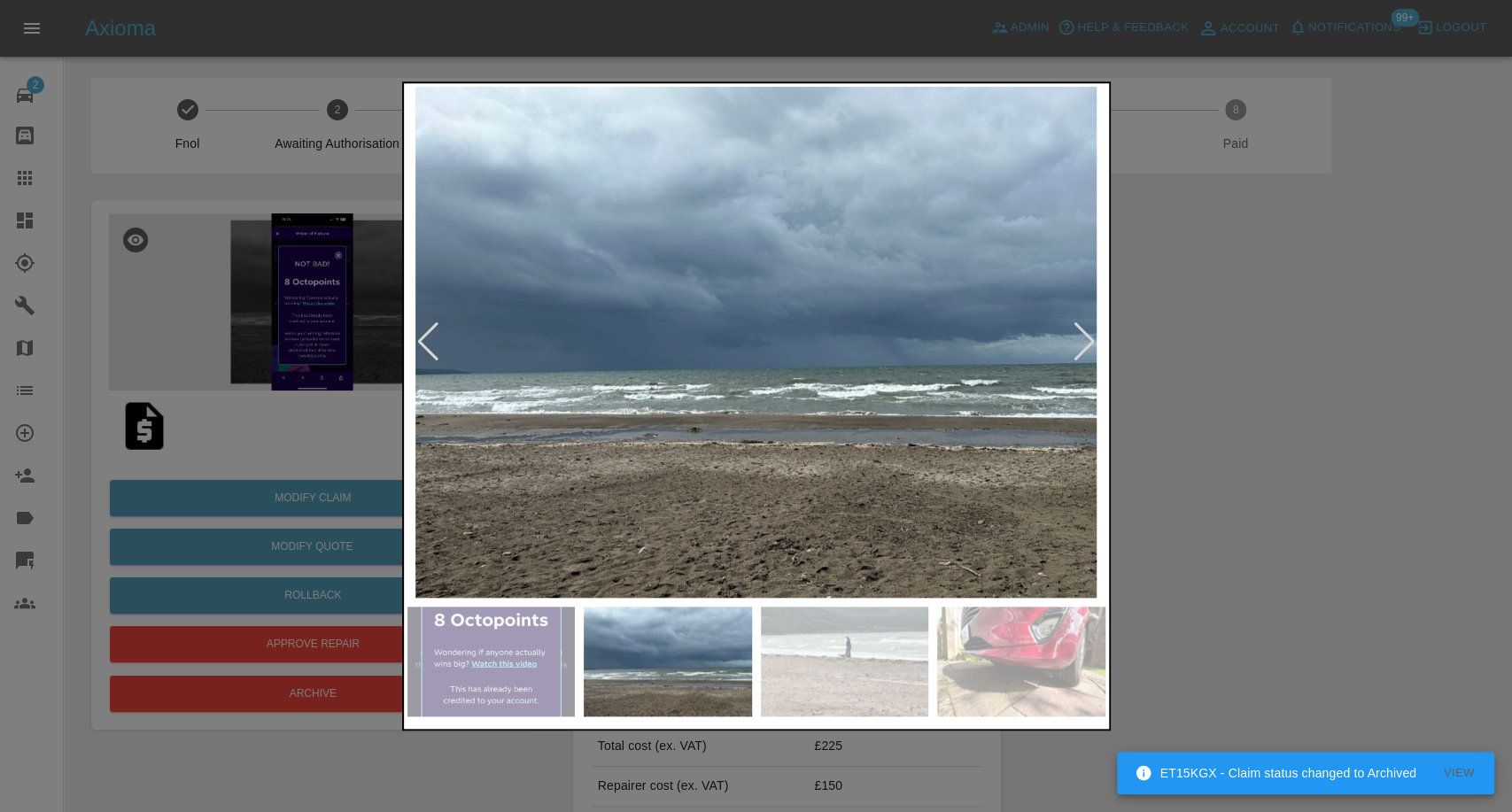
click at [791, 675] on img at bounding box center [845, 662] width 168 height 110
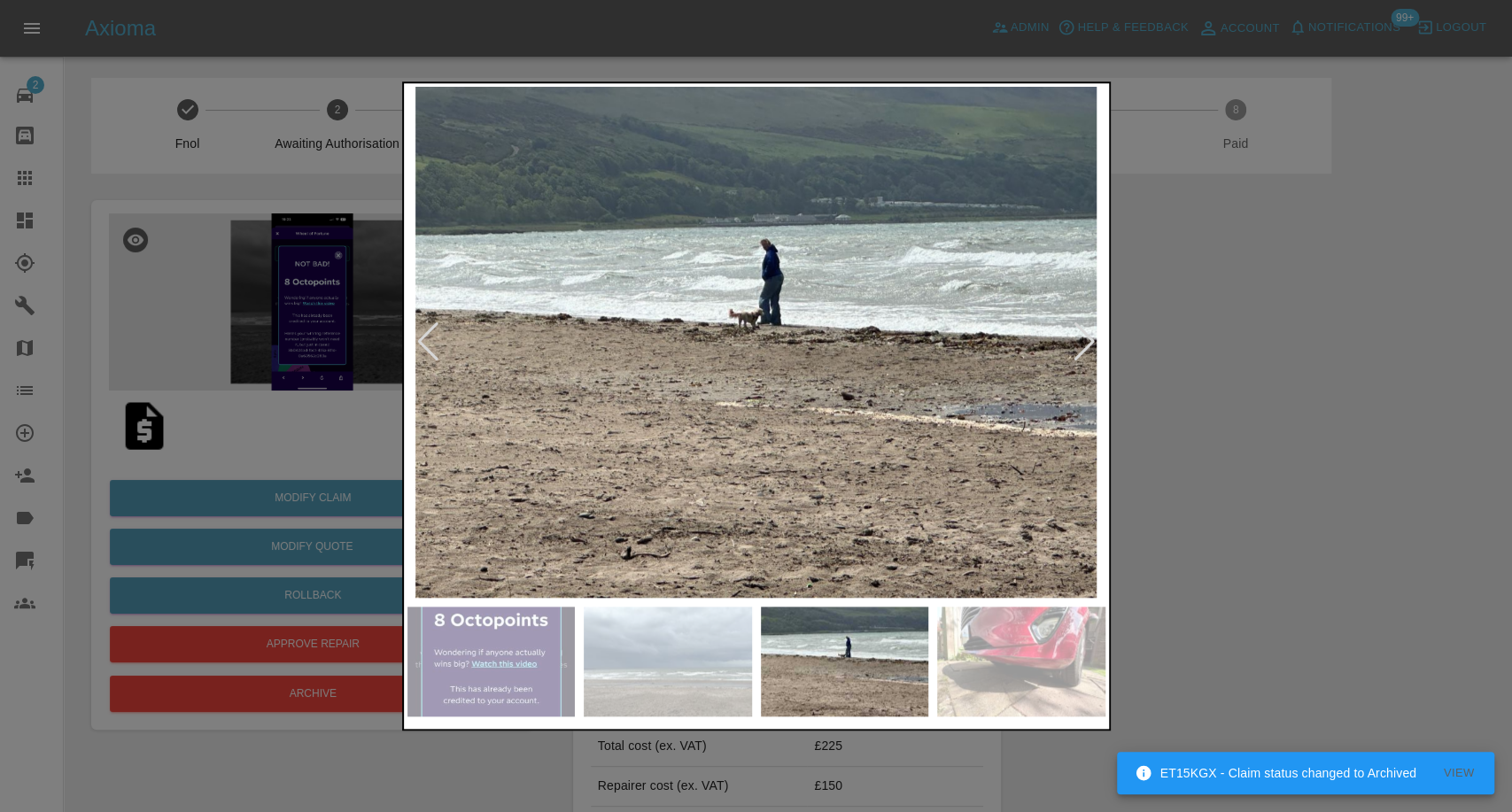
click at [996, 666] on img at bounding box center [1021, 662] width 168 height 110
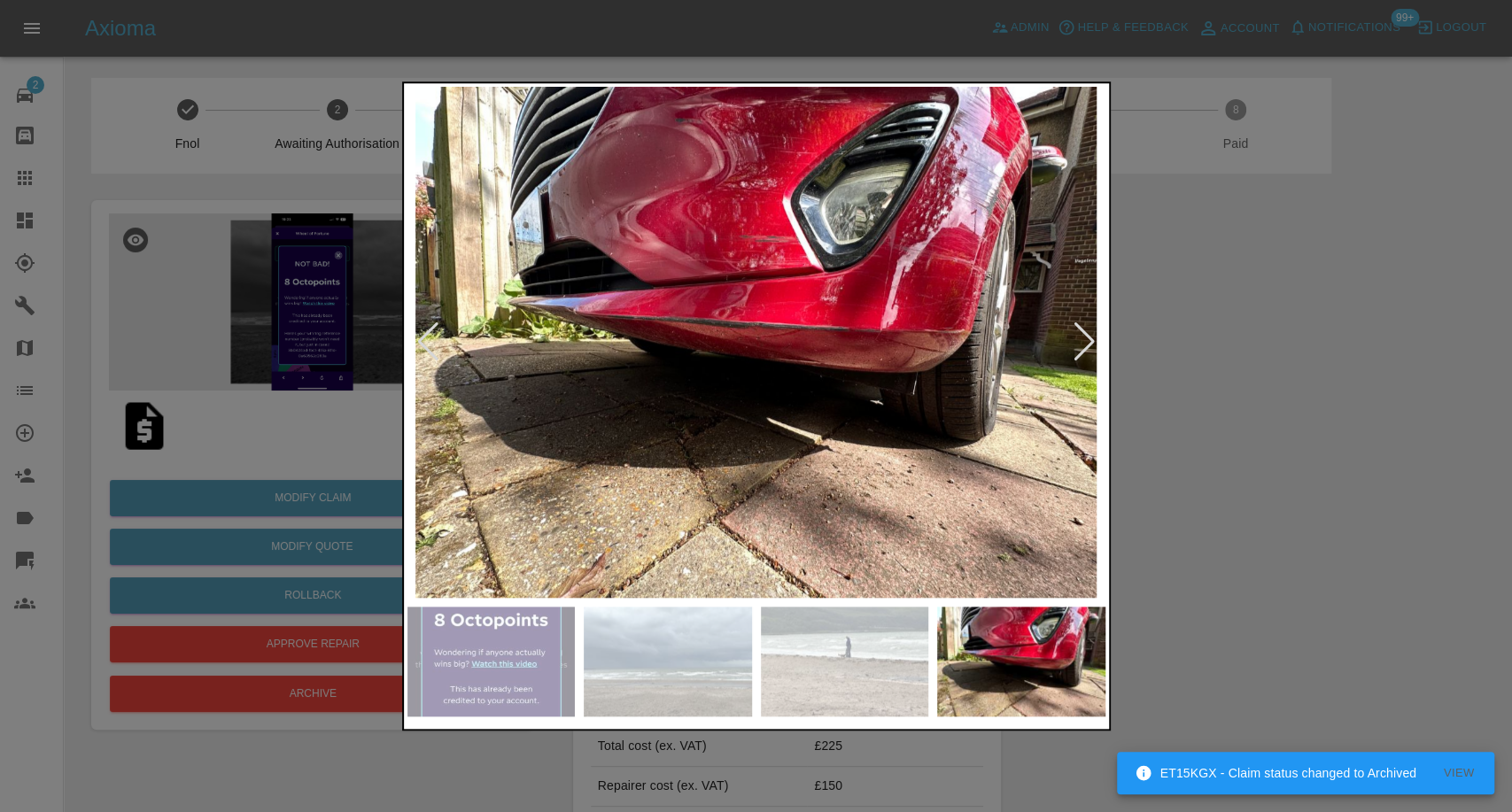
click at [1085, 356] on div at bounding box center [1085, 342] width 24 height 39
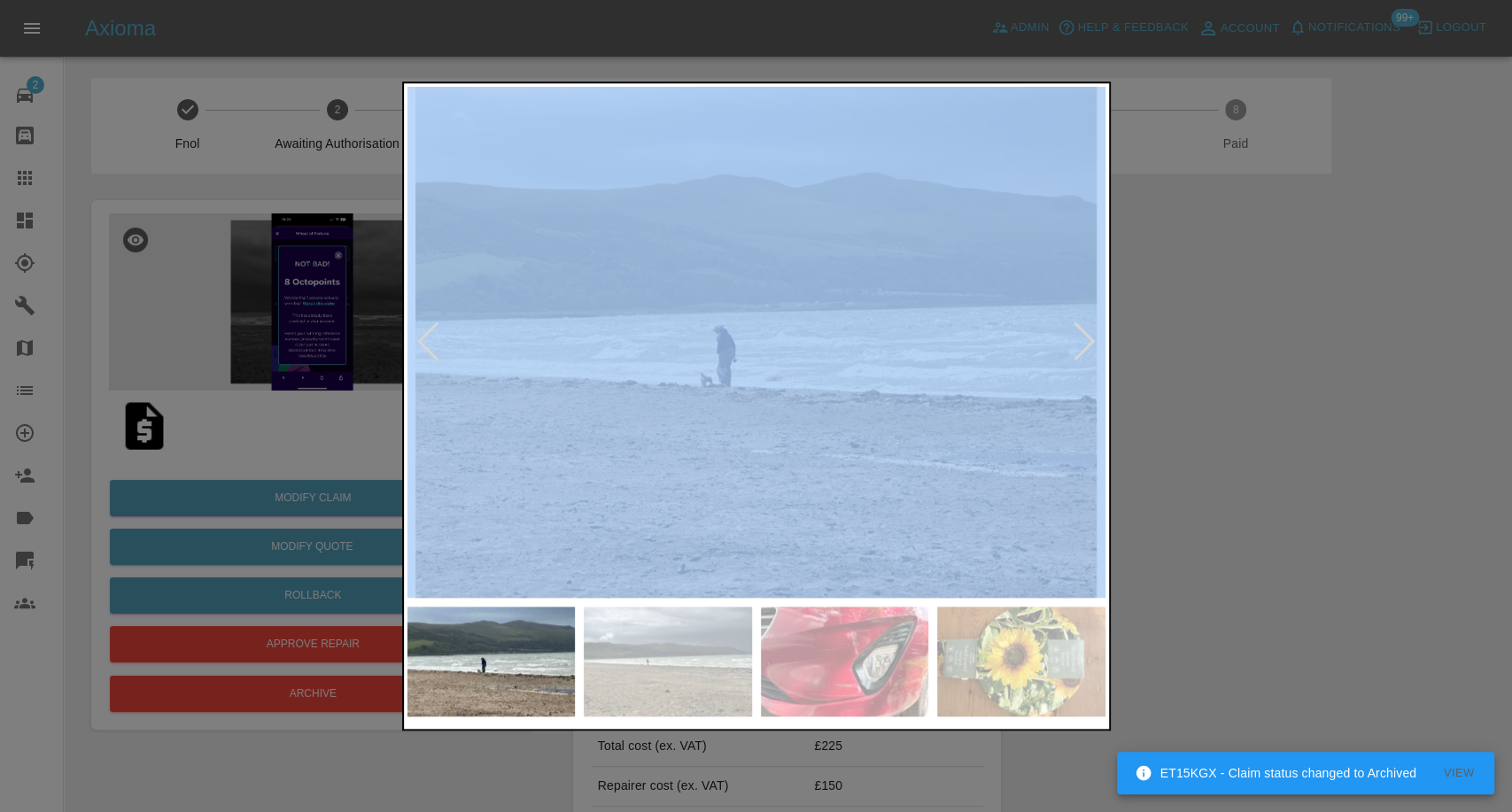
click at [1085, 356] on div at bounding box center [1085, 342] width 24 height 39
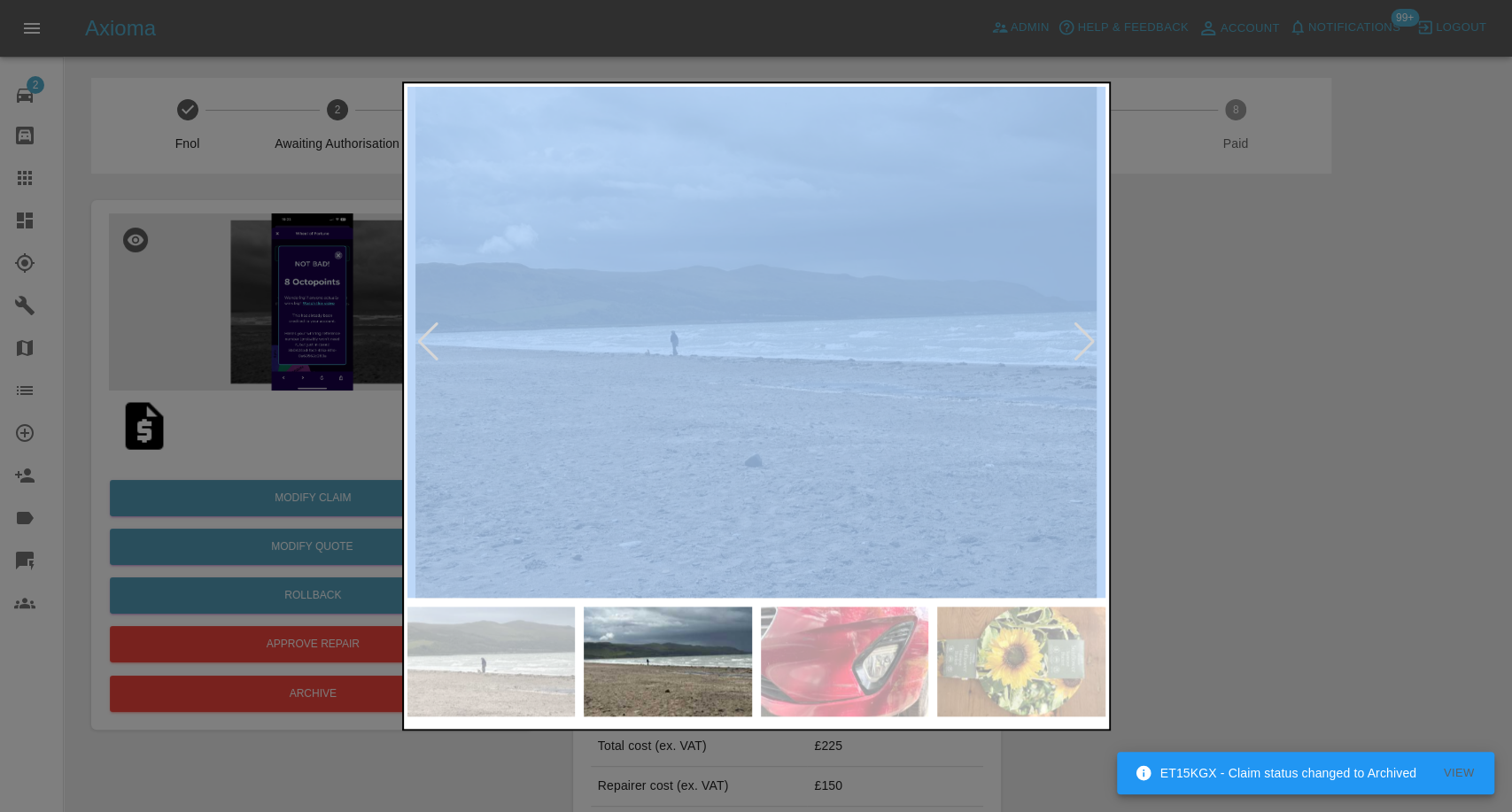
click at [1085, 356] on div at bounding box center [1085, 342] width 24 height 39
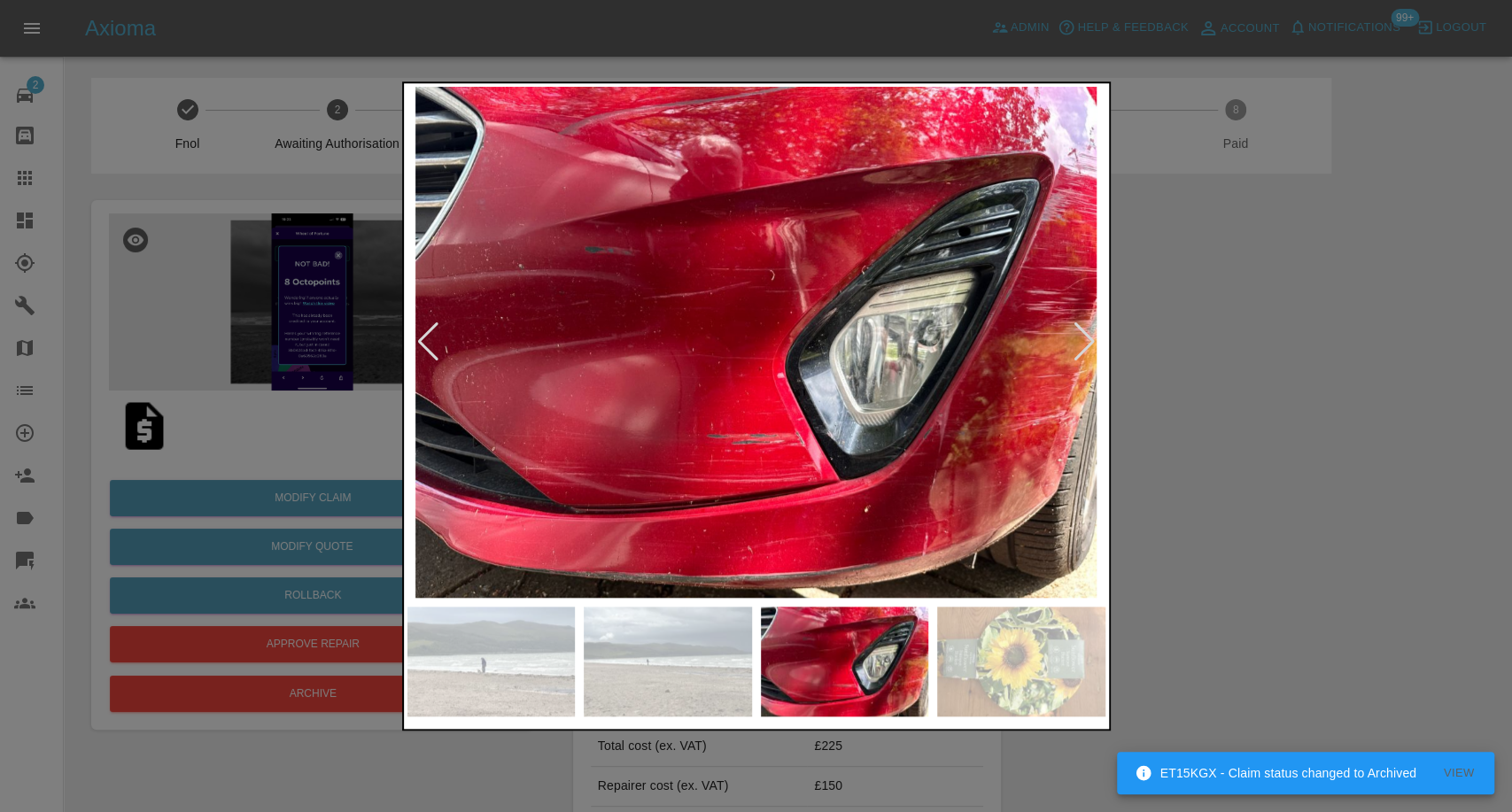
click at [1085, 356] on div at bounding box center [1085, 342] width 24 height 39
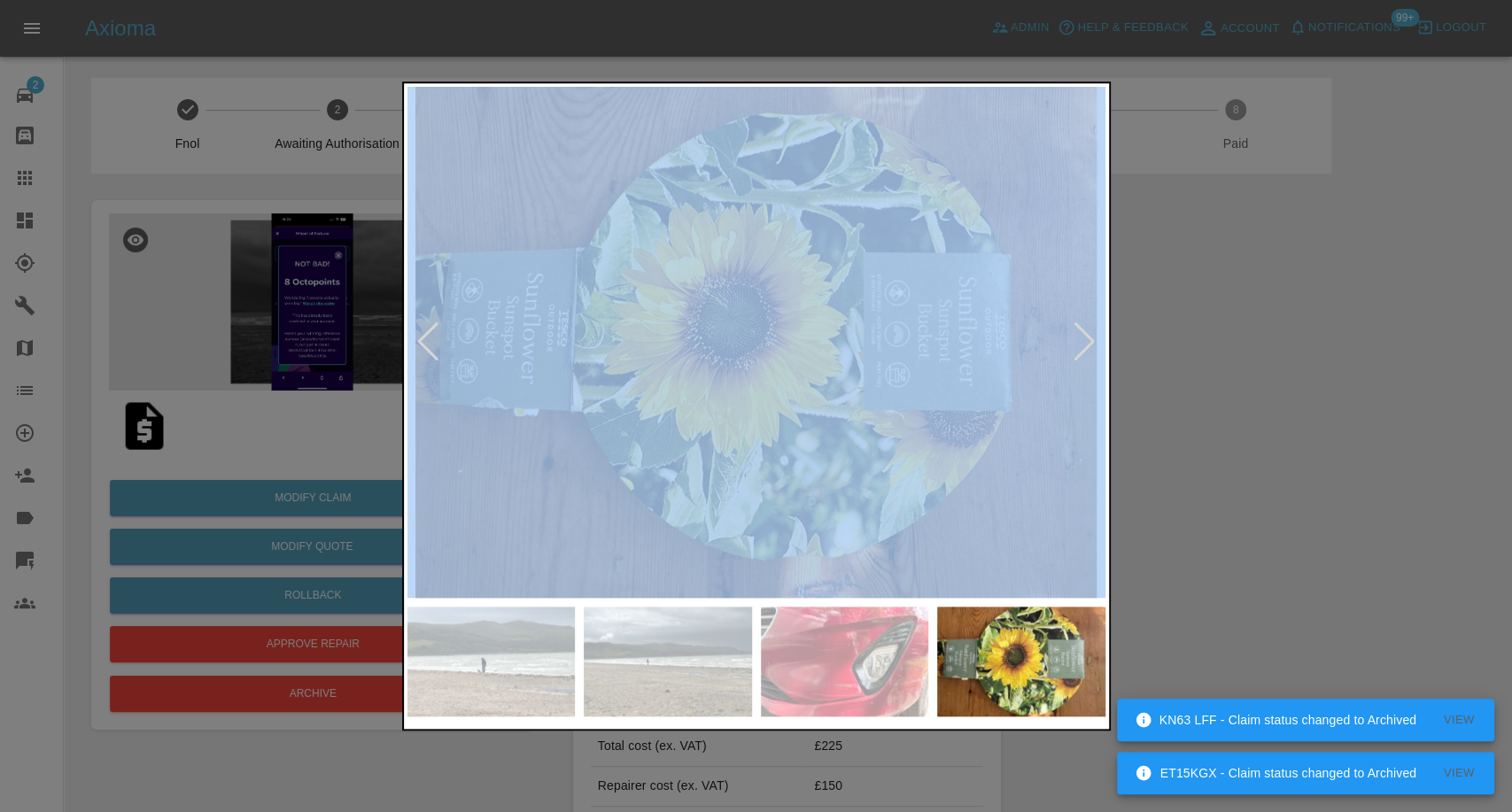
click at [1085, 356] on div at bounding box center [1085, 342] width 24 height 39
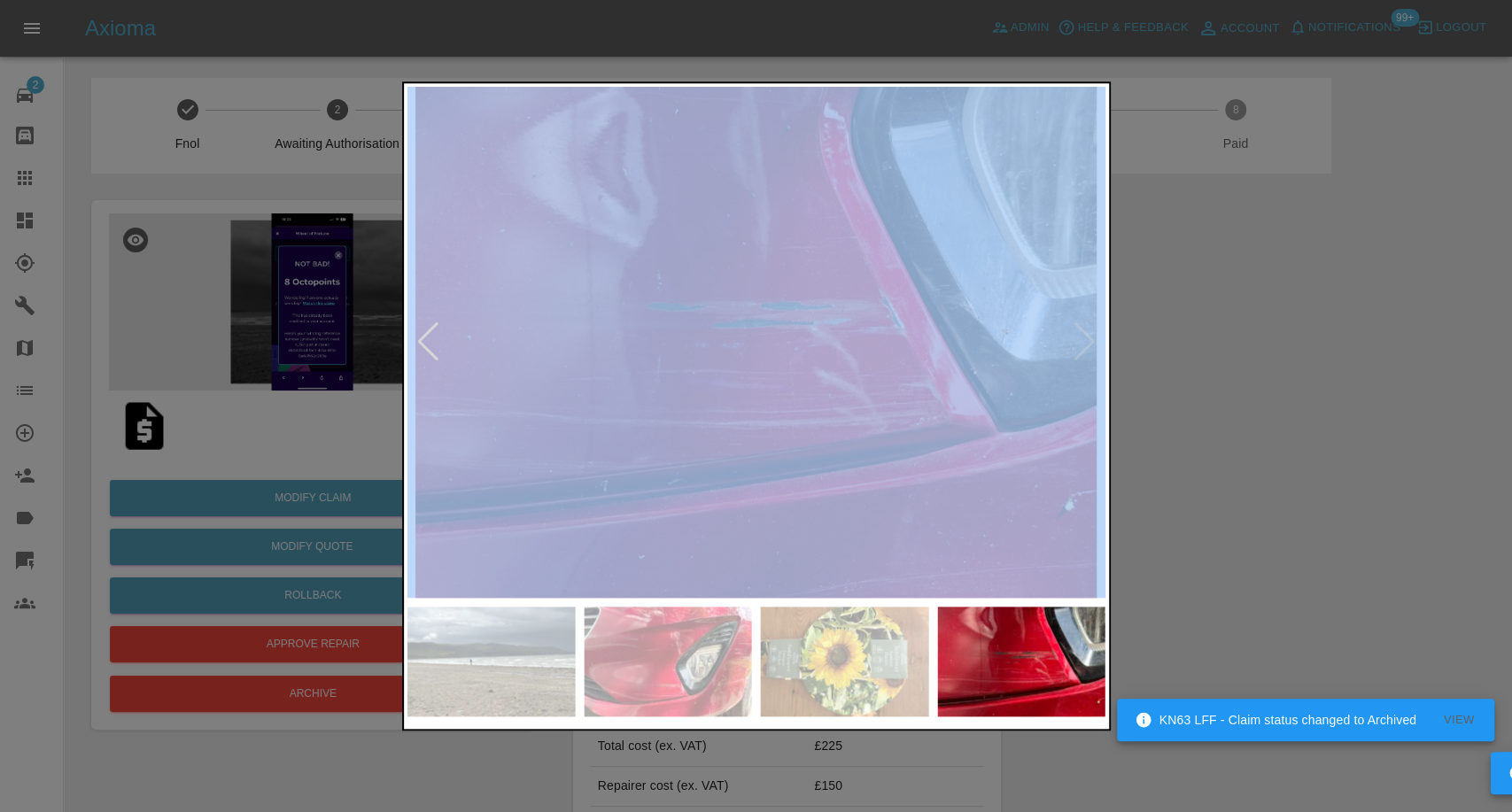
click at [1085, 356] on img at bounding box center [756, 342] width 698 height 511
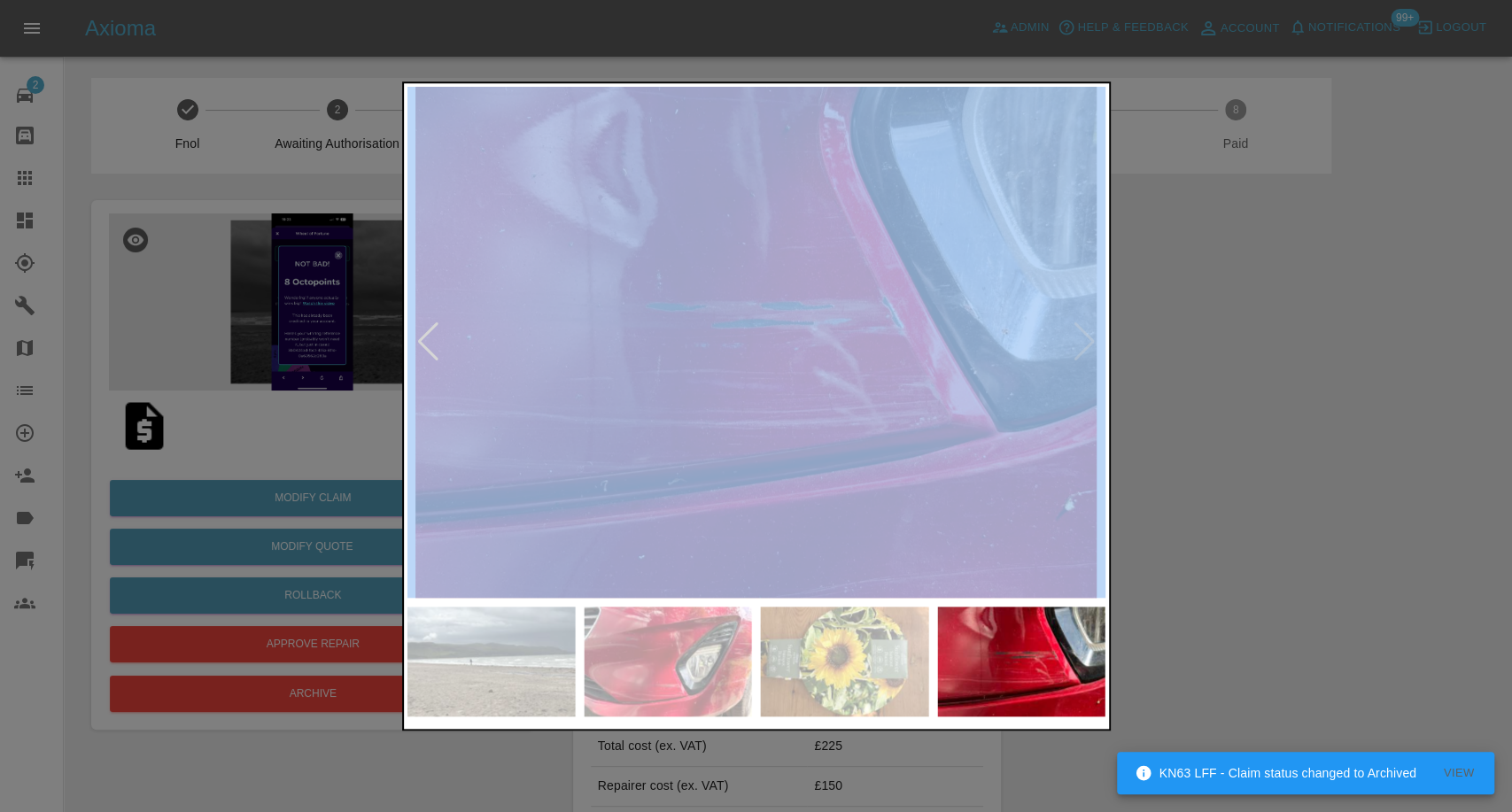
click at [1085, 356] on img at bounding box center [756, 342] width 698 height 511
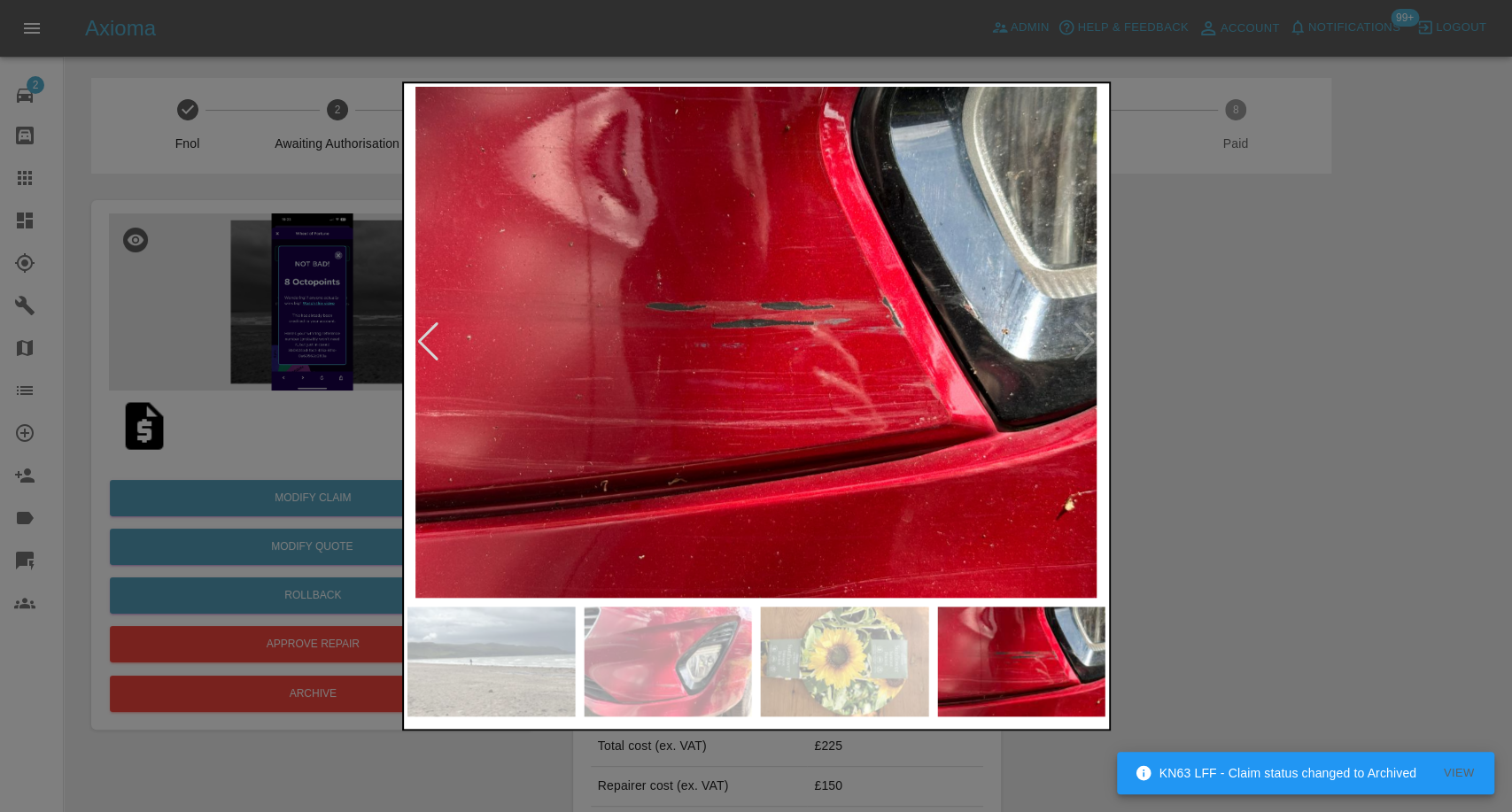
click at [1247, 401] on div at bounding box center [756, 406] width 1512 height 812
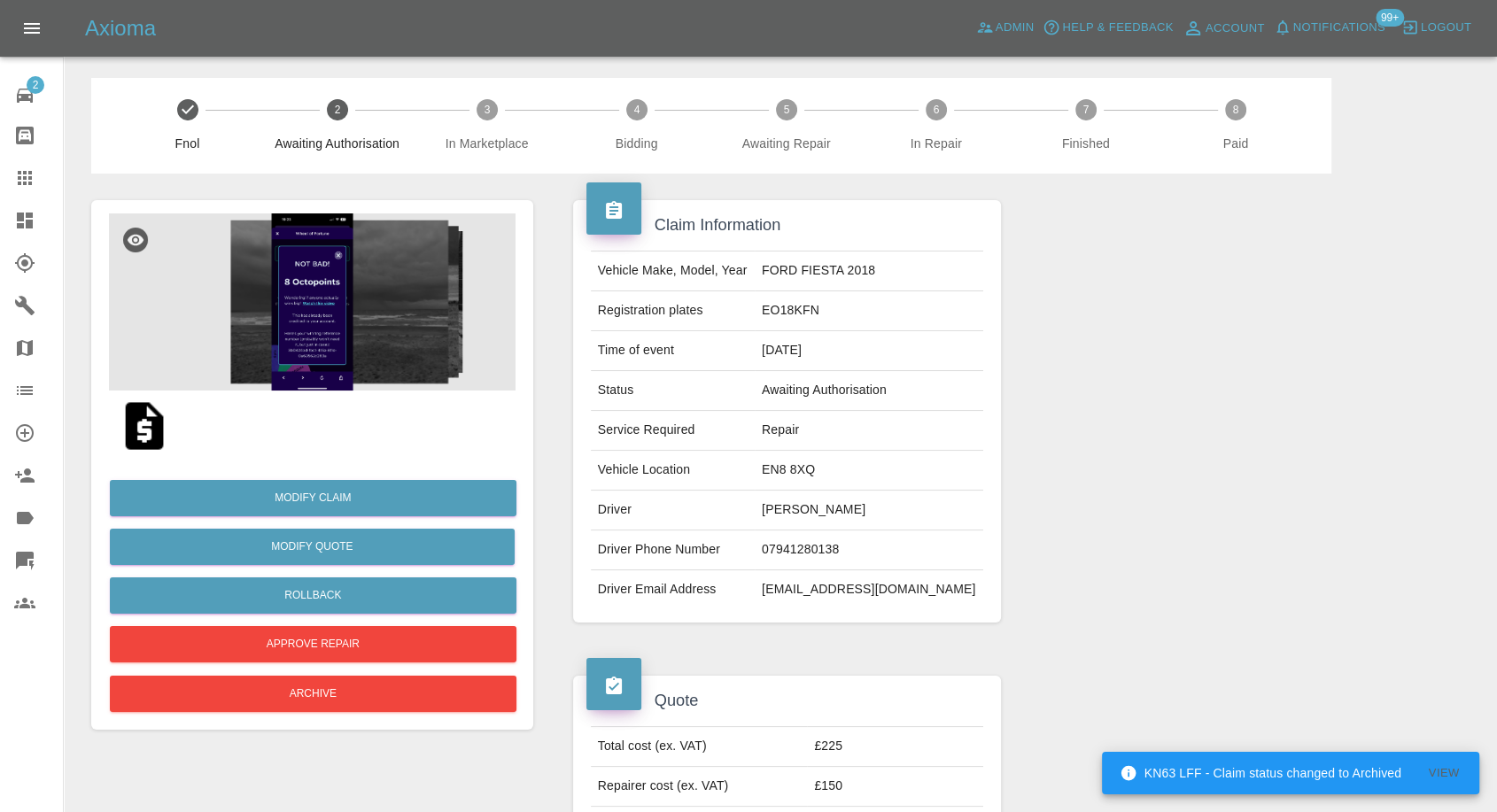
click at [338, 326] on img at bounding box center [312, 302] width 407 height 177
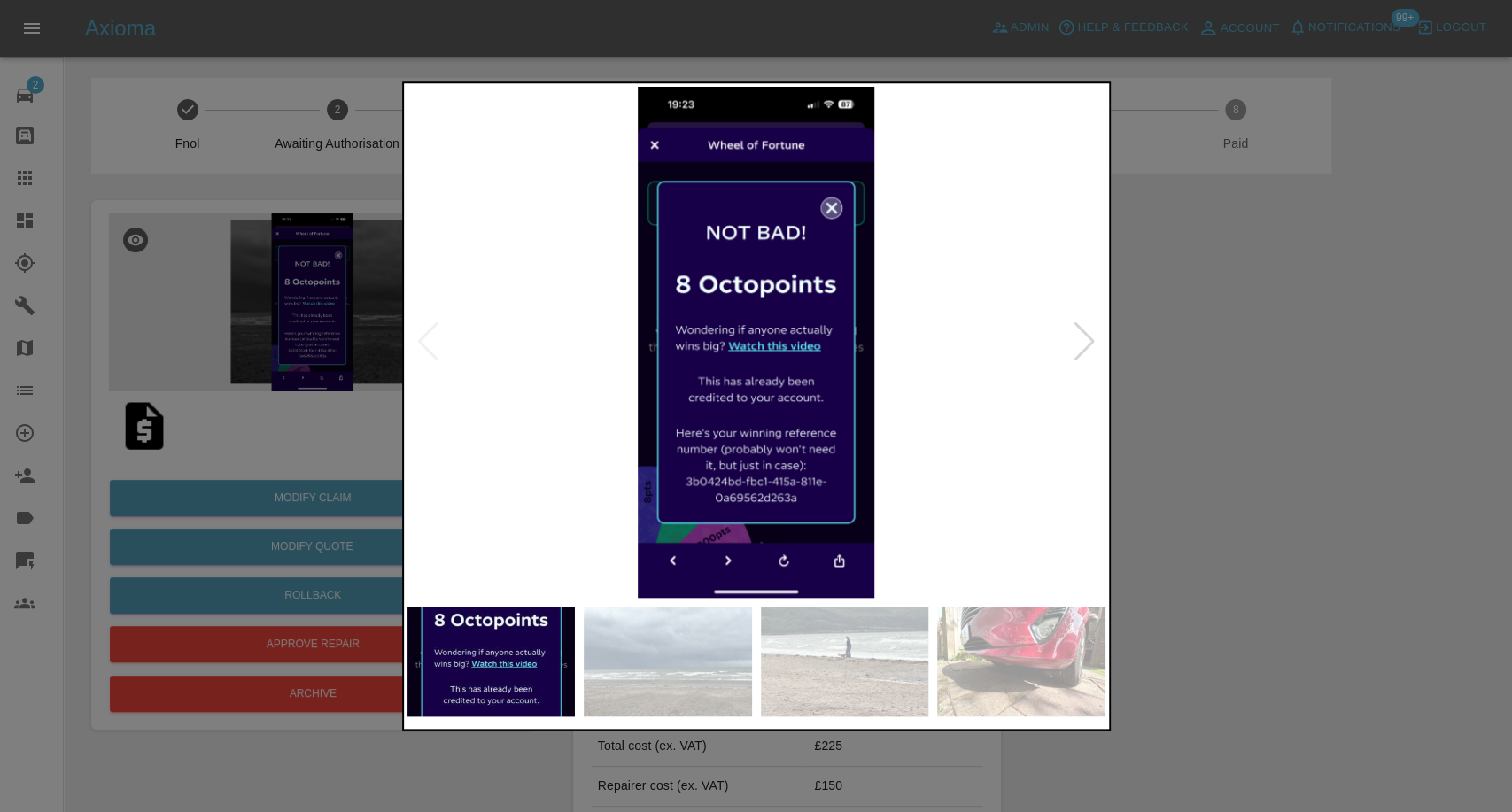
click at [642, 658] on img at bounding box center [668, 662] width 168 height 110
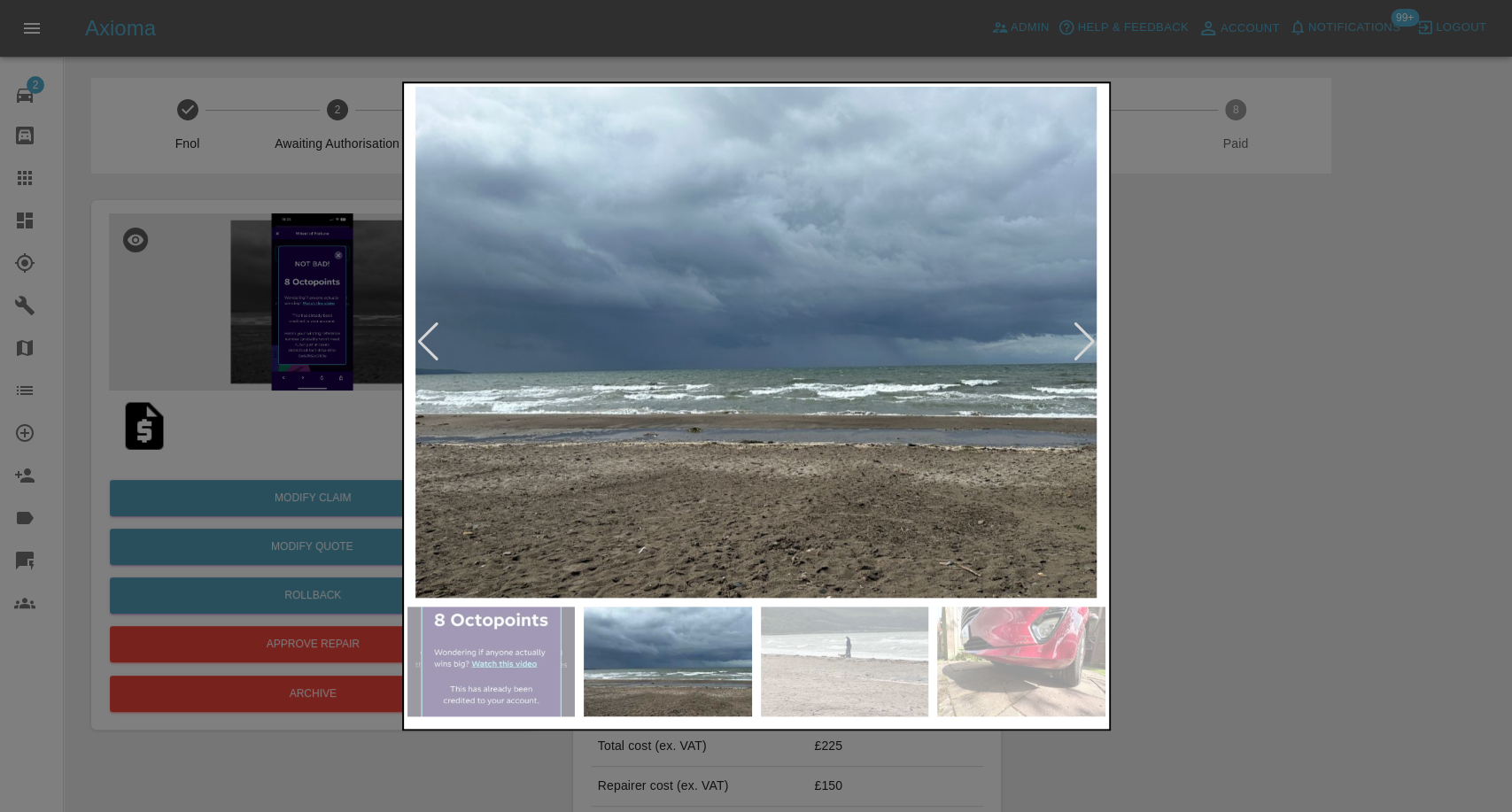
click at [806, 652] on img at bounding box center [845, 662] width 168 height 110
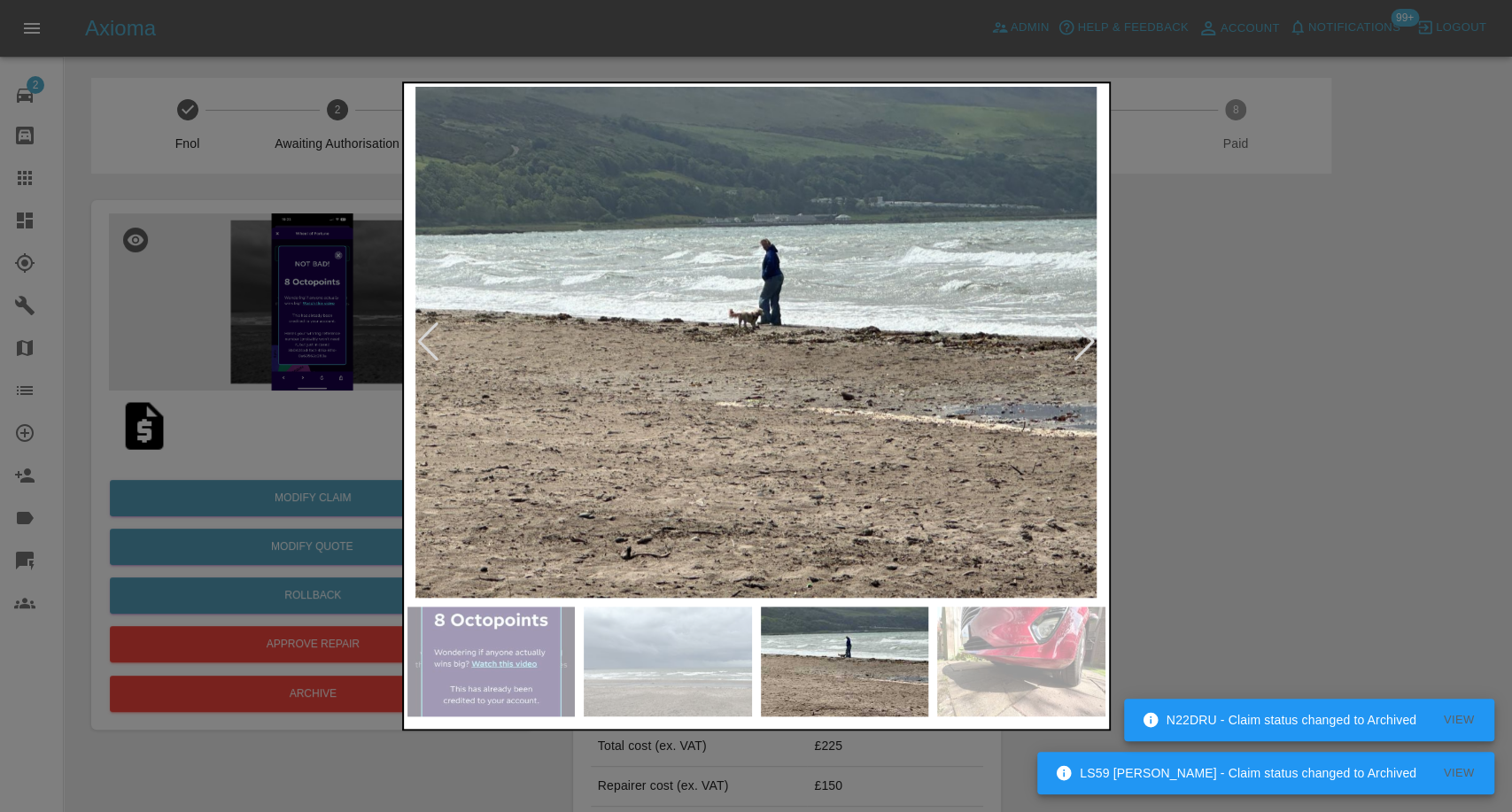
click at [659, 640] on img at bounding box center [668, 662] width 168 height 110
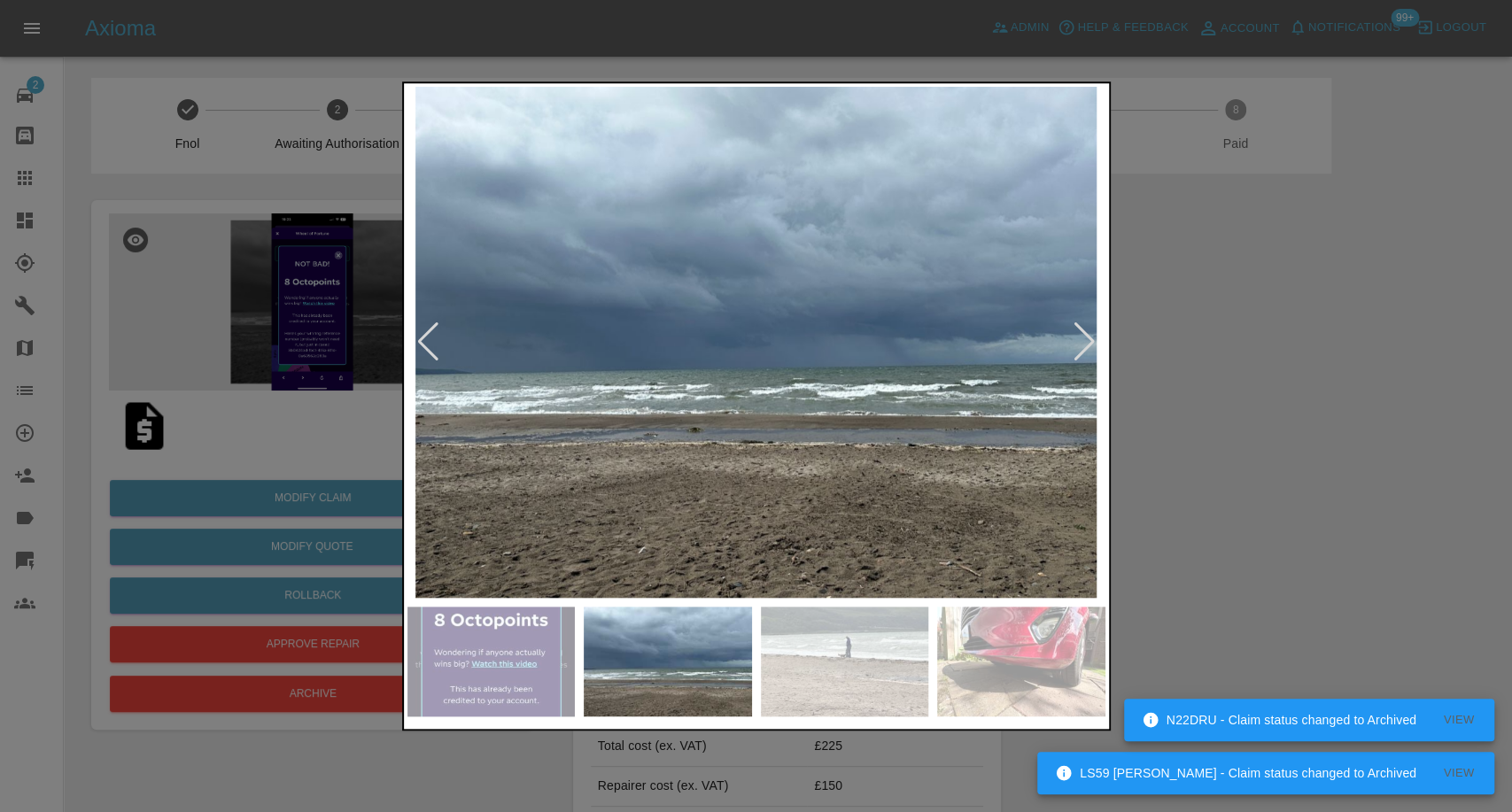
click at [1063, 350] on img at bounding box center [756, 342] width 698 height 511
click at [1077, 354] on div at bounding box center [1085, 342] width 24 height 39
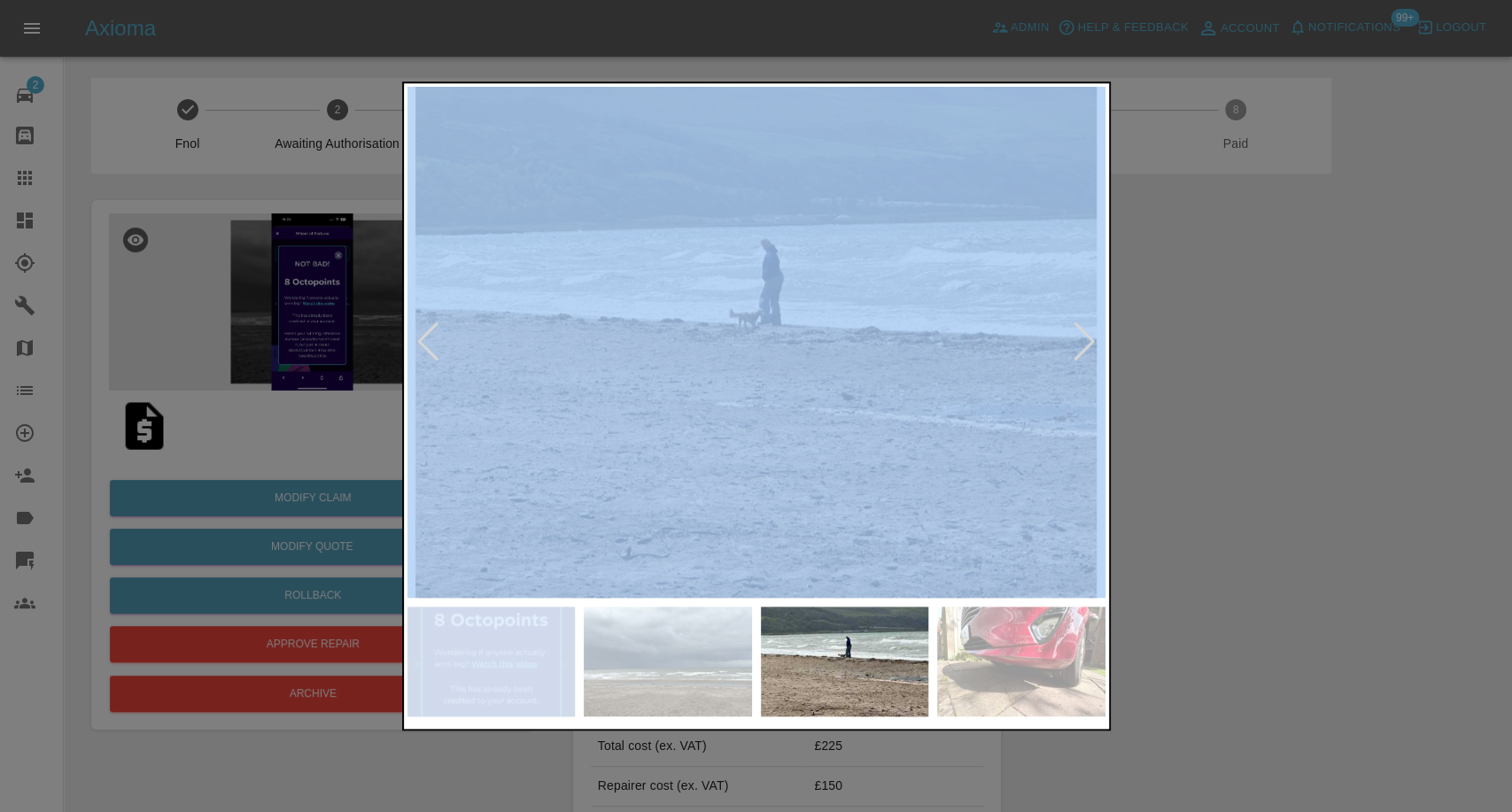
click at [1077, 354] on div at bounding box center [1085, 342] width 24 height 39
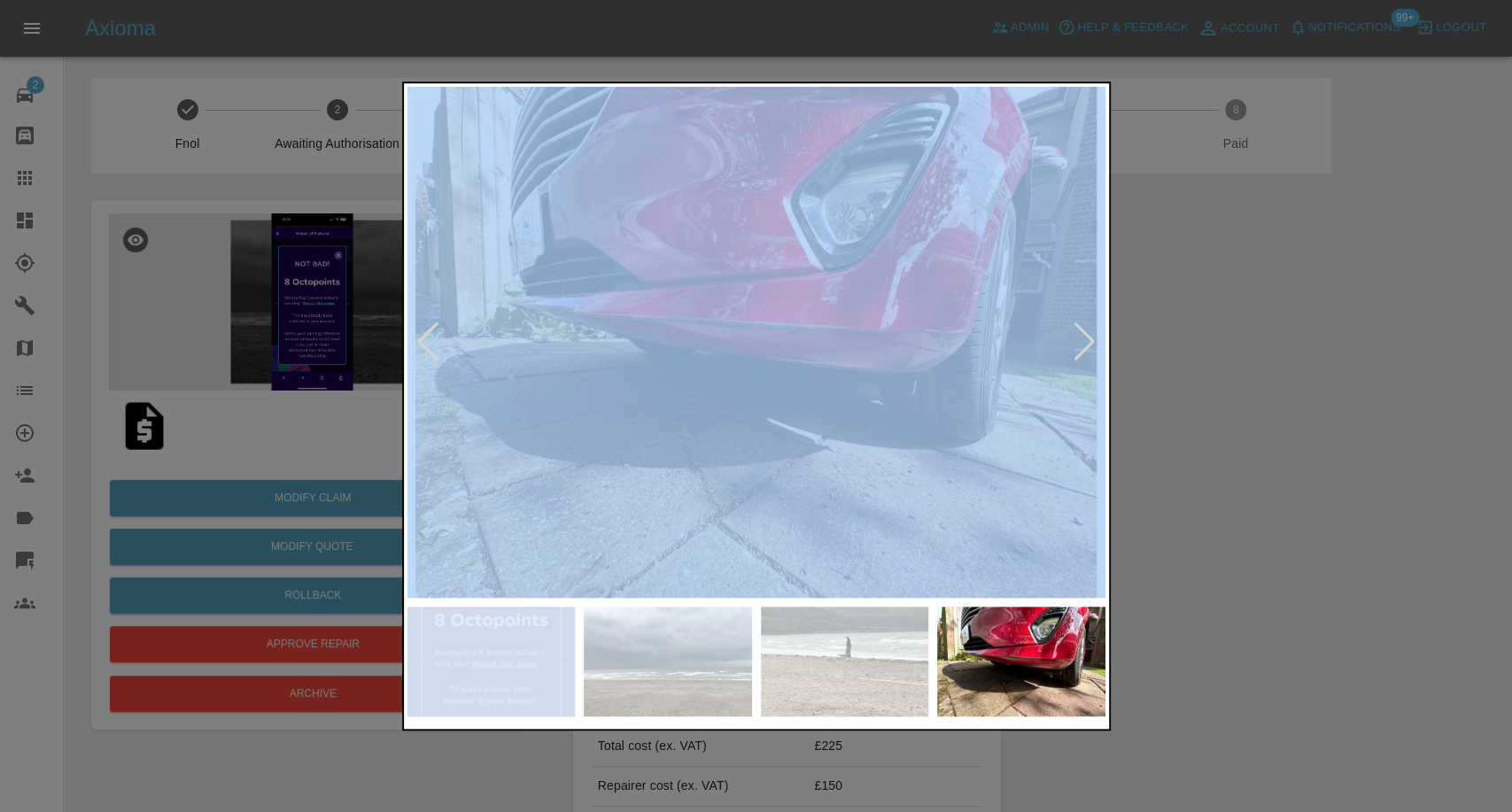
click at [1077, 354] on div at bounding box center [1085, 342] width 24 height 39
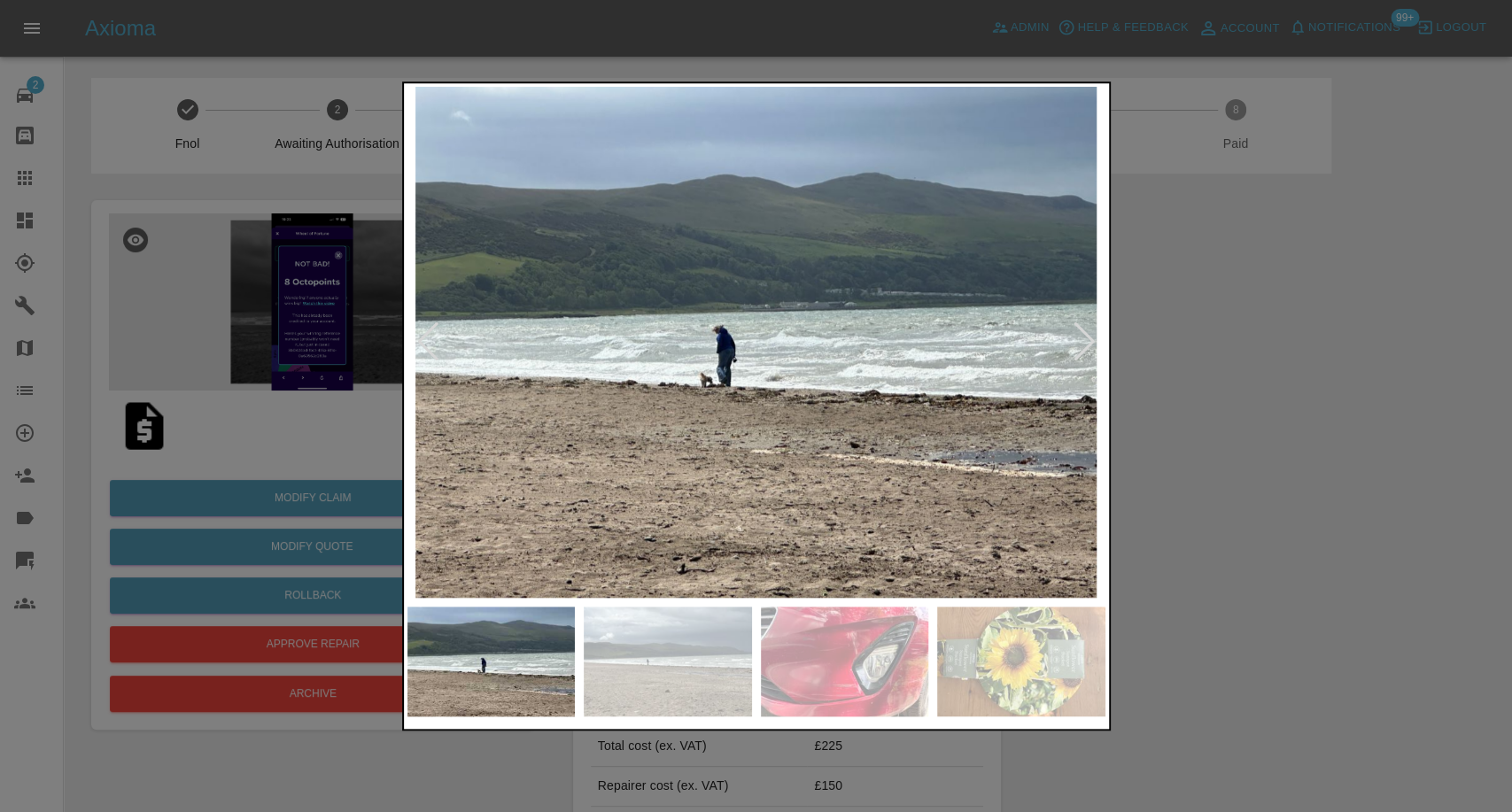
click at [1077, 354] on div at bounding box center [1085, 342] width 24 height 39
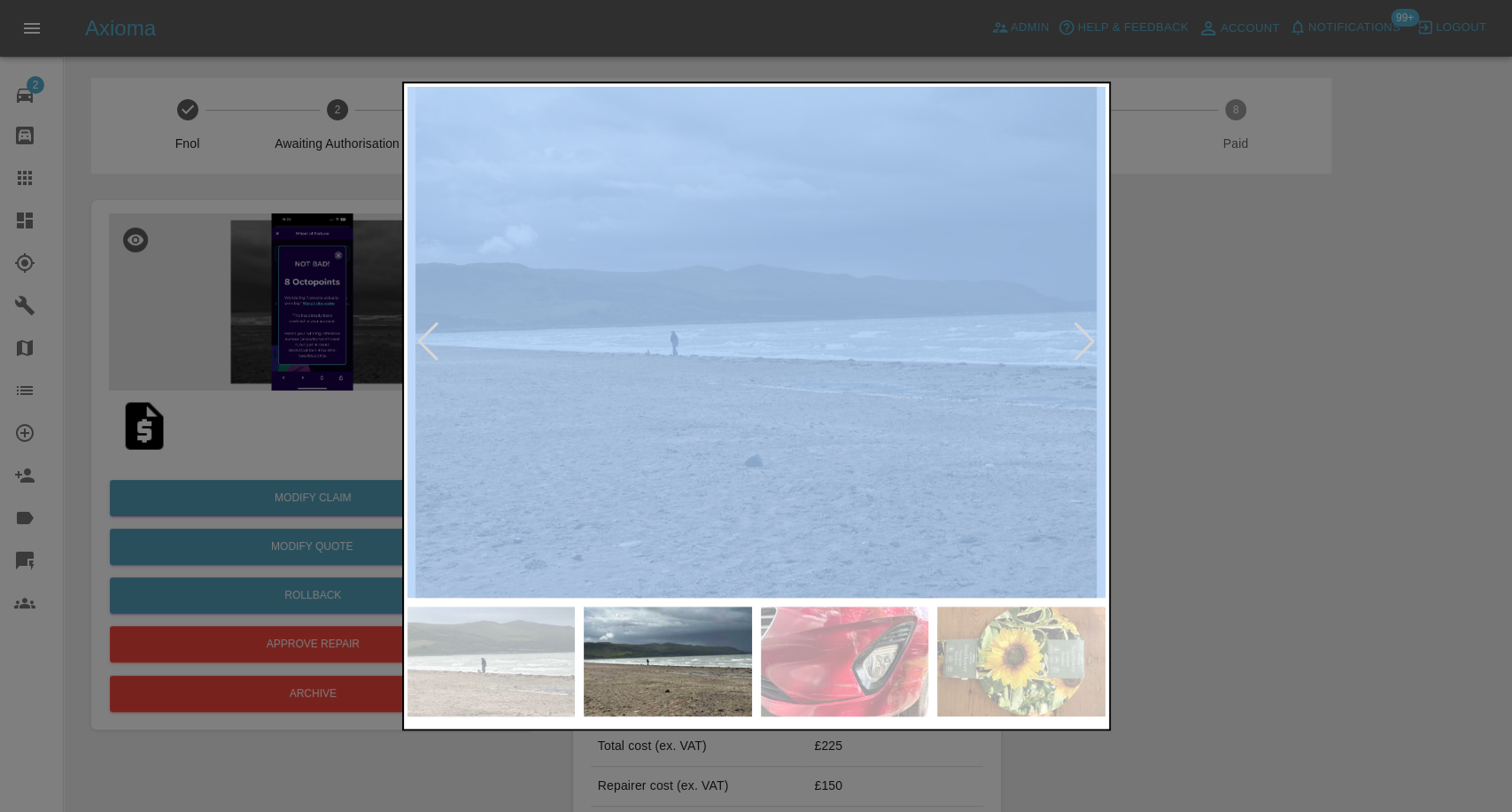
click at [1077, 354] on div at bounding box center [1085, 342] width 24 height 39
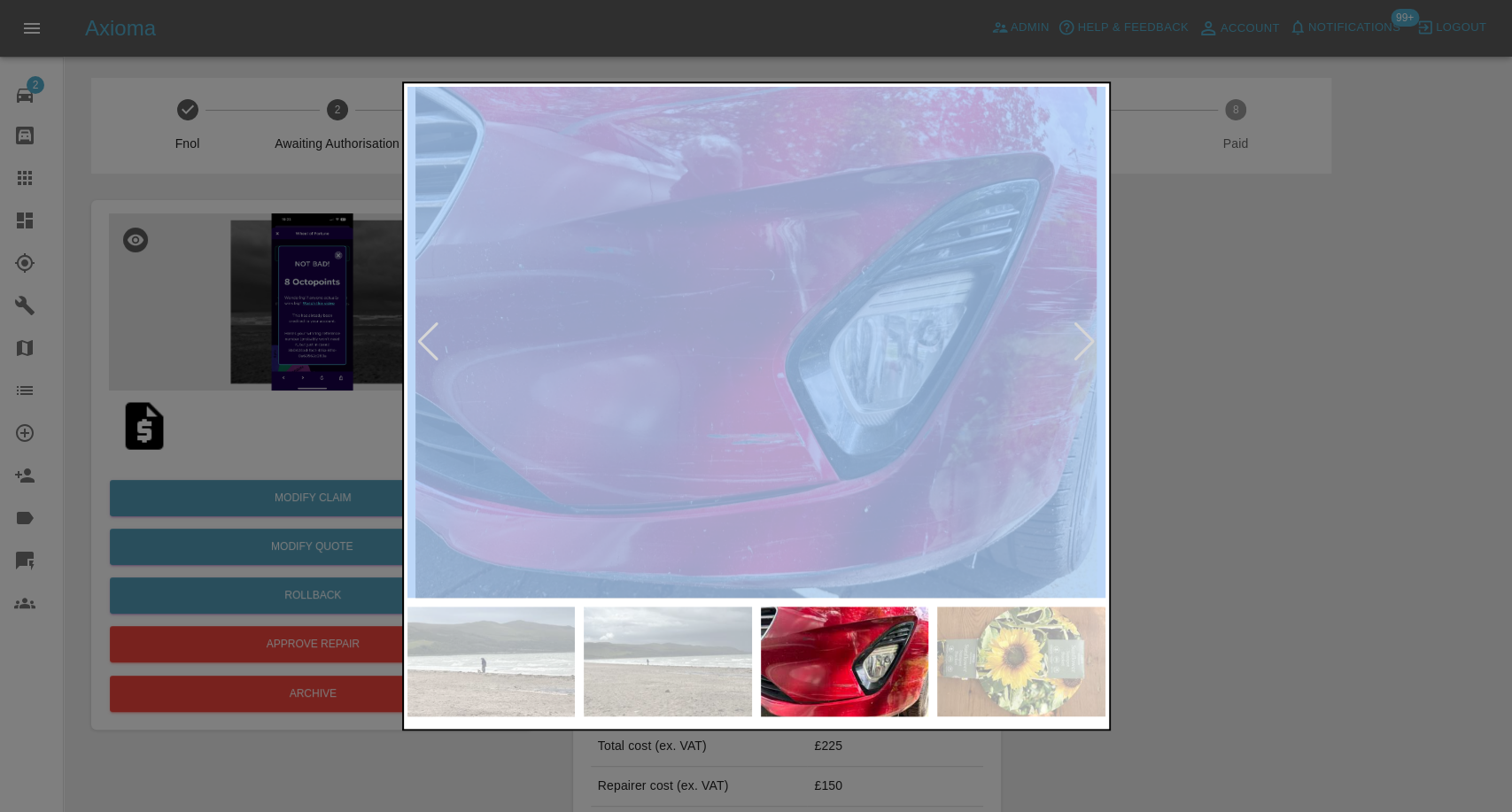
click at [1039, 662] on img at bounding box center [1021, 662] width 168 height 110
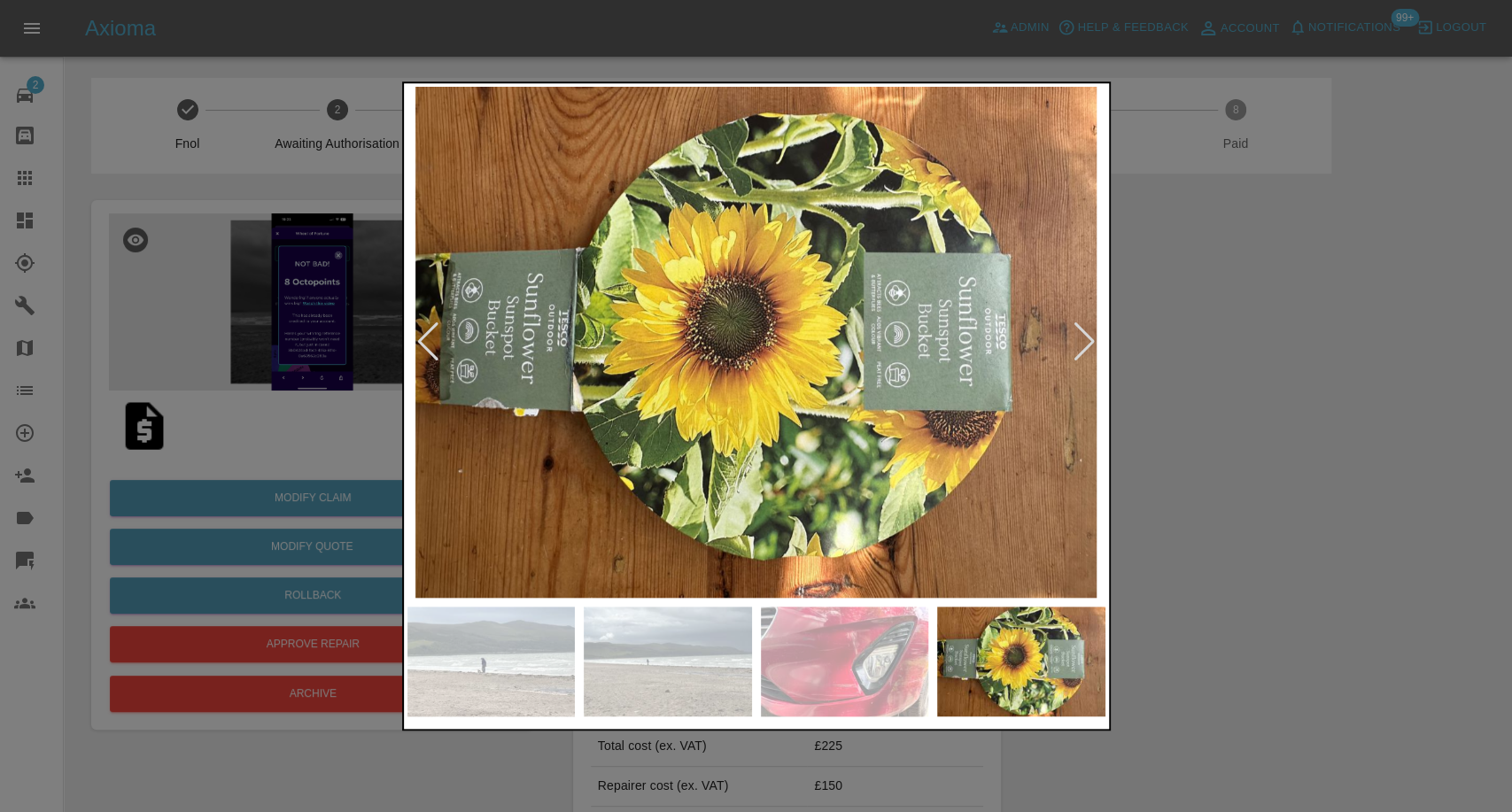
click at [1245, 524] on div at bounding box center [756, 406] width 1512 height 812
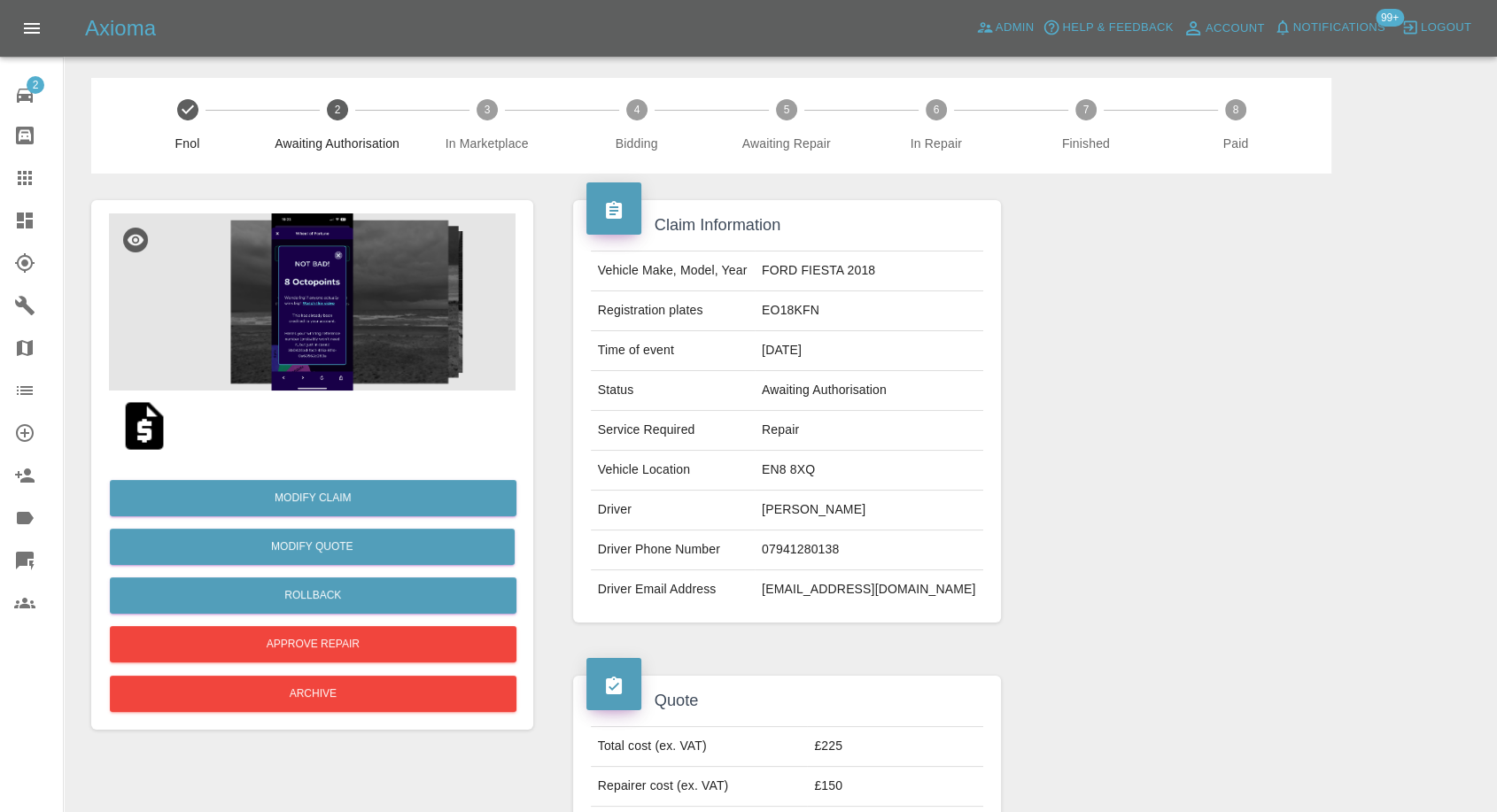
click at [344, 348] on img at bounding box center [312, 302] width 407 height 177
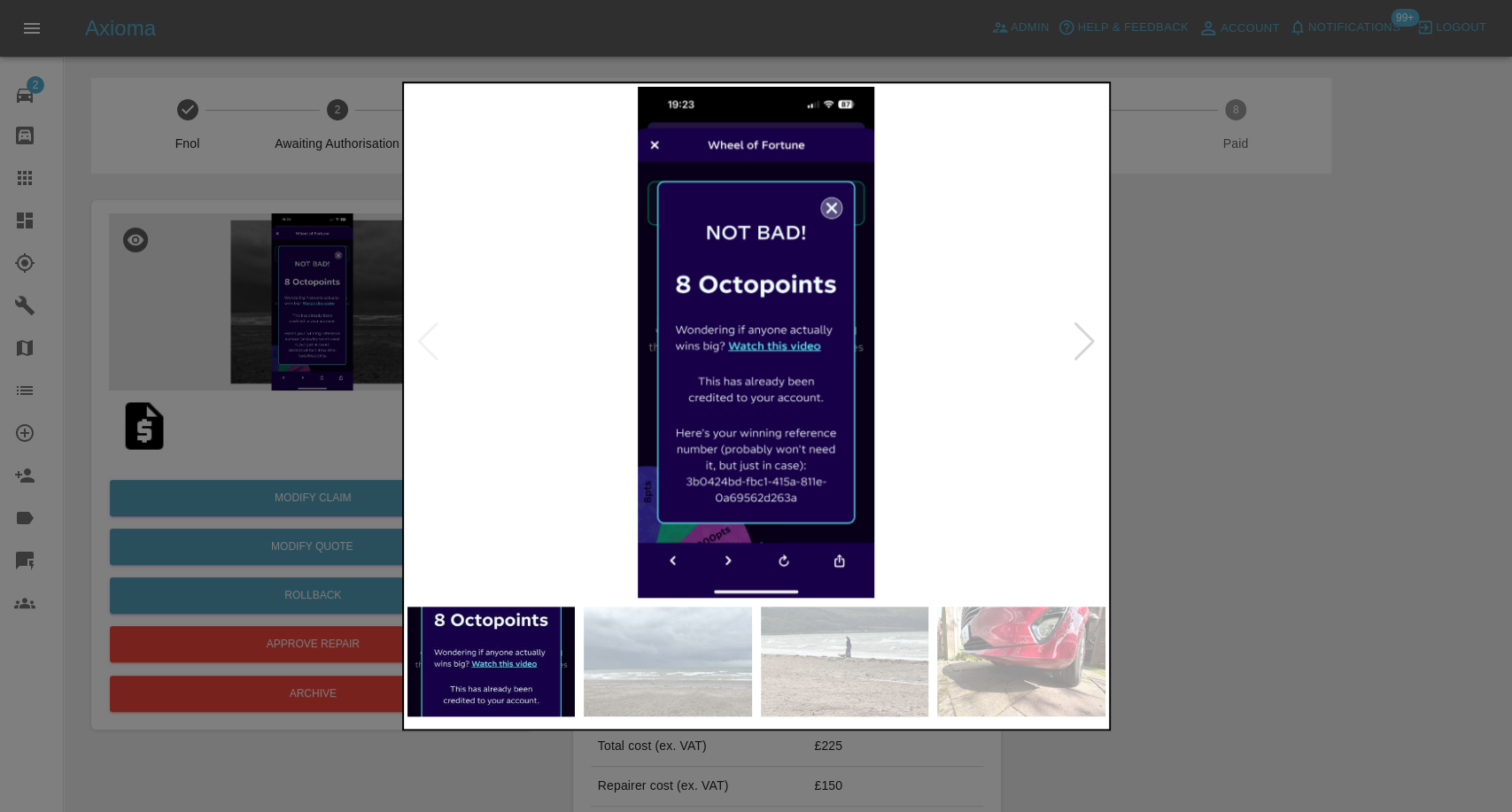
click at [997, 637] on img at bounding box center [1021, 662] width 168 height 110
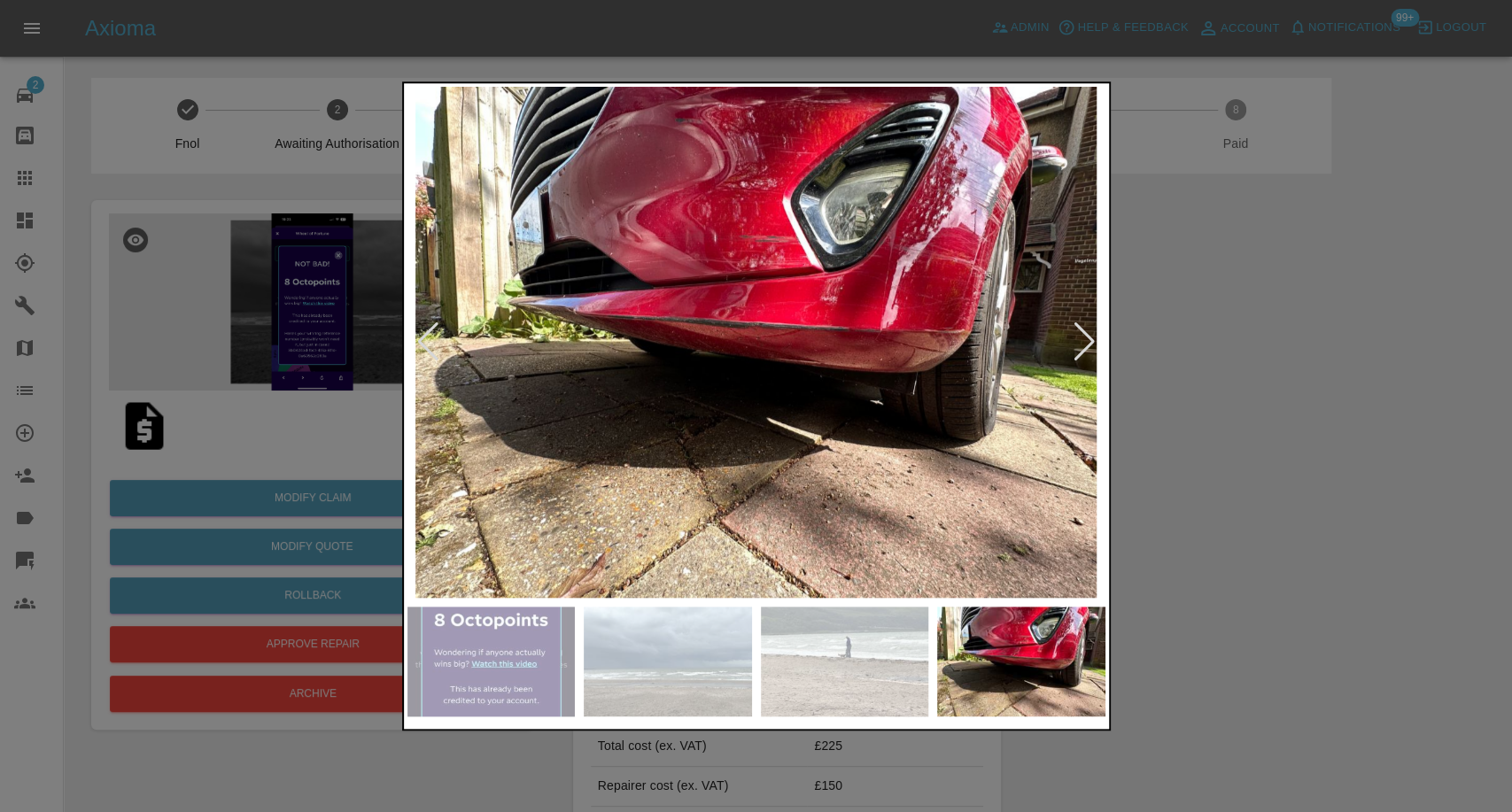
click at [1085, 338] on div at bounding box center [1085, 342] width 24 height 39
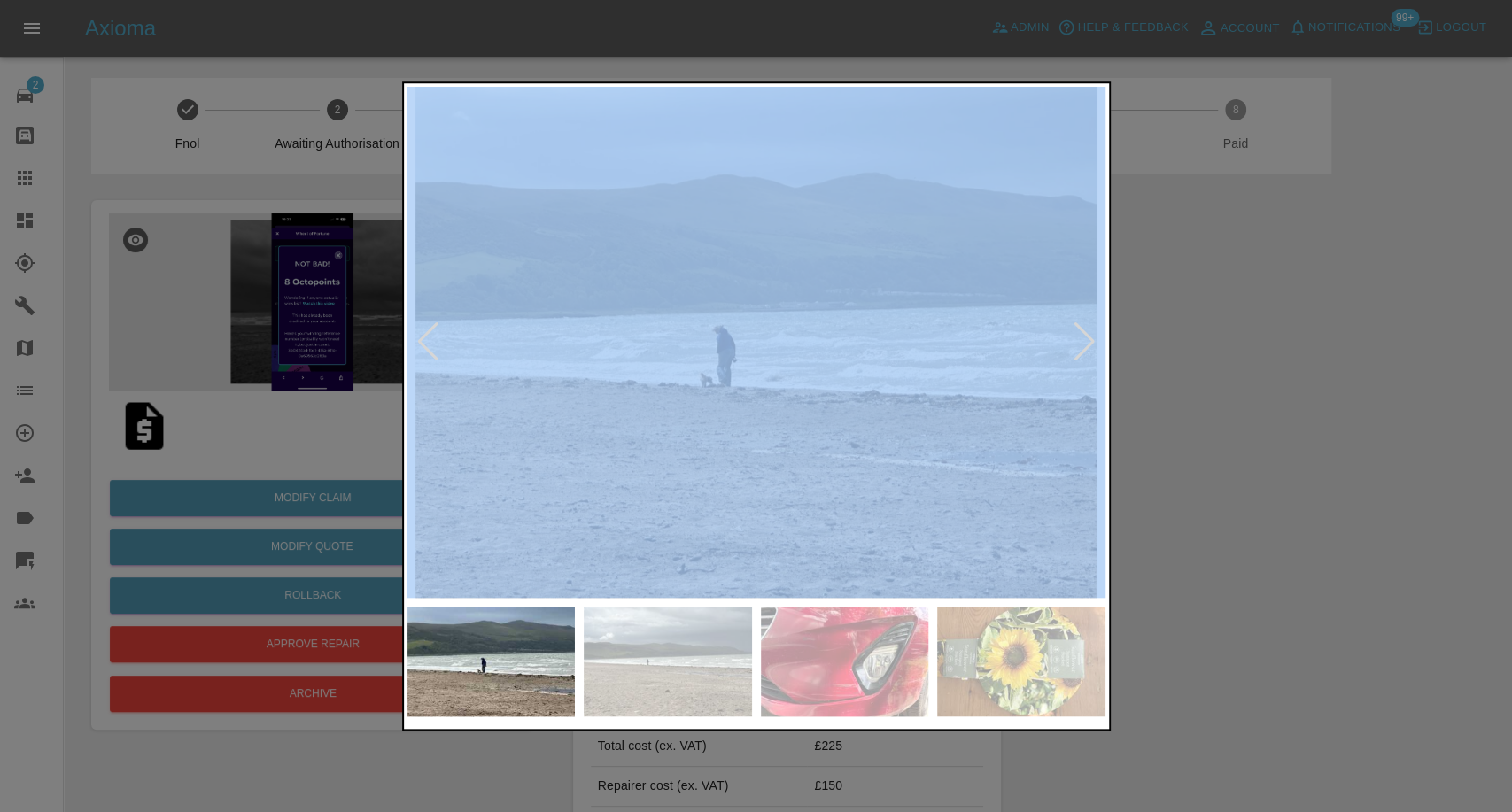
click at [1085, 338] on div at bounding box center [1085, 342] width 24 height 39
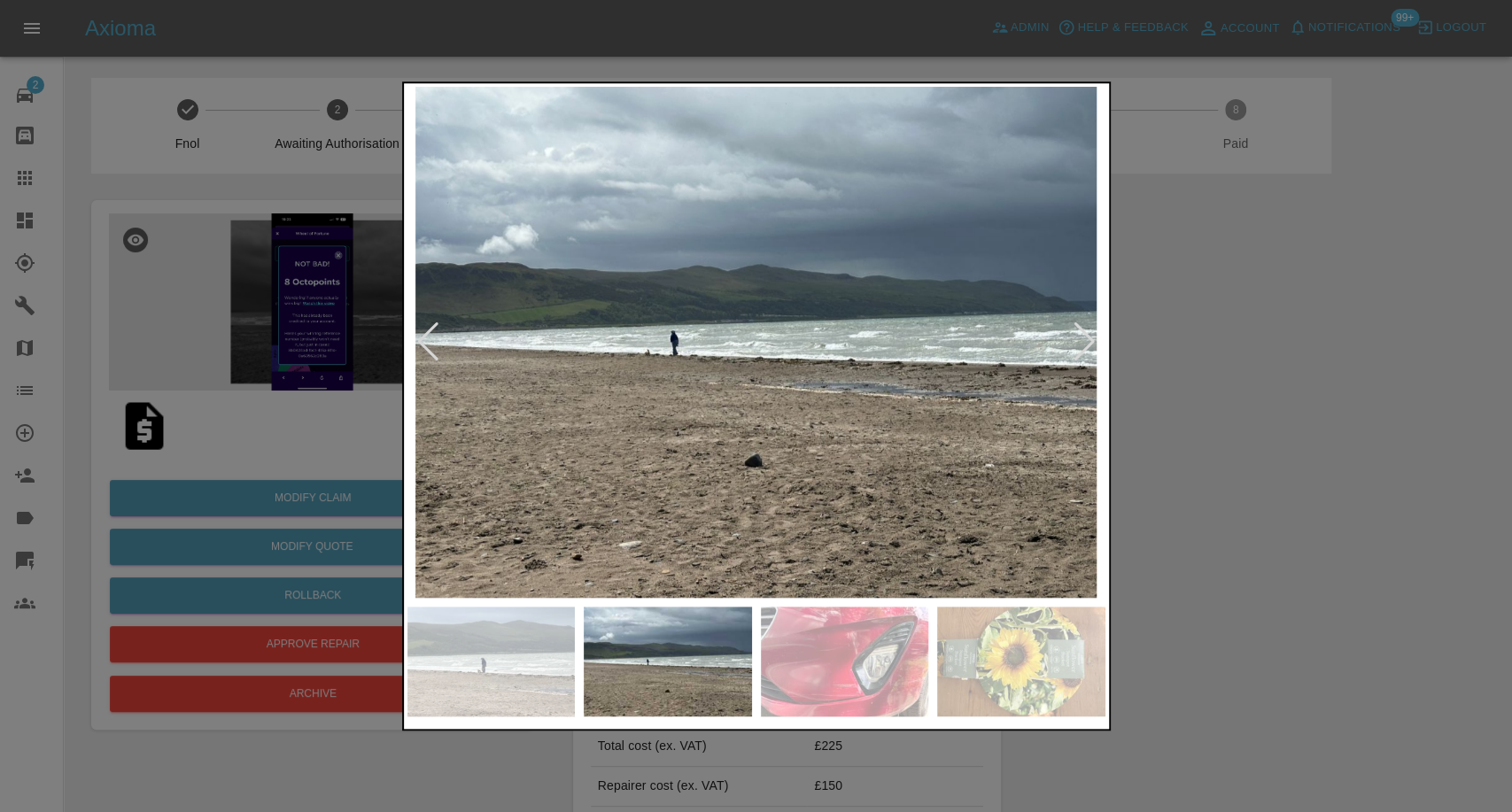
click at [1085, 338] on div at bounding box center [1085, 342] width 24 height 39
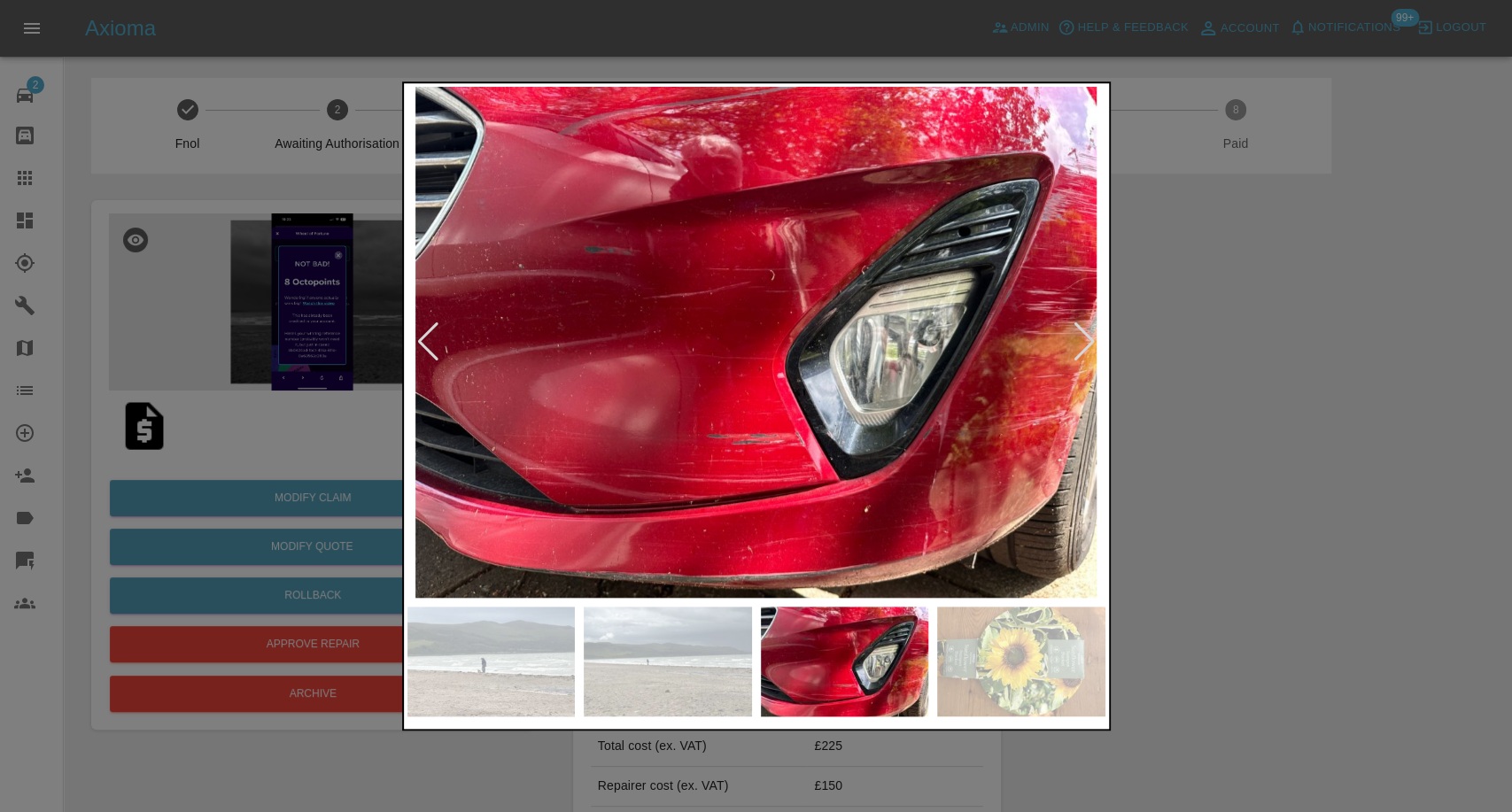
click at [1085, 338] on div at bounding box center [1085, 342] width 24 height 39
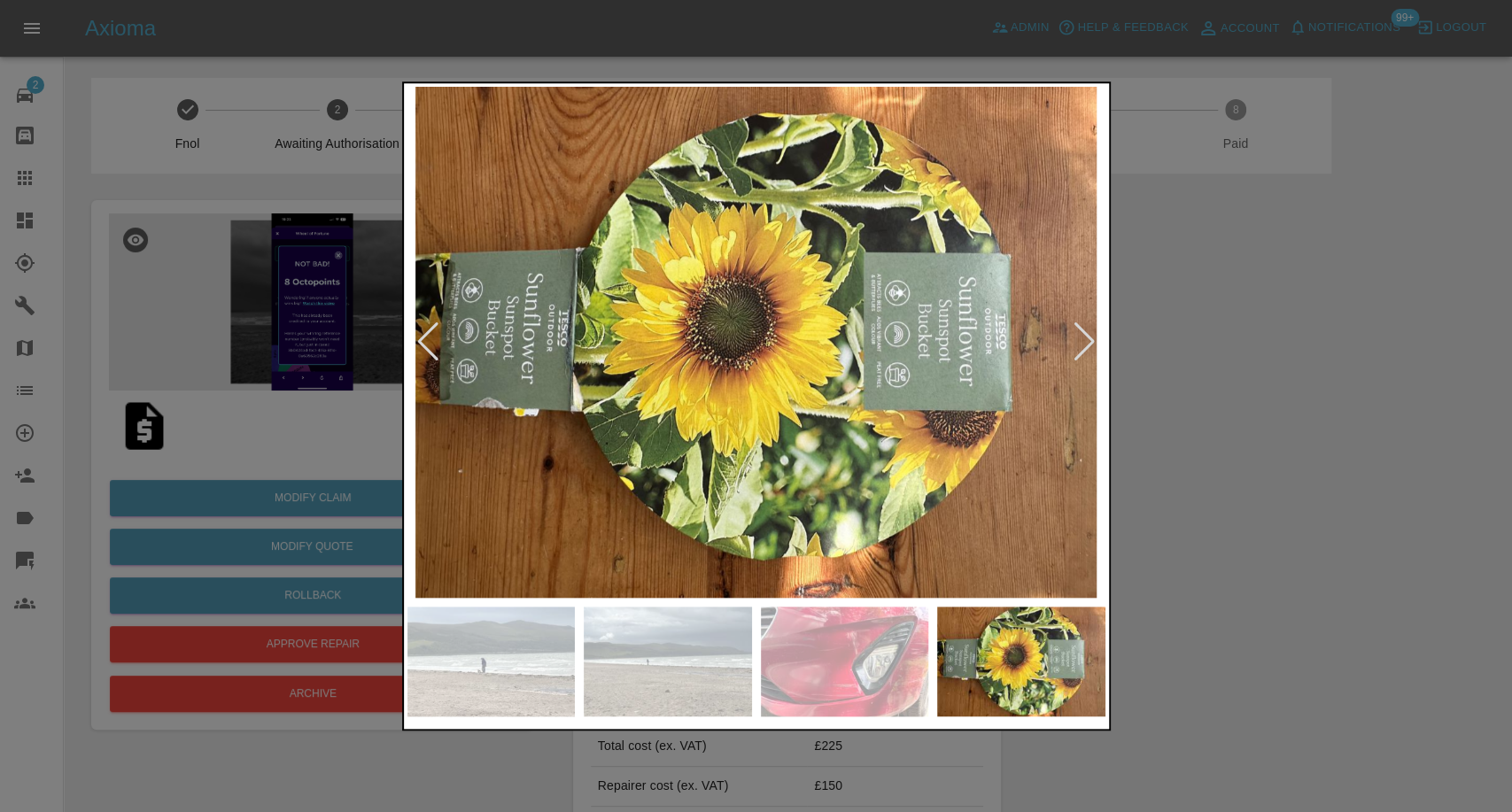
click at [1085, 338] on div at bounding box center [1085, 342] width 24 height 39
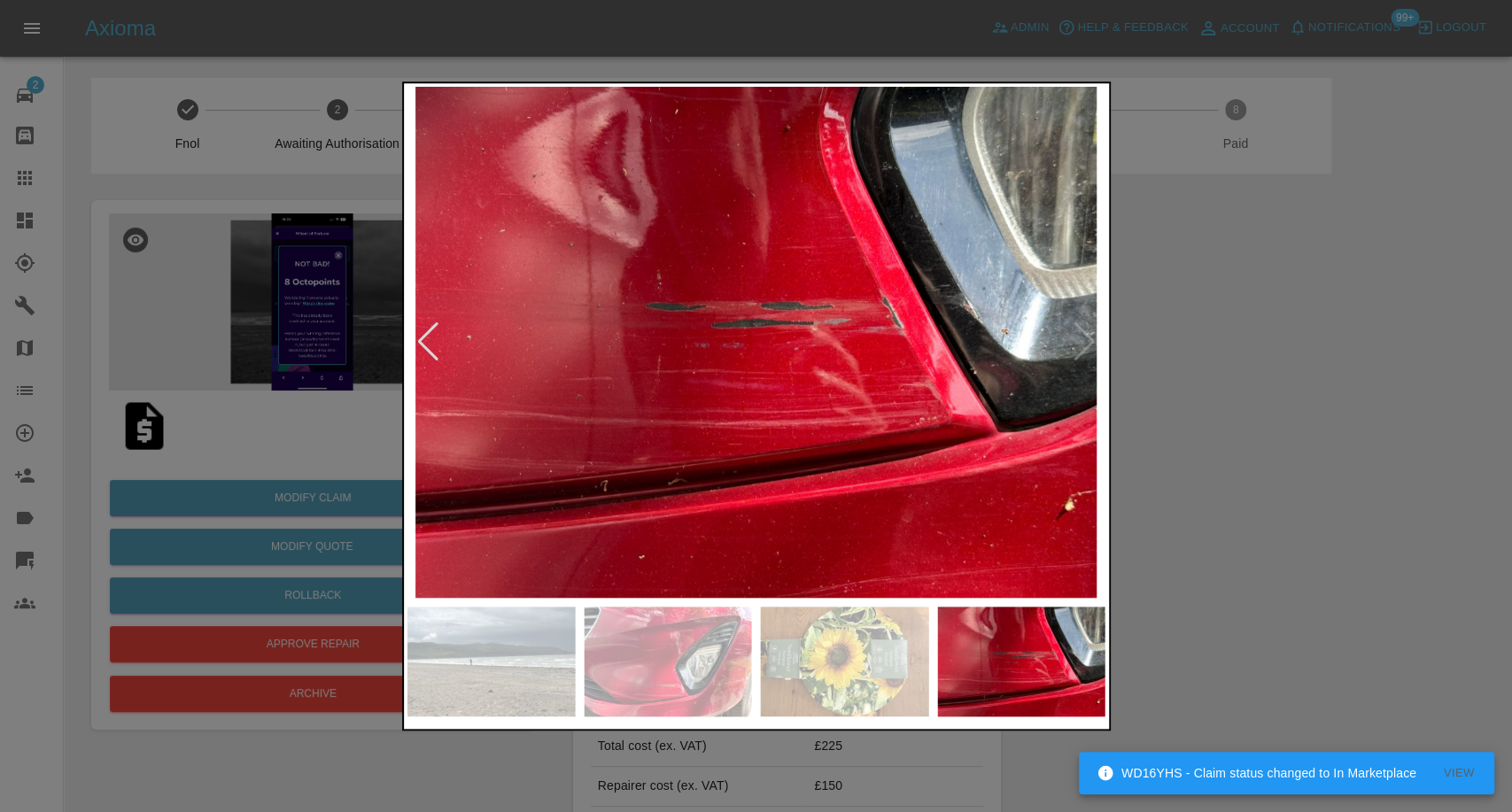
click at [427, 362] on div at bounding box center [428, 342] width 24 height 39
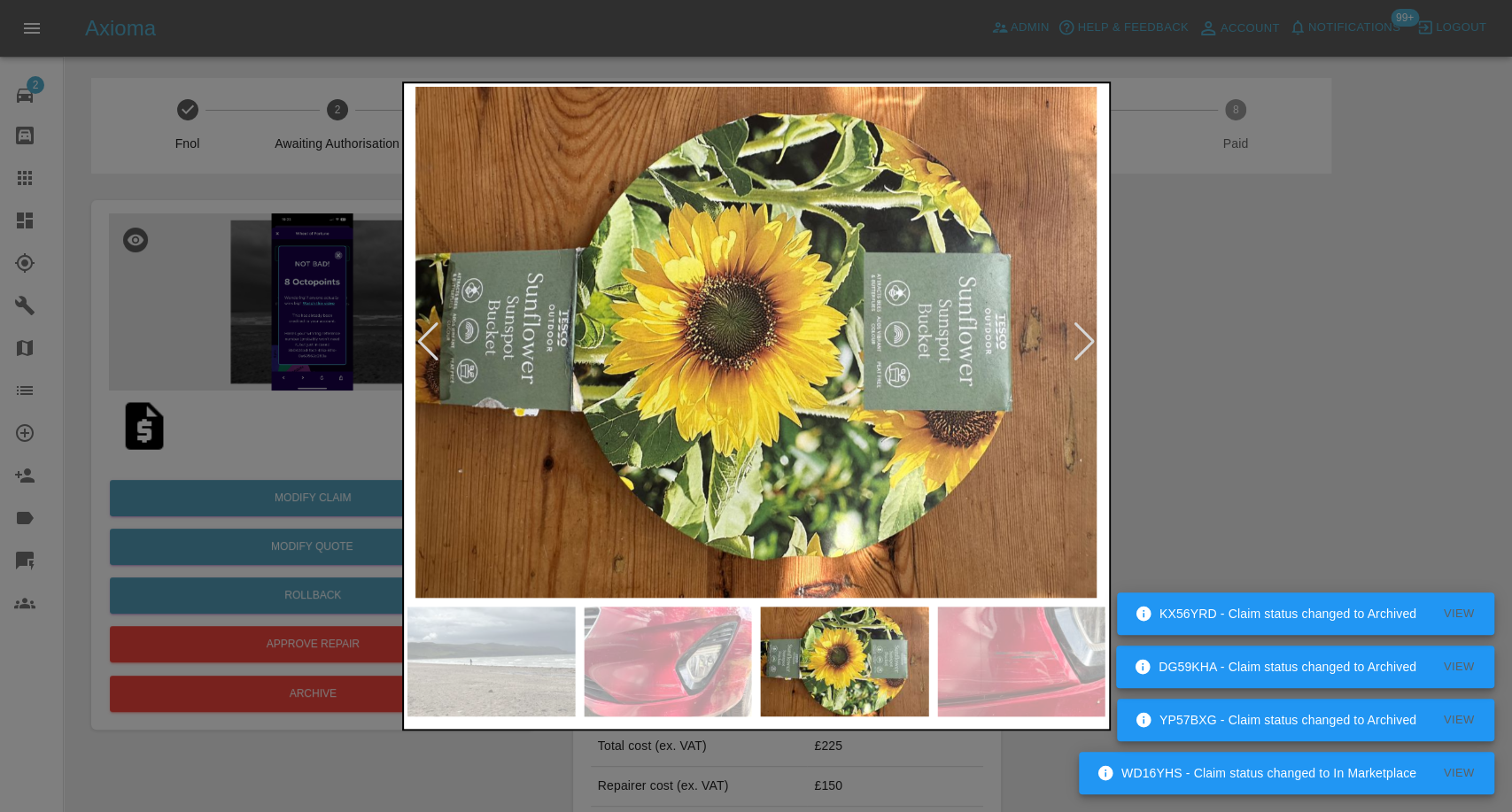
click at [1074, 351] on div at bounding box center [1085, 342] width 24 height 39
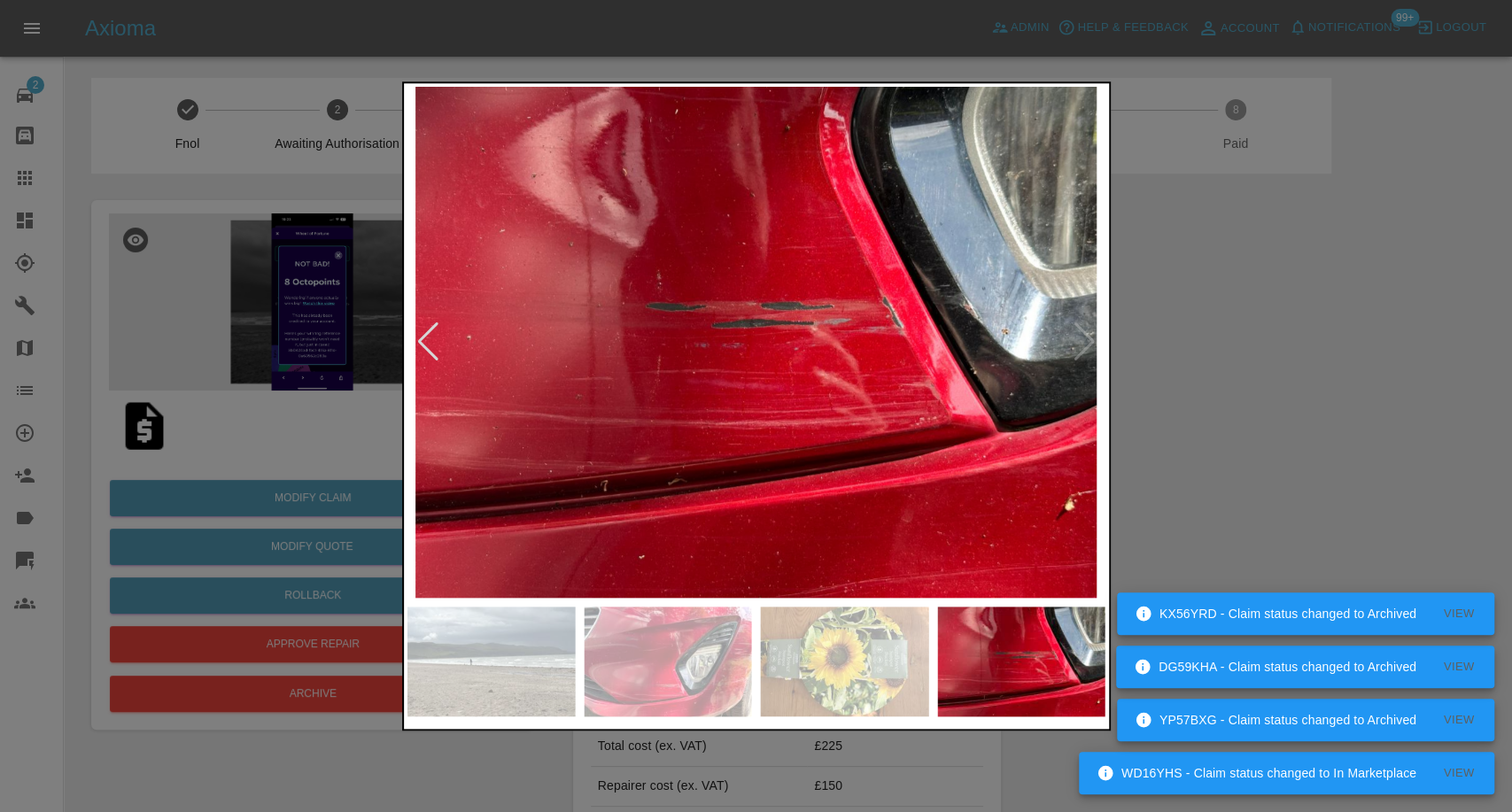
click at [1074, 351] on img at bounding box center [756, 342] width 698 height 511
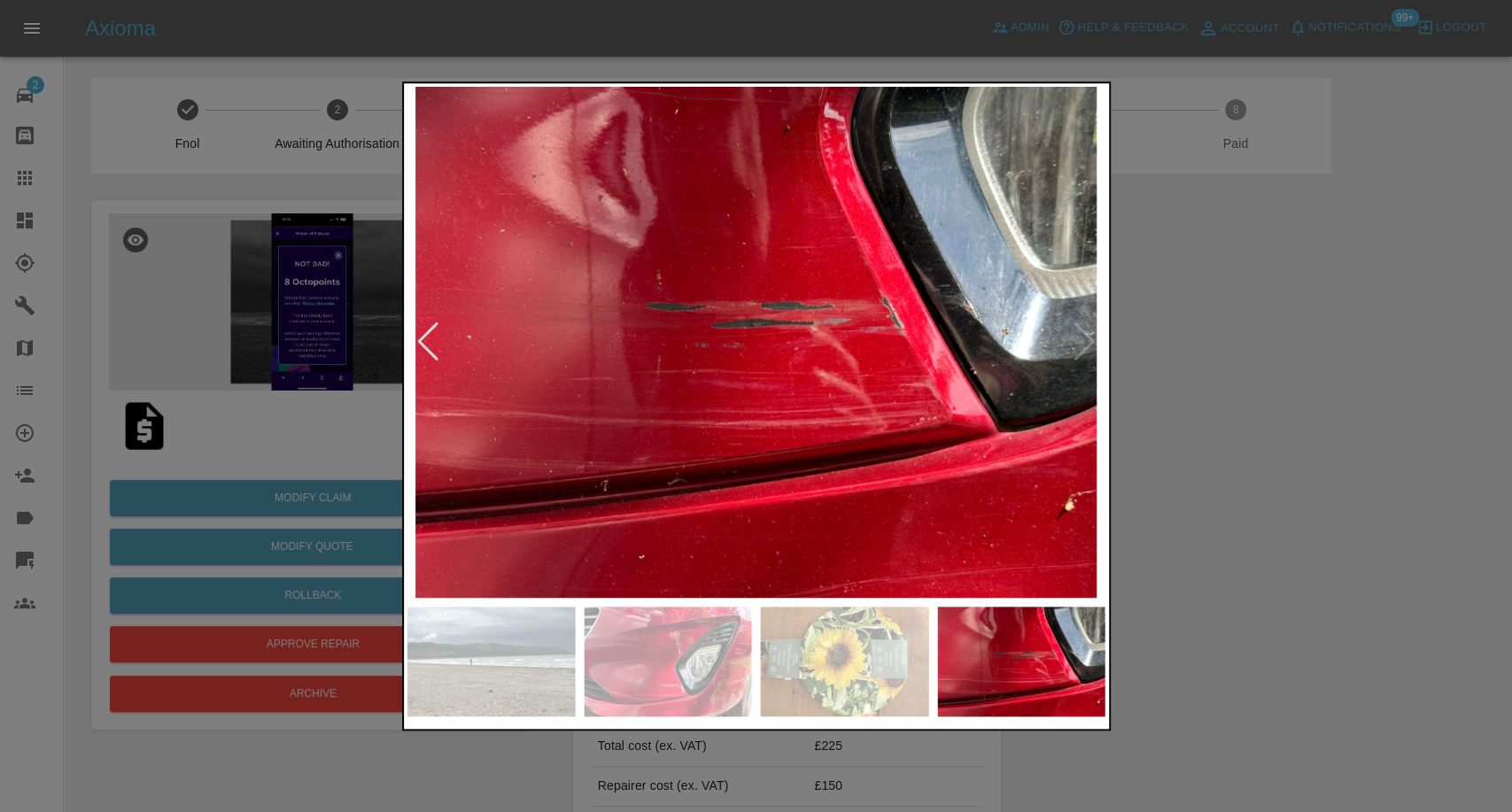
click at [492, 645] on img at bounding box center [491, 662] width 168 height 110
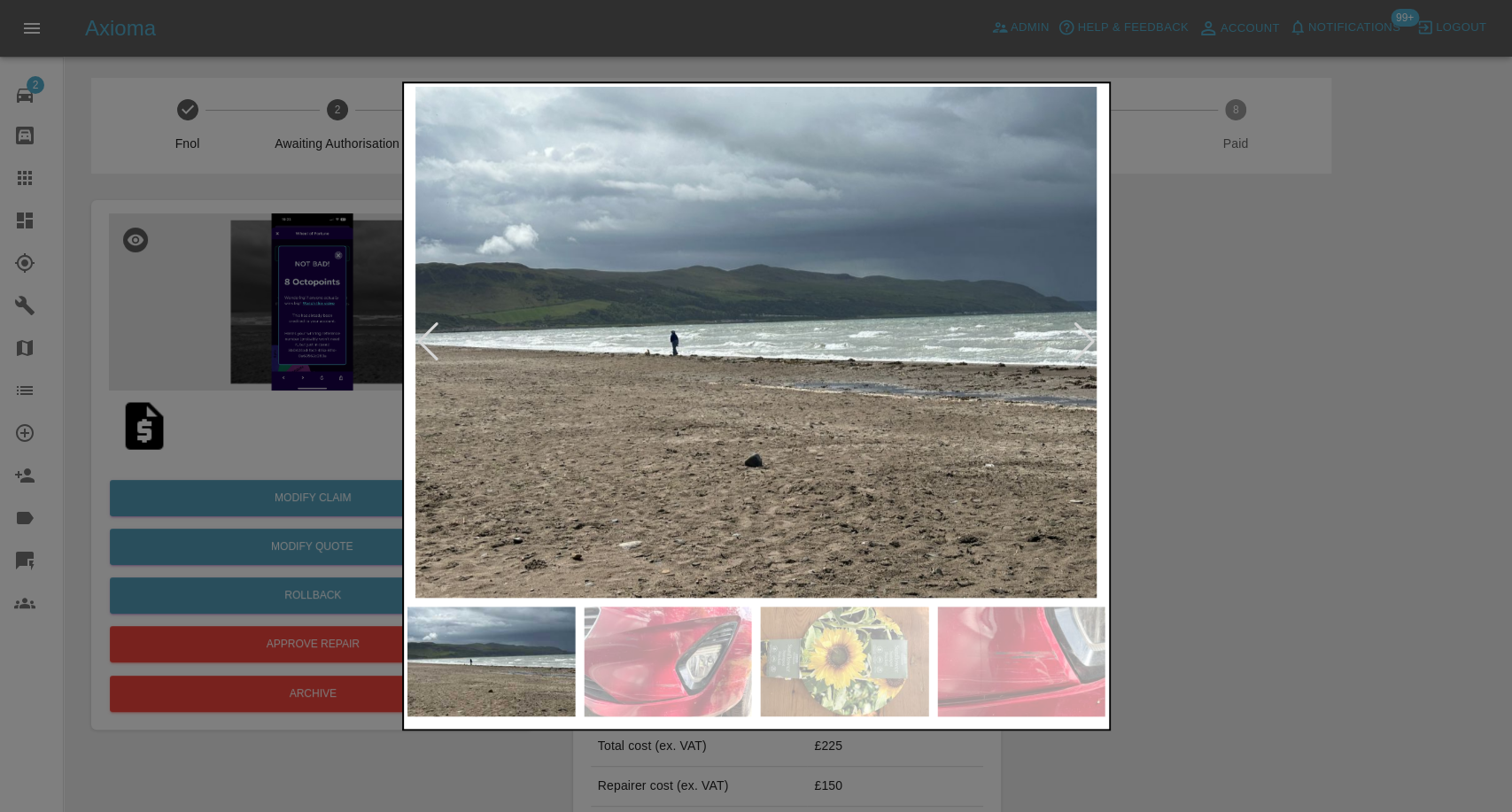
click at [428, 362] on img at bounding box center [756, 342] width 698 height 511
click at [439, 360] on div at bounding box center [756, 342] width 698 height 511
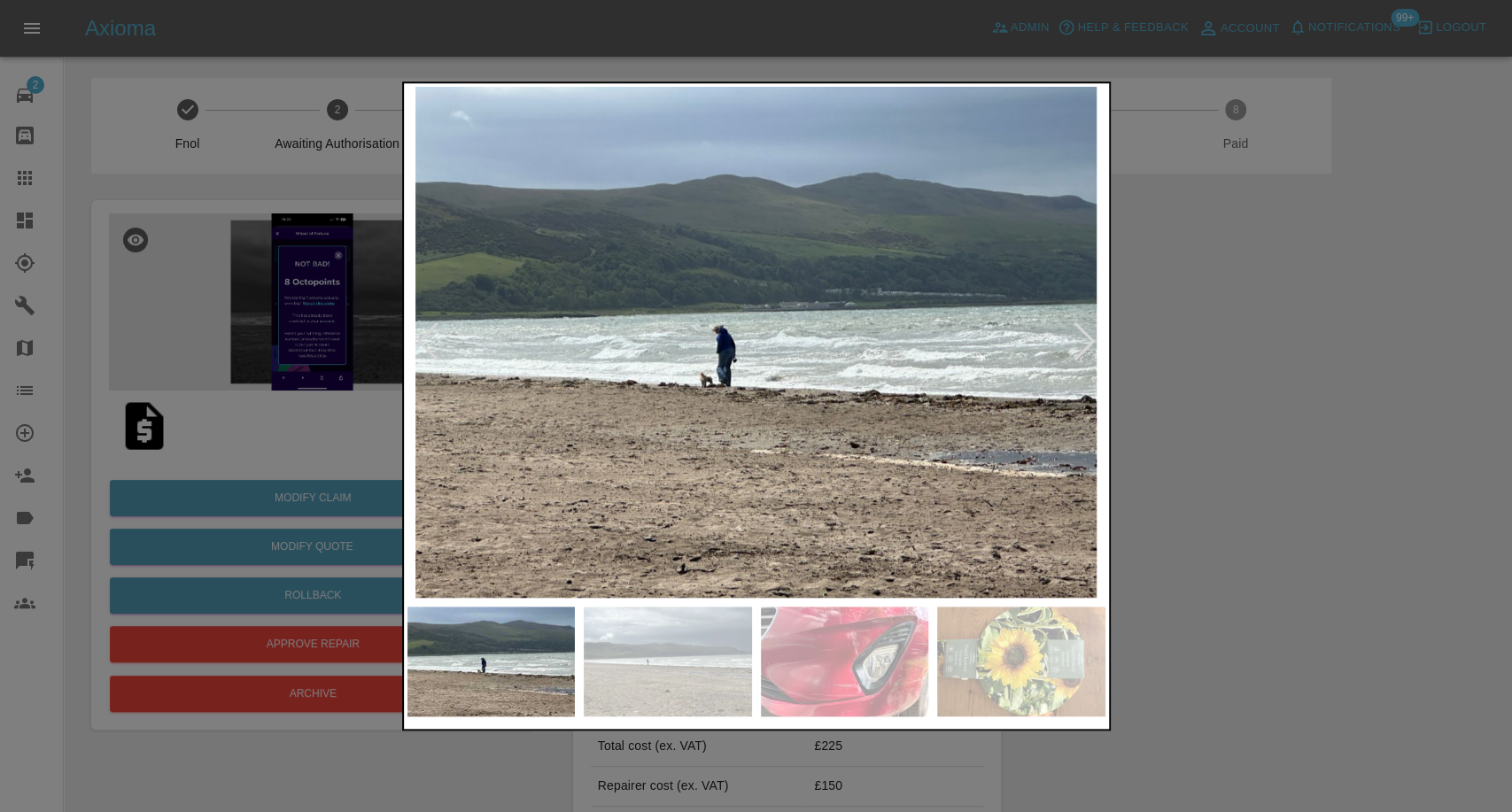
click at [439, 360] on div at bounding box center [428, 342] width 24 height 39
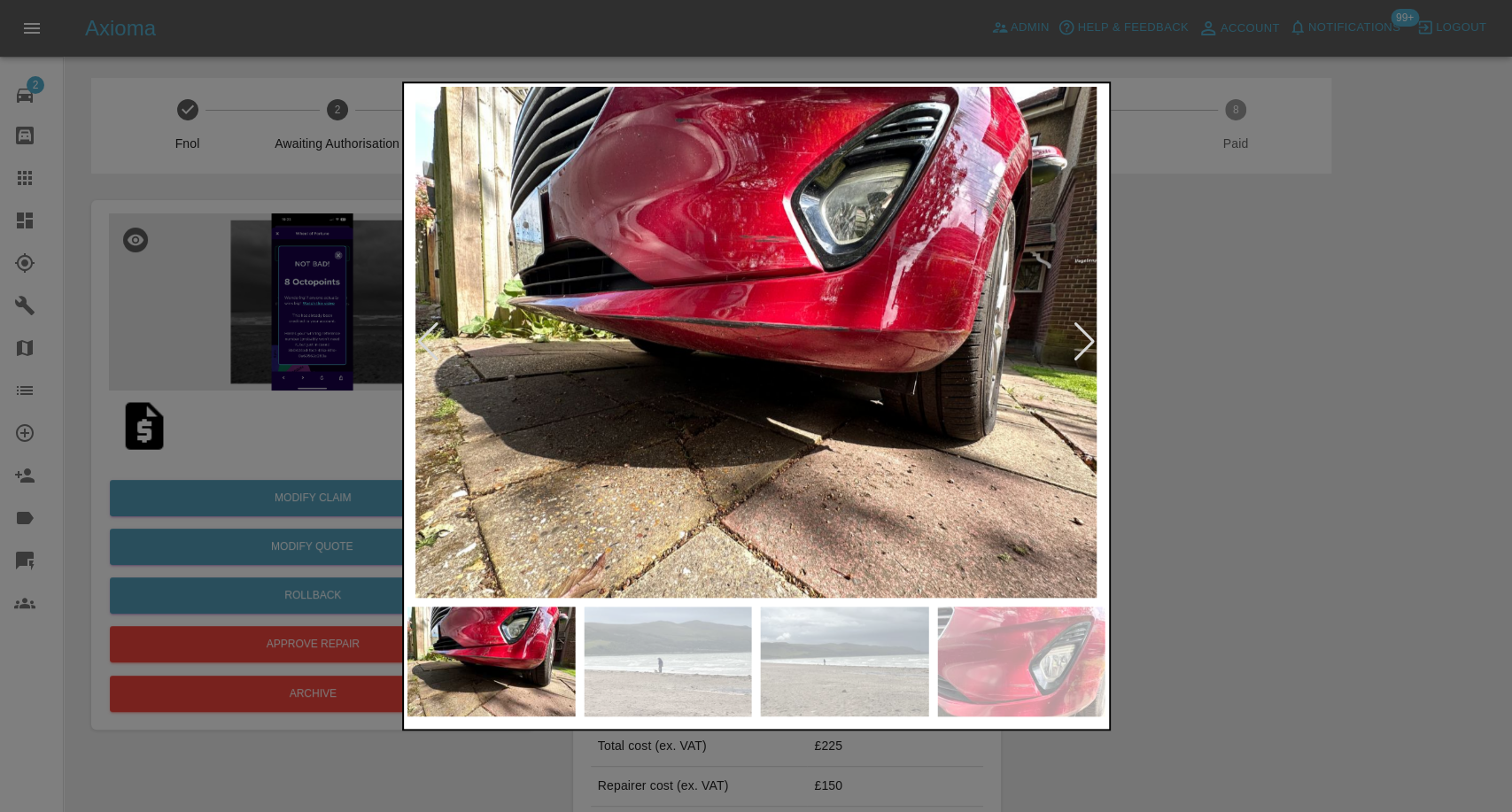
click at [439, 360] on div at bounding box center [428, 342] width 24 height 39
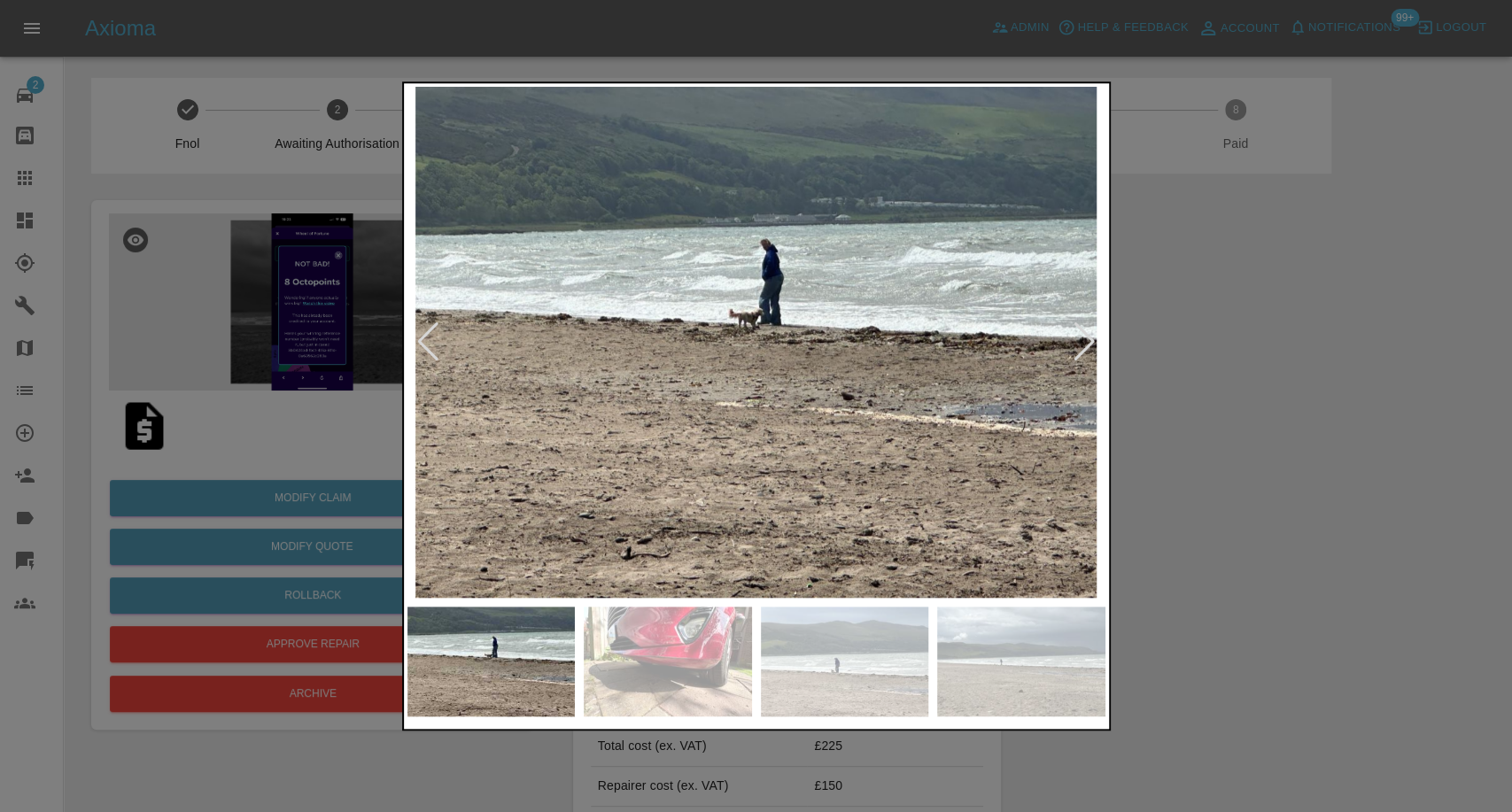
click at [439, 360] on div at bounding box center [428, 342] width 24 height 39
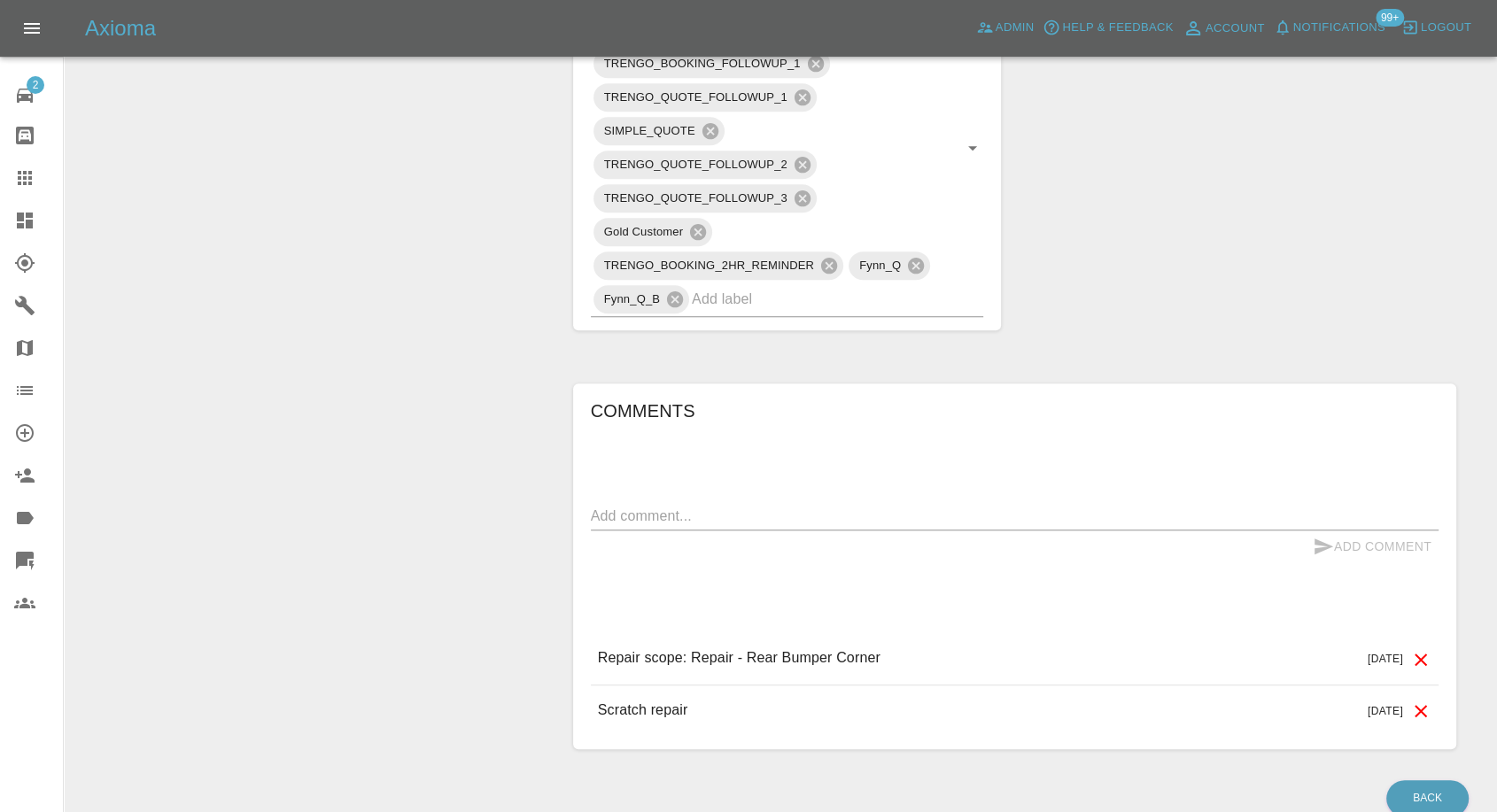
scroll to position [1063, 0]
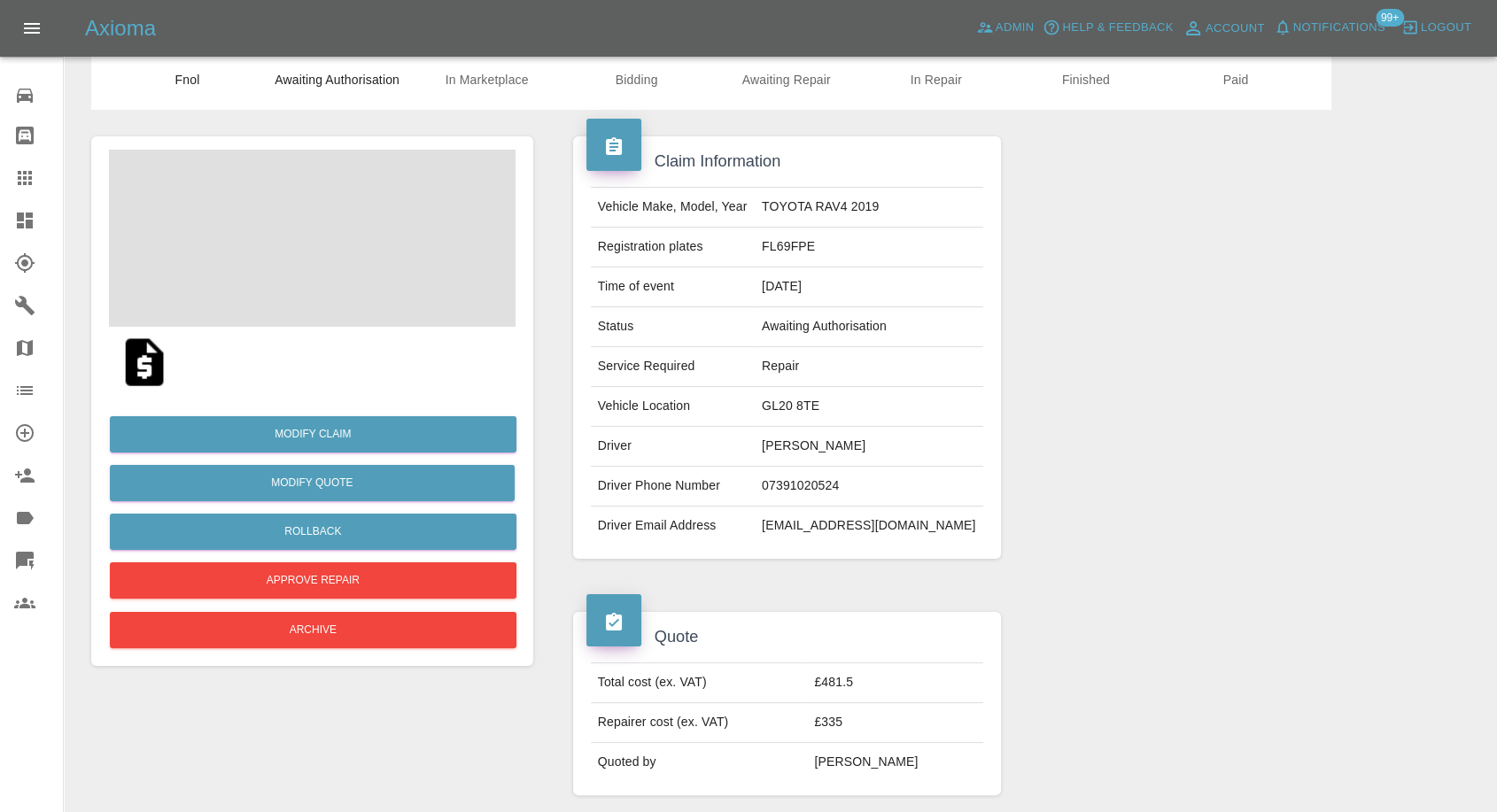
scroll to position [99, 0]
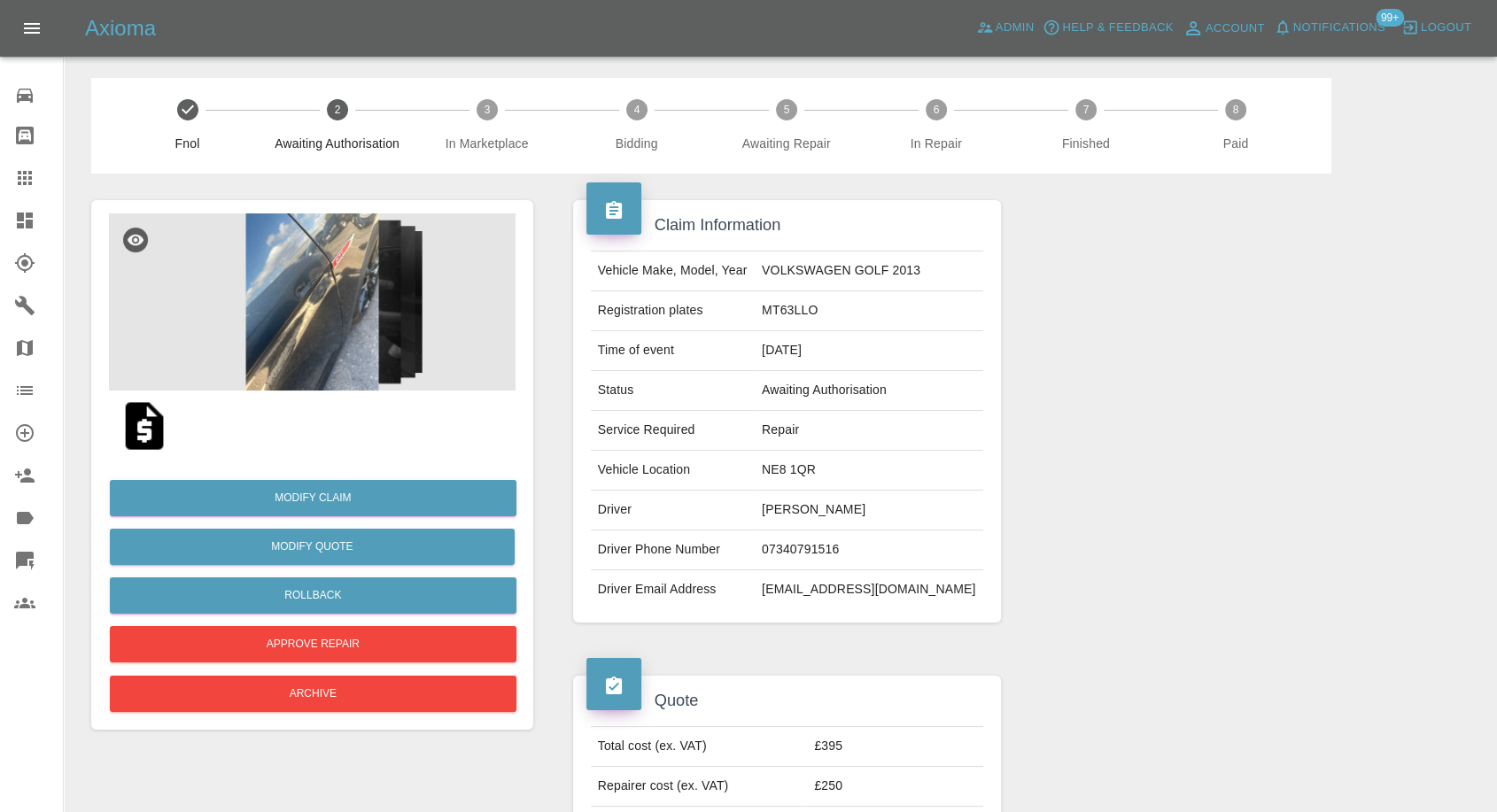
click at [826, 574] on td "[EMAIL_ADDRESS][DOMAIN_NAME]" at bounding box center [869, 590] width 228 height 39
click at [826, 575] on td "[EMAIL_ADDRESS][DOMAIN_NAME]" at bounding box center [869, 590] width 228 height 39
click at [826, 575] on td "atashamul@gmail.com" at bounding box center [869, 590] width 228 height 39
copy td "atashamul@gmail.com"
click at [151, 425] on img at bounding box center [144, 425] width 57 height 57
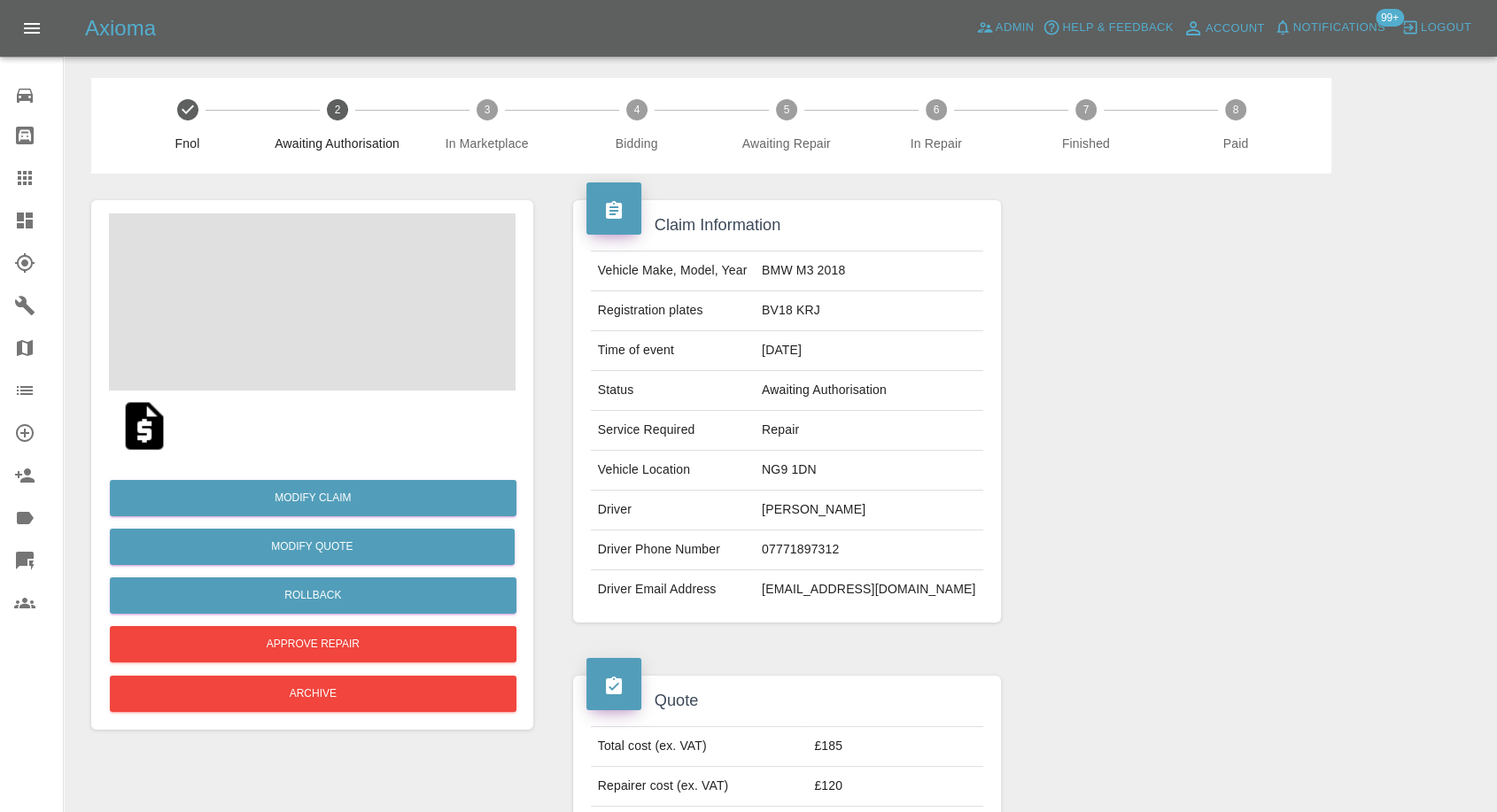
click at [135, 424] on img at bounding box center [144, 425] width 57 height 57
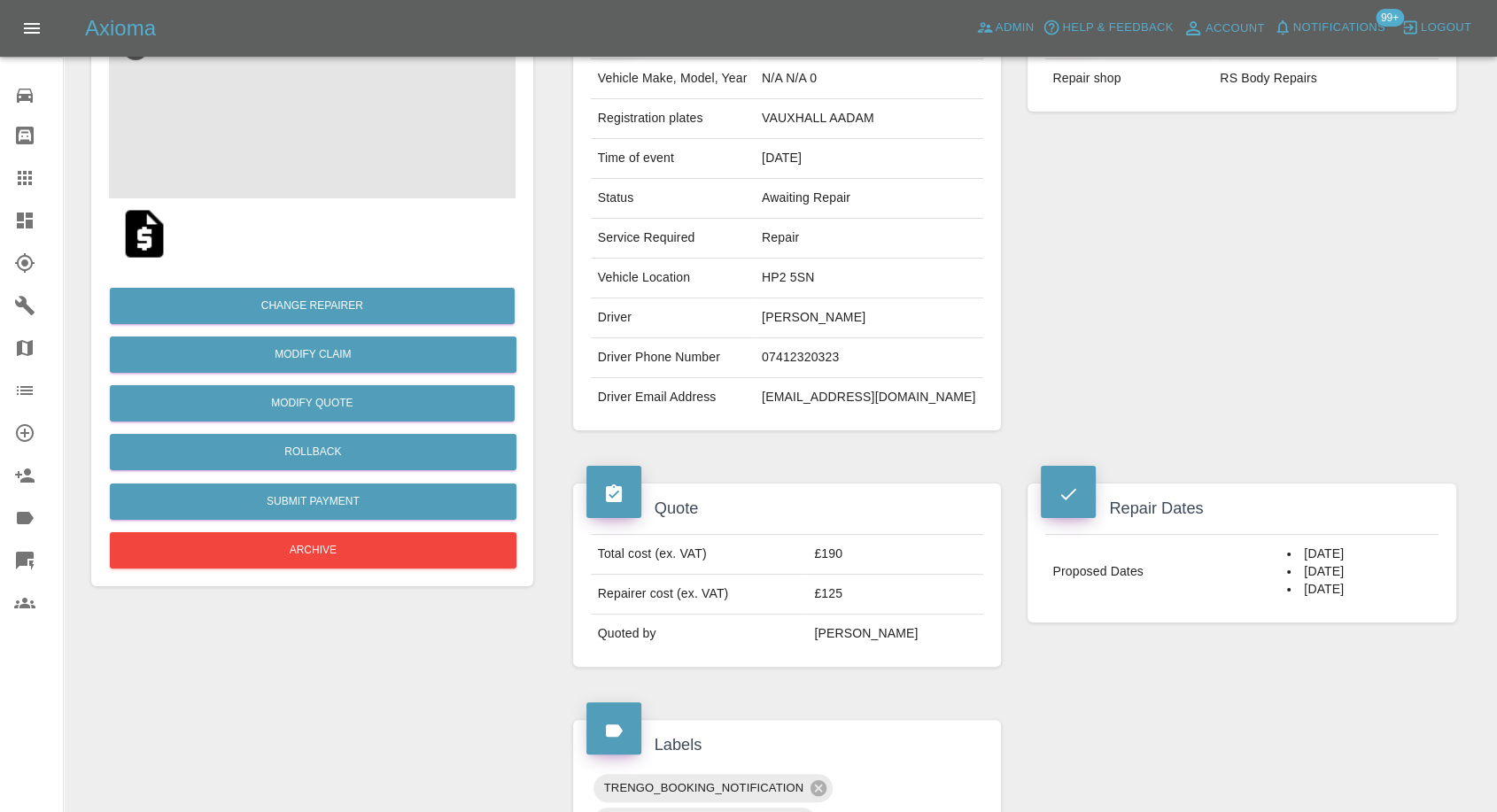
scroll to position [196, 0]
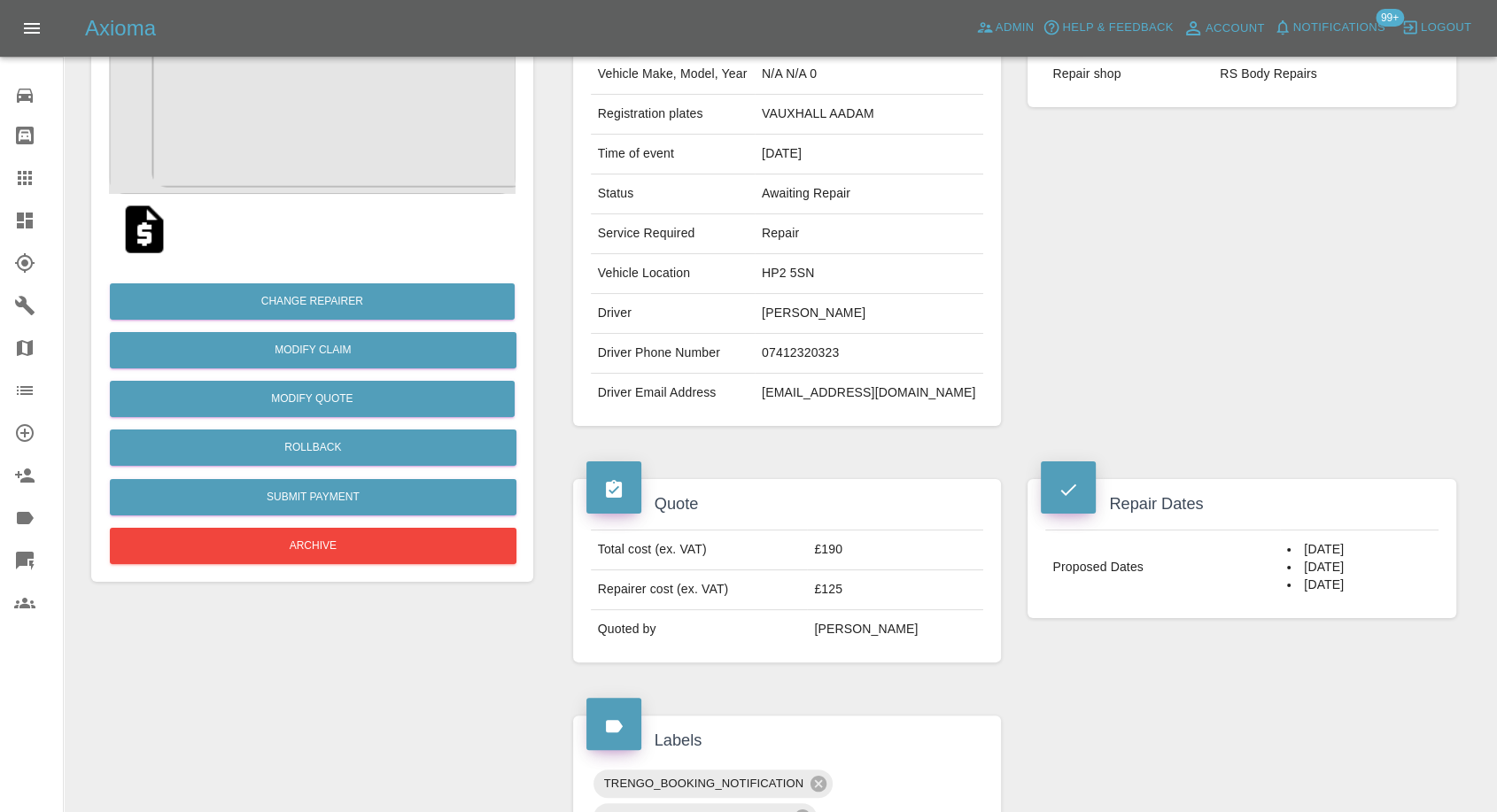
click at [336, 151] on img at bounding box center [312, 104] width 407 height 177
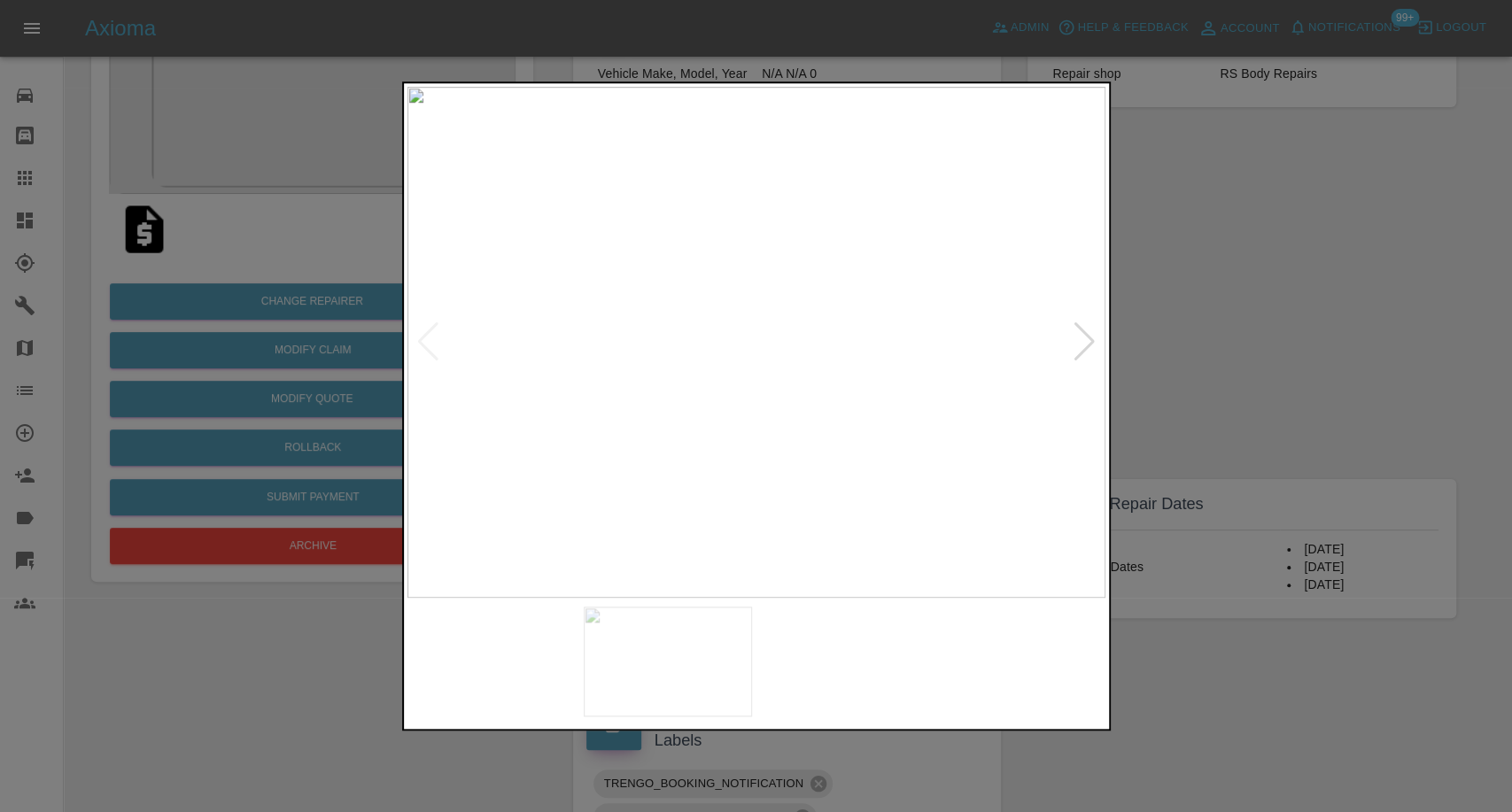
click at [682, 686] on img at bounding box center [668, 662] width 168 height 110
click at [1232, 328] on div at bounding box center [756, 406] width 1512 height 812
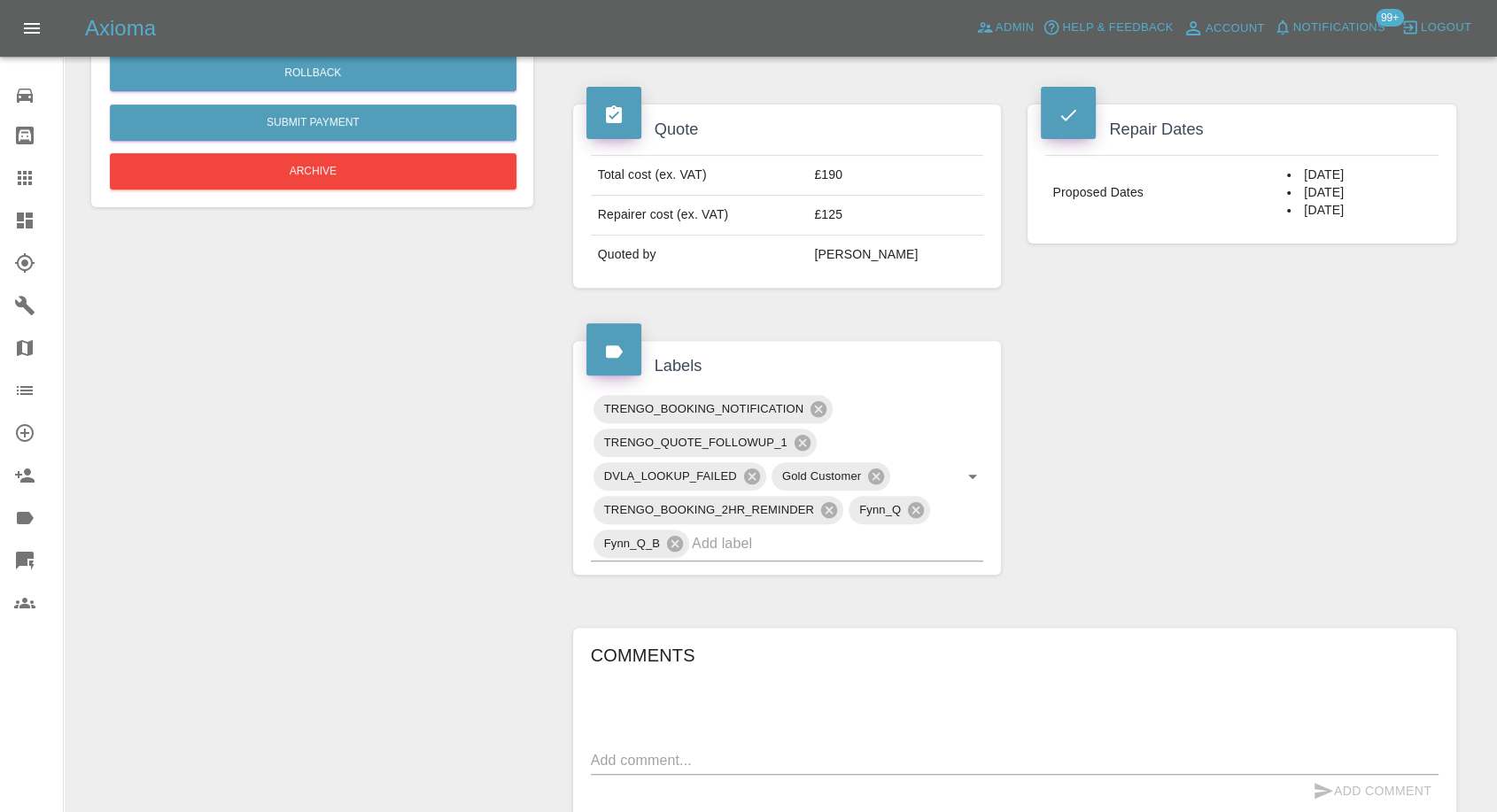
scroll to position [590, 0]
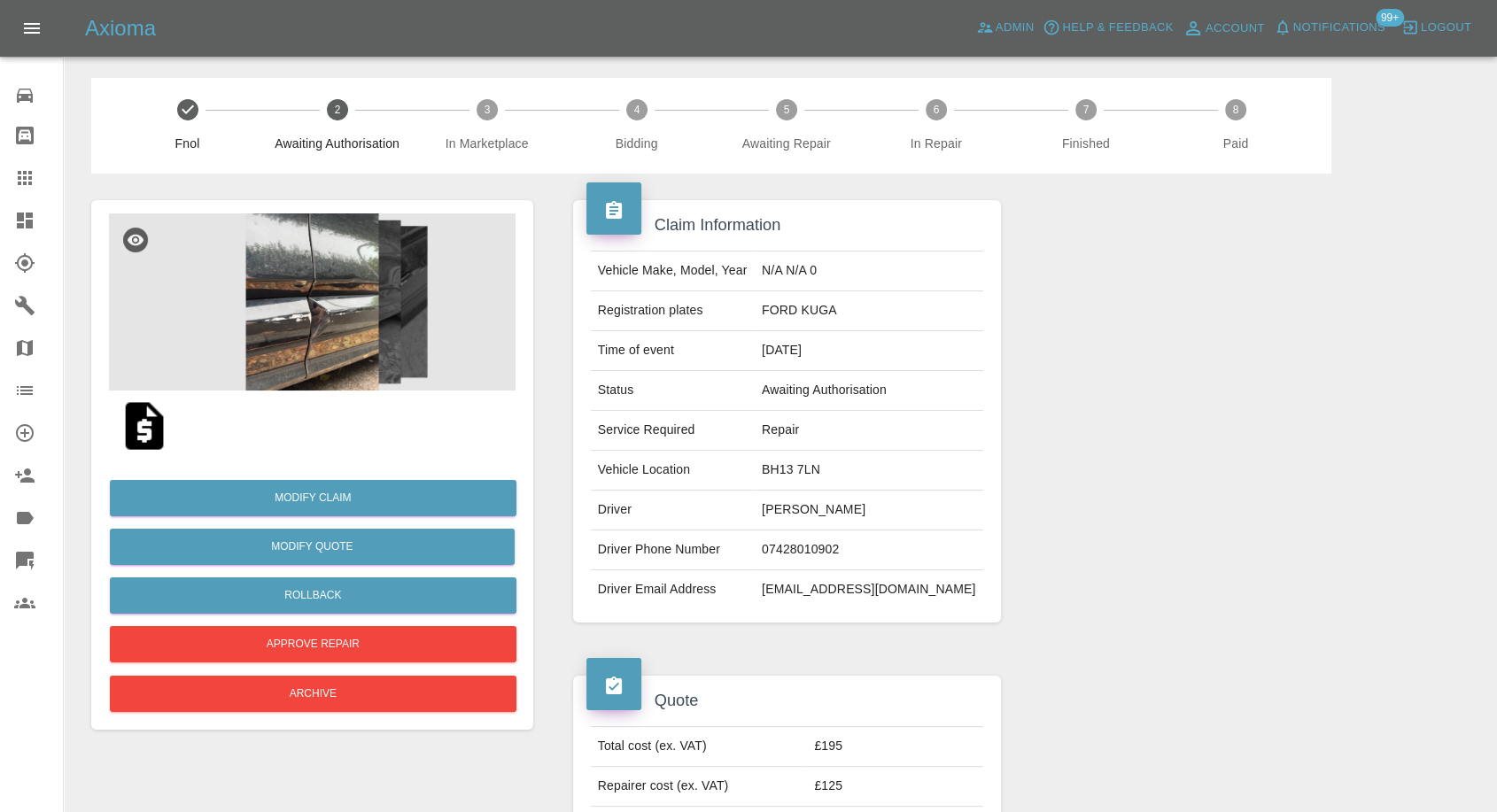
click at [323, 345] on img at bounding box center [312, 302] width 407 height 177
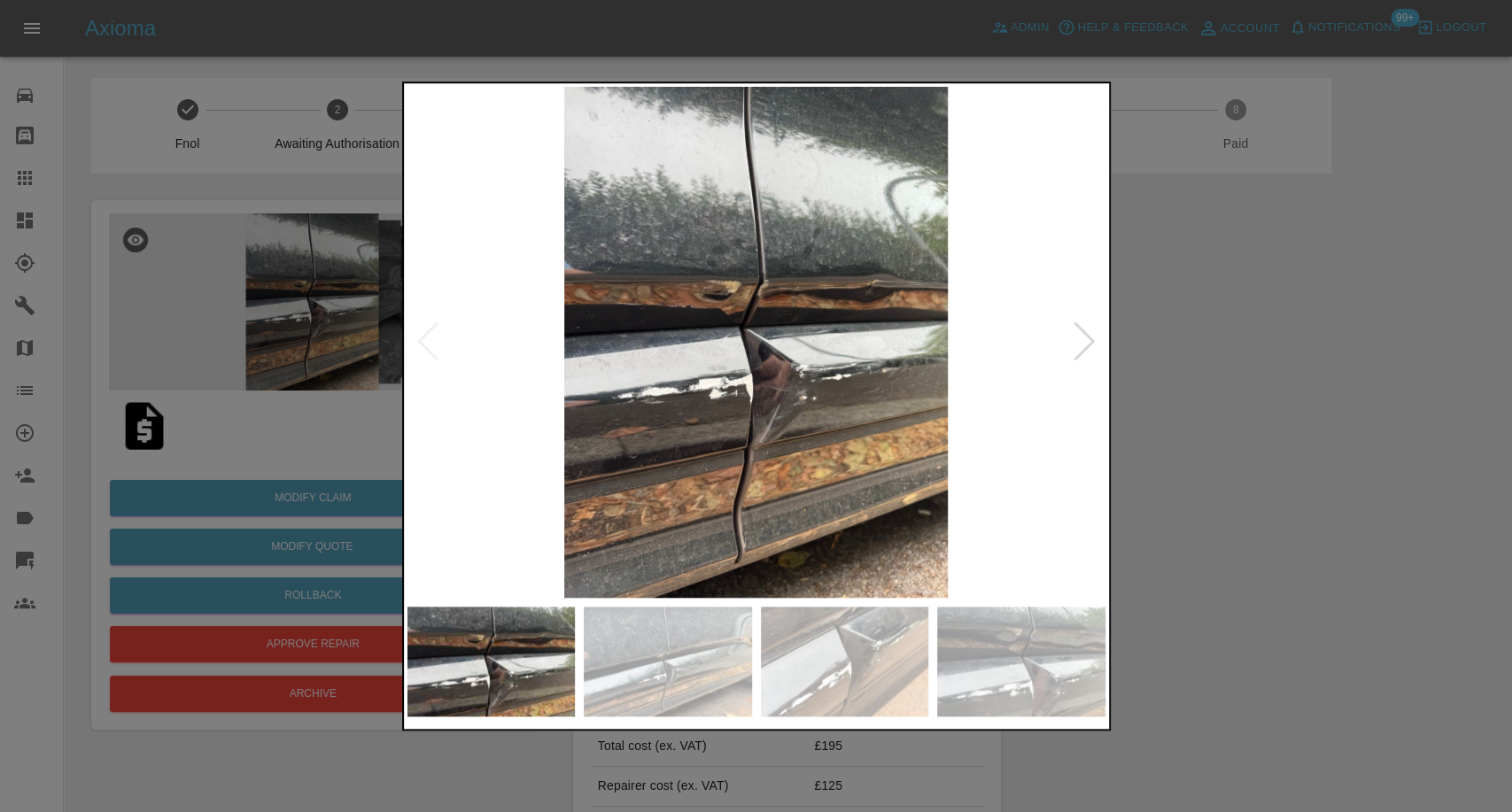
click at [713, 665] on img at bounding box center [668, 662] width 168 height 110
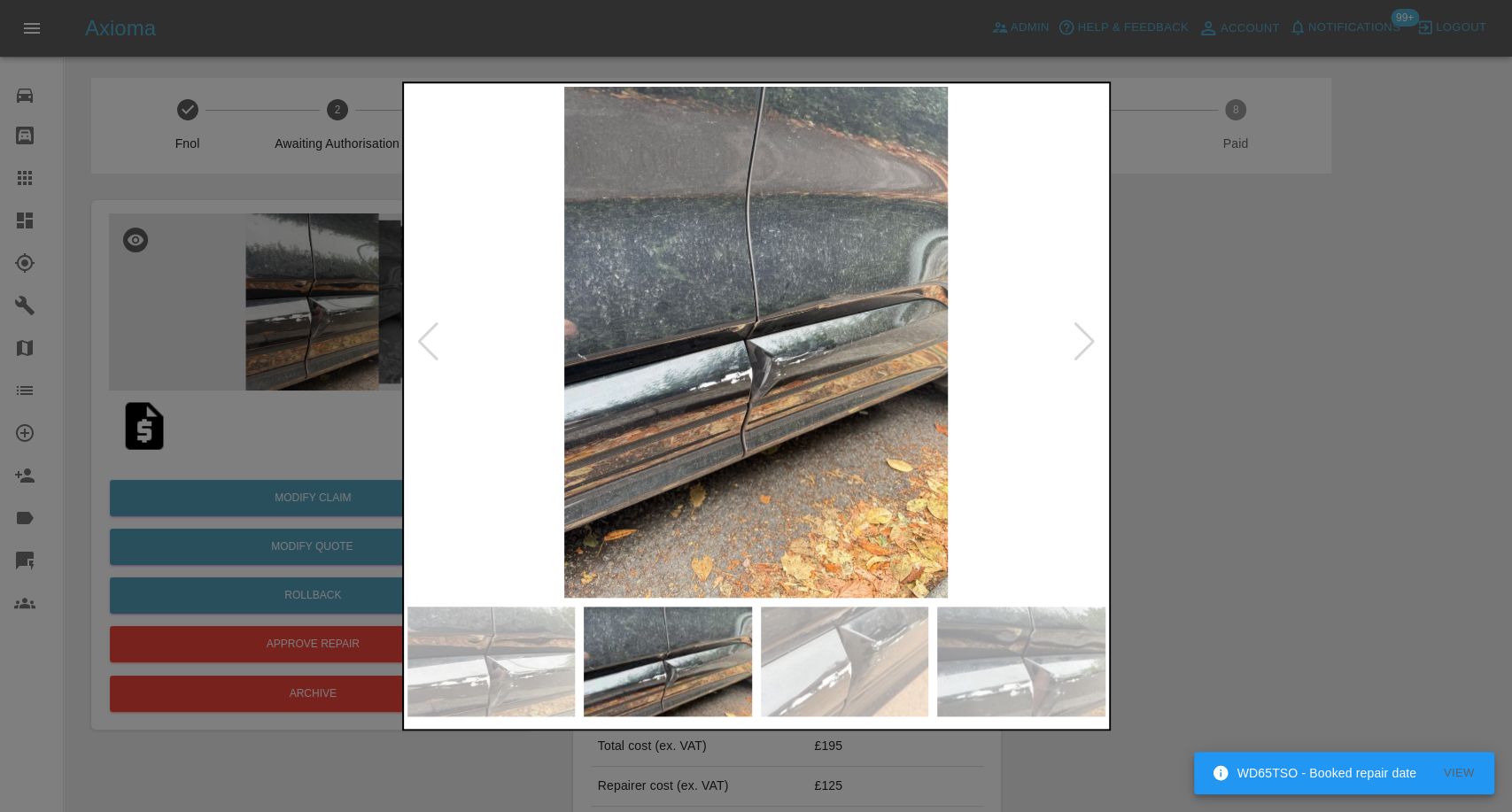
click at [864, 669] on img at bounding box center [845, 662] width 168 height 110
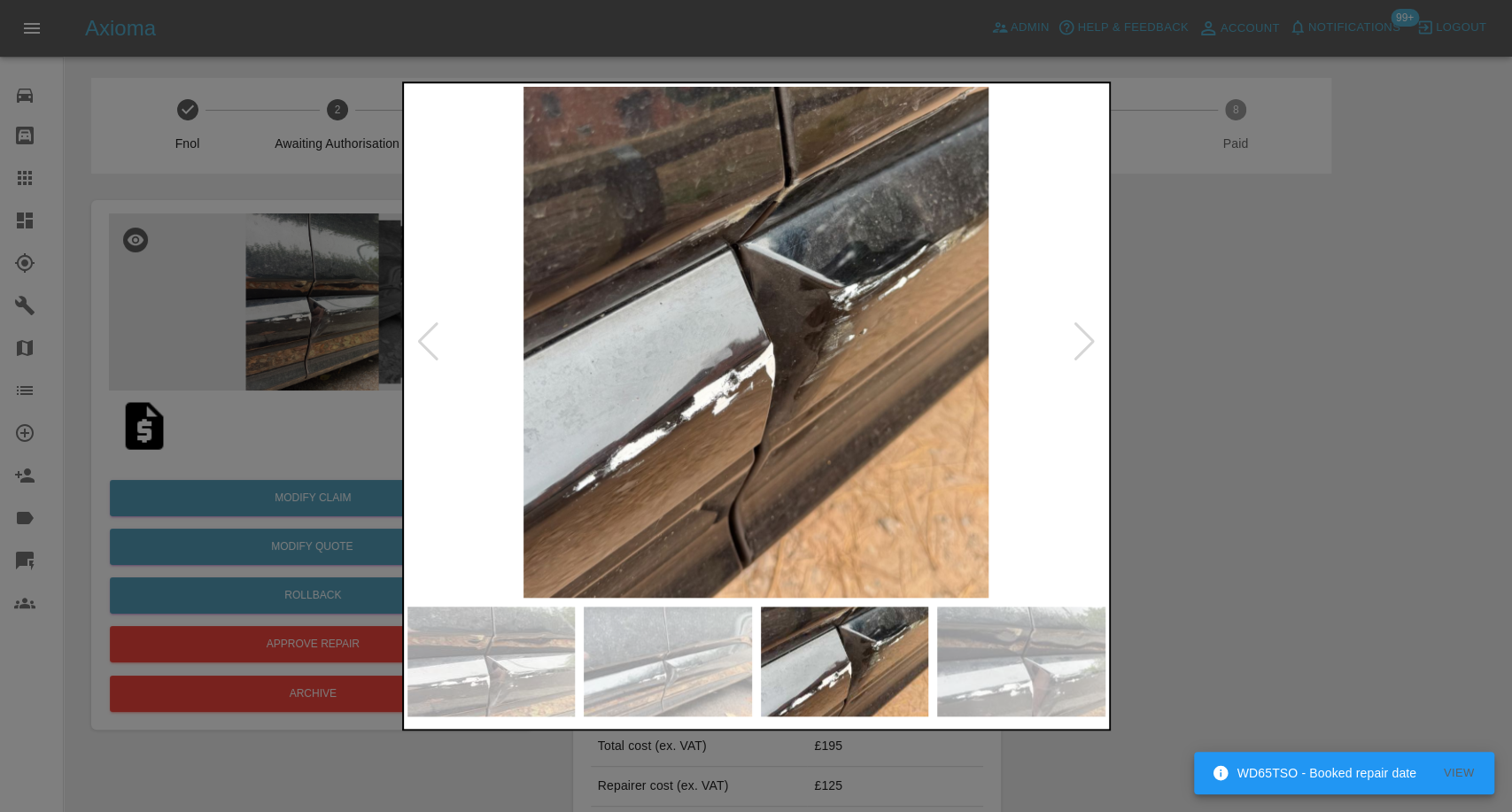
click at [1076, 689] on img at bounding box center [1021, 662] width 168 height 110
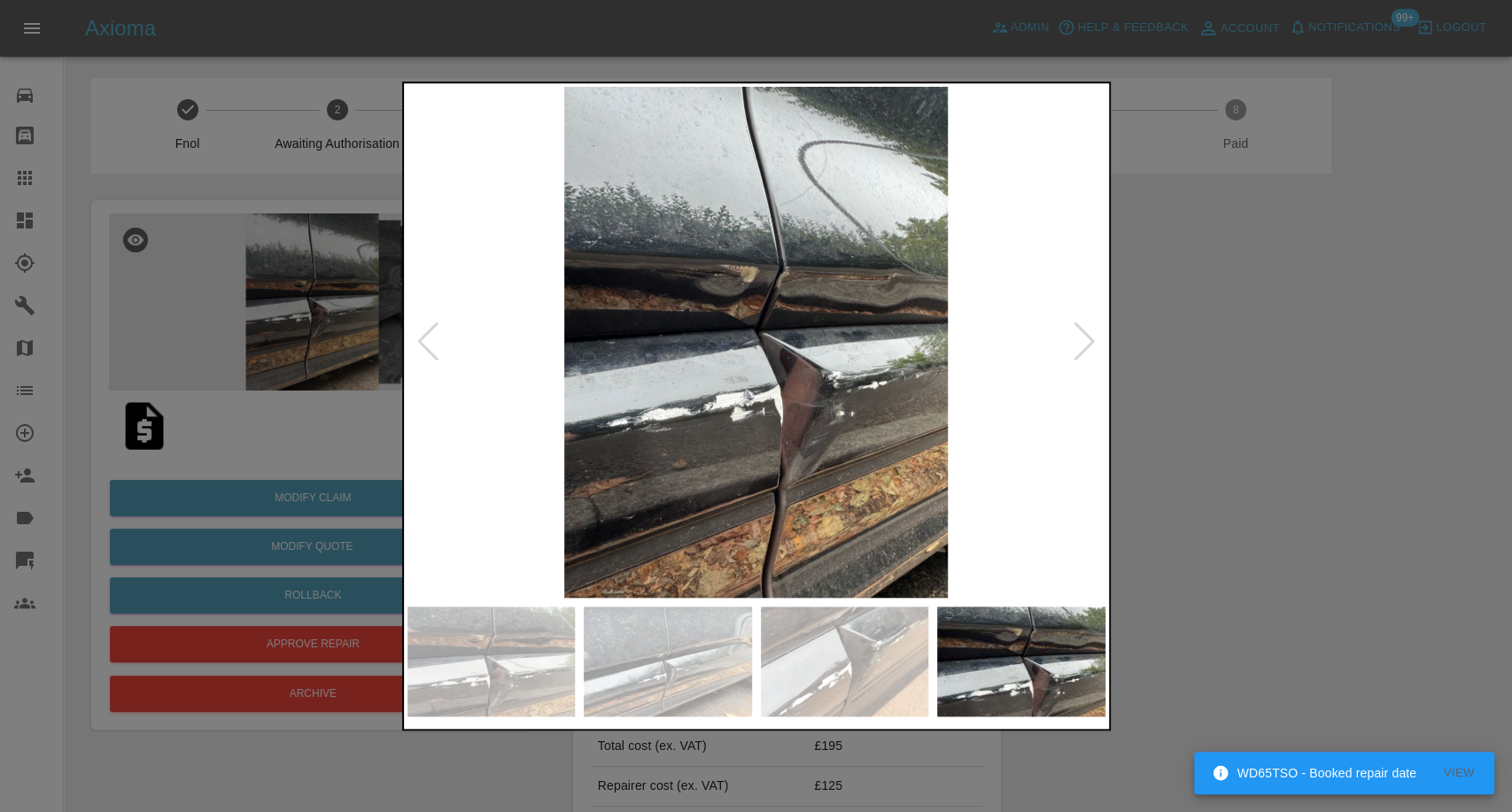
click at [813, 678] on img at bounding box center [845, 662] width 168 height 110
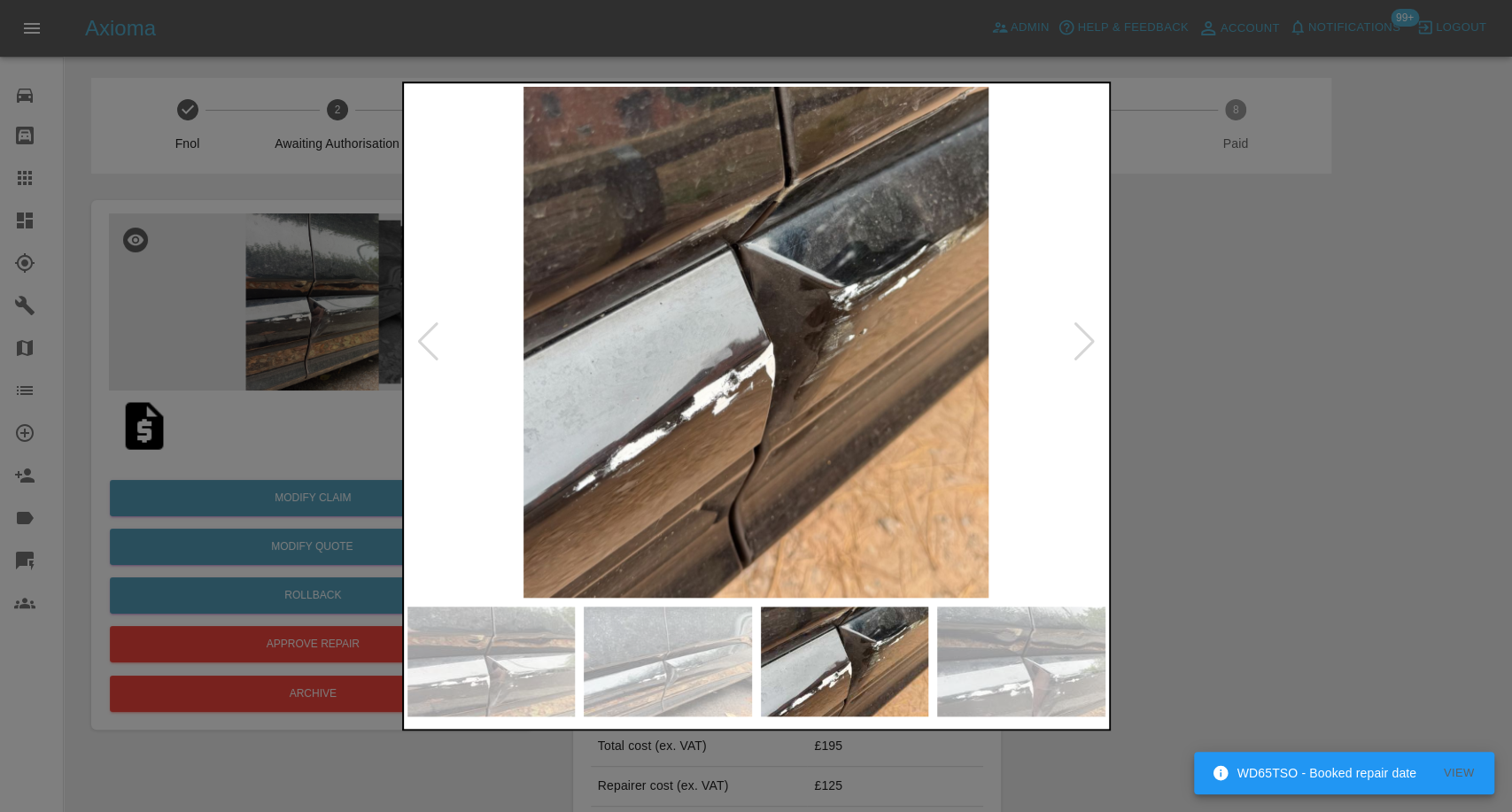
click at [619, 679] on img at bounding box center [668, 662] width 168 height 110
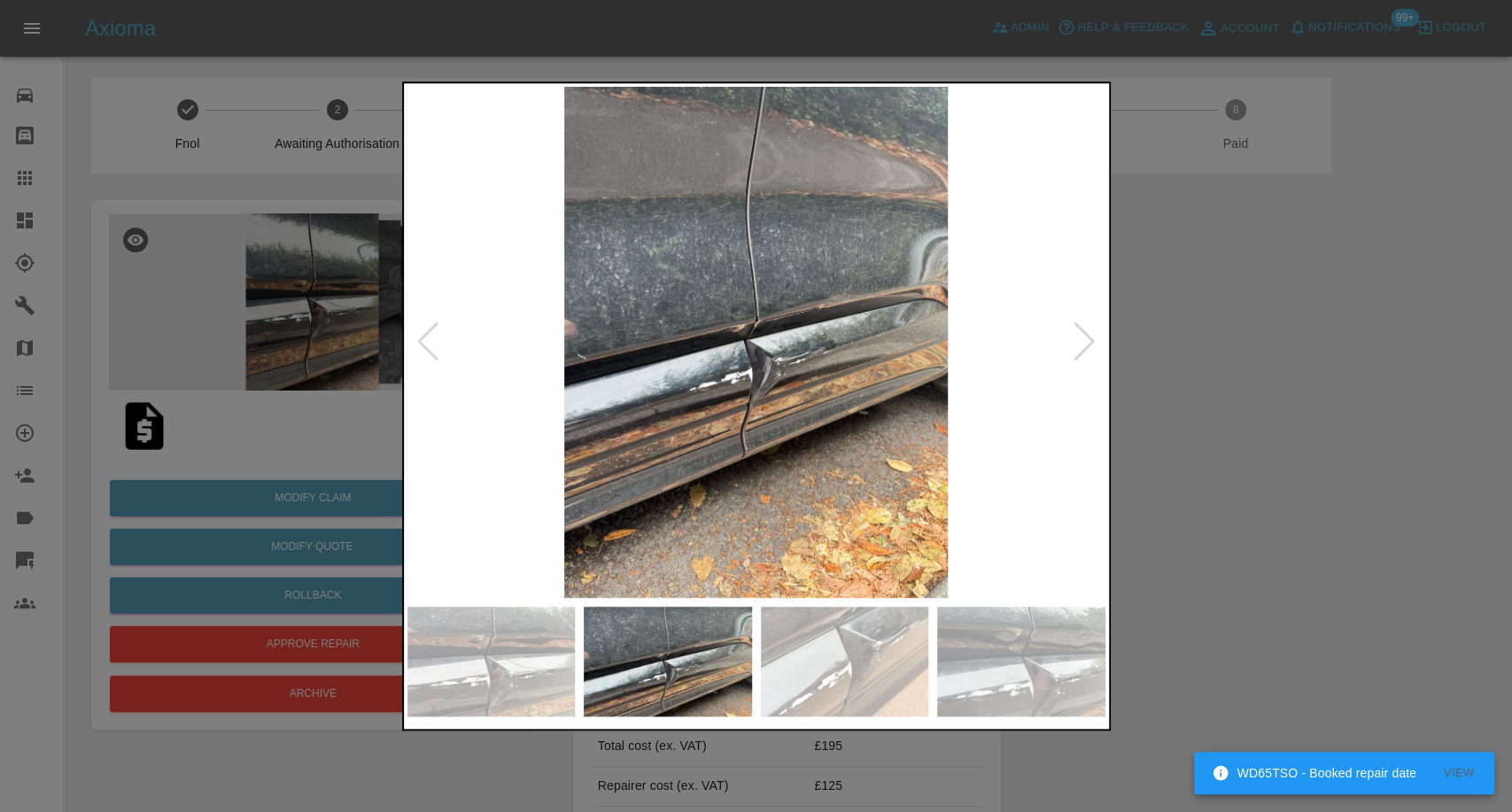
click at [554, 655] on img at bounding box center [491, 662] width 168 height 110
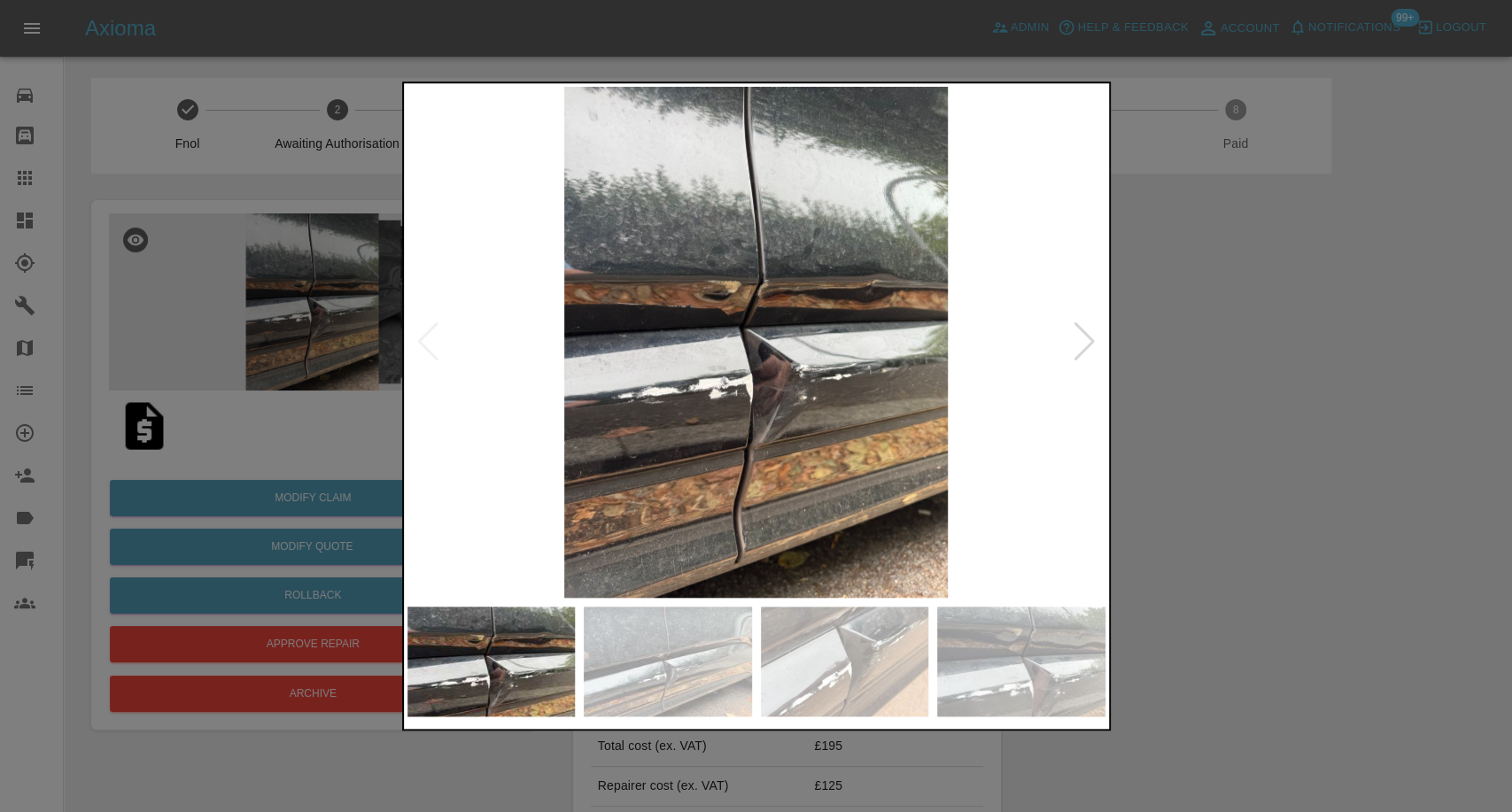
click at [1014, 675] on img at bounding box center [1021, 662] width 168 height 110
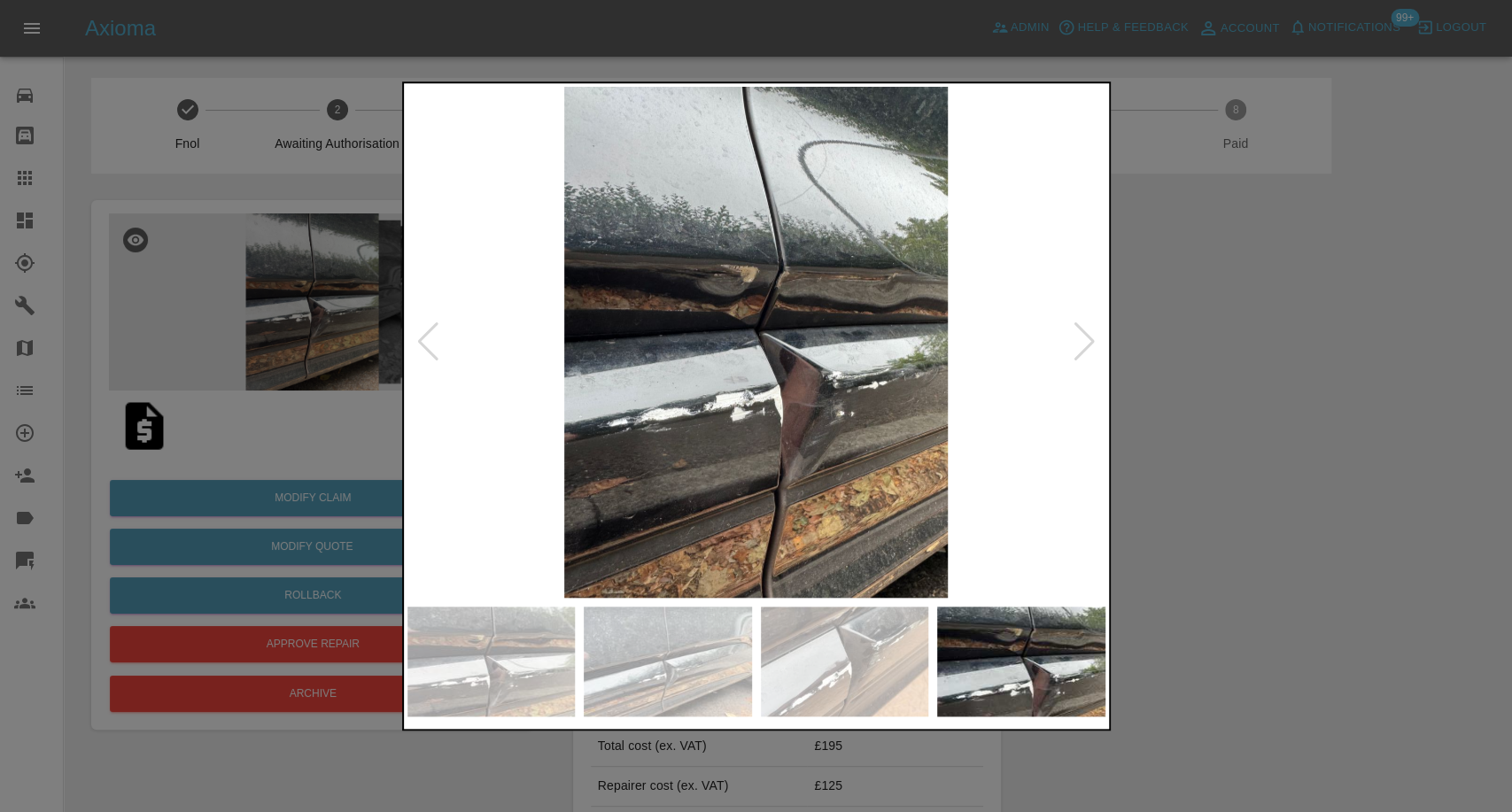
click at [1106, 370] on div at bounding box center [756, 406] width 709 height 651
click at [1093, 356] on div at bounding box center [1085, 342] width 24 height 39
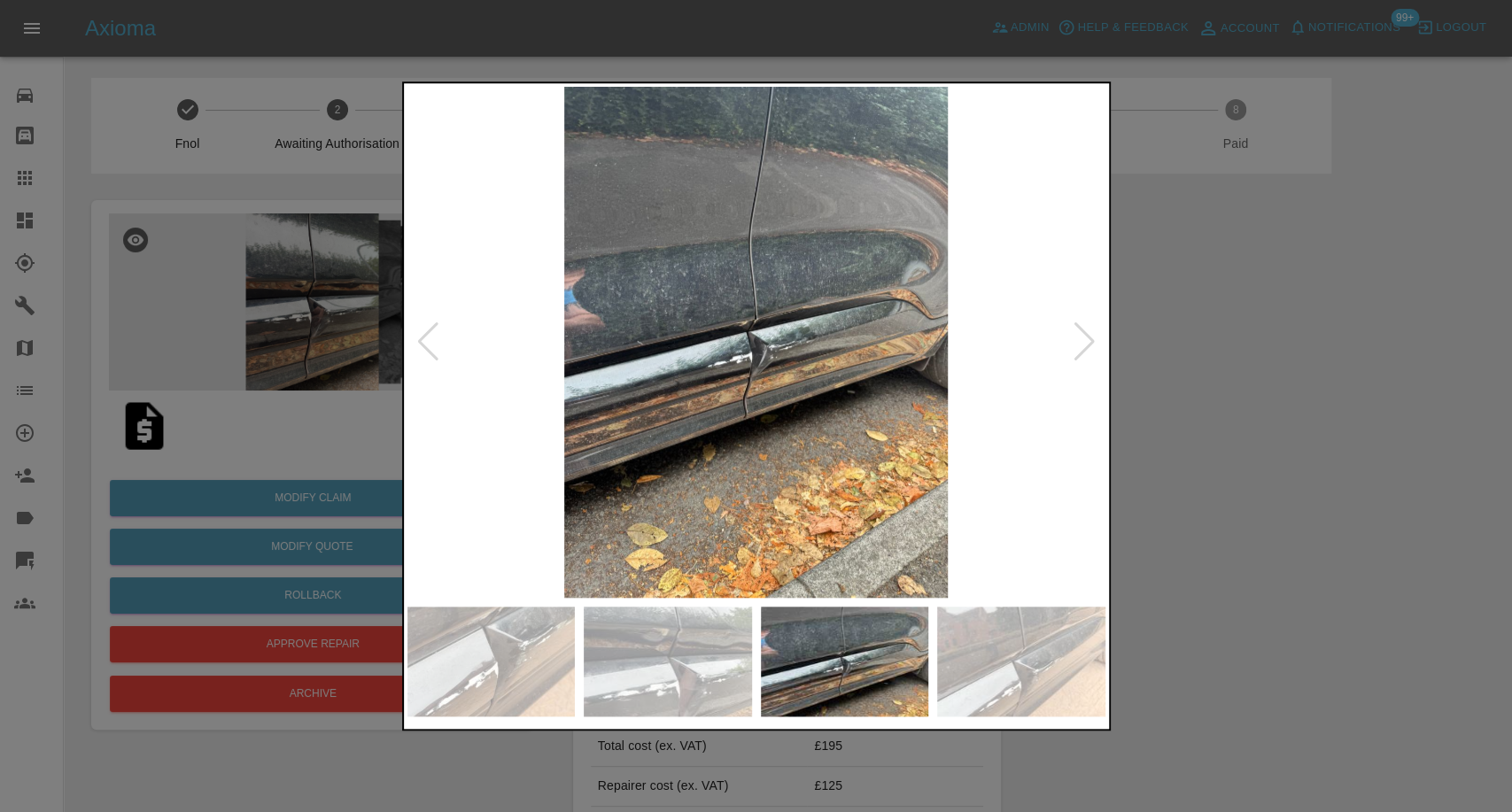
click at [1093, 356] on div at bounding box center [1085, 342] width 24 height 39
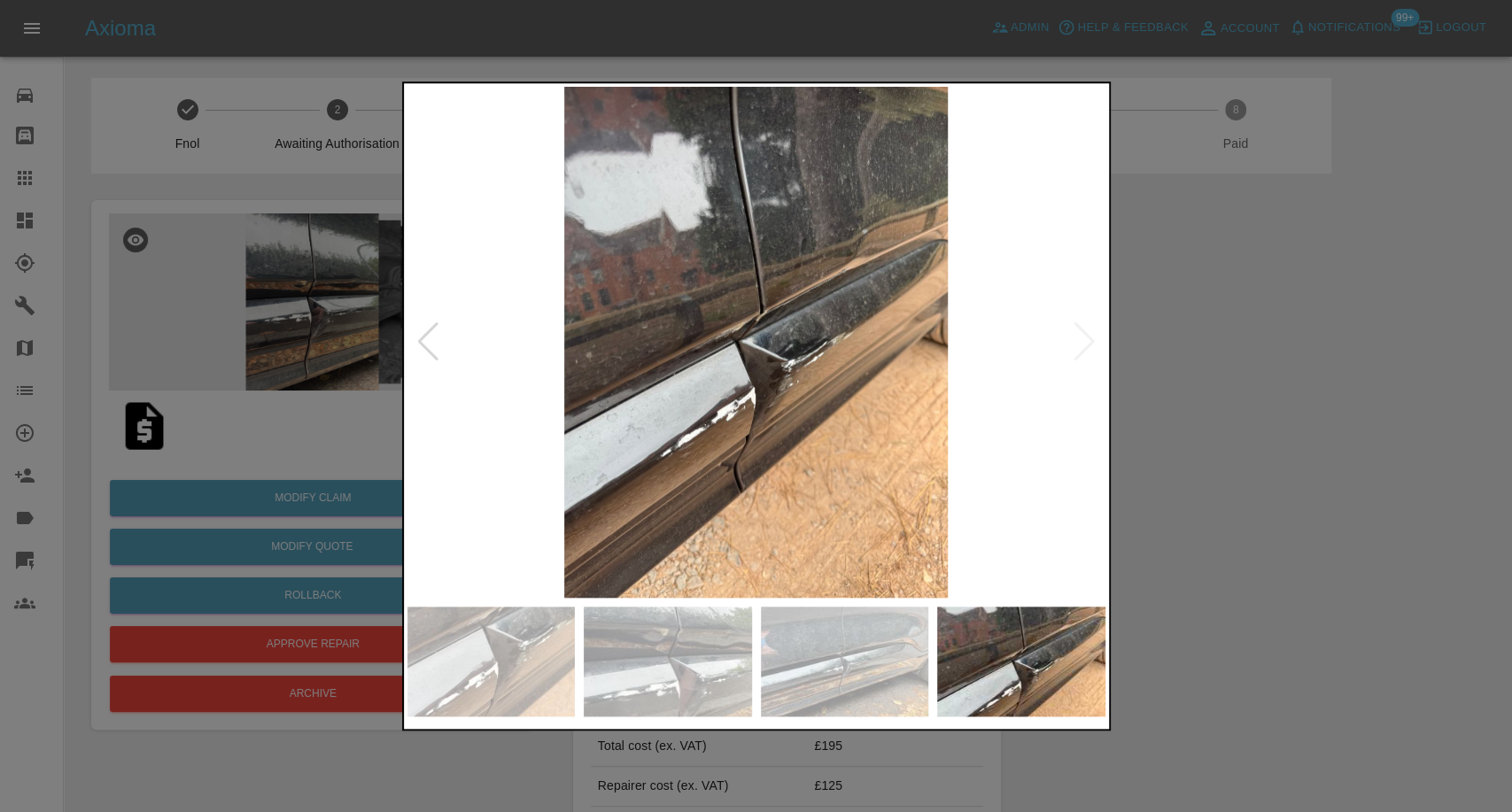
click at [1093, 356] on img at bounding box center [756, 342] width 698 height 511
click at [1280, 423] on div at bounding box center [756, 406] width 1512 height 812
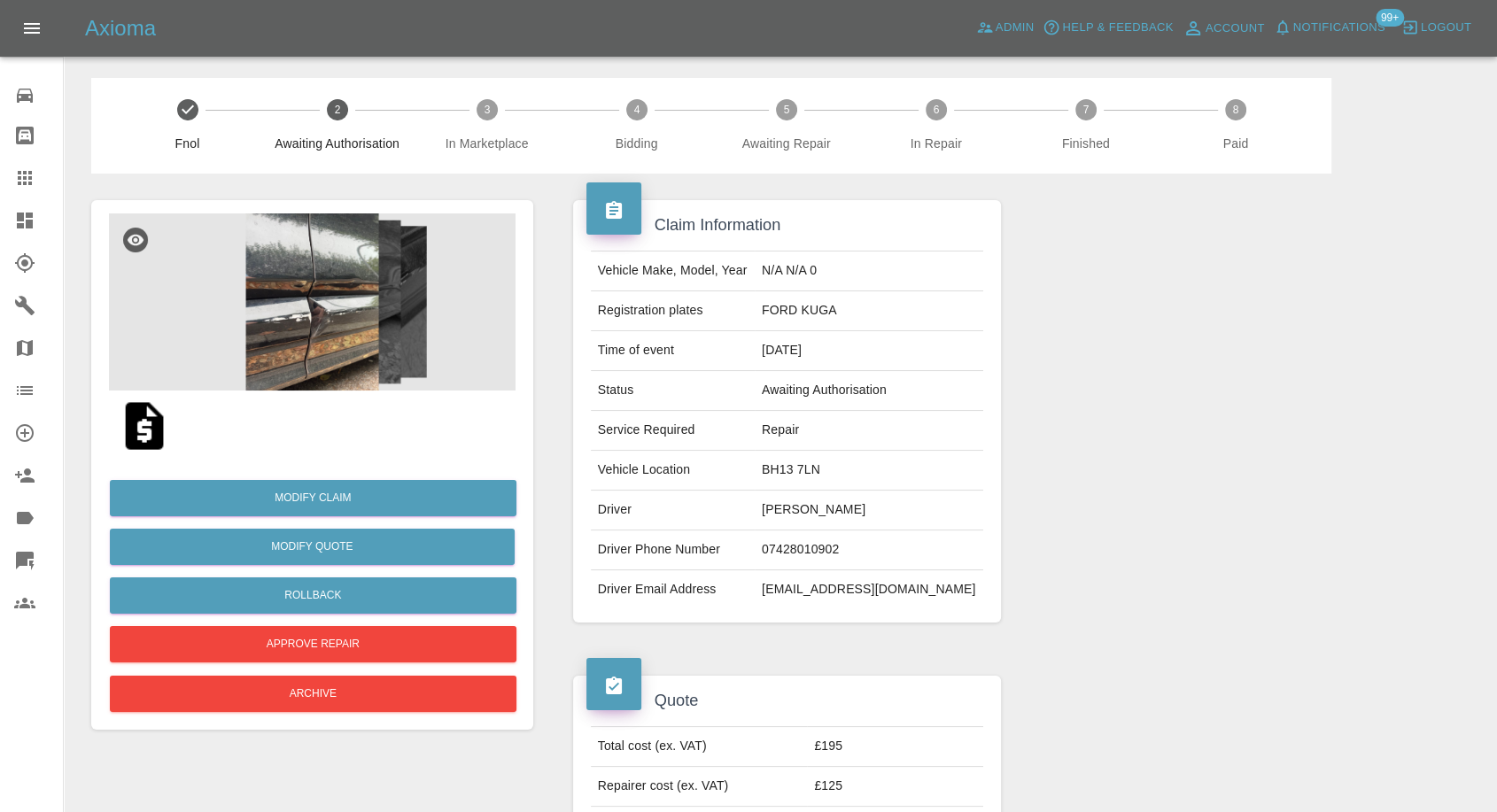
click at [149, 434] on img at bounding box center [144, 425] width 57 height 57
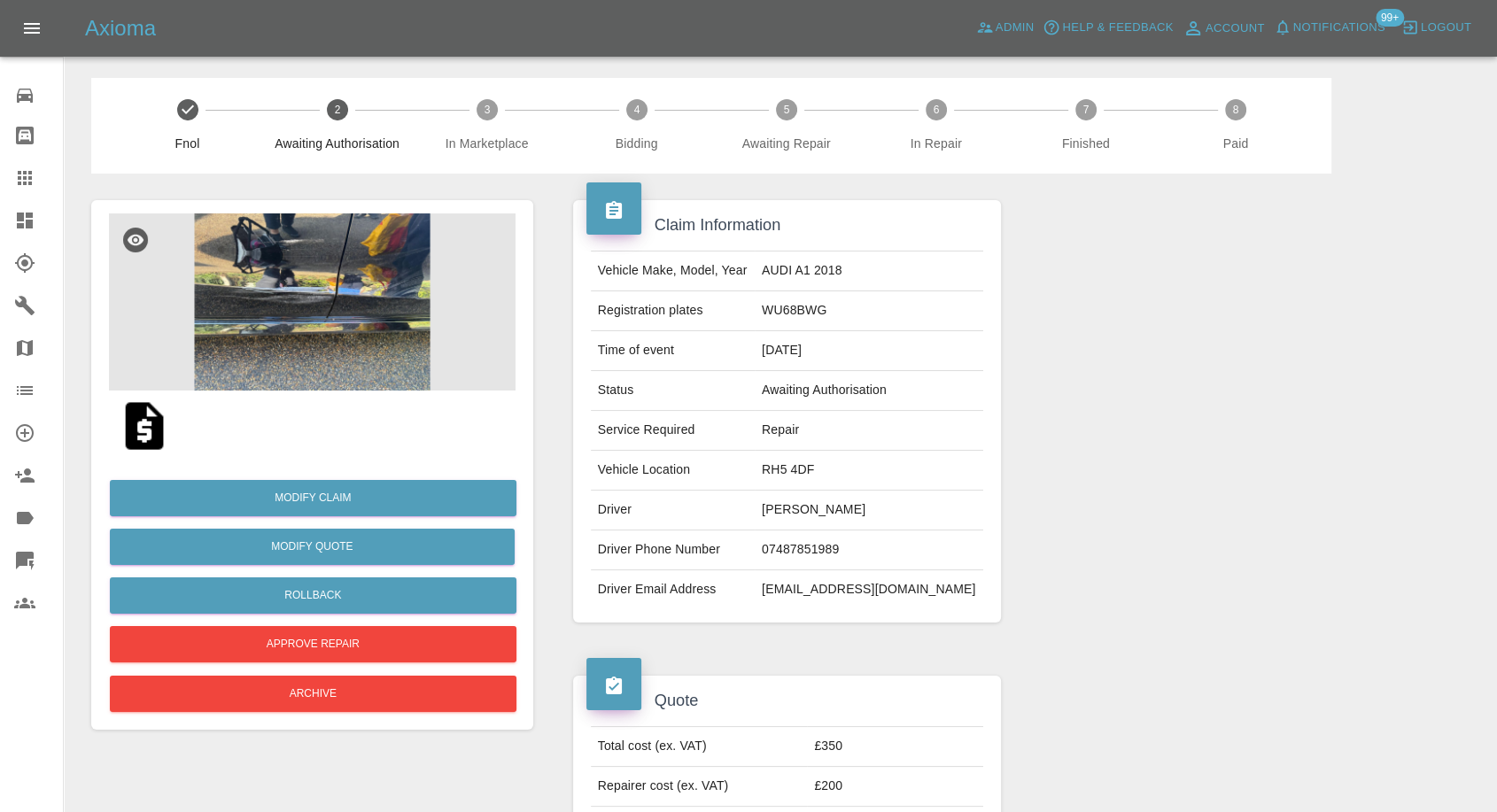
click at [100, 428] on div "Modify Claim Modify Quote Rollback Approve Repair Archive" at bounding box center [311, 465] width 442 height 530
click at [141, 428] on img at bounding box center [144, 425] width 57 height 57
click at [314, 300] on img at bounding box center [312, 302] width 407 height 177
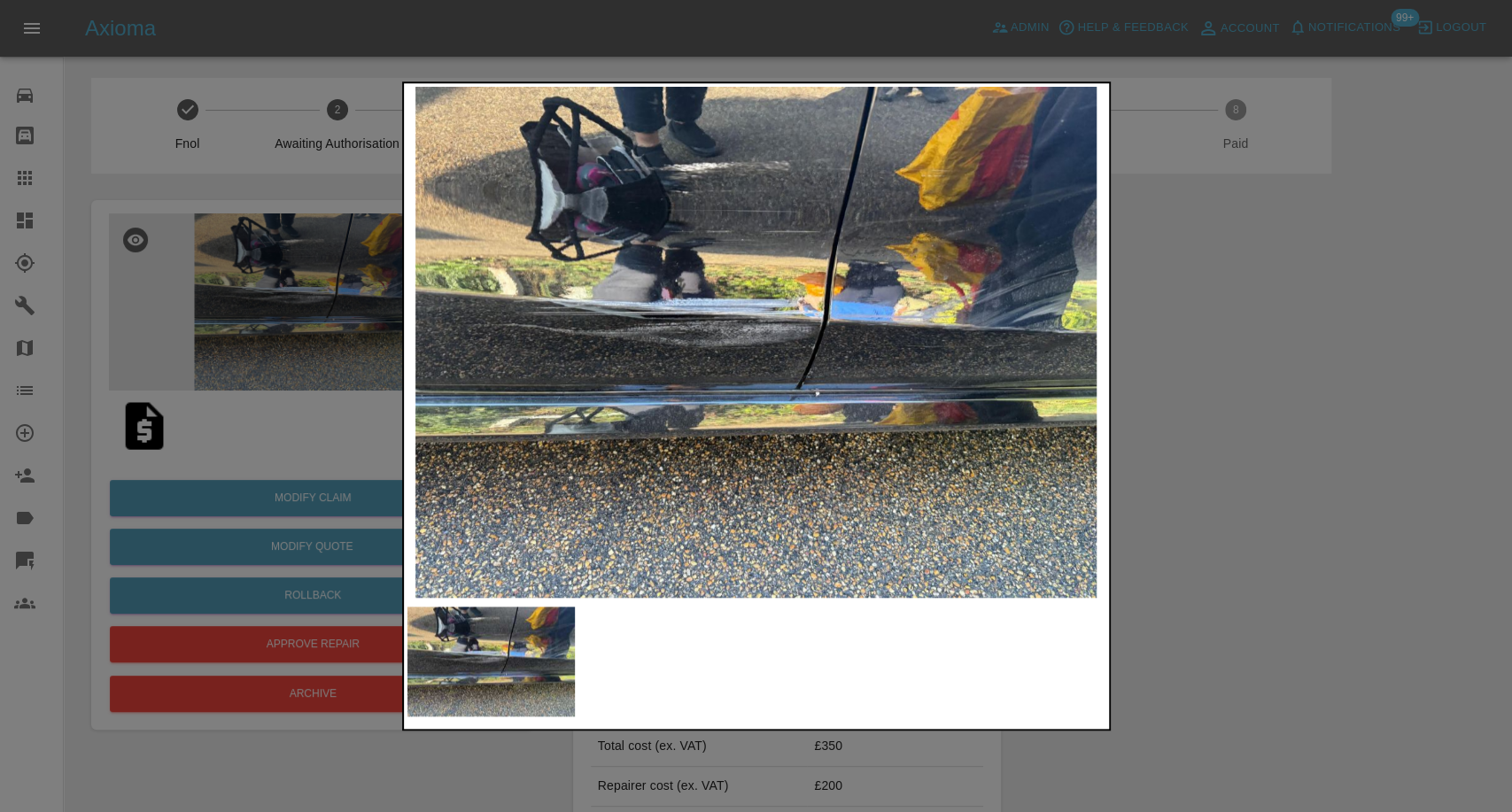
click at [1361, 546] on div at bounding box center [756, 406] width 1512 height 812
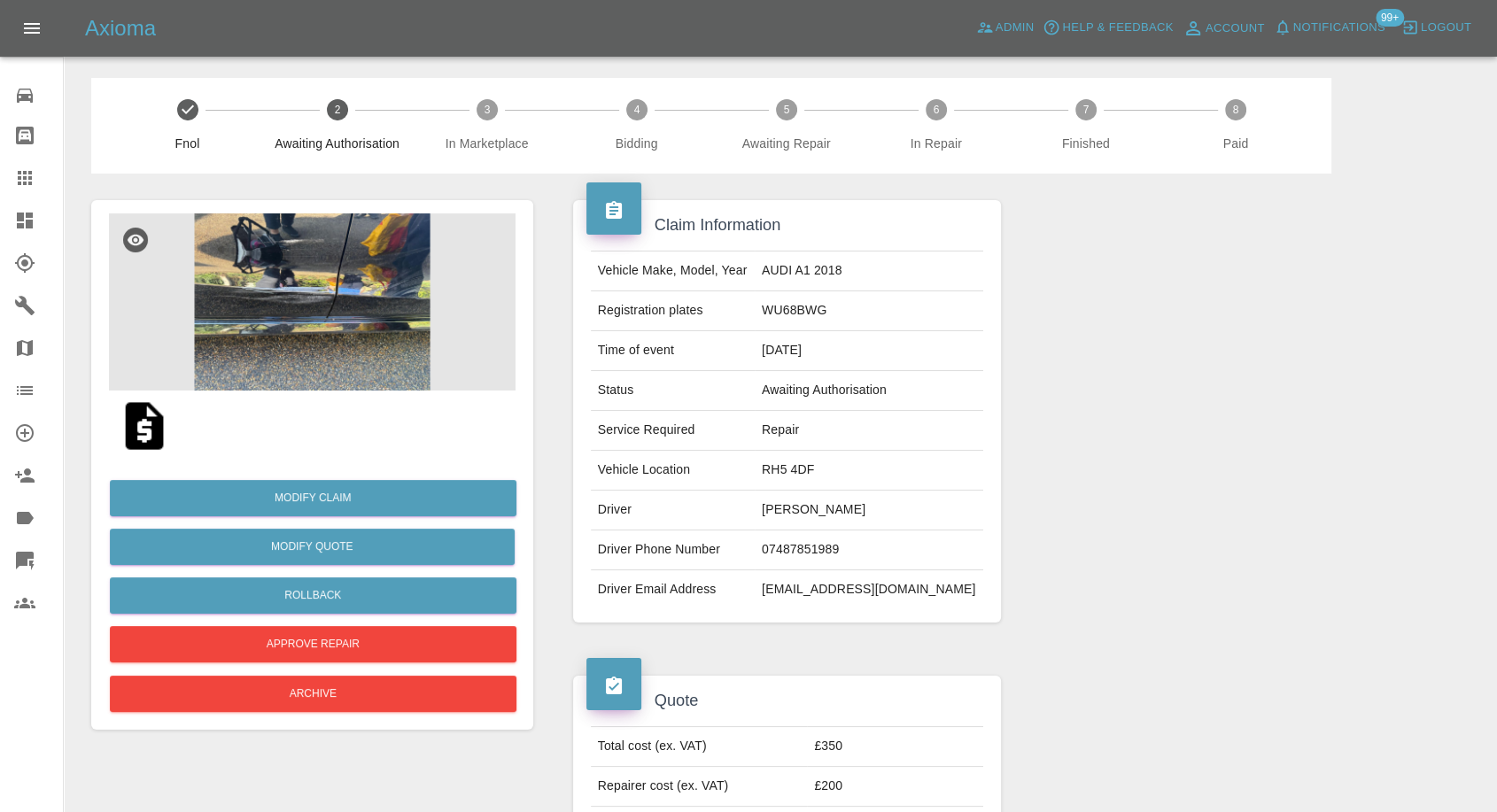
click at [20, 185] on icon at bounding box center [24, 178] width 15 height 14
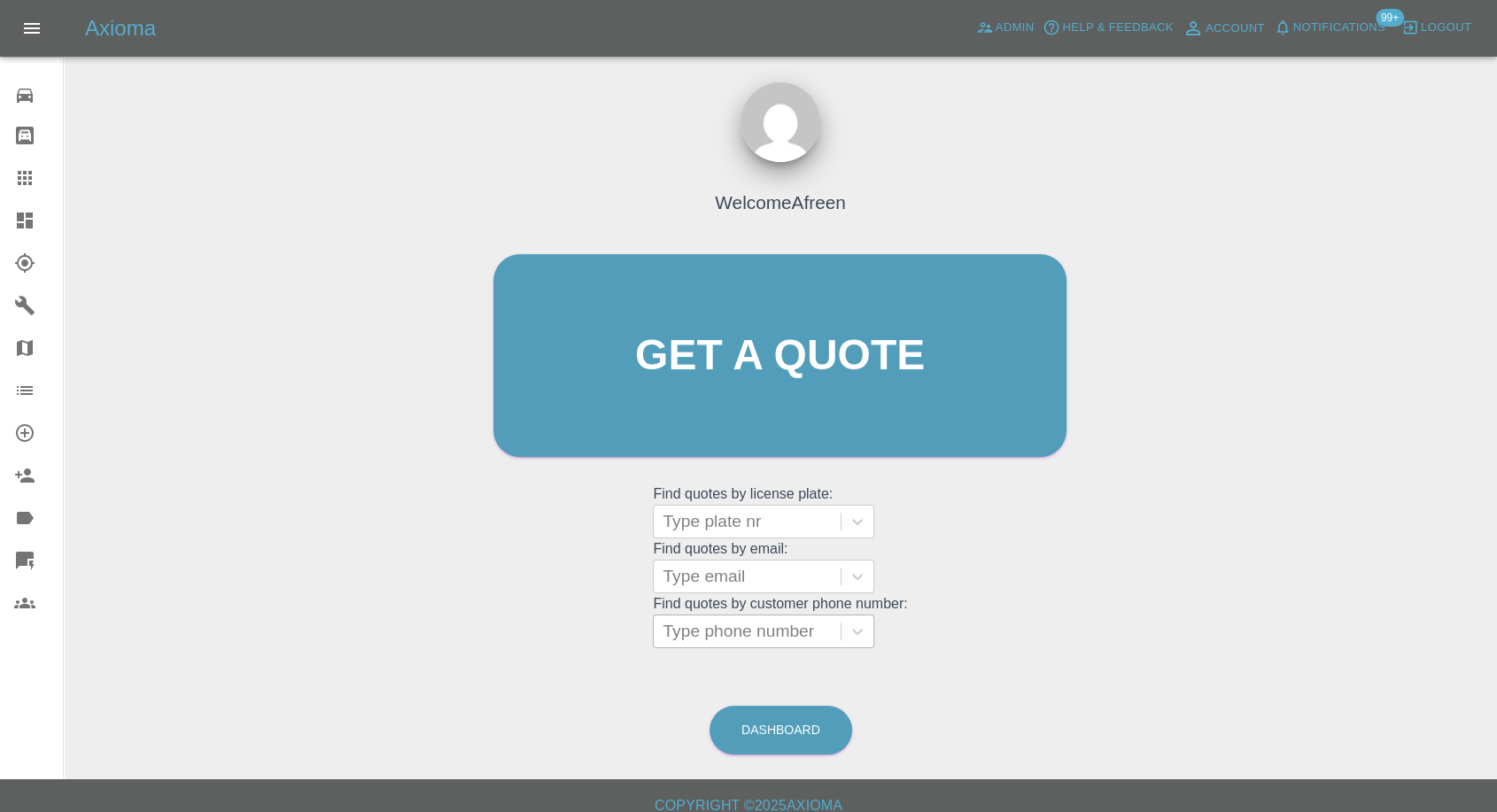
click at [721, 639] on div at bounding box center [747, 631] width 169 height 25
paste input "+447955280094"
drag, startPoint x: 700, startPoint y: 634, endPoint x: 571, endPoint y: 634, distance: 129.0
click at [571, 634] on div "Welcome Afreen Get a quote Get a quote Find quotes by license plate: Type plate…" at bounding box center [779, 389] width 610 height 535
type input "7955280094"
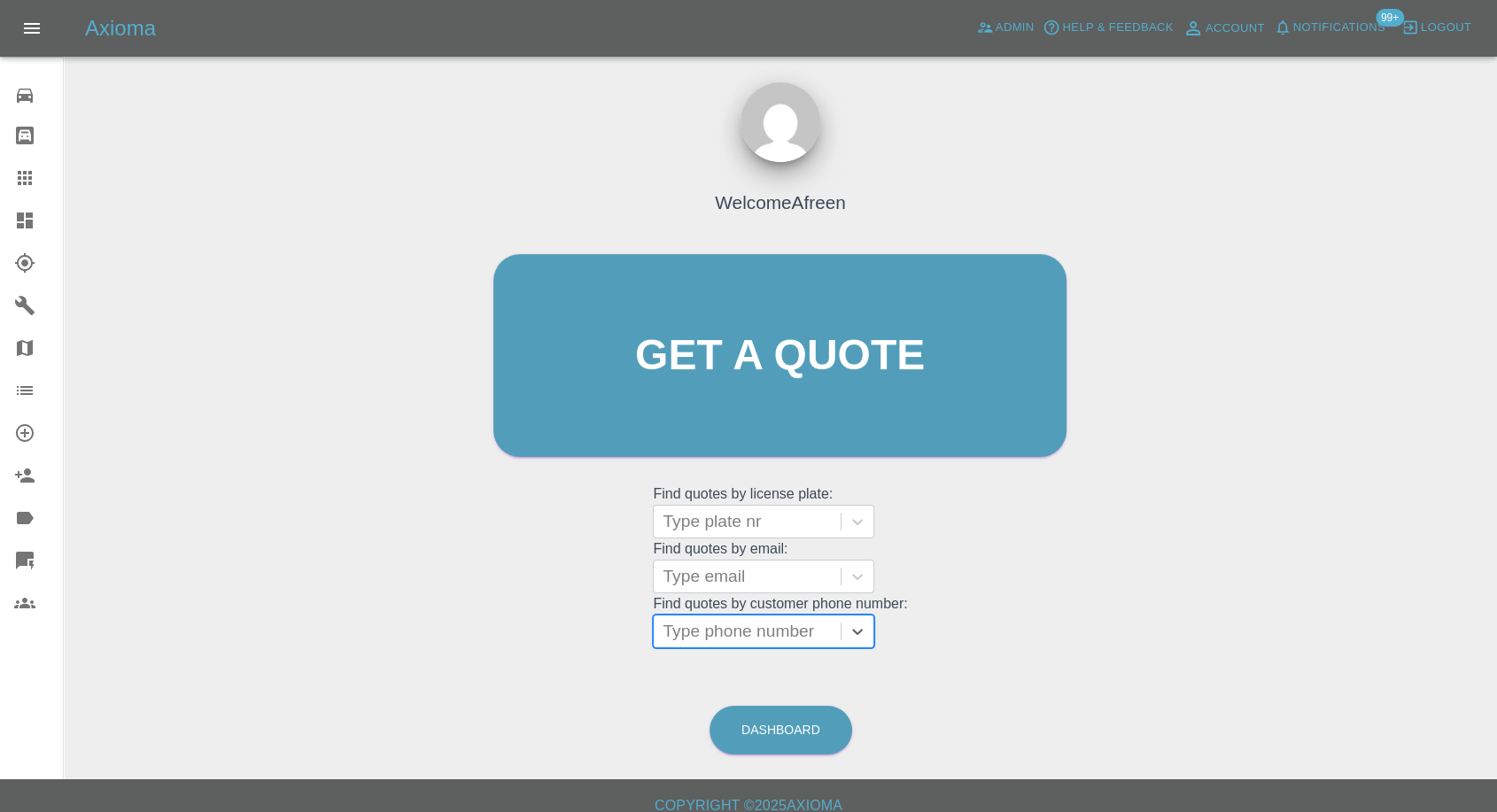
paste input "+447496452635"
drag, startPoint x: 696, startPoint y: 627, endPoint x: 451, endPoint y: 650, distance: 246.1
click at [509, 649] on div "Welcome Afreen Get a quote Get a quote Find quotes by license plate: Type plate…" at bounding box center [779, 389] width 610 height 535
type input "07496452635"
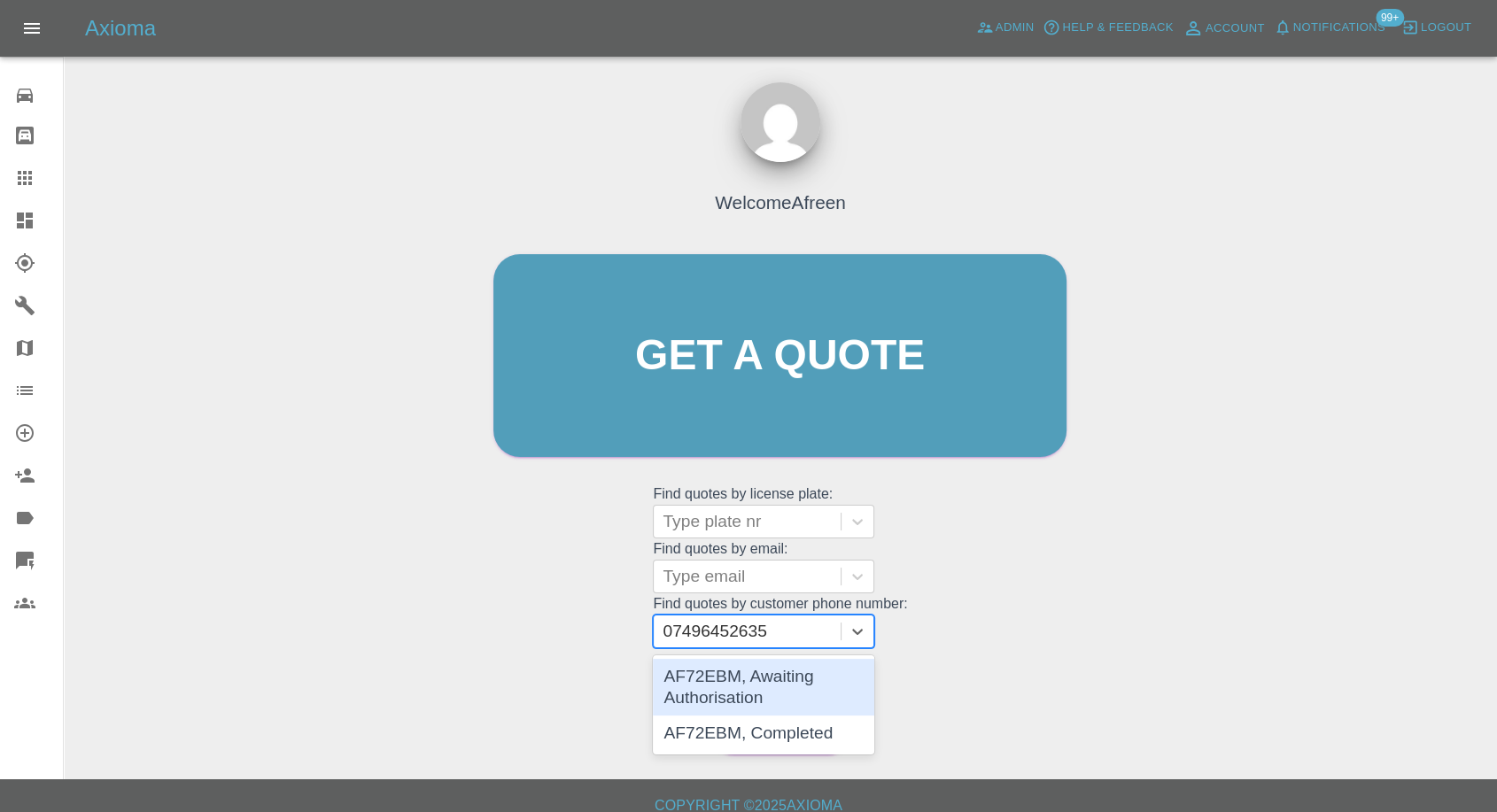
click at [768, 693] on div "AF72EBM, Awaiting Authorisation" at bounding box center [763, 687] width 221 height 57
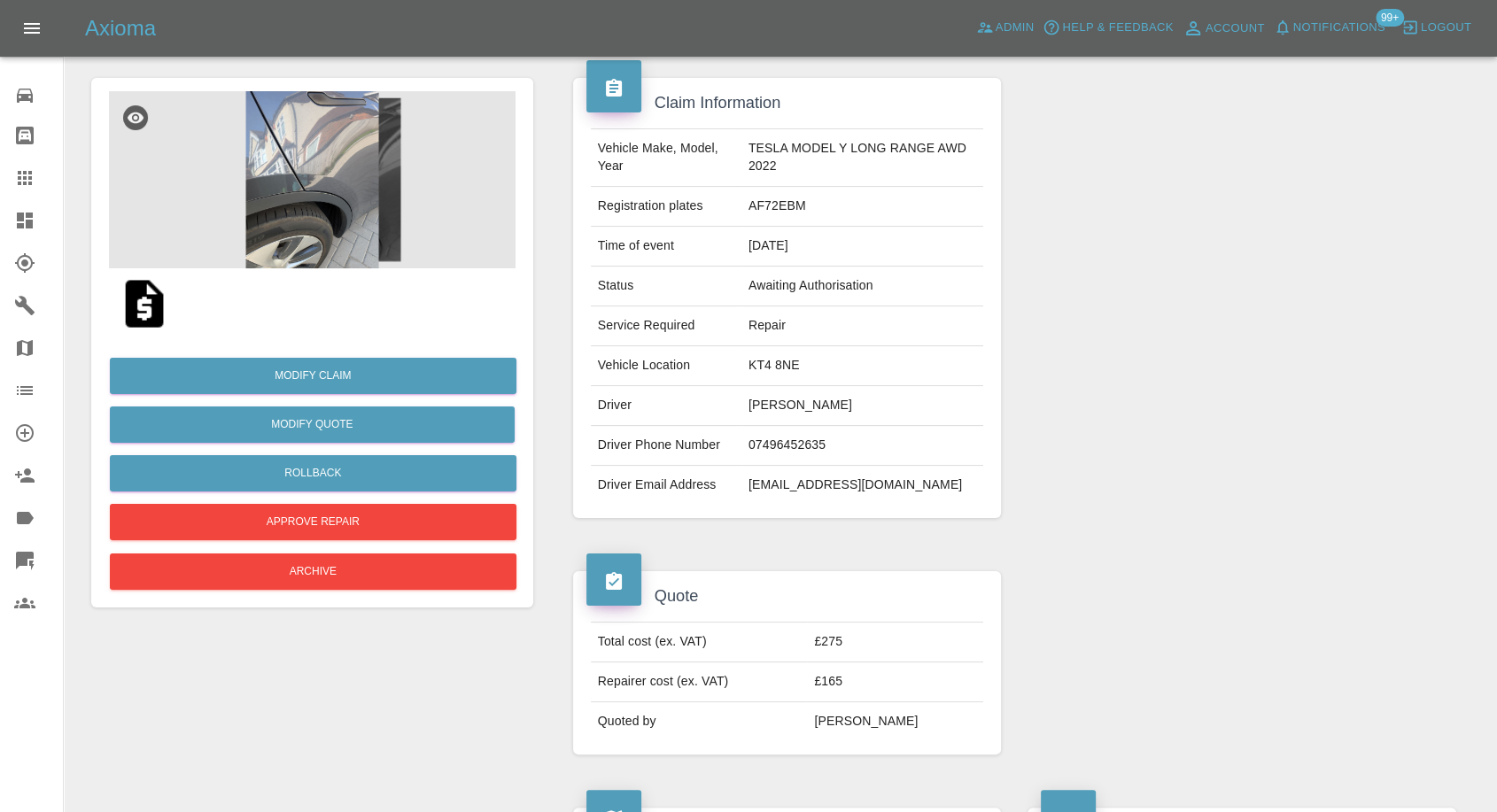
scroll to position [99, 0]
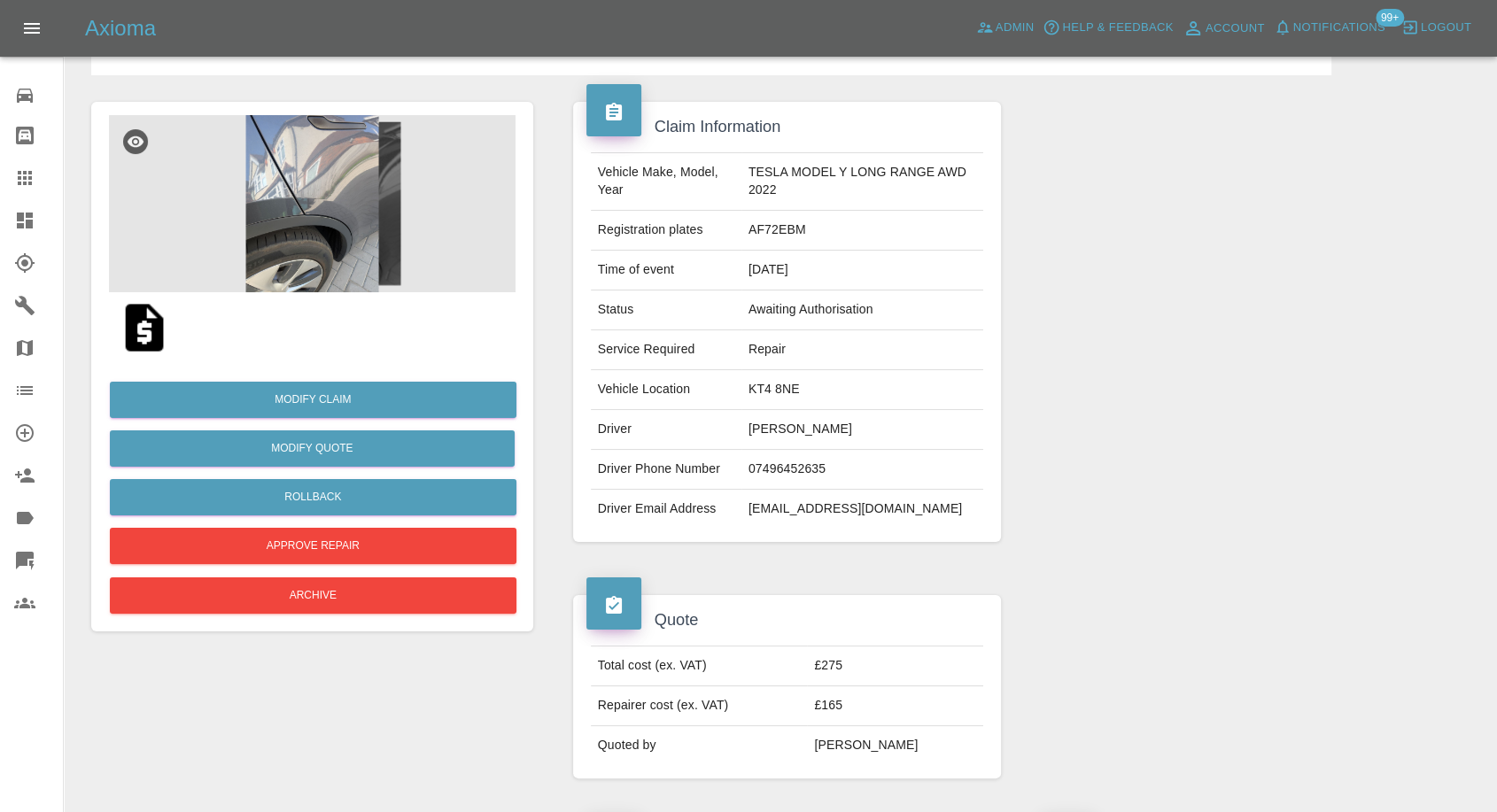
click at [146, 330] on img at bounding box center [144, 328] width 57 height 57
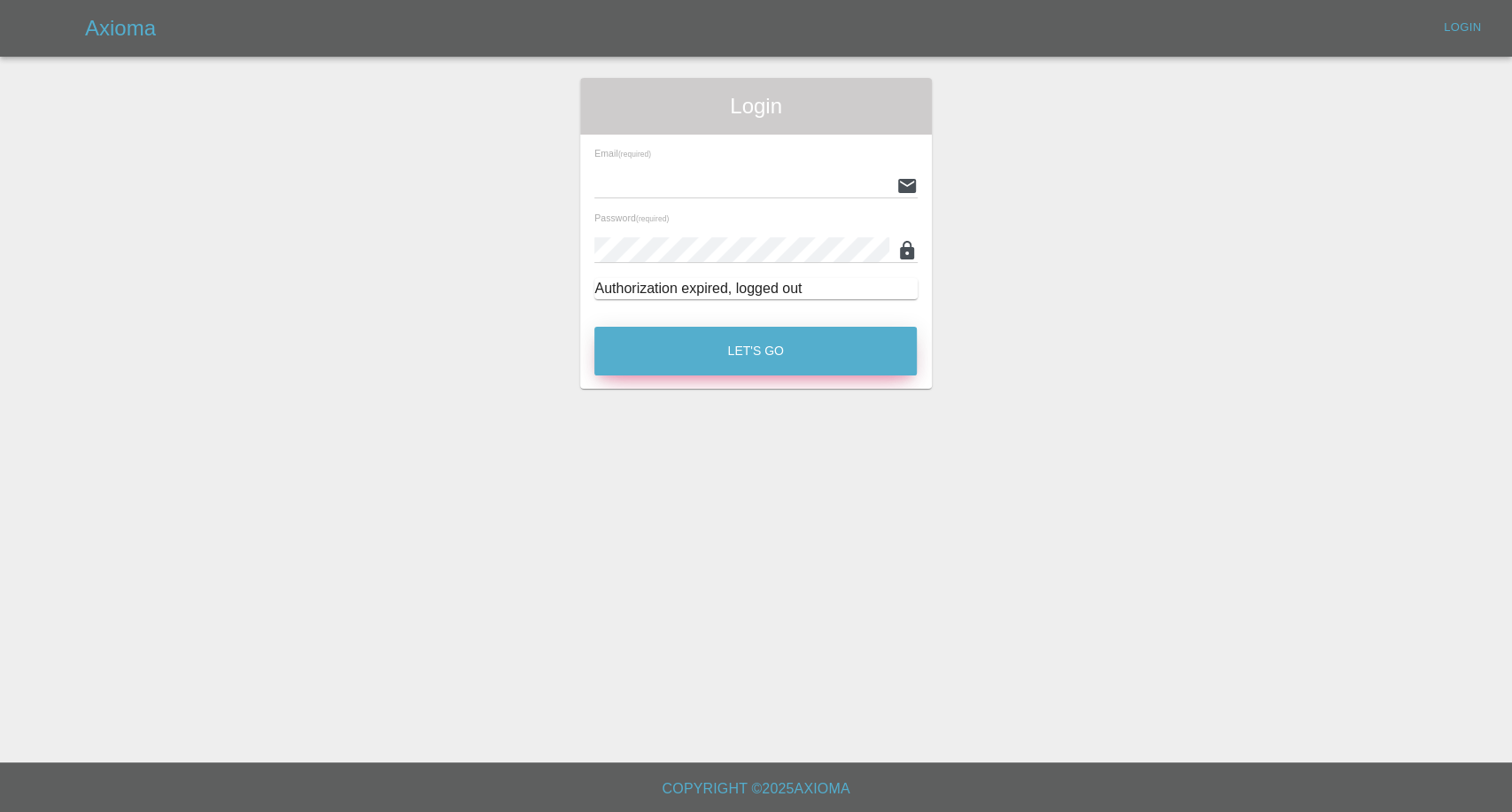
type input "afreen@axioma.co.uk"
click at [640, 363] on button "Let's Go" at bounding box center [756, 351] width 323 height 48
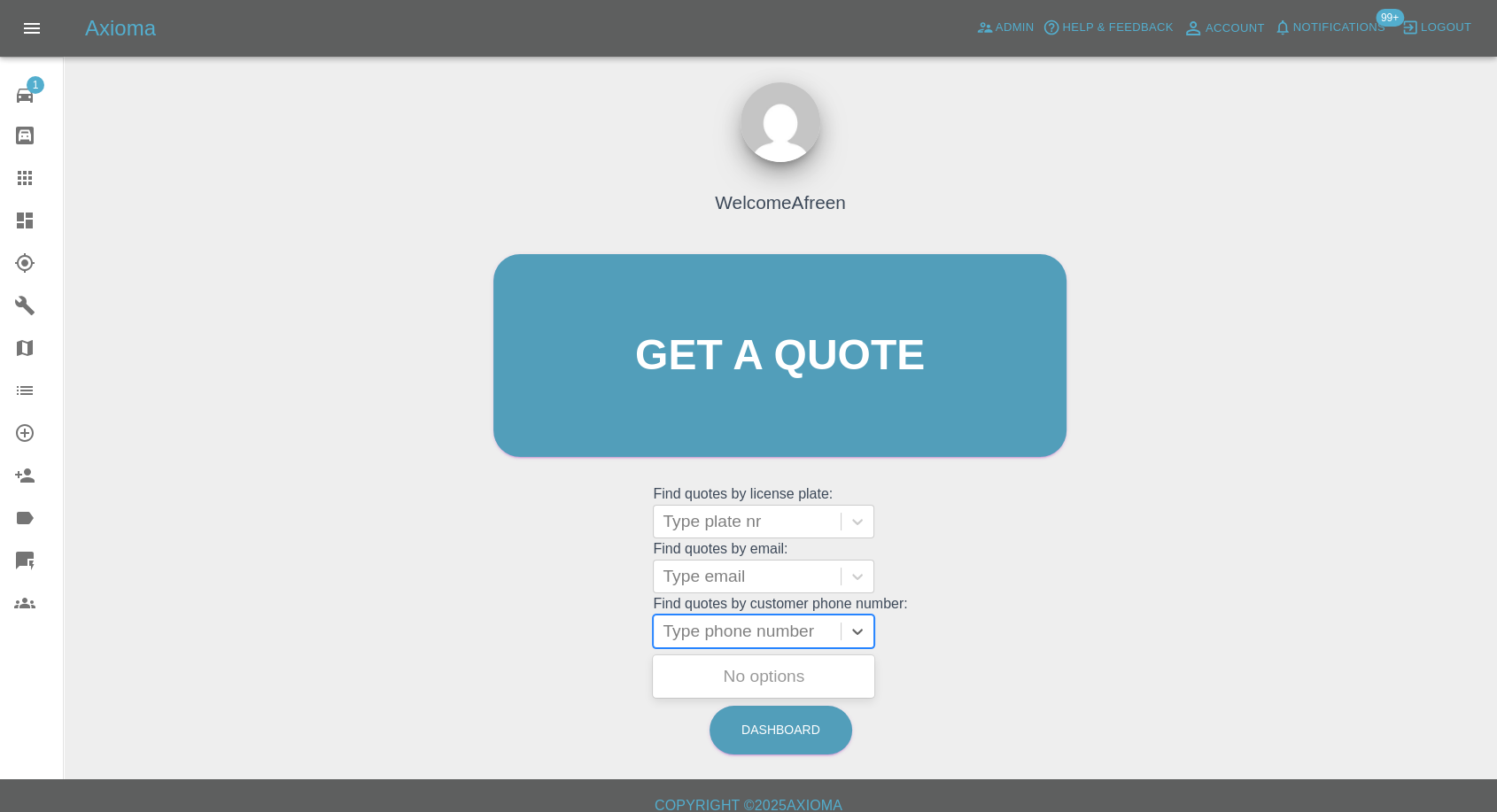
click at [706, 632] on div at bounding box center [747, 631] width 169 height 25
paste input "+447570918687"
drag, startPoint x: 697, startPoint y: 635, endPoint x: 390, endPoint y: 647, distance: 307.2
click at [390, 647] on div "Welcome Afreen Get a quote Get a quote Find quotes by license plate: Type plate…" at bounding box center [780, 440] width 1405 height 636
type input "07570918687"
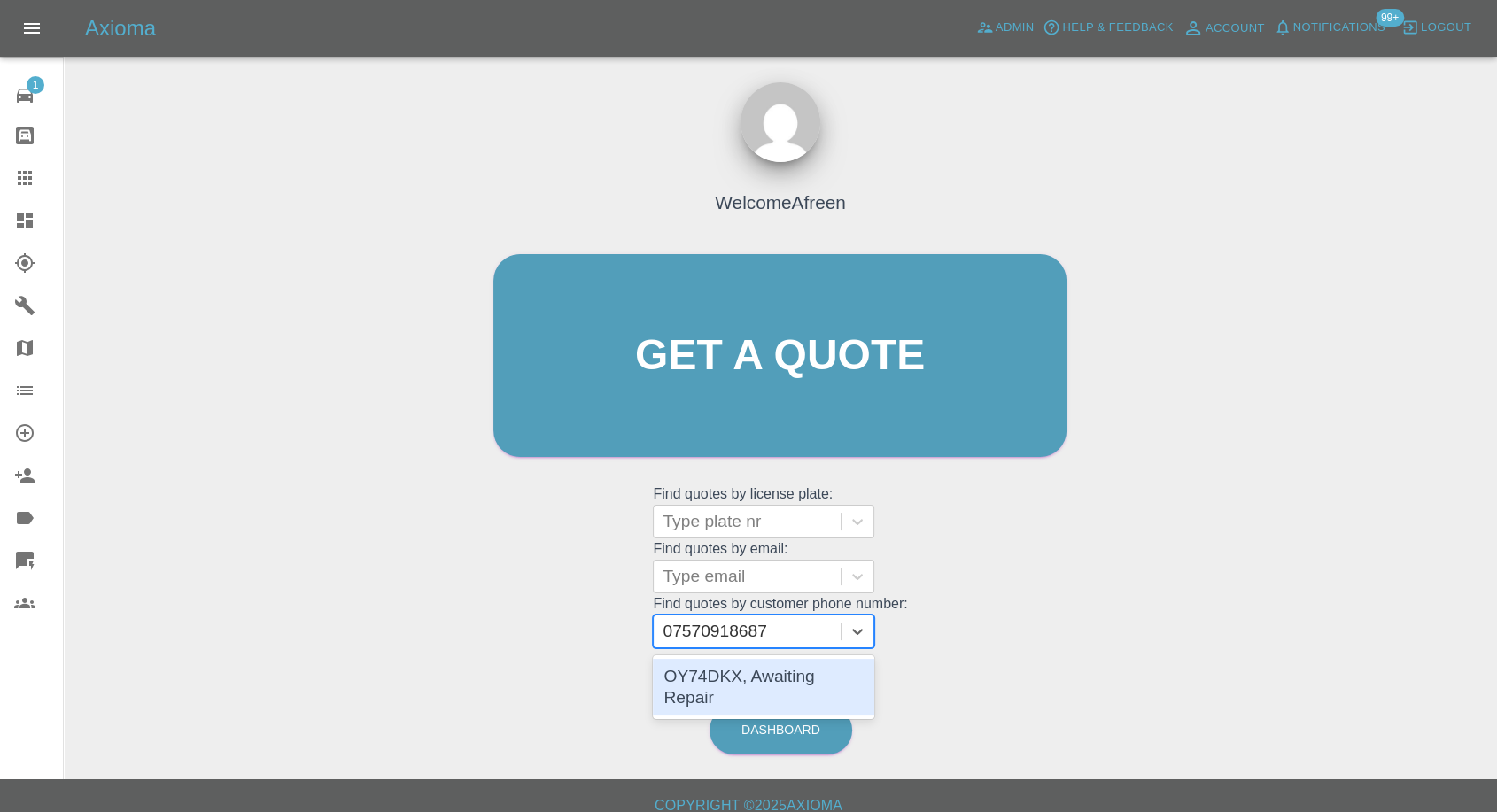
click at [738, 672] on div "OY74DKX, Awaiting Repair" at bounding box center [763, 687] width 221 height 57
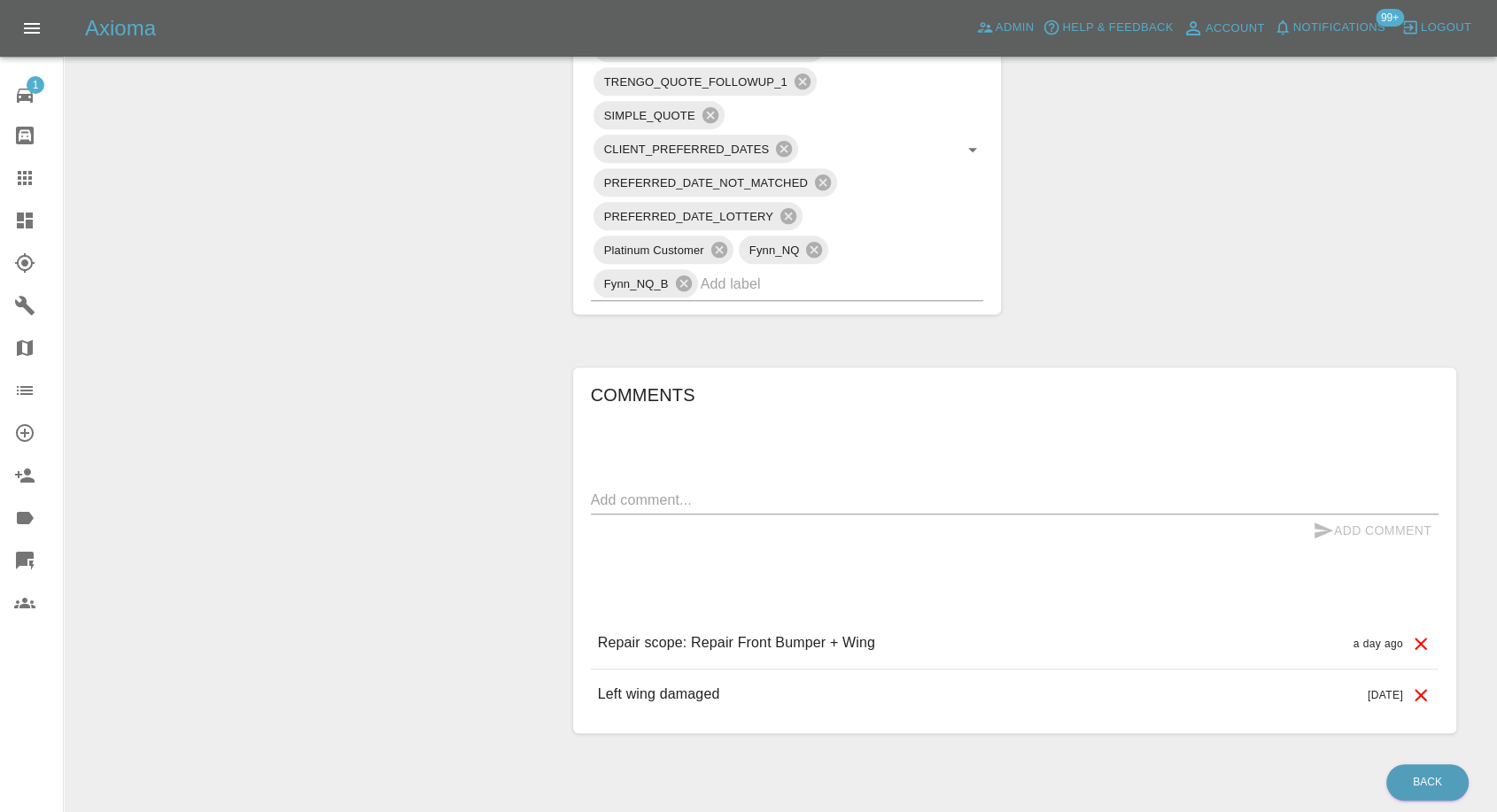
scroll to position [1028, 0]
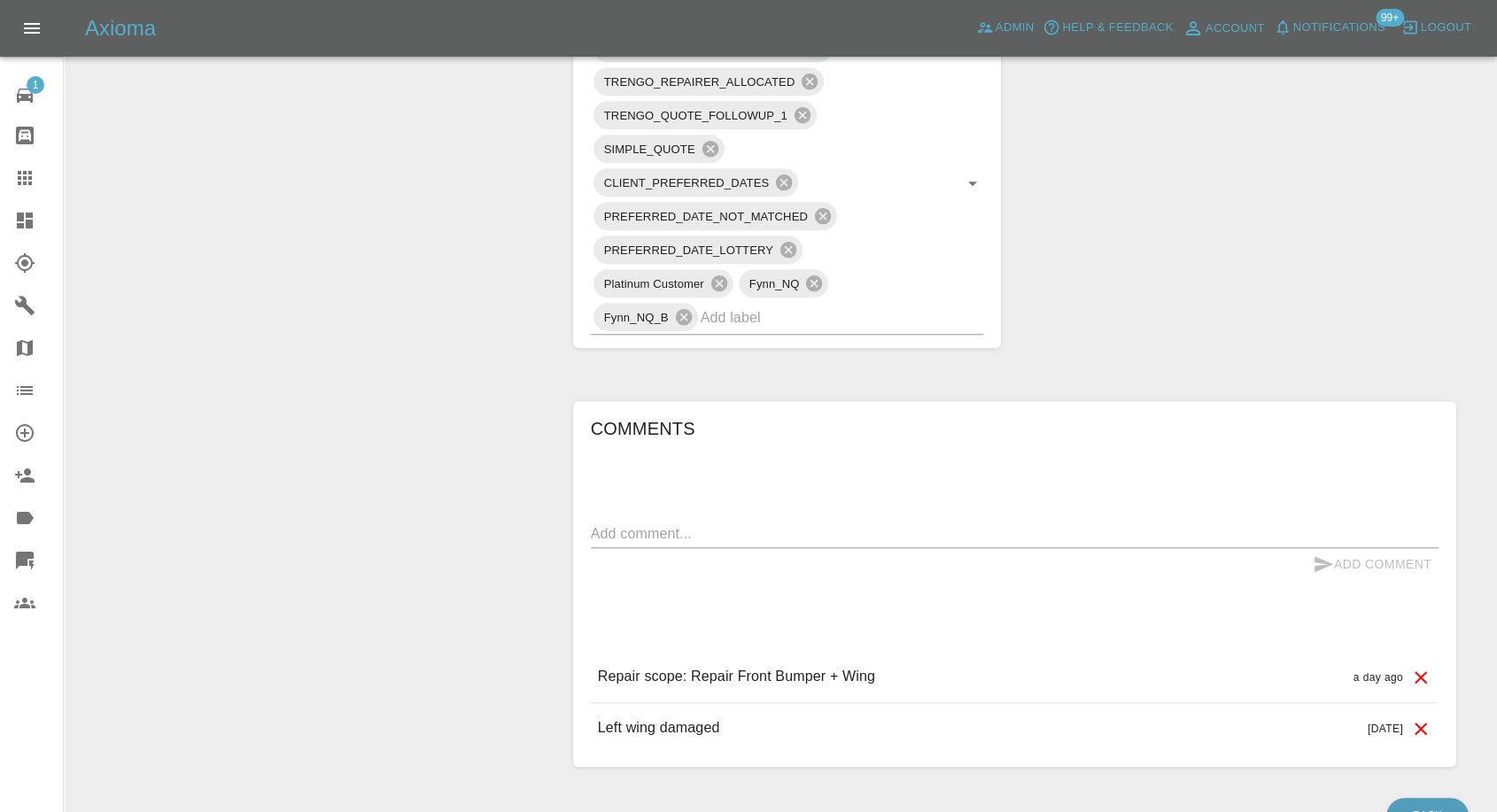
drag, startPoint x: 712, startPoint y: 528, endPoint x: 926, endPoint y: 566, distance: 217.3
click at [712, 532] on textarea at bounding box center [1014, 534] width 848 height 20
paste textarea "That's completely fine sir I am checking my availability on the dates you have …"
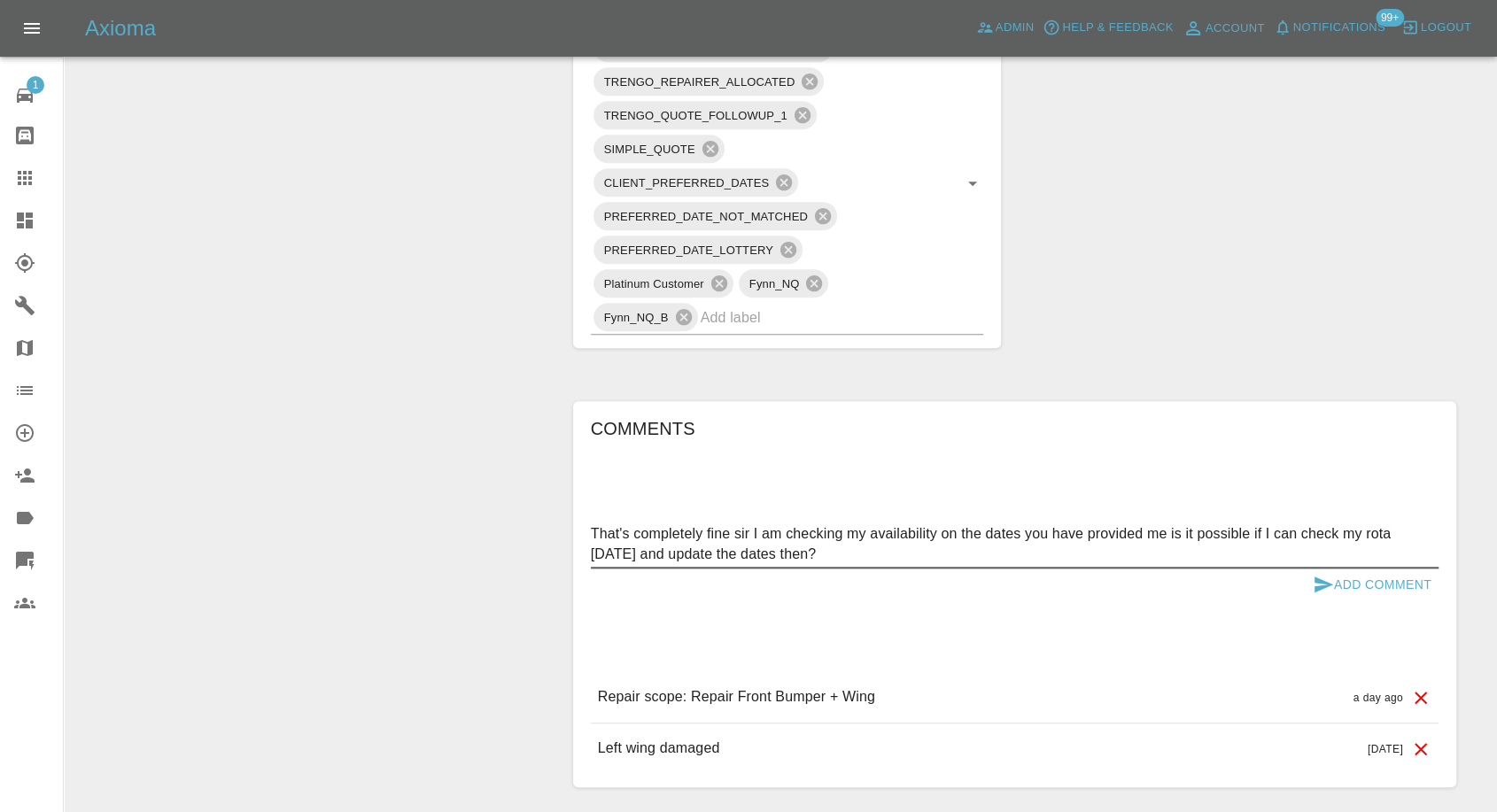
type textarea "That's completely fine sir I am checking my availability on the dates you have …"
click at [1317, 583] on icon "submit" at bounding box center [1324, 585] width 21 height 21
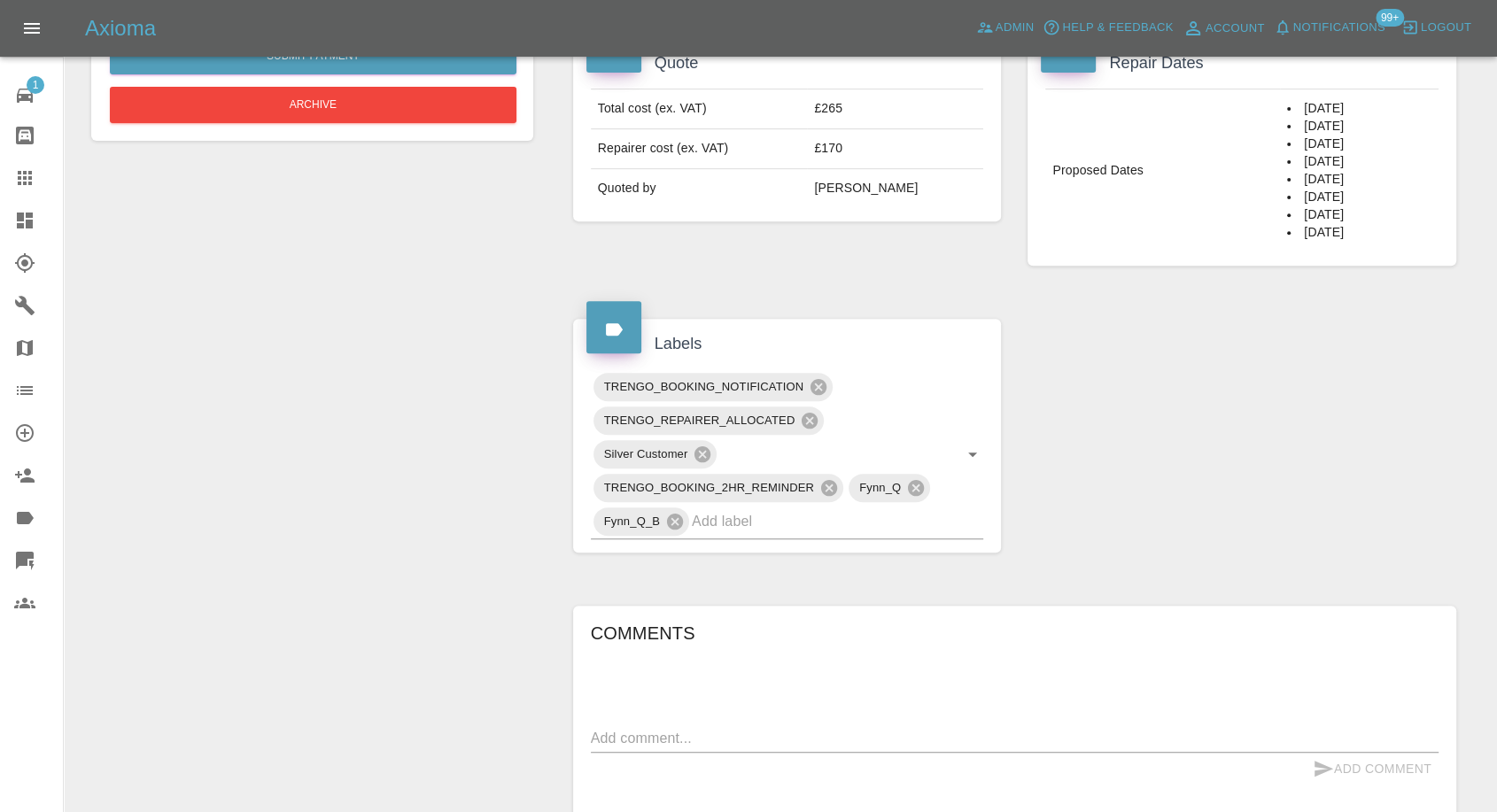
scroll to position [590, 0]
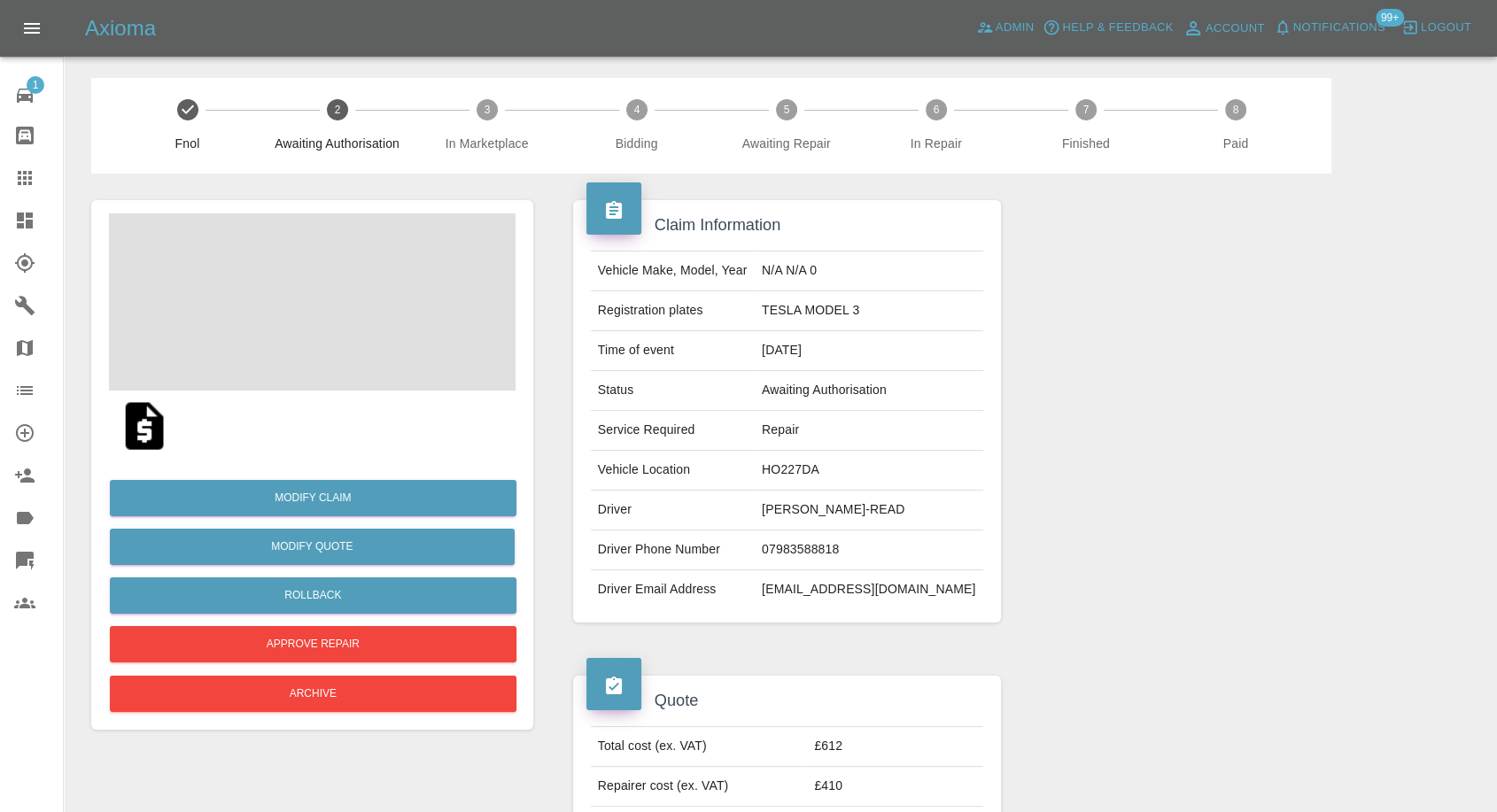
click at [357, 316] on span at bounding box center [312, 302] width 407 height 177
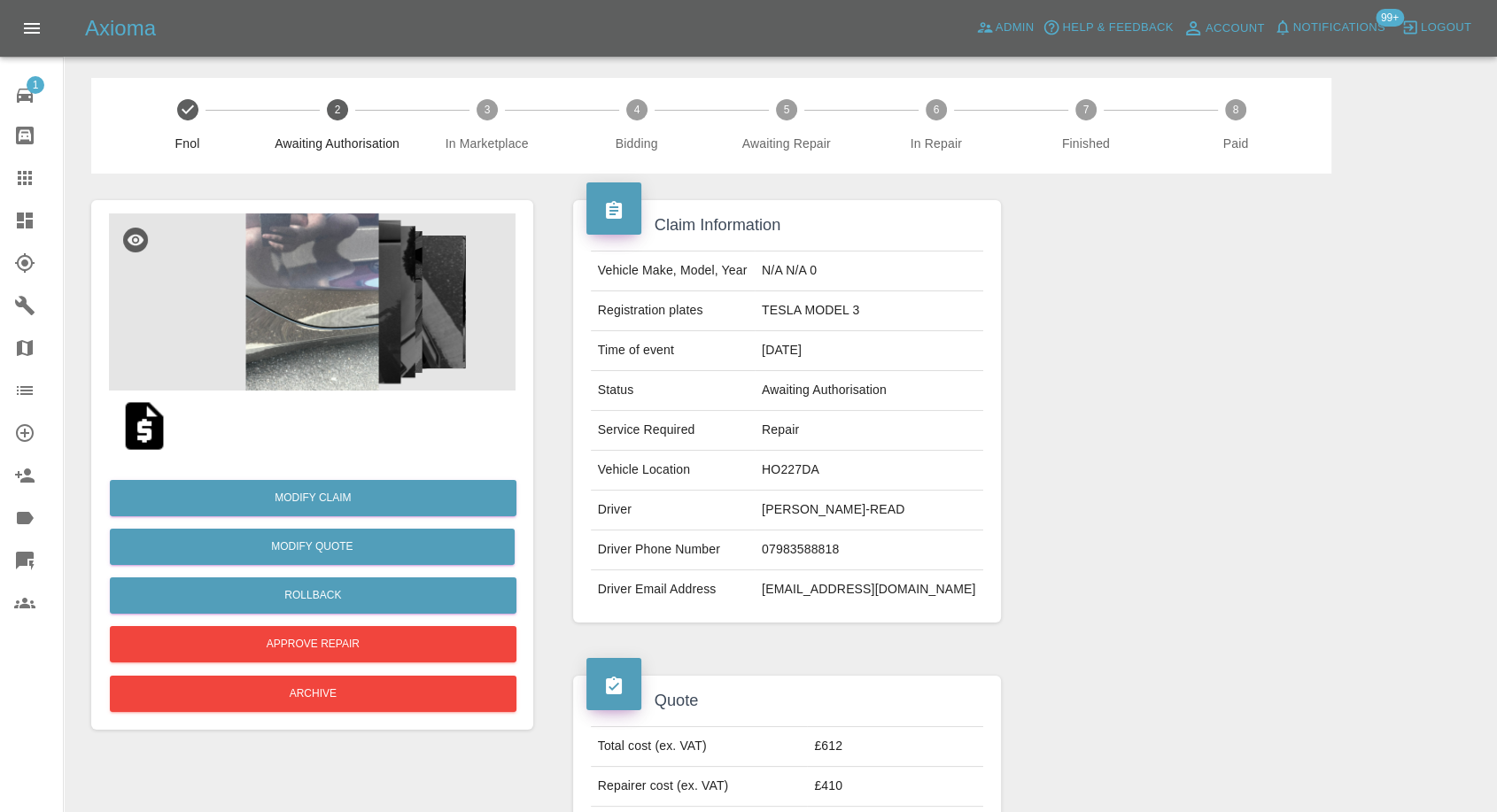
click at [333, 342] on img at bounding box center [312, 302] width 407 height 177
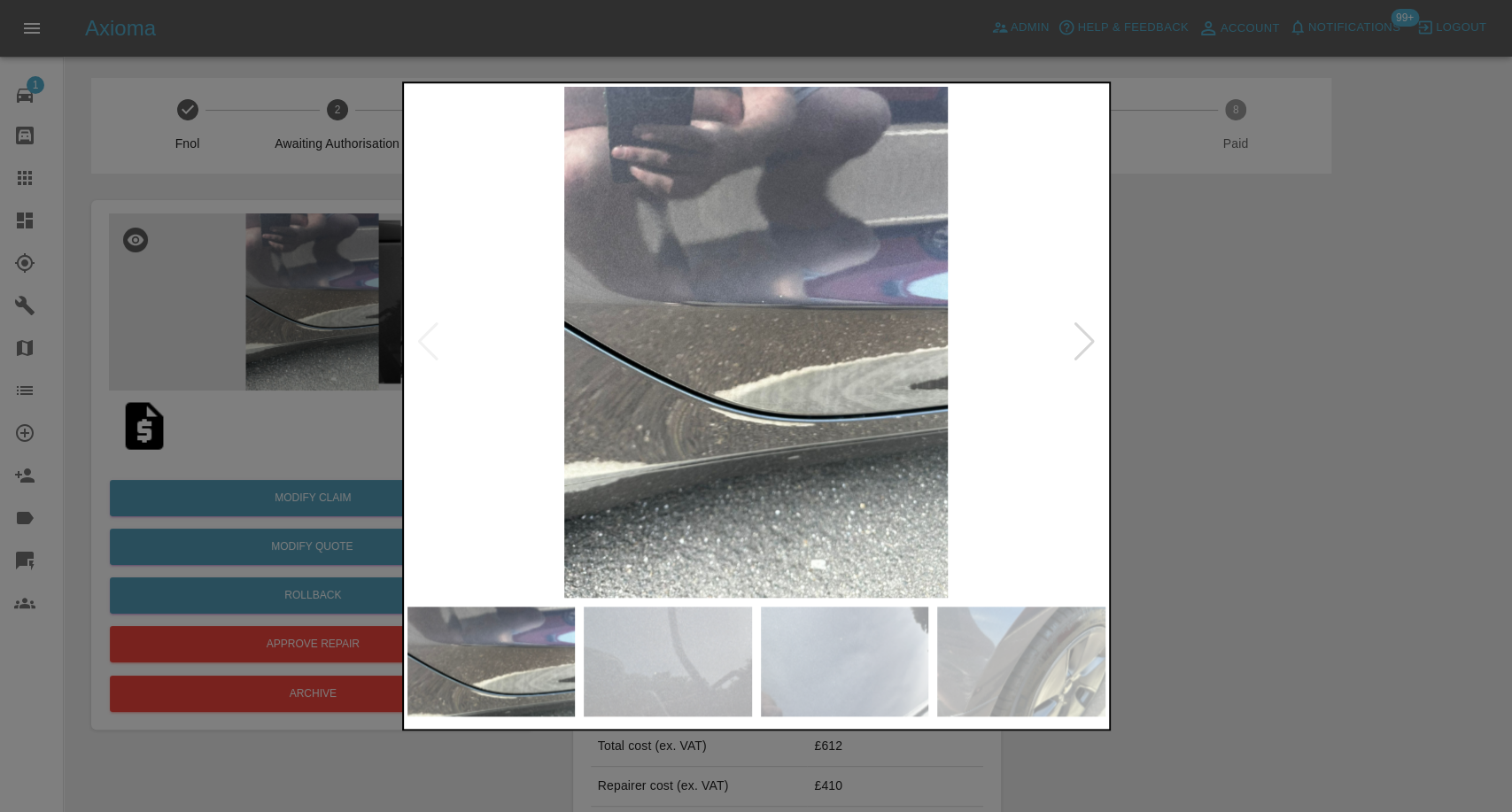
click at [695, 666] on img at bounding box center [668, 662] width 168 height 110
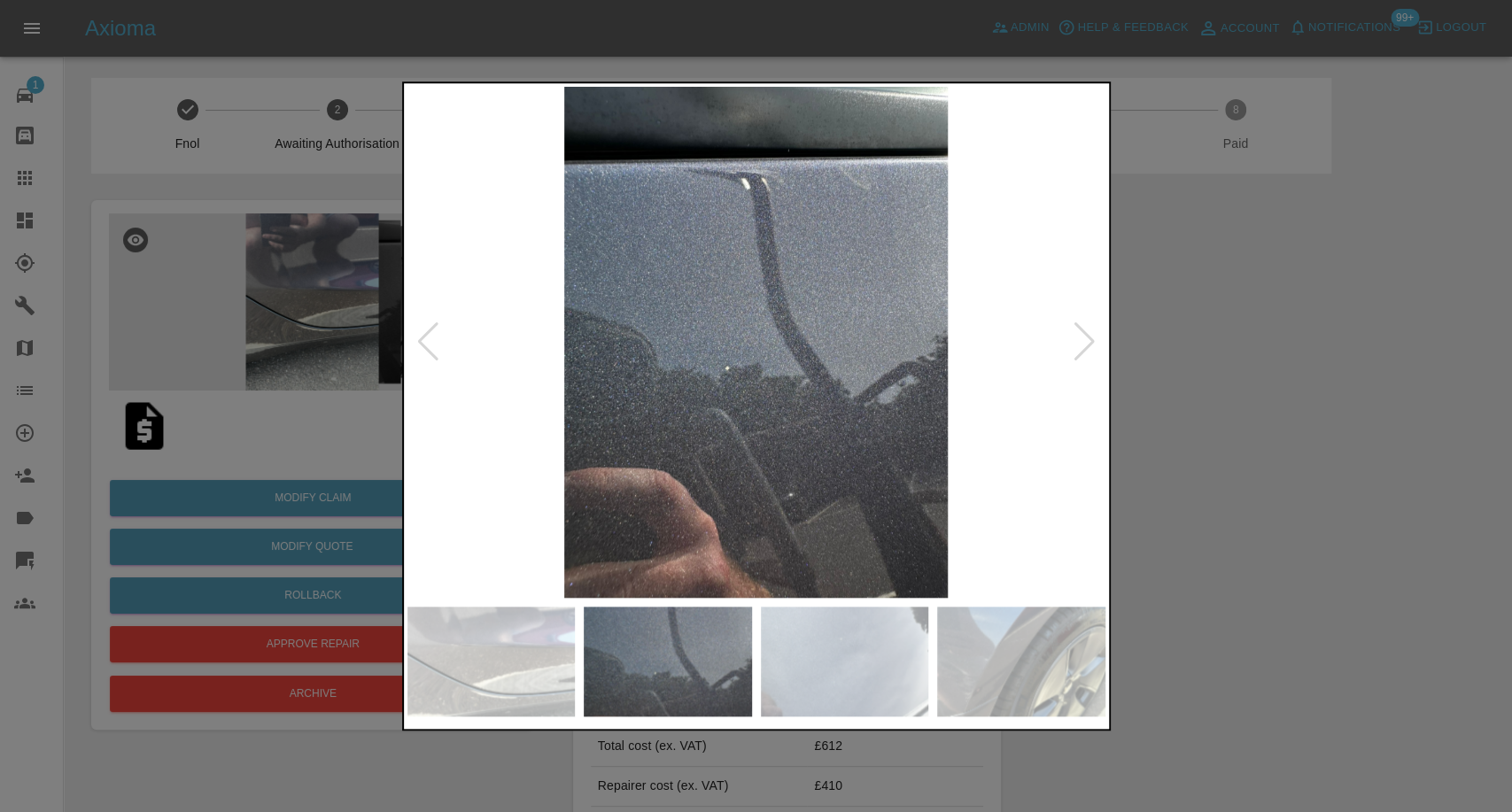
click at [839, 679] on img at bounding box center [845, 662] width 168 height 110
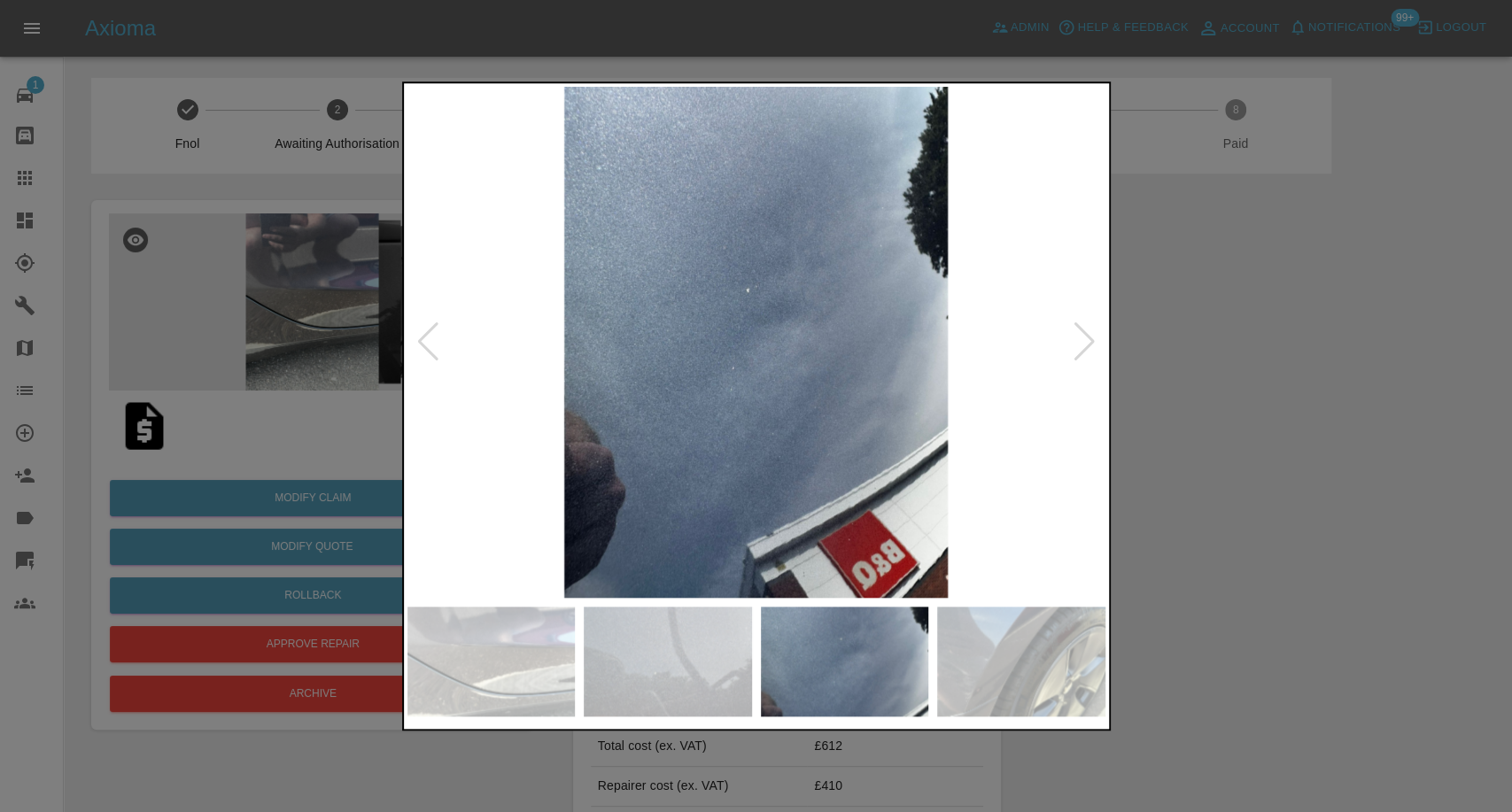
click at [1014, 679] on img at bounding box center [1021, 662] width 168 height 110
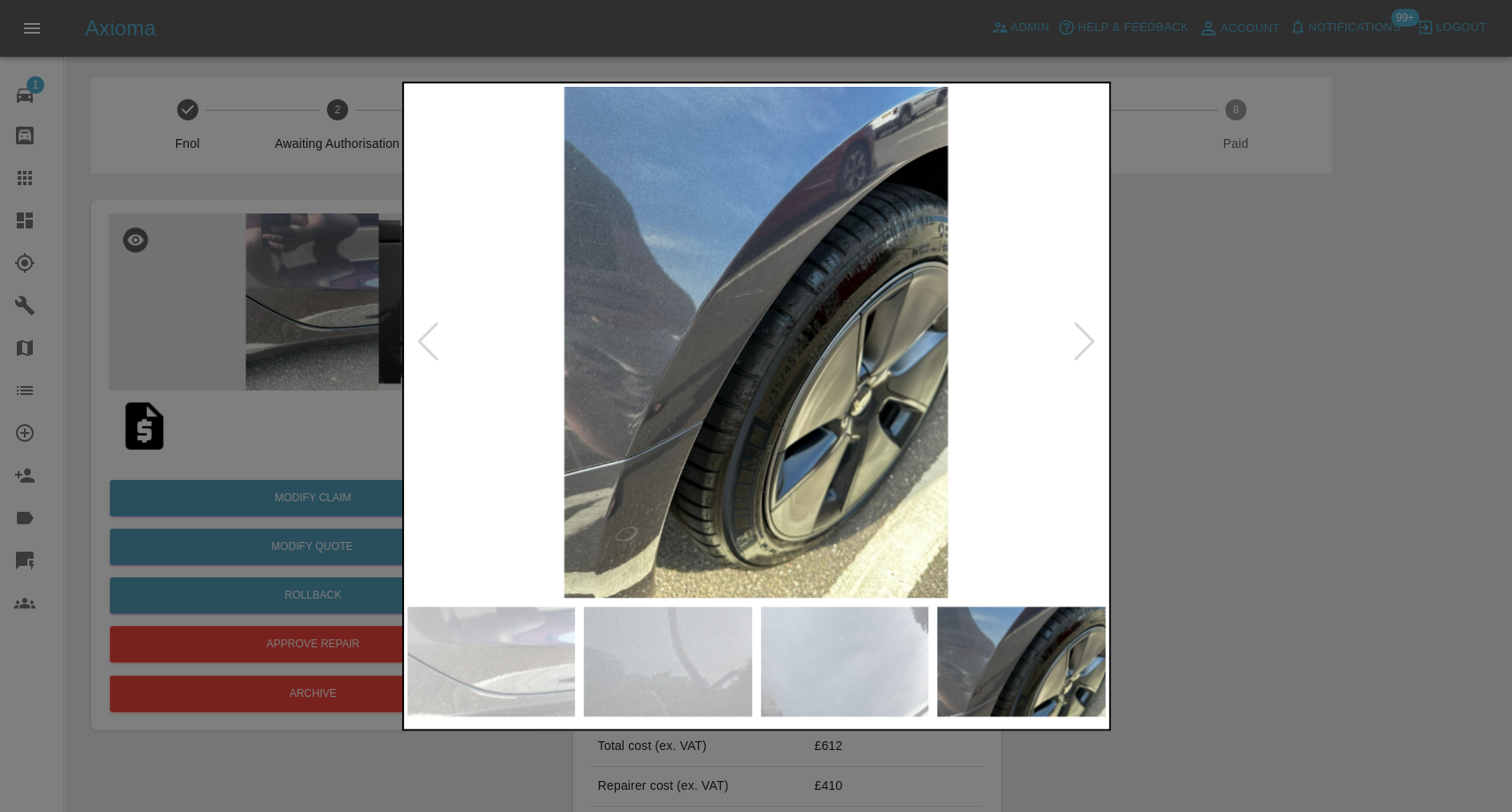
click at [1091, 334] on div at bounding box center [1085, 342] width 24 height 39
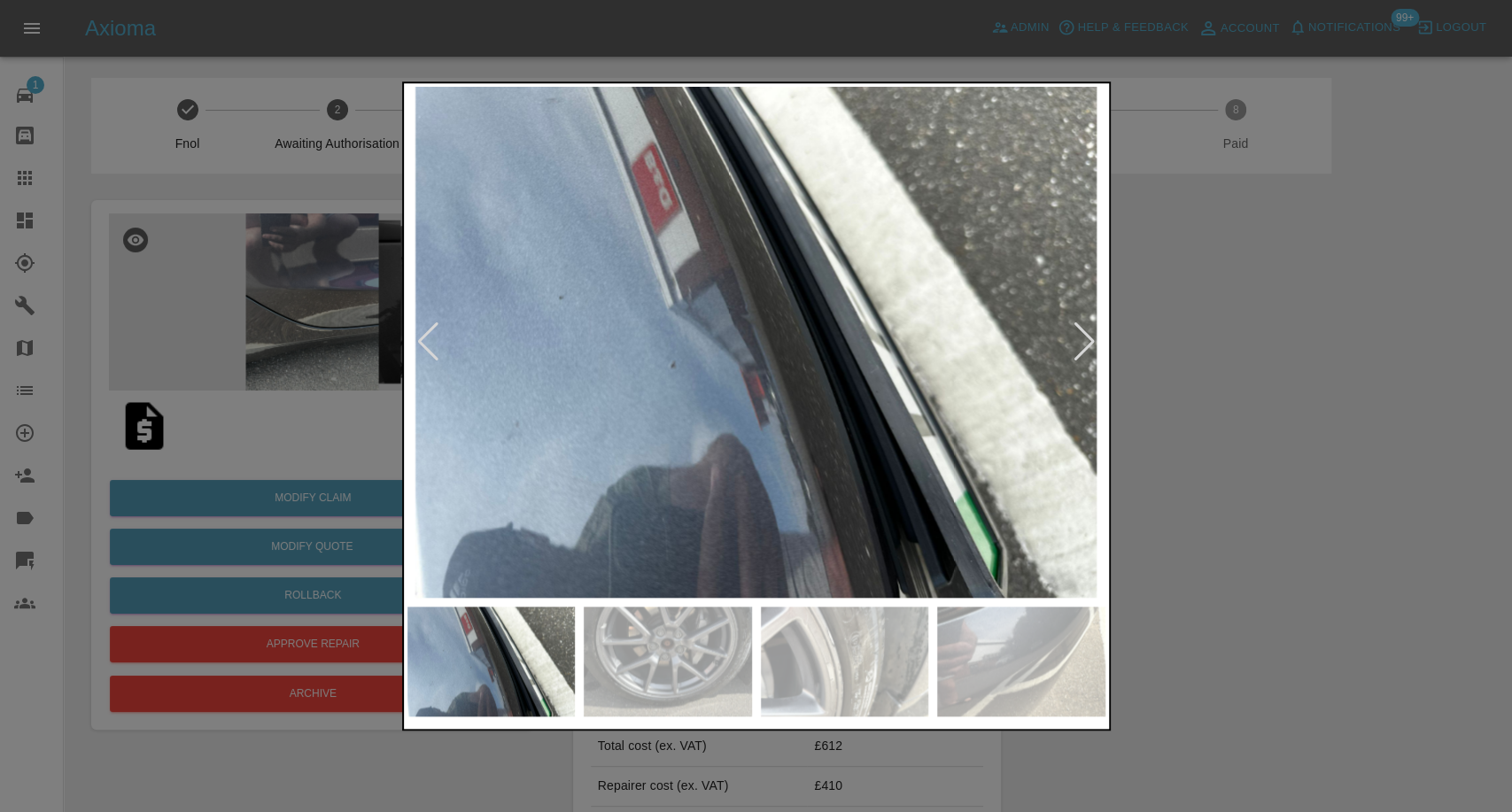
click at [1323, 415] on div at bounding box center [756, 406] width 1512 height 812
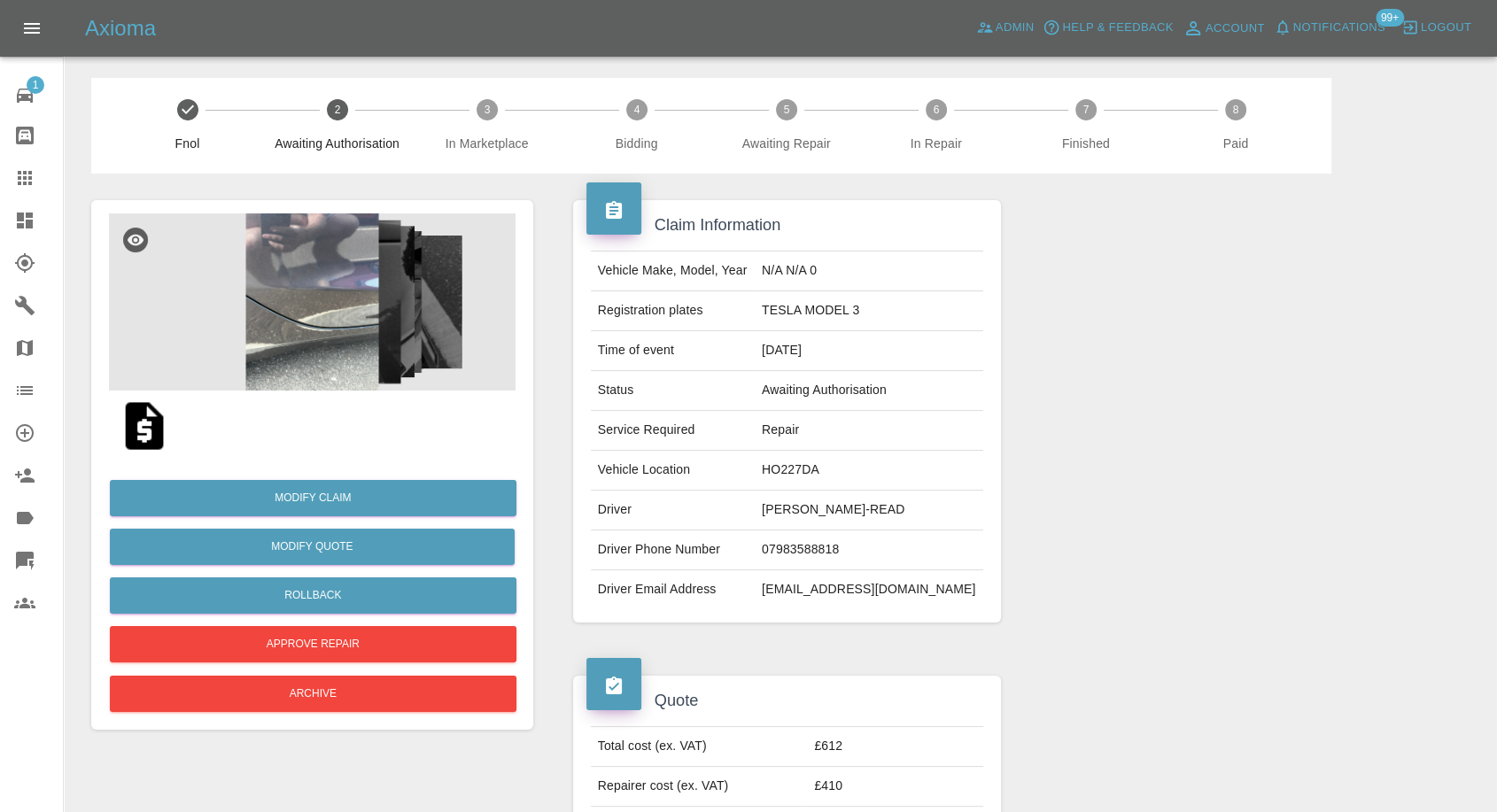
click at [136, 424] on img at bounding box center [144, 425] width 57 height 57
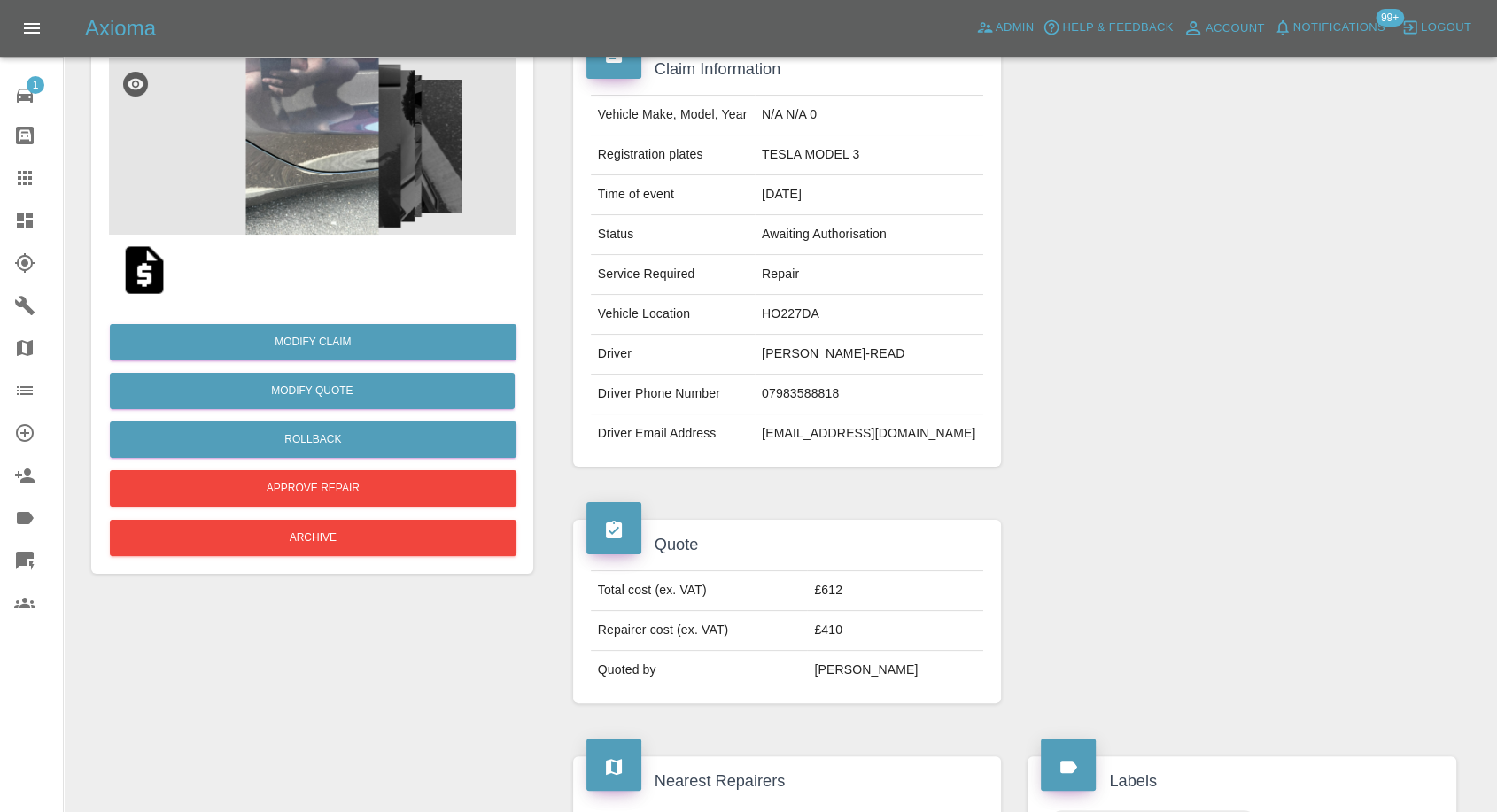
scroll to position [99, 0]
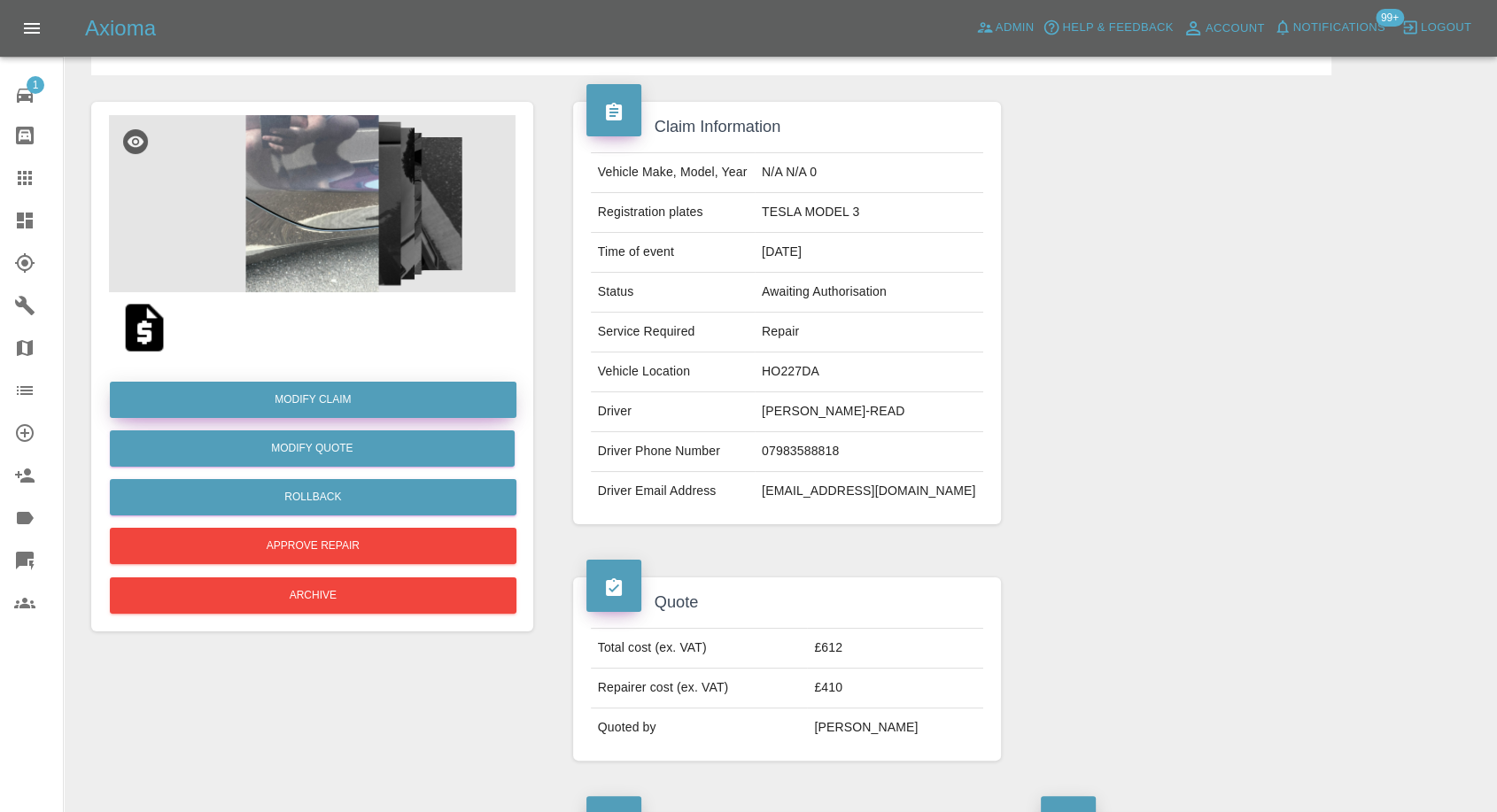
drag, startPoint x: 338, startPoint y: 389, endPoint x: 400, endPoint y: 402, distance: 63.3
click at [338, 389] on link "Modify Claim" at bounding box center [313, 400] width 407 height 37
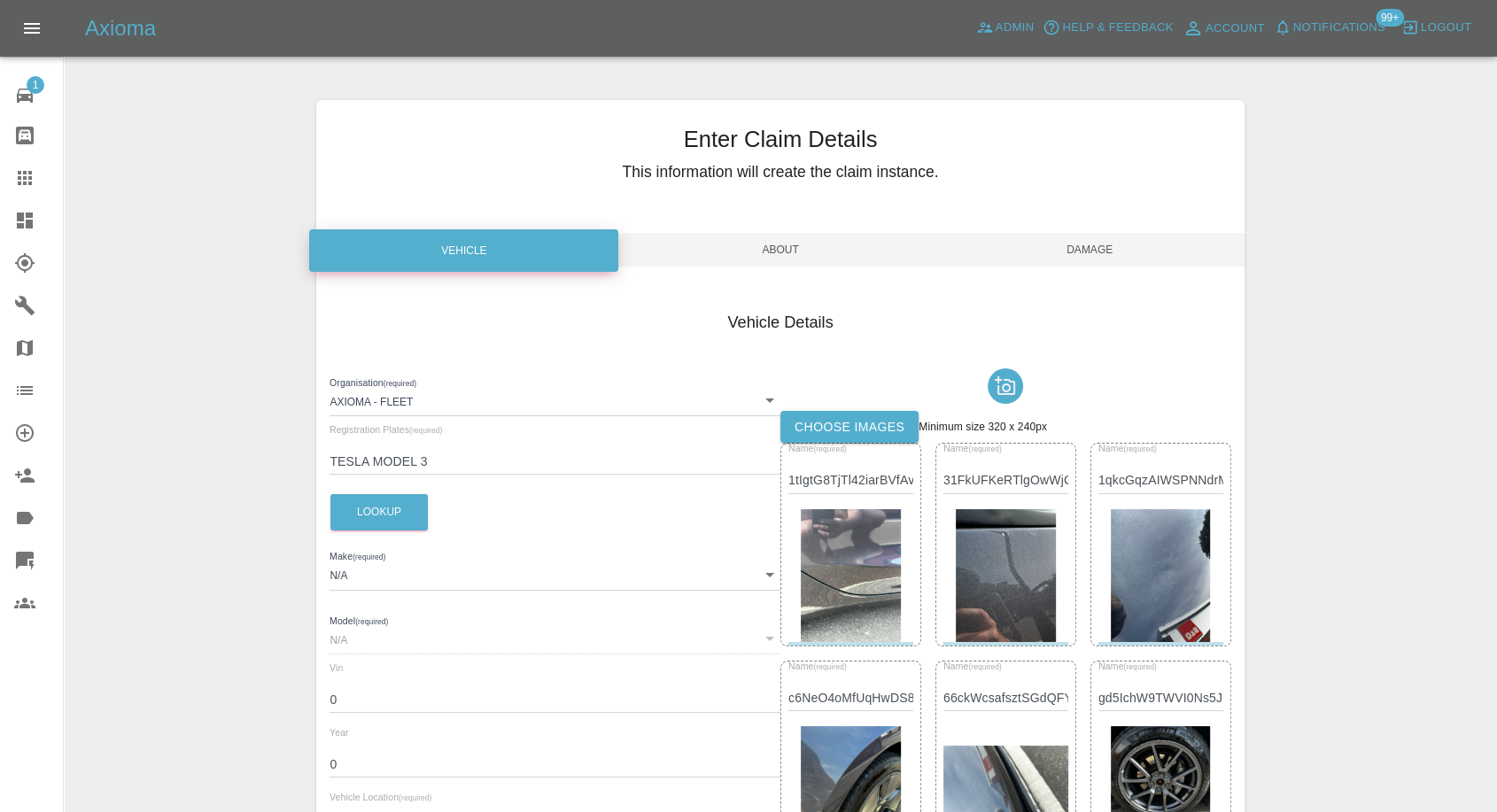
click at [864, 421] on label "Choose images" at bounding box center [849, 427] width 138 height 33
click at [0, 0] on input "Choose images" at bounding box center [0, 0] width 0 height 0
click at [1091, 255] on span "Damage" at bounding box center [1091, 249] width 309 height 34
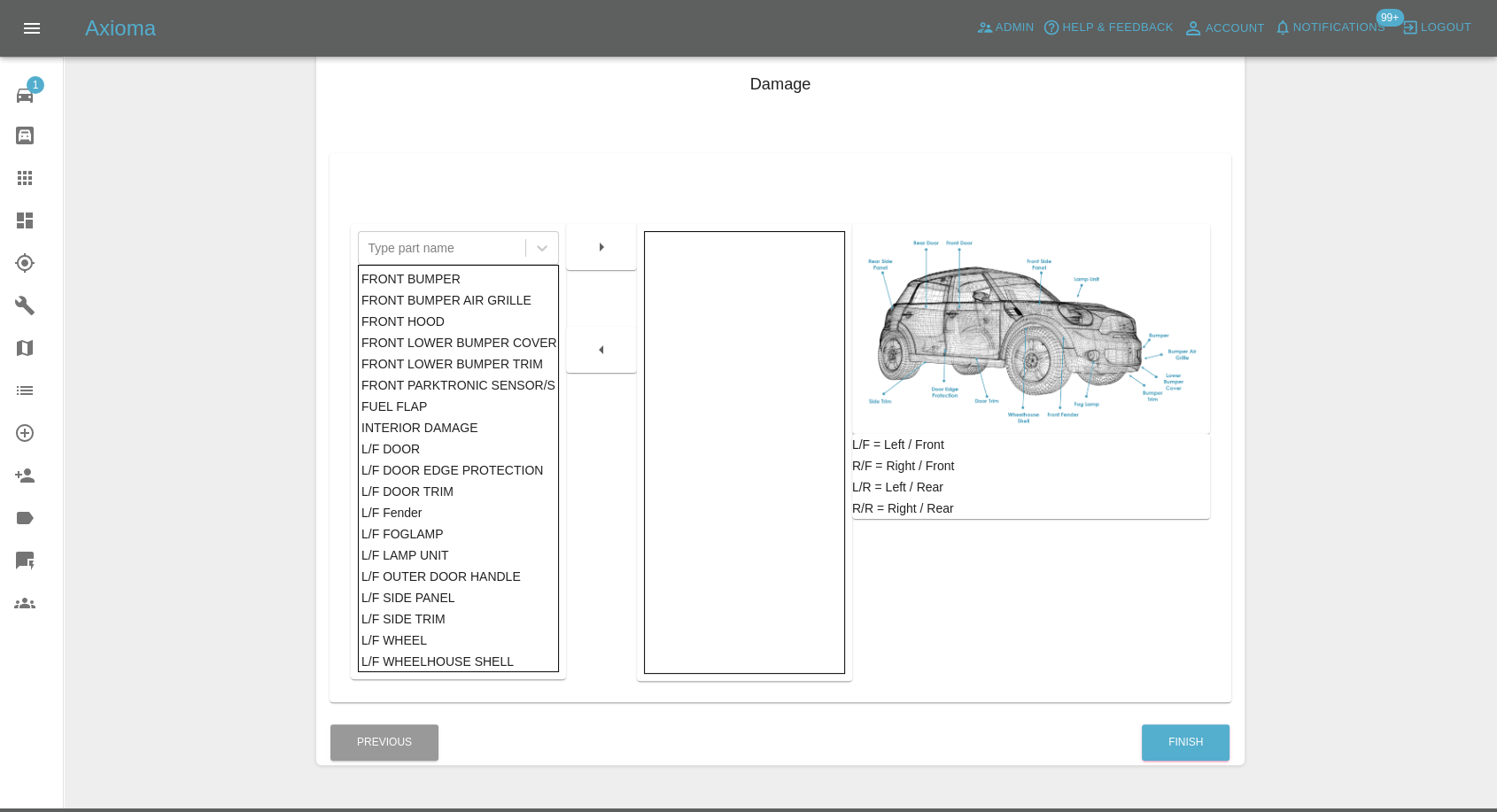
scroll to position [283, 0]
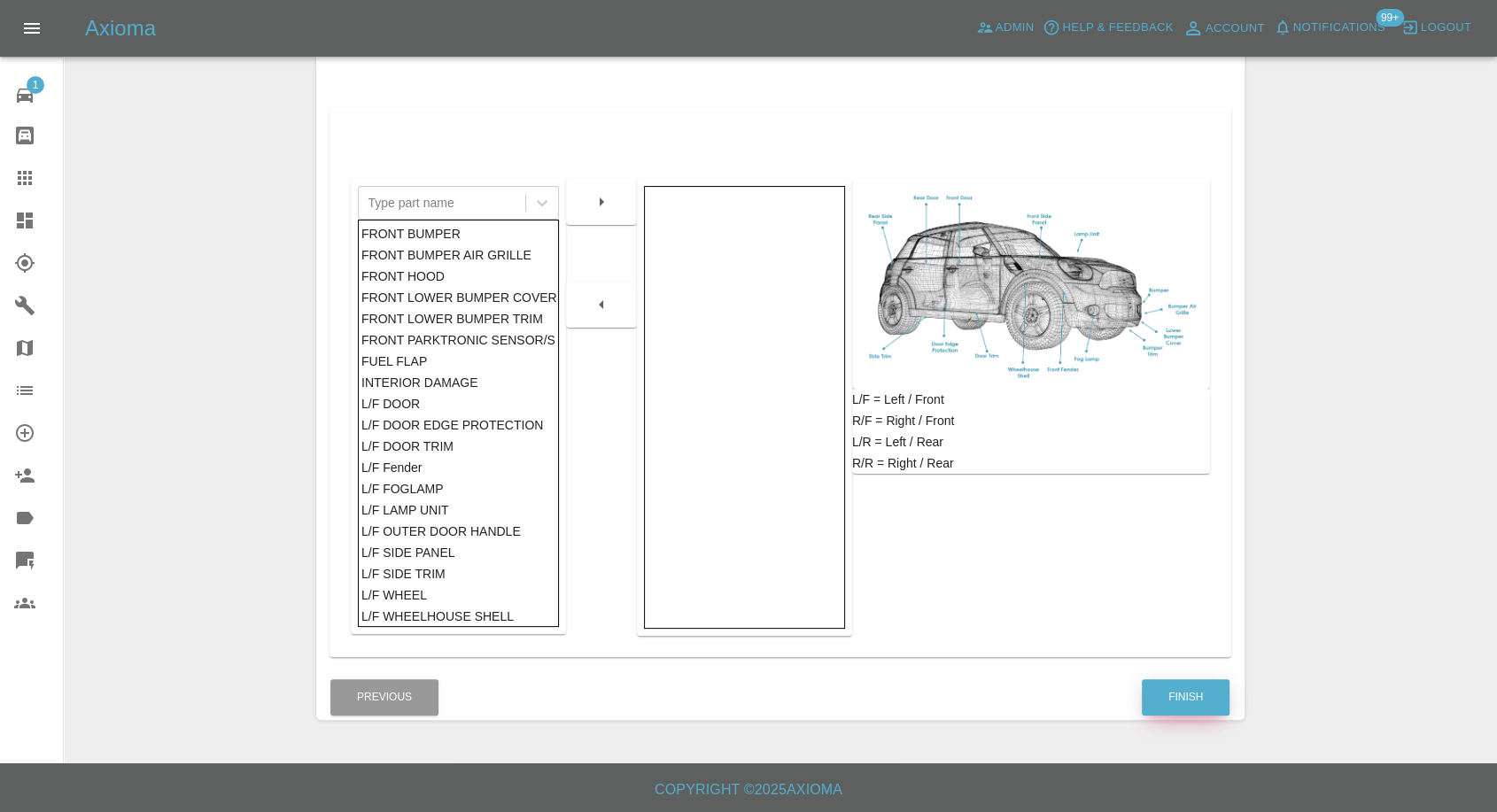
click at [1205, 684] on button "Finish" at bounding box center [1186, 698] width 88 height 37
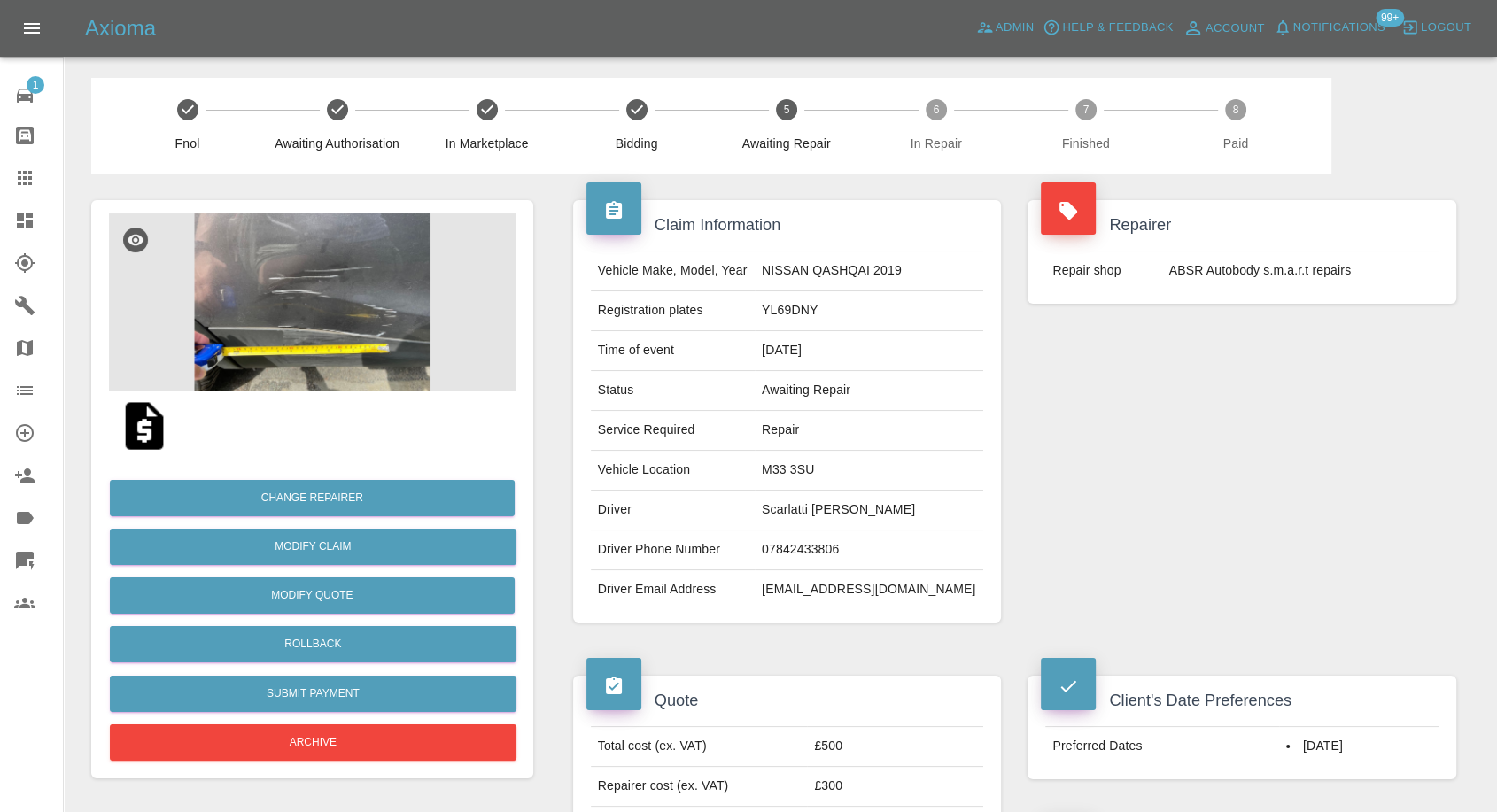
click at [819, 545] on td "07842433806" at bounding box center [869, 550] width 228 height 40
copy td "07842433806"
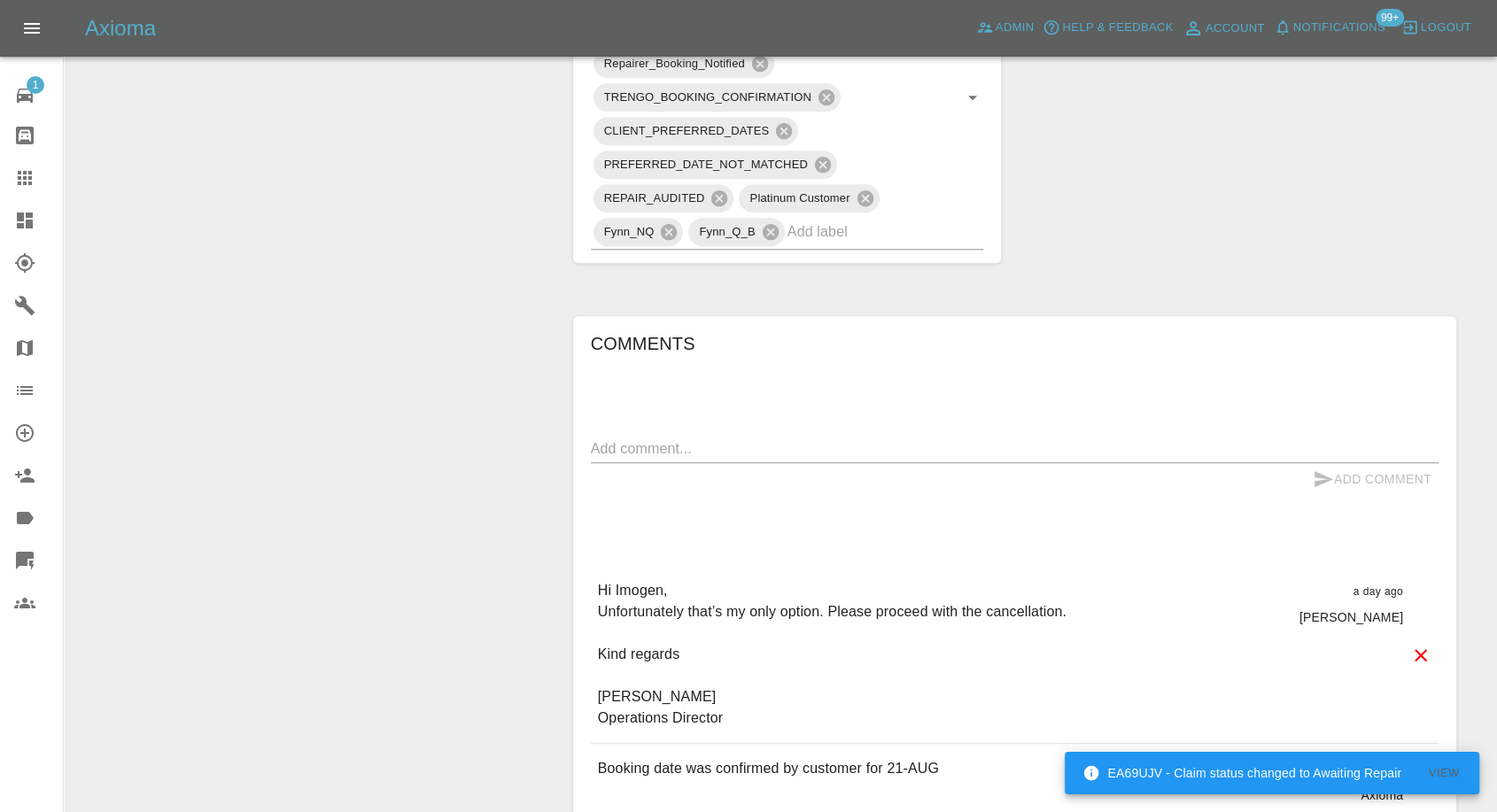
scroll to position [1083, 0]
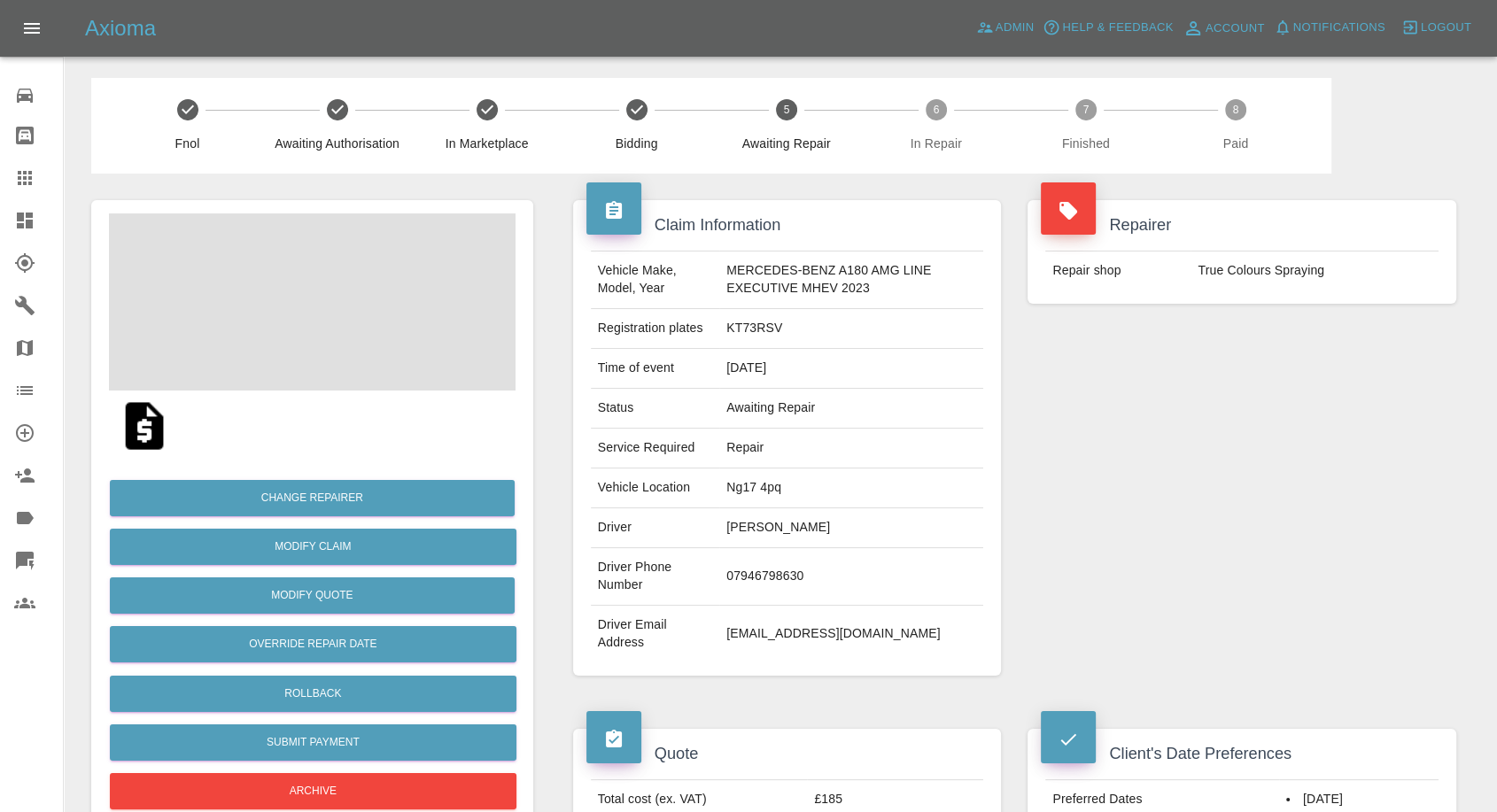
click at [769, 526] on td "[PERSON_NAME]" at bounding box center [851, 528] width 264 height 40
click at [769, 526] on td "James Derry" at bounding box center [851, 528] width 264 height 40
copy td "James Derry"
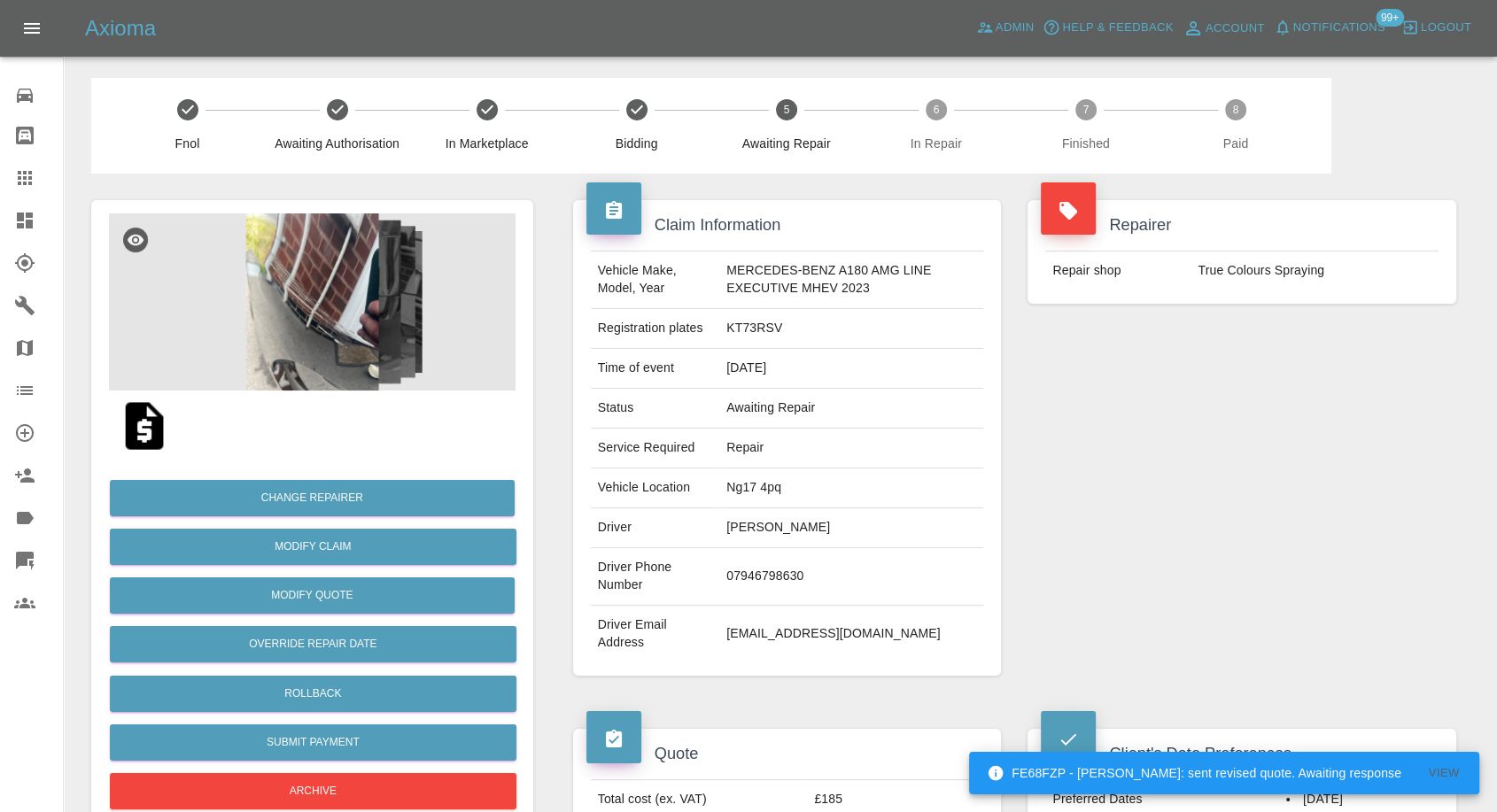
click at [748, 572] on td "07946798630" at bounding box center [851, 577] width 264 height 58
copy td "07946798630"
drag, startPoint x: 735, startPoint y: 607, endPoint x: 731, endPoint y: 582, distance: 25.3
click at [735, 607] on td "jamesderry1@sky.com" at bounding box center [851, 634] width 264 height 57
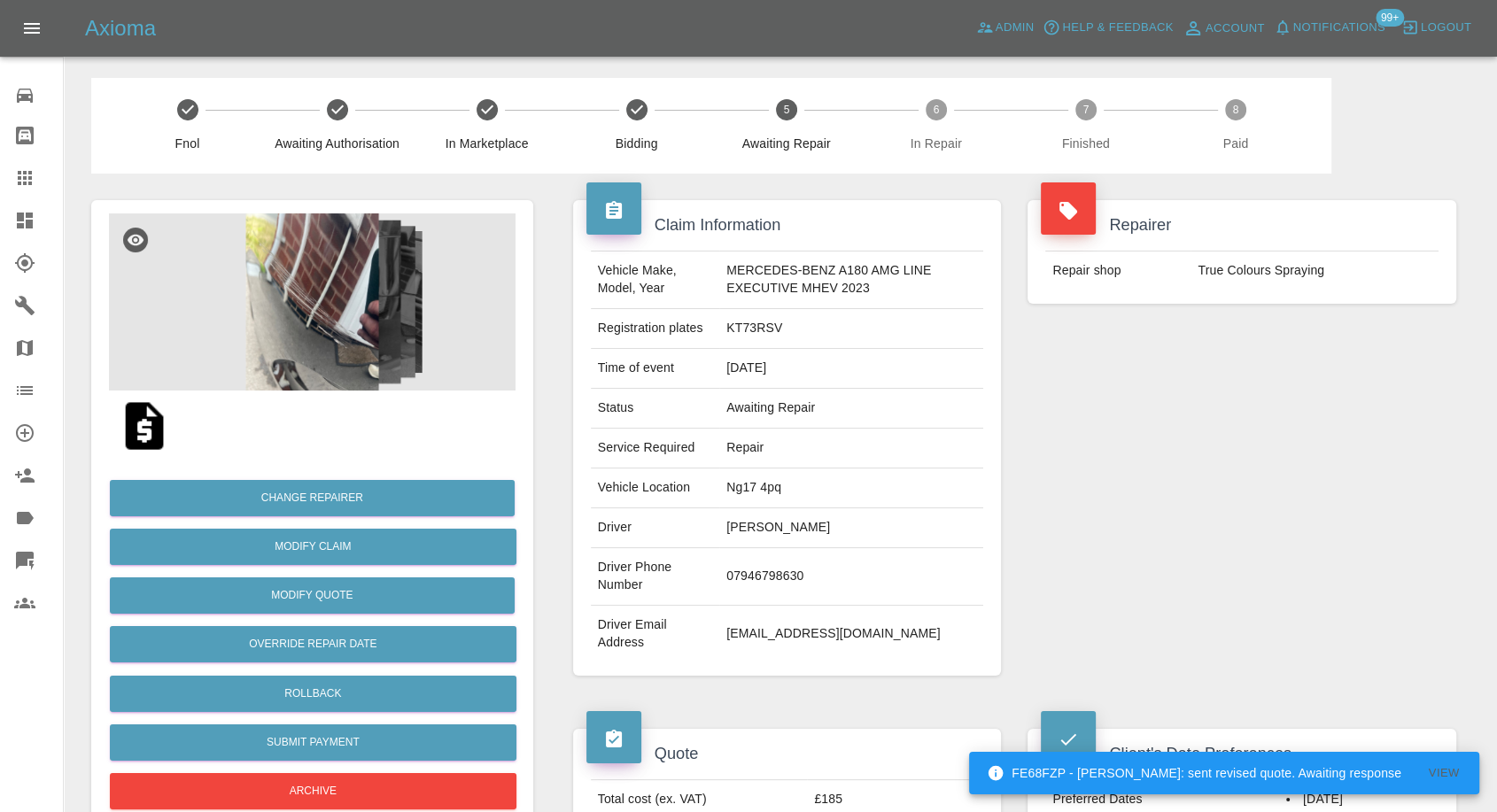
click at [742, 528] on td "James Derry" at bounding box center [851, 528] width 264 height 40
copy td "James"
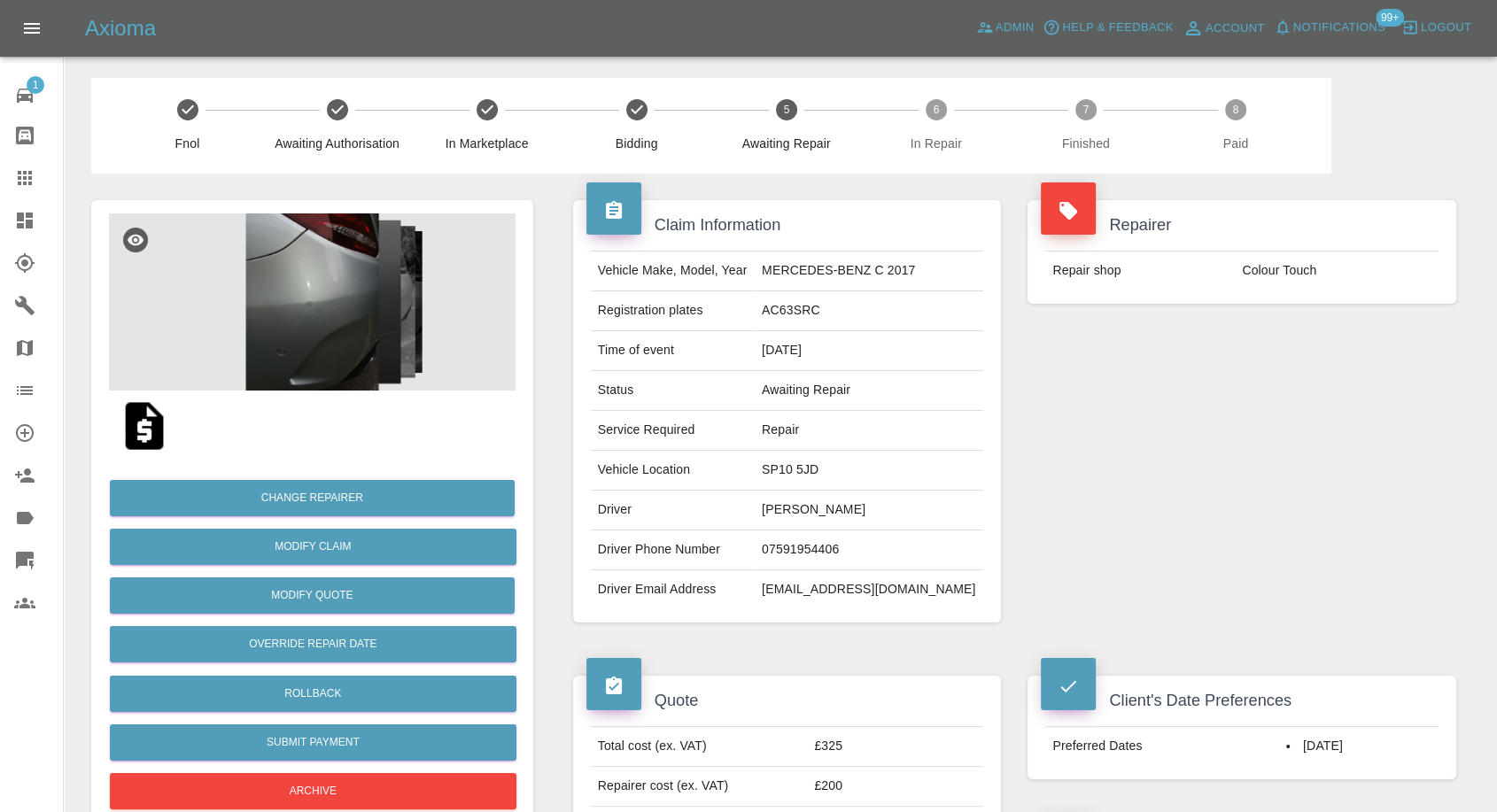
click at [827, 502] on td "Joel Walkden" at bounding box center [869, 510] width 228 height 40
copy td "Joel Walkden"
click at [821, 548] on td "07591954406" at bounding box center [869, 550] width 228 height 40
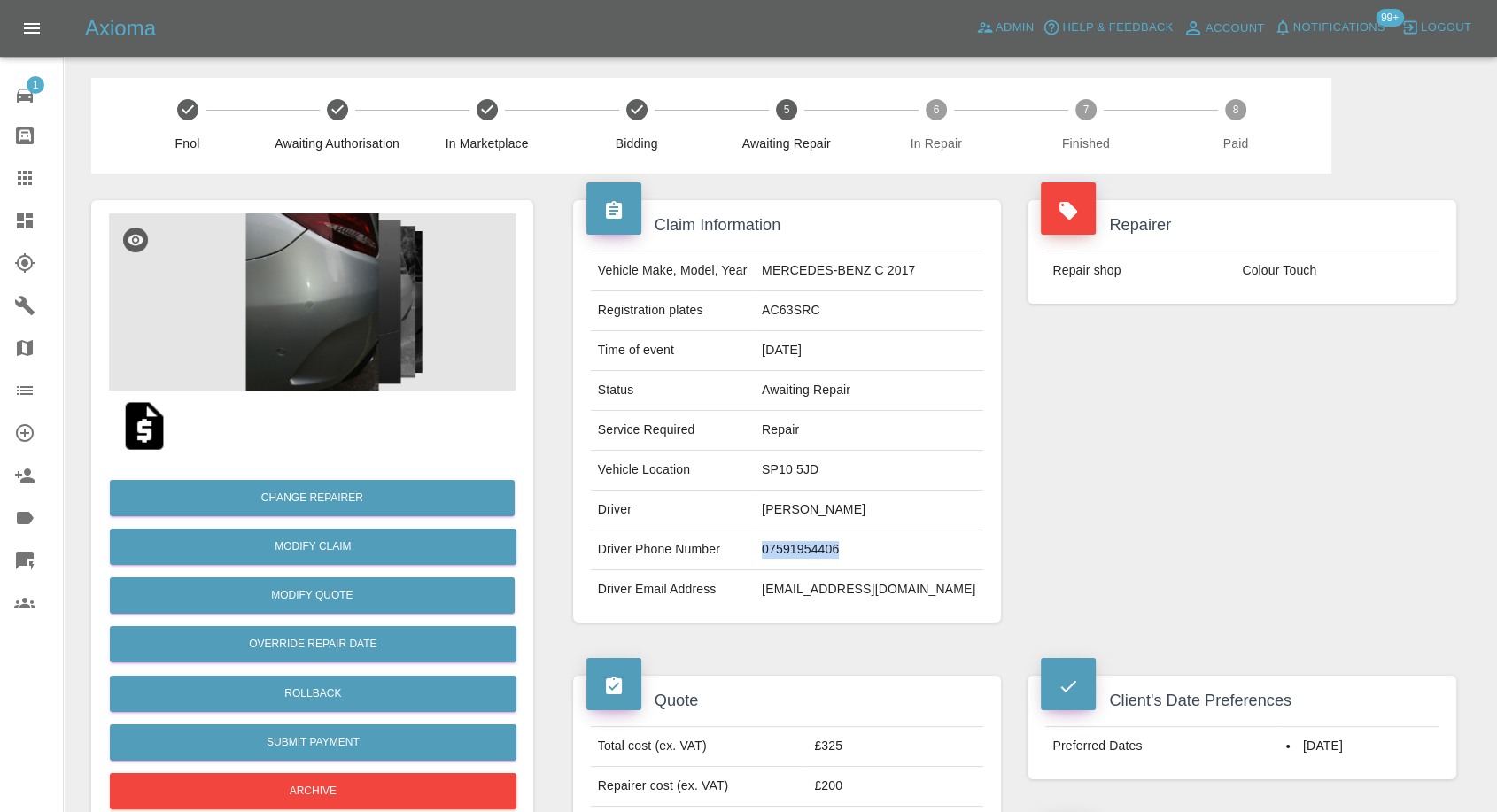
click at [821, 548] on td "07591954406" at bounding box center [869, 550] width 228 height 40
copy td "07591954406"
click at [787, 638] on div "Claim Information Vehicle Make, Model, Year MERCEDES-BENZ C 2017 Registration p…" at bounding box center [787, 412] width 455 height 476
click at [808, 511] on td "Joel Walkden" at bounding box center [869, 510] width 228 height 40
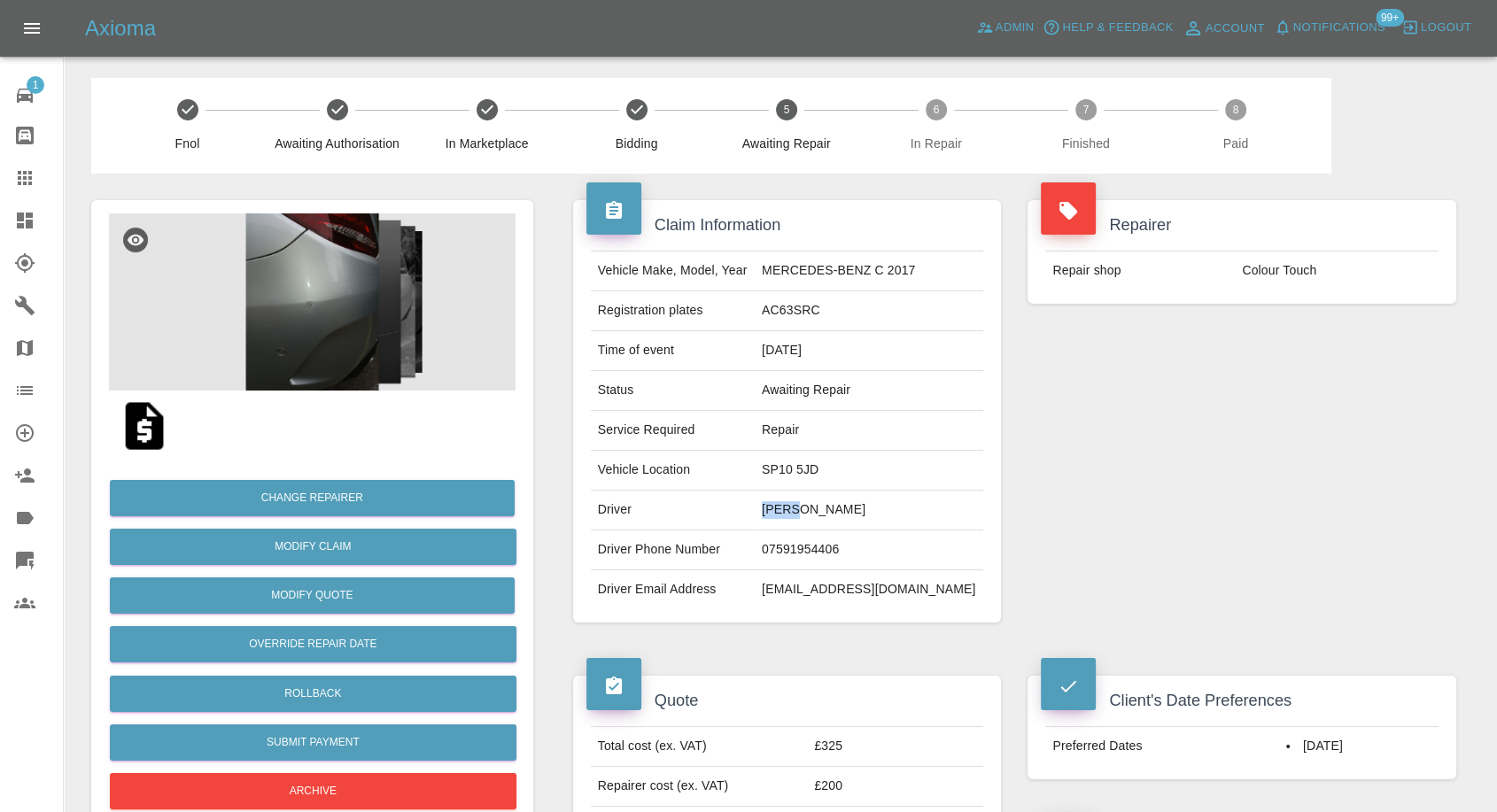
copy td "Joel"
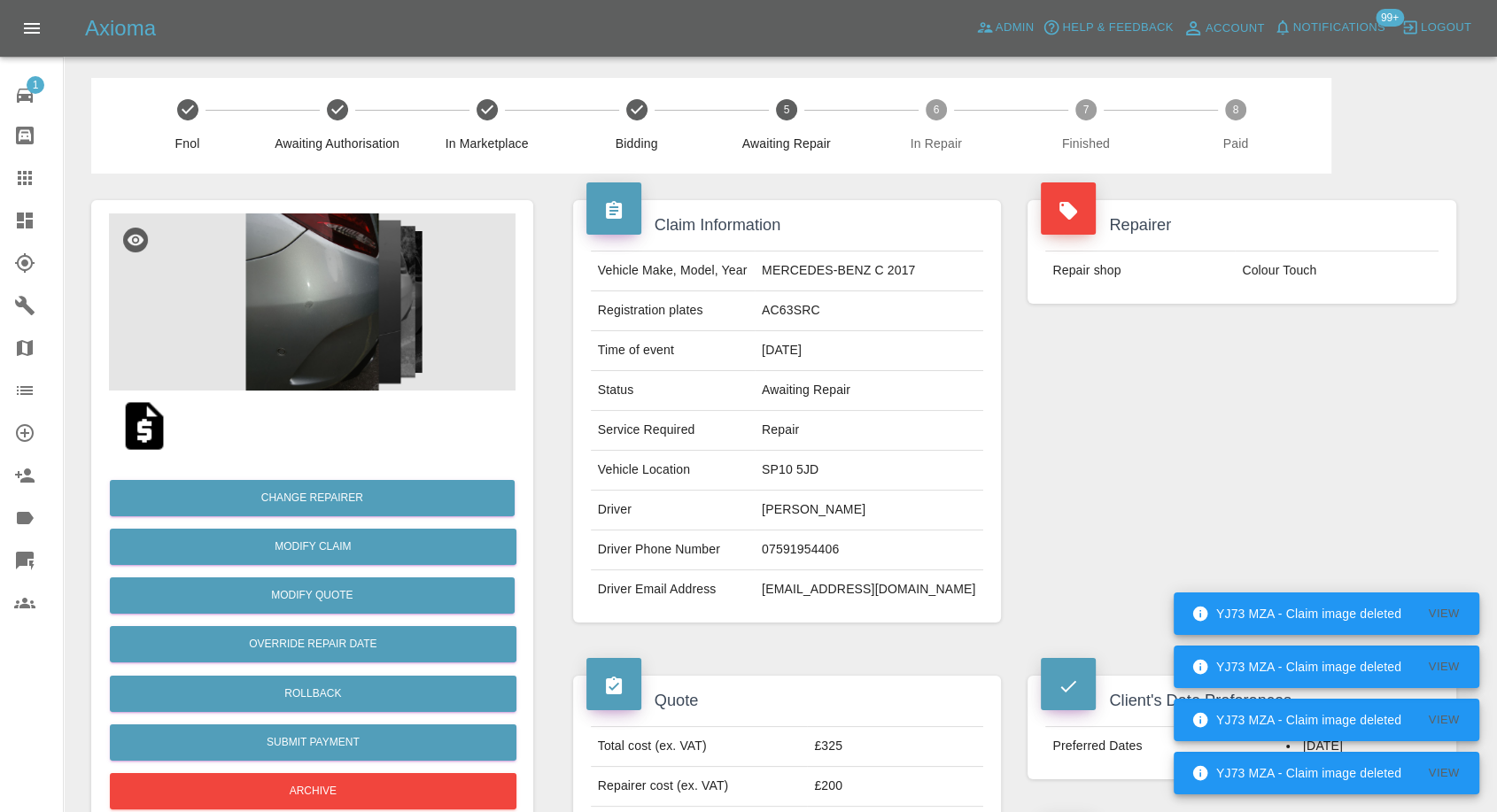
click at [796, 468] on td "SP10 5JD" at bounding box center [869, 470] width 228 height 40
copy td "SP10 5JD"
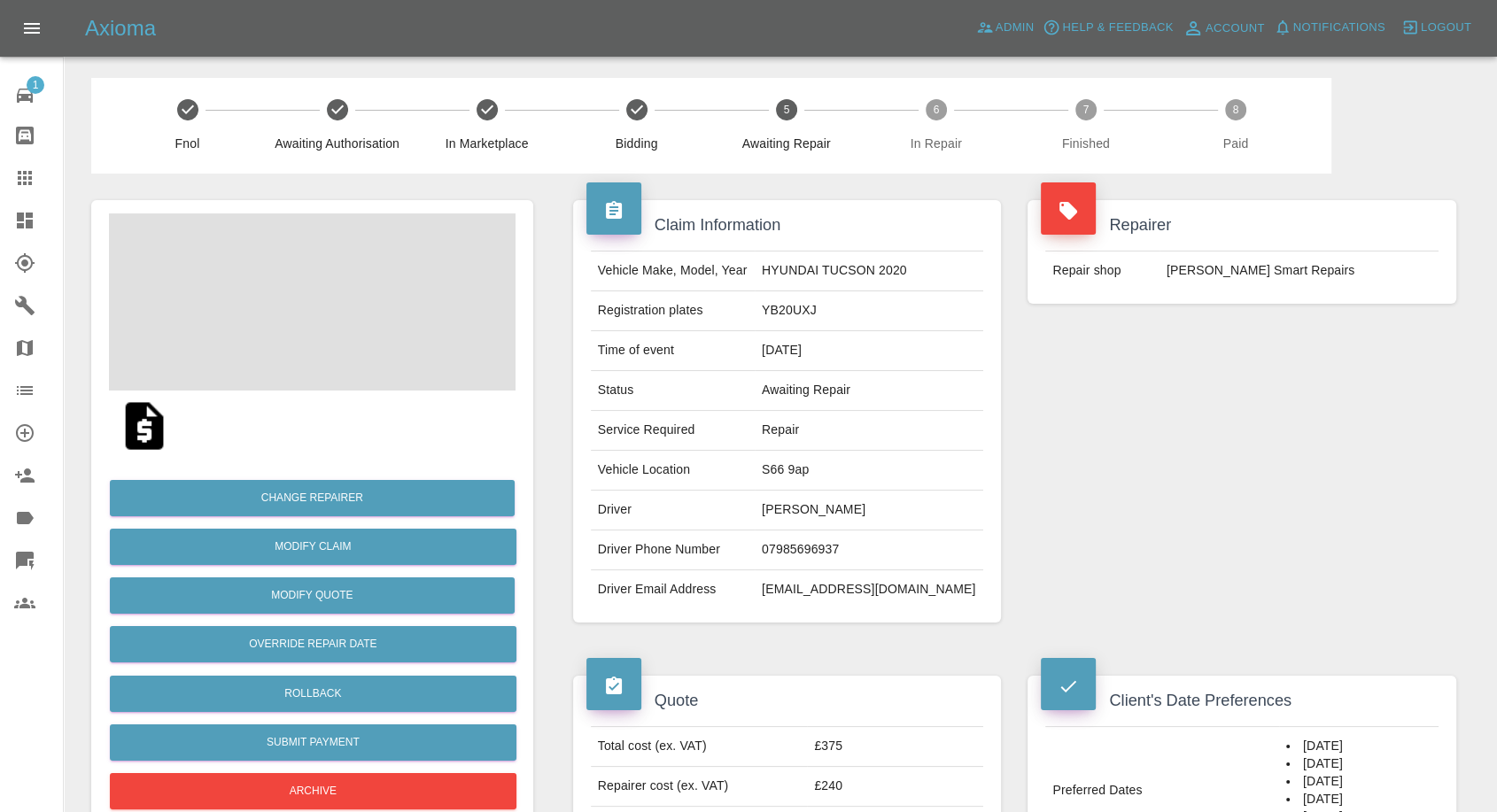
click at [817, 509] on td "Max Blunden" at bounding box center [869, 510] width 228 height 40
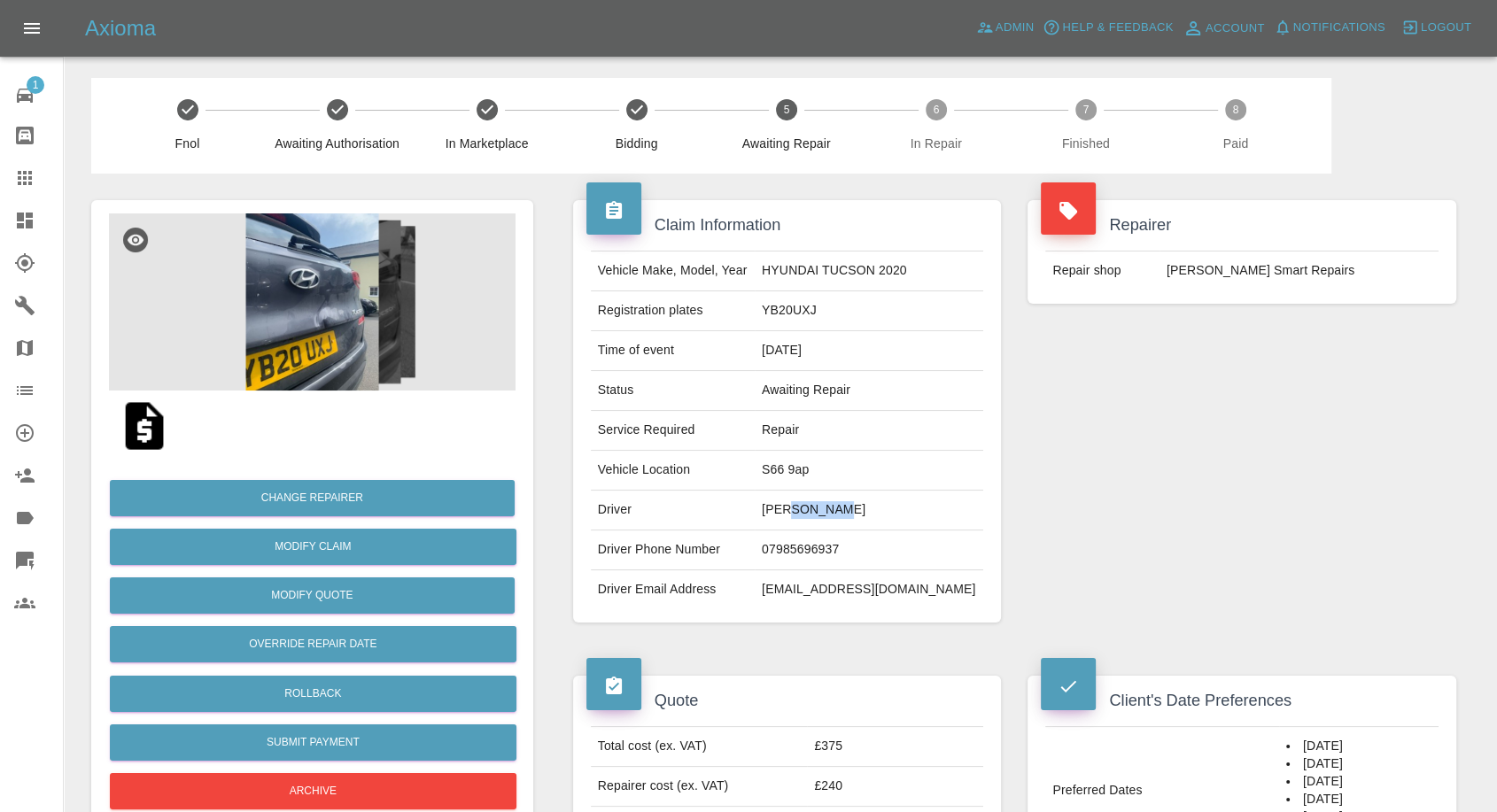
click at [817, 509] on td "Max Blunden" at bounding box center [869, 510] width 228 height 40
copy td "Max Blunden"
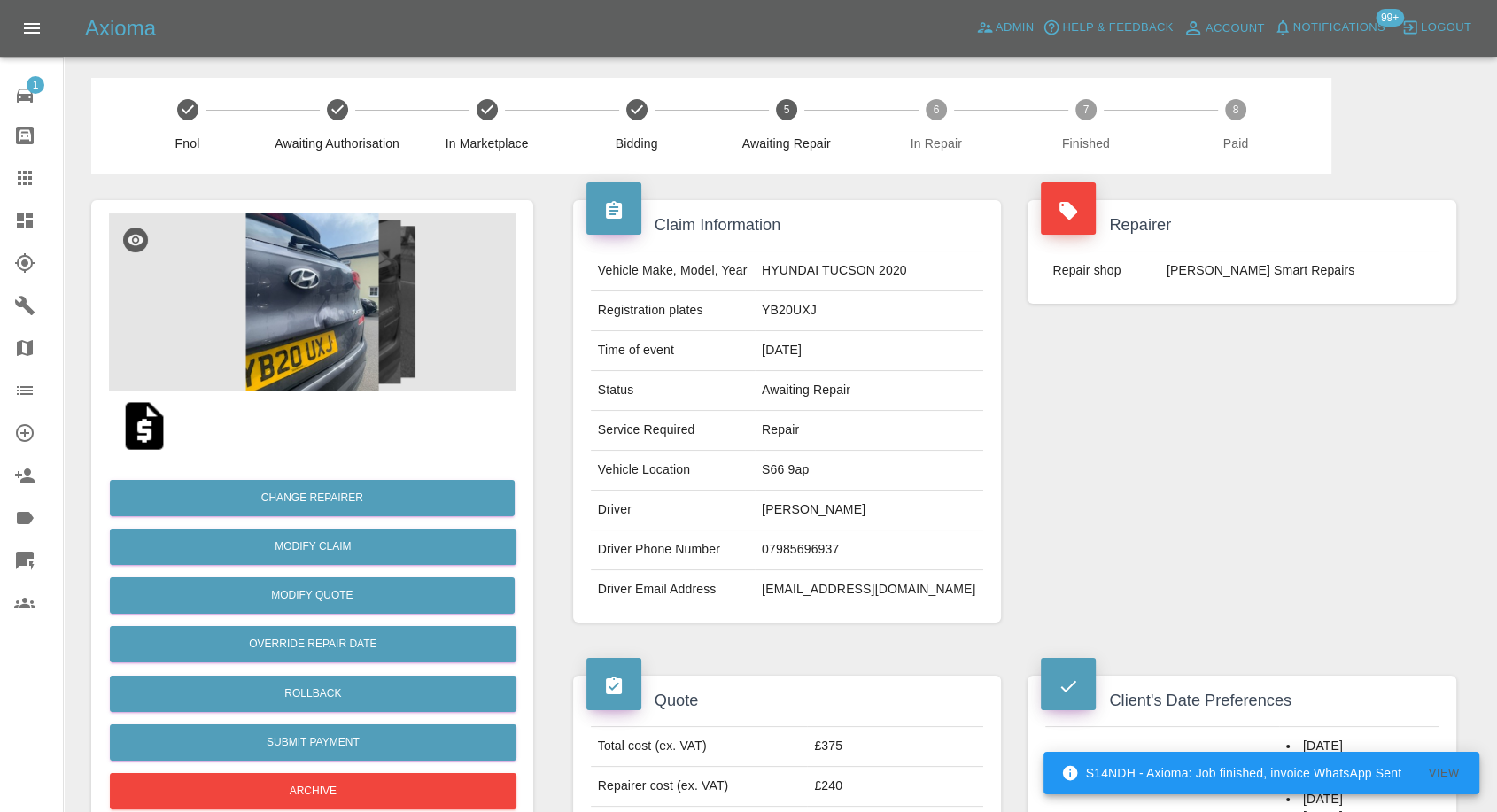
click at [849, 547] on td "07985696937" at bounding box center [869, 550] width 228 height 40
copy td "07985696937"
click at [831, 659] on div "Quote Total cost (ex. VAT) £375 Repairer cost (ex. VAT) £240 Quoted by Eric Ord…" at bounding box center [787, 768] width 455 height 237
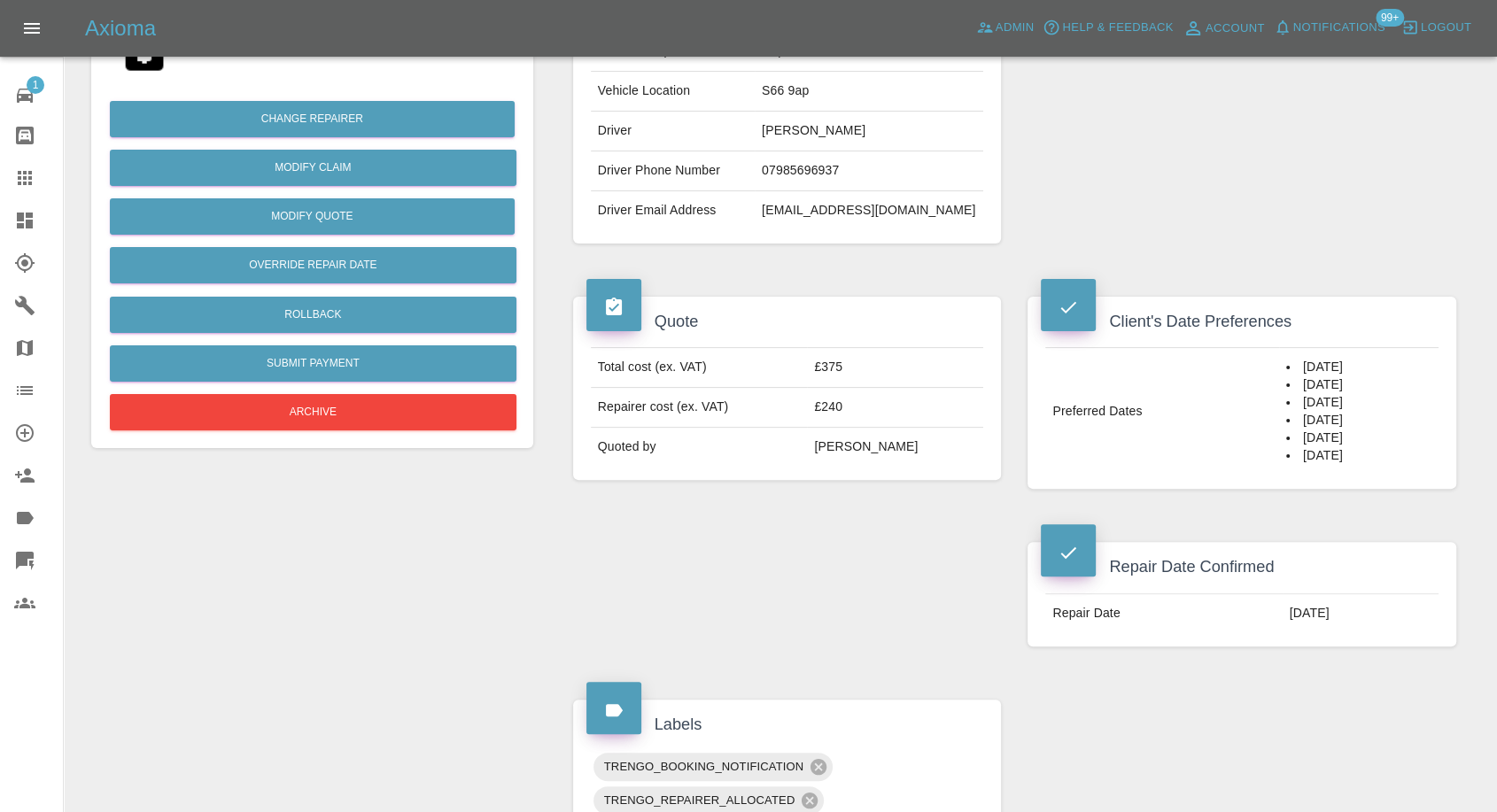
scroll to position [156, 0]
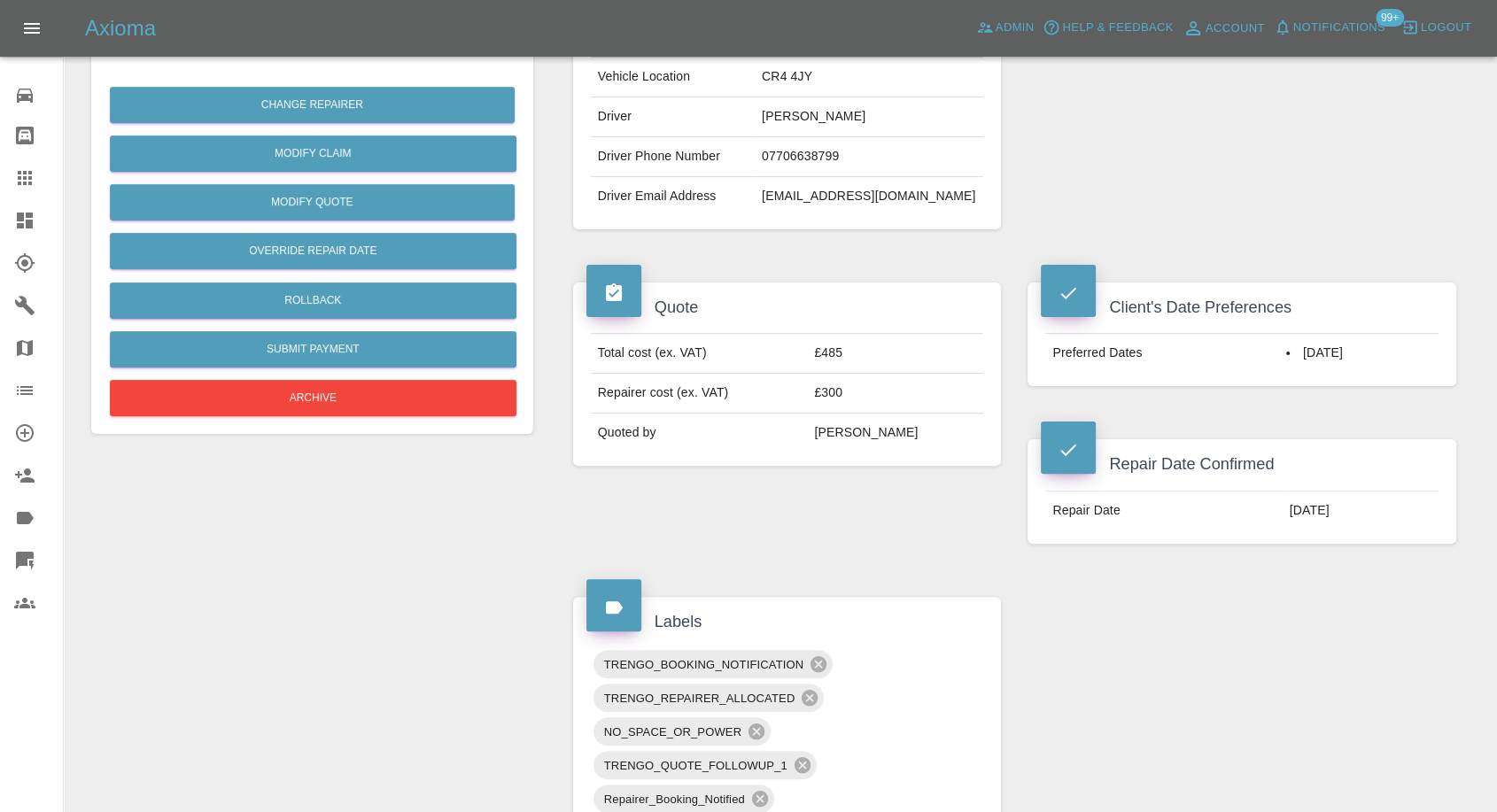
scroll to position [295, 0]
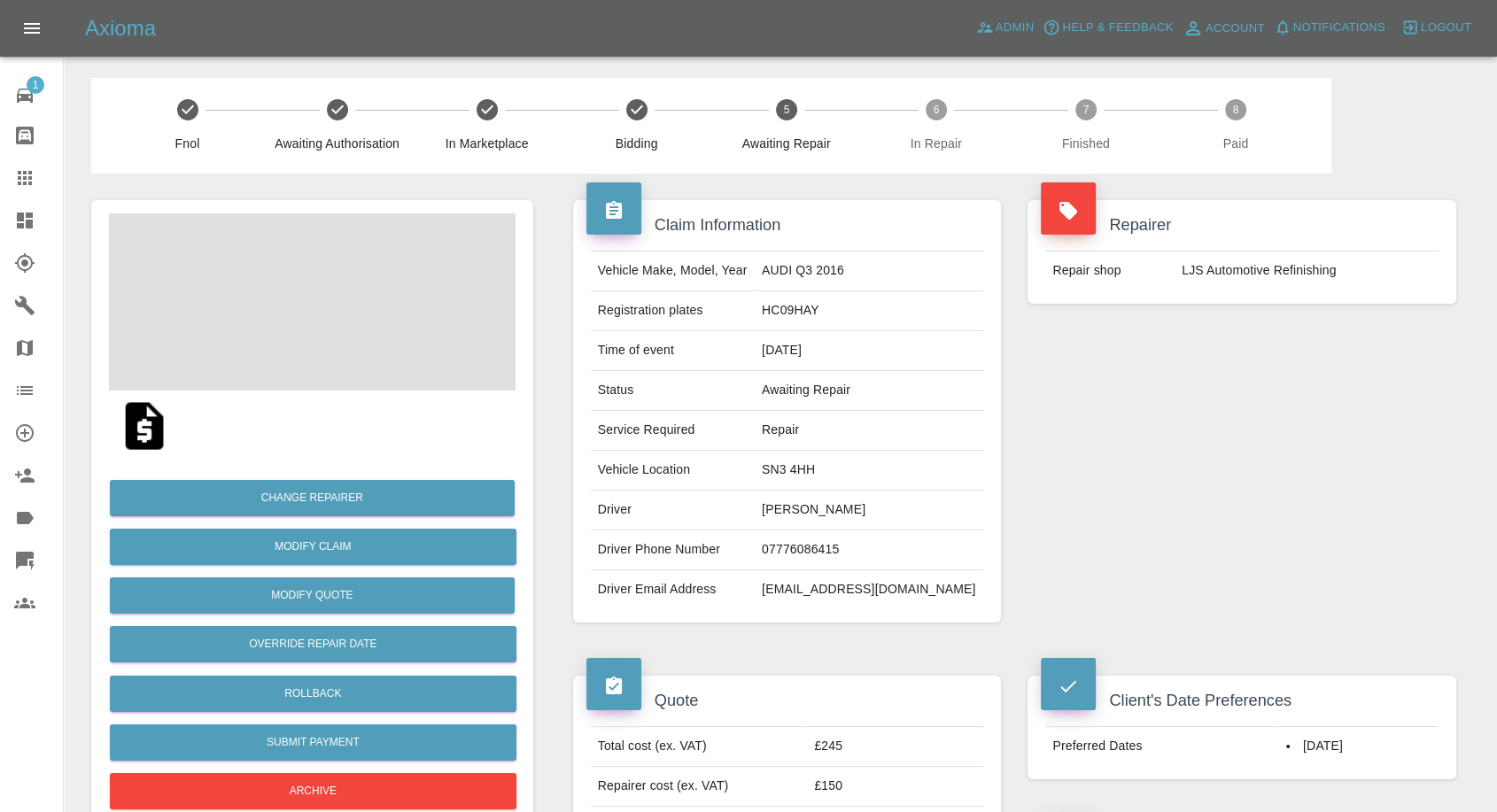
click at [843, 513] on td "[PERSON_NAME]" at bounding box center [869, 510] width 228 height 40
click at [843, 512] on td "PAUL CURTIS" at bounding box center [869, 510] width 228 height 40
copy td "PAUL CURTIS"
click at [837, 542] on td "07776086415" at bounding box center [869, 550] width 228 height 40
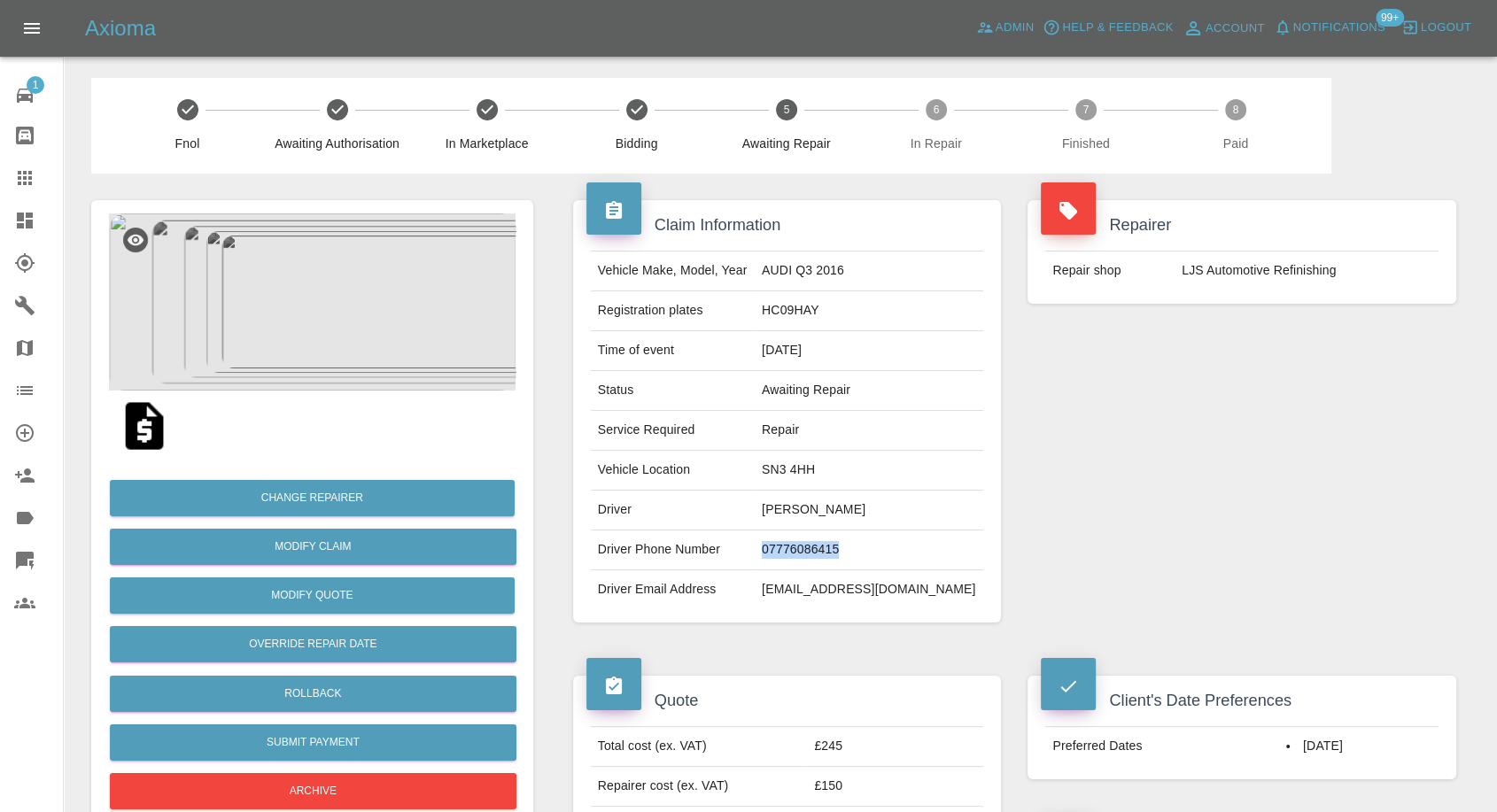
click at [837, 542] on td "07776086415" at bounding box center [869, 550] width 228 height 40
copy td "07776086415"
click at [899, 626] on div "Claim Information Vehicle Make, Model, Year AUDI Q3 2016 Registration plates HC…" at bounding box center [787, 412] width 455 height 476
click at [830, 465] on td "SN3 4HH" at bounding box center [869, 470] width 228 height 40
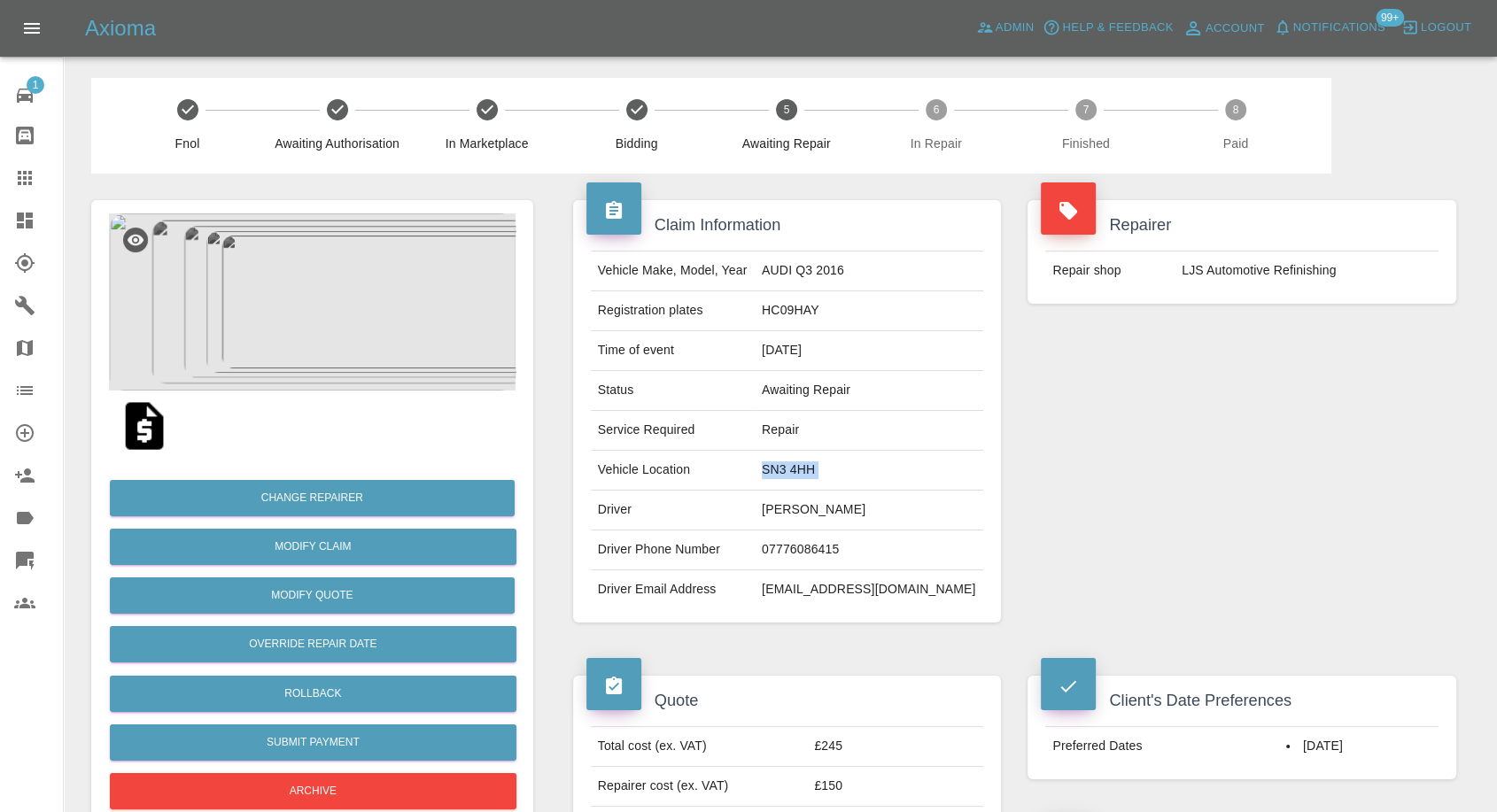
click at [830, 465] on td "SN3 4HH" at bounding box center [869, 470] width 228 height 40
copy td "SN3 4HH"
click at [807, 510] on td "[PERSON_NAME]" at bounding box center [869, 510] width 228 height 40
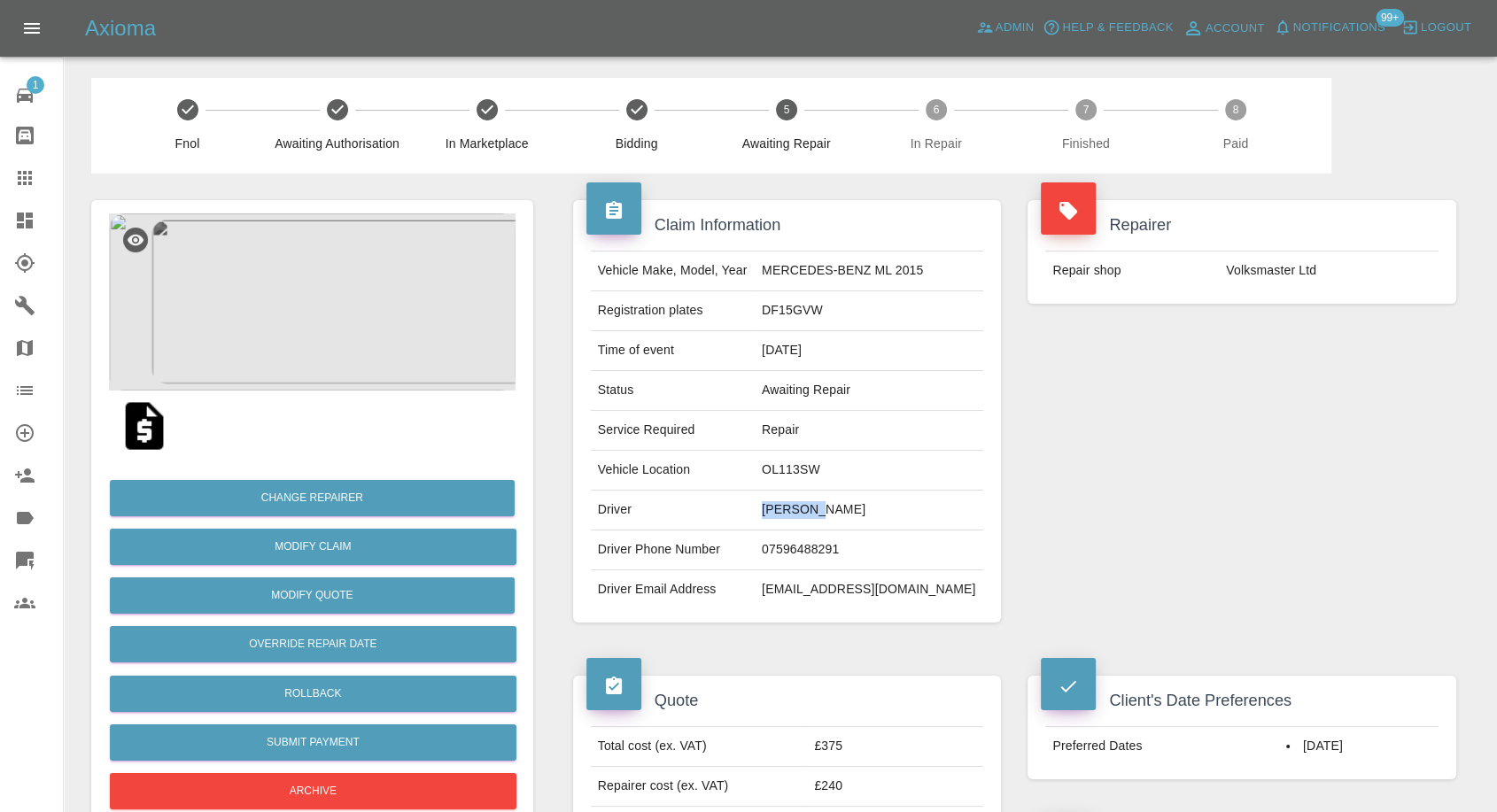
click at [807, 510] on td "[PERSON_NAME]" at bounding box center [869, 510] width 228 height 40
copy td "[PERSON_NAME]"
click at [837, 553] on td "07596488291" at bounding box center [869, 550] width 228 height 40
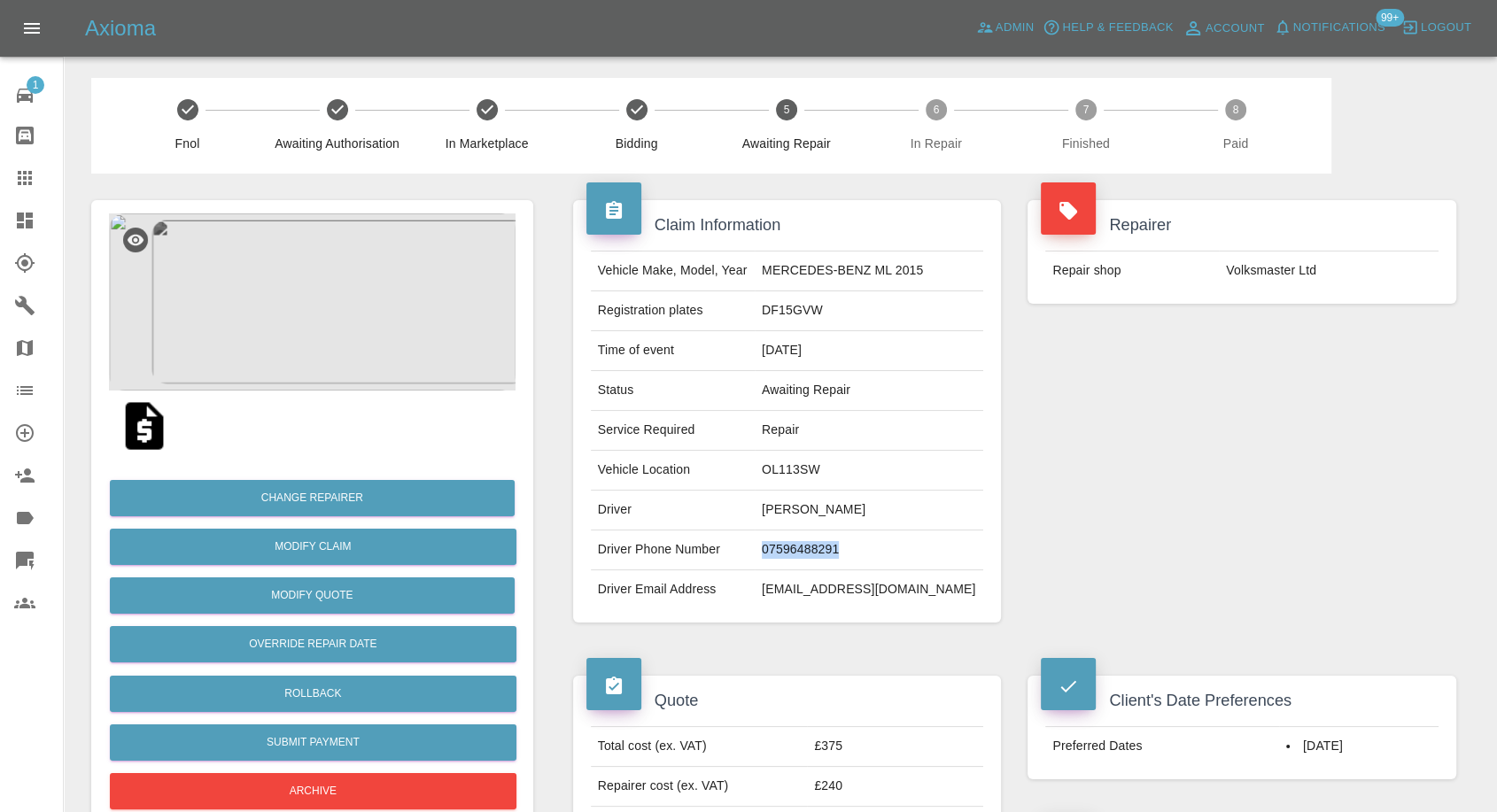
copy td "07596488291"
click at [752, 645] on div "Claim Information Vehicle Make, Model, Year MERCEDES-BENZ ML 2015 Registration …" at bounding box center [787, 412] width 455 height 476
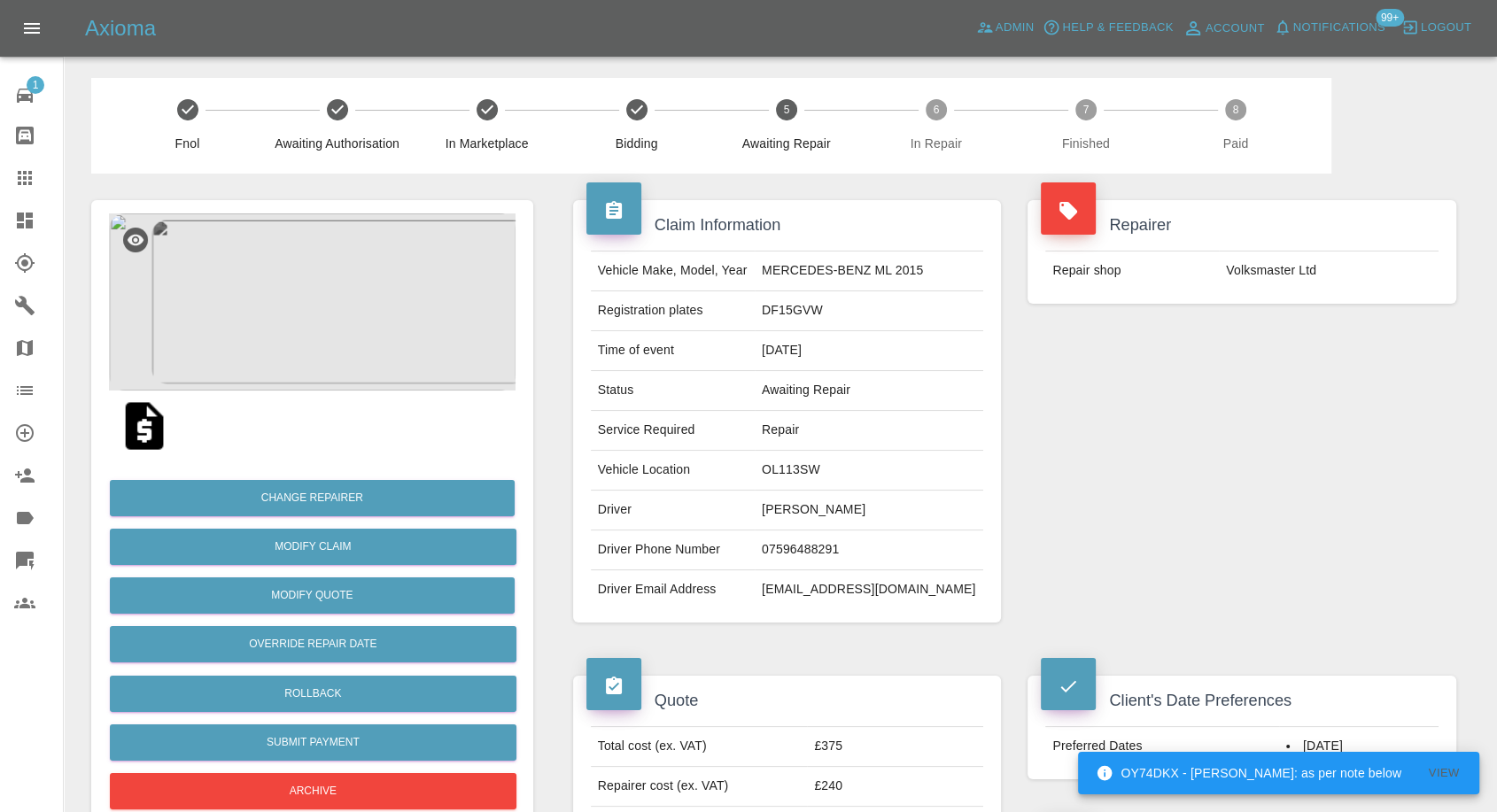
click at [820, 591] on td "[EMAIL_ADDRESS][DOMAIN_NAME]" at bounding box center [869, 590] width 228 height 39
copy div "[EMAIL_ADDRESS][DOMAIN_NAME]"
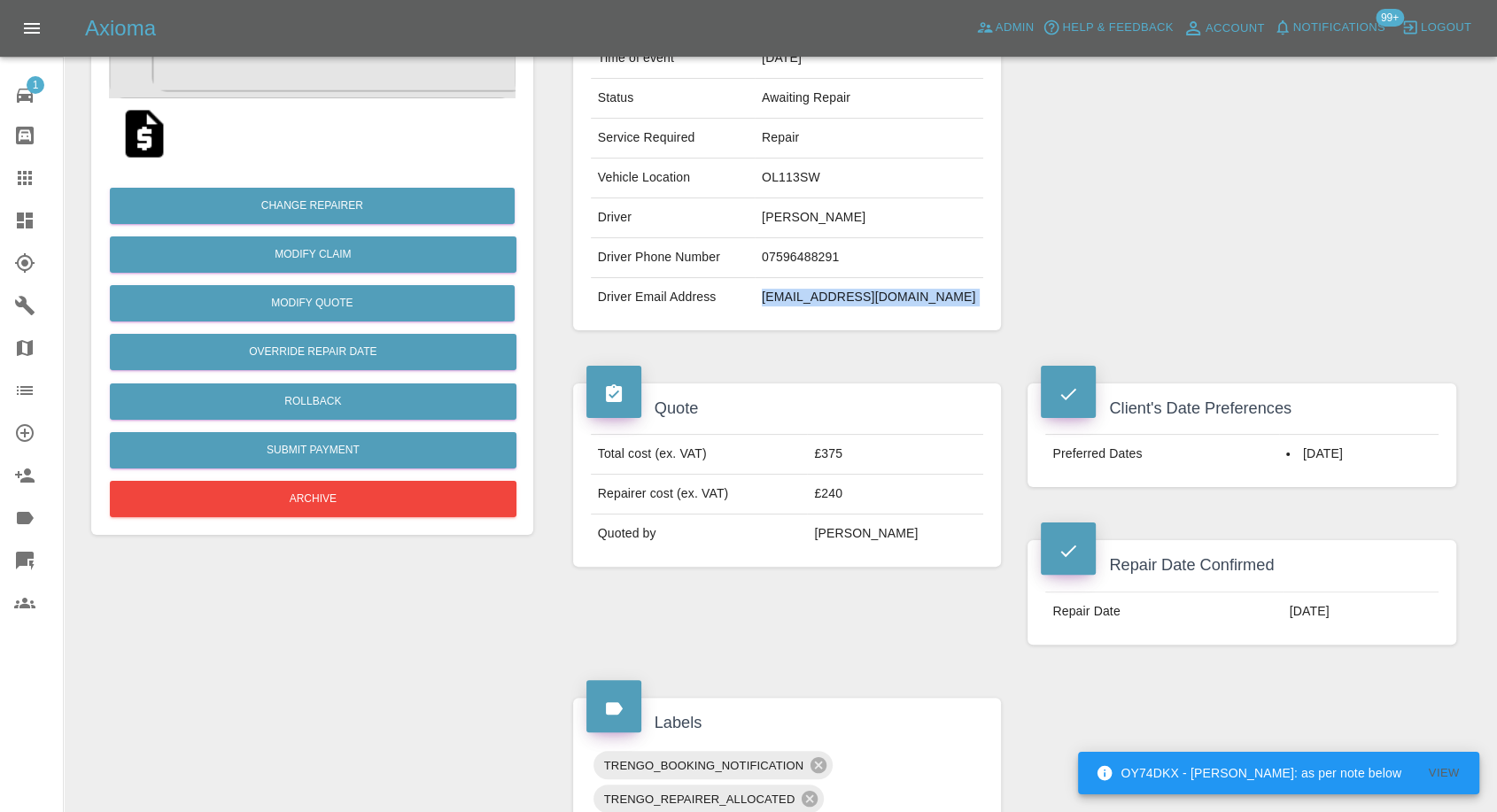
scroll to position [295, 0]
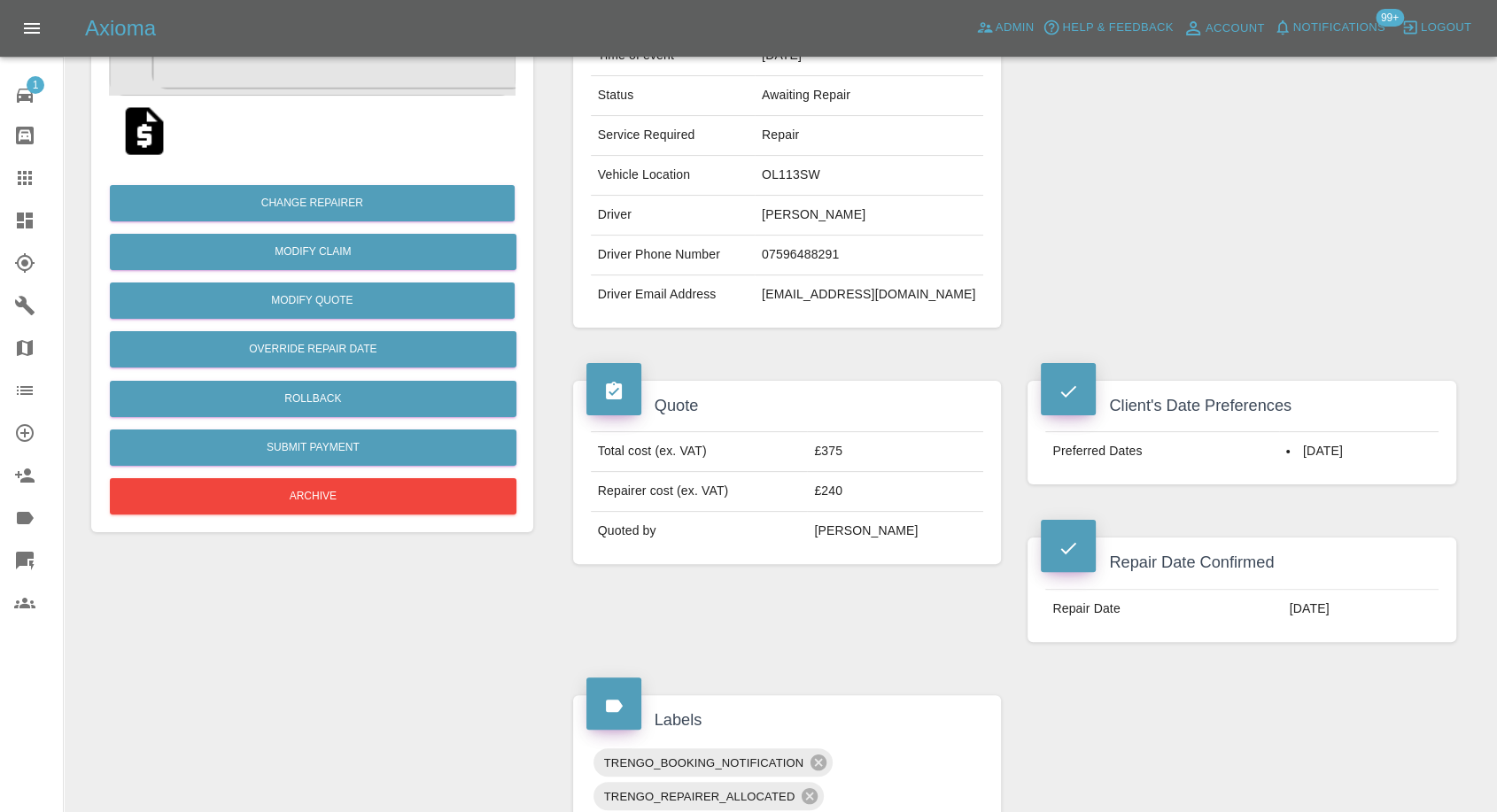
click at [925, 631] on div "Quote Total cost (ex. VAT) £375 Repairer cost (ex. VAT) £240 Quoted by [PERSON_…" at bounding box center [787, 511] width 455 height 314
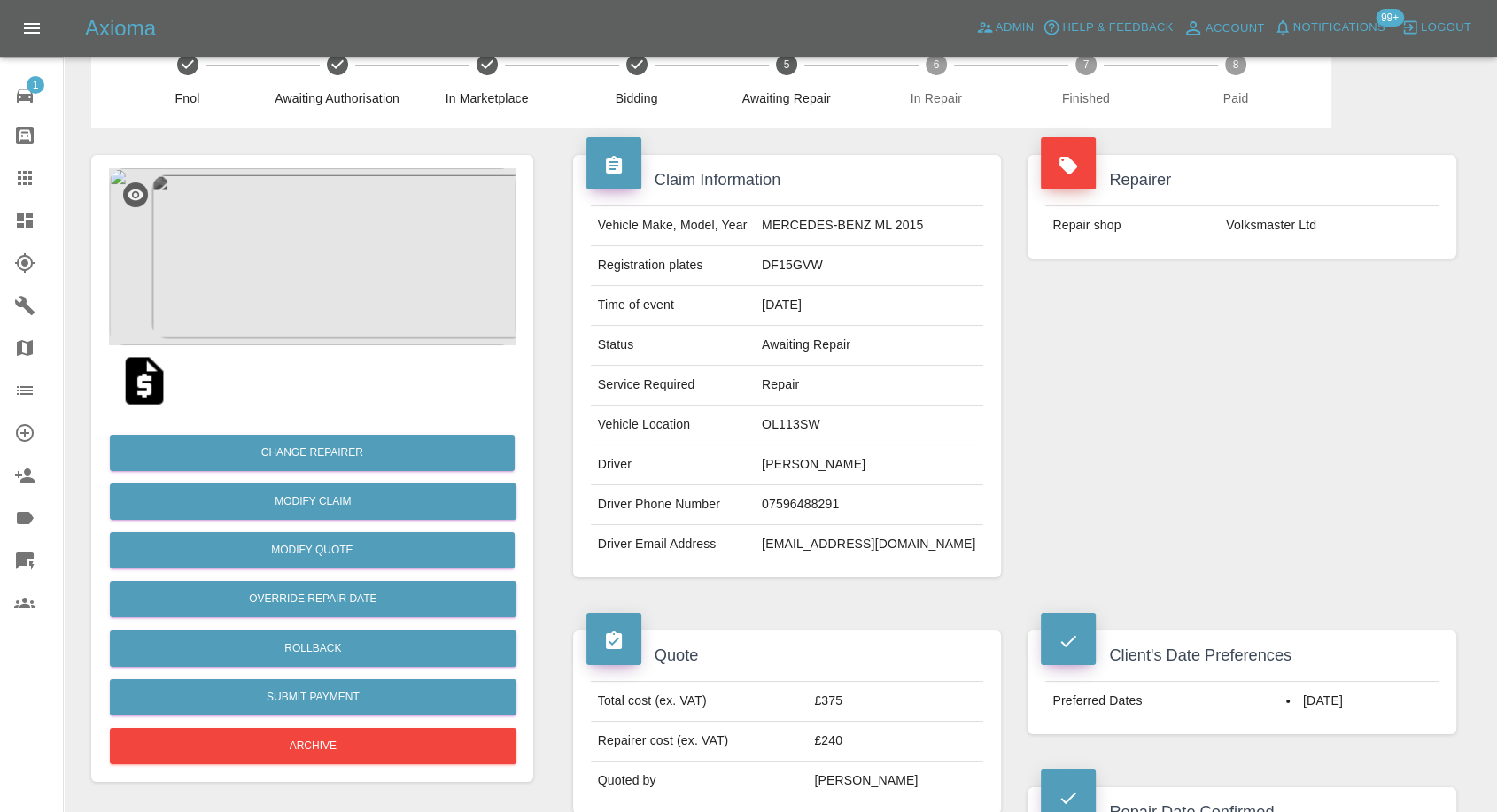
scroll to position [0, 0]
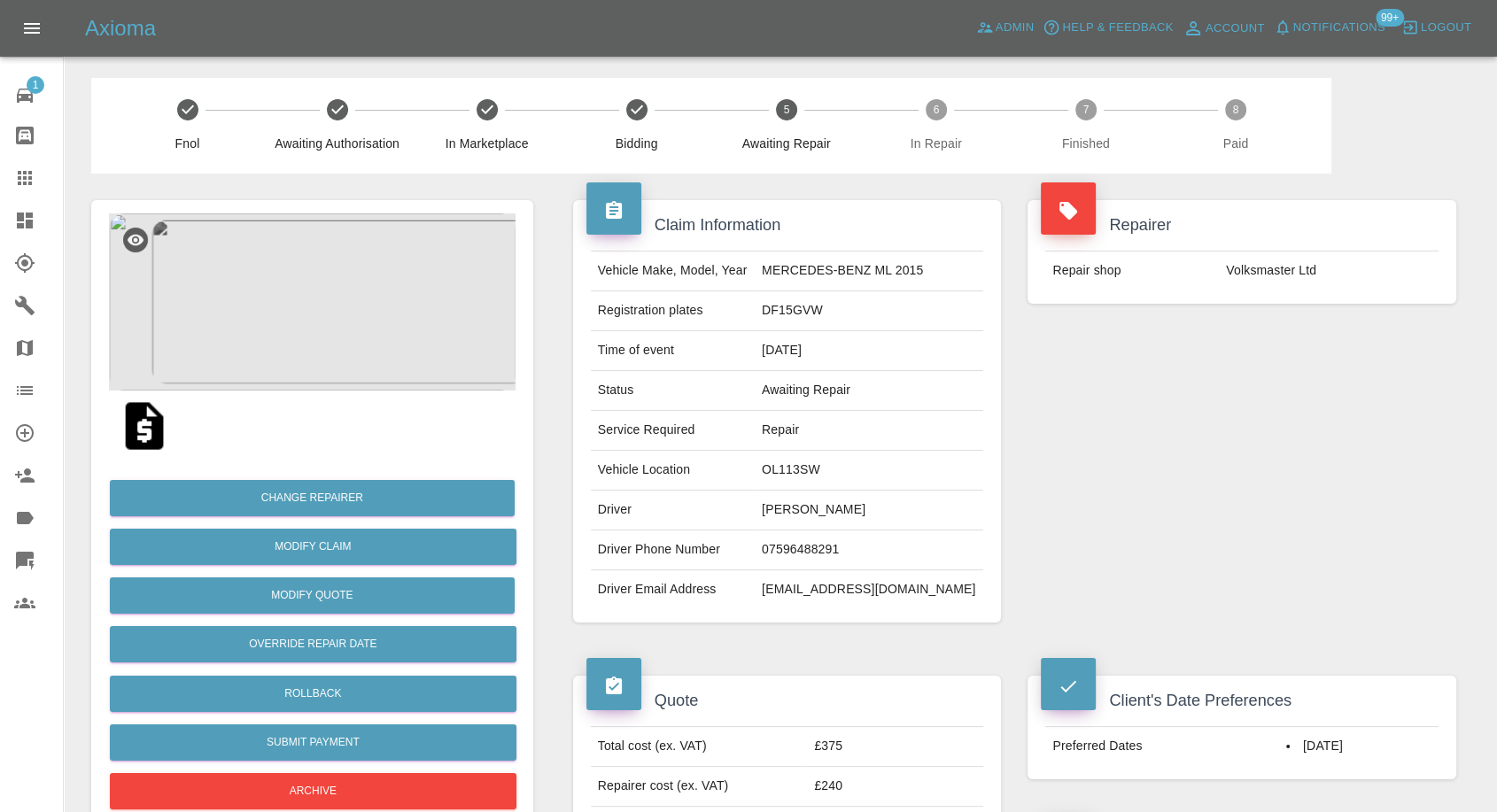
click at [810, 468] on td "OL113SW" at bounding box center [869, 470] width 228 height 40
copy td "OL113SW"
click at [812, 313] on td "DF15GVW" at bounding box center [869, 310] width 228 height 40
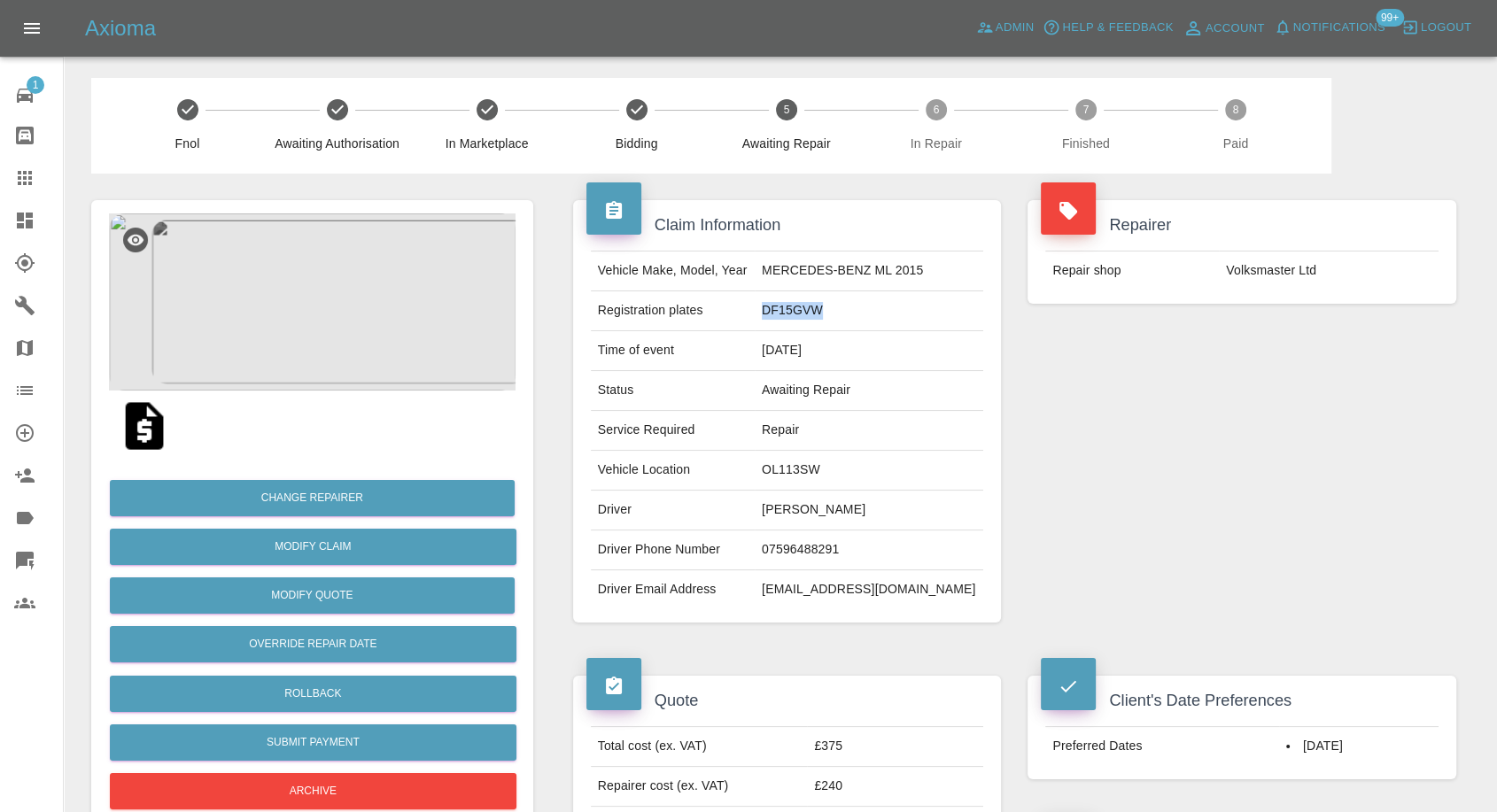
click at [812, 313] on td "DF15GVW" at bounding box center [869, 310] width 228 height 40
copy td "DF15GVW"
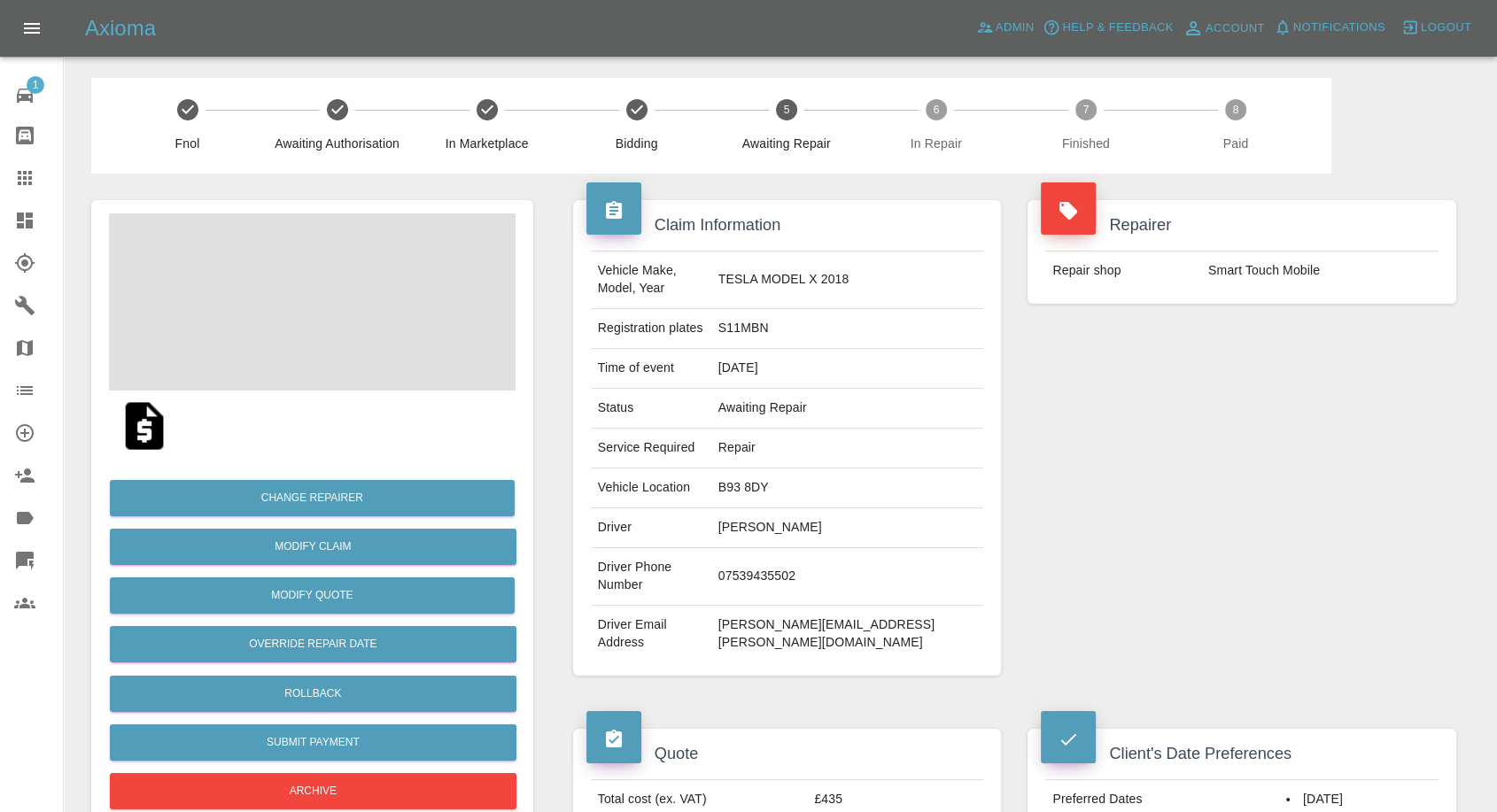
click at [826, 508] on td "[PERSON_NAME]" at bounding box center [848, 528] width 273 height 40
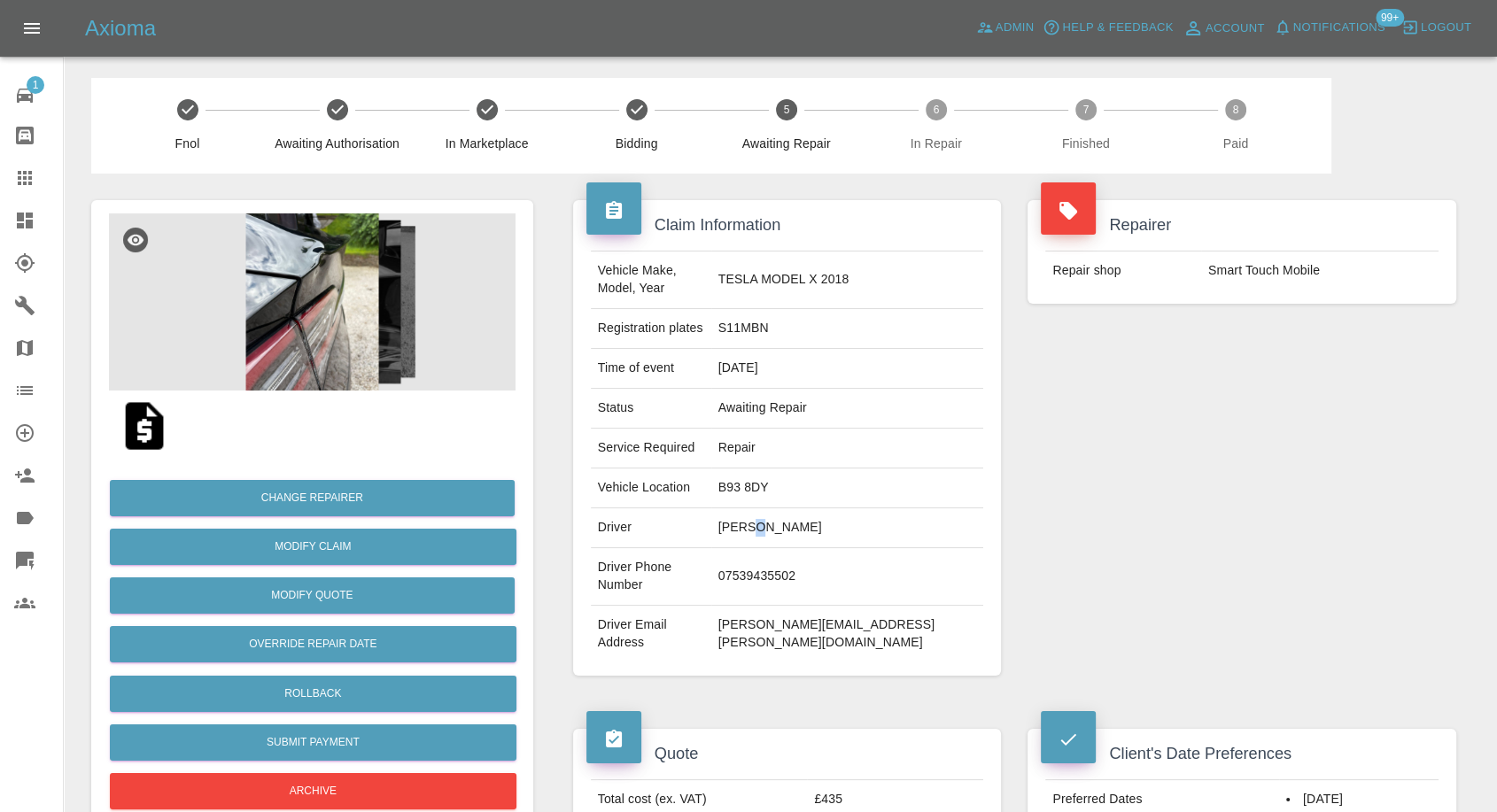
click at [826, 508] on td "[PERSON_NAME]" at bounding box center [848, 528] width 273 height 40
click at [826, 548] on td "07539435502" at bounding box center [848, 577] width 273 height 58
copy td "07539435502"
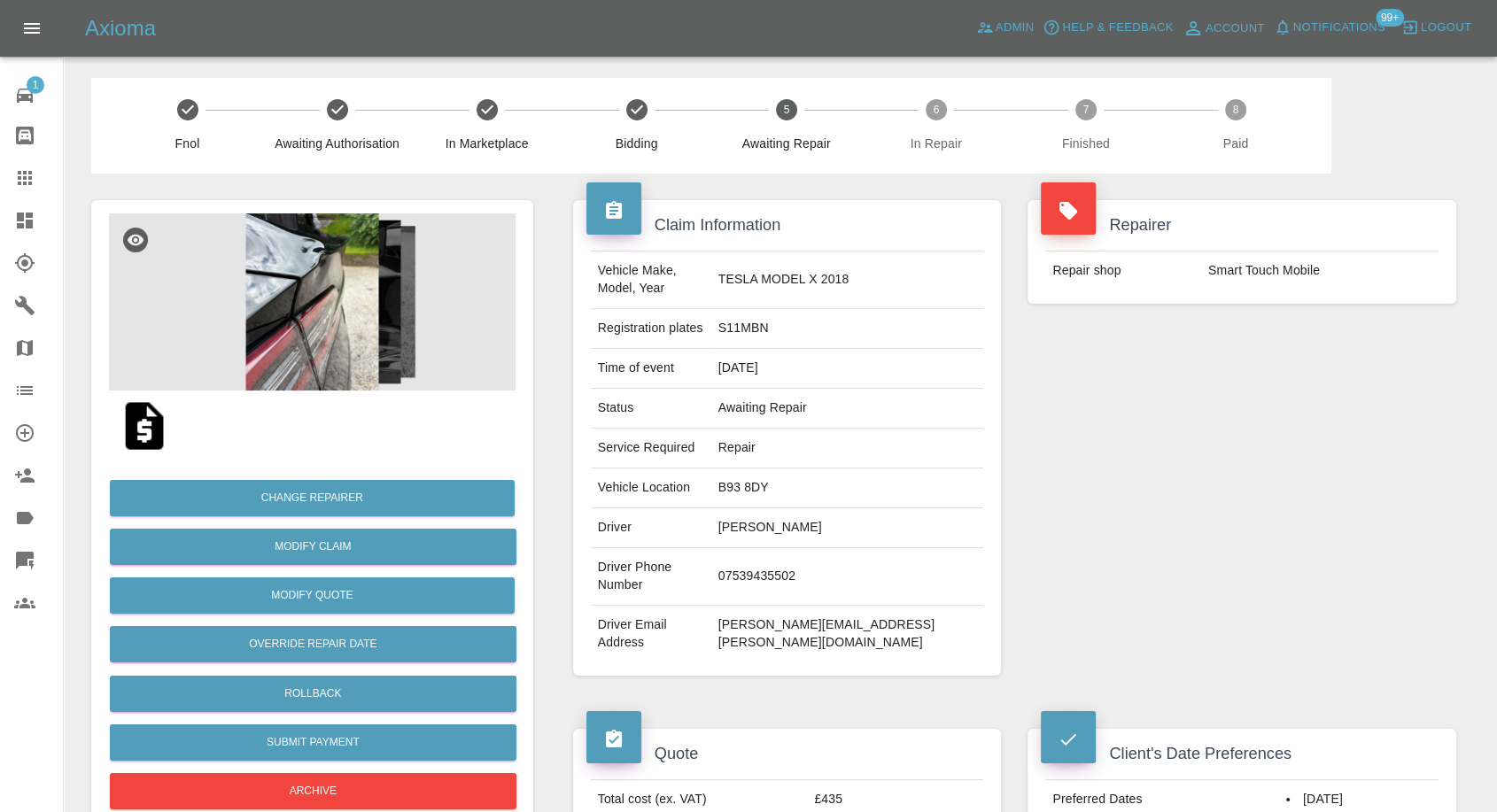
click at [931, 606] on td "simon.moore@outlook.com" at bounding box center [848, 634] width 273 height 57
drag, startPoint x: 788, startPoint y: 641, endPoint x: 807, endPoint y: 665, distance: 30.6
click at [787, 641] on div "Claim Information Vehicle Make, Model, Year TESLA MODEL X 2018 Registration pla…" at bounding box center [787, 438] width 455 height 529
click at [712, 606] on td "Driver Email Address" at bounding box center [651, 634] width 121 height 57
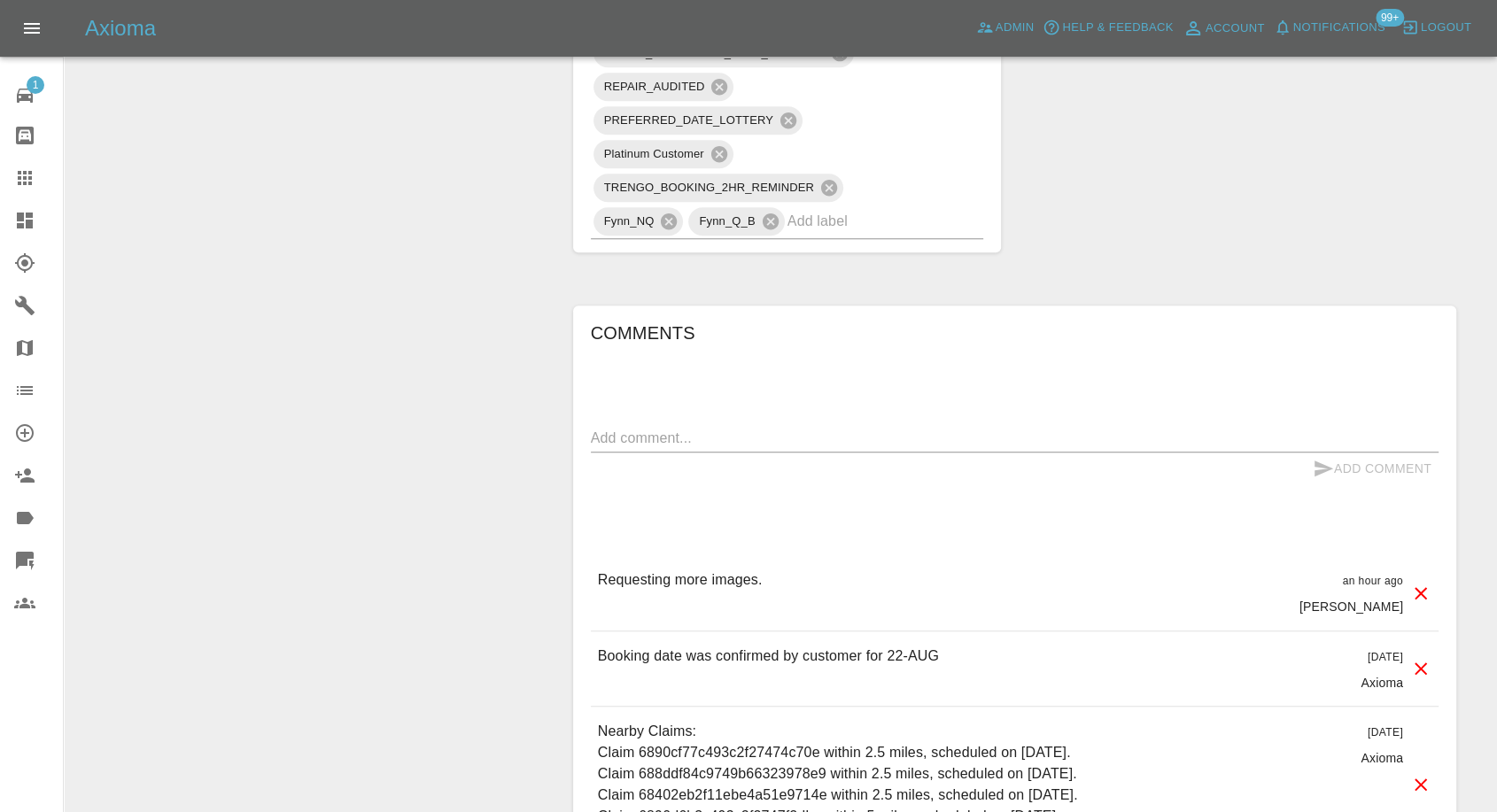
scroll to position [1476, 0]
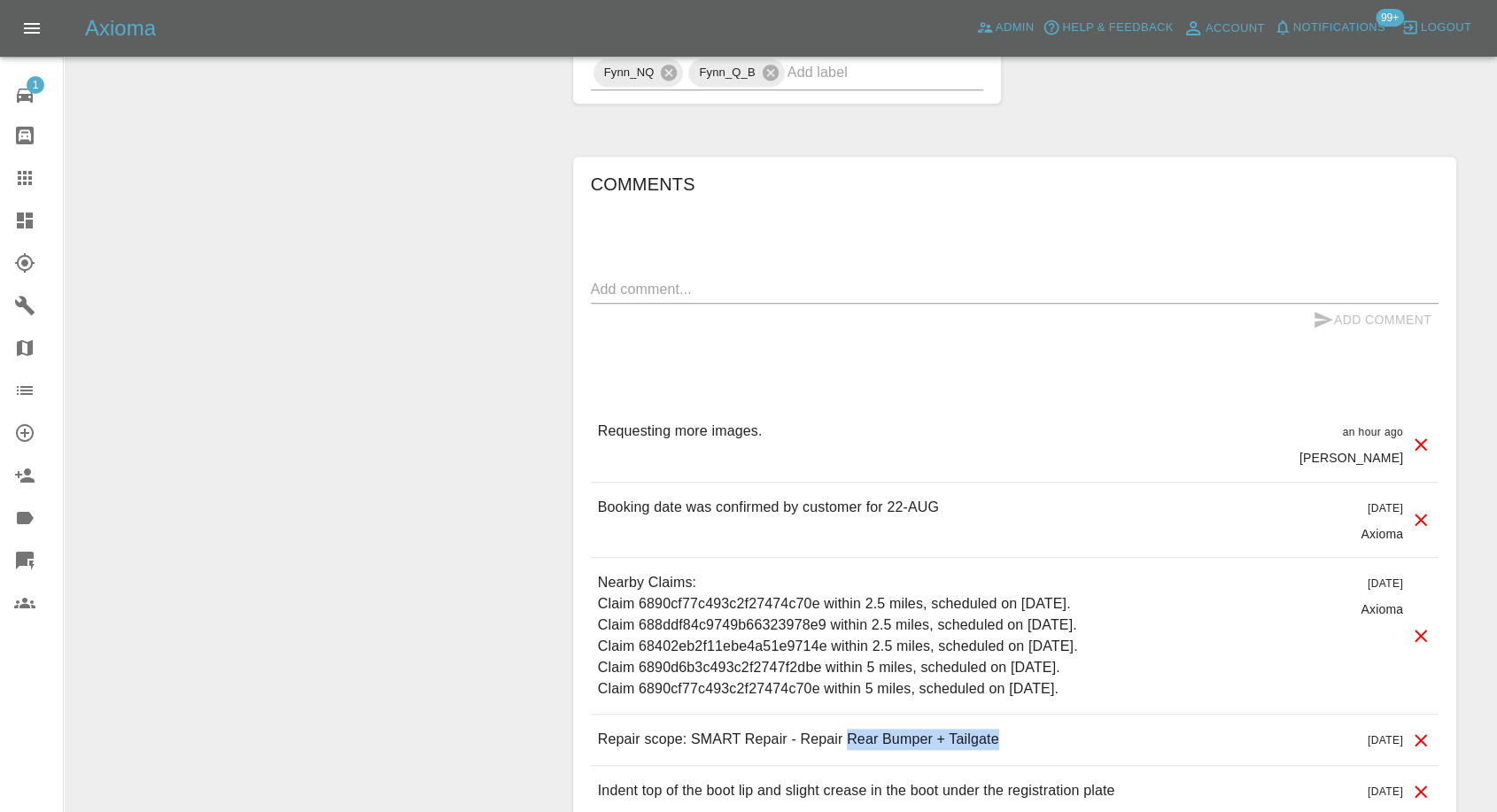
drag, startPoint x: 864, startPoint y: 683, endPoint x: 1009, endPoint y: 675, distance: 145.2
click at [1009, 714] on div "Repair scope: SMART Repair - Repair Rear Bumper + Tailgate 10 days ago" at bounding box center [1014, 740] width 848 height 50
copy p "Rear Bumper + Tailgate"
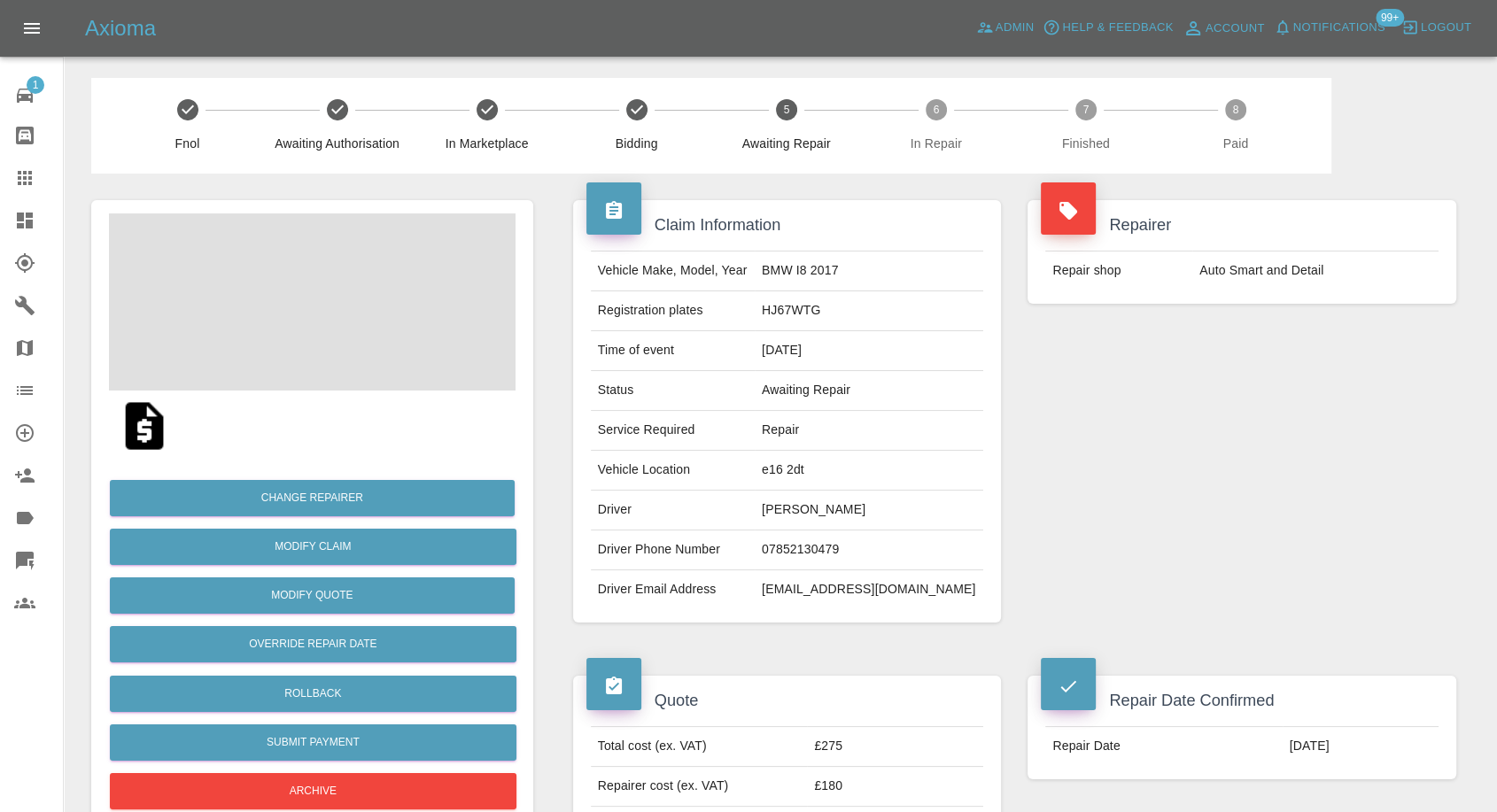
click at [820, 511] on td "[PERSON_NAME]" at bounding box center [869, 510] width 228 height 40
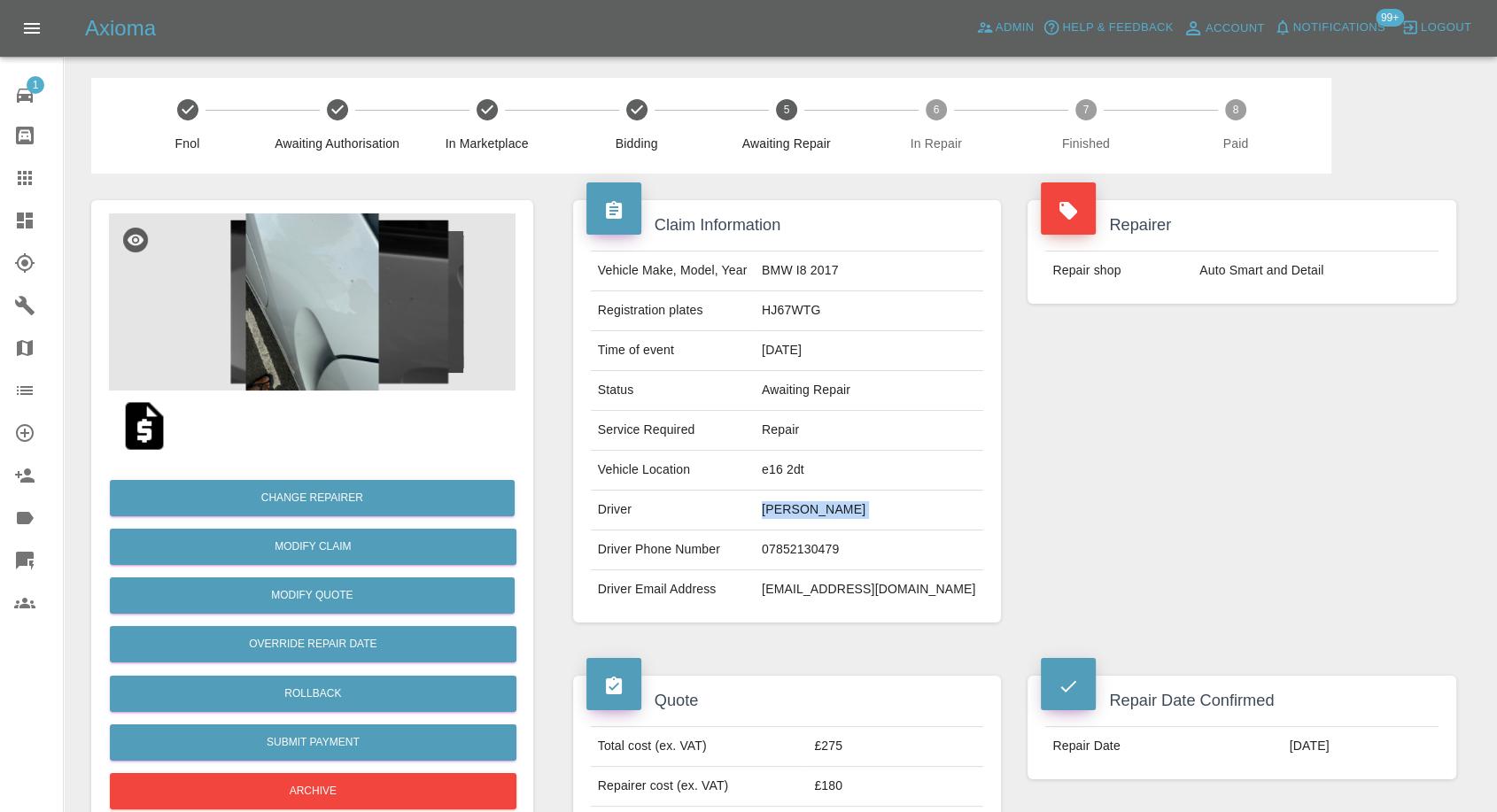
click at [820, 511] on td "[PERSON_NAME]" at bounding box center [869, 510] width 228 height 40
copy td "[PERSON_NAME]"
click at [841, 549] on td "07852130479" at bounding box center [869, 550] width 228 height 40
copy td "07852130479"
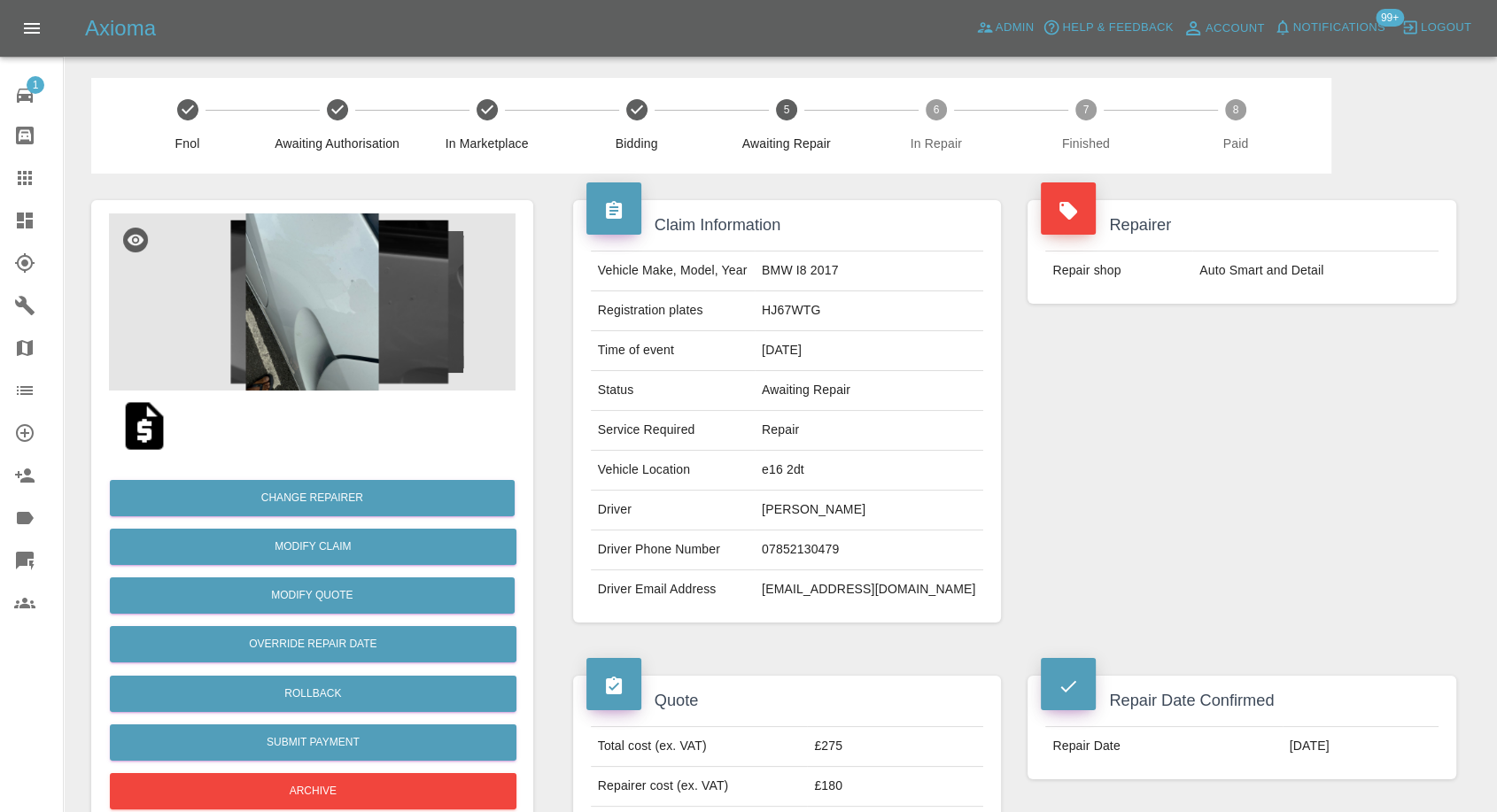
click at [752, 585] on td "Driver Email Address" at bounding box center [673, 590] width 164 height 39
click at [809, 508] on td "Akintayo Akinpelu" at bounding box center [869, 510] width 228 height 40
copy td "Akintayo"
click at [822, 467] on td "e16 2dt" at bounding box center [869, 470] width 228 height 40
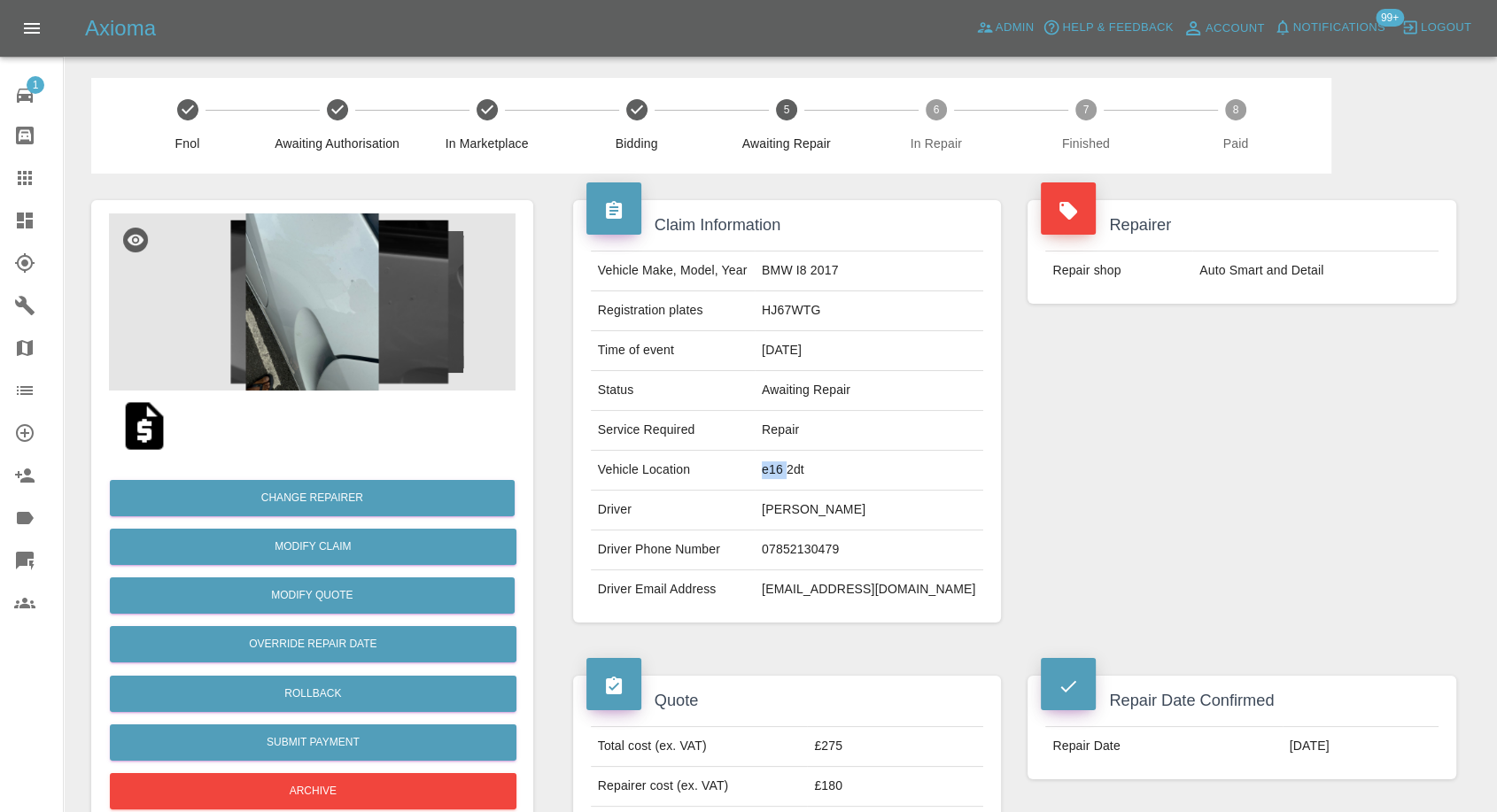
click at [822, 467] on td "e16 2dt" at bounding box center [869, 470] width 228 height 40
copy td "e16 2dt"
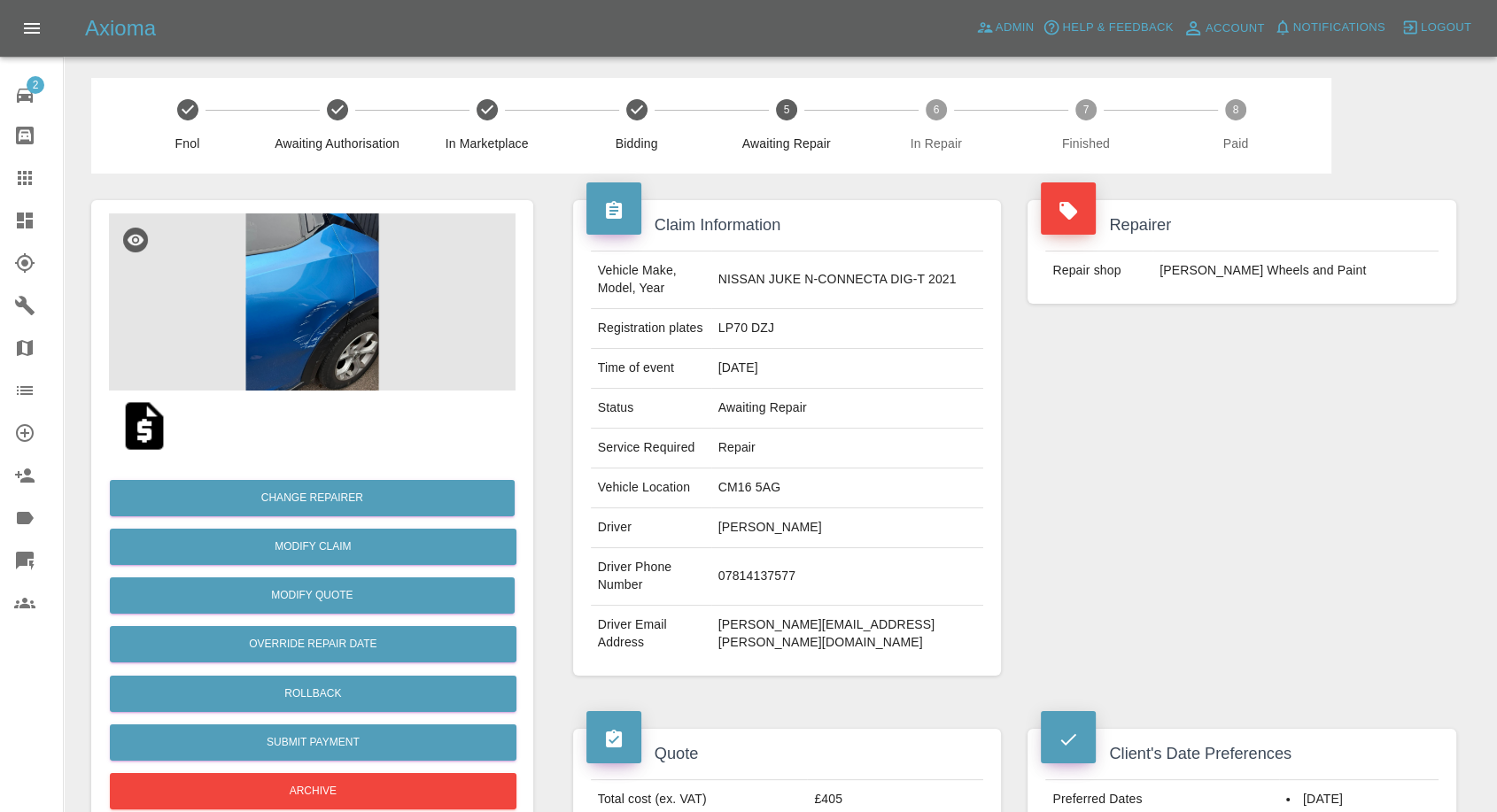
click at [768, 531] on td "[PERSON_NAME]" at bounding box center [848, 528] width 273 height 40
click at [774, 526] on td "[PERSON_NAME]" at bounding box center [848, 528] width 273 height 40
click at [796, 514] on td "[PERSON_NAME]" at bounding box center [848, 528] width 273 height 40
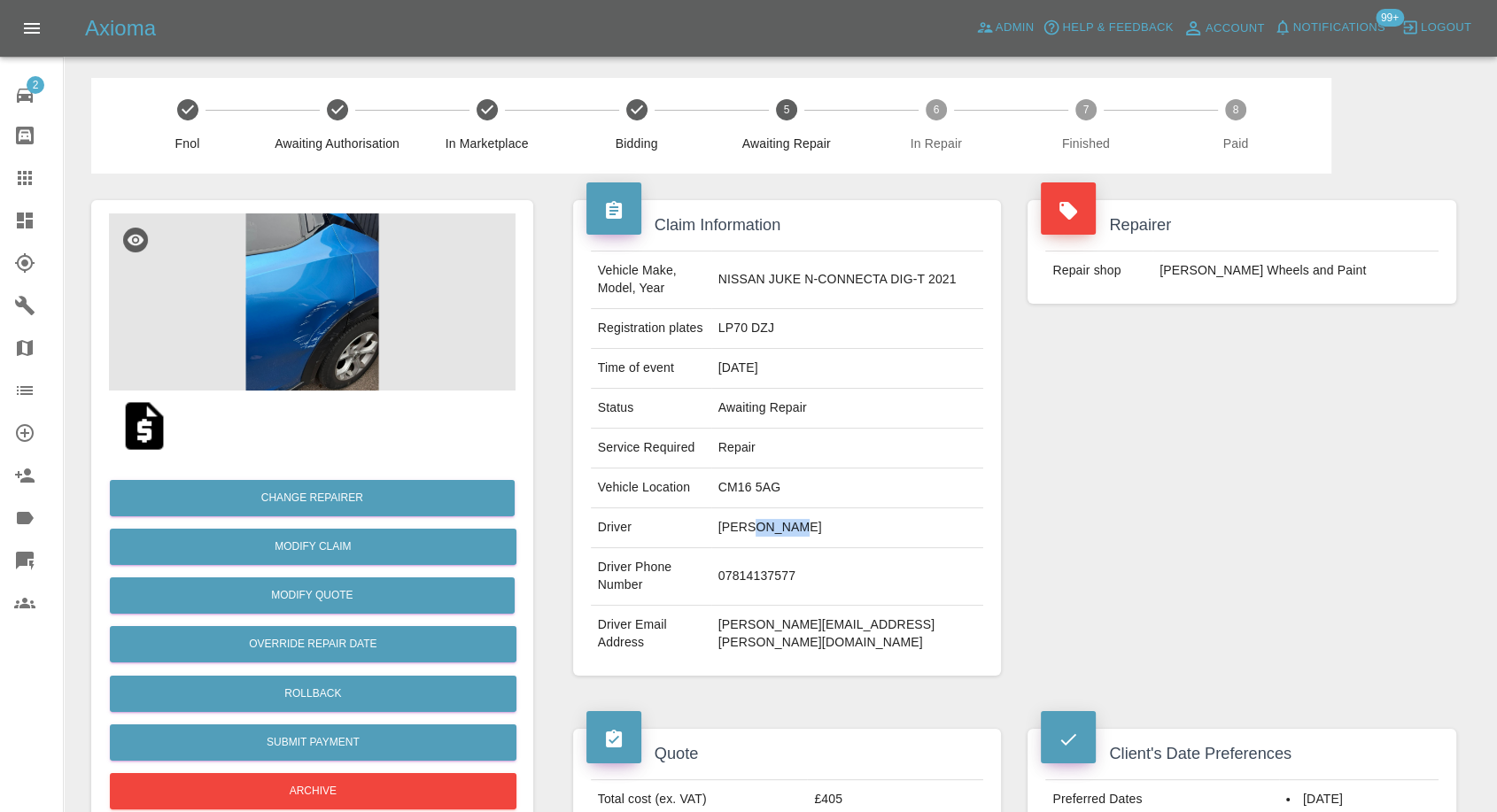
click at [796, 514] on td "[PERSON_NAME]" at bounding box center [848, 528] width 273 height 40
copy td "[PERSON_NAME]"
click at [798, 563] on td "07814137577" at bounding box center [848, 577] width 273 height 58
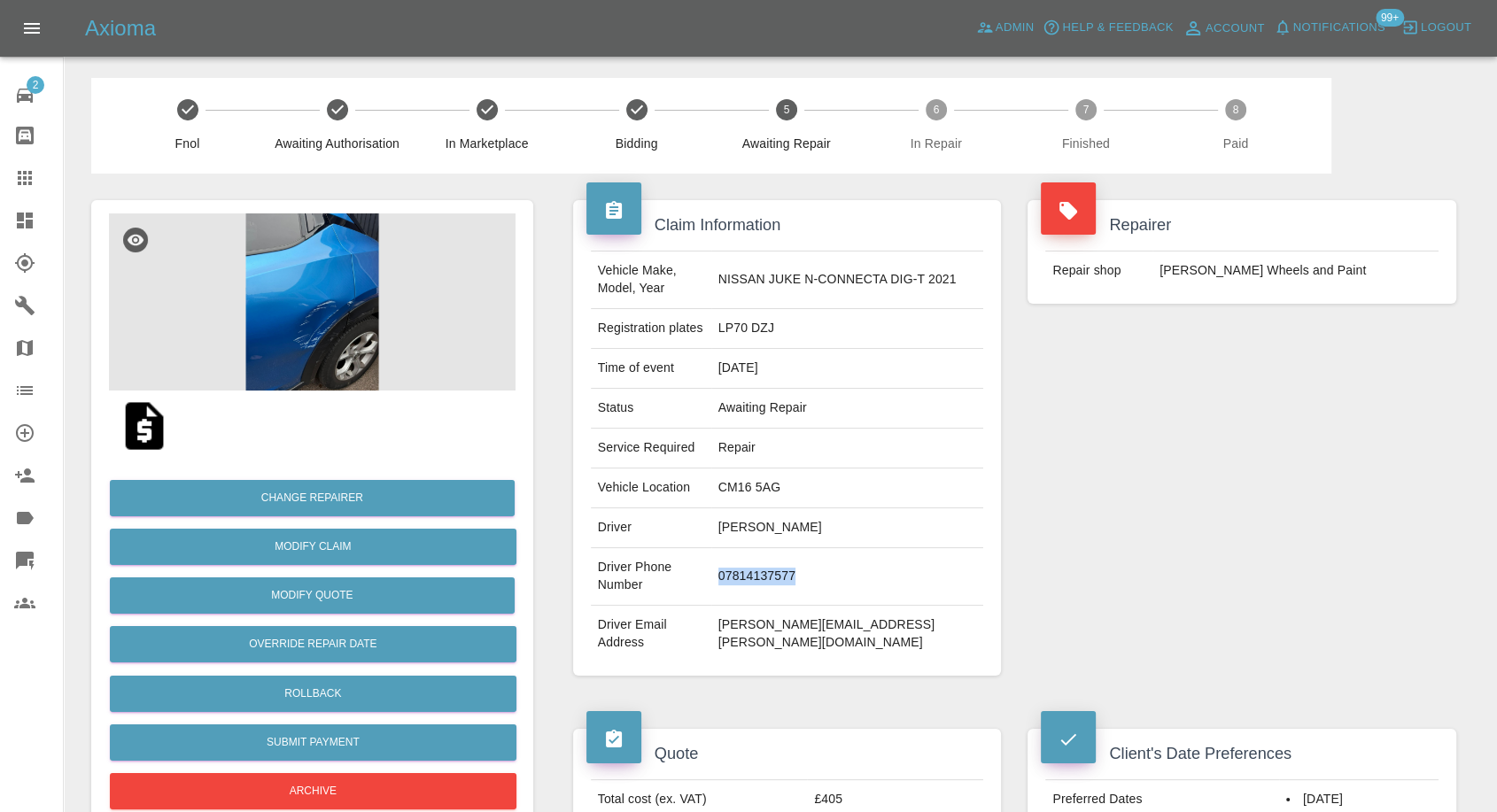
copy td "07814137577"
click at [750, 636] on div "Vehicle Make, Model, Year NISSAN JUKE N-CONNECTA DIG-T 2021 Registration plates…" at bounding box center [787, 457] width 428 height 439
click at [751, 517] on td "[PERSON_NAME]" at bounding box center [848, 528] width 273 height 40
click at [751, 517] on td "Faye Hodges" at bounding box center [848, 528] width 273 height 40
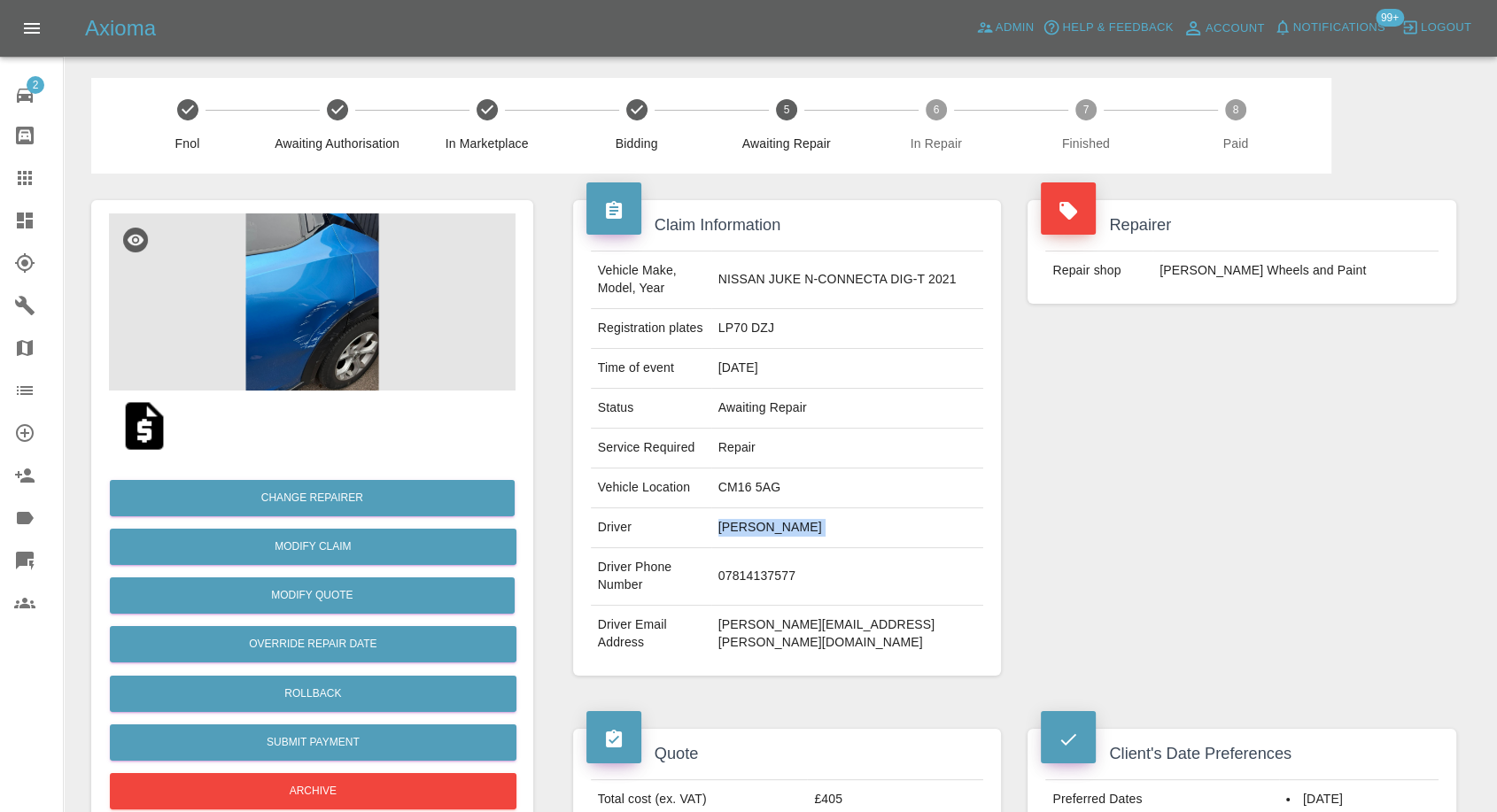
copy td "Faye Hodges"
click at [758, 529] on td "Faye Hodges" at bounding box center [848, 528] width 273 height 40
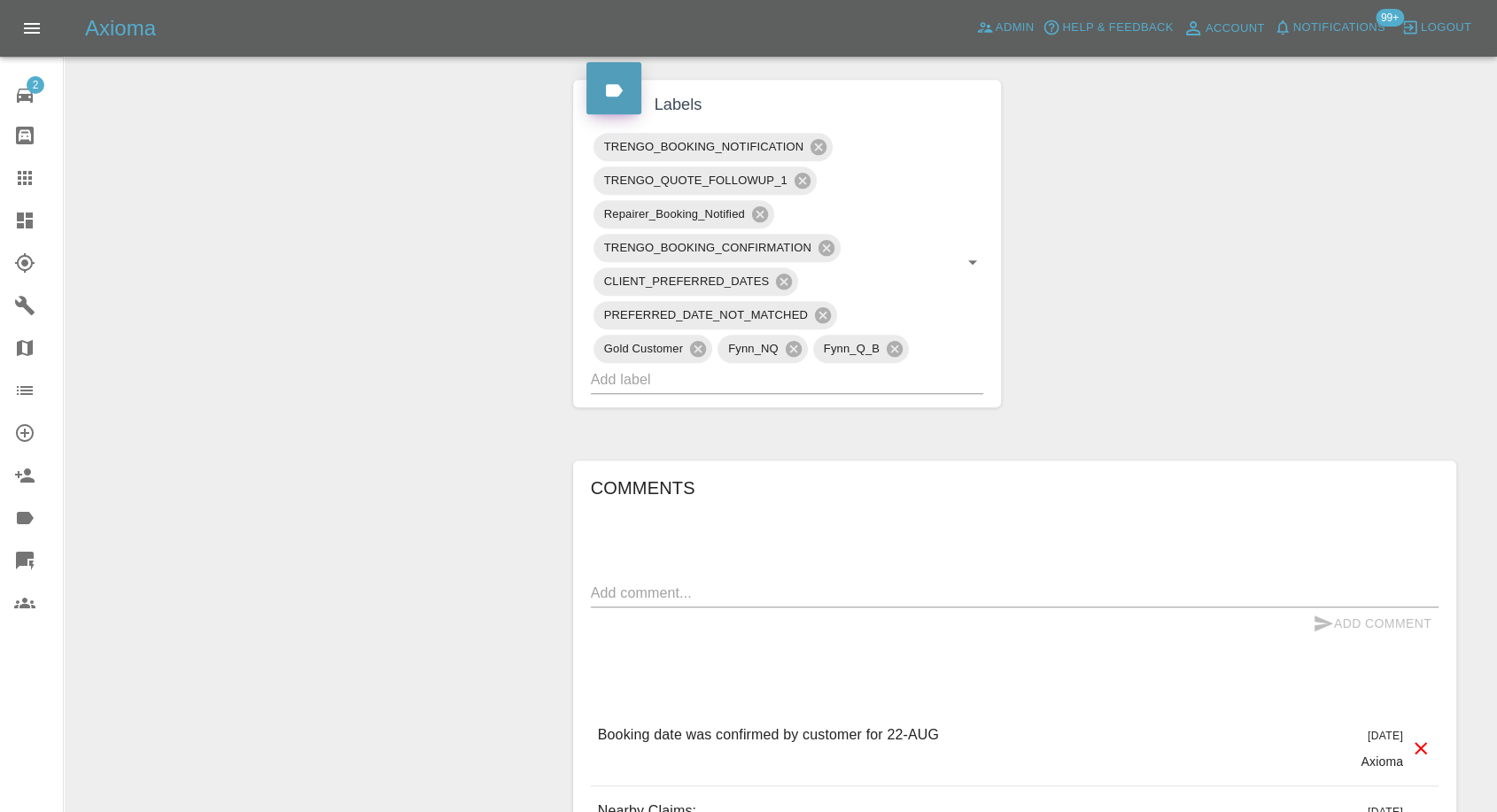
scroll to position [1180, 0]
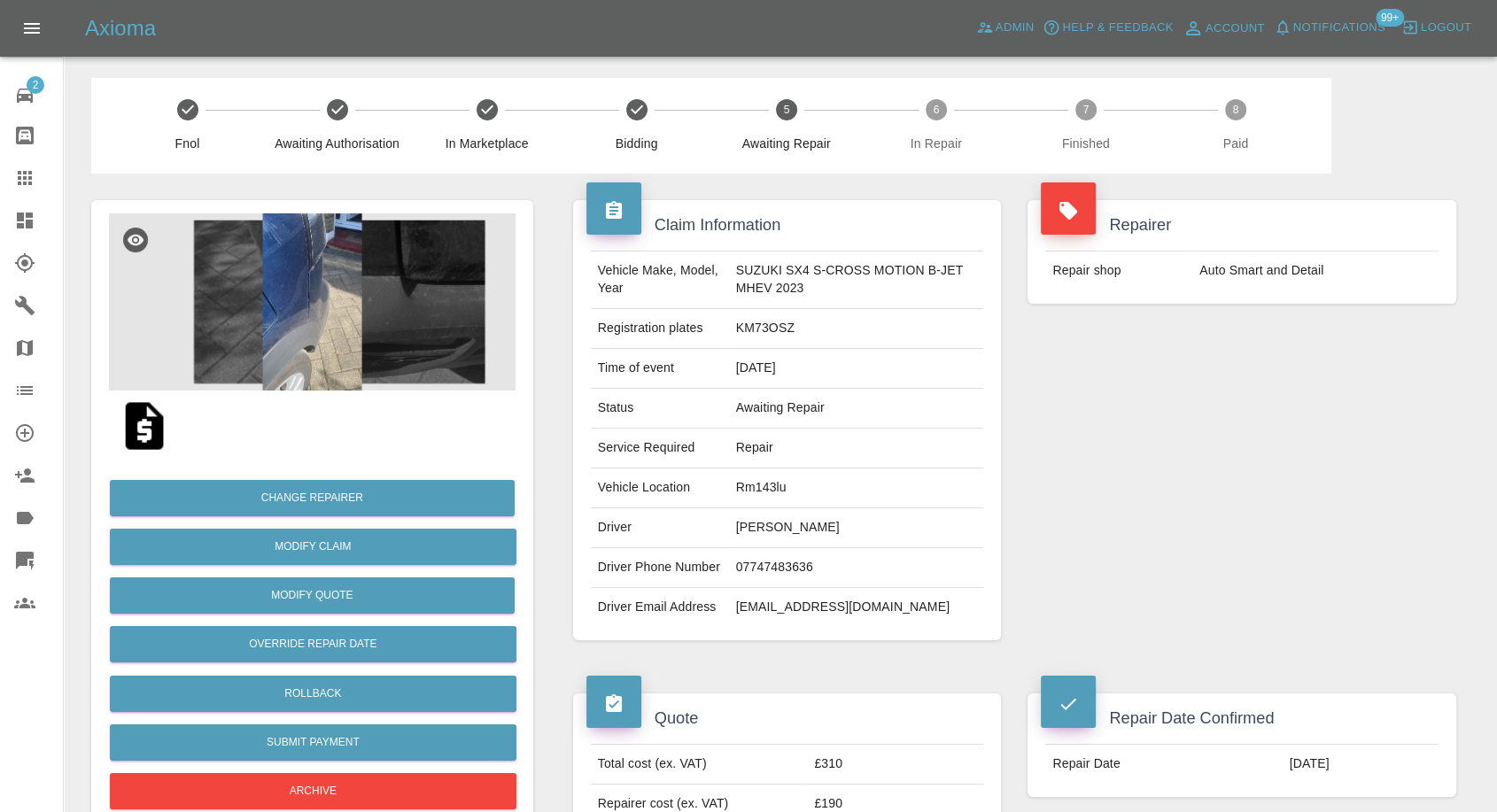
click at [766, 528] on td "[PERSON_NAME]" at bounding box center [857, 528] width 255 height 40
click at [766, 528] on td "Lisa Clinton" at bounding box center [857, 528] width 255 height 40
copy td "Lisa Clinton"
click at [778, 568] on td "07747483636" at bounding box center [857, 567] width 255 height 40
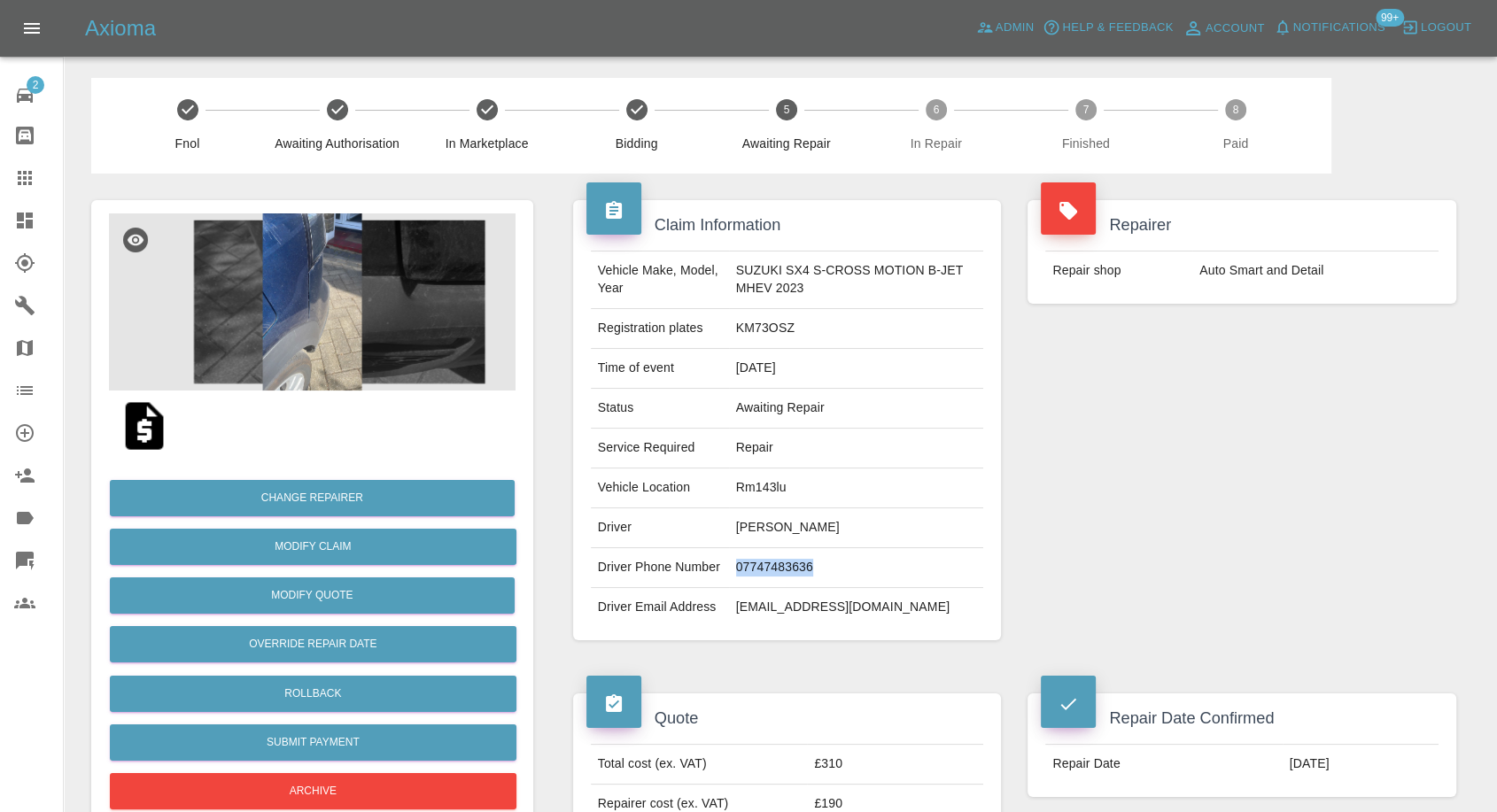
click at [778, 568] on td "07747483636" at bounding box center [857, 567] width 255 height 40
copy td "07747483636"
click at [730, 667] on div "Claim Information Vehicle Make, Model, Year SUZUKI SX4 S-CROSS MOTION B-JET MHE…" at bounding box center [787, 420] width 455 height 493
click at [739, 524] on td "Lisa Clinton" at bounding box center [857, 528] width 255 height 40
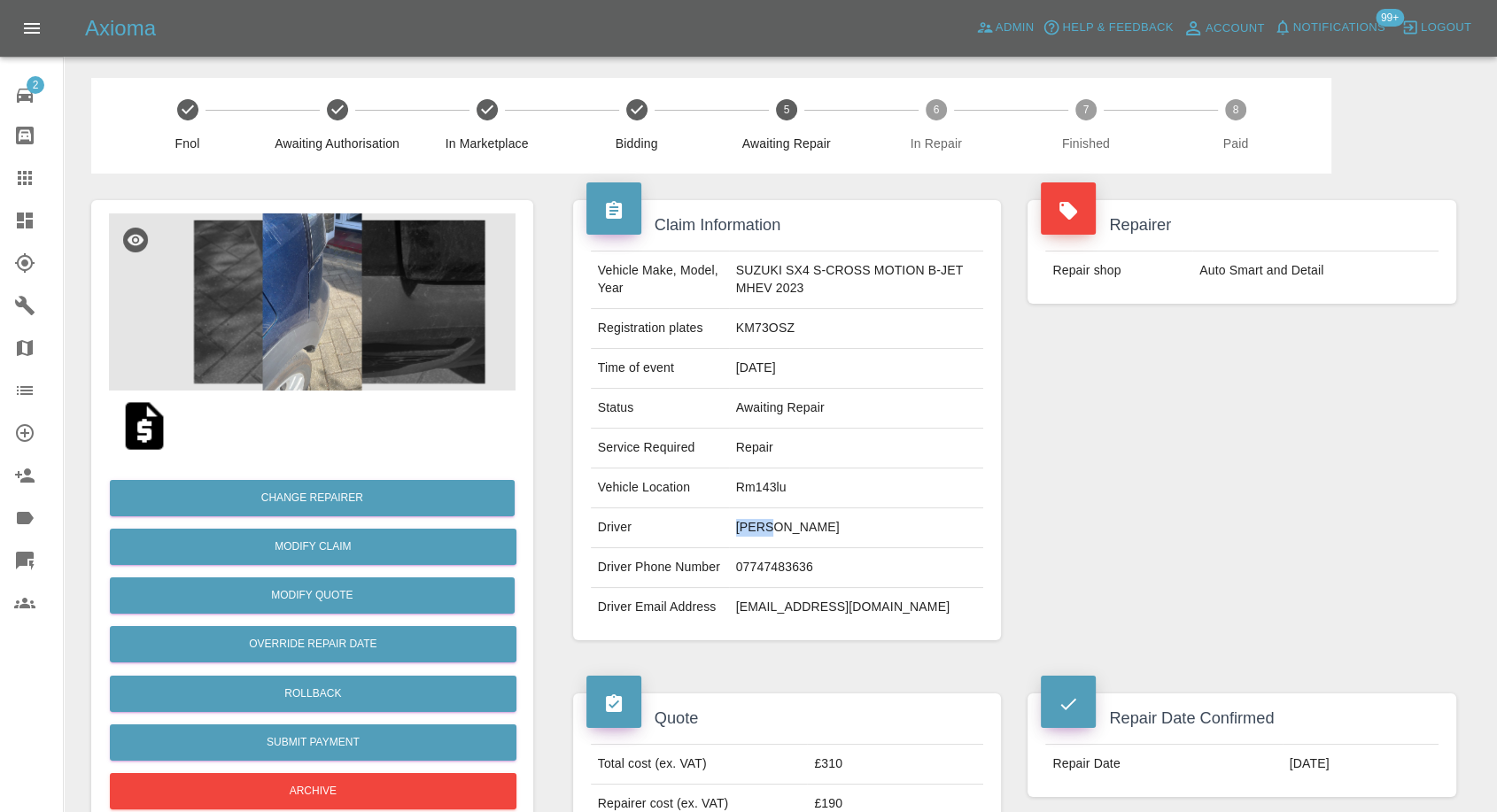
copy td "Lisa"
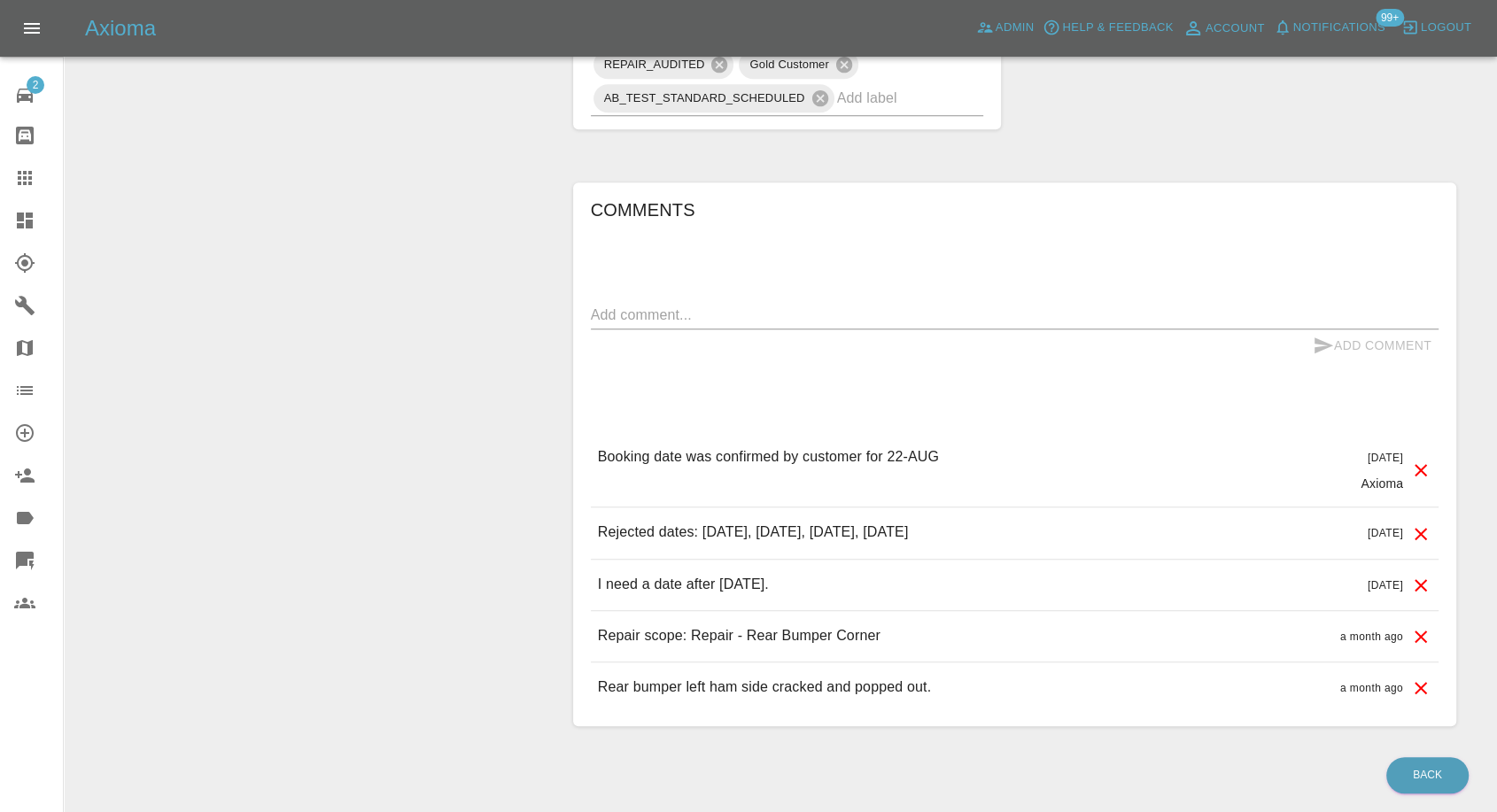
scroll to position [1279, 0]
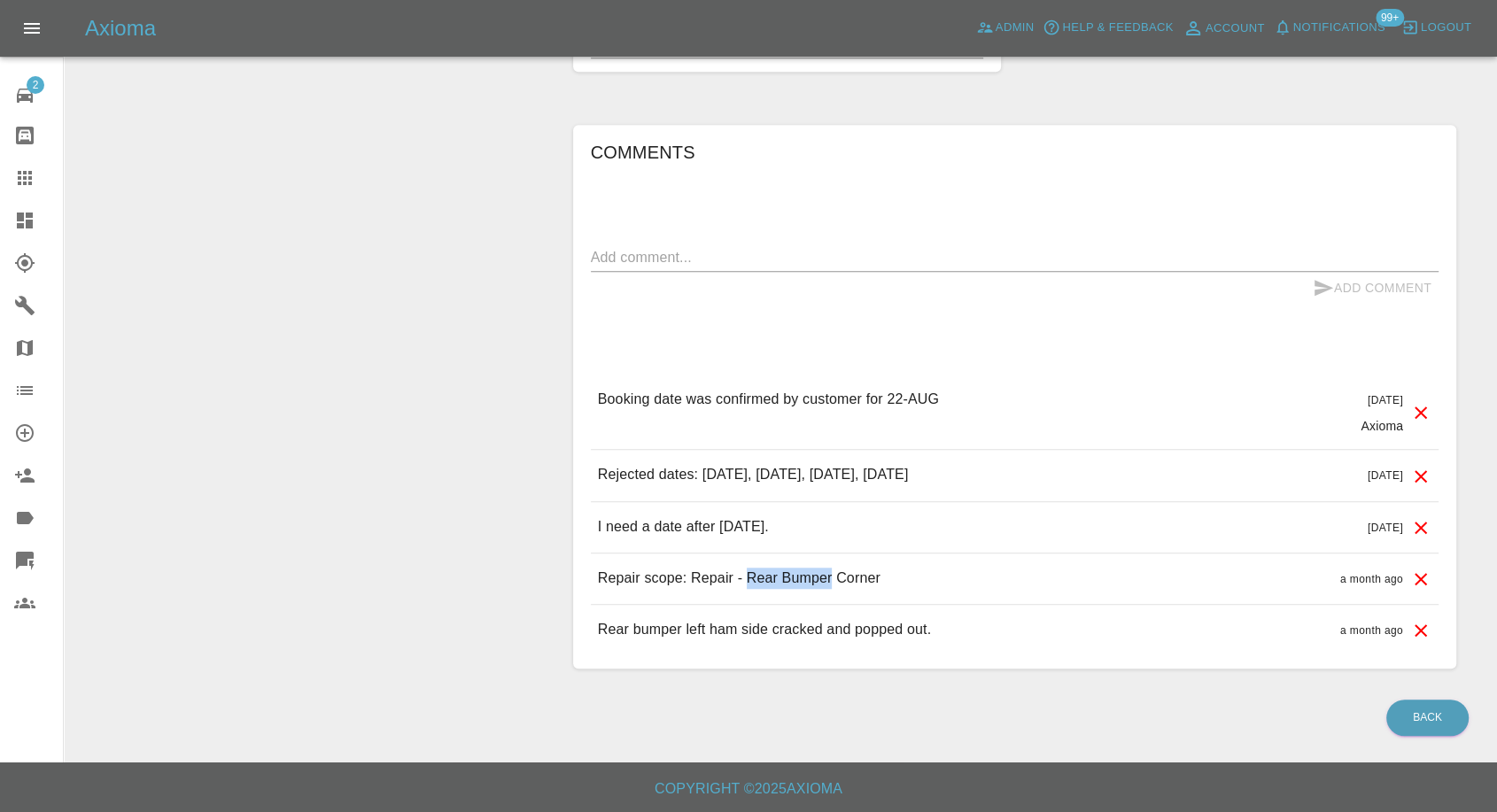
drag, startPoint x: 745, startPoint y: 573, endPoint x: 831, endPoint y: 573, distance: 86.0
click at [831, 573] on p "Repair scope: Repair - Rear Bumper Corner" at bounding box center [739, 578] width 282 height 21
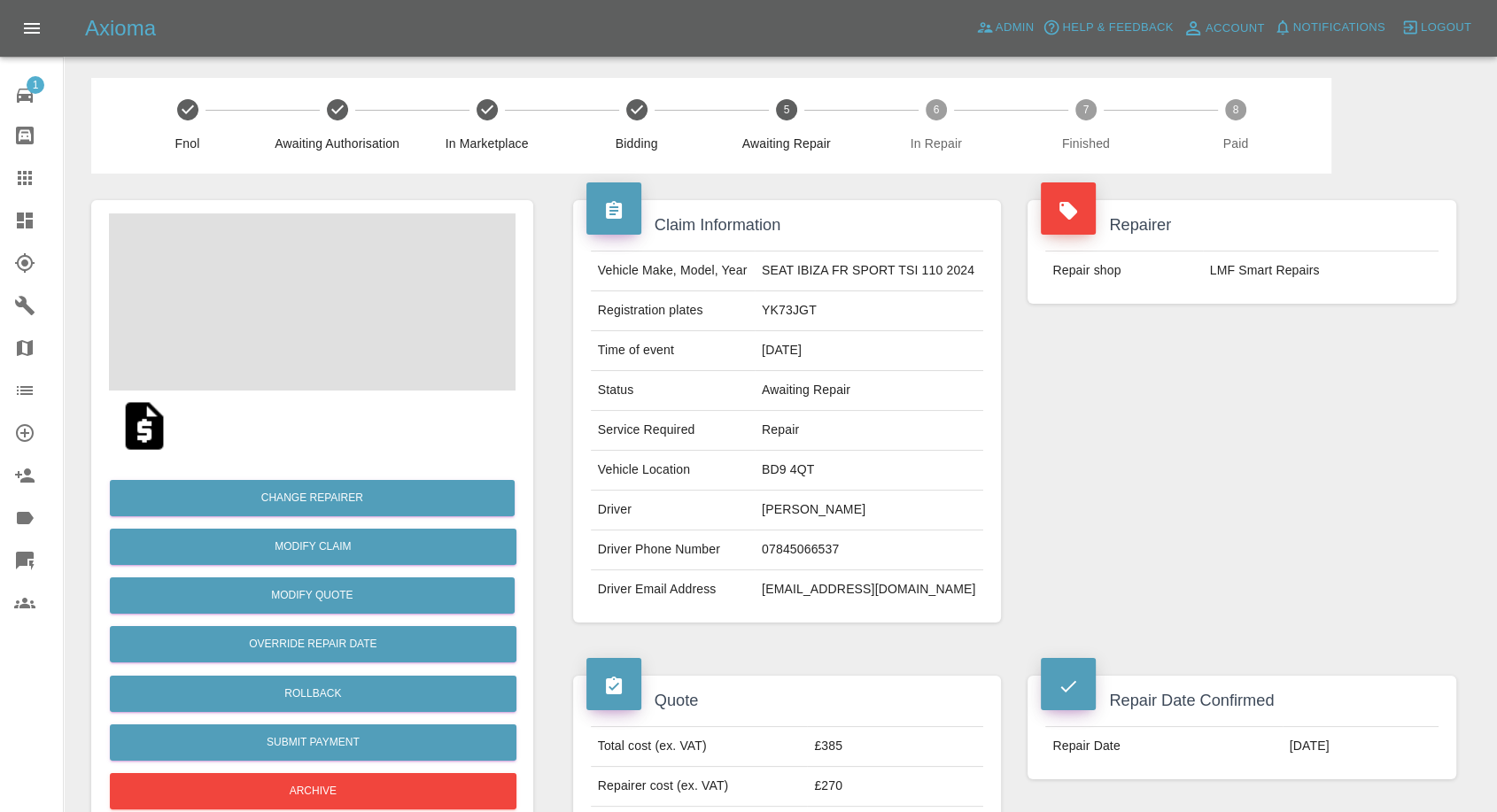
click at [797, 512] on td "Farais Razak" at bounding box center [869, 510] width 228 height 40
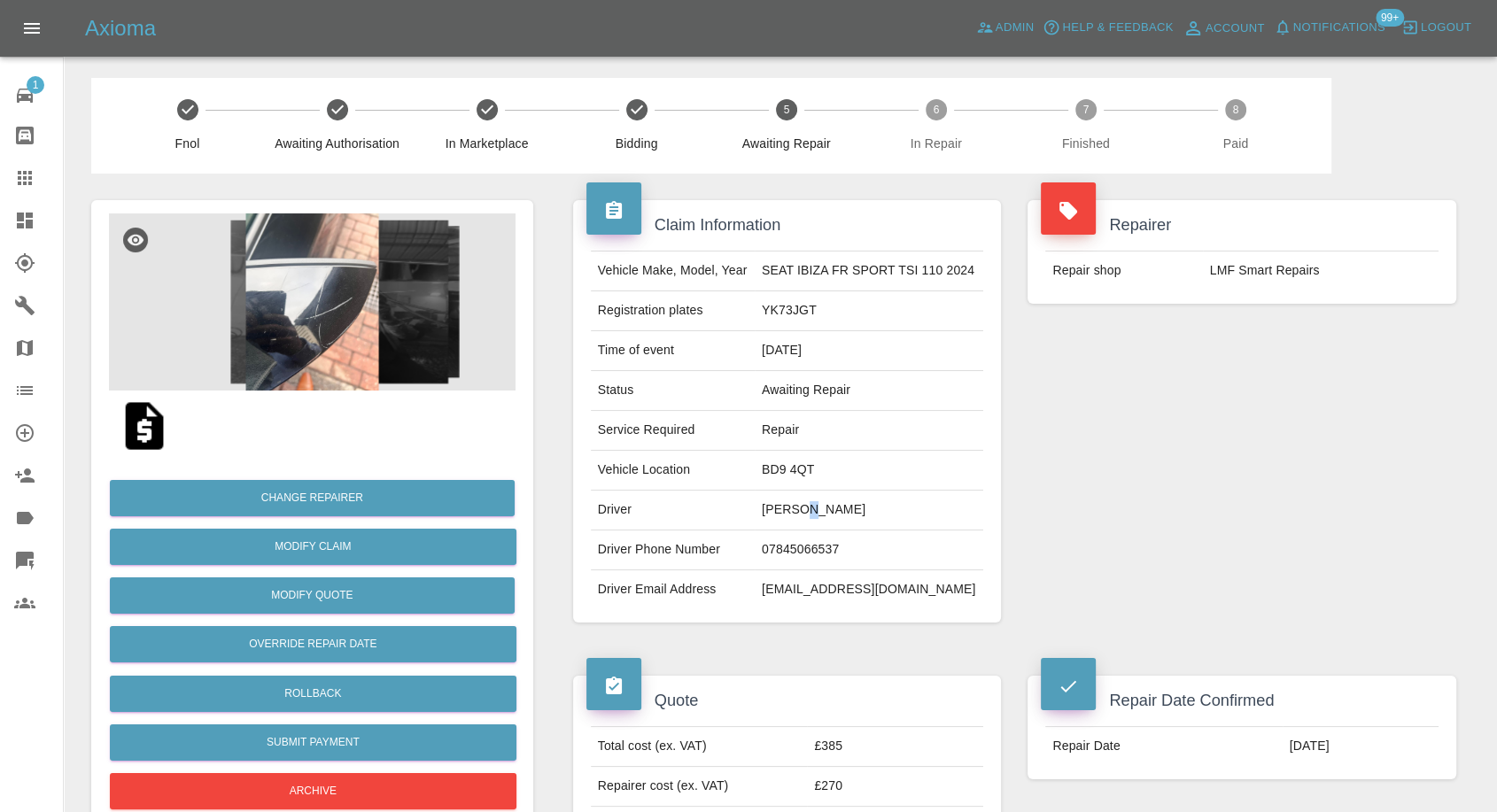
click at [797, 512] on td "Farais Razak" at bounding box center [869, 510] width 228 height 40
click at [789, 548] on td "07845066537" at bounding box center [869, 550] width 228 height 40
copy td "07845066537"
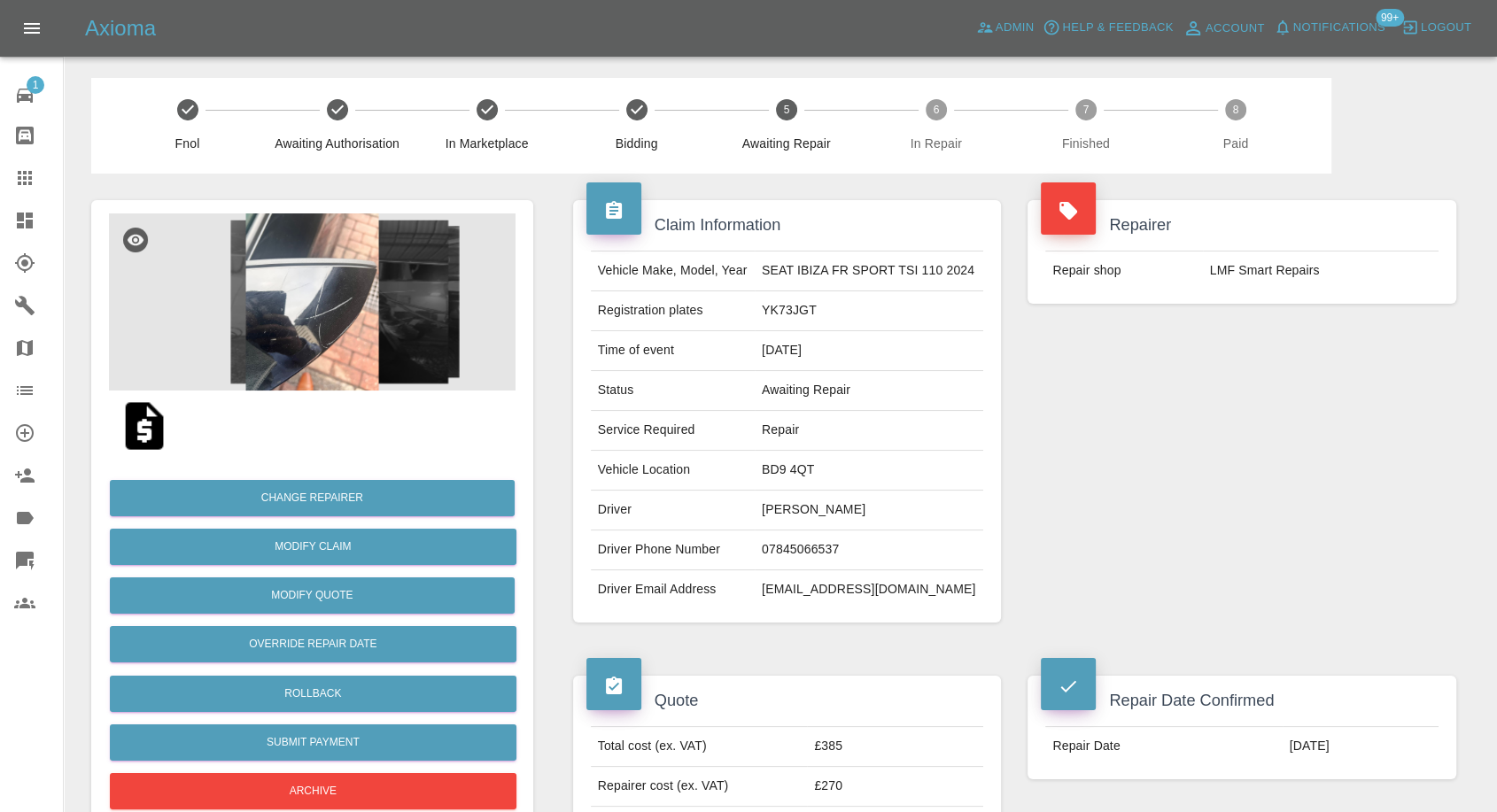
click at [730, 576] on td "Driver Email Address" at bounding box center [673, 590] width 164 height 39
click at [767, 512] on td "Farais Razak" at bounding box center [869, 510] width 228 height 40
copy td "Farais"
click at [787, 460] on td "BD9 4QT" at bounding box center [869, 470] width 228 height 40
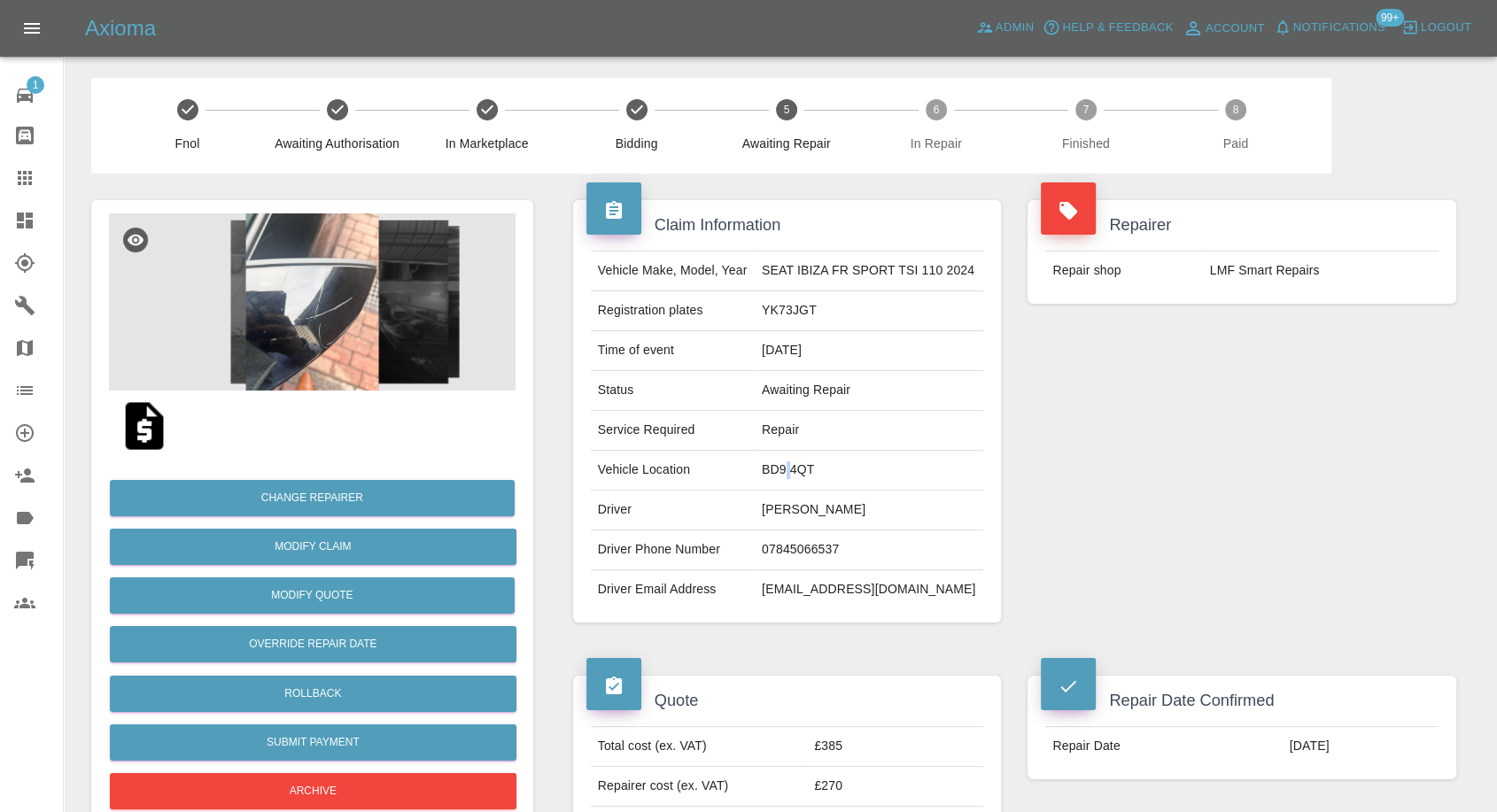
click at [787, 460] on td "BD9 4QT" at bounding box center [869, 470] width 228 height 40
copy td "BD9 4QT"
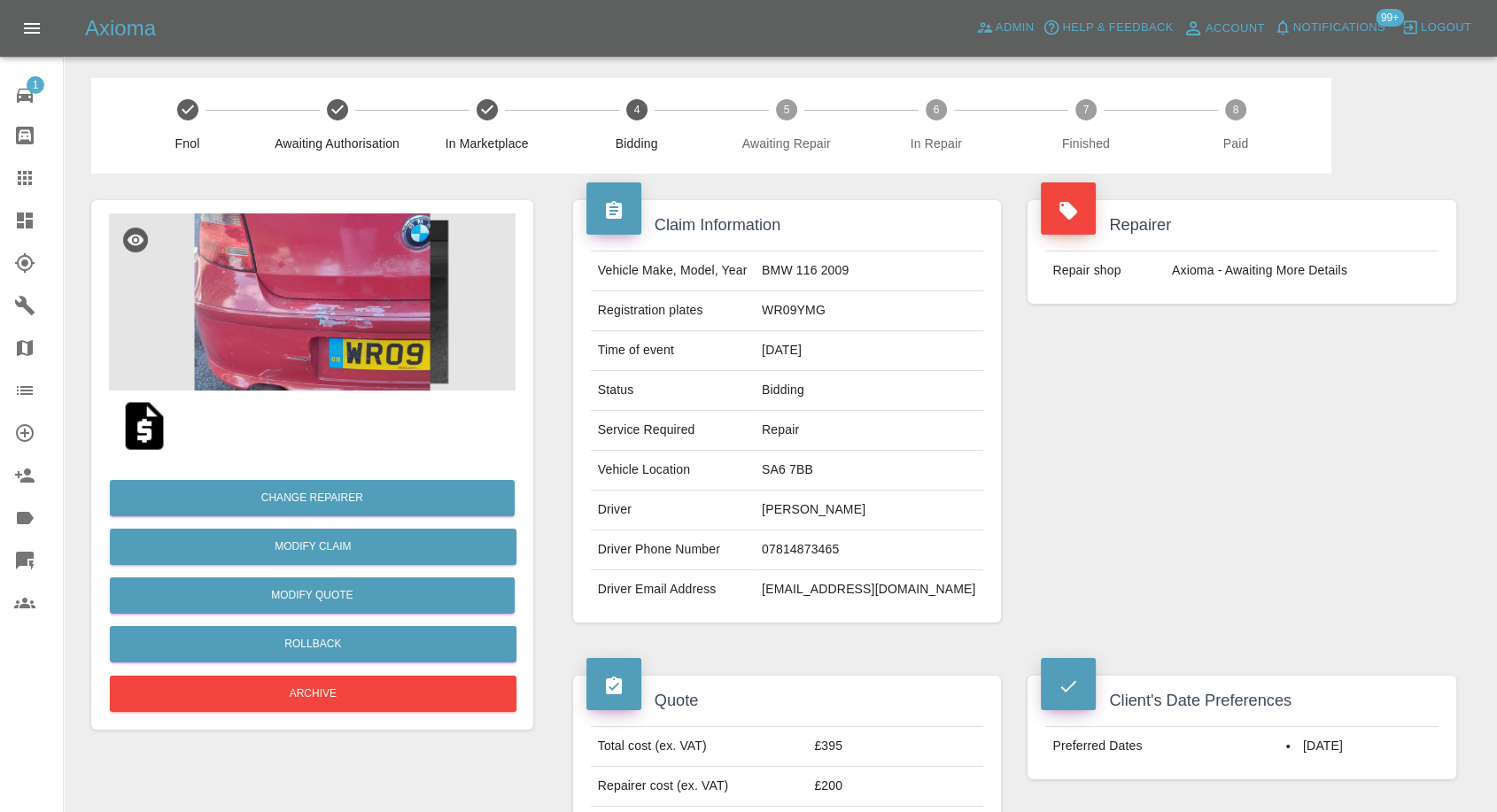
click at [830, 508] on td "[PERSON_NAME]" at bounding box center [869, 510] width 228 height 40
copy td "[PERSON_NAME]"
click at [817, 539] on td "07814873465" at bounding box center [869, 550] width 228 height 40
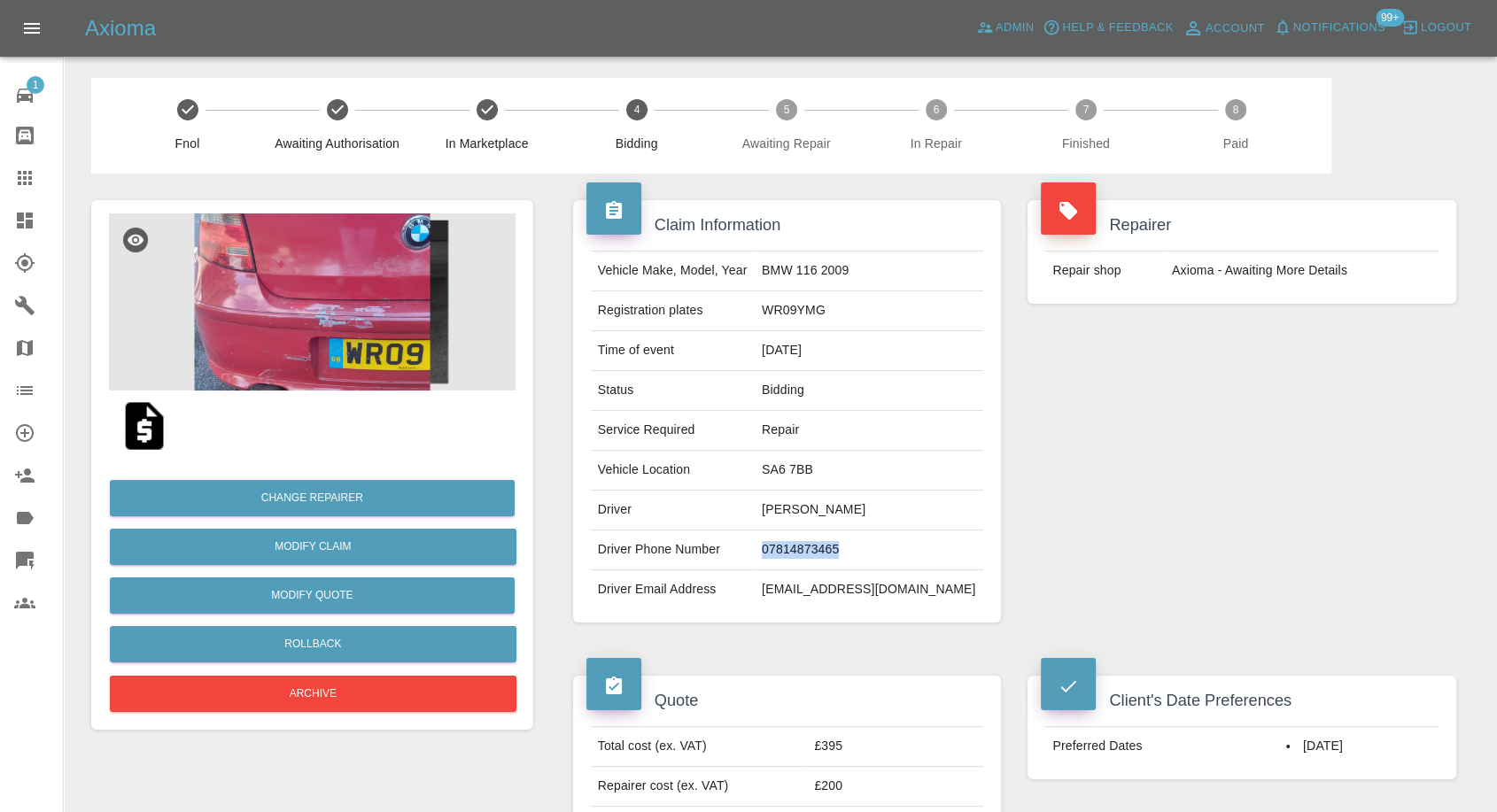
click at [817, 539] on td "07814873465" at bounding box center [869, 550] width 228 height 40
copy td "07814873465"
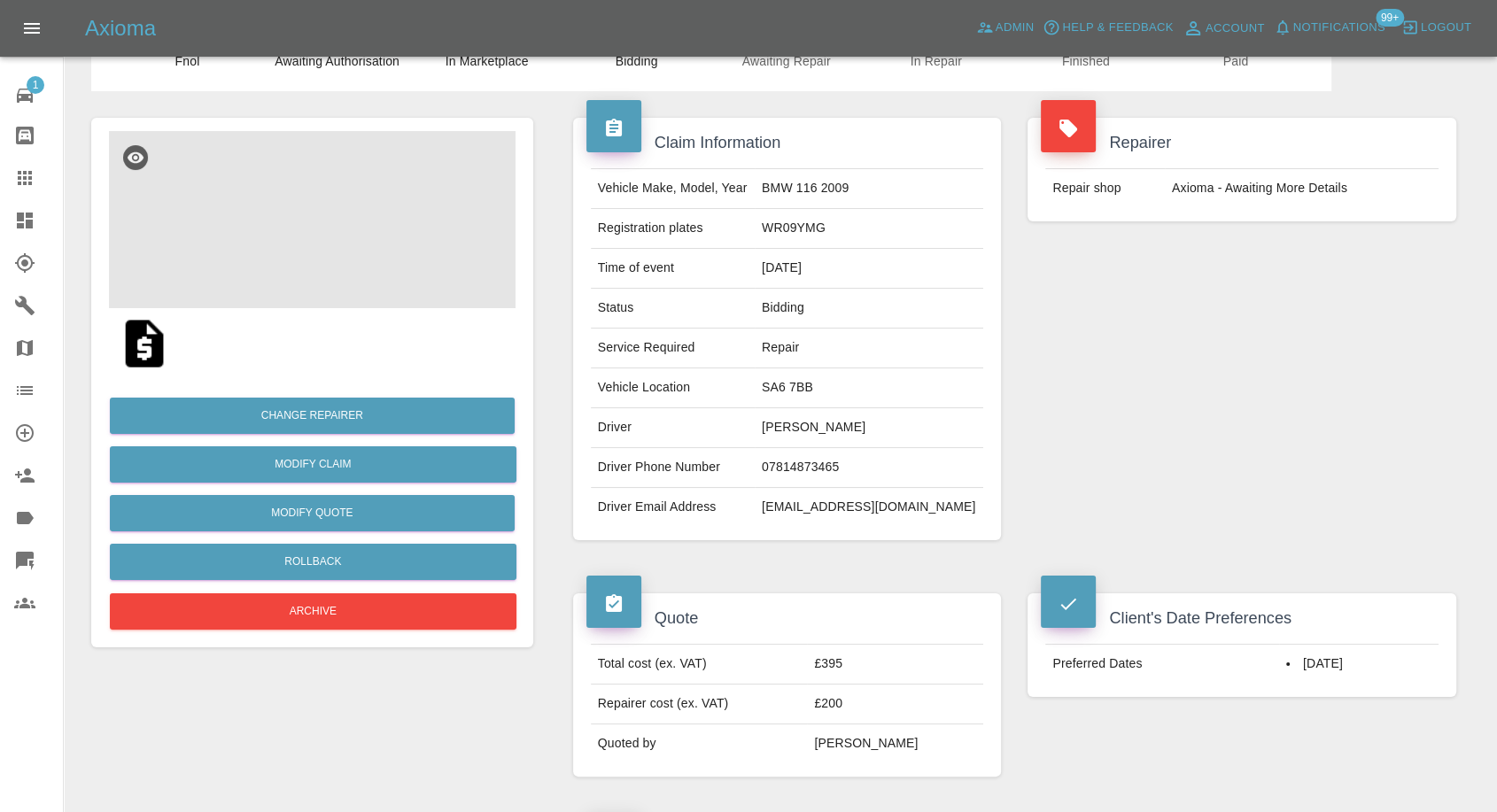
scroll to position [196, 0]
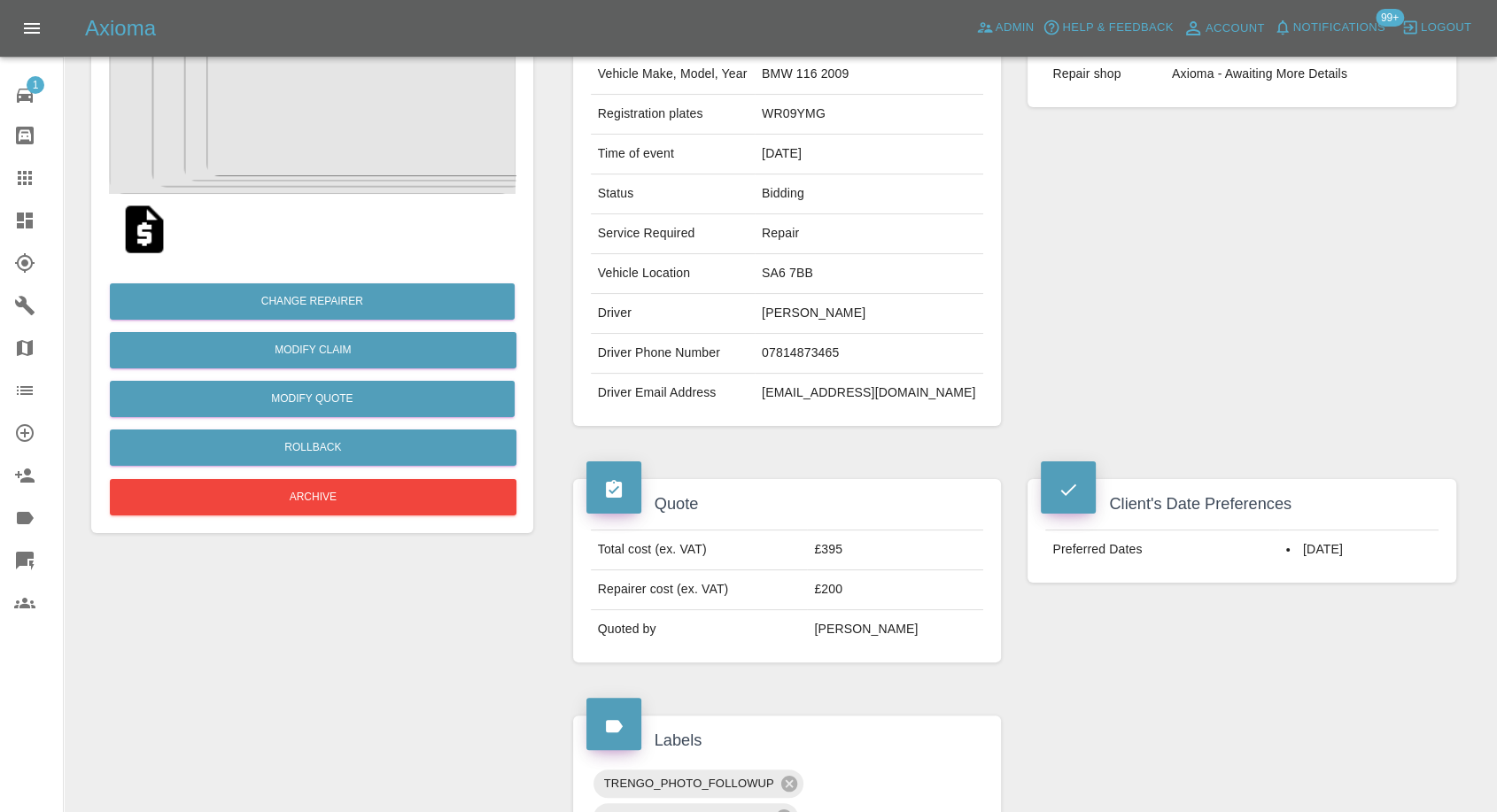
click at [829, 316] on td "Grace Themba" at bounding box center [869, 313] width 228 height 40
copy td "Grace Themba"
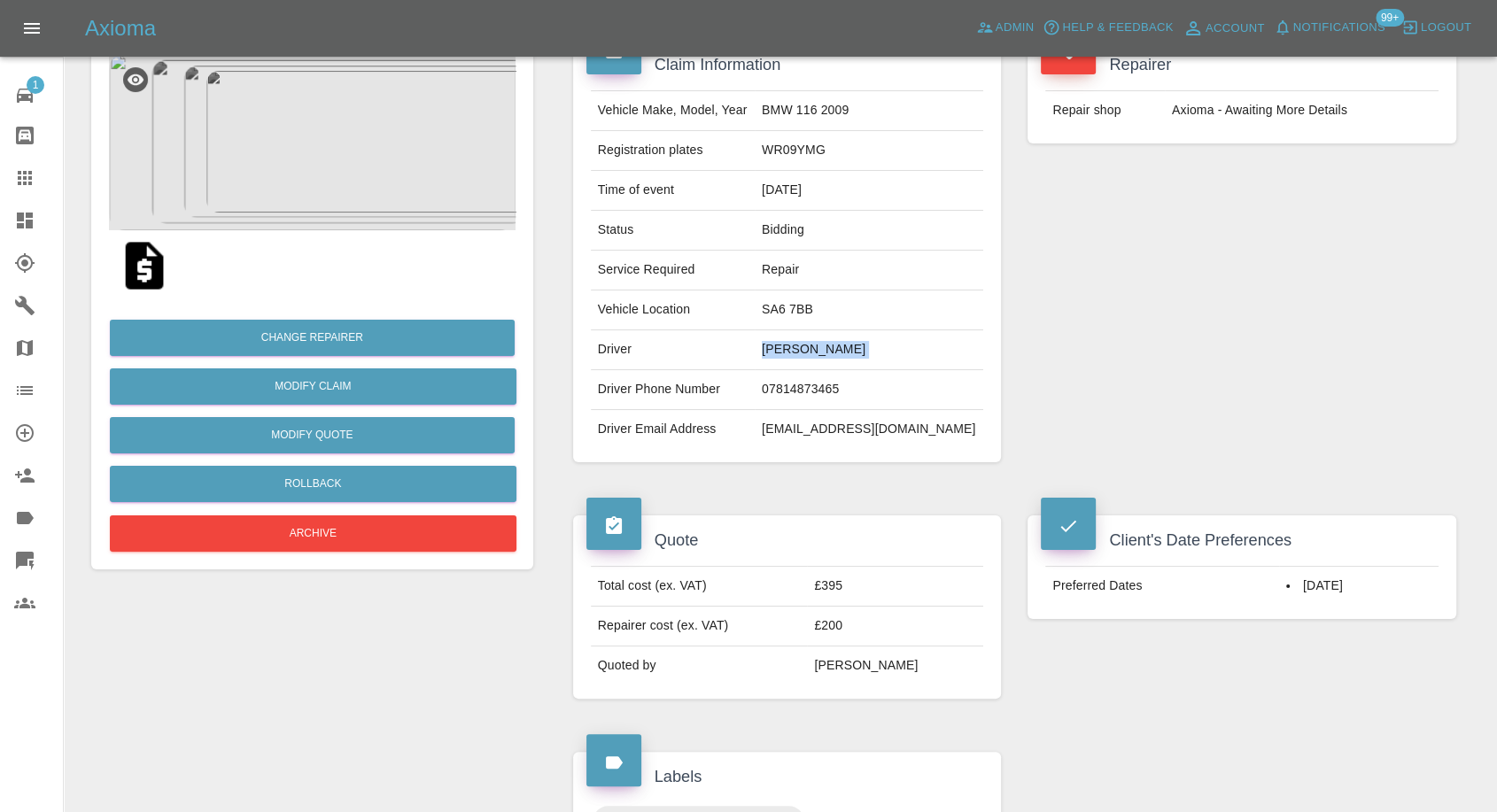
scroll to position [295, 0]
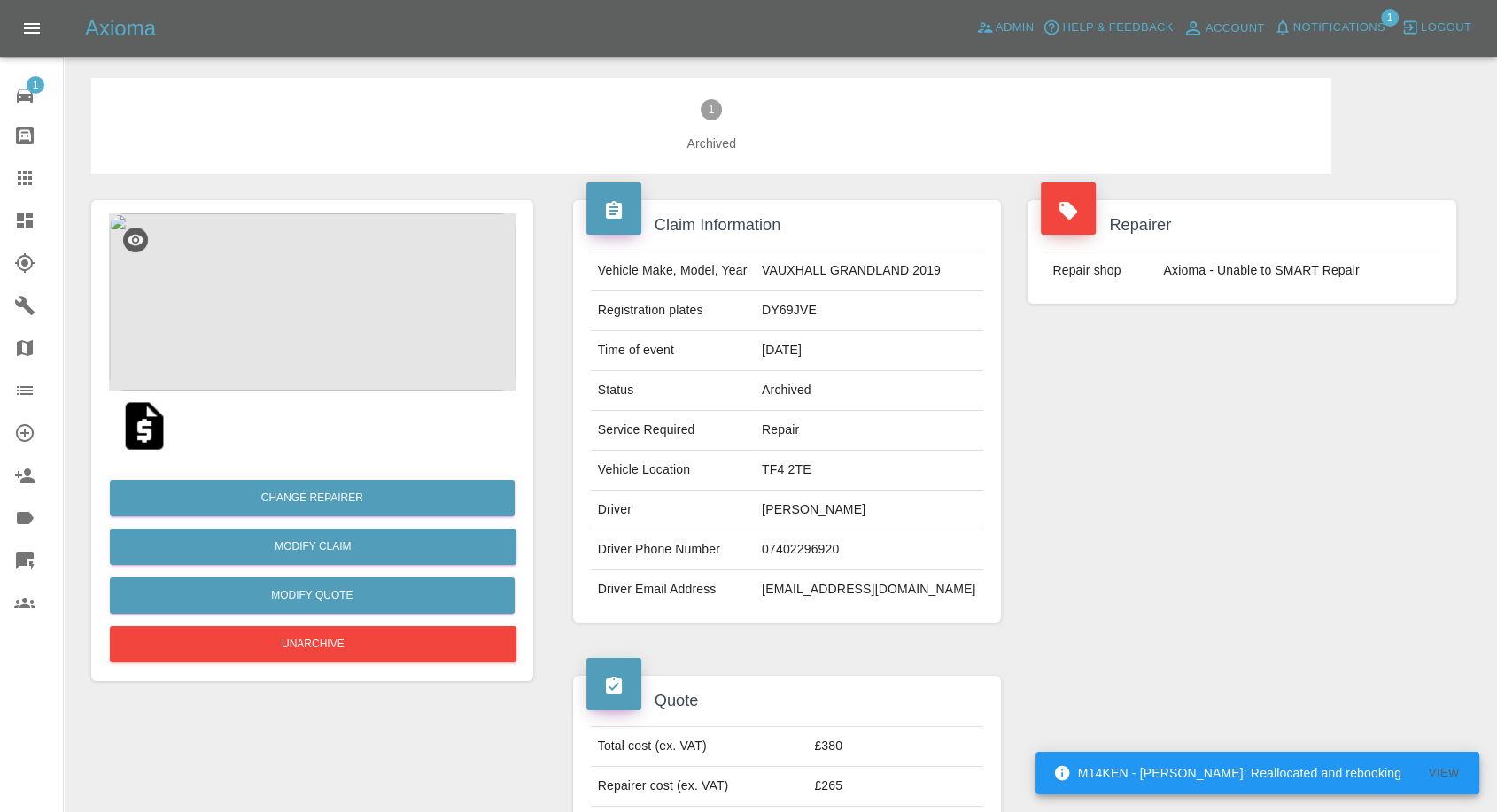
click at [798, 511] on td "[PERSON_NAME]" at bounding box center [869, 510] width 228 height 40
click at [801, 566] on td "07402296920" at bounding box center [869, 550] width 228 height 40
click at [822, 551] on td "07402296920" at bounding box center [869, 550] width 228 height 40
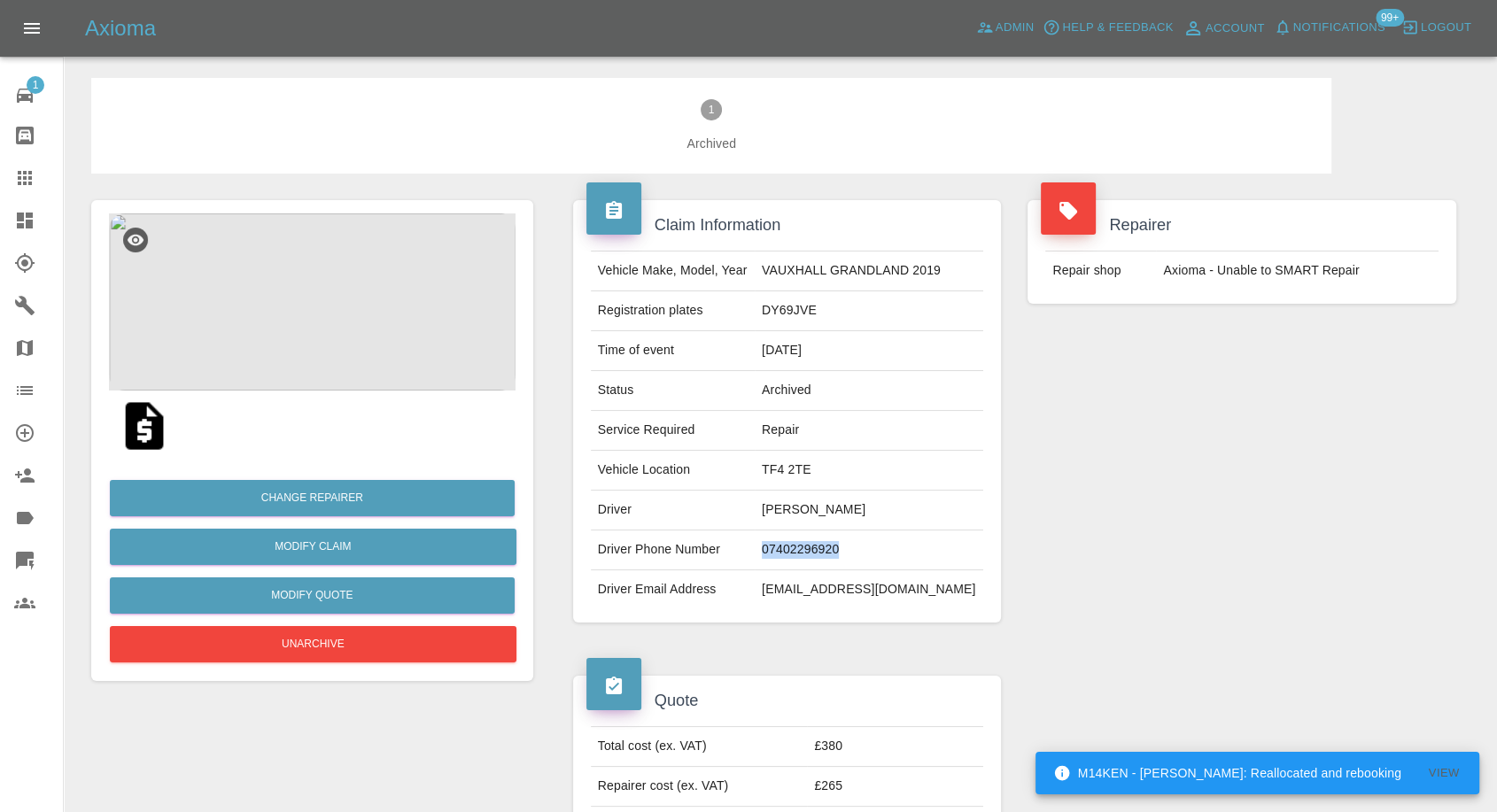
click at [822, 551] on td "07402296920" at bounding box center [869, 550] width 228 height 40
copy td "07402296920"
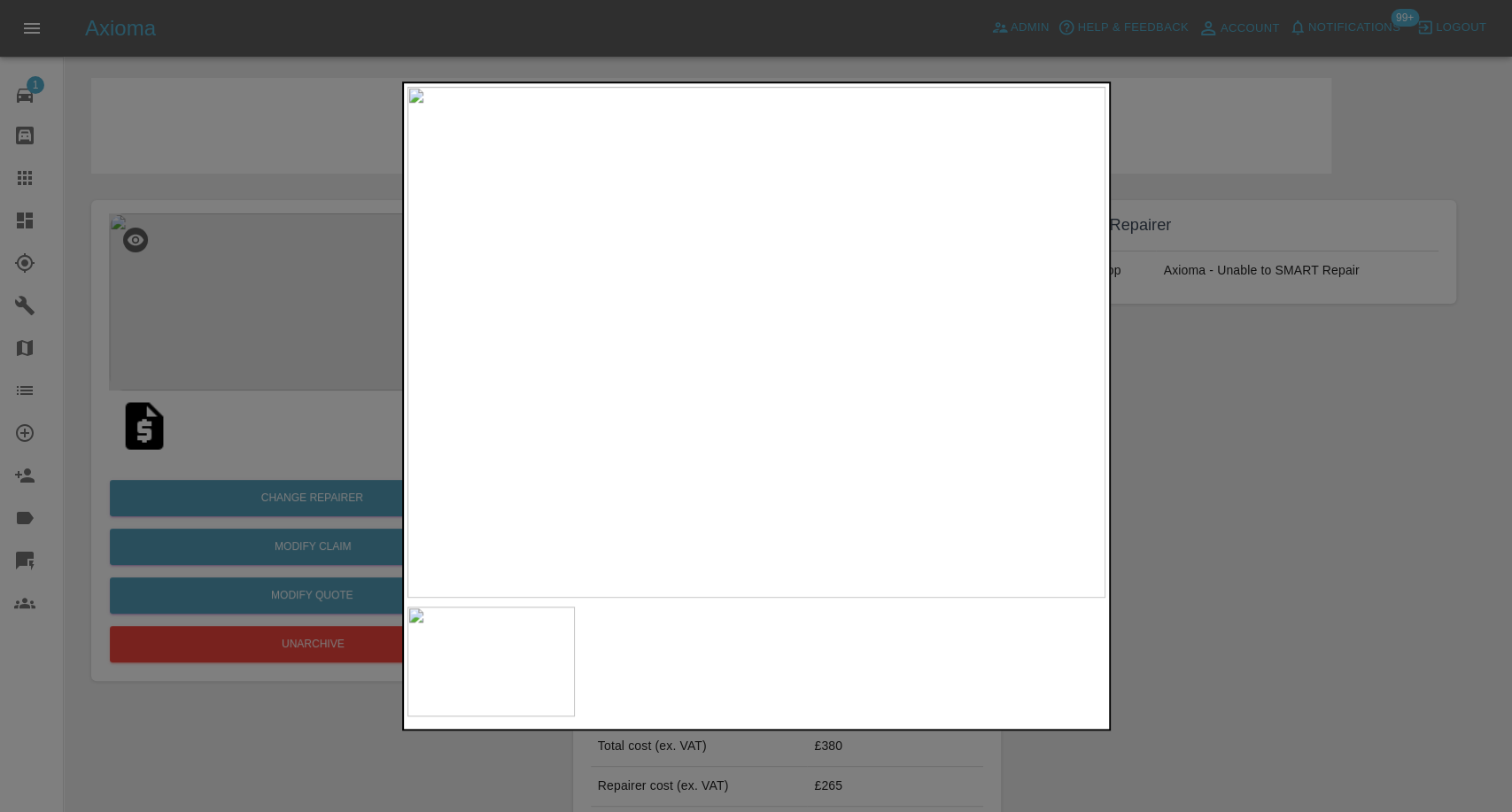
click at [1275, 597] on div at bounding box center [756, 406] width 1512 height 812
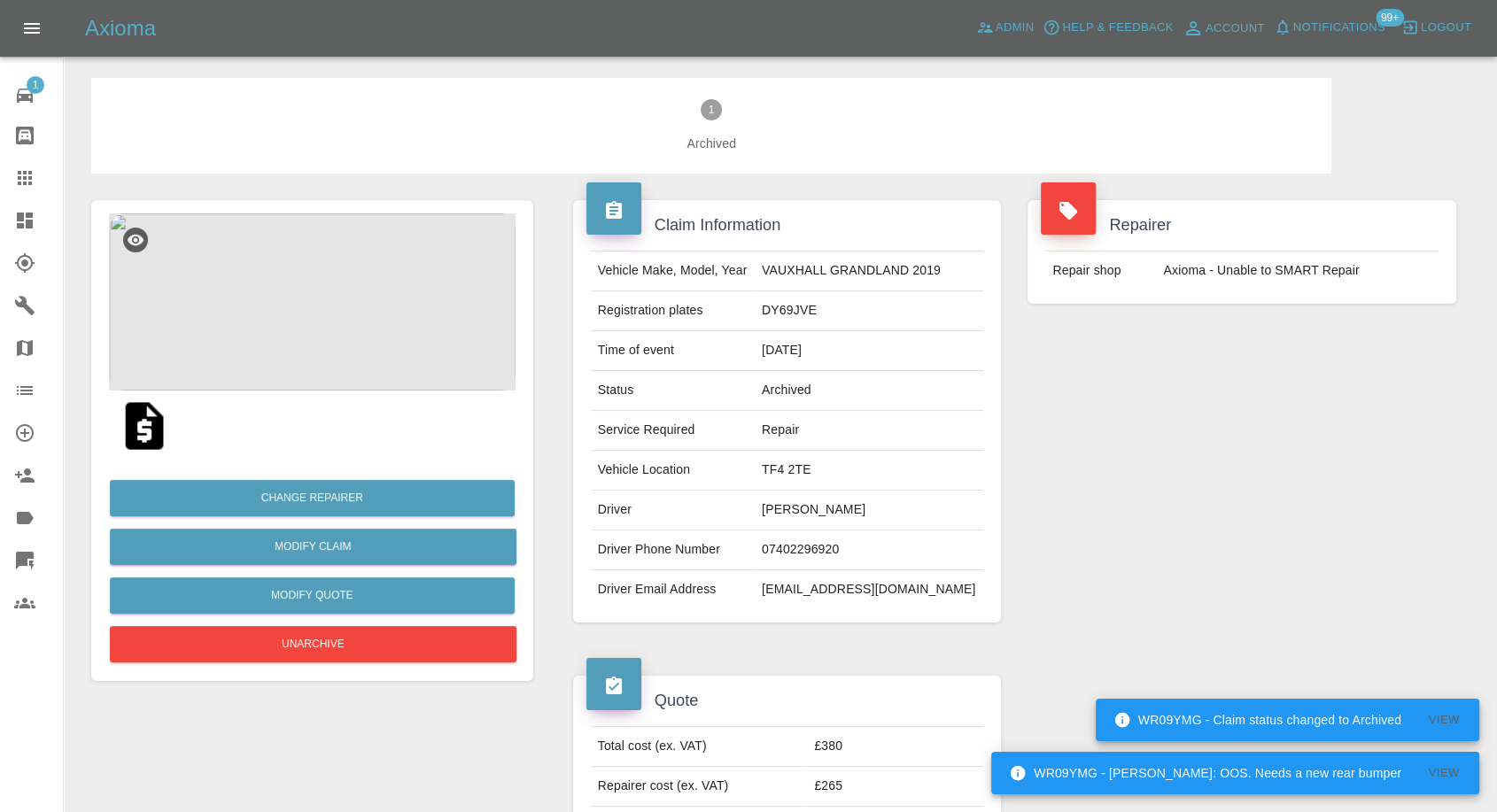
click at [788, 507] on td "Kisa Miamba" at bounding box center [869, 510] width 228 height 40
copy td "Kisa"
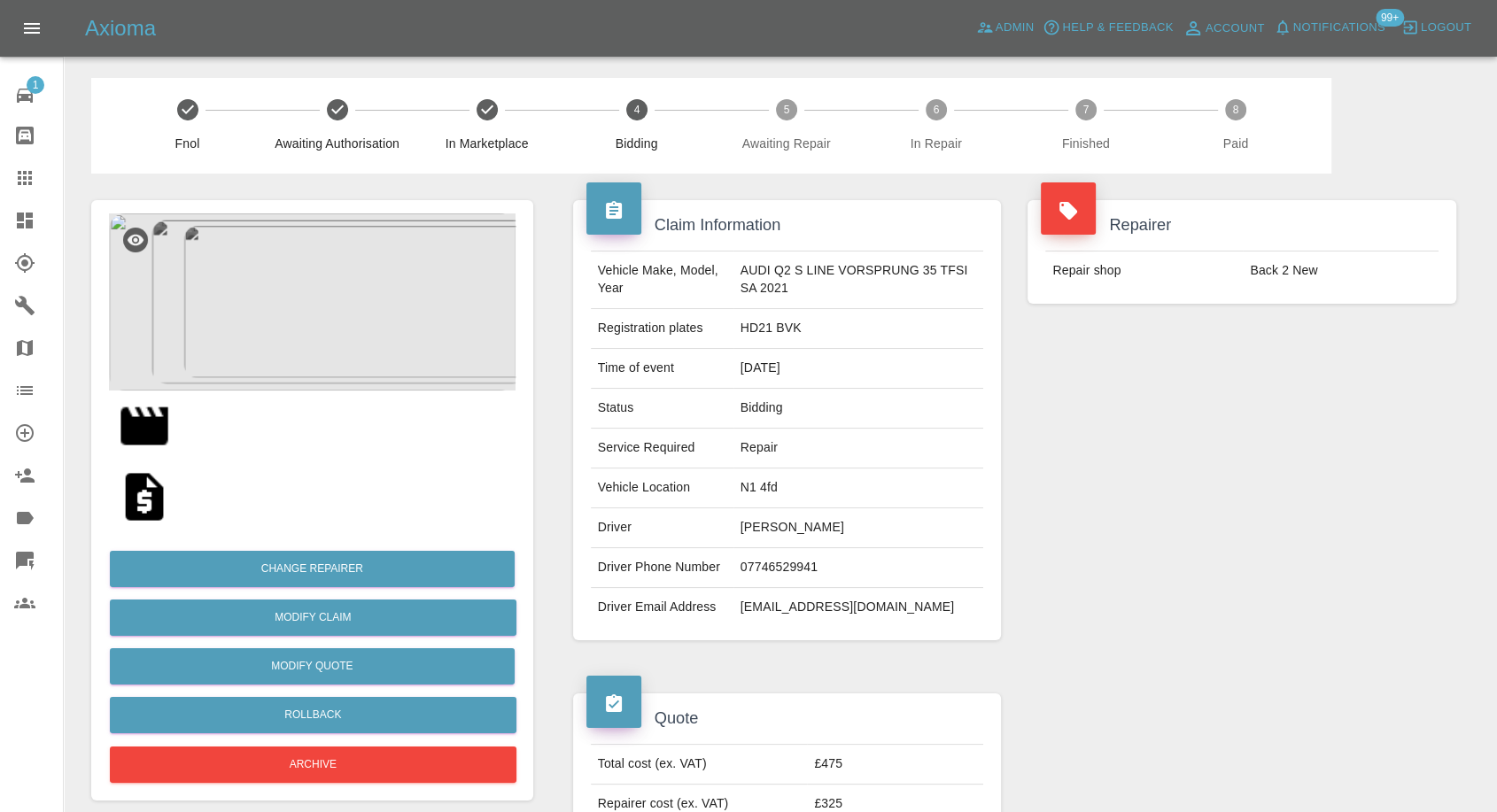
click at [788, 530] on td "[PERSON_NAME]" at bounding box center [859, 528] width 250 height 40
copy td "[PERSON_NAME]"
click at [782, 566] on td "07746529941" at bounding box center [859, 567] width 250 height 40
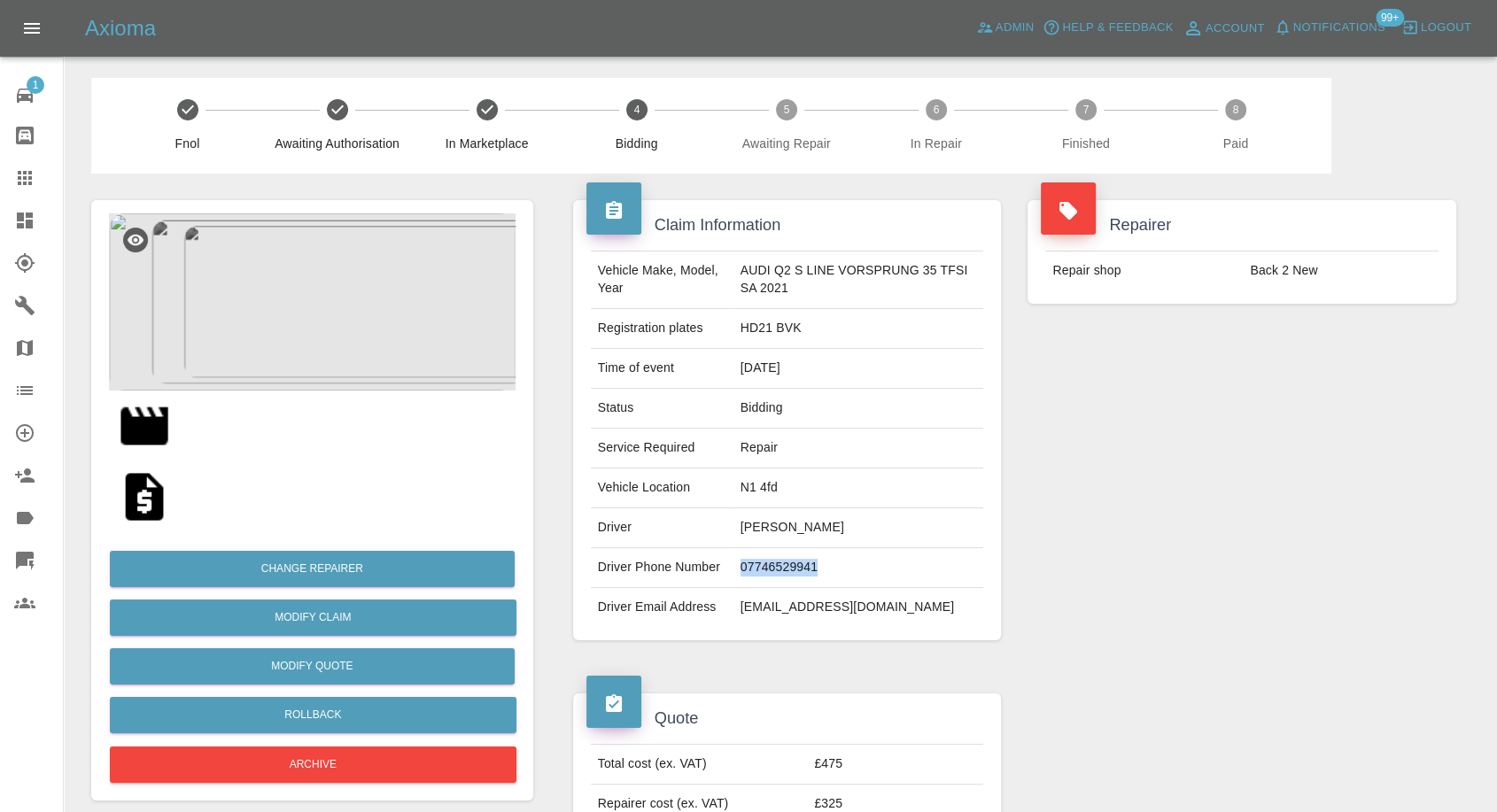
click at [782, 566] on td "07746529941" at bounding box center [859, 567] width 250 height 40
copy td "07746529941"
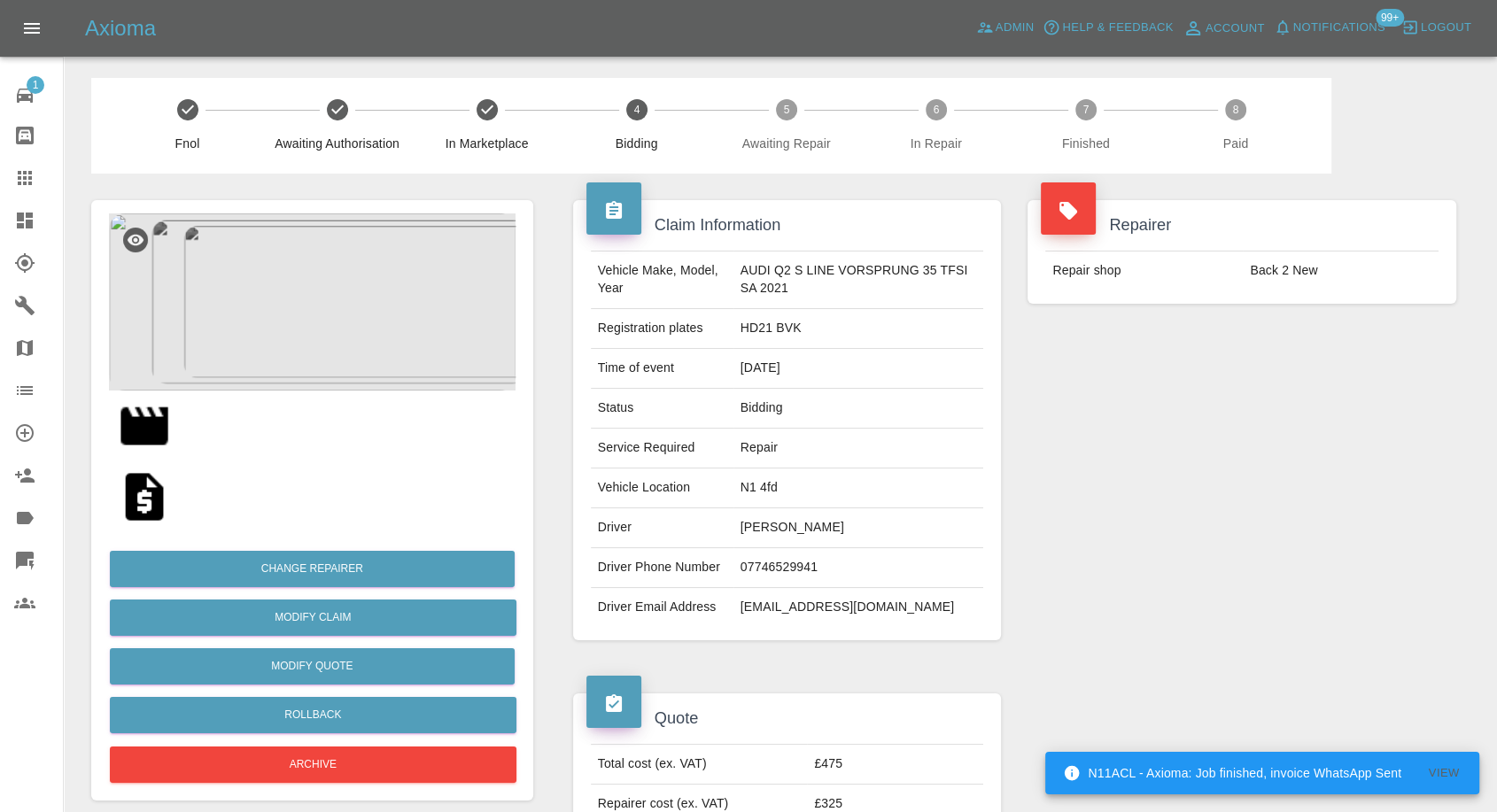
click at [731, 634] on div "Vehicle Make, Model, Year AUDI Q2 S LINE VORSPRUNG 35 TFSI SA 2021 Registration…" at bounding box center [787, 439] width 428 height 403
click at [755, 523] on td "Savannah Mangal" at bounding box center [859, 528] width 250 height 40
copy td "Savannah"
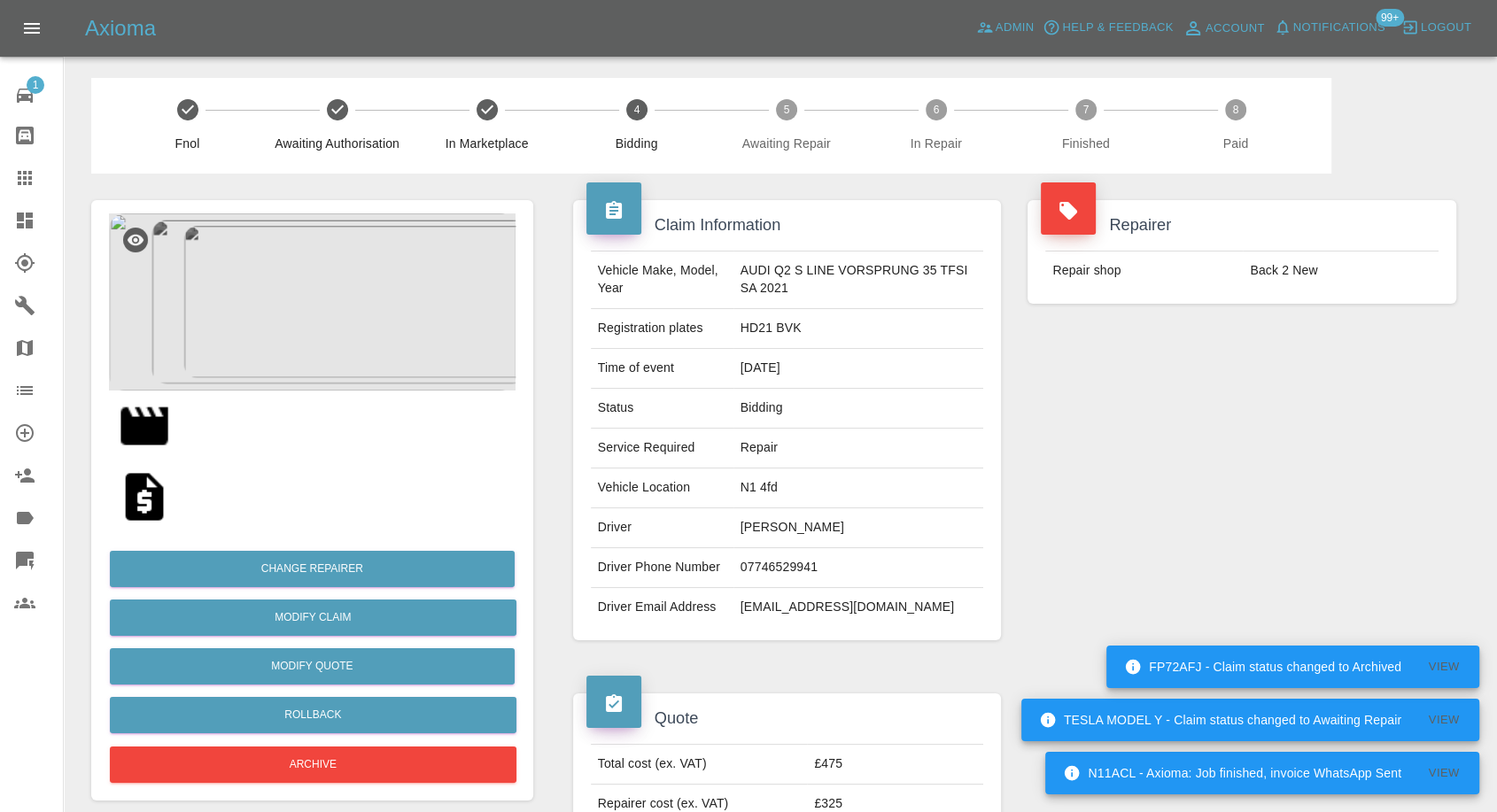
click at [746, 483] on td "N1 4fd" at bounding box center [859, 488] width 250 height 40
copy td "N1 4fd"
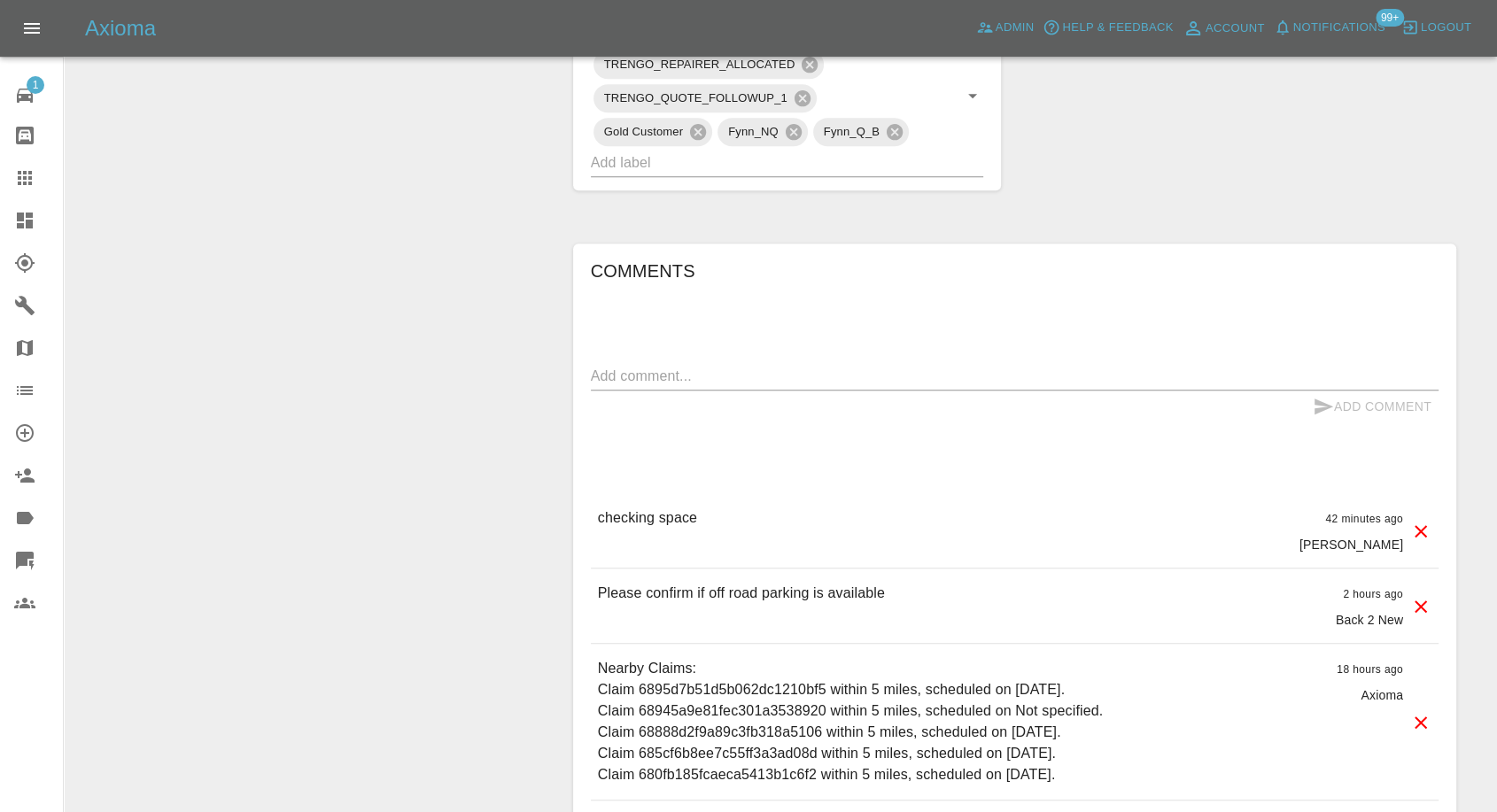
scroll to position [1214, 0]
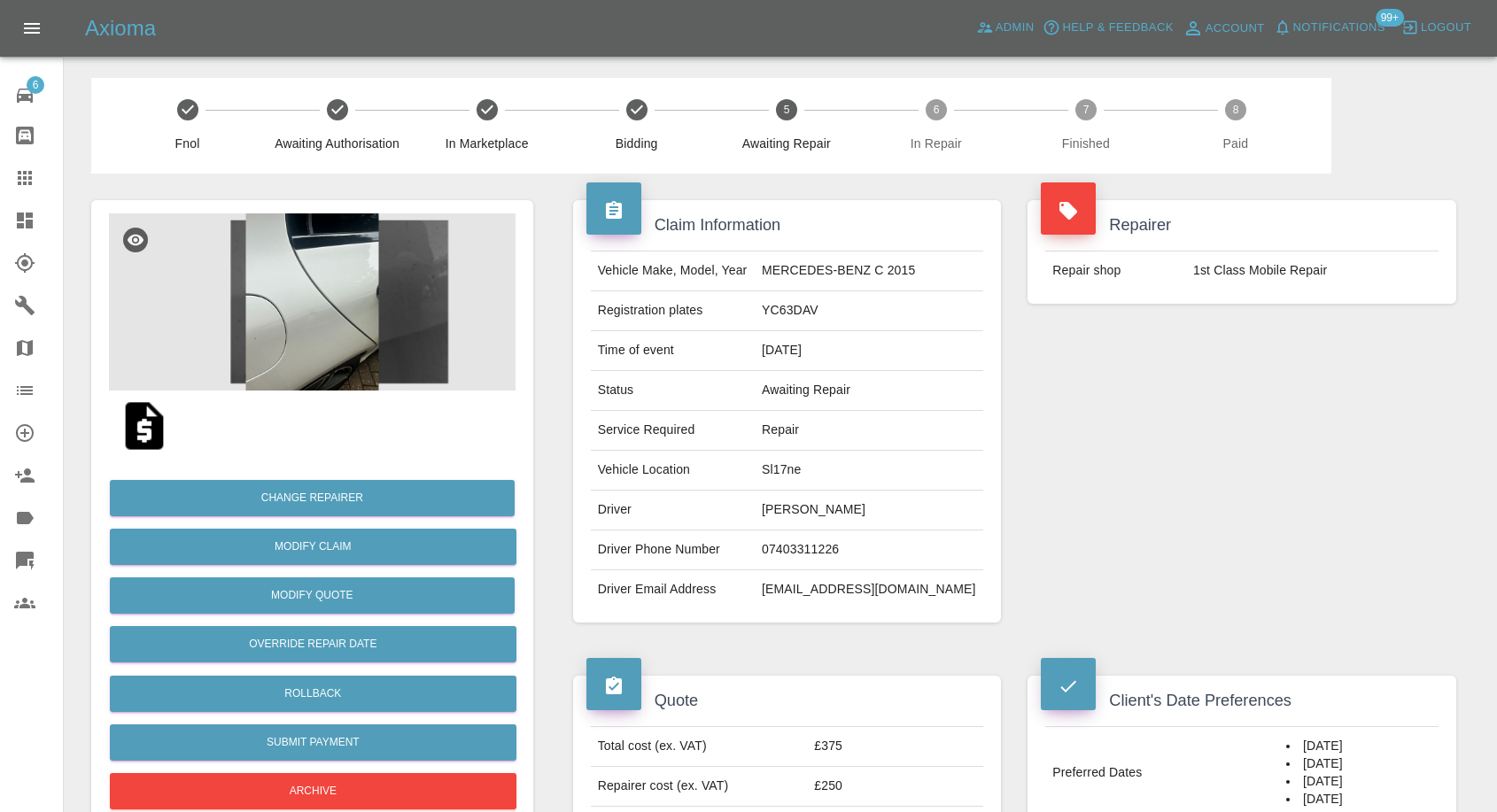
scroll to position [1378, 0]
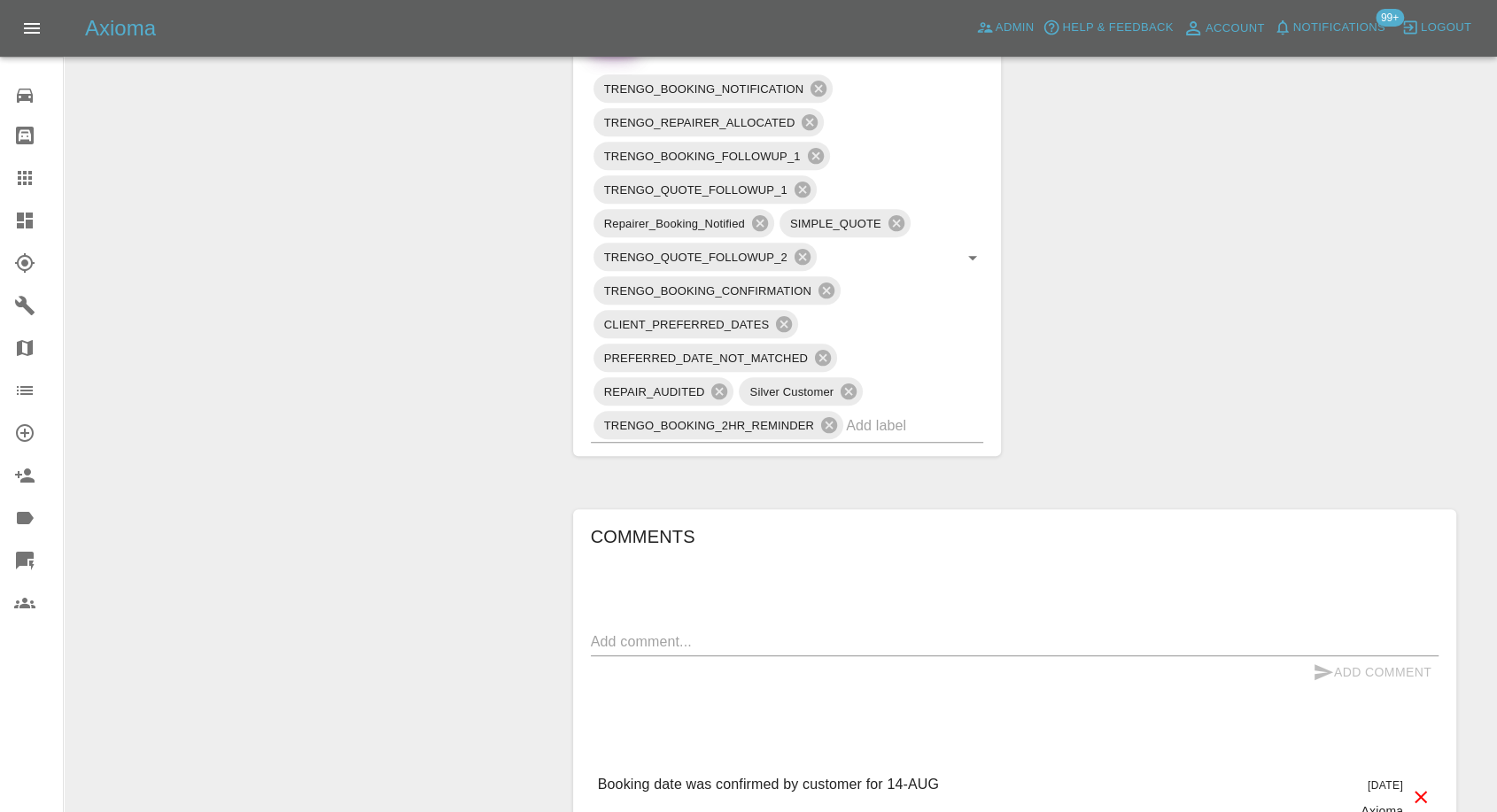
scroll to position [1070, 0]
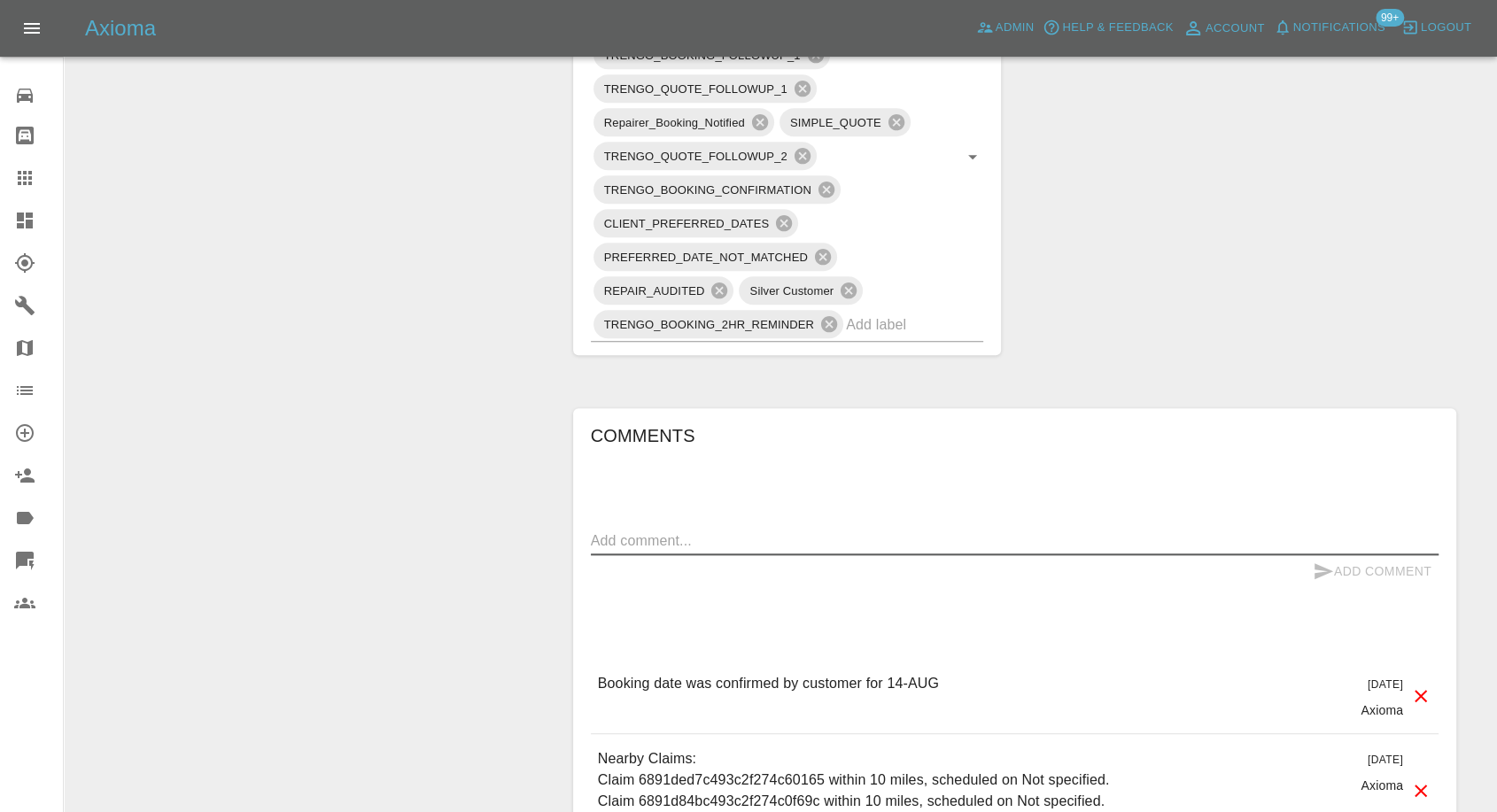
click at [766, 544] on textarea at bounding box center [1014, 540] width 848 height 20
paste textarea "We have a private driveway that goes to the back of the house. There is plenty …"
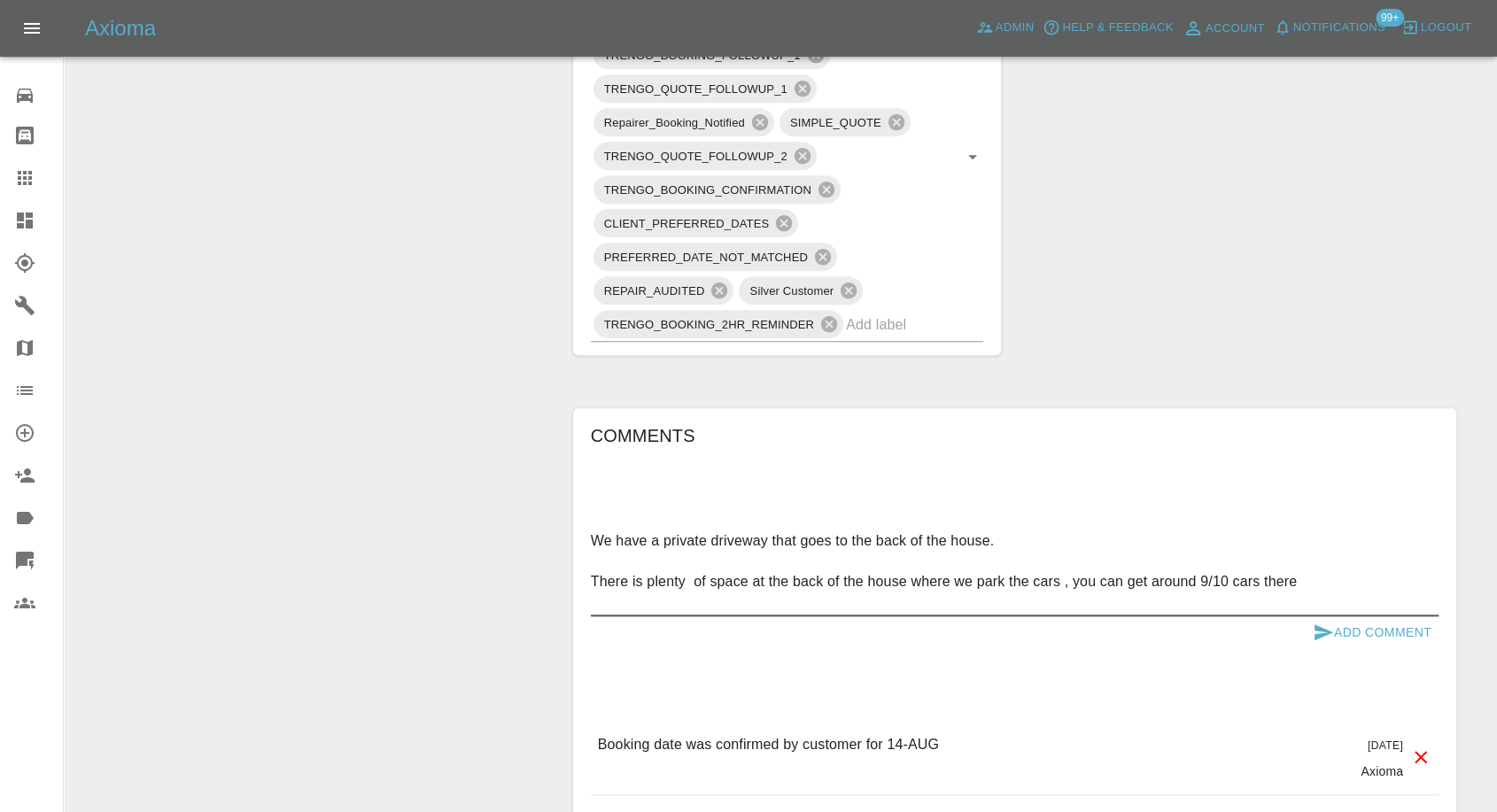
click at [673, 550] on textarea "We have a private driveway that goes to the back of the house. There is plenty …" at bounding box center [1014, 571] width 848 height 81
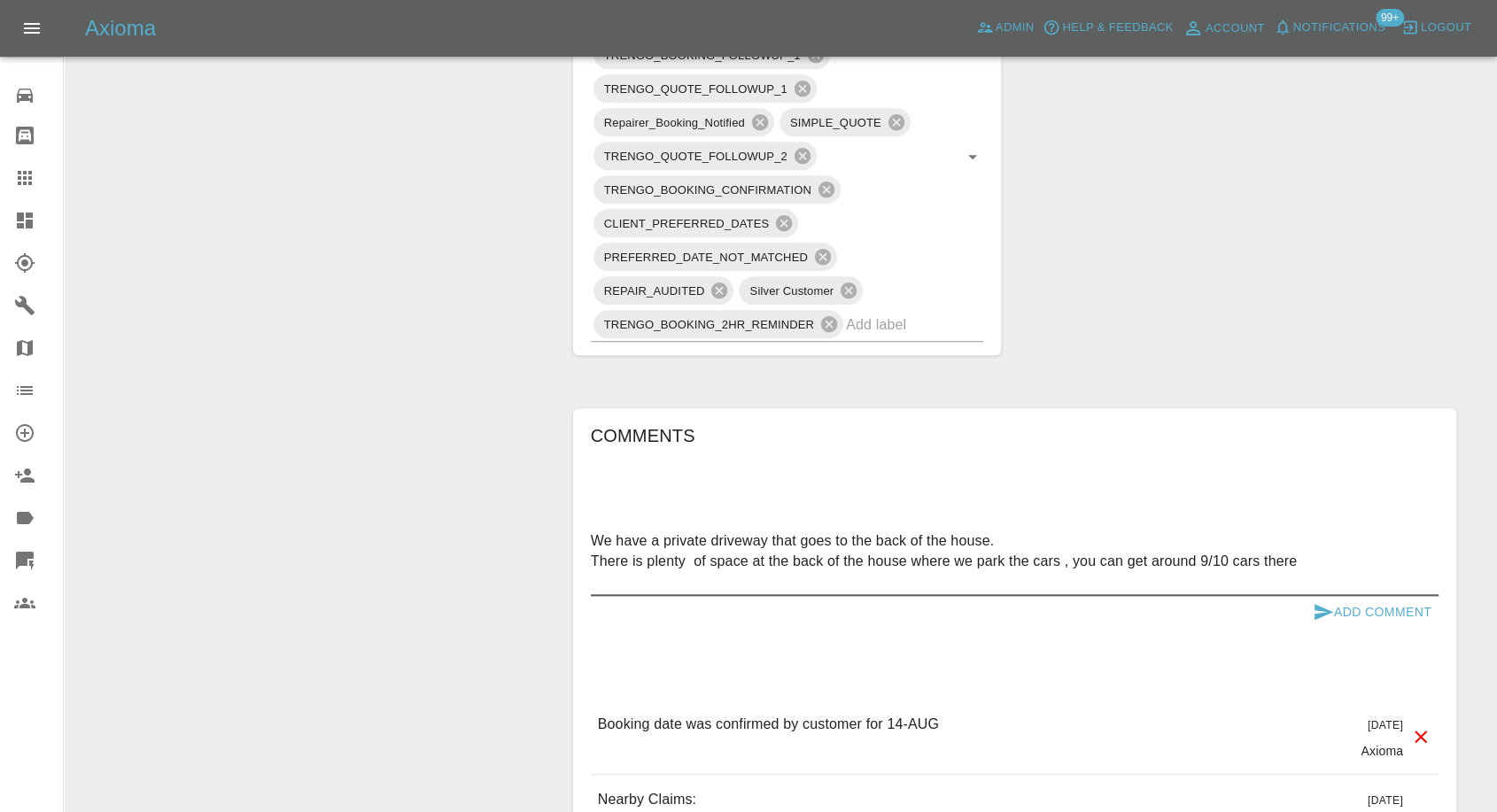
click at [661, 576] on textarea "We have a private driveway that goes to the back of the house. There is plenty …" at bounding box center [1014, 561] width 848 height 61
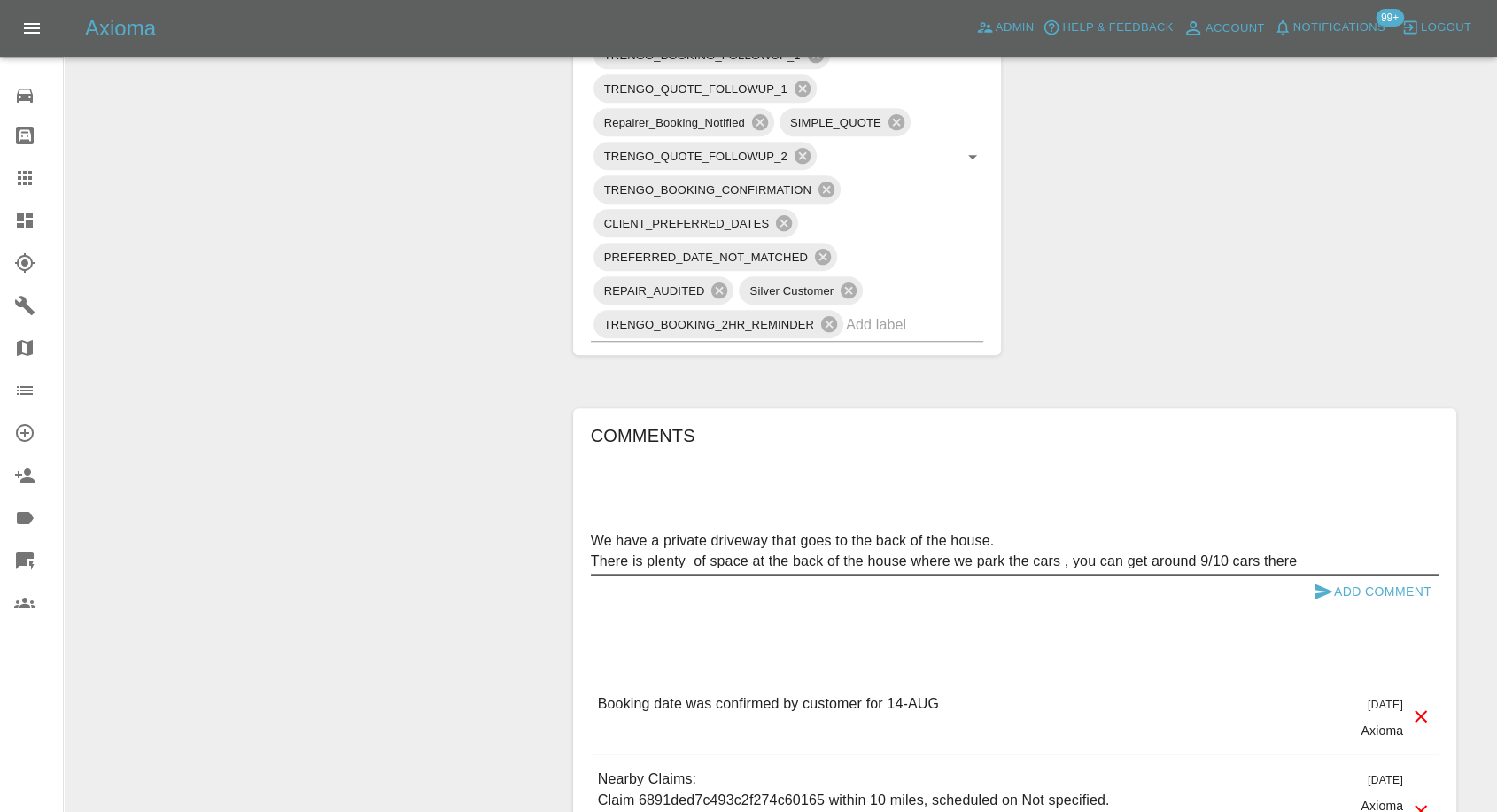
click at [603, 546] on textarea "We have a private driveway that goes to the back of the house. There is plenty …" at bounding box center [1014, 551] width 848 height 41
type textarea "We have a private driveway that goes to the back of the house. There is plenty …"
click at [1248, 519] on div "Comments We have a private driveway that goes to the back of the house. There i…" at bounding box center [1014, 696] width 848 height 549
click at [1323, 588] on icon "submit" at bounding box center [1324, 592] width 18 height 15
